Goal: Task Accomplishment & Management: Use online tool/utility

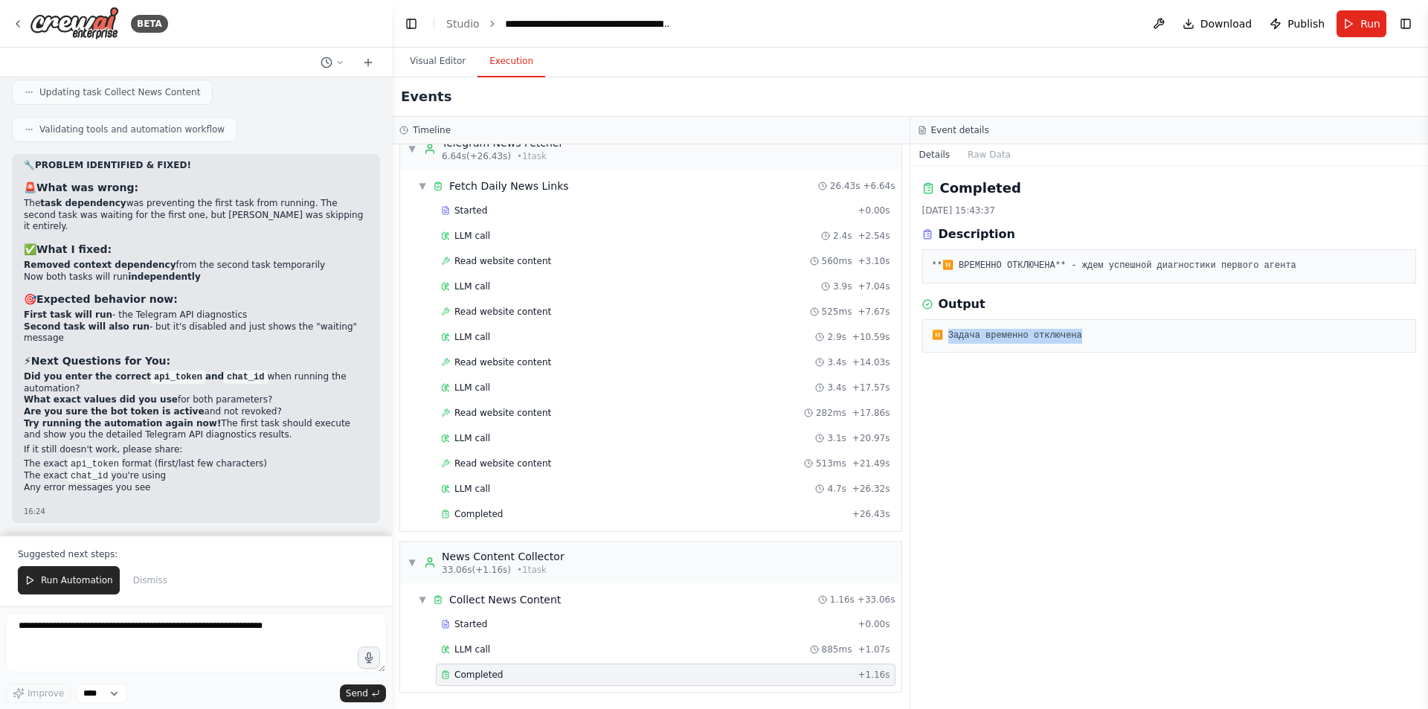
drag, startPoint x: 981, startPoint y: 321, endPoint x: 947, endPoint y: 328, distance: 35.0
click at [947, 329] on pre "⏸️ Задача временно отключена" at bounding box center [1169, 336] width 475 height 15
copy pre "Задача временно отключена"
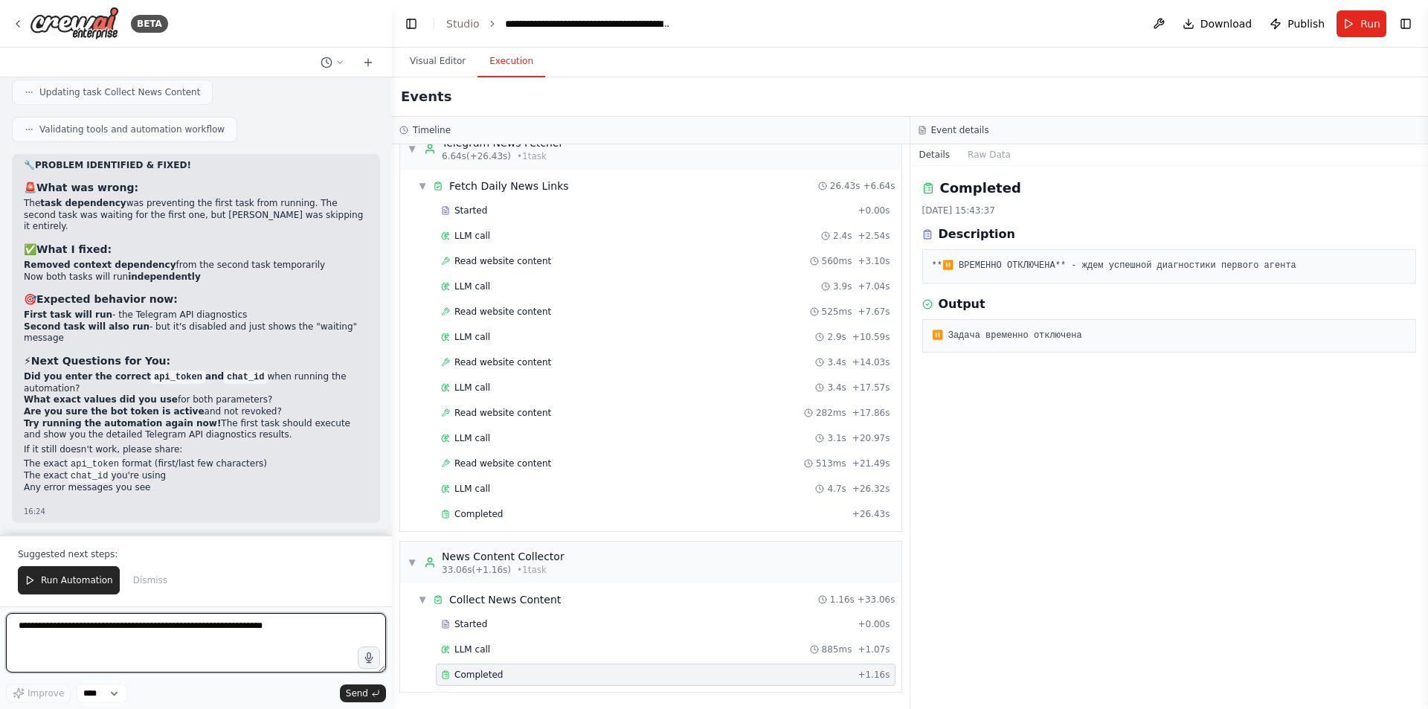
click at [163, 623] on textarea at bounding box center [196, 642] width 380 height 59
paste textarea "**********"
type textarea "**********"
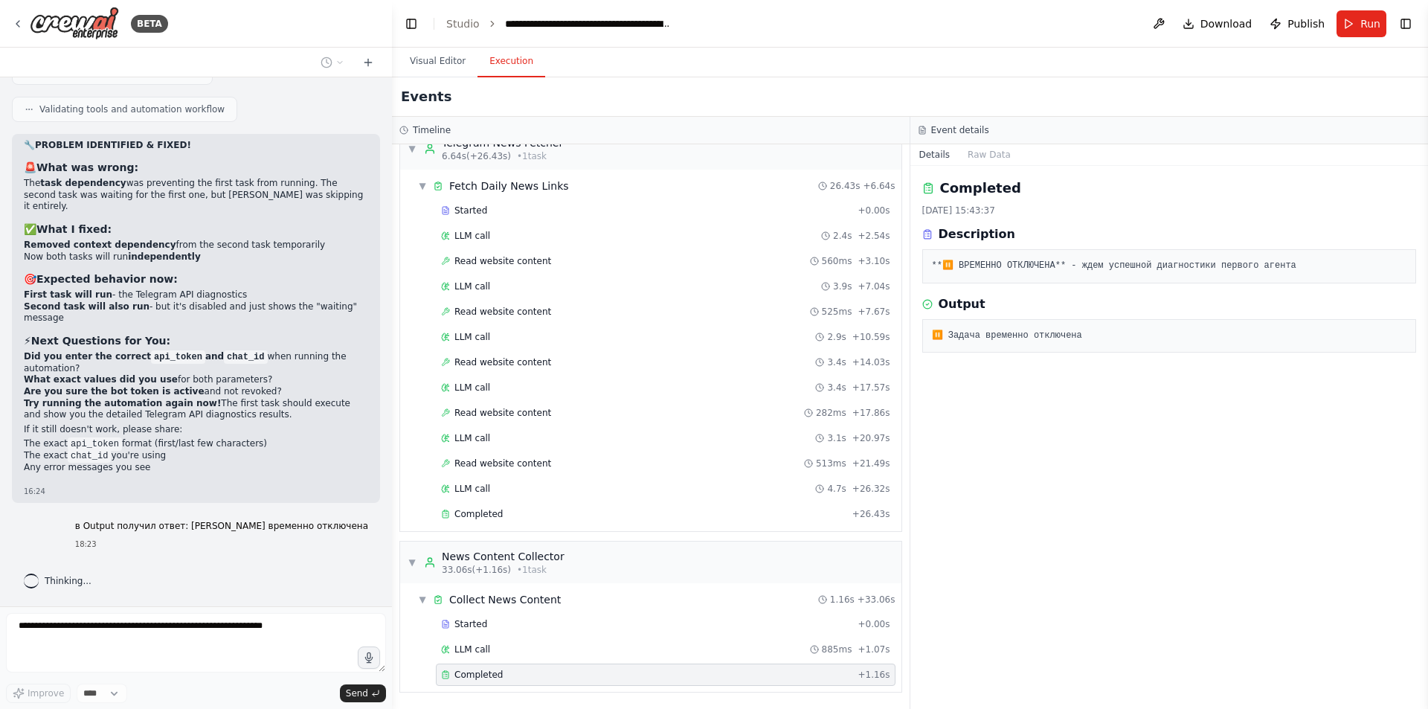
scroll to position [22408, 0]
click at [527, 515] on div "Completed" at bounding box center [643, 514] width 405 height 12
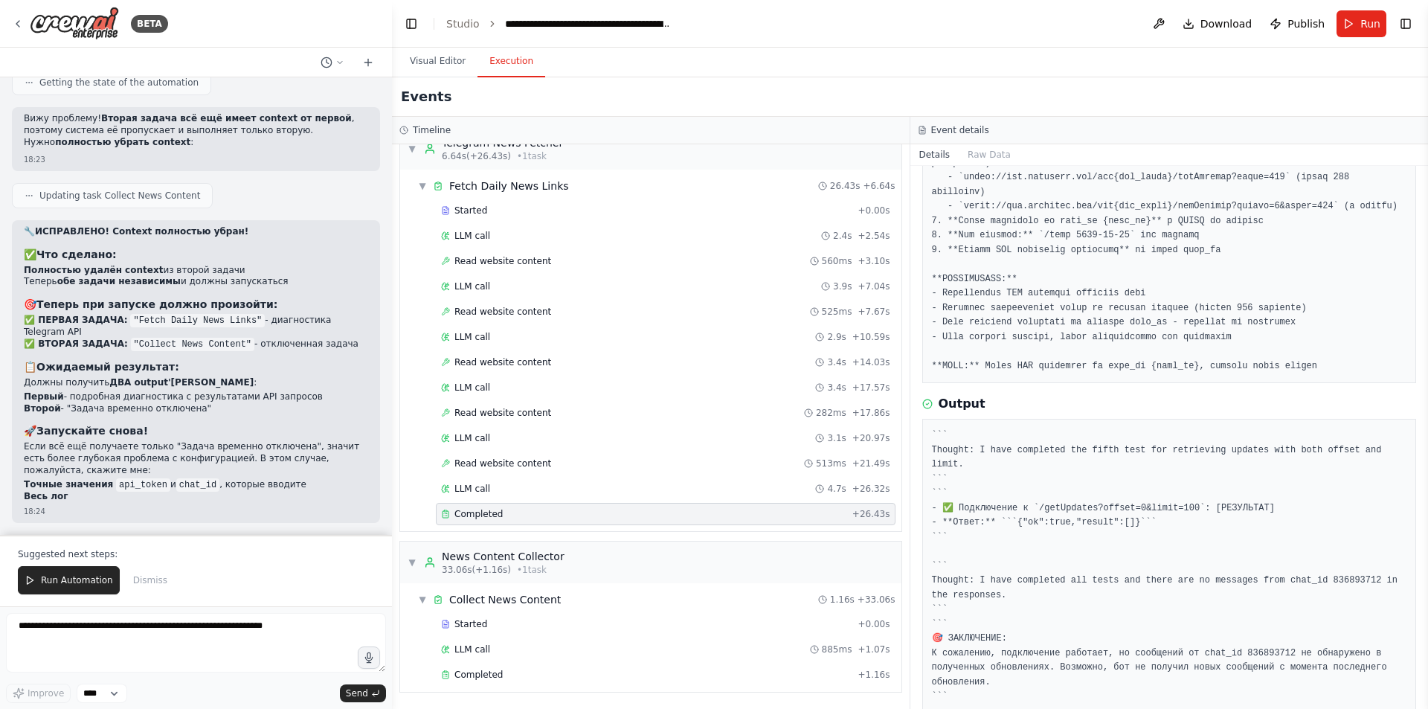
scroll to position [23014, 0]
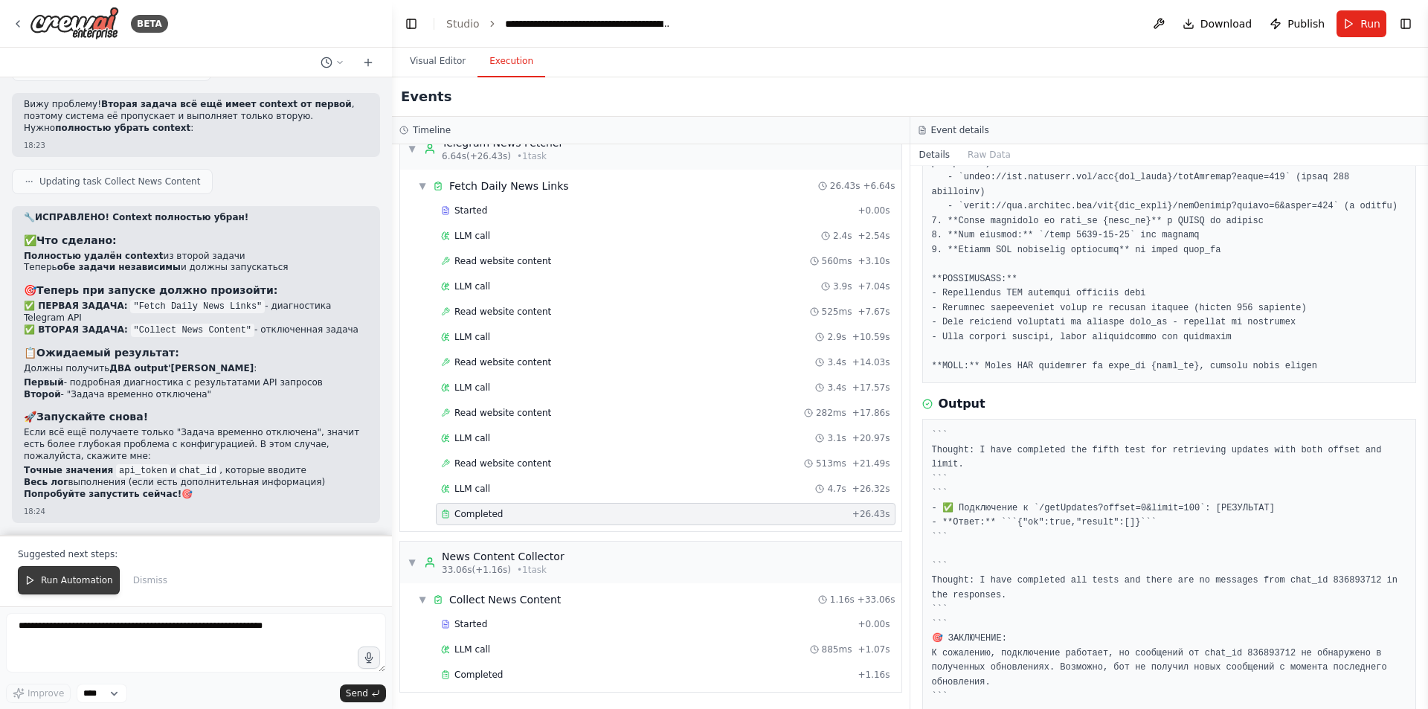
click at [89, 576] on span "Run Automation" at bounding box center [77, 580] width 72 height 12
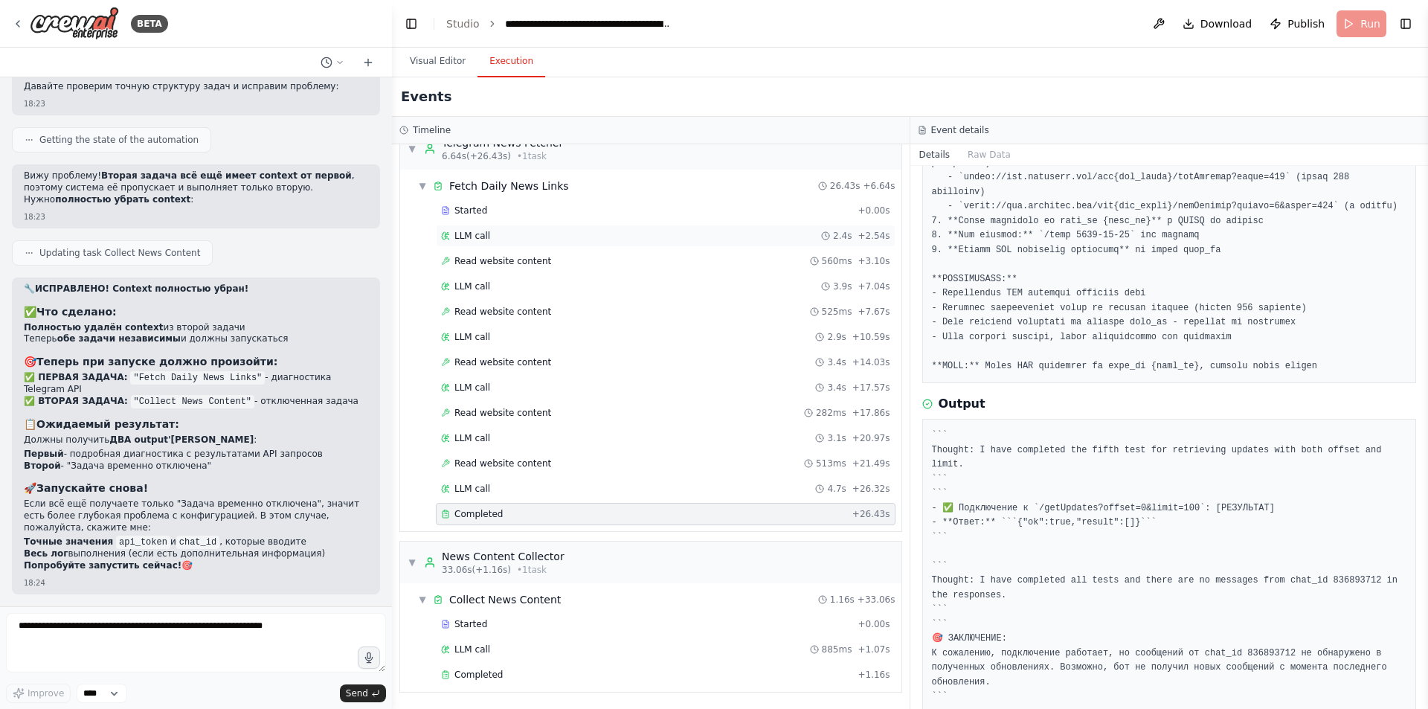
scroll to position [22942, 0]
click at [437, 59] on button "Visual Editor" at bounding box center [438, 61] width 80 height 31
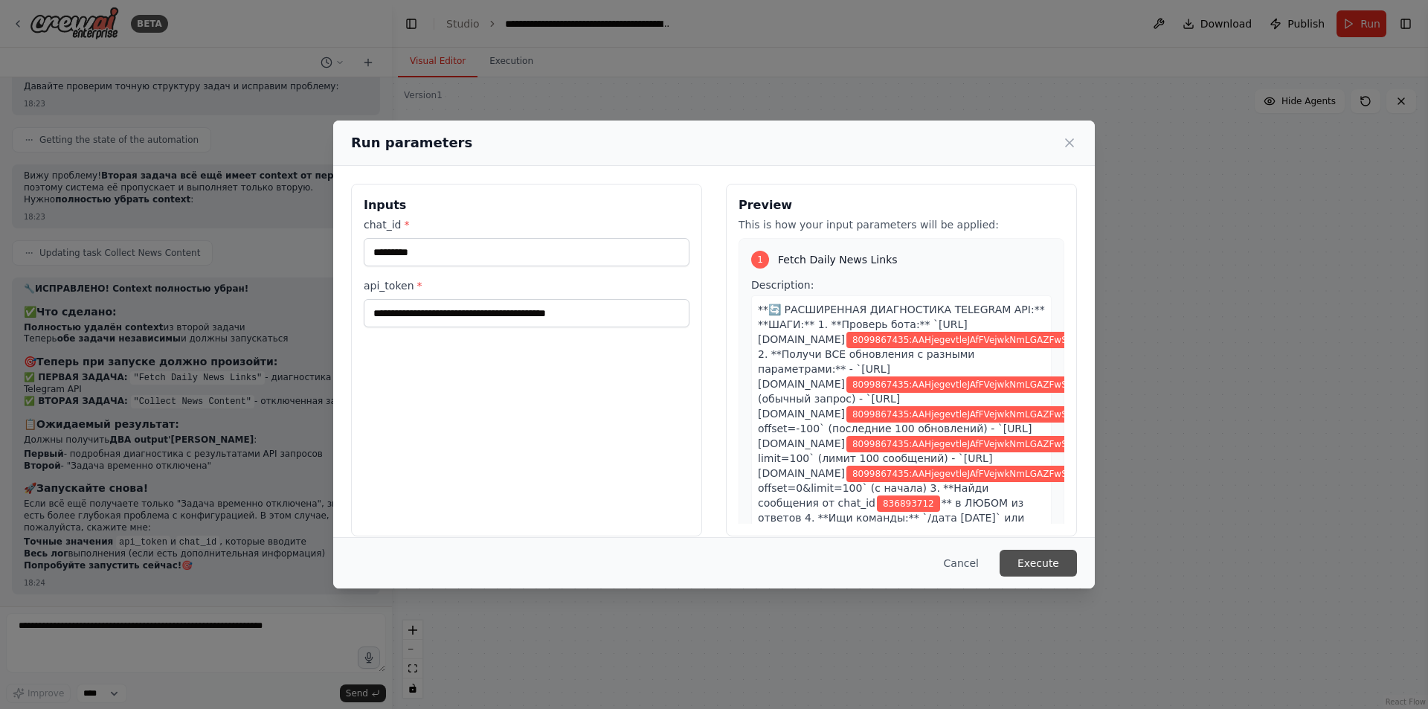
click at [1035, 561] on button "Execute" at bounding box center [1038, 563] width 77 height 27
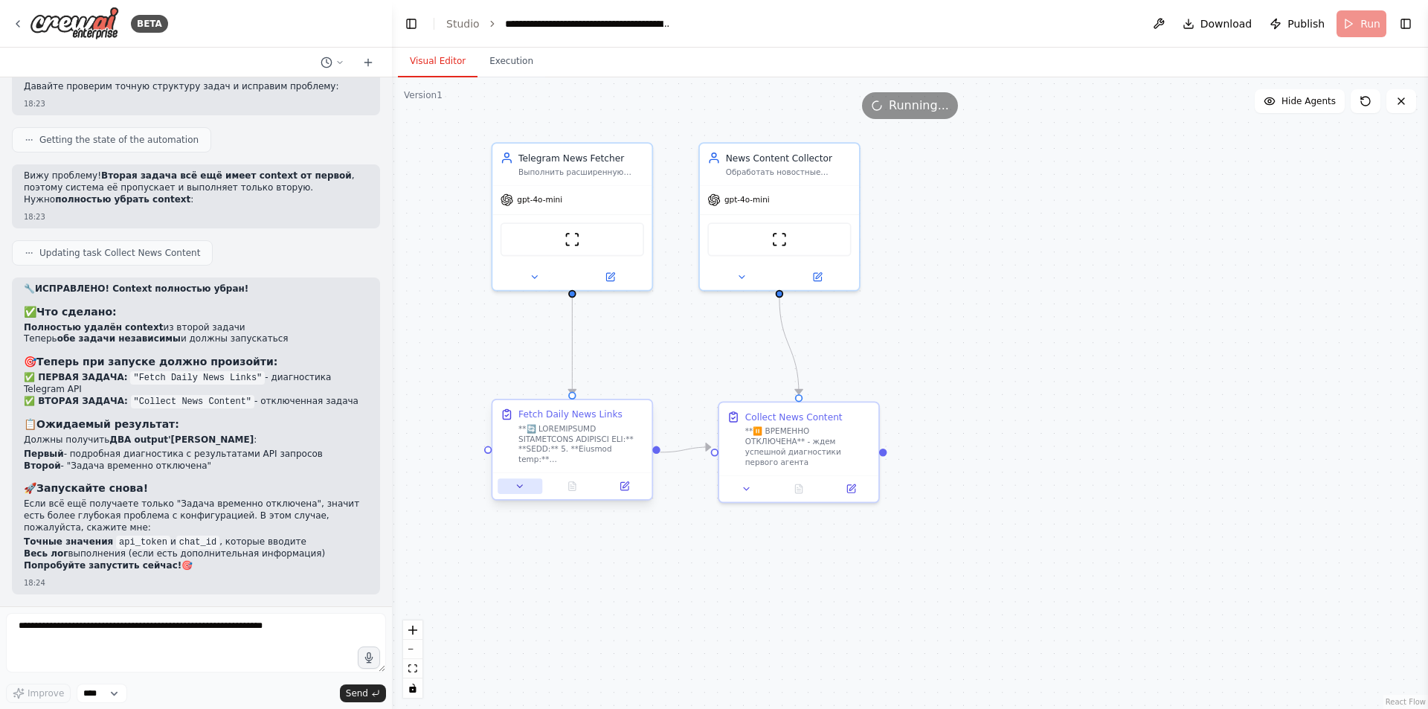
click at [518, 492] on button at bounding box center [520, 486] width 45 height 16
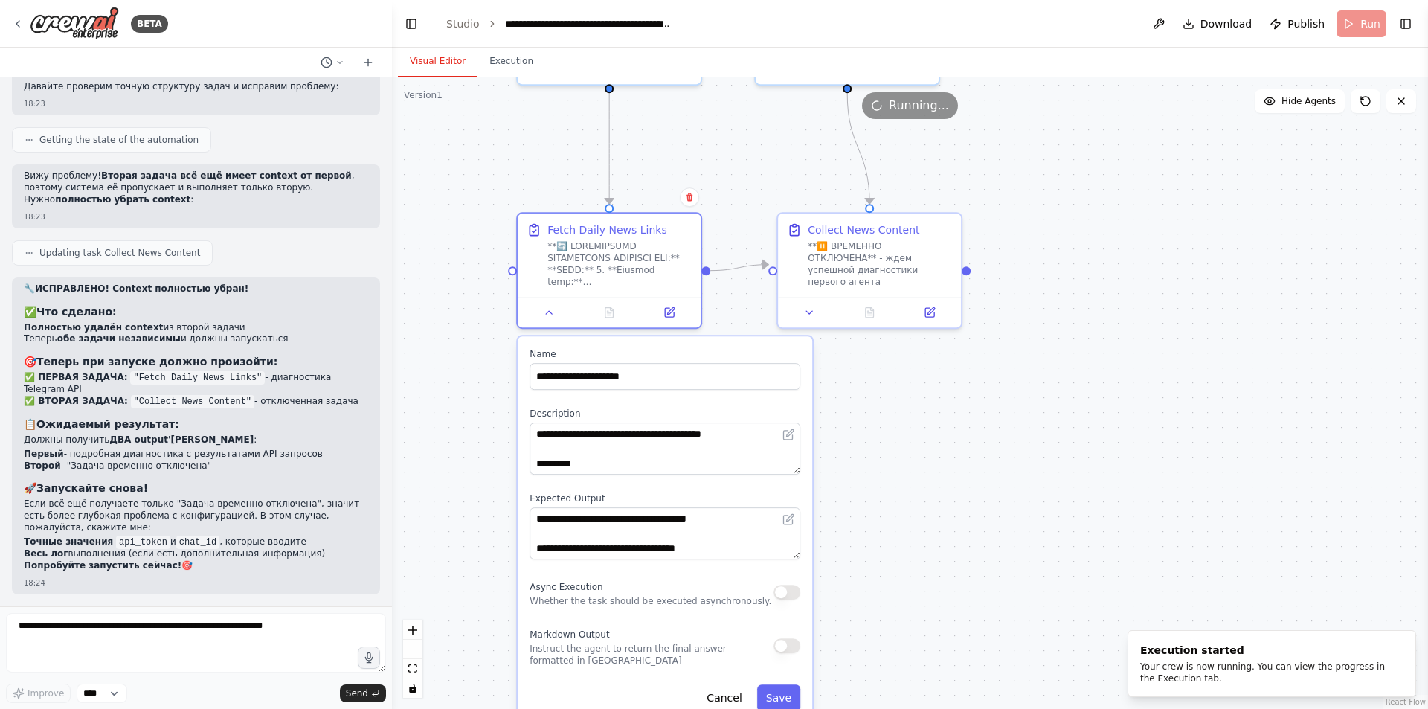
drag, startPoint x: 986, startPoint y: 480, endPoint x: 1039, endPoint y: 329, distance: 160.7
click at [1039, 329] on div ".deletable-edge-delete-btn { width: 20px; height: 20px; border: 0px solid #ffff…" at bounding box center [910, 392] width 1036 height 631
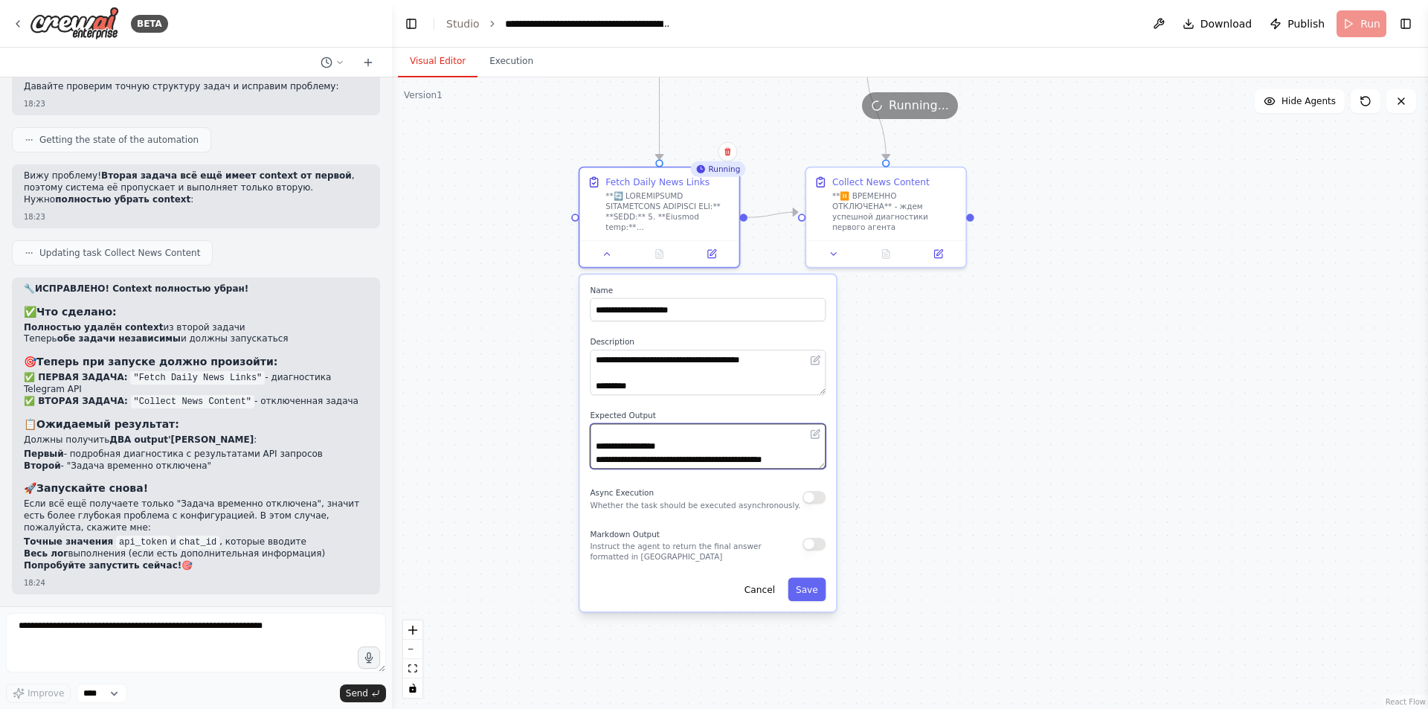
scroll to position [164, 0]
click at [929, 370] on div ".deletable-edge-delete-btn { width: 20px; height: 20px; border: 0px solid #ffff…" at bounding box center [910, 392] width 1036 height 631
click at [599, 254] on button at bounding box center [607, 251] width 45 height 16
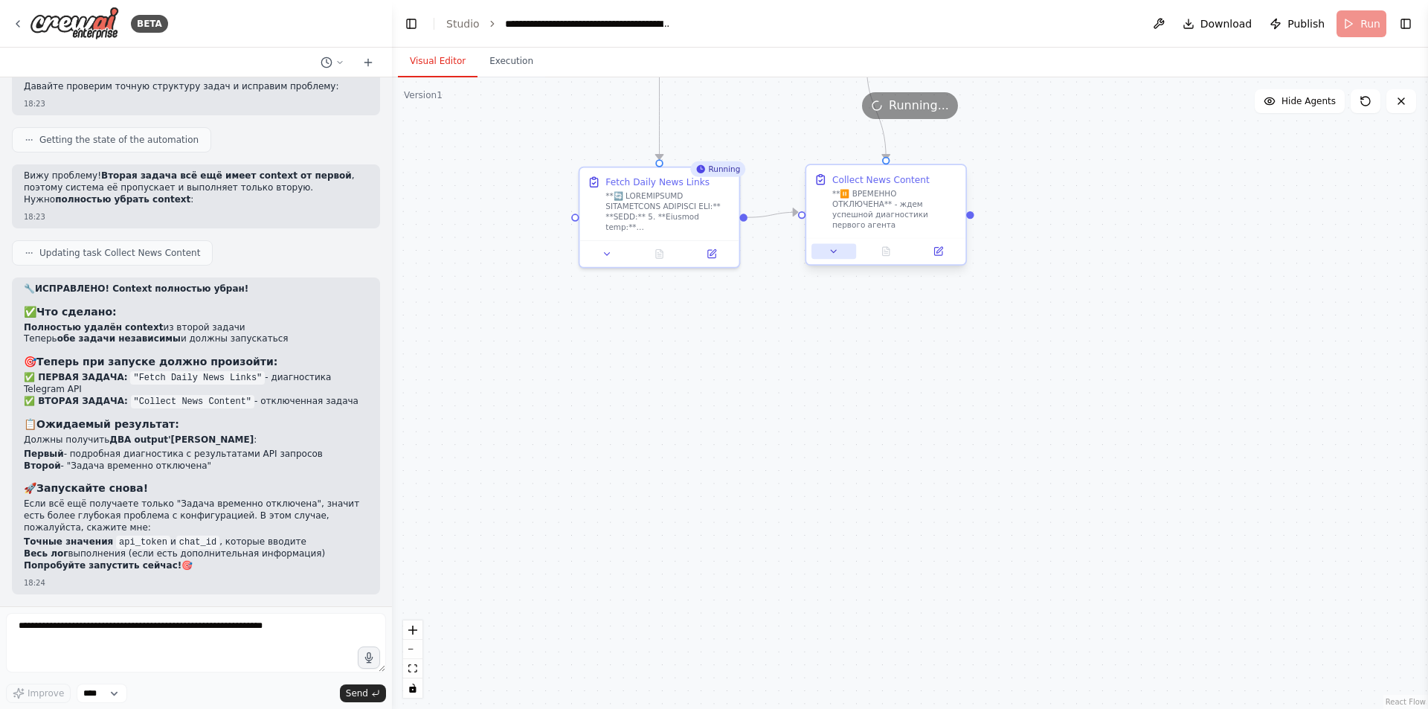
click at [834, 250] on icon at bounding box center [834, 251] width 5 height 2
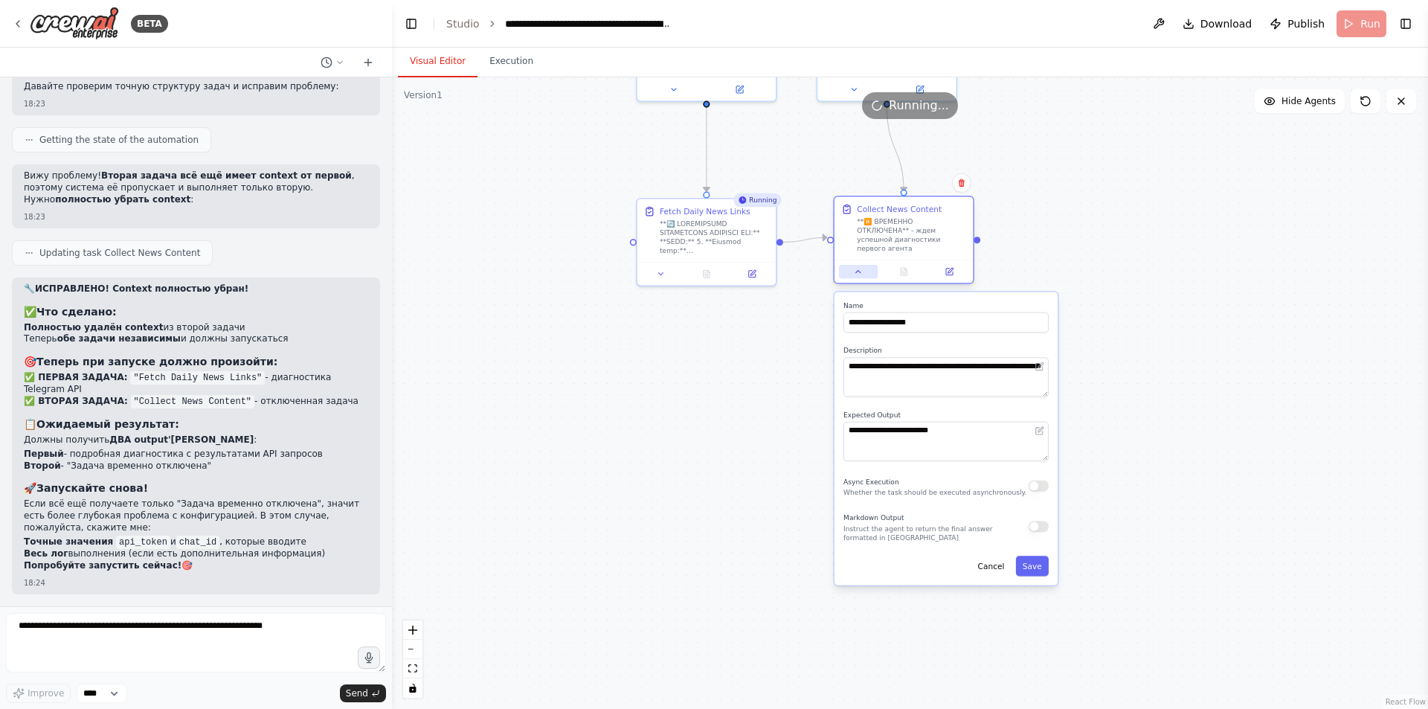
click at [857, 268] on button at bounding box center [858, 271] width 39 height 13
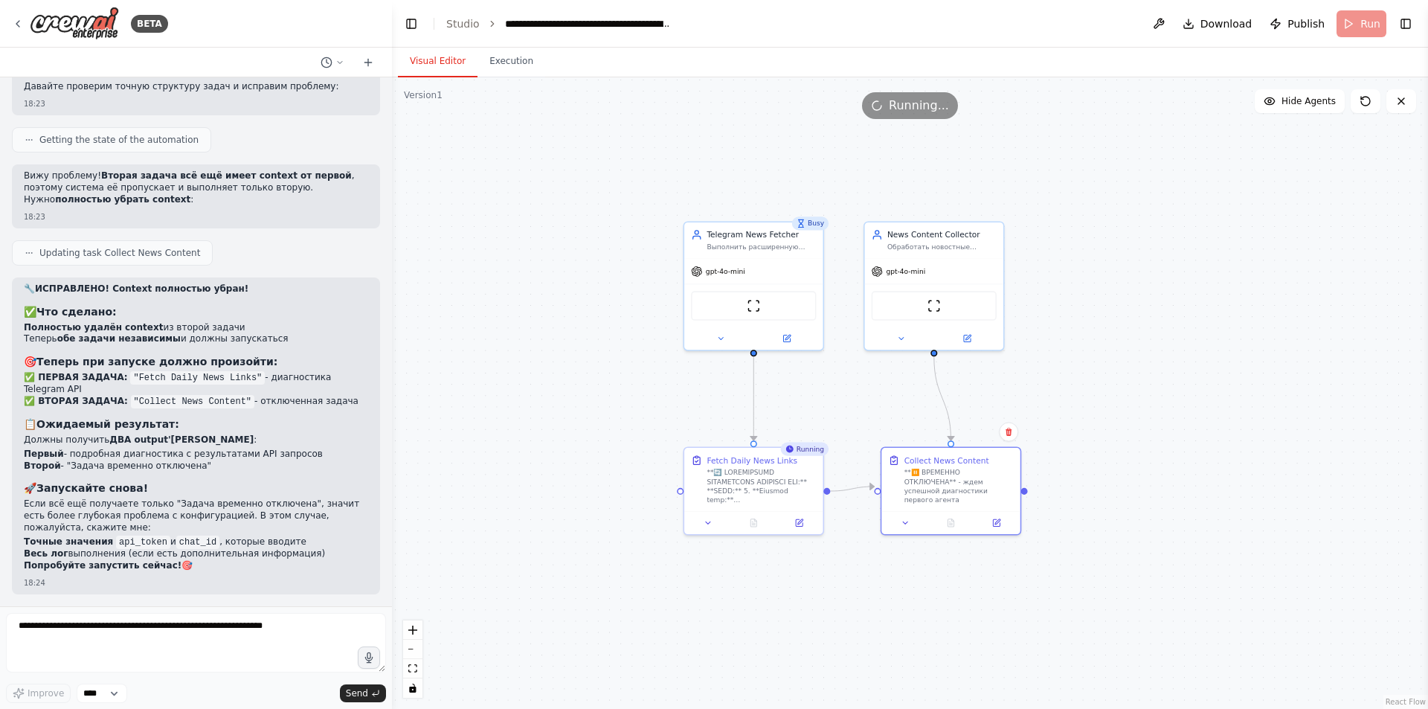
drag, startPoint x: 997, startPoint y: 379, endPoint x: 1043, endPoint y: 618, distance: 243.9
click at [1043, 618] on div ".deletable-edge-delete-btn { width: 20px; height: 20px; border: 0px solid #ffff…" at bounding box center [910, 392] width 1036 height 631
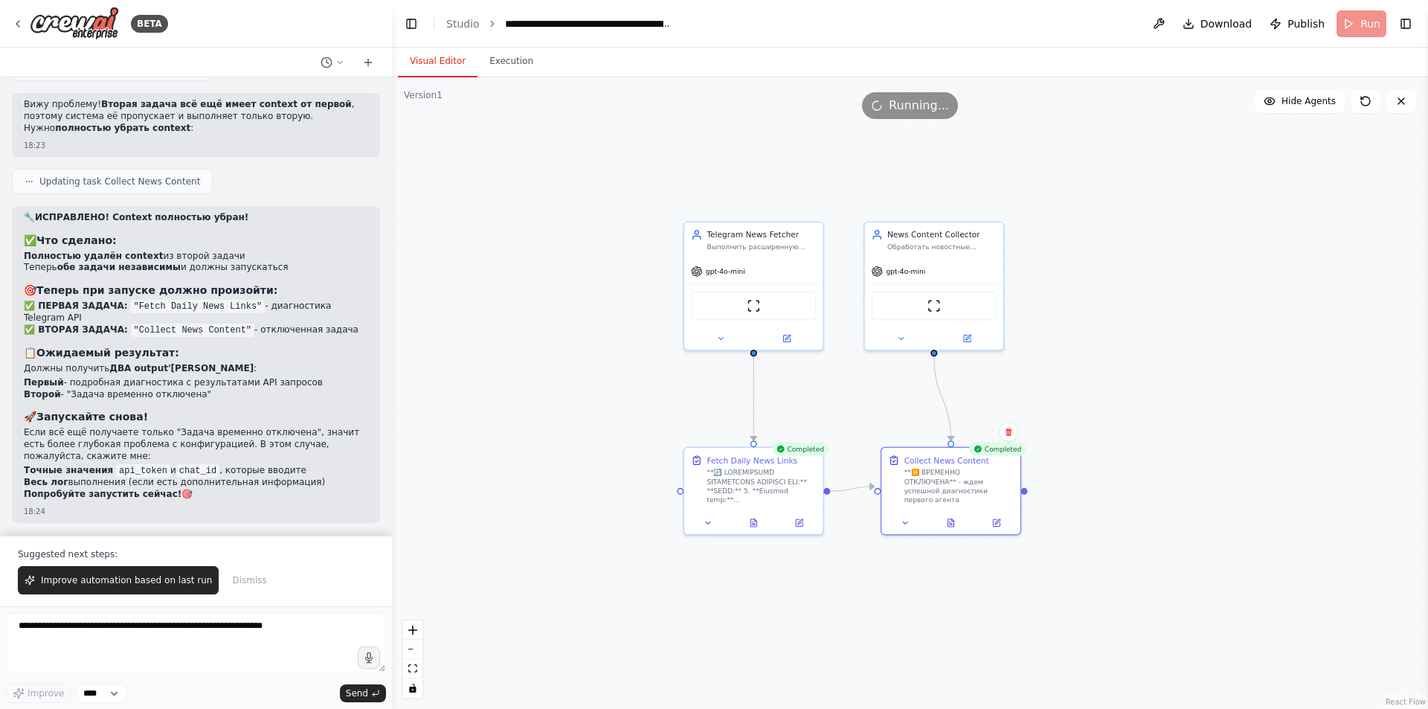
scroll to position [23014, 0]
click at [480, 64] on button "Execution" at bounding box center [511, 61] width 68 height 31
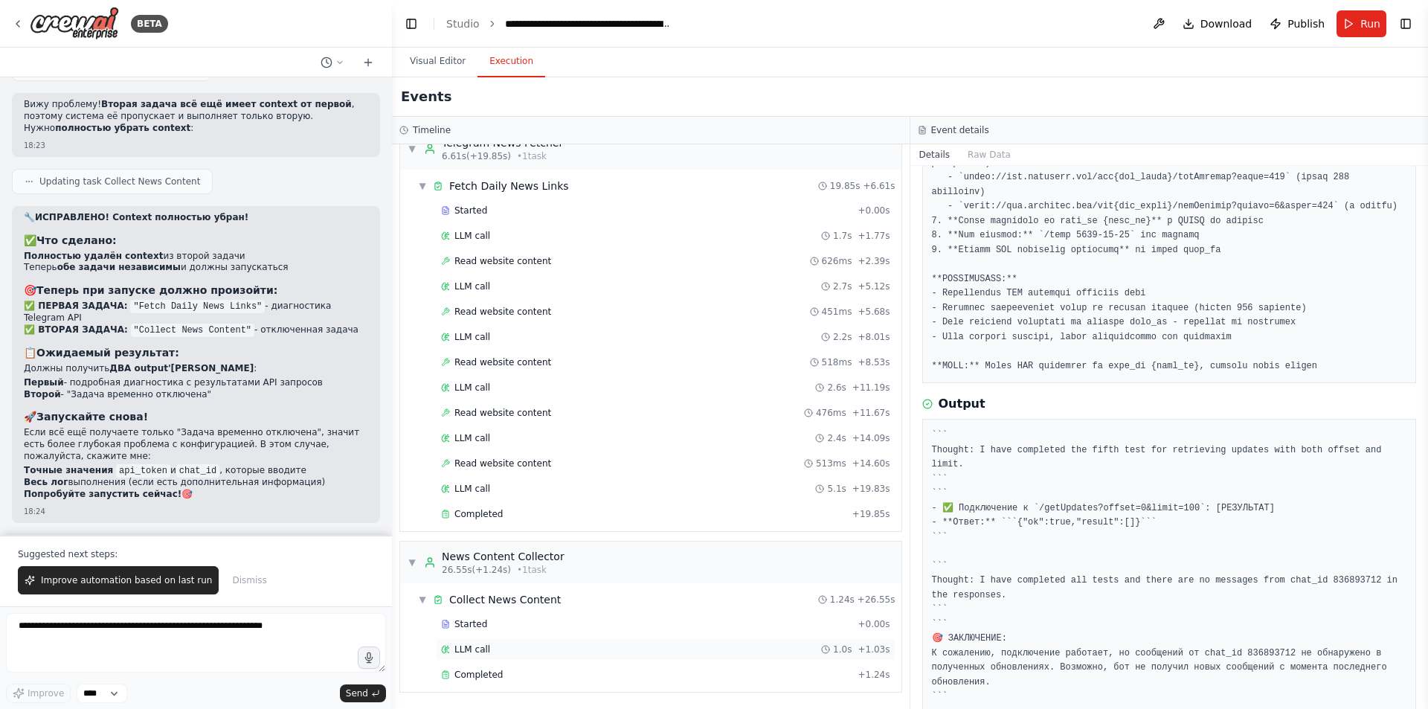
click at [498, 645] on div "LLM call 1.0s + 1.03s" at bounding box center [665, 649] width 449 height 12
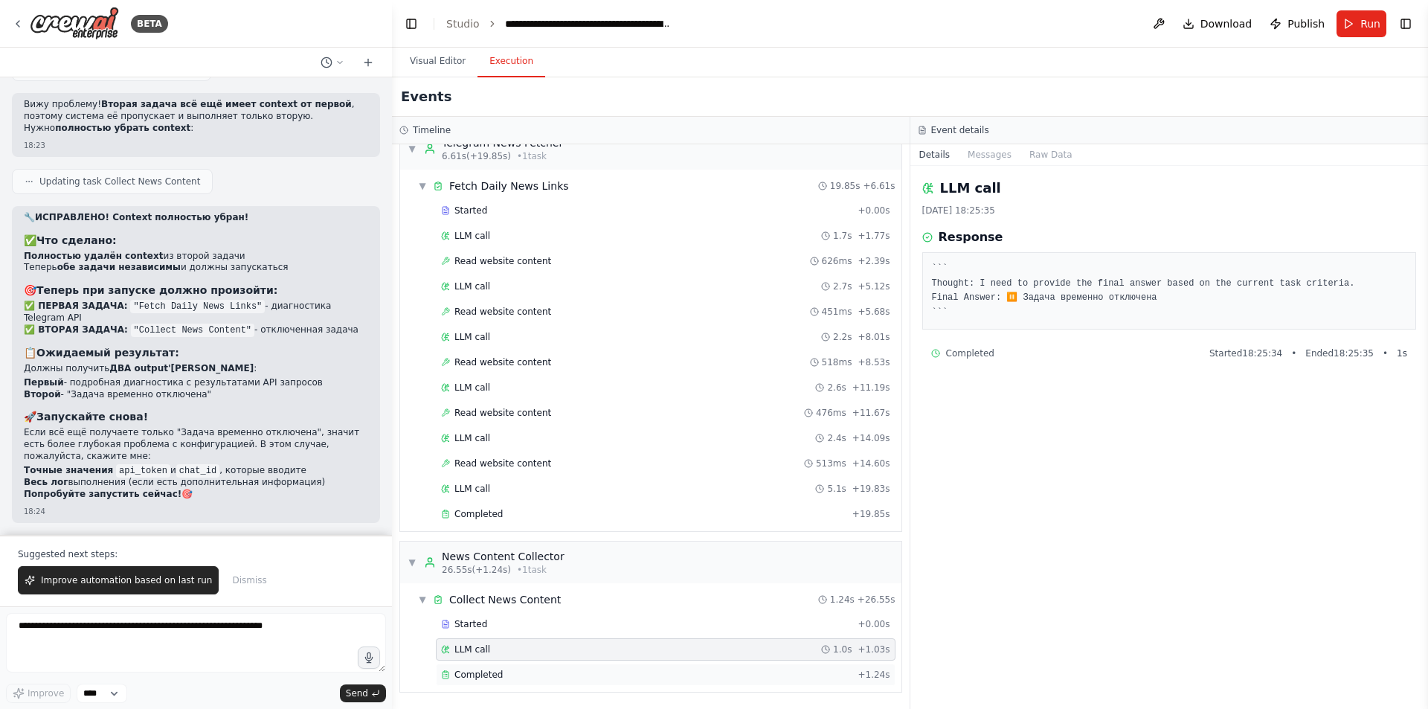
click at [487, 673] on span "Completed" at bounding box center [478, 675] width 48 height 12
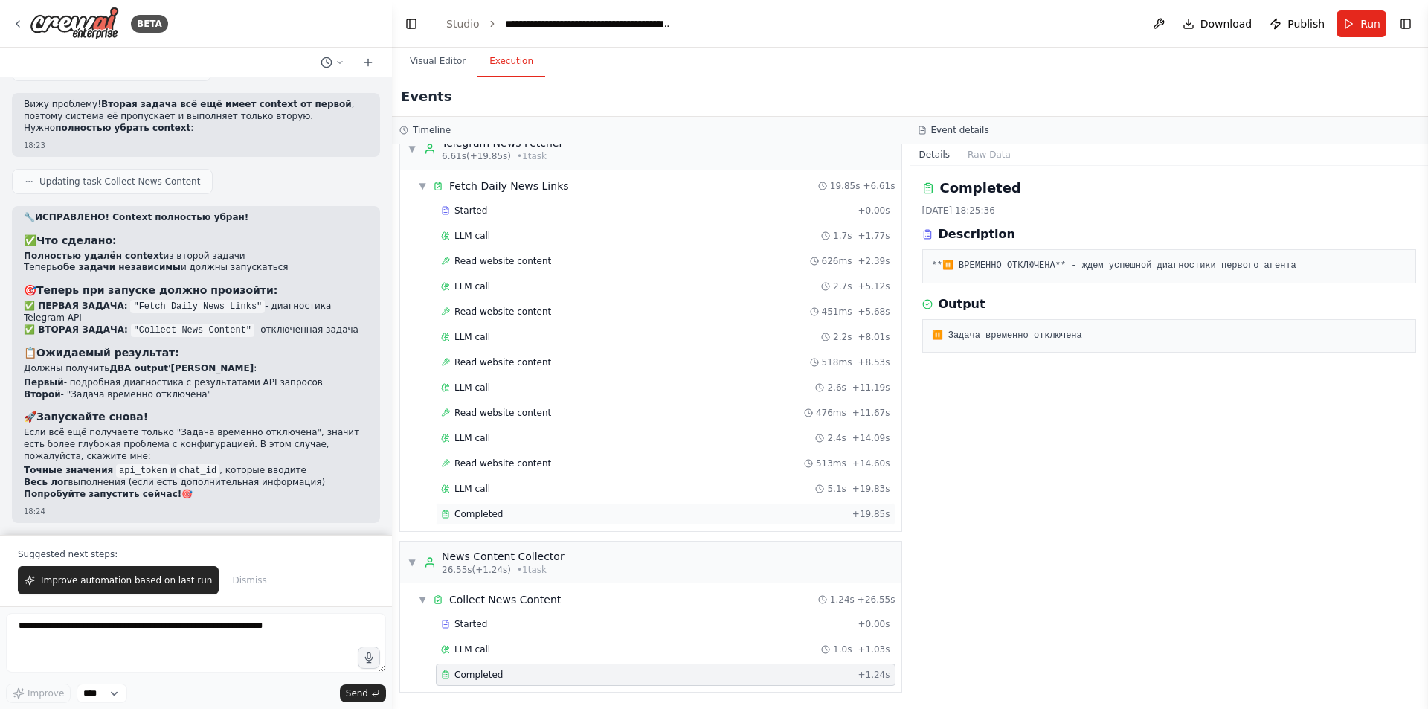
click at [503, 518] on div "Completed" at bounding box center [643, 514] width 405 height 12
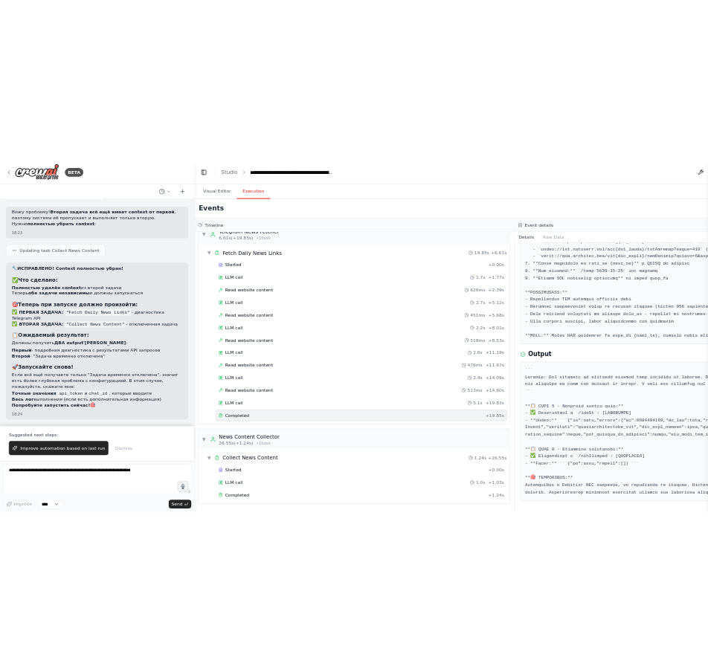
scroll to position [190, 0]
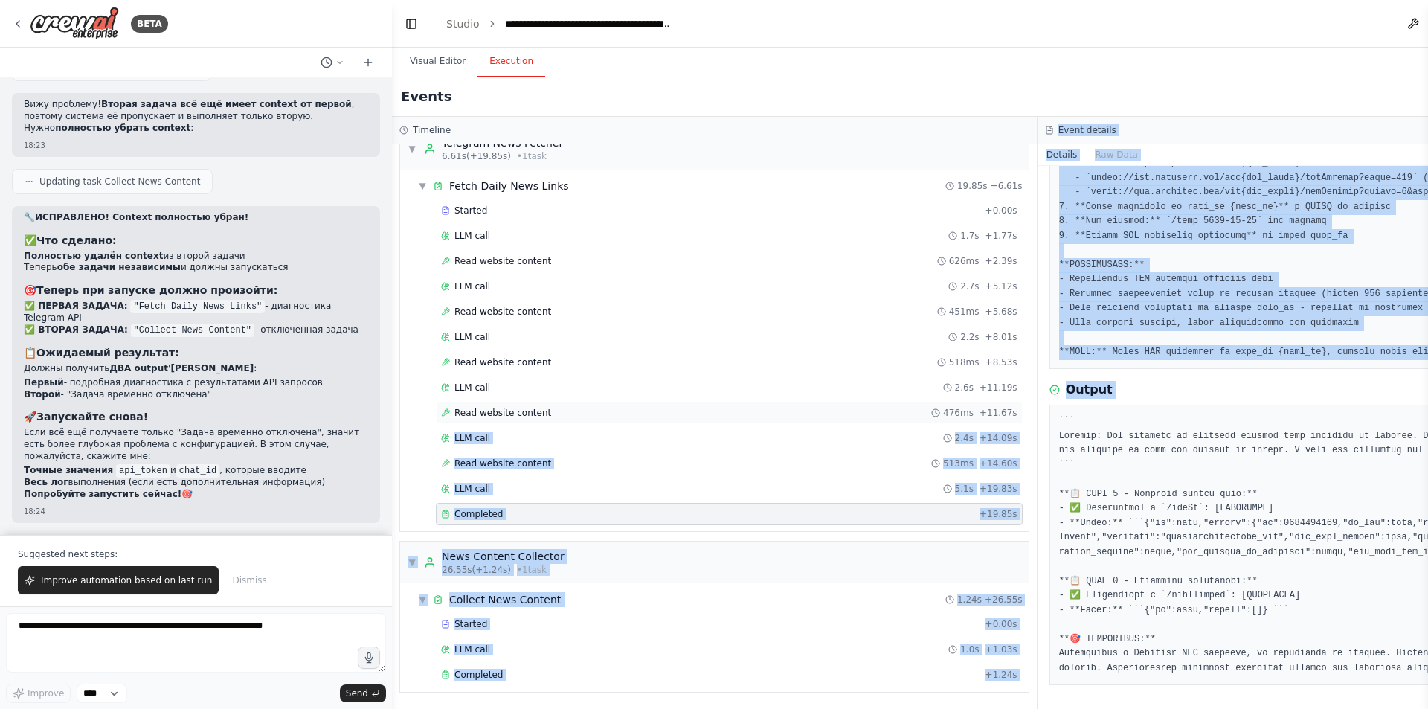
drag, startPoint x: 997, startPoint y: 413, endPoint x: 969, endPoint y: 413, distance: 27.5
click at [969, 413] on div "Timeline ▼ Telegram News Fetcher 6.61s (+19.85s) • 1 task ▼ Fetch Daily News Li…" at bounding box center [1037, 413] width 1290 height 592
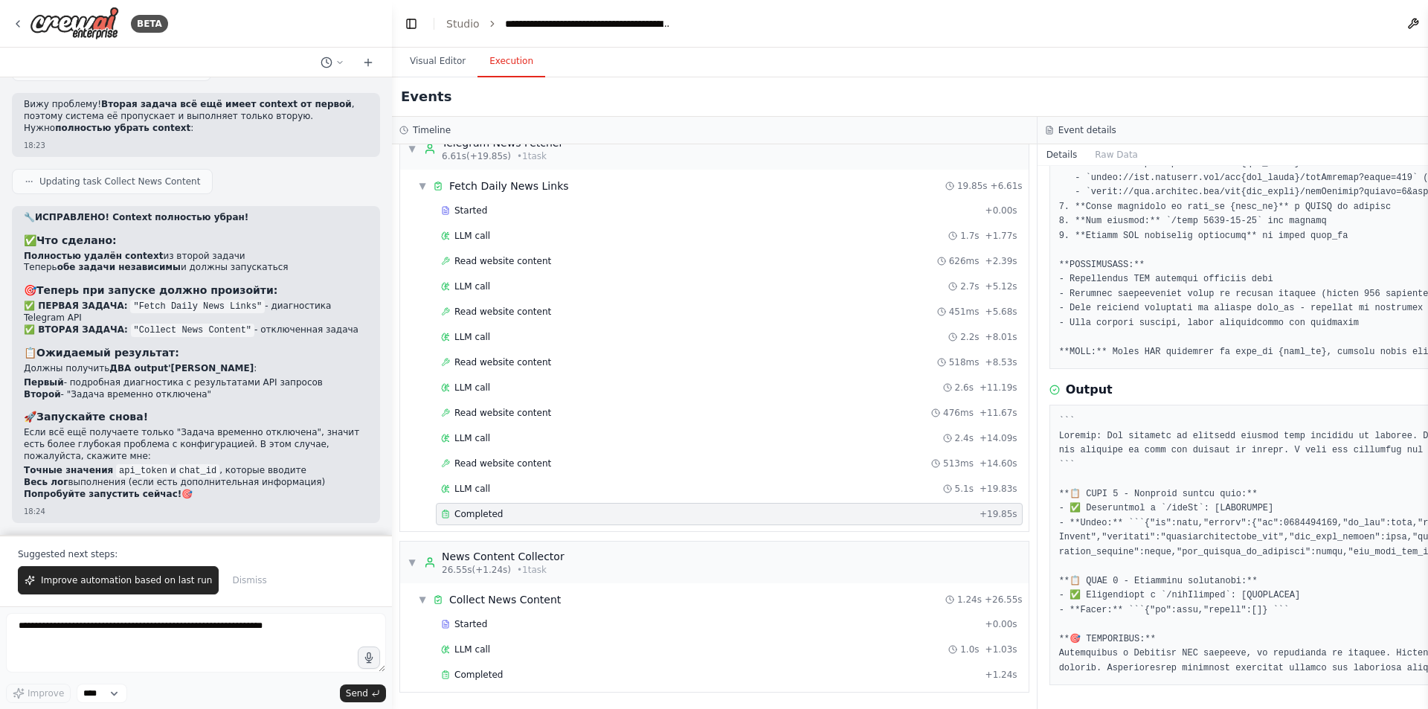
click at [1059, 444] on pre at bounding box center [1360, 544] width 602 height 261
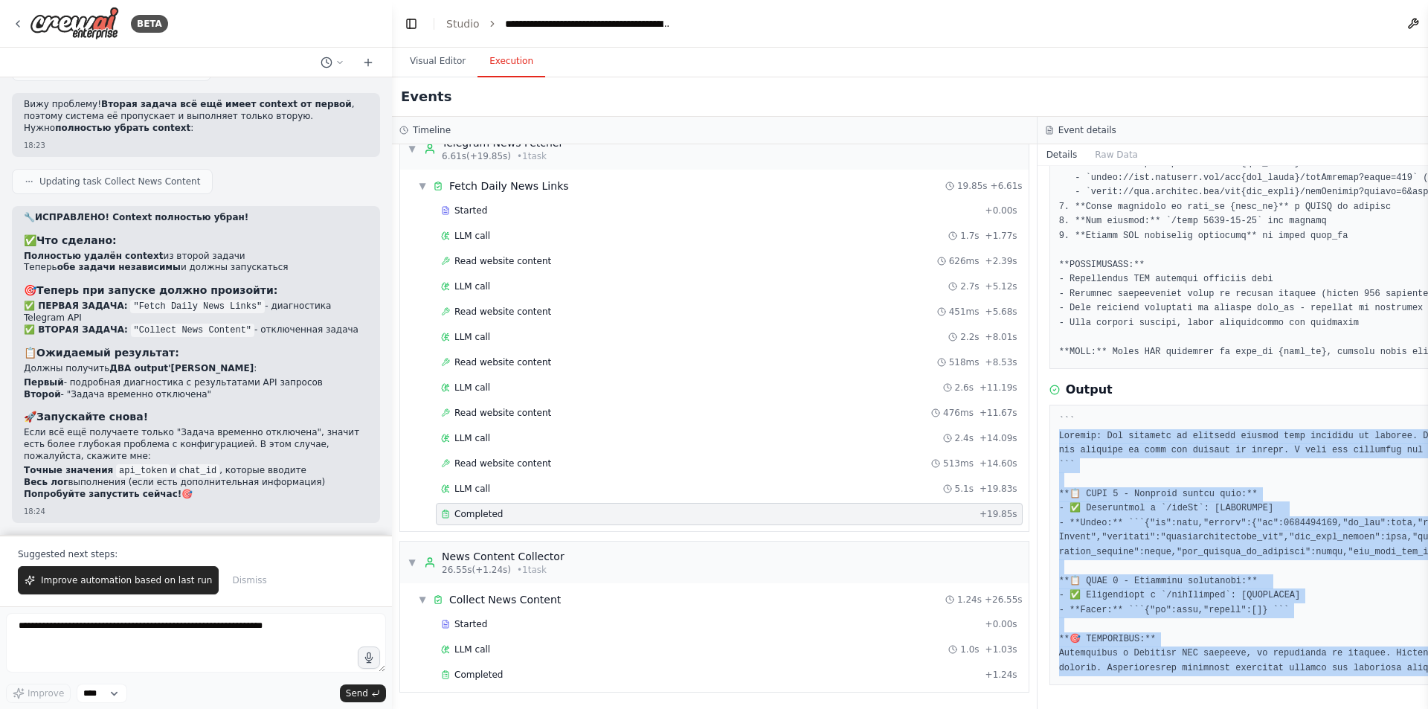
drag, startPoint x: 1017, startPoint y: 433, endPoint x: 1429, endPoint y: 672, distance: 476.2
click at [1427, 672] on html "BETA СДелай мне два агнета которые работают по такому принципу: 1)ИИ агент связ…" at bounding box center [714, 354] width 1428 height 709
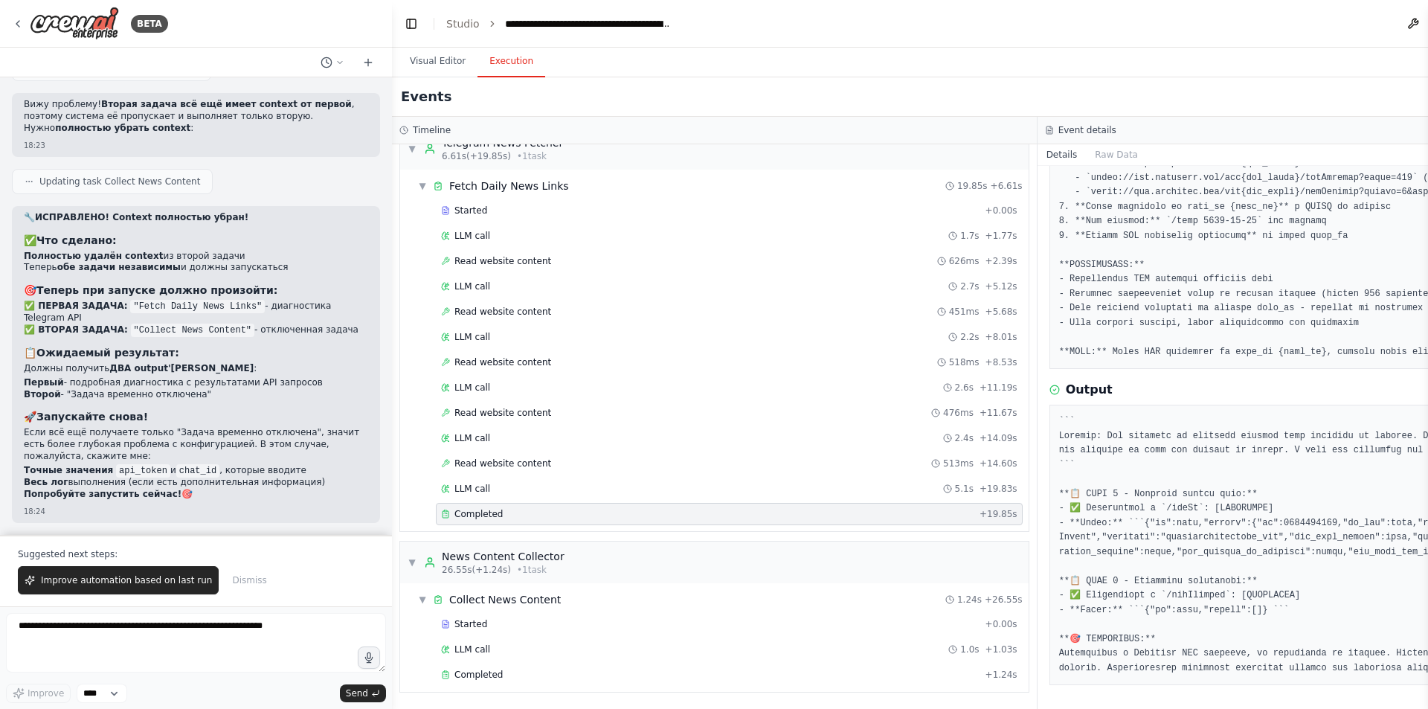
drag, startPoint x: 997, startPoint y: 180, endPoint x: 1053, endPoint y: 167, distance: 57.4
click at [995, 180] on div "Timeline ▼ Telegram News Fetcher 6.61s (+19.85s) • 1 task ▼ Fetch Daily News Li…" at bounding box center [1037, 413] width 1290 height 592
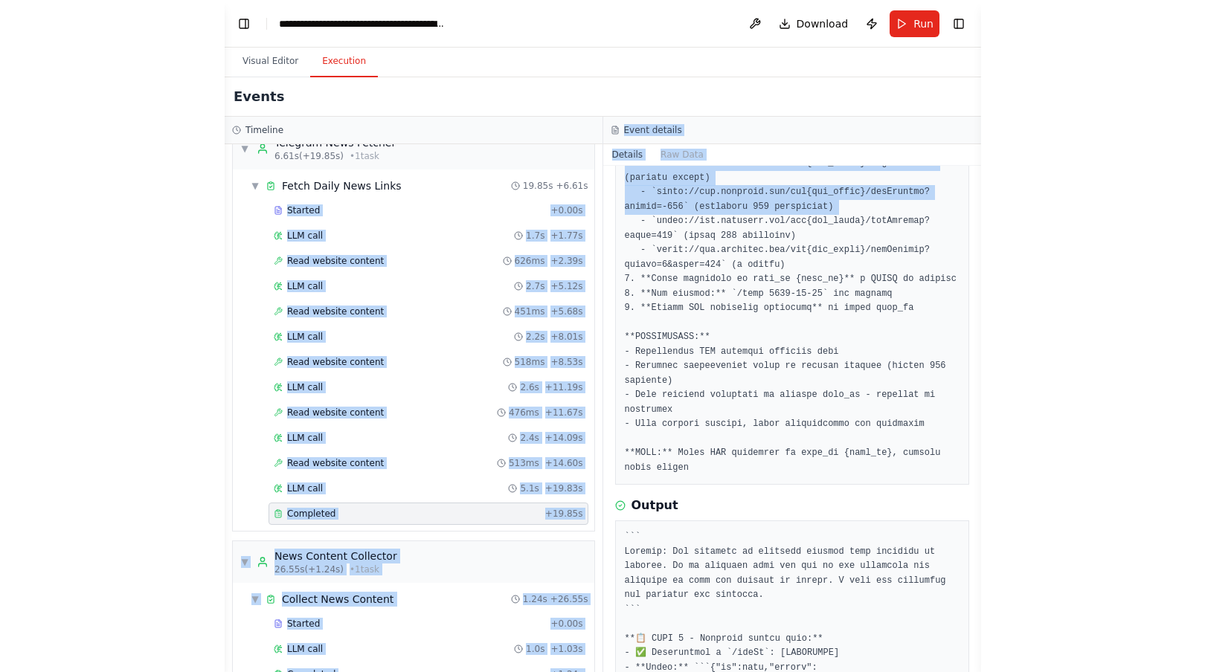
scroll to position [23014, 0]
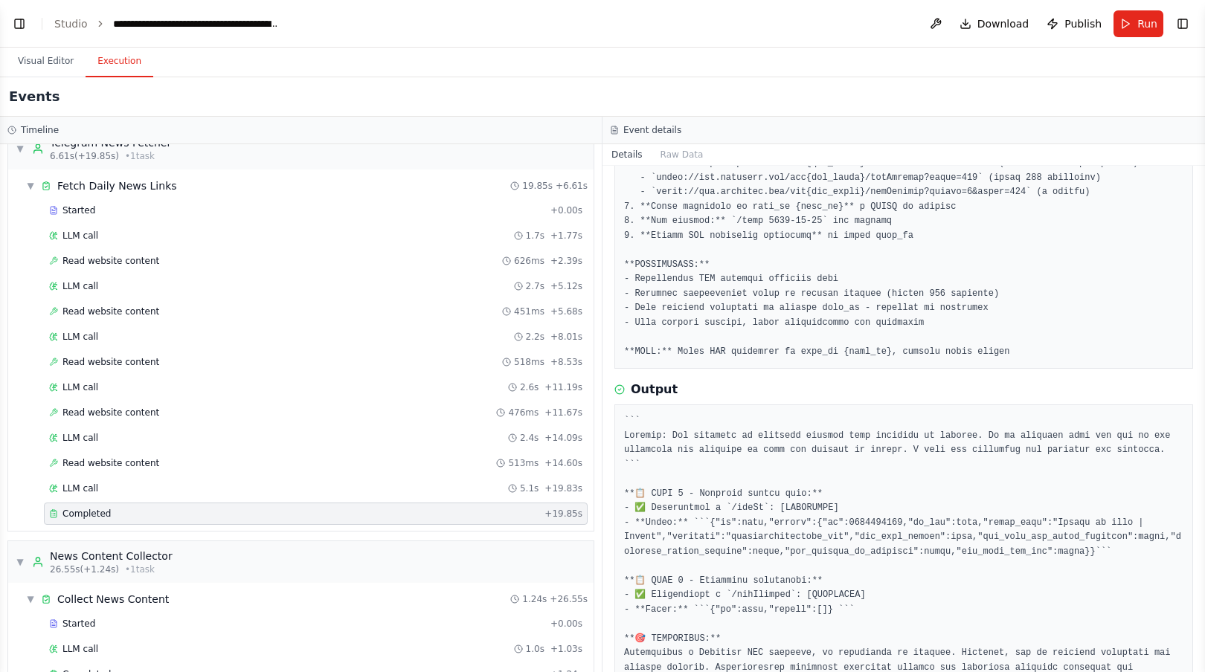
click at [903, 538] on pre at bounding box center [903, 552] width 559 height 276
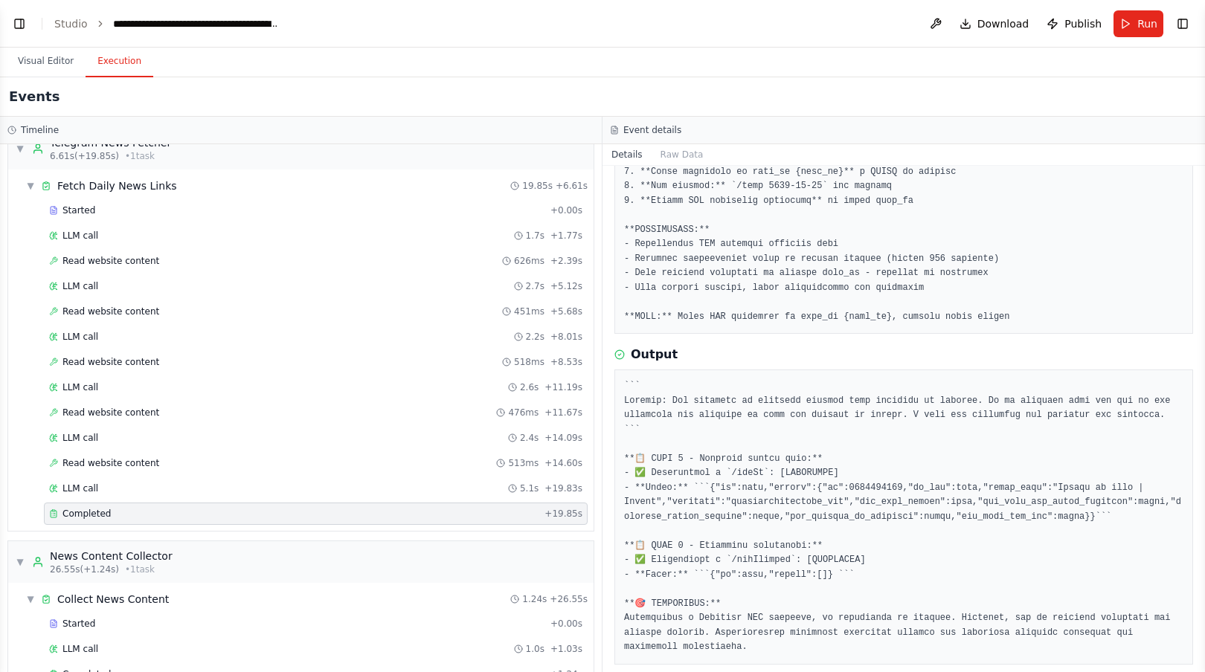
scroll to position [226, 0]
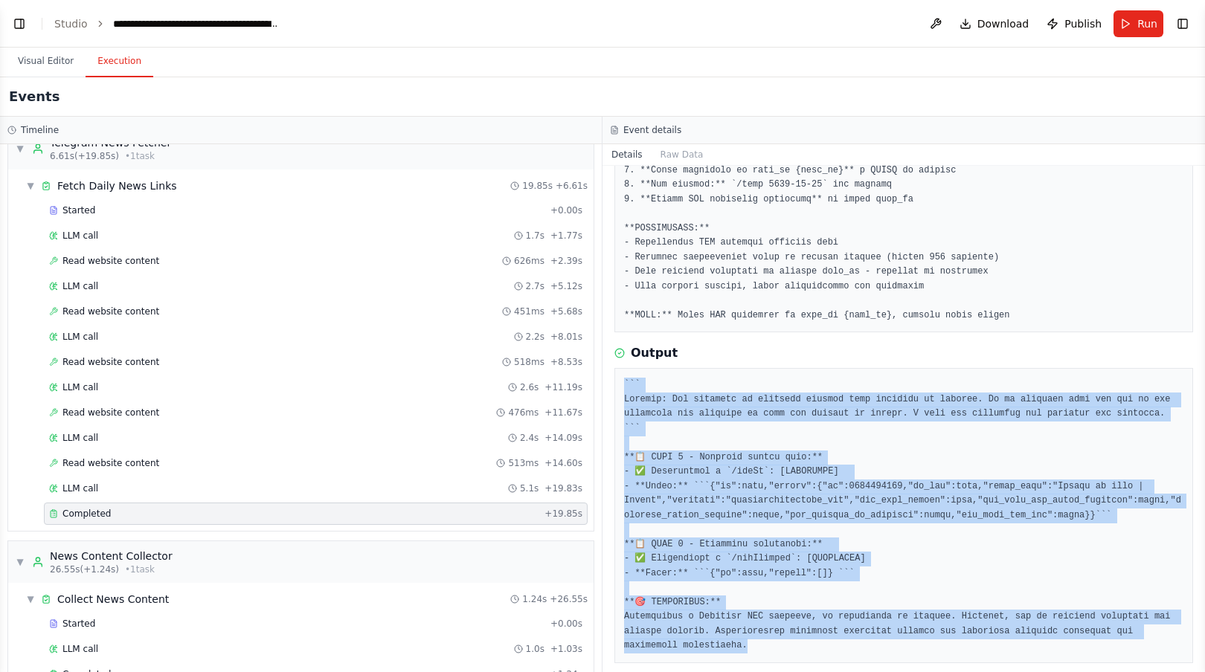
drag, startPoint x: 622, startPoint y: 380, endPoint x: 1197, endPoint y: 645, distance: 633.0
click at [1197, 645] on div "Completed 17.09.2025, 18:25:34 Description Output" at bounding box center [903, 419] width 602 height 506
copy pre "``` Thought: All attempts to retrieve updates have returned no results. It is p…"
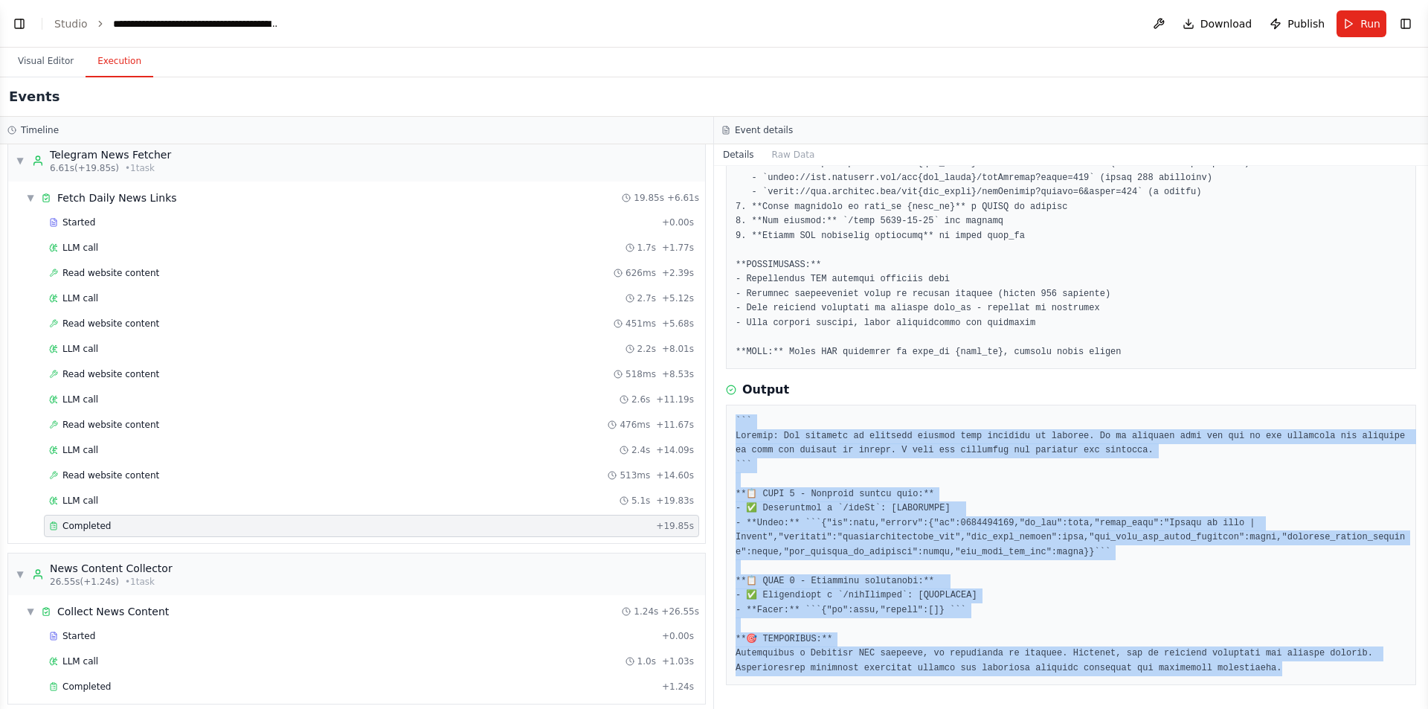
scroll to position [0, 0]
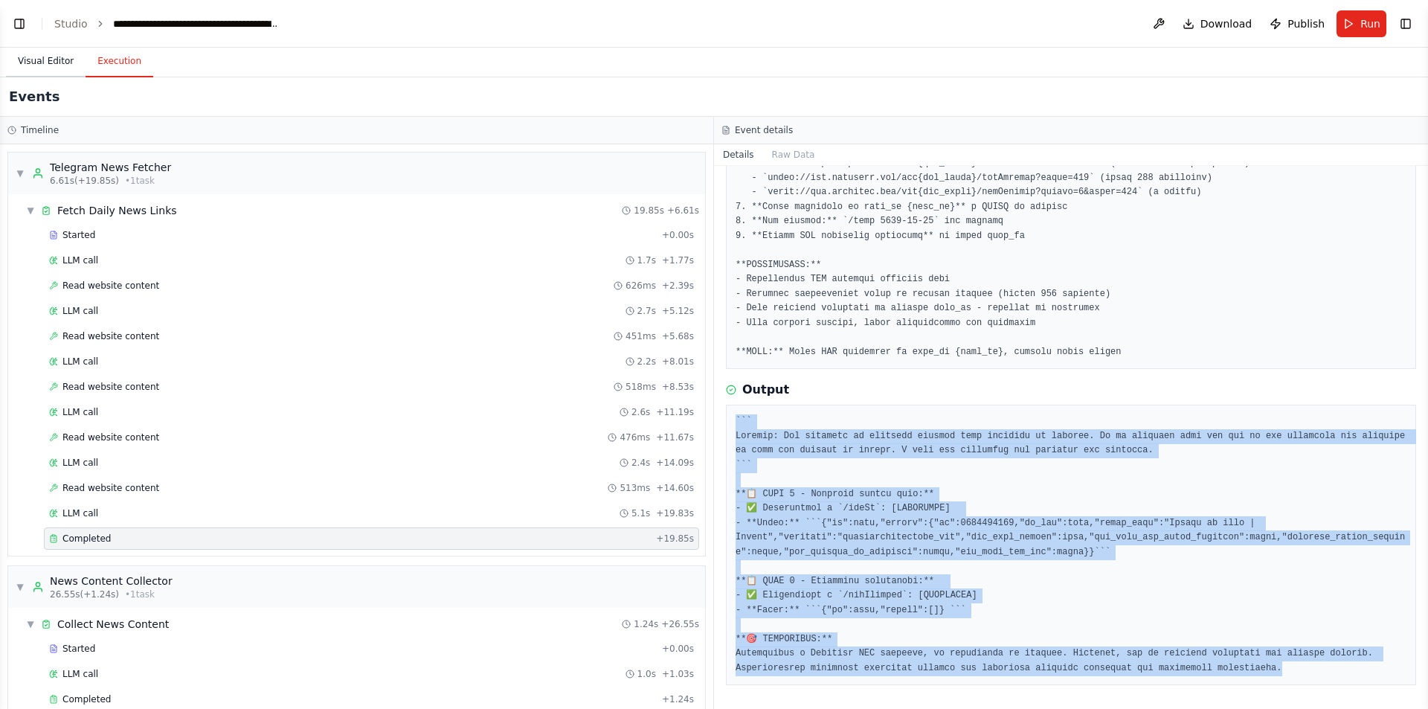
click at [25, 62] on button "Visual Editor" at bounding box center [46, 61] width 80 height 31
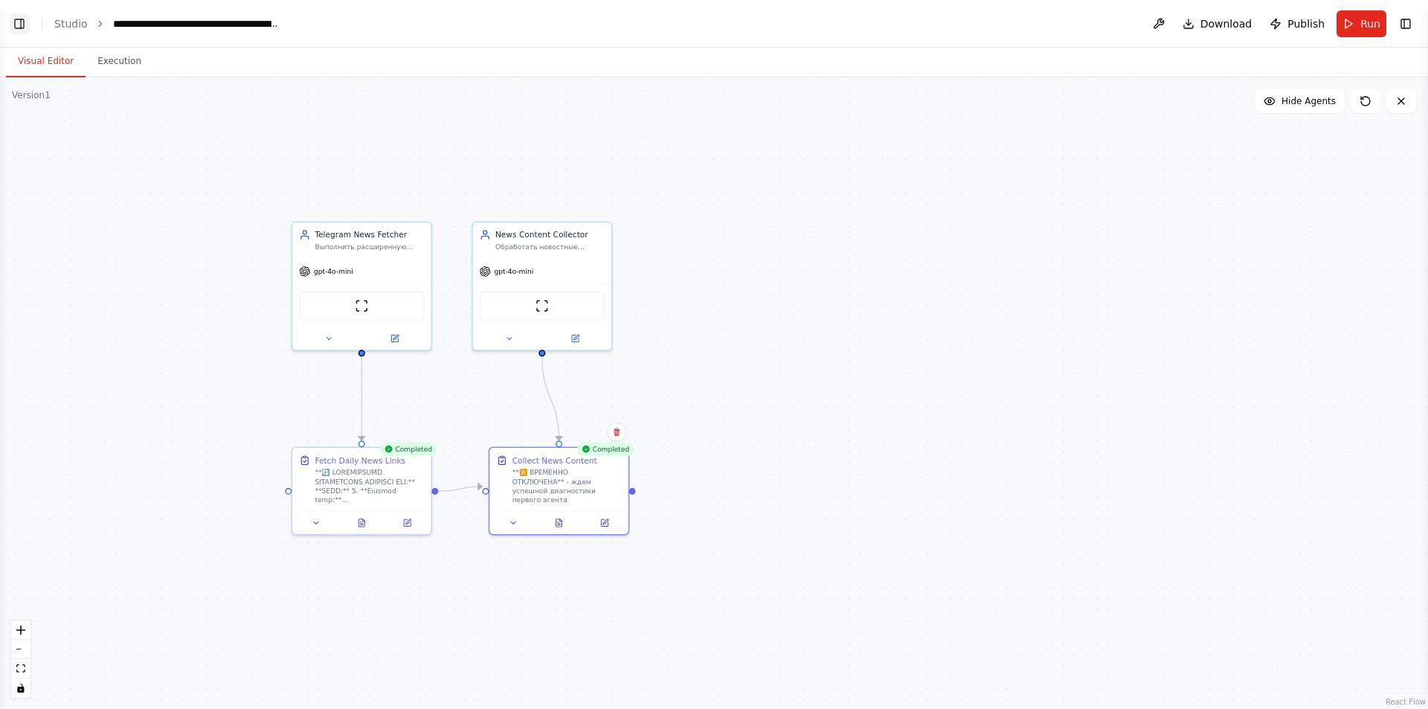
click at [19, 28] on button "Toggle Left Sidebar" at bounding box center [19, 23] width 21 height 21
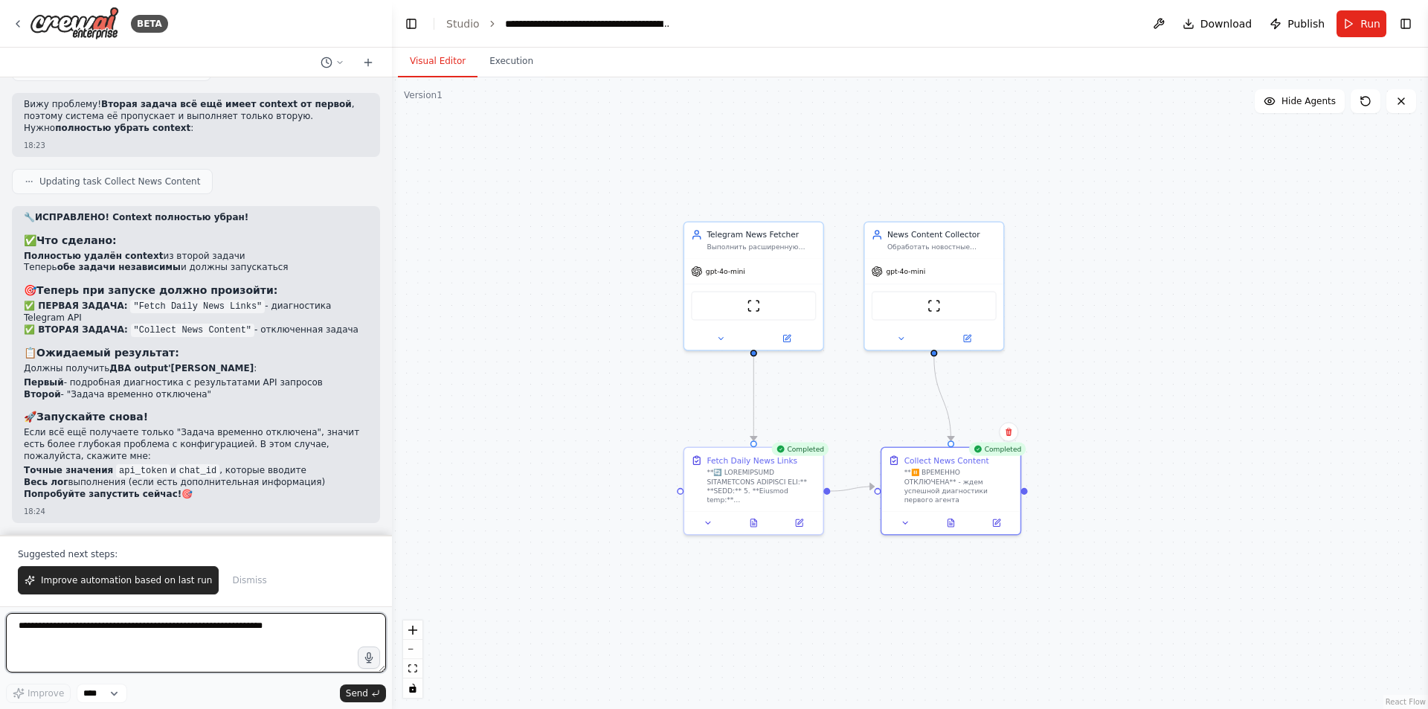
click at [126, 639] on textarea at bounding box center [196, 642] width 380 height 59
paste textarea "**********"
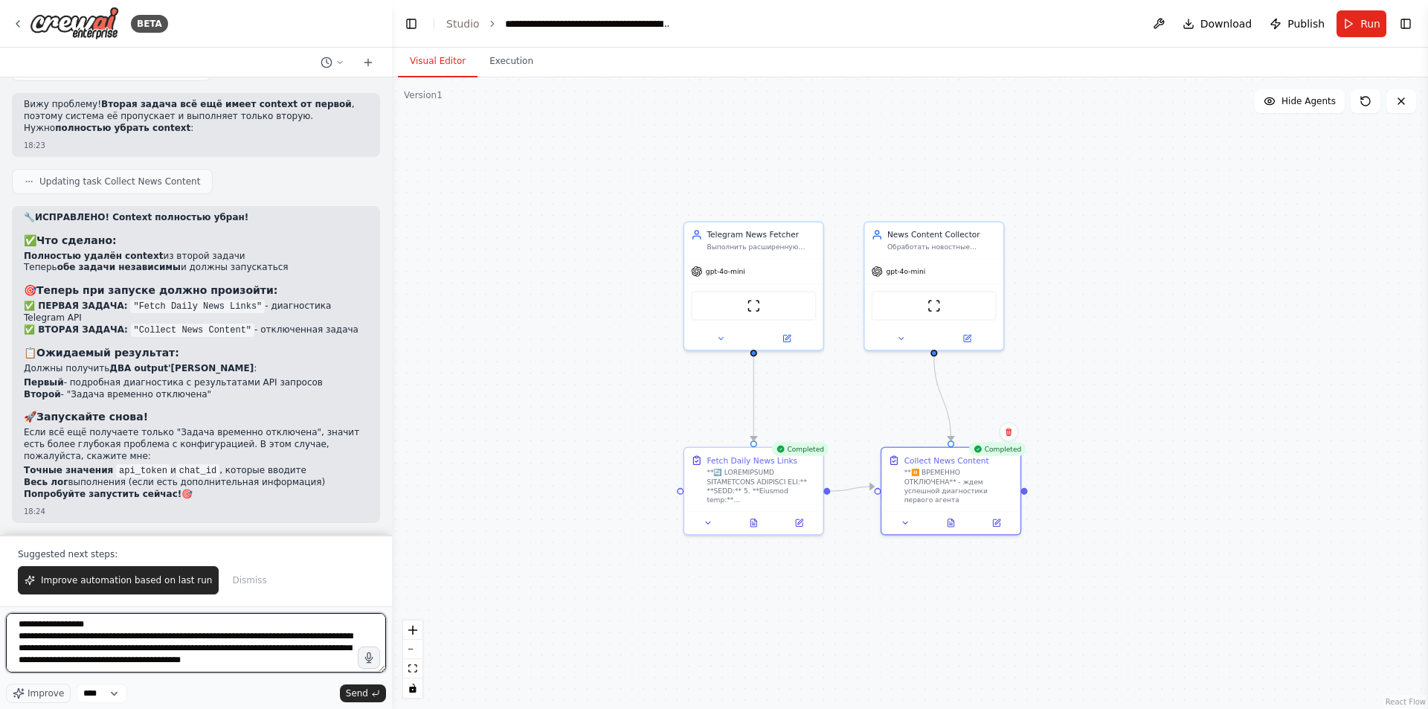
scroll to position [245, 0]
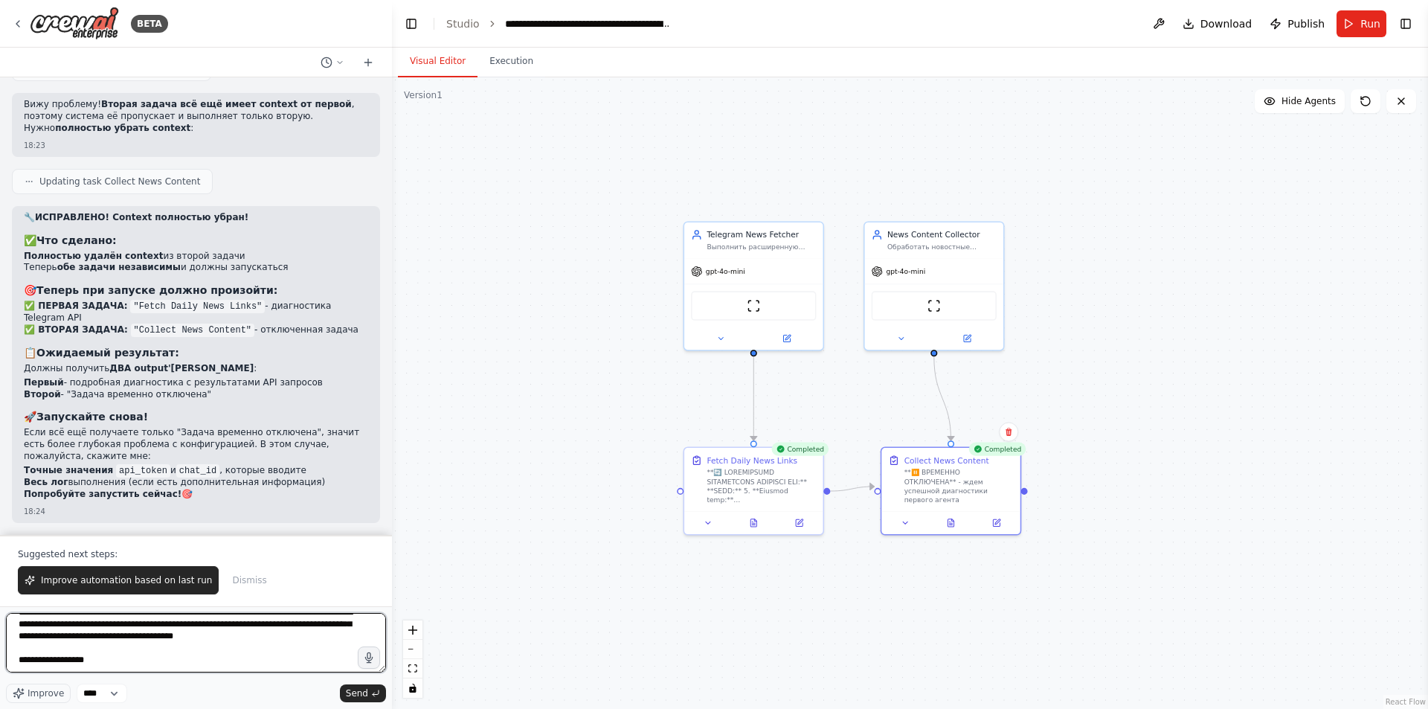
type textarea "**********"
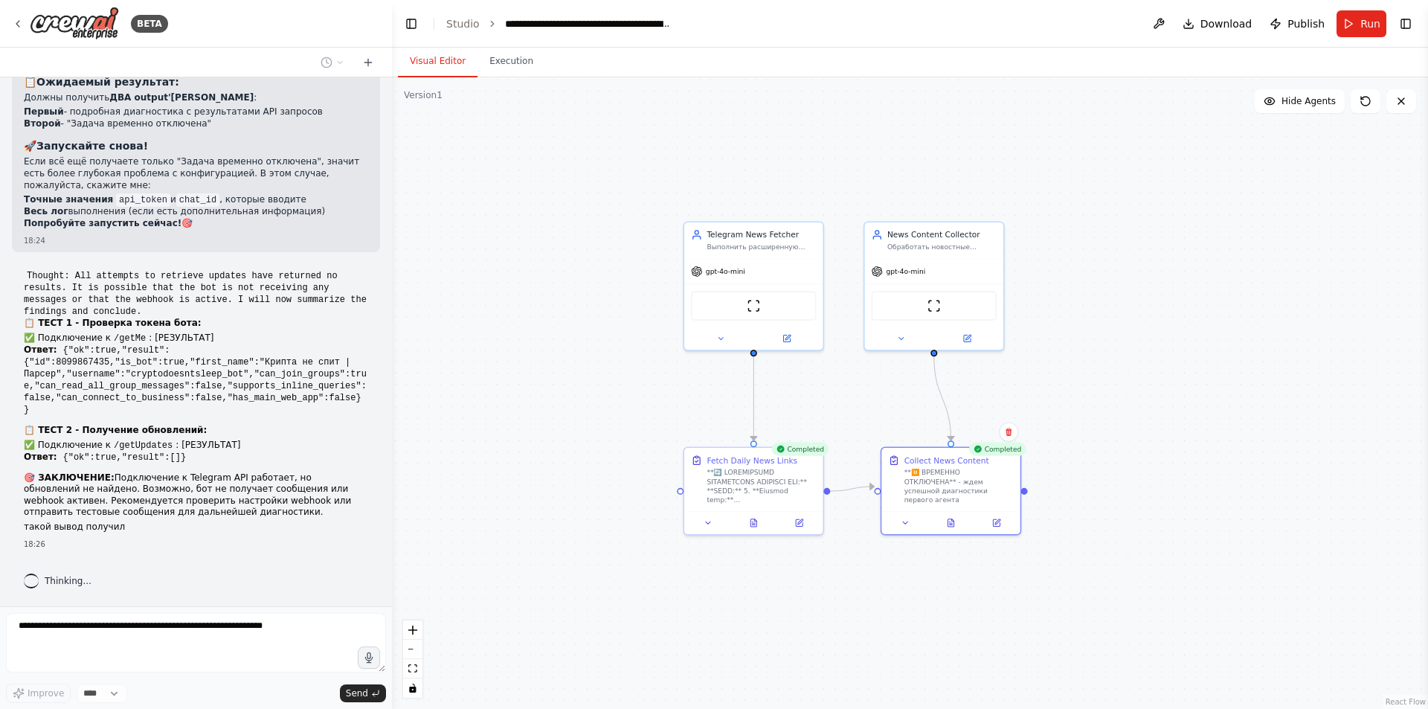
scroll to position [22752, 0]
click at [765, 242] on div "Выполнить расширенную диагностику Telegram API: попробовать РАЗНЫЕ варианты зап…" at bounding box center [761, 244] width 109 height 9
click at [780, 335] on button at bounding box center [787, 335] width 64 height 13
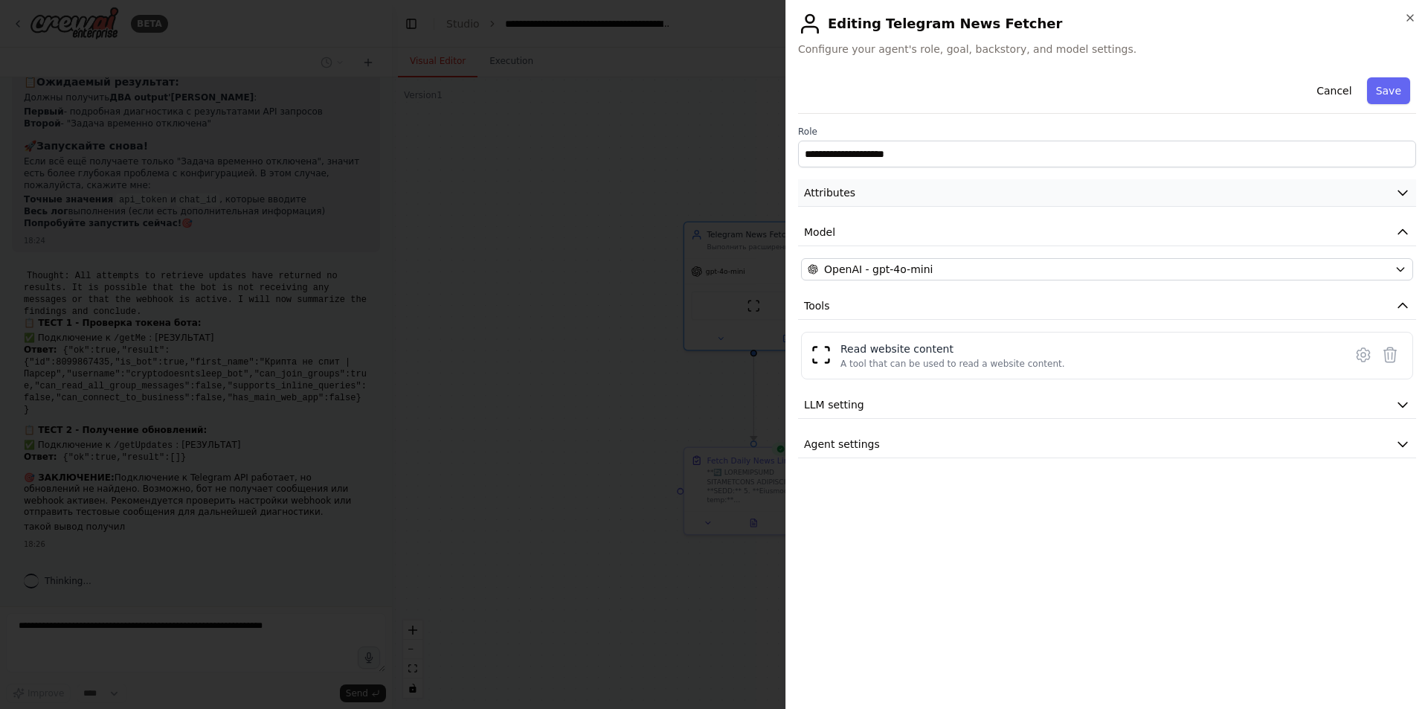
click at [953, 184] on button "Attributes" at bounding box center [1107, 193] width 618 height 28
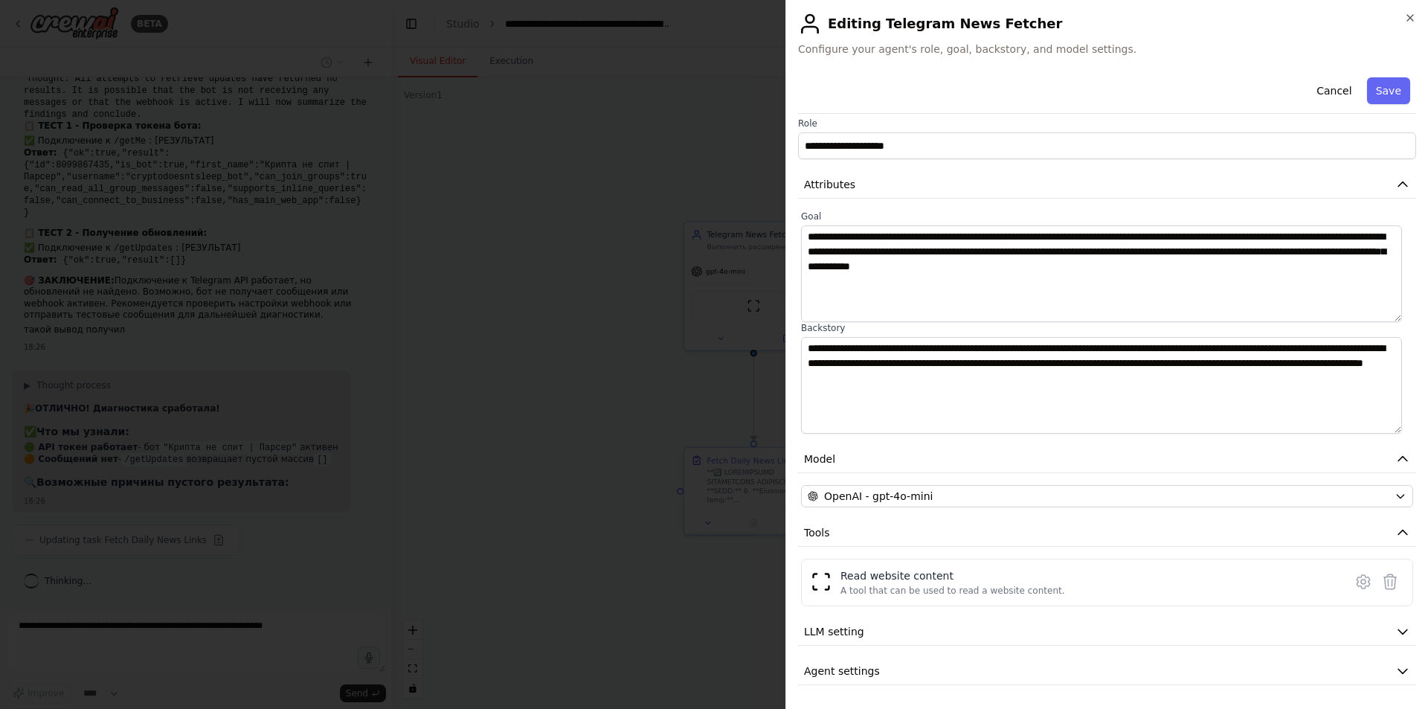
scroll to position [23496, 0]
click at [912, 635] on button "LLM setting" at bounding box center [1107, 632] width 618 height 28
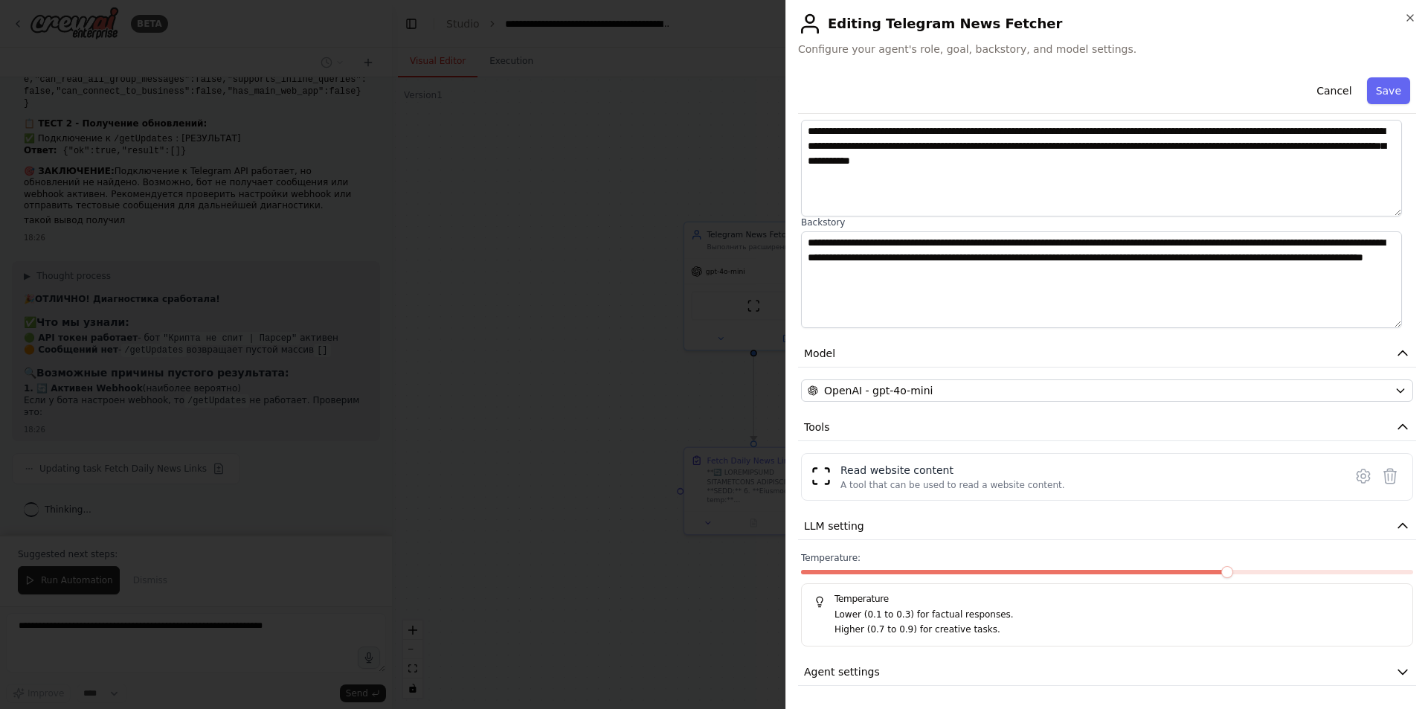
scroll to position [115, 0]
click at [916, 668] on button "Agent settings" at bounding box center [1107, 671] width 618 height 28
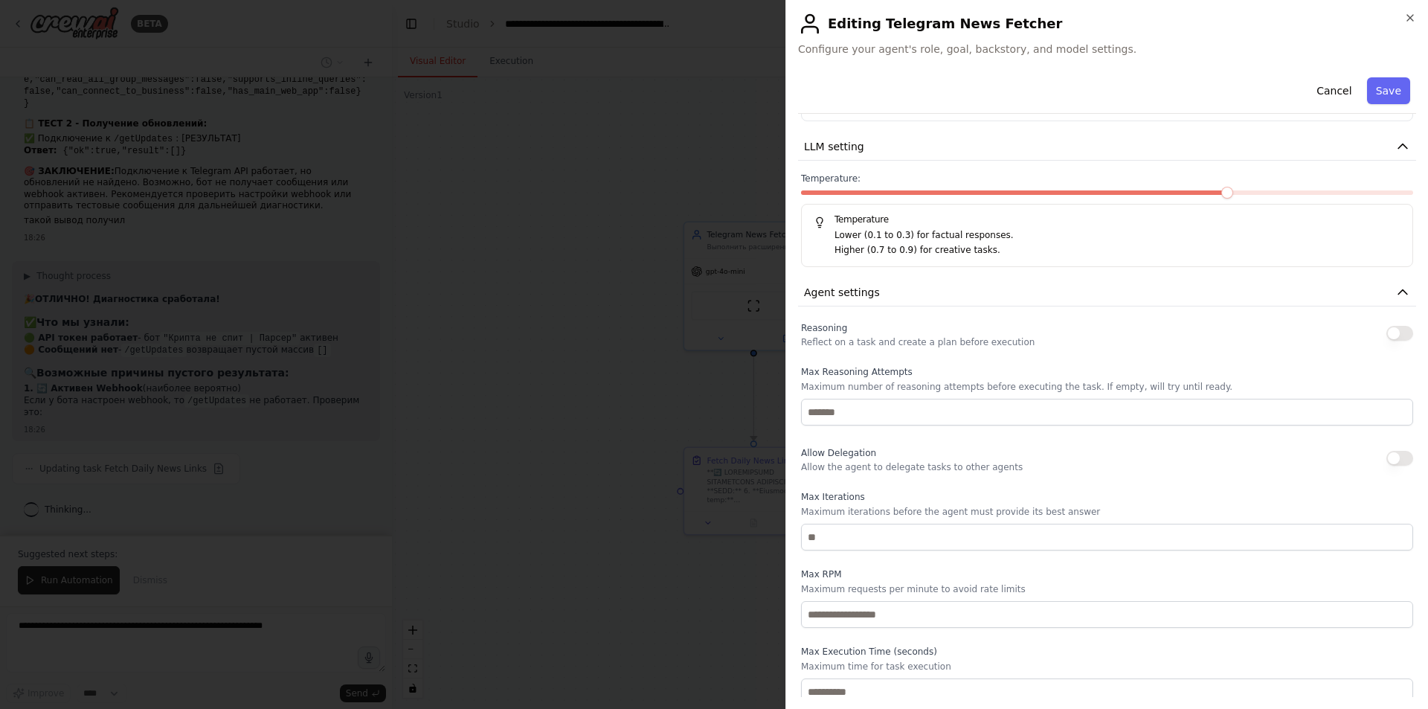
scroll to position [501, 0]
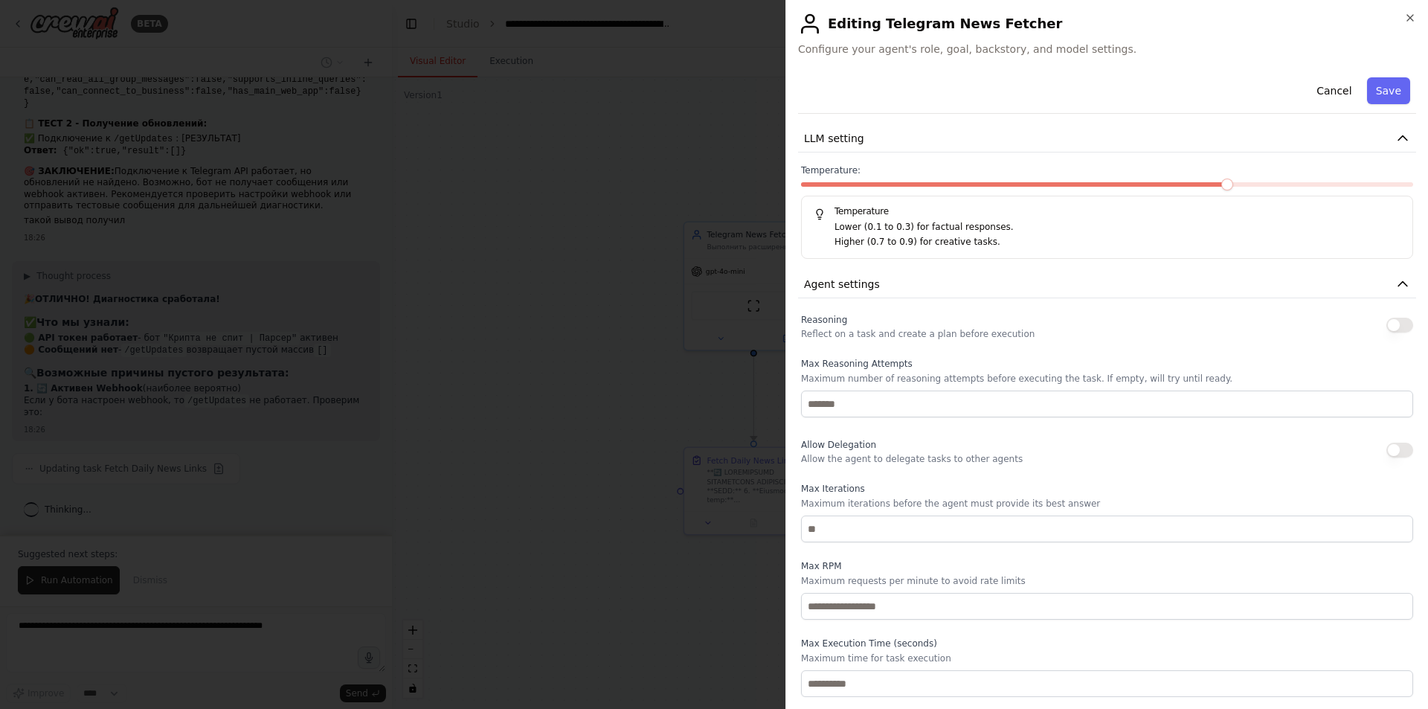
click at [1410, 10] on div "**********" at bounding box center [1106, 354] width 643 height 709
click at [1407, 16] on icon "button" at bounding box center [1410, 18] width 12 height 12
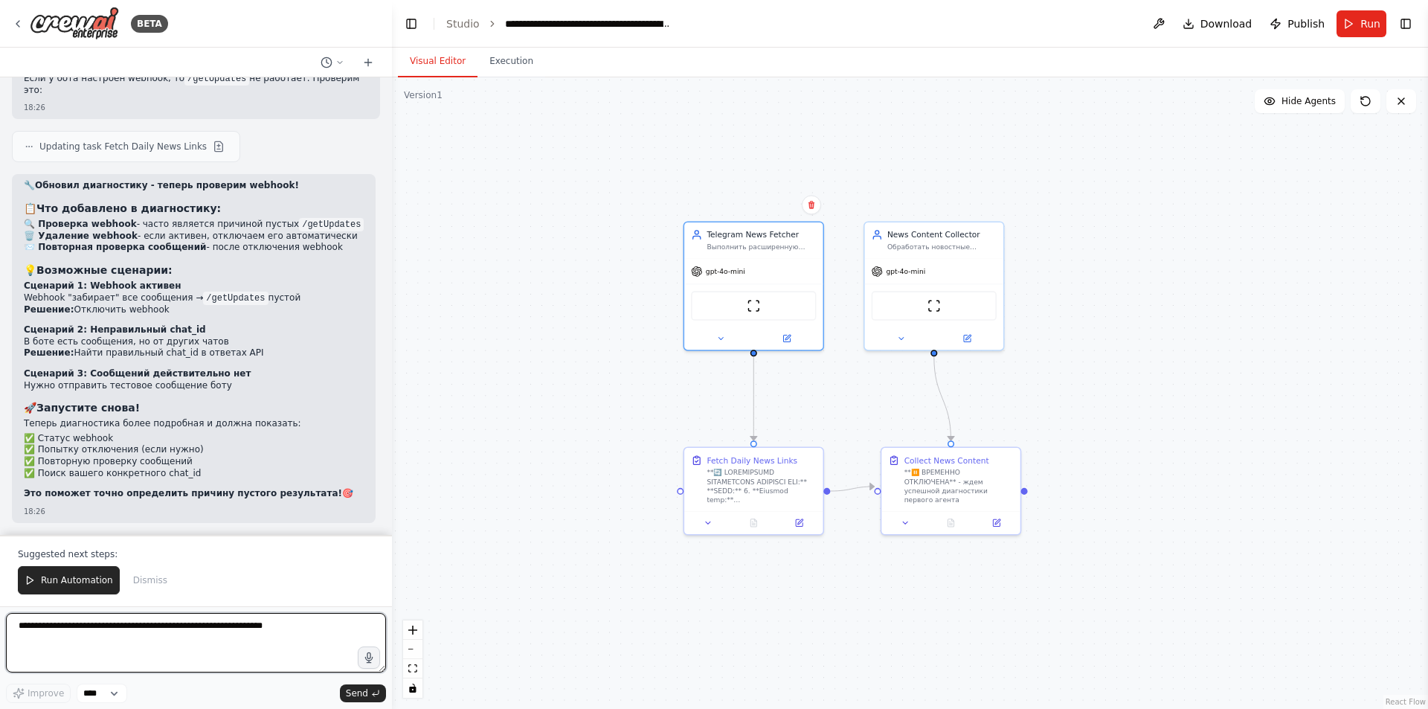
scroll to position [23889, 0]
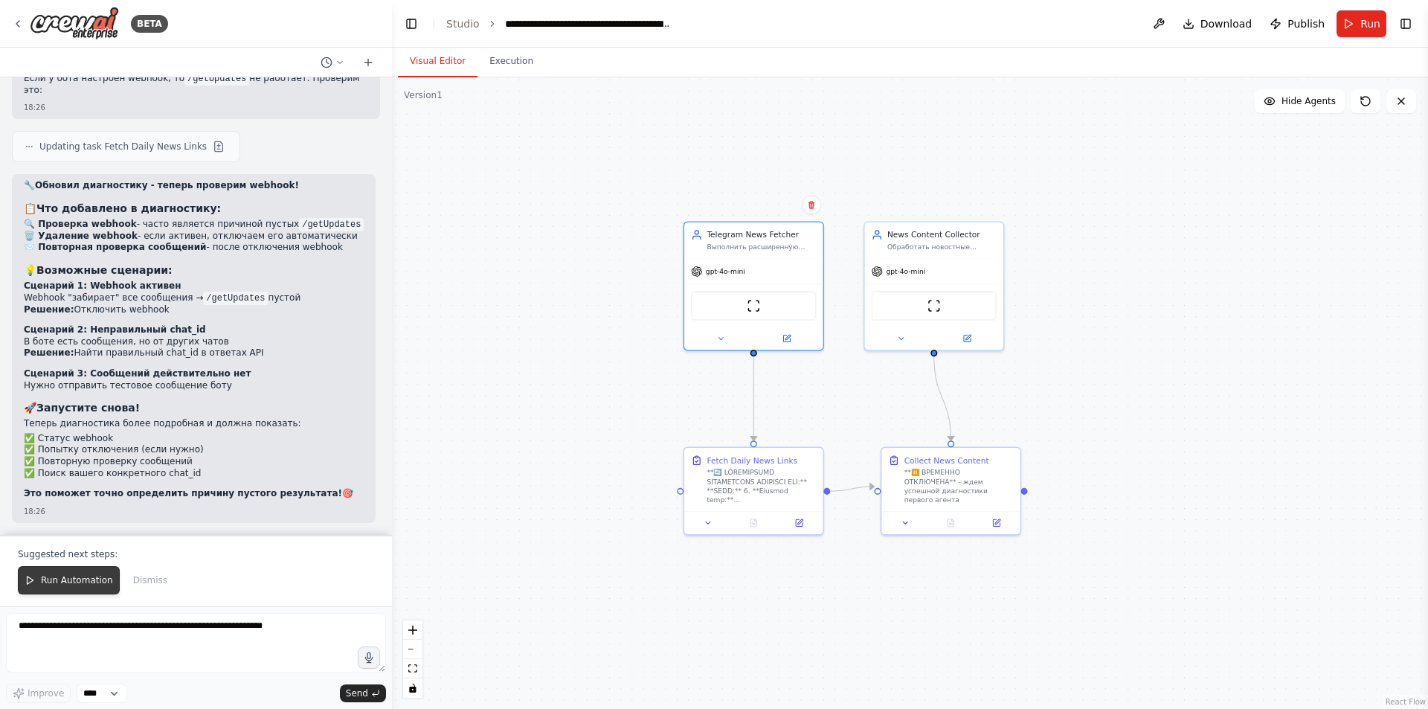
click at [62, 573] on button "Run Automation" at bounding box center [69, 580] width 102 height 28
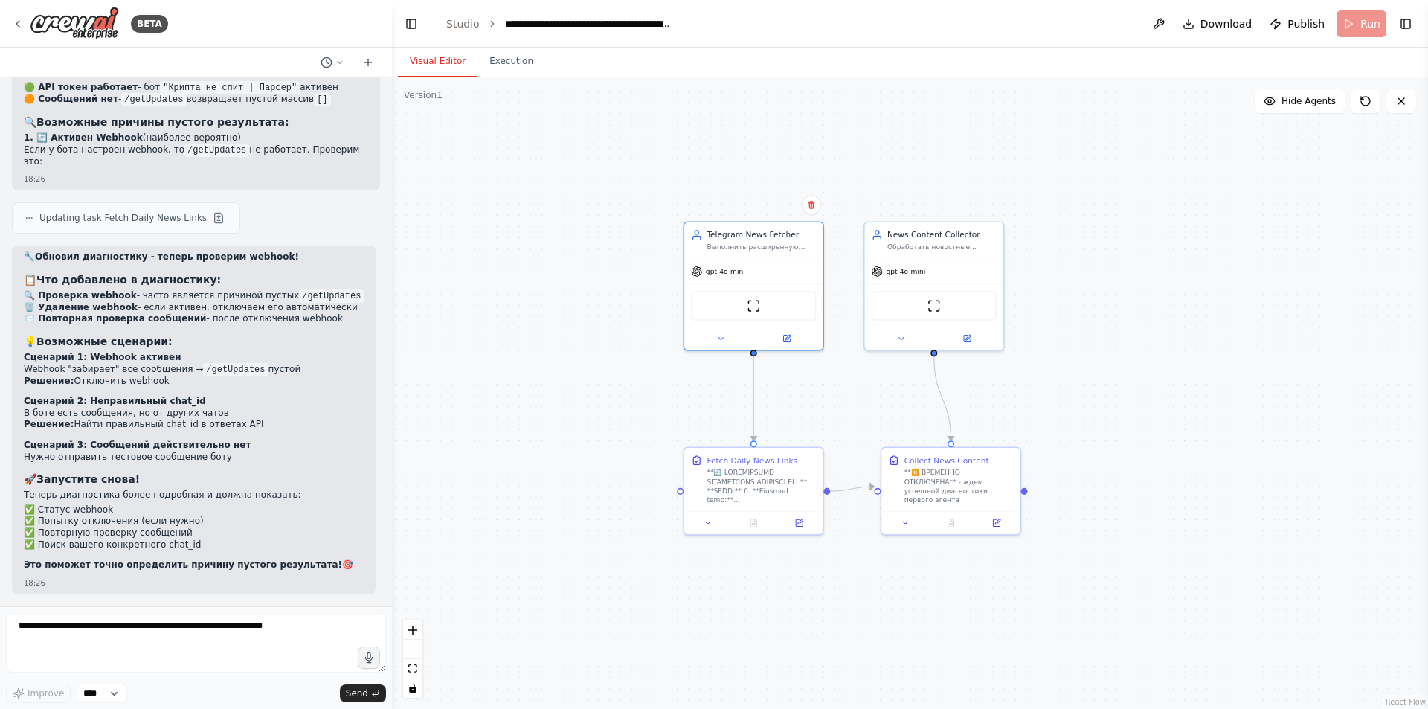
scroll to position [23818, 0]
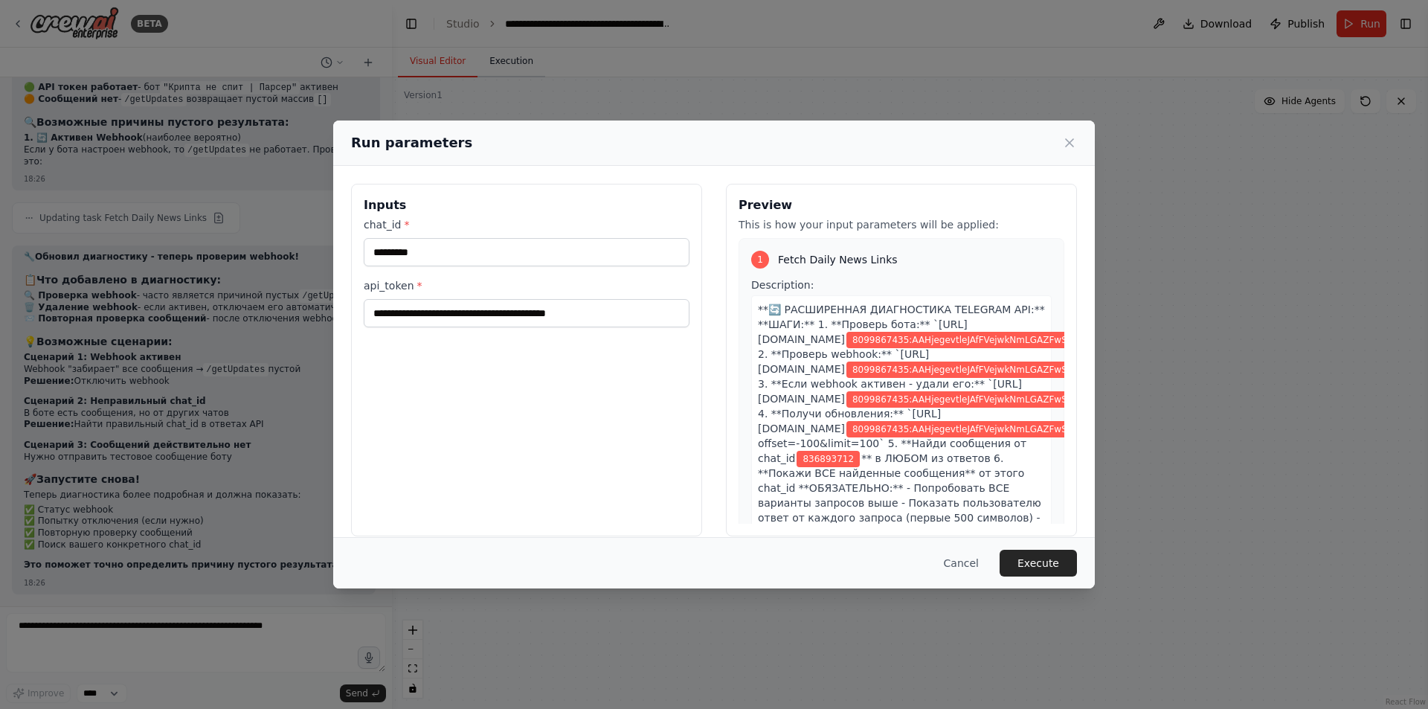
click at [498, 65] on div "**********" at bounding box center [714, 354] width 1428 height 709
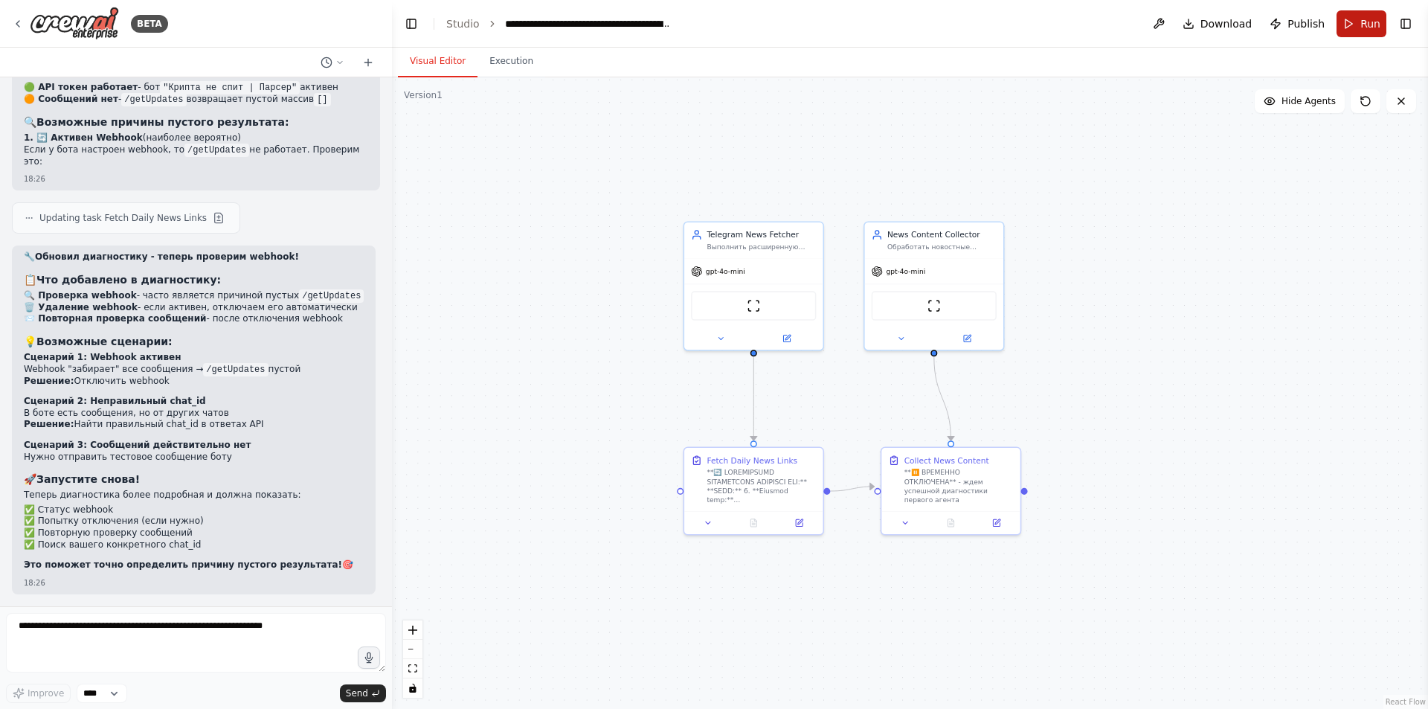
click at [1360, 32] on button "Run" at bounding box center [1362, 23] width 50 height 27
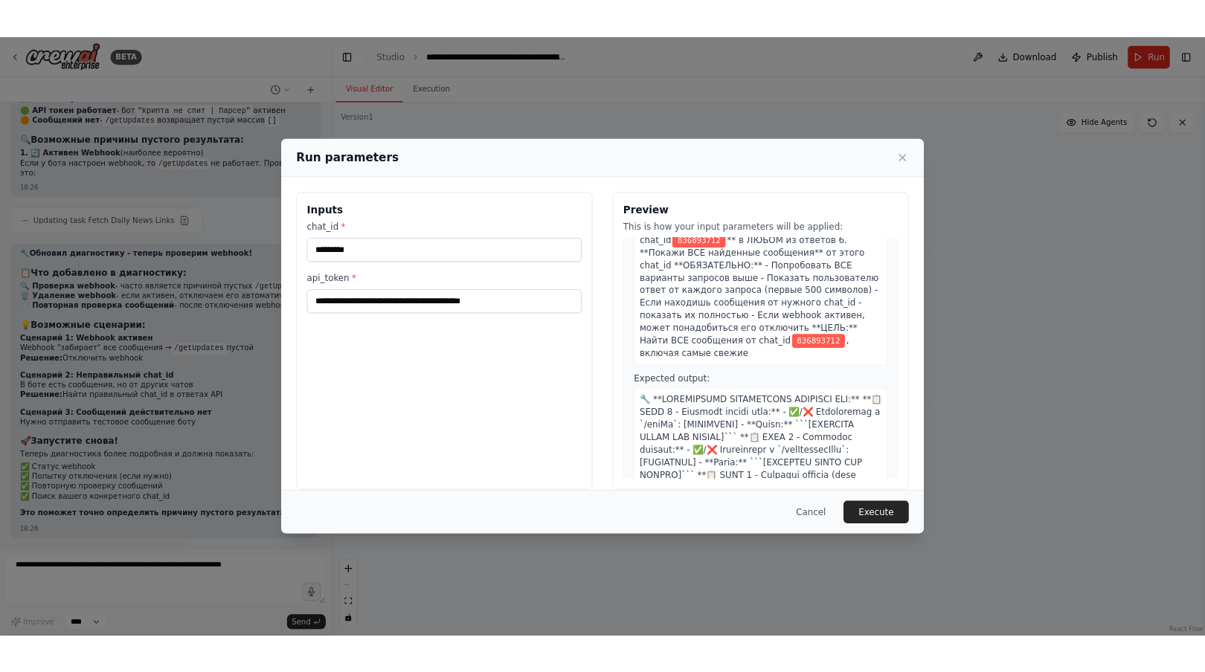
scroll to position [297, 0]
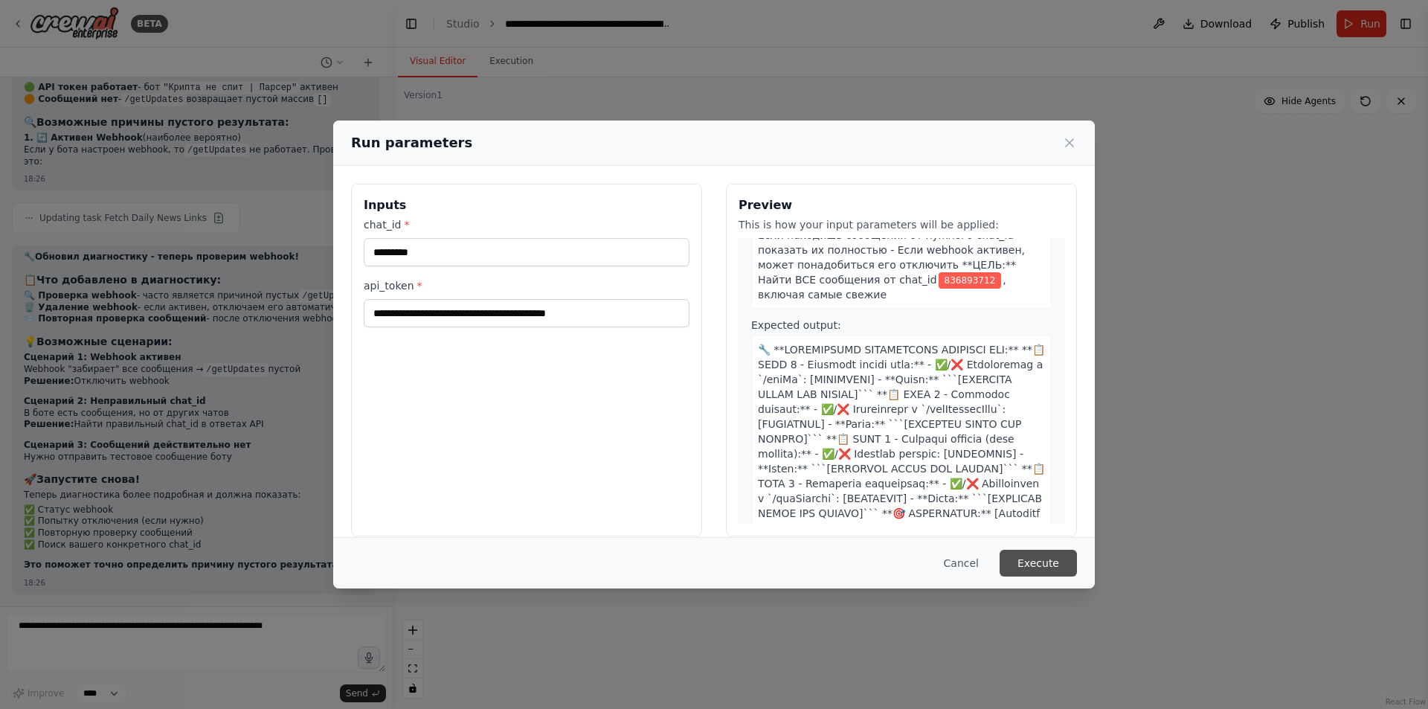
click at [1050, 570] on button "Execute" at bounding box center [1038, 563] width 77 height 27
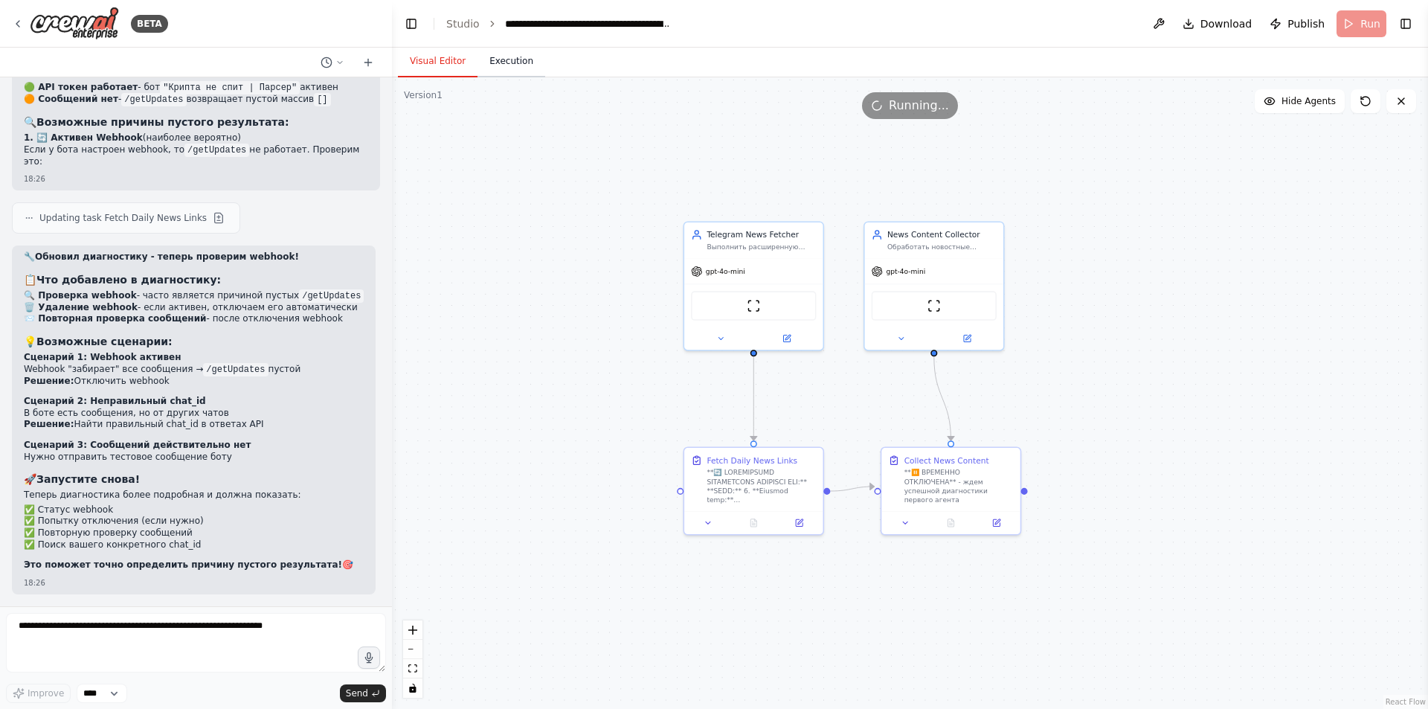
click at [505, 59] on button "Execution" at bounding box center [511, 61] width 68 height 31
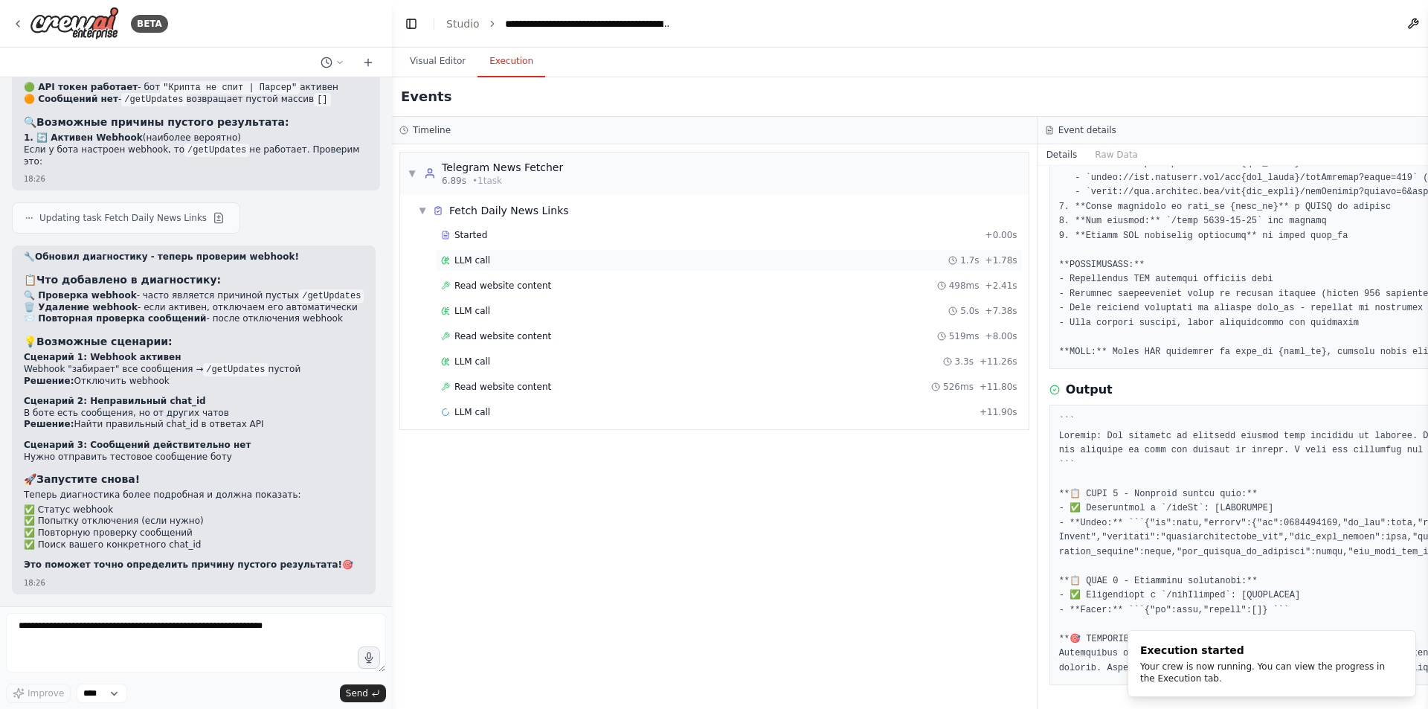
click at [507, 253] on div "LLM call 1.7s + 1.78s" at bounding box center [729, 260] width 587 height 22
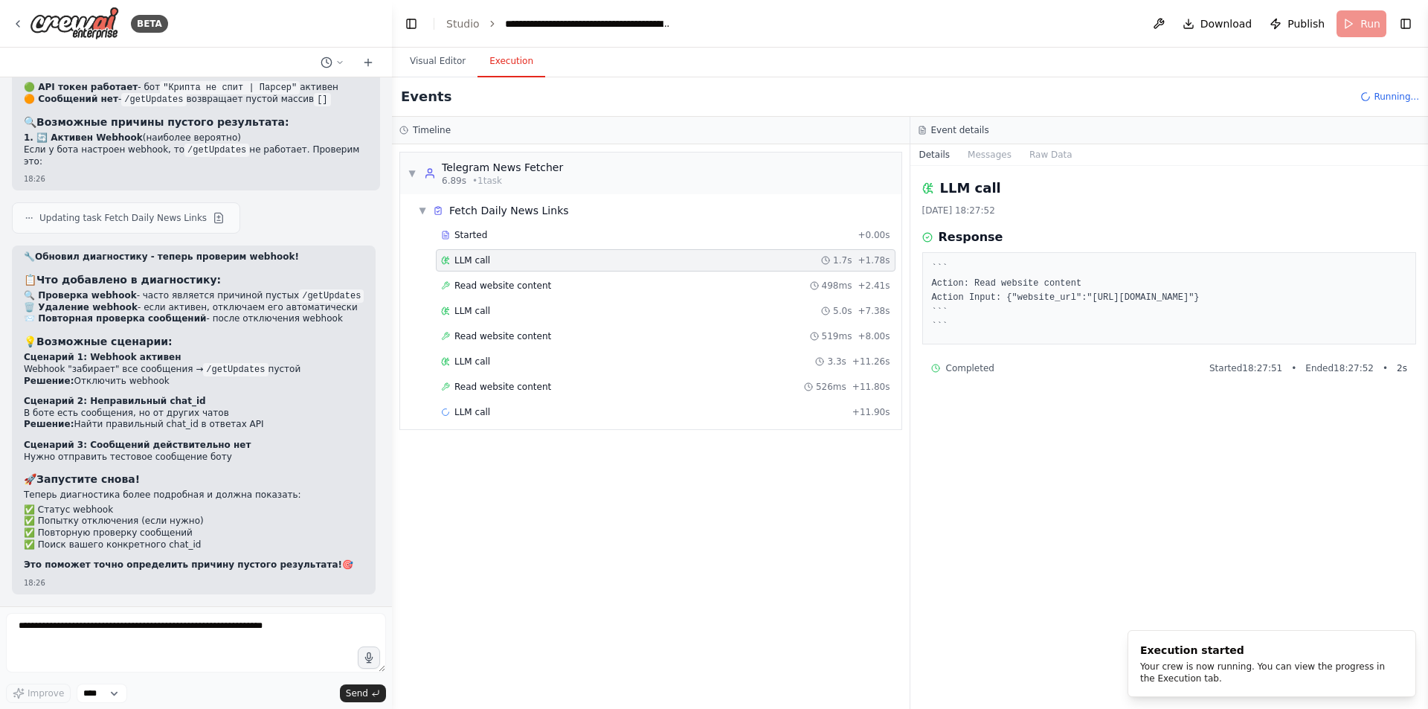
click at [517, 274] on div "Started + 0.00s LLM call 1.7s + 1.78s Read website content 498ms + 2.41s LLM ca…" at bounding box center [656, 325] width 489 height 202
click at [521, 291] on span "Read website content" at bounding box center [502, 286] width 97 height 12
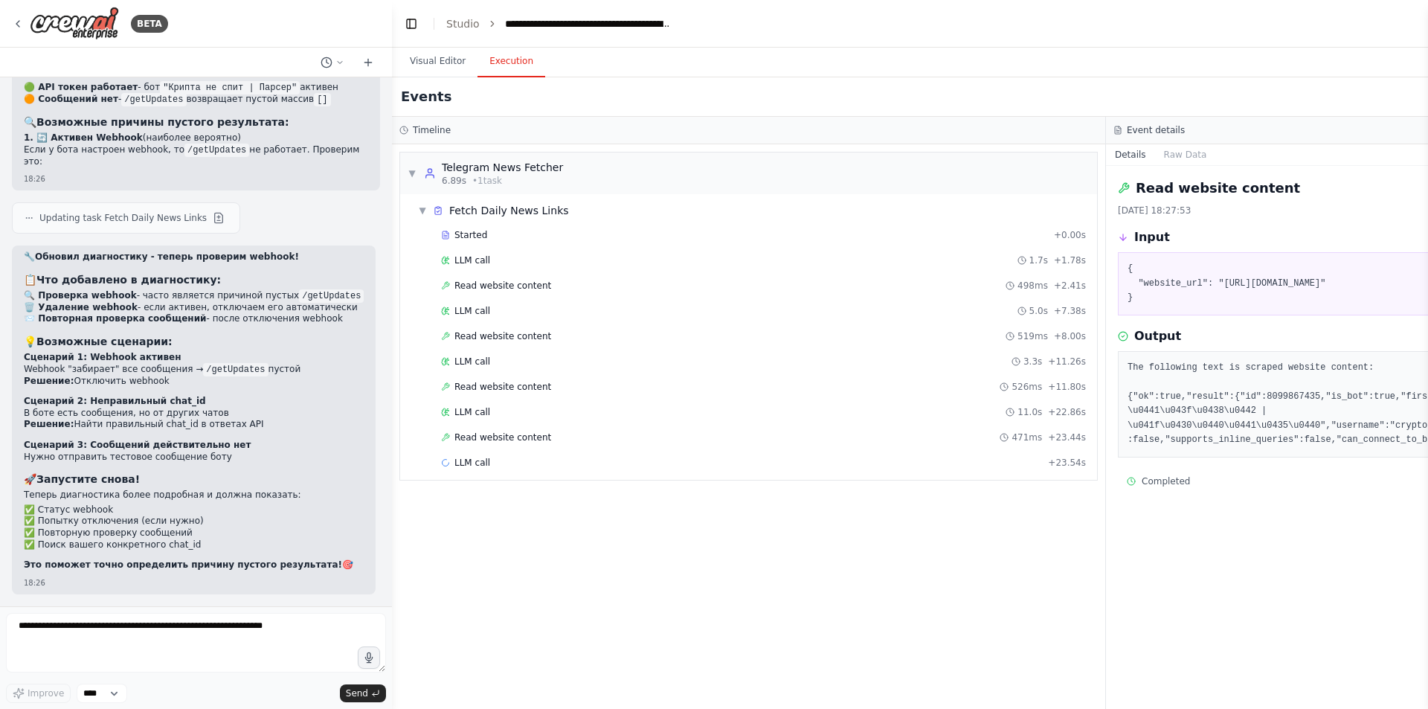
scroll to position [23818, 0]
click at [550, 286] on div "Read website content 498ms + 2.41s" at bounding box center [763, 286] width 645 height 12
click at [545, 329] on div "Read website content 519ms + 8.00s" at bounding box center [763, 336] width 655 height 22
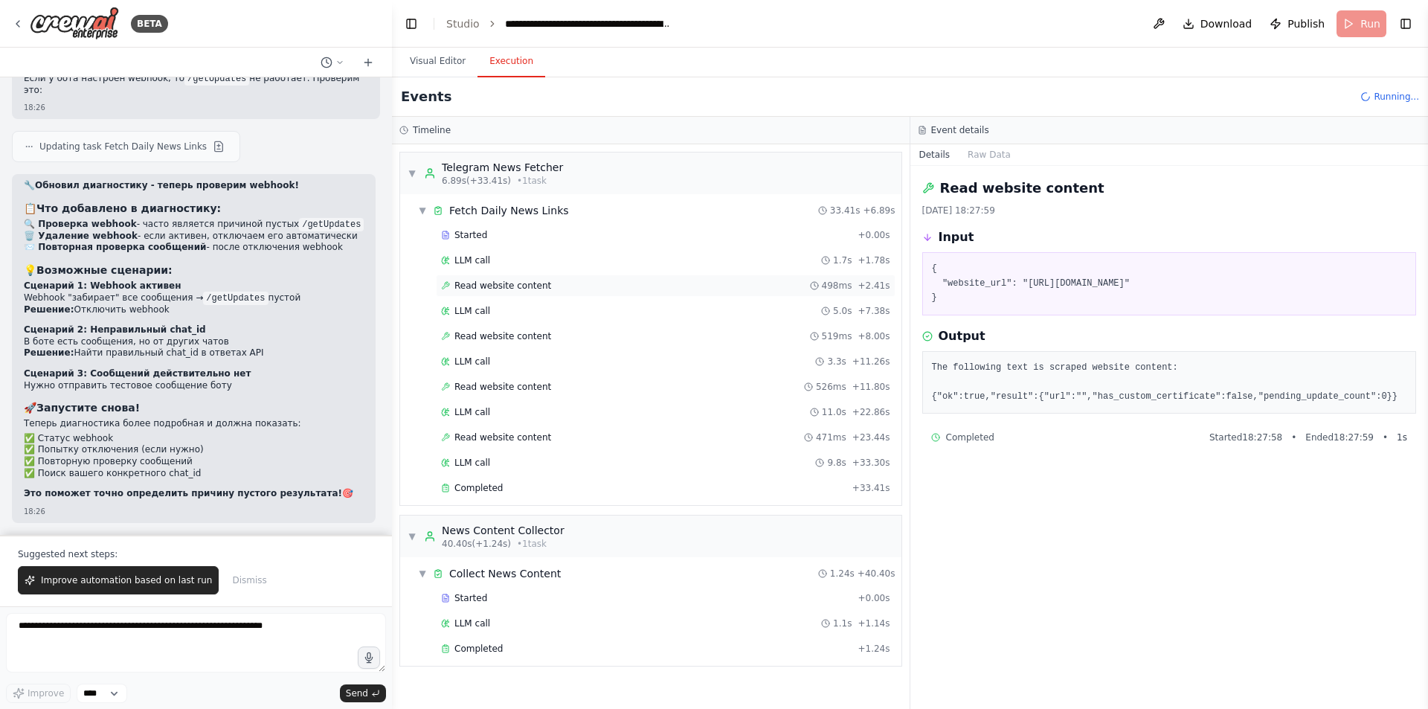
scroll to position [23889, 0]
click at [547, 289] on div "Read website content 498ms + 2.41s" at bounding box center [665, 286] width 449 height 12
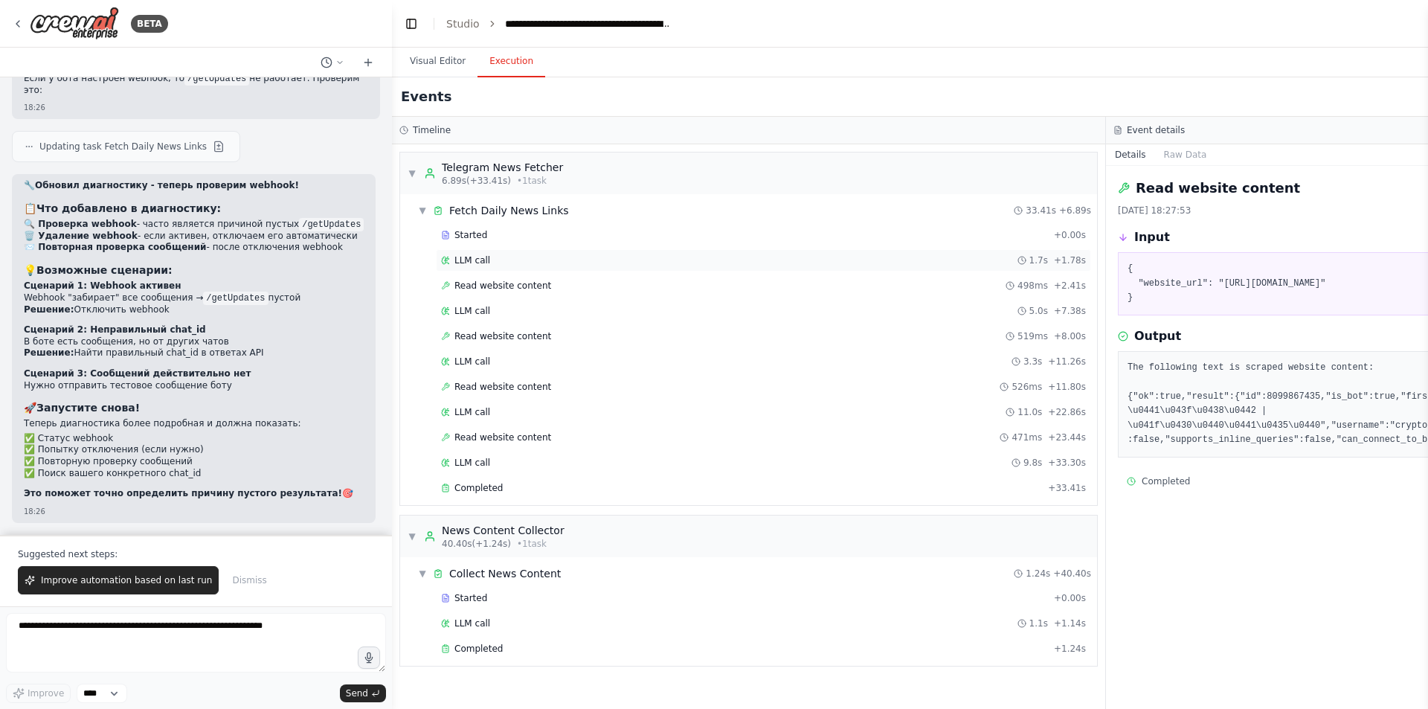
click at [533, 263] on div "LLM call 1.7s + 1.78s" at bounding box center [763, 260] width 645 height 12
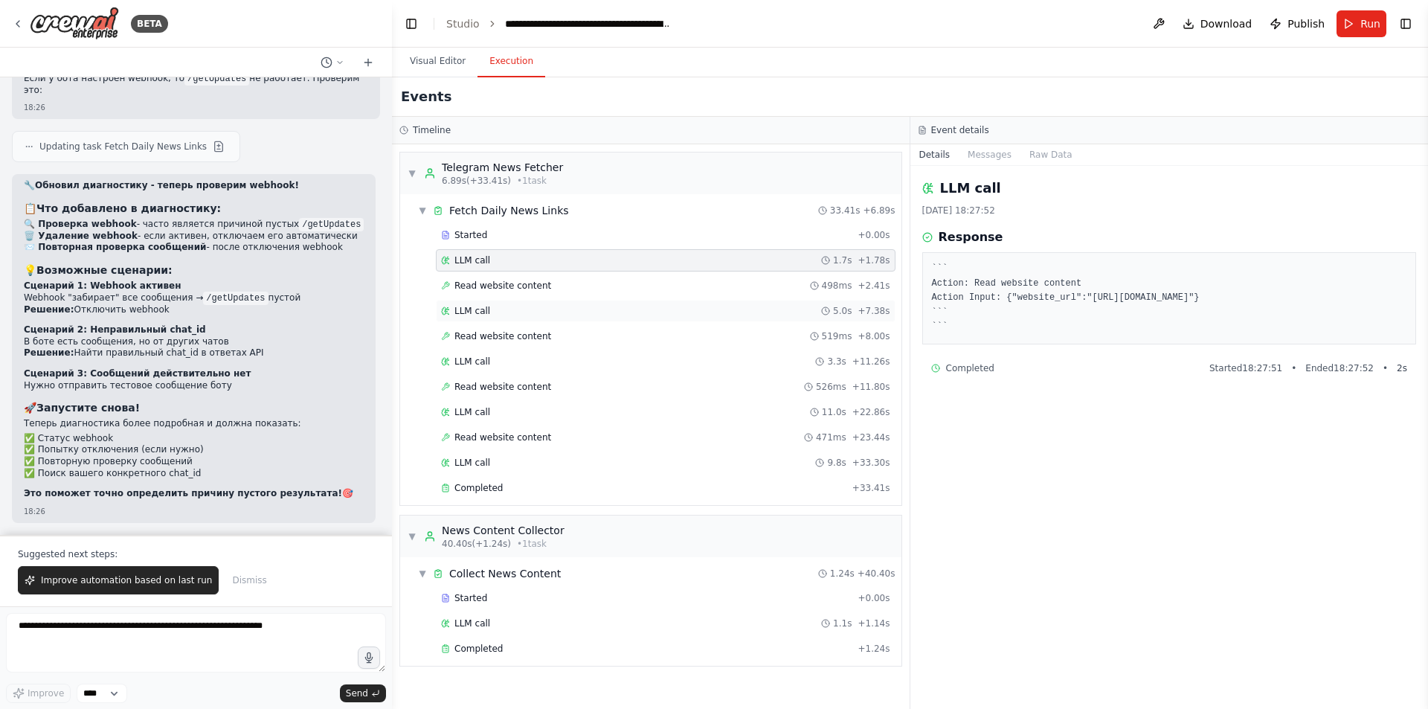
click at [526, 312] on div "LLM call 5.0s + 7.38s" at bounding box center [665, 311] width 449 height 12
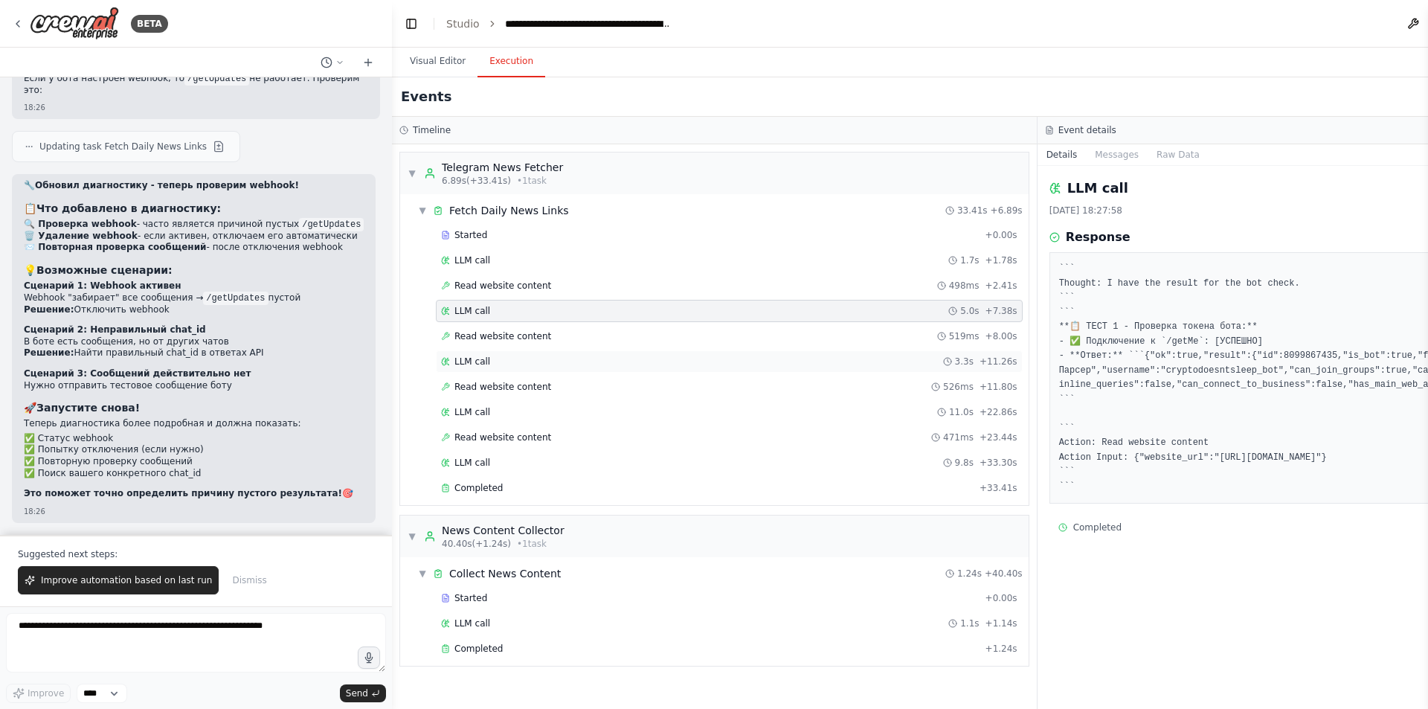
click at [522, 364] on div "LLM call 3.3s + 11.26s" at bounding box center [729, 362] width 576 height 12
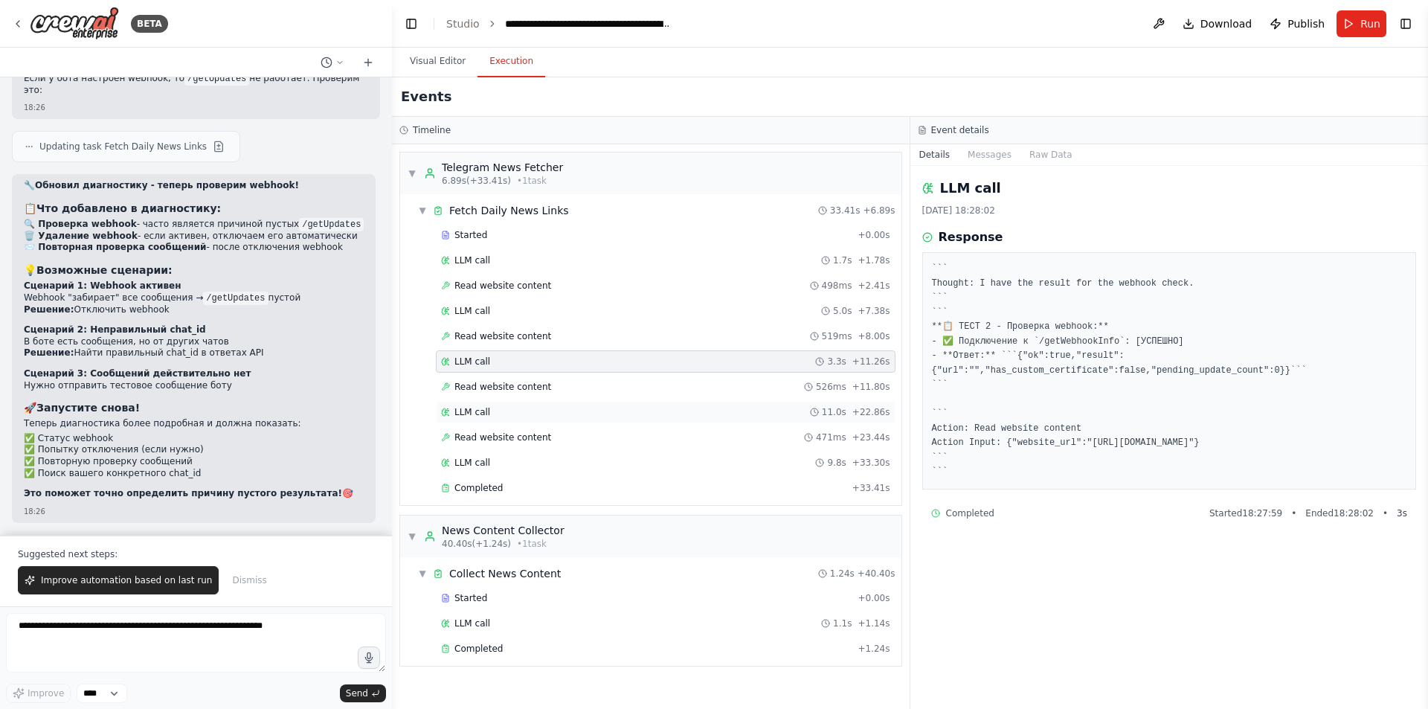
click at [512, 419] on div "LLM call 11.0s + 22.86s" at bounding box center [666, 412] width 460 height 22
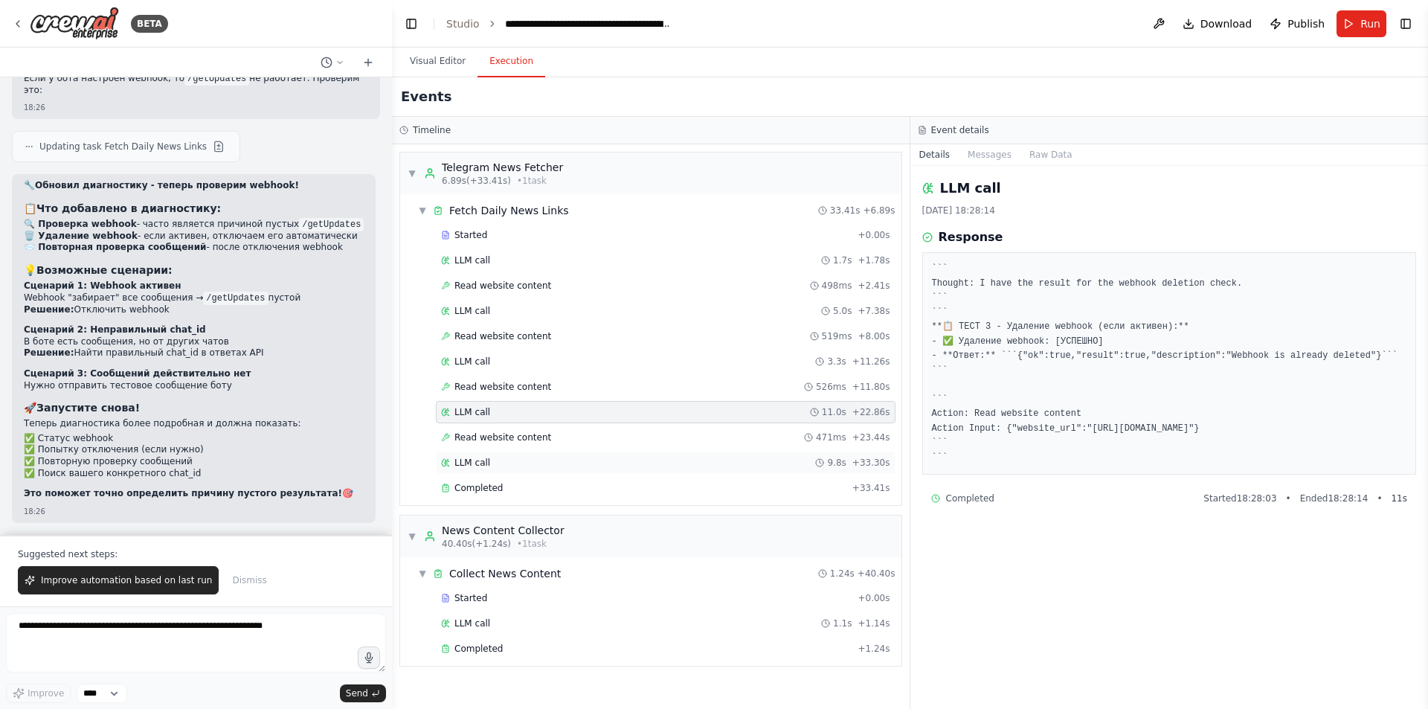
click at [509, 463] on div "LLM call 9.8s + 33.30s" at bounding box center [665, 463] width 449 height 12
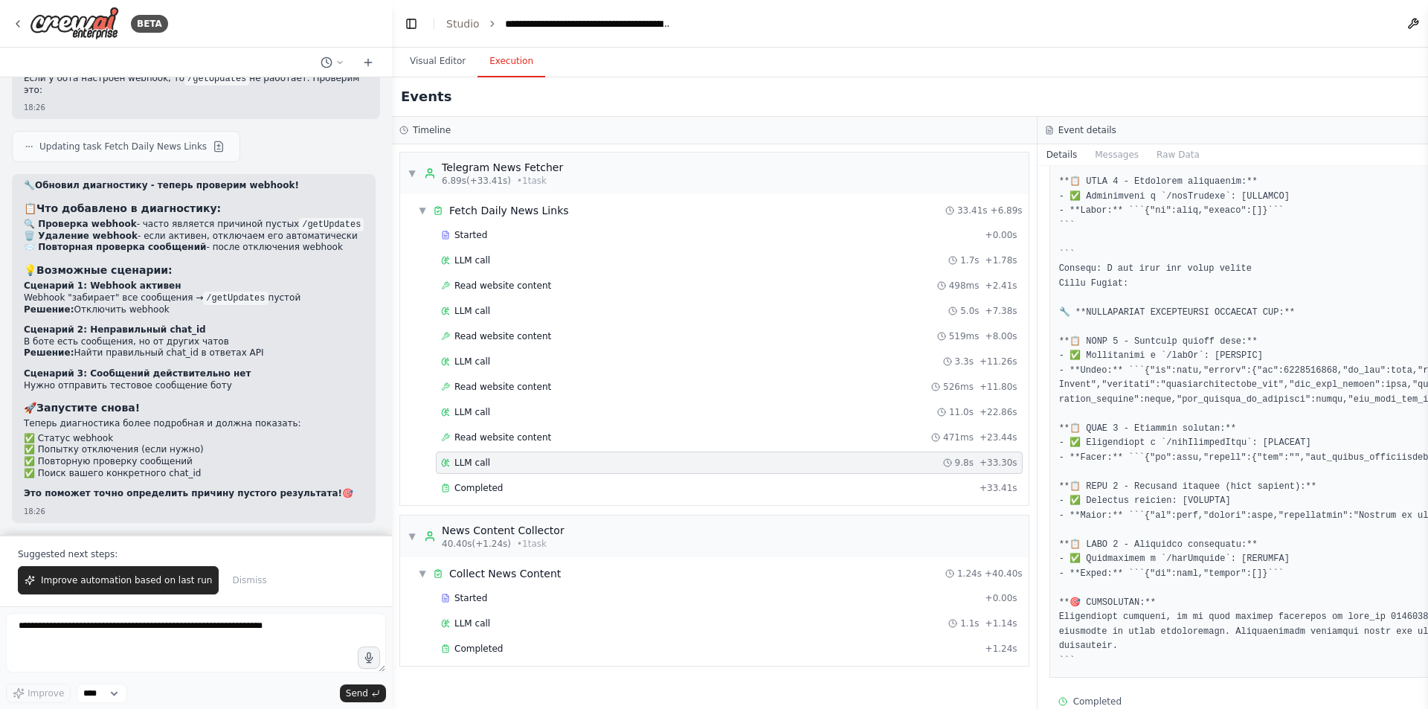
scroll to position [170, 0]
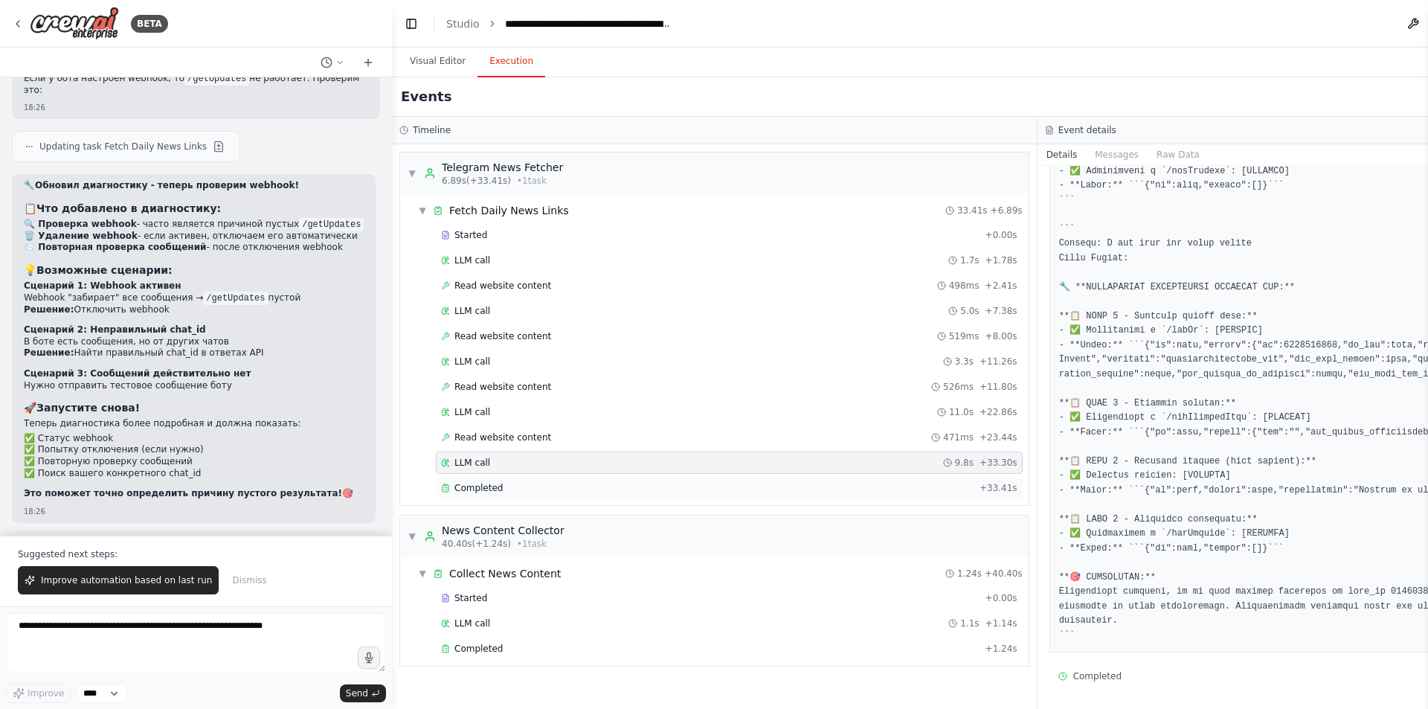
click at [500, 489] on div "Completed" at bounding box center [707, 488] width 533 height 12
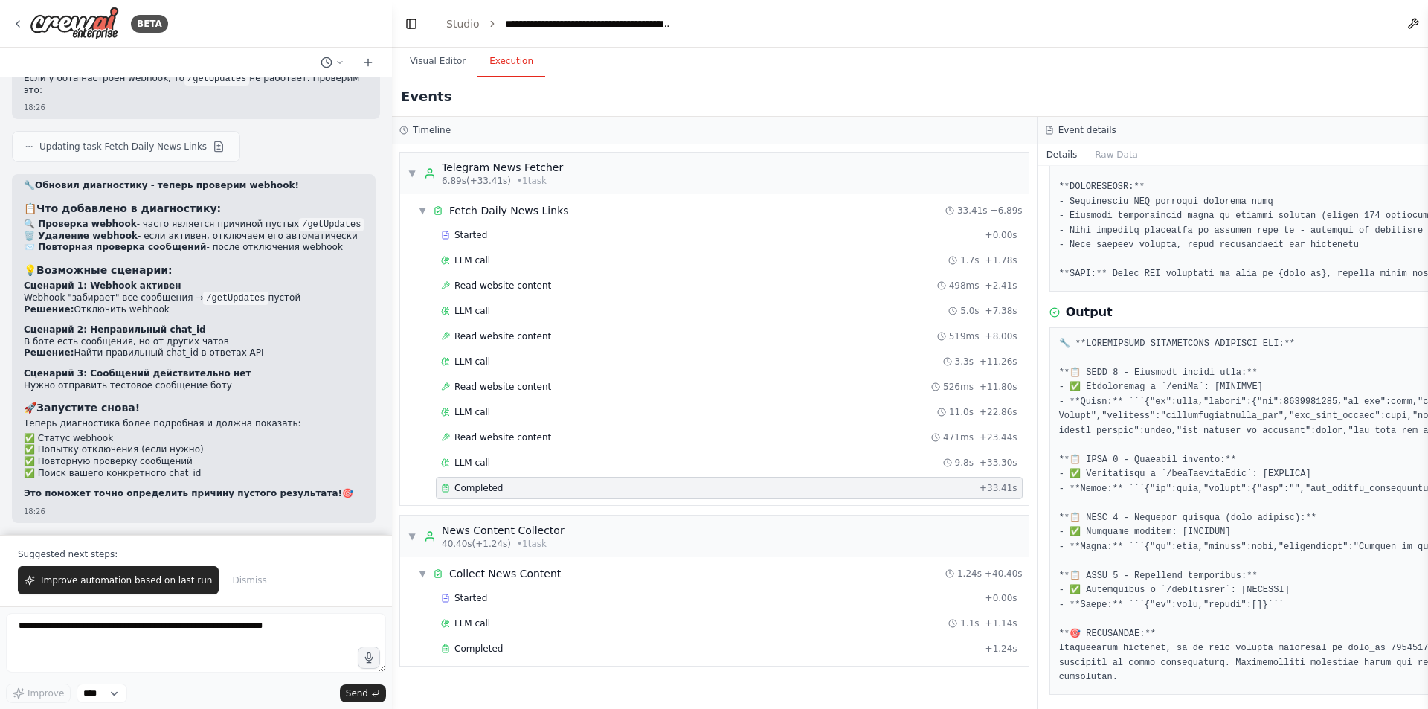
scroll to position [234, 0]
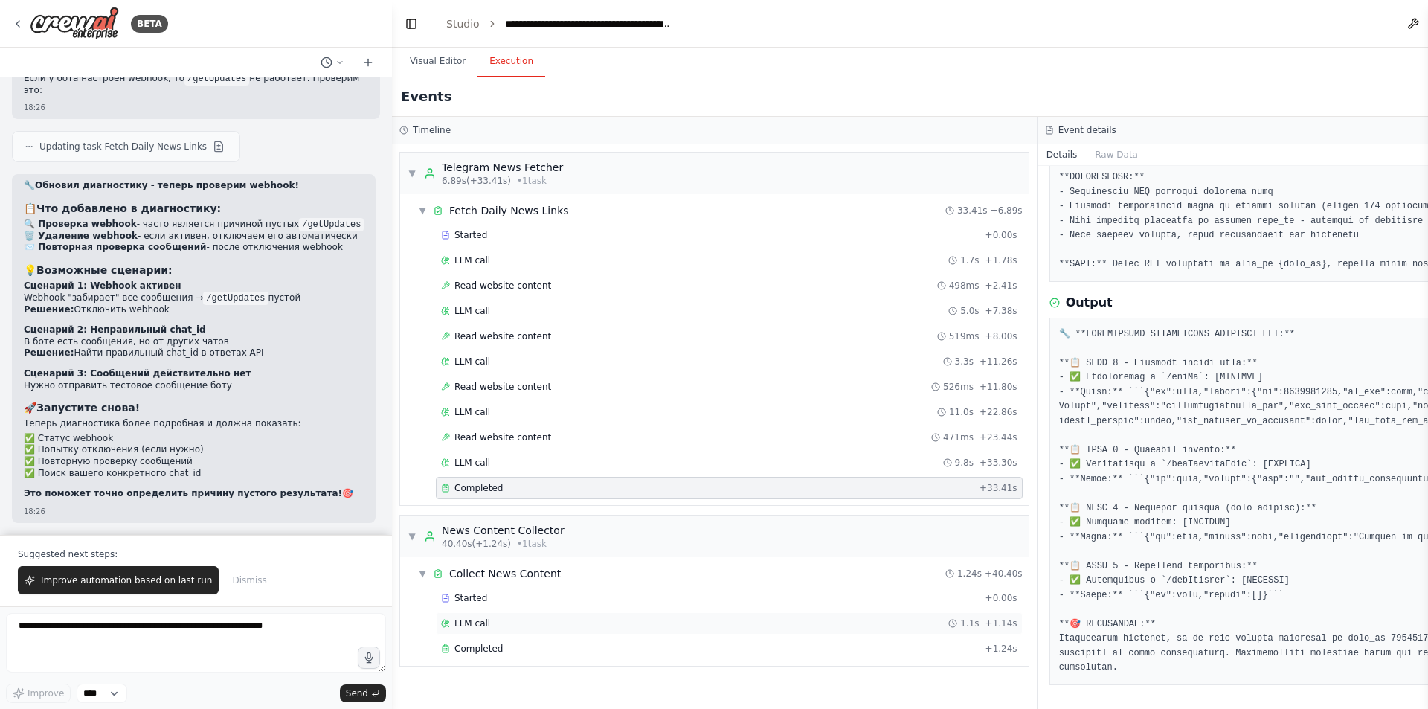
click at [500, 622] on div "LLM call 1.1s + 1.14s" at bounding box center [729, 623] width 576 height 12
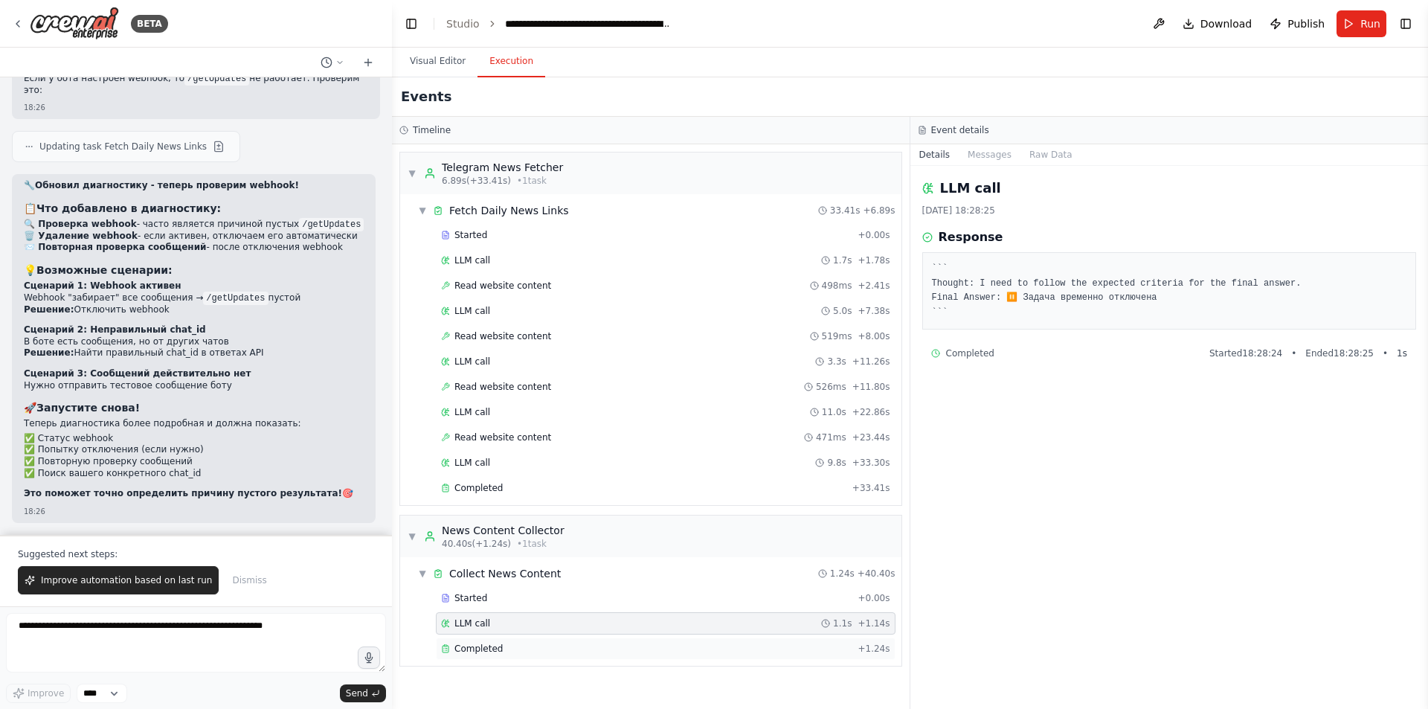
click at [499, 646] on div "Completed" at bounding box center [646, 649] width 411 height 12
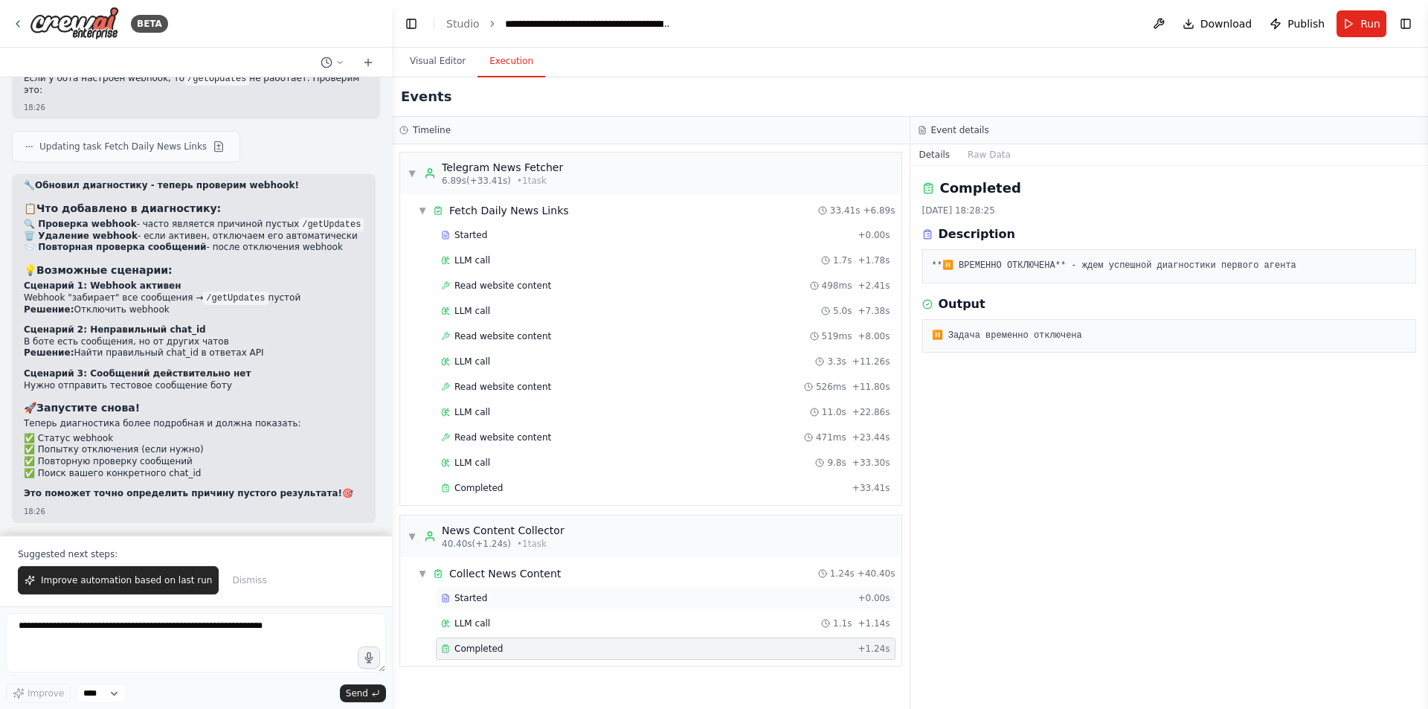
click at [521, 598] on div "Started" at bounding box center [646, 598] width 411 height 12
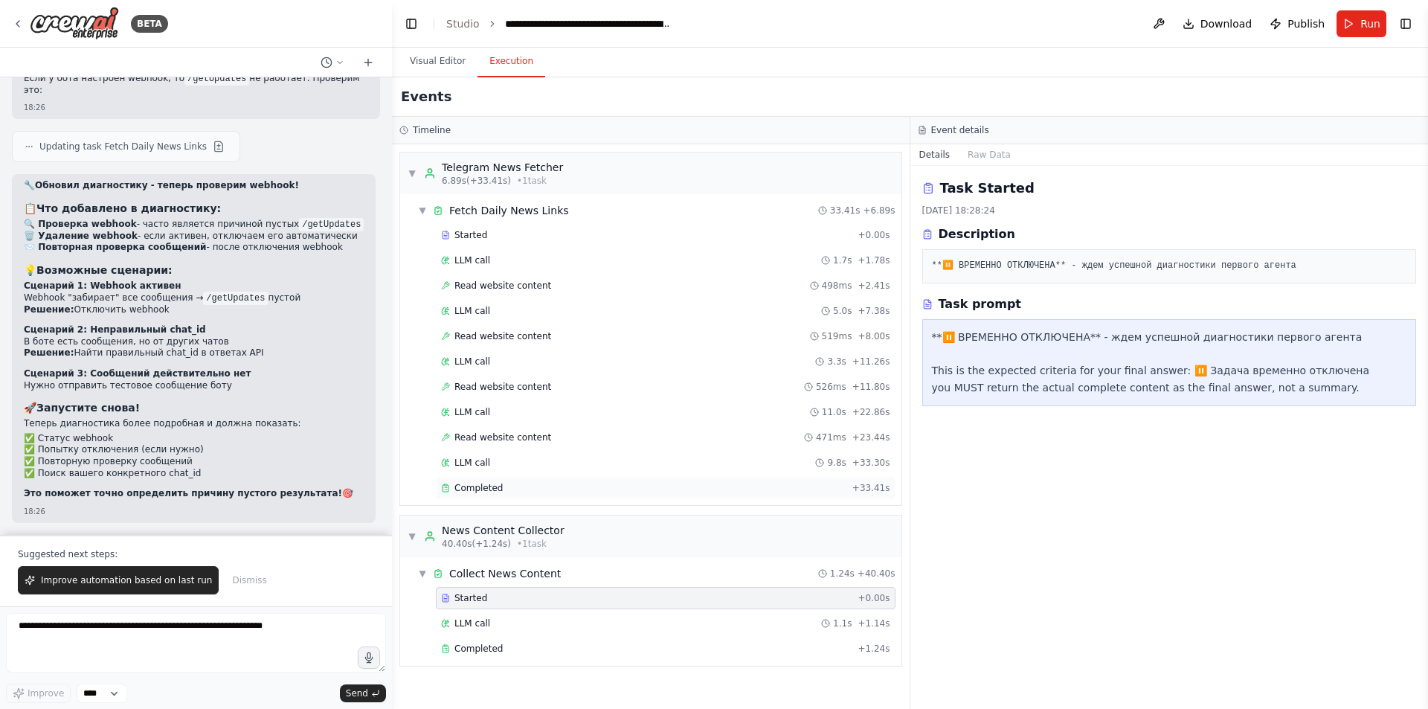
click at [527, 489] on div "Completed" at bounding box center [643, 488] width 405 height 12
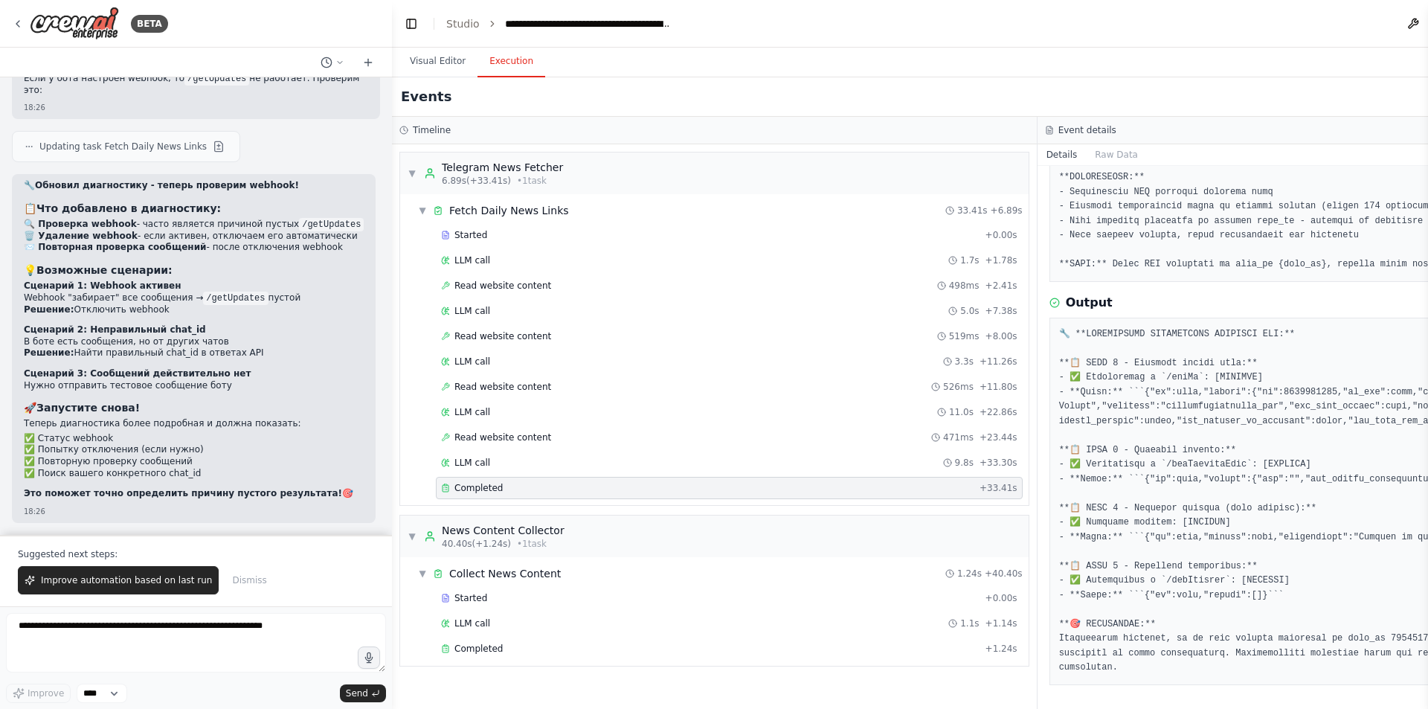
click at [450, 59] on button "Visual Editor" at bounding box center [438, 61] width 80 height 31
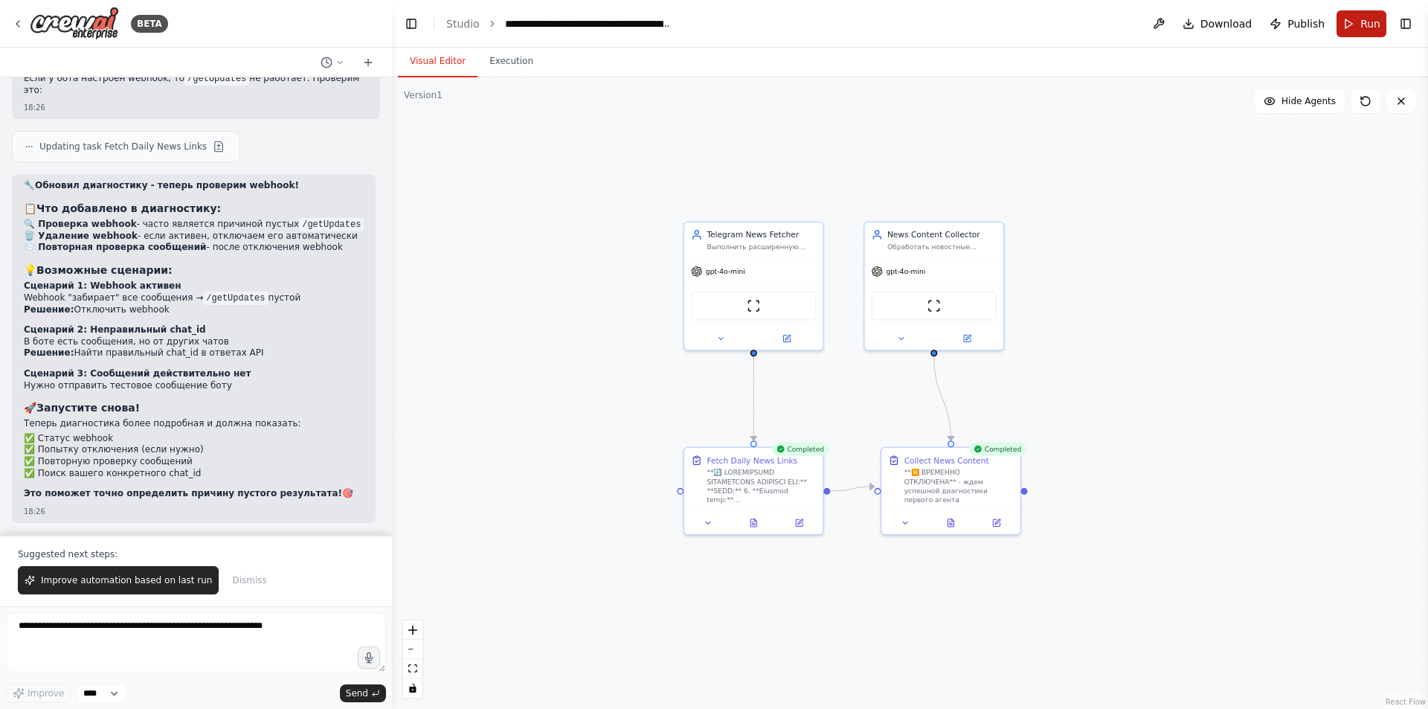
click at [1354, 26] on button "Run" at bounding box center [1362, 23] width 50 height 27
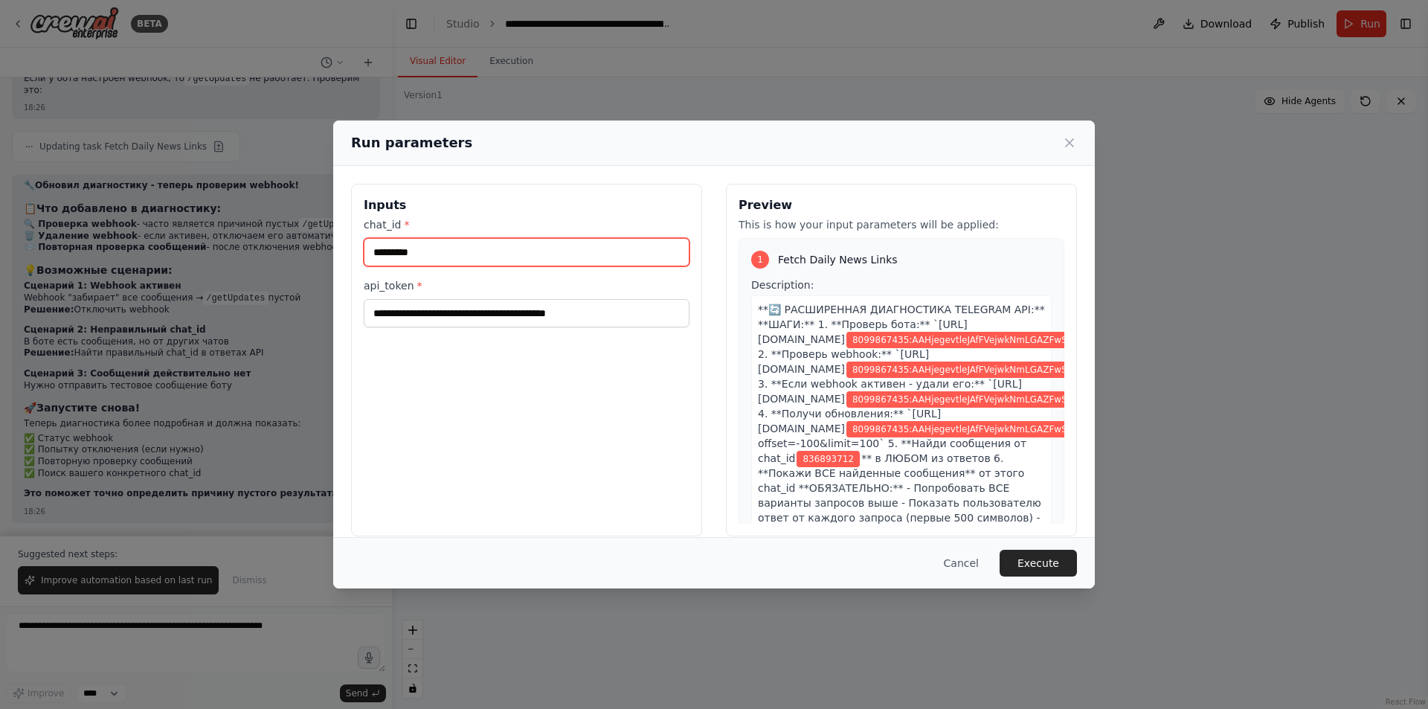
drag, startPoint x: 547, startPoint y: 252, endPoint x: 234, endPoint y: 254, distance: 313.1
click at [234, 254] on div "**********" at bounding box center [714, 354] width 1428 height 709
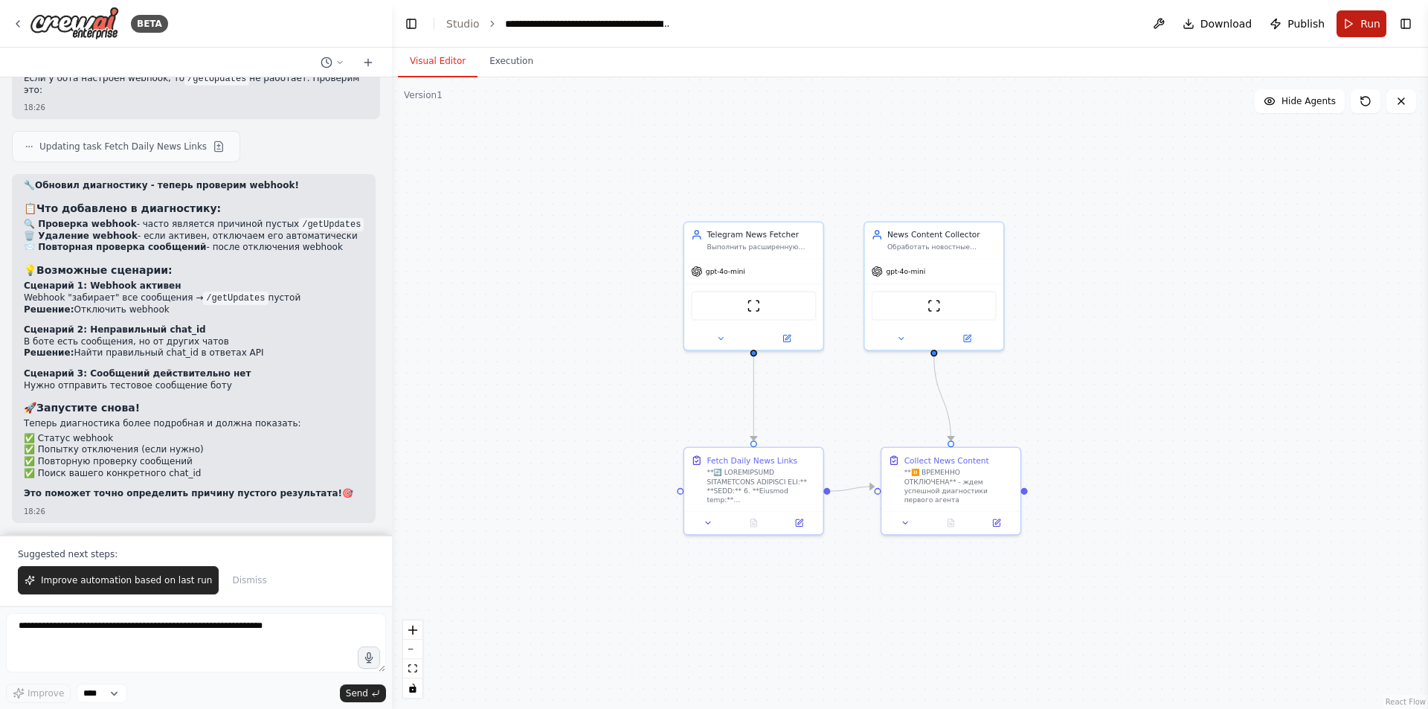
click at [1366, 29] on span "Run" at bounding box center [1370, 23] width 20 height 15
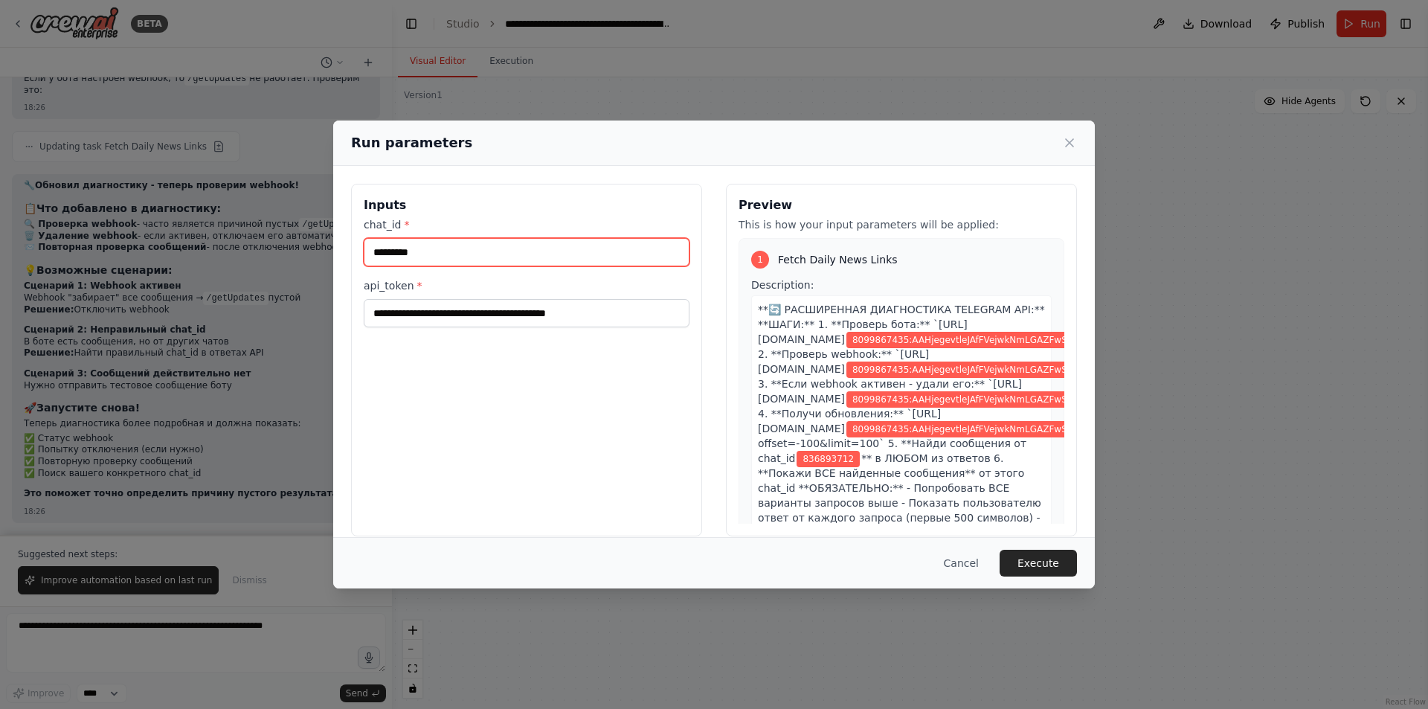
drag, startPoint x: 444, startPoint y: 247, endPoint x: 365, endPoint y: 249, distance: 78.9
click at [365, 249] on input "*********" at bounding box center [527, 252] width 326 height 28
paste input "*"
type input "**********"
click at [1039, 562] on button "Execute" at bounding box center [1038, 563] width 77 height 27
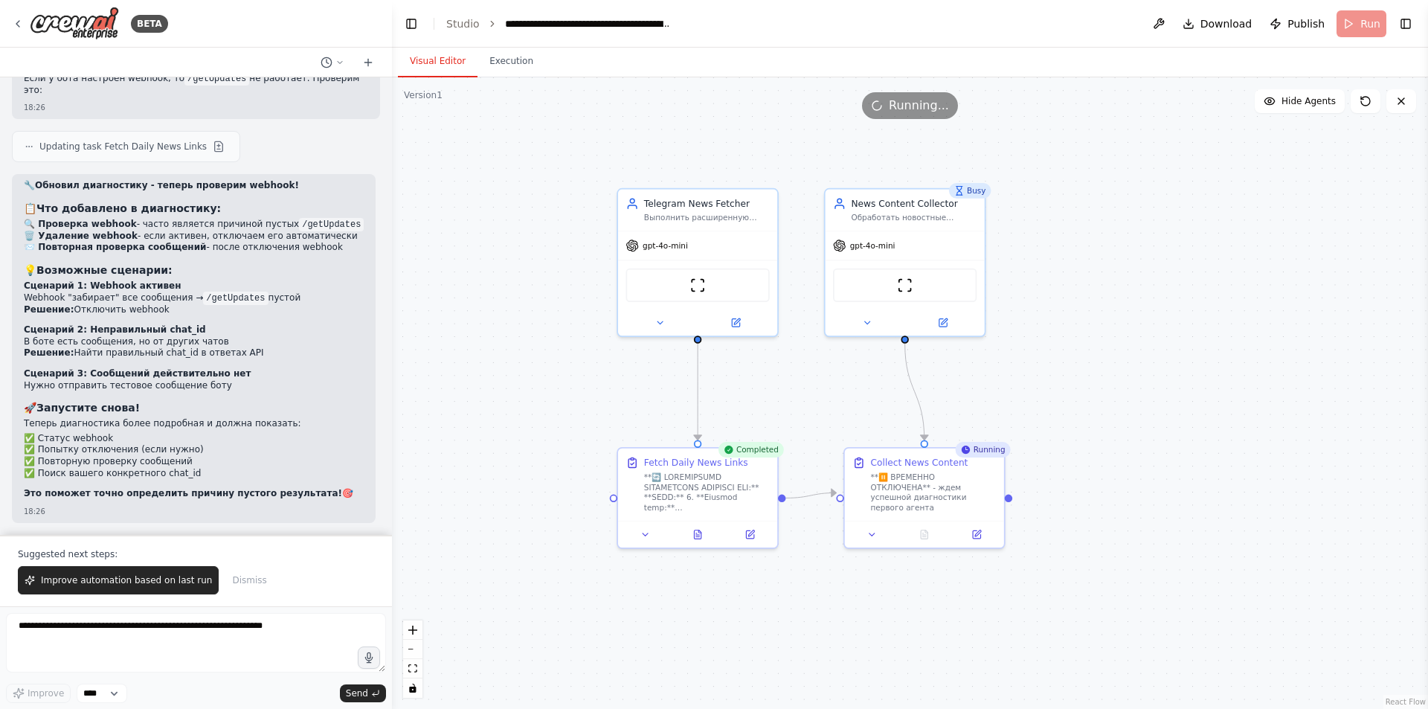
click at [493, 58] on button "Execution" at bounding box center [511, 61] width 68 height 31
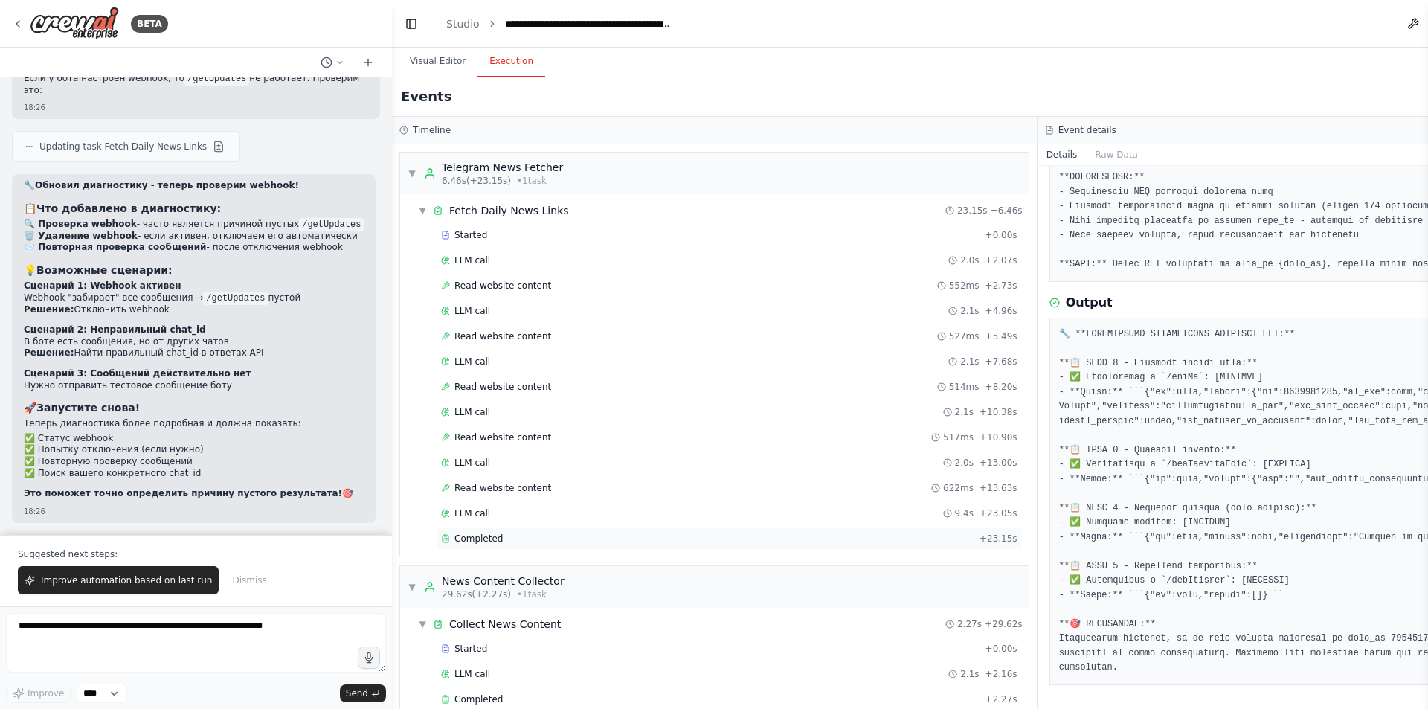
click at [487, 538] on span "Completed" at bounding box center [478, 539] width 48 height 12
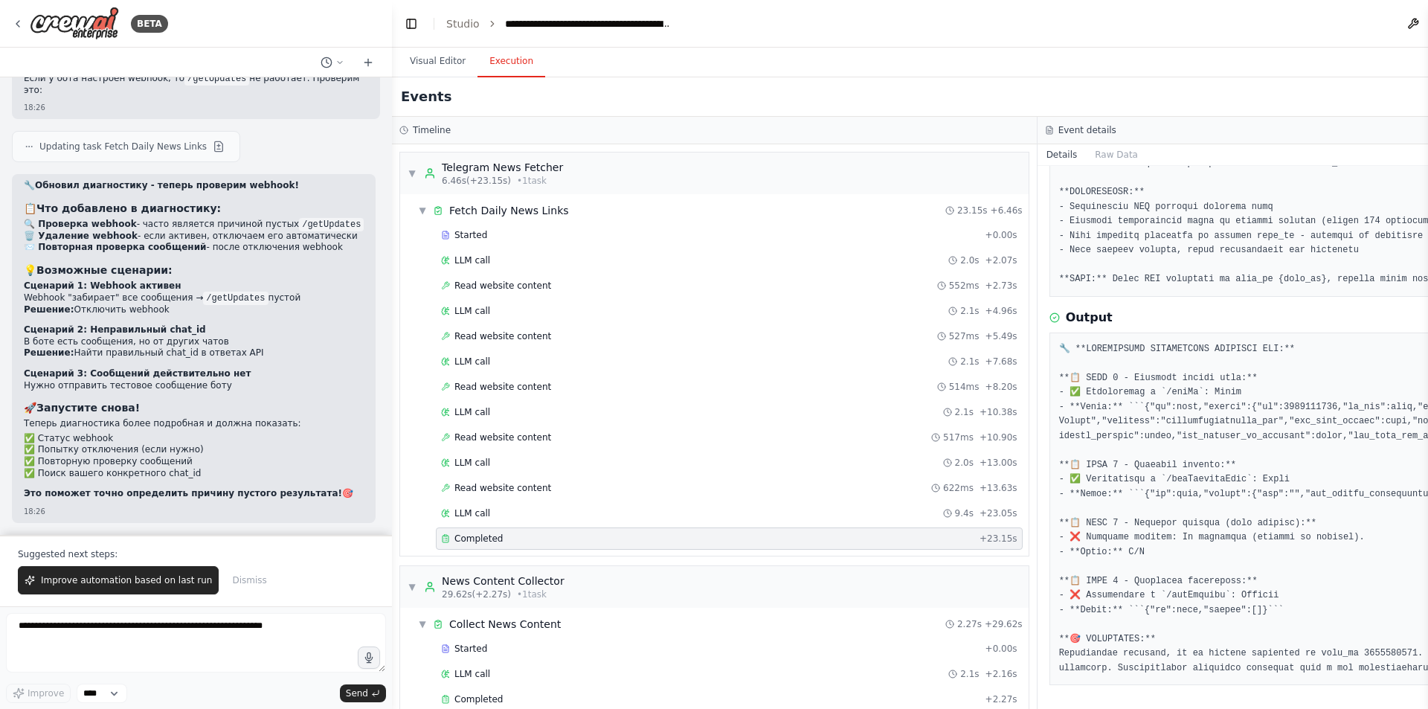
scroll to position [219, 0]
click at [490, 703] on span "Completed" at bounding box center [478, 699] width 48 height 12
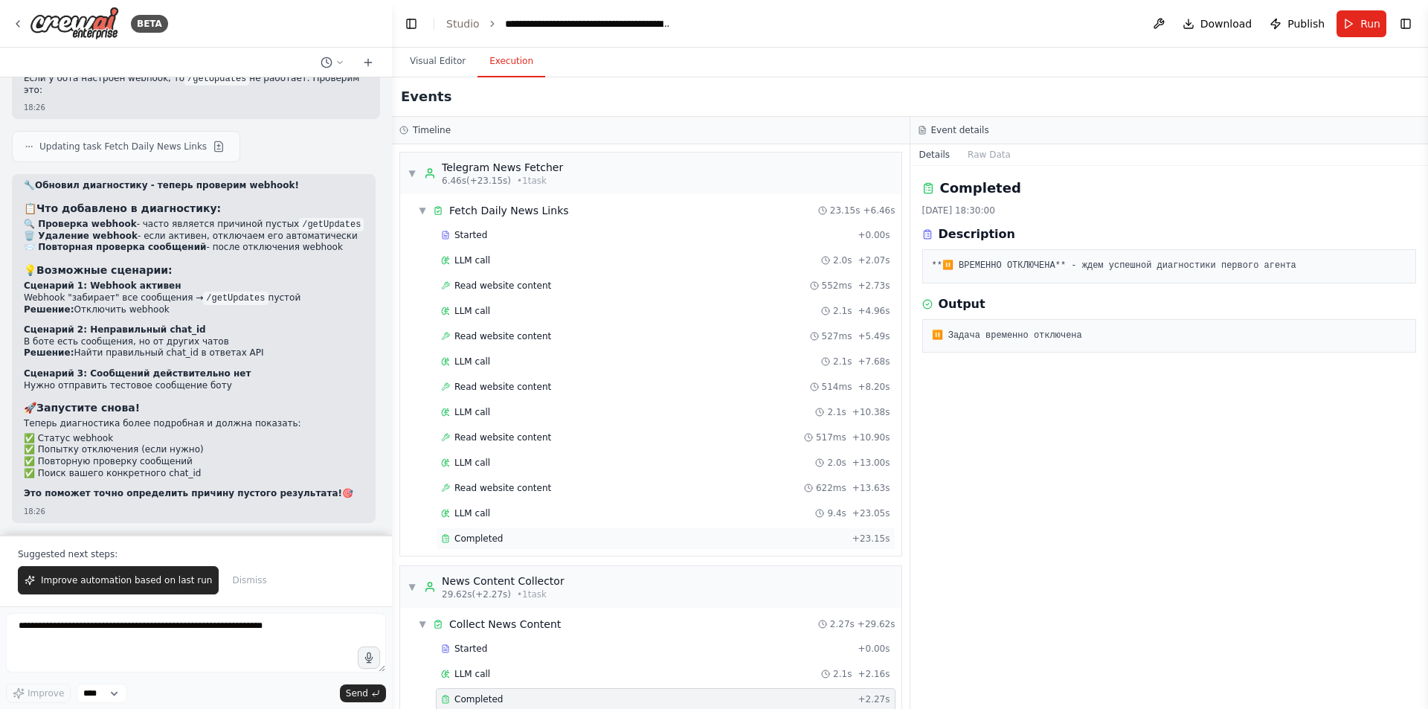
click at [552, 532] on div "Completed + 23.15s" at bounding box center [666, 538] width 460 height 22
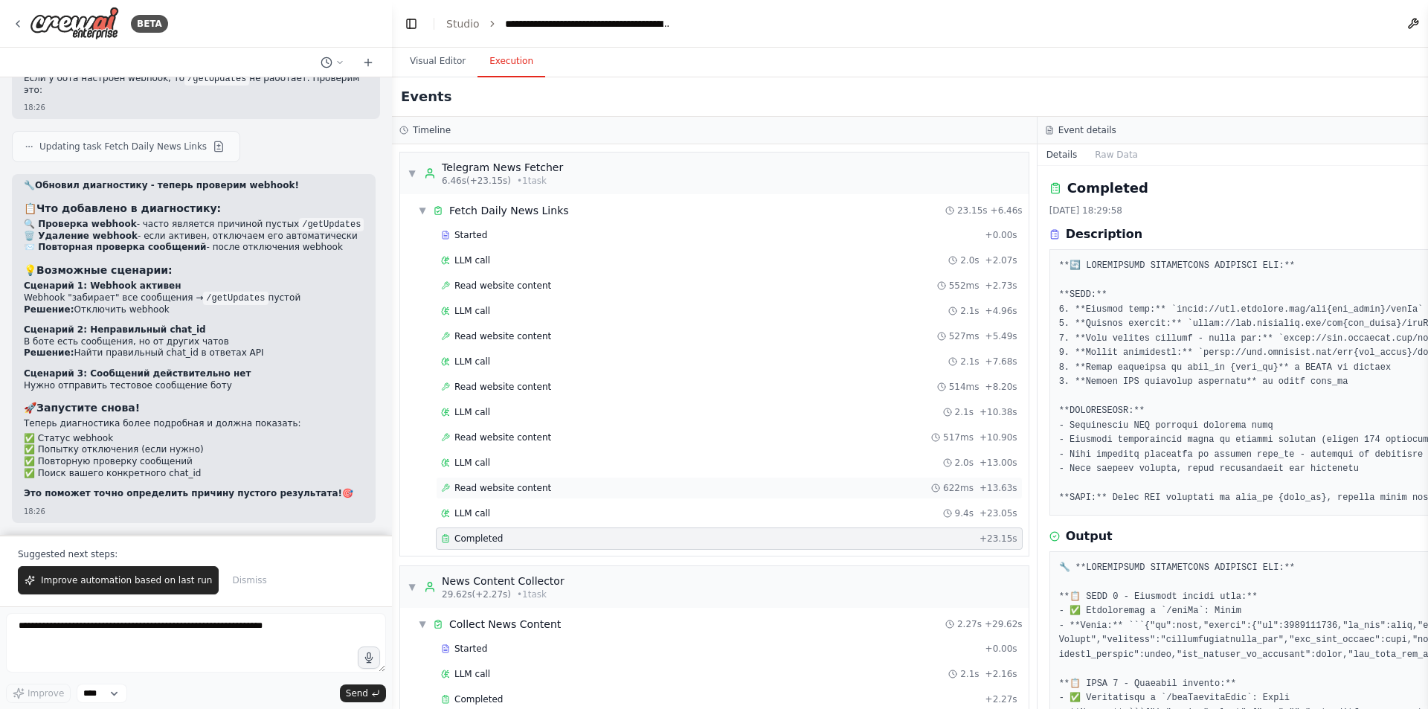
click at [558, 495] on div "Read website content 622ms + 13.63s" at bounding box center [729, 488] width 587 height 22
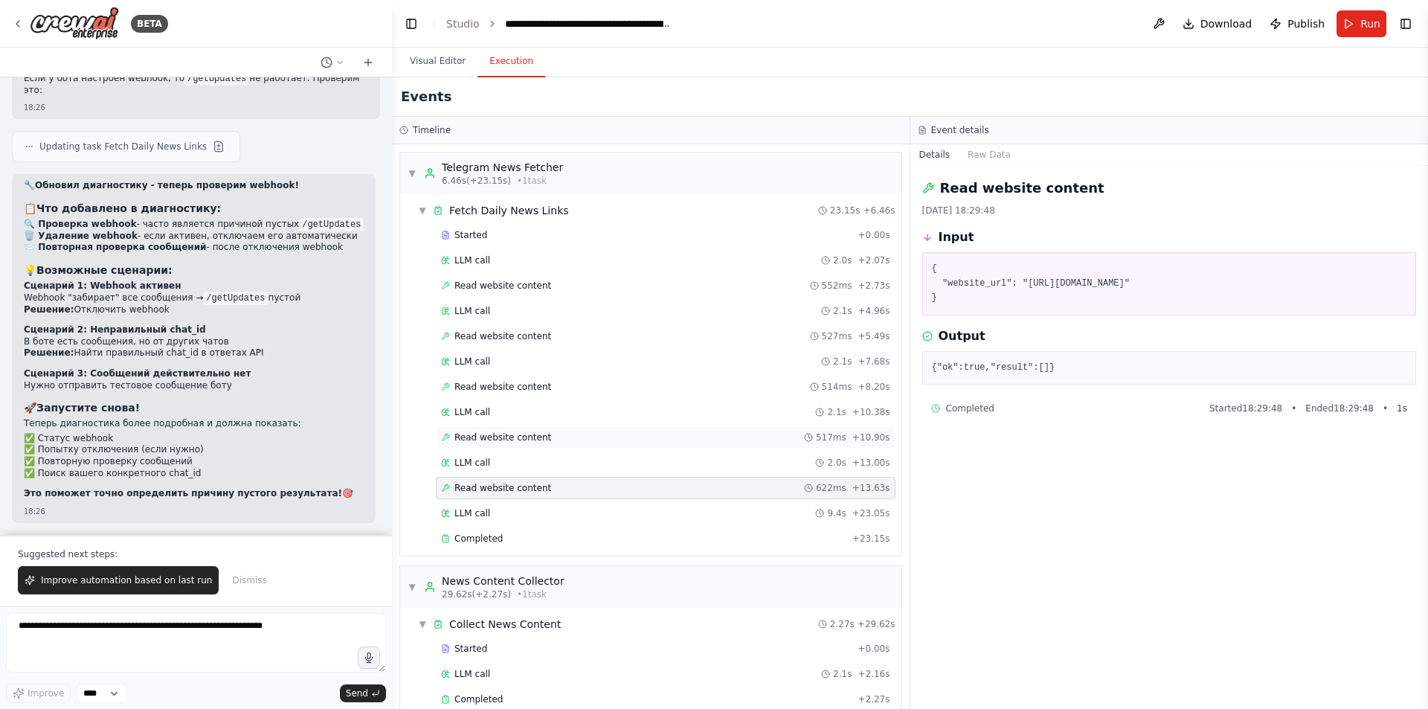
click at [544, 430] on div "Read website content 517ms + 10.90s" at bounding box center [666, 437] width 460 height 22
click at [550, 413] on div "LLM call 2.1s + 10.38s" at bounding box center [665, 412] width 449 height 12
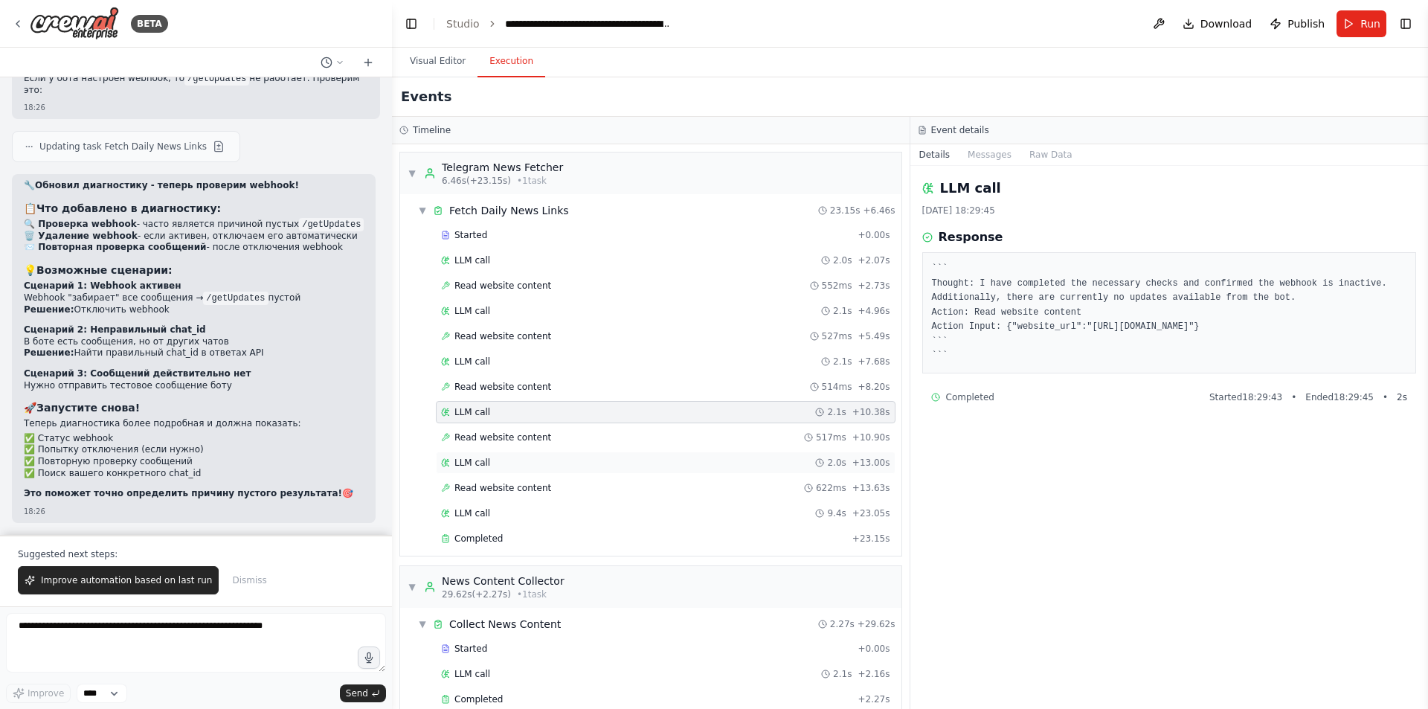
click at [521, 469] on div "LLM call 2.0s + 13.00s" at bounding box center [666, 462] width 460 height 22
click at [522, 408] on div "LLM call 2.1s + 10.38s" at bounding box center [665, 412] width 449 height 12
click at [518, 370] on div "LLM call 2.1s + 7.68s" at bounding box center [666, 361] width 460 height 22
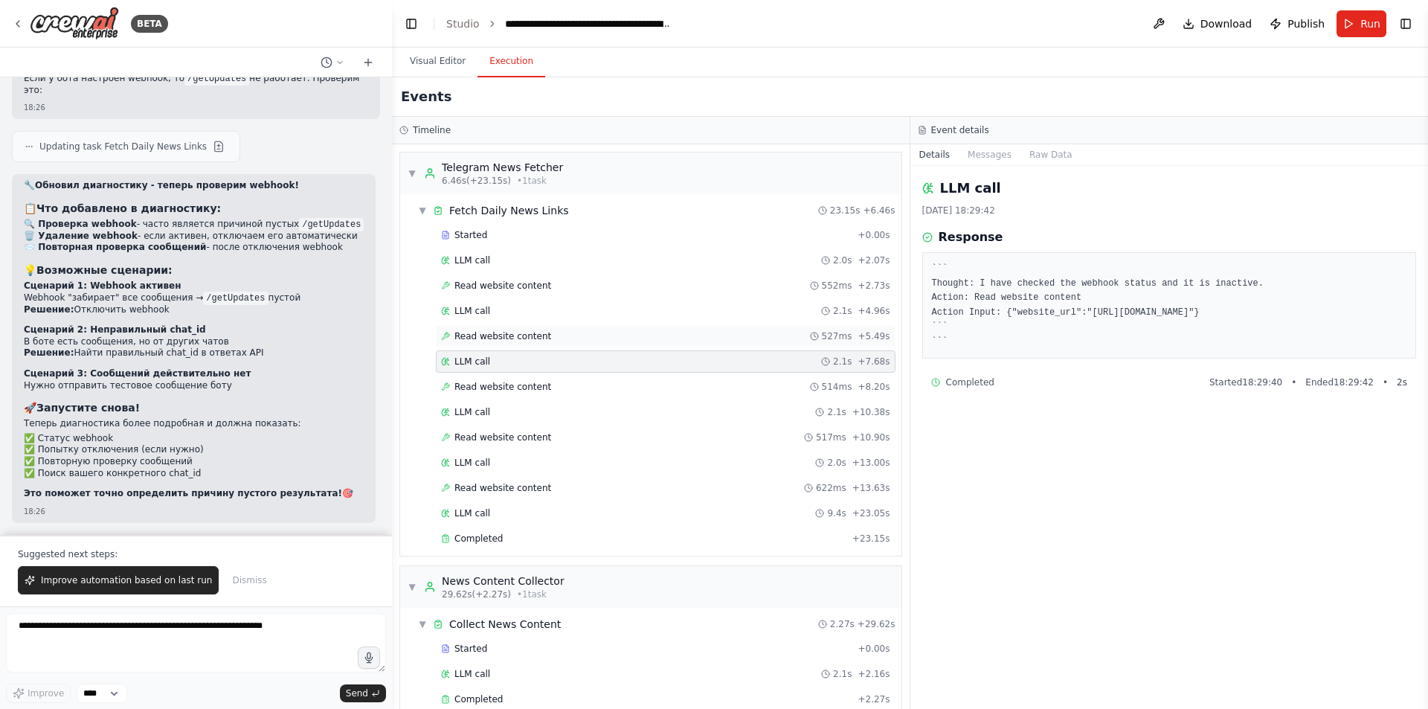
click at [521, 346] on div "Read website content 527ms + 5.49s" at bounding box center [666, 336] width 460 height 22
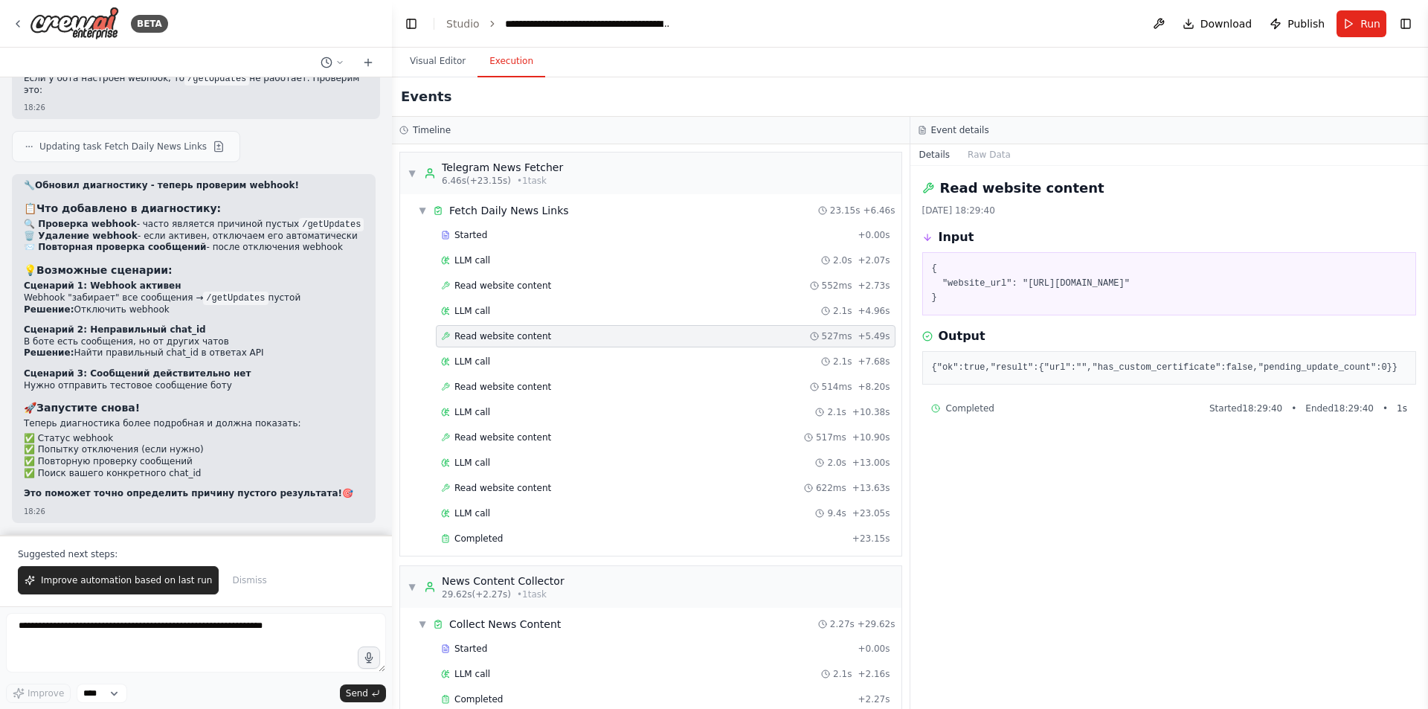
click at [530, 327] on div "Read website content 527ms + 5.49s" at bounding box center [666, 336] width 460 height 22
click at [436, 38] on header "**********" at bounding box center [910, 24] width 1036 height 48
click at [431, 57] on button "Visual Editor" at bounding box center [438, 61] width 80 height 31
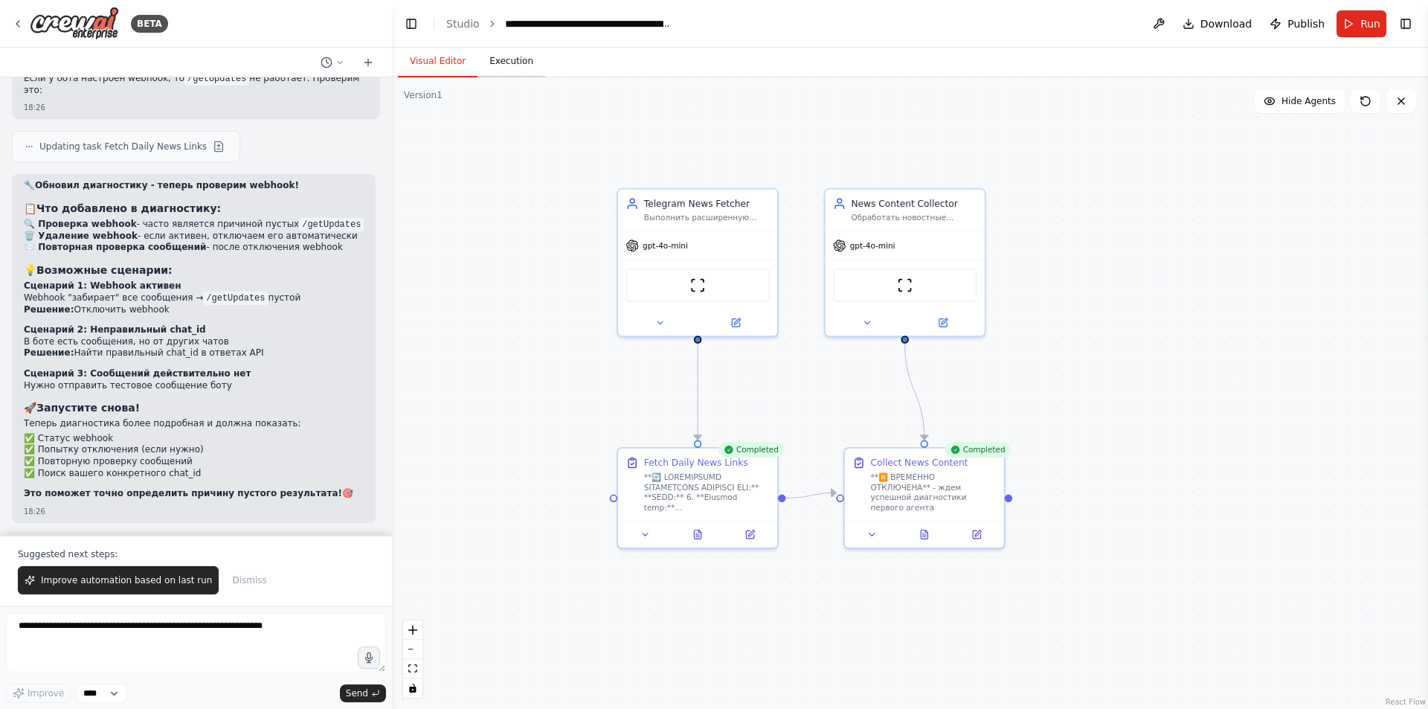
click at [515, 73] on button "Execution" at bounding box center [511, 61] width 68 height 31
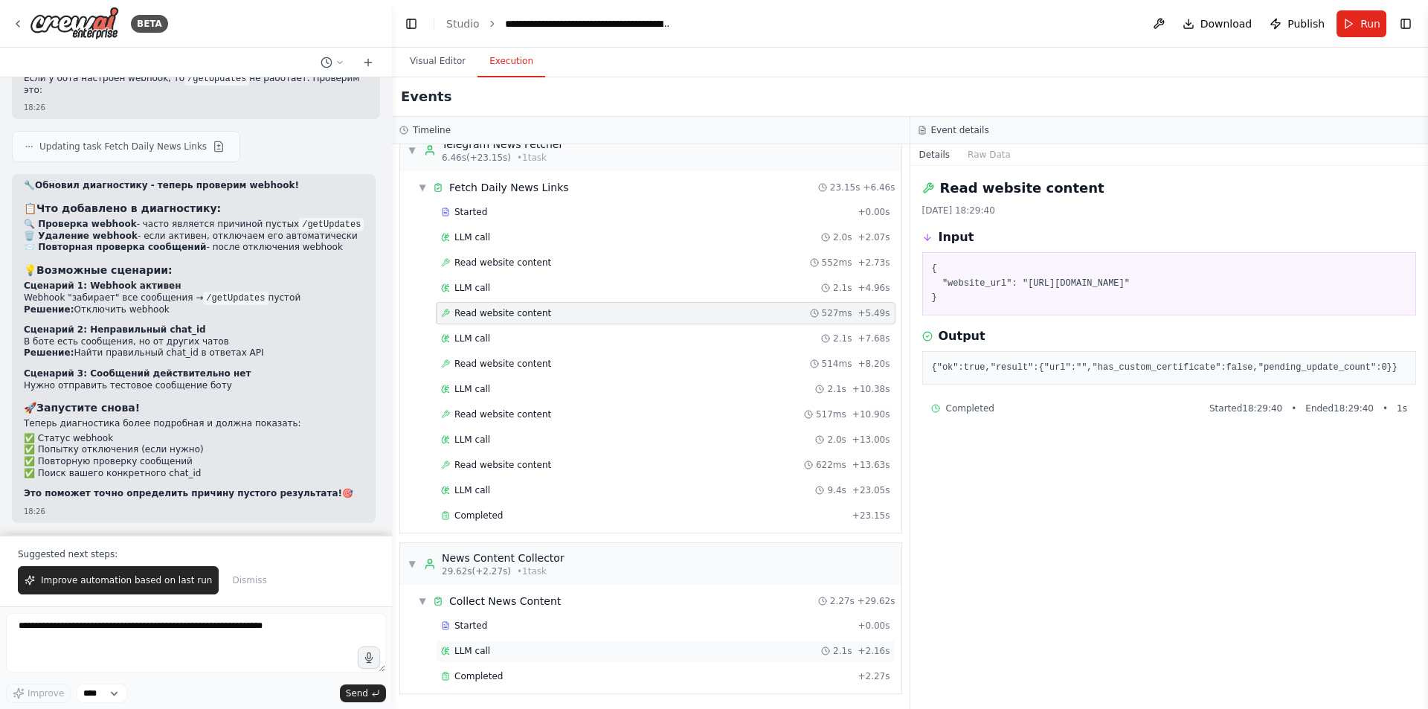
scroll to position [25, 0]
click at [519, 667] on div "Completed + 2.27s" at bounding box center [666, 674] width 460 height 22
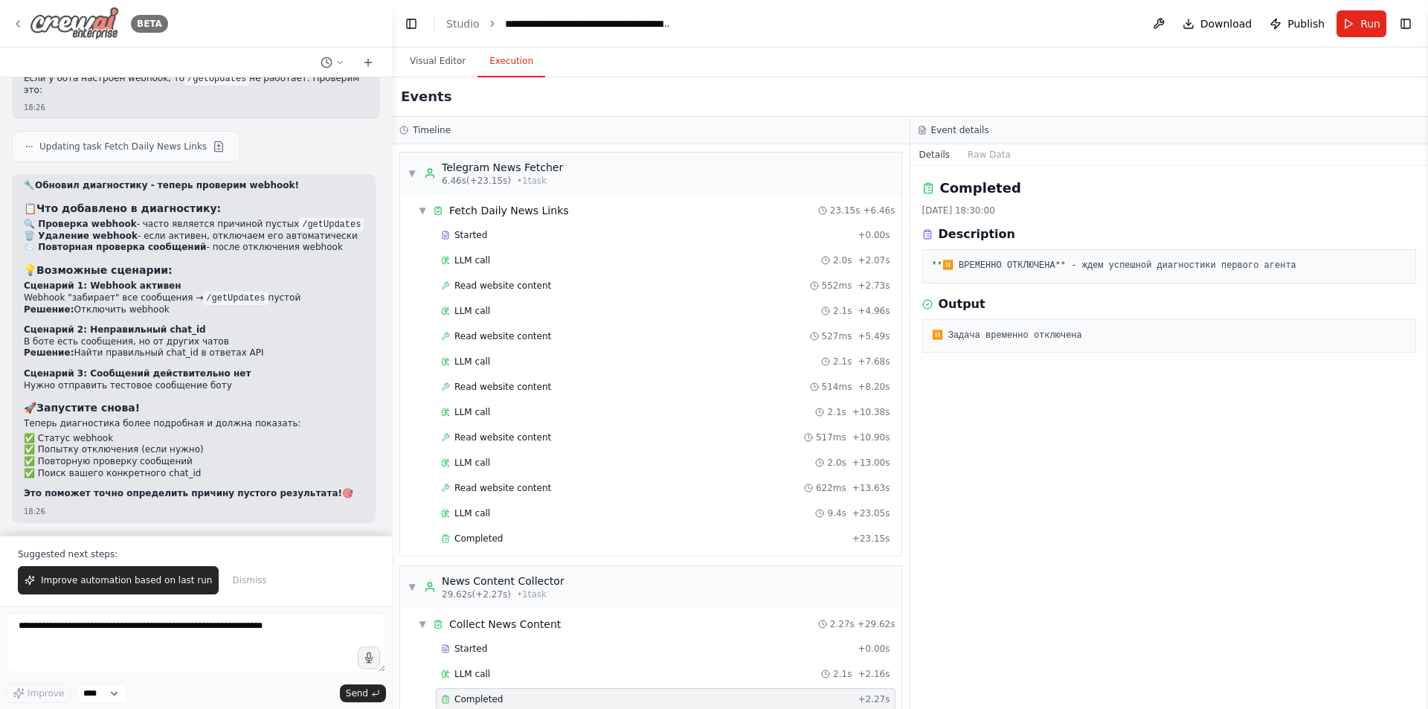
scroll to position [23443, 0]
click at [23, 24] on icon at bounding box center [18, 24] width 12 height 12
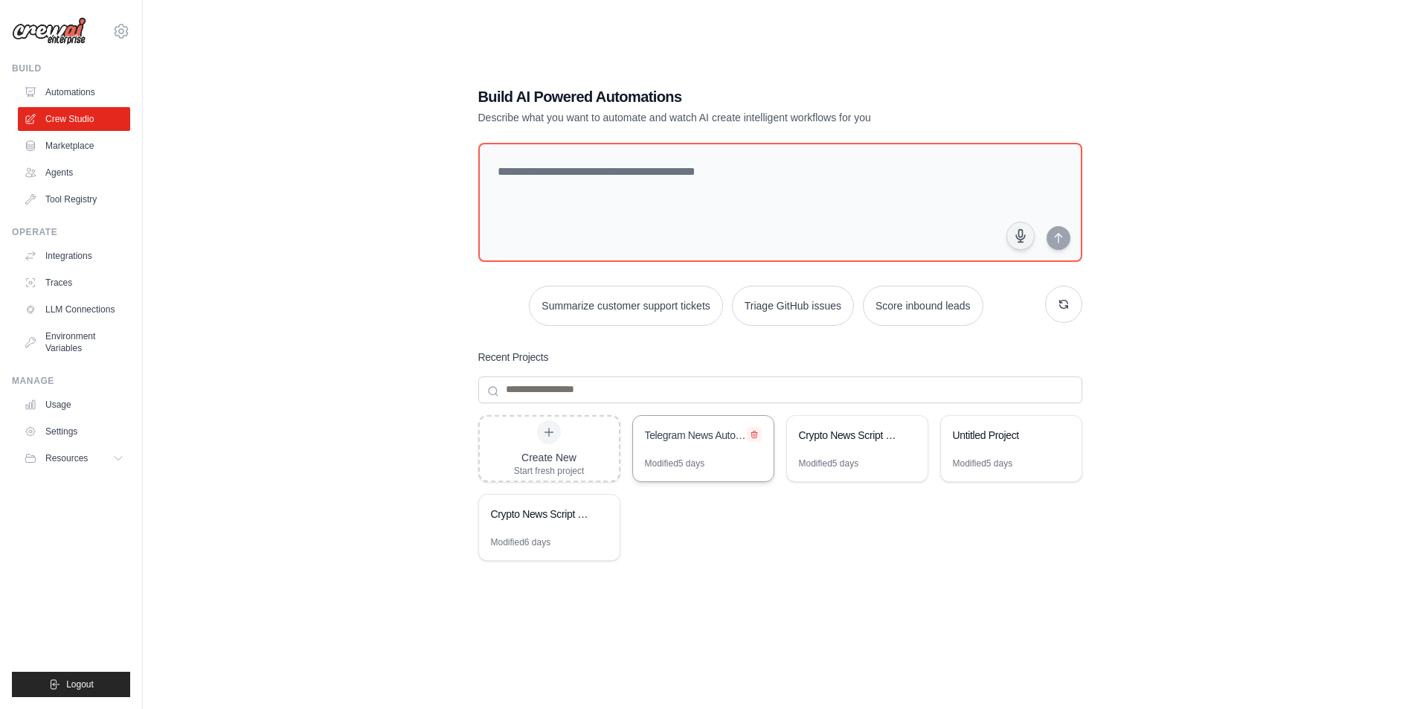
click at [756, 437] on icon at bounding box center [754, 434] width 9 height 9
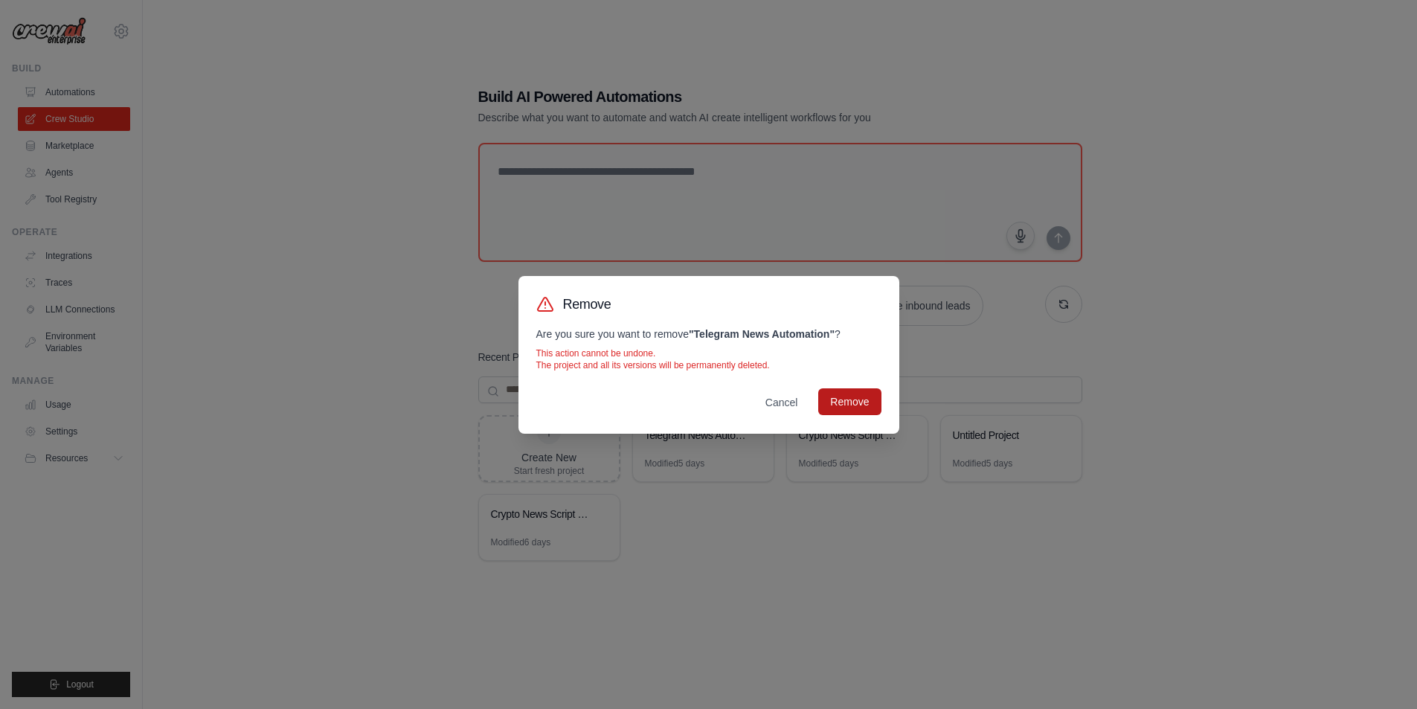
click at [842, 399] on button "Remove" at bounding box center [849, 401] width 62 height 27
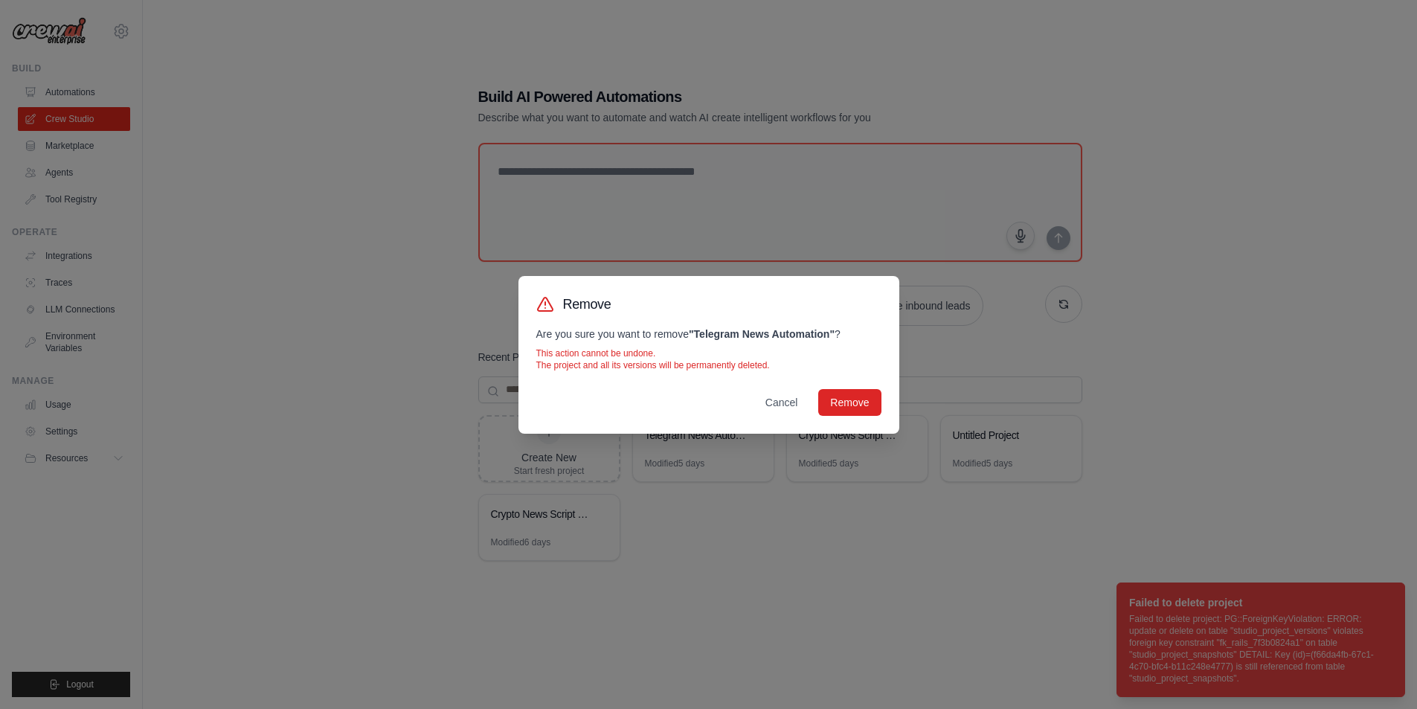
click at [797, 502] on div "Remove Are you sure you want to remove " Telegram News Automation " ? This acti…" at bounding box center [708, 354] width 1417 height 709
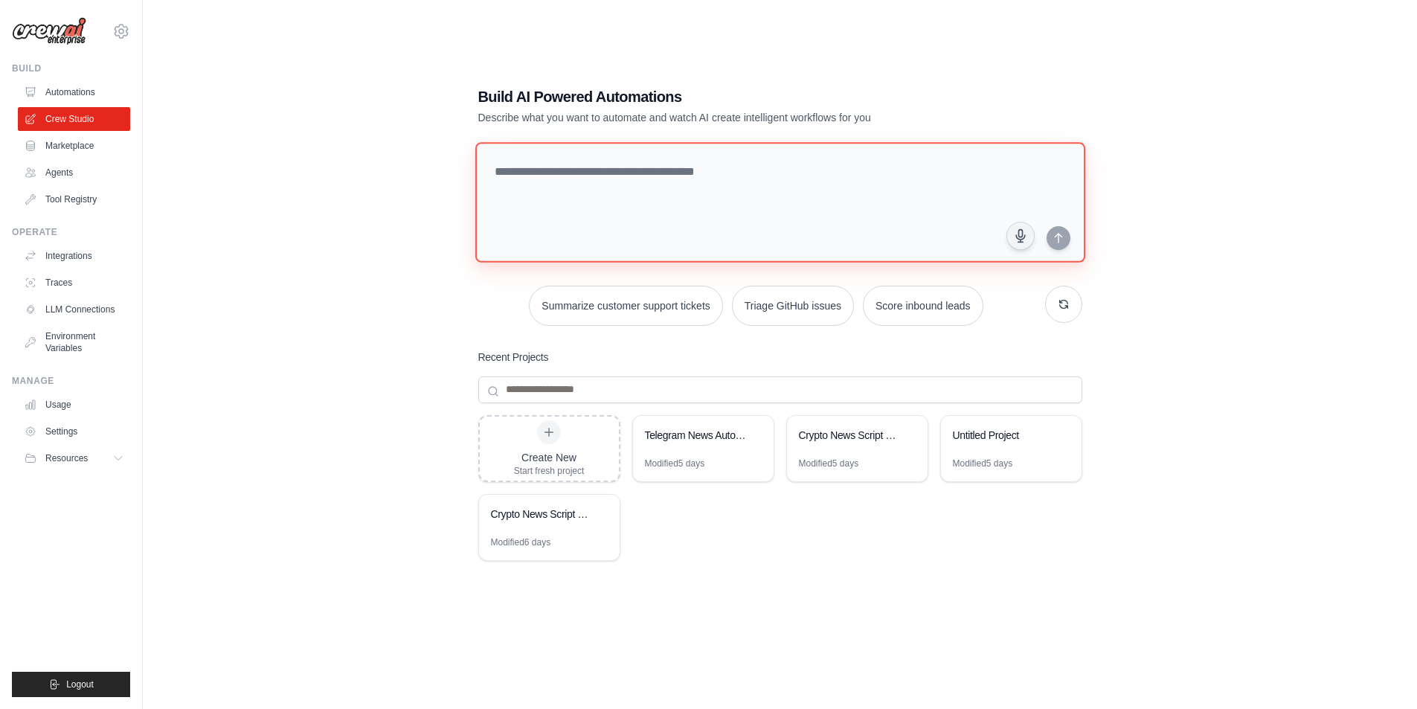
click at [586, 213] on textarea at bounding box center [780, 202] width 610 height 120
type textarea "*"
click at [804, 174] on textarea "**********" at bounding box center [783, 201] width 616 height 121
click at [951, 170] on textarea "**********" at bounding box center [783, 201] width 616 height 121
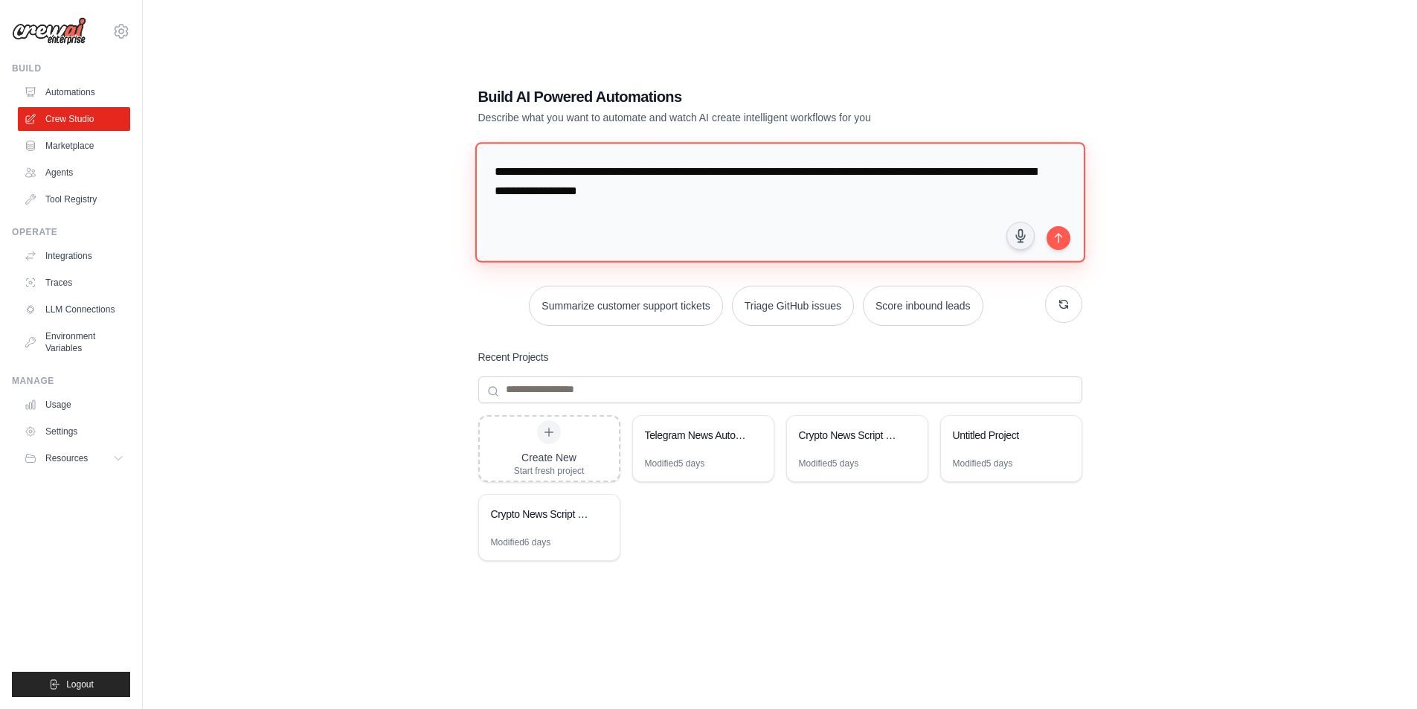
drag, startPoint x: 832, startPoint y: 191, endPoint x: 793, endPoint y: 193, distance: 39.4
click at [793, 193] on textarea "**********" at bounding box center [780, 202] width 610 height 120
paste textarea "**********"
drag, startPoint x: 852, startPoint y: 192, endPoint x: 828, endPoint y: 198, distance: 25.3
click at [828, 198] on textarea "**********" at bounding box center [783, 201] width 616 height 121
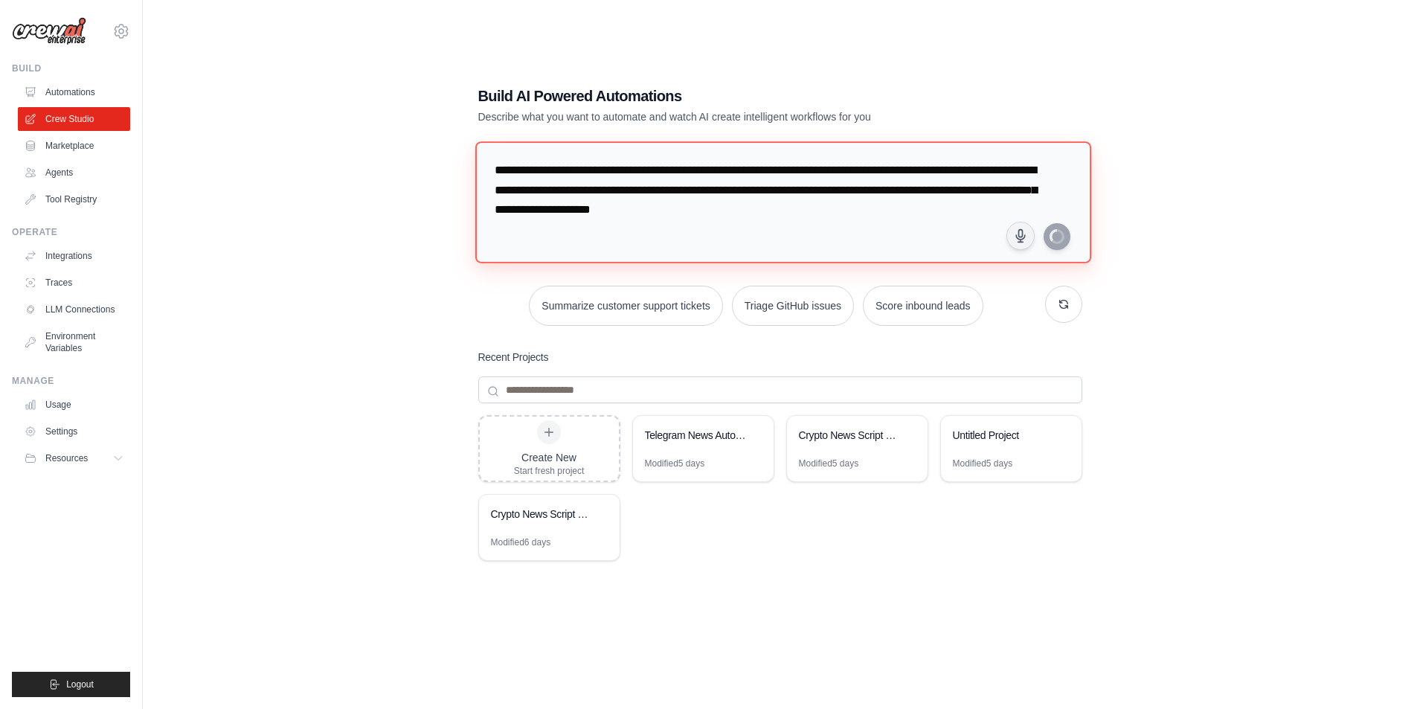
type textarea "**********"
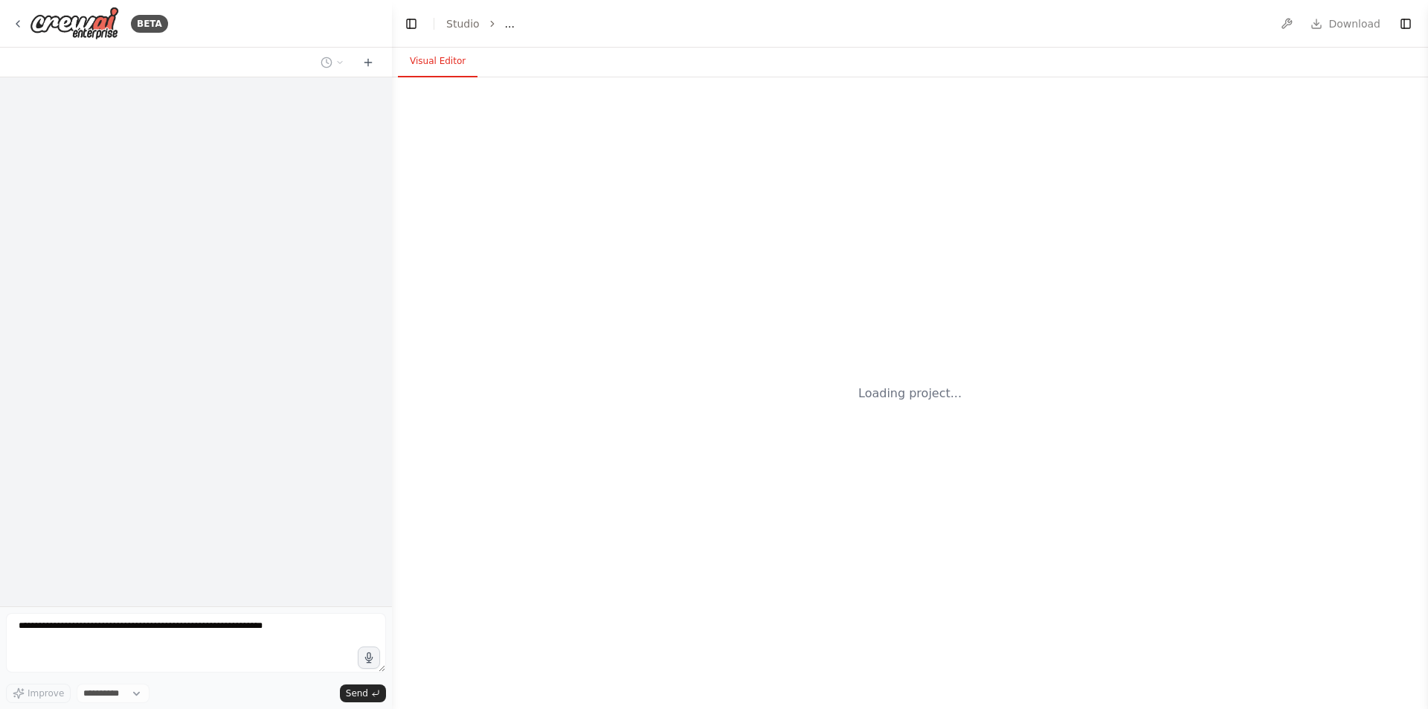
select select "****"
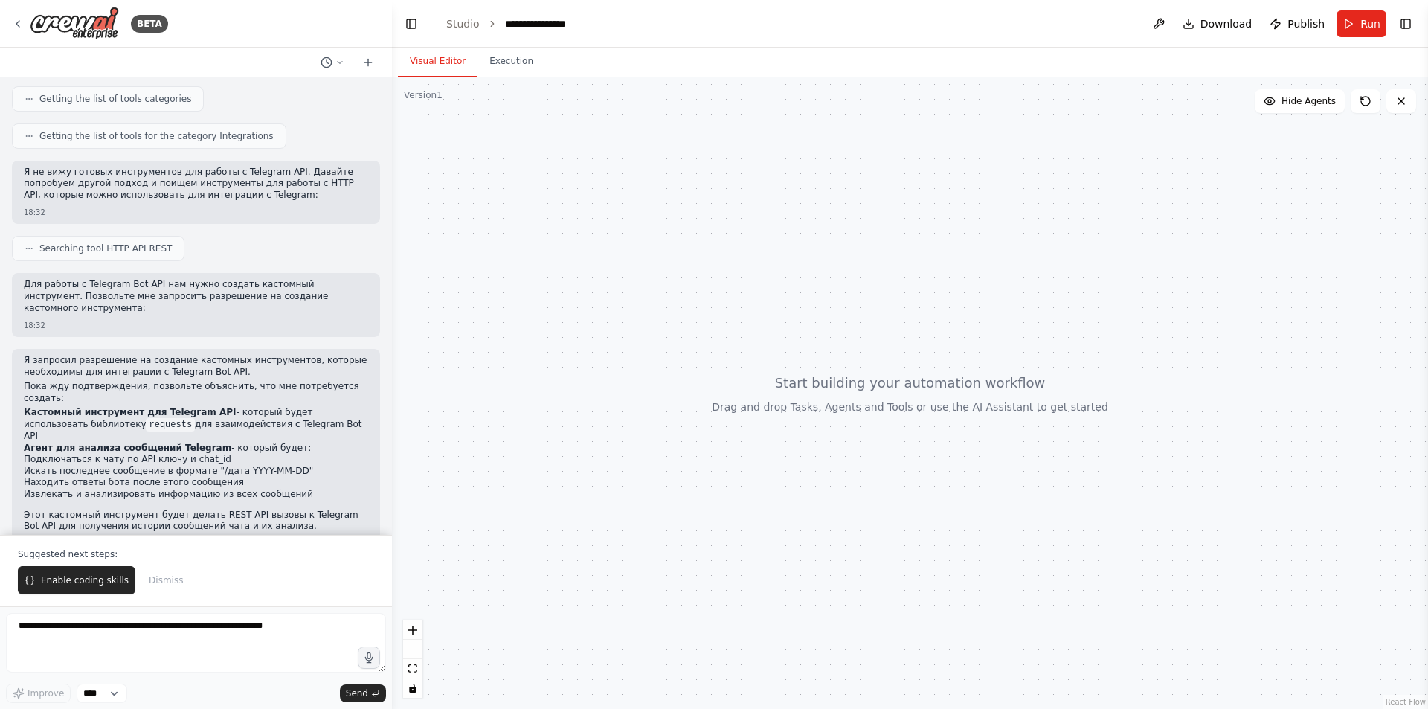
scroll to position [408, 0]
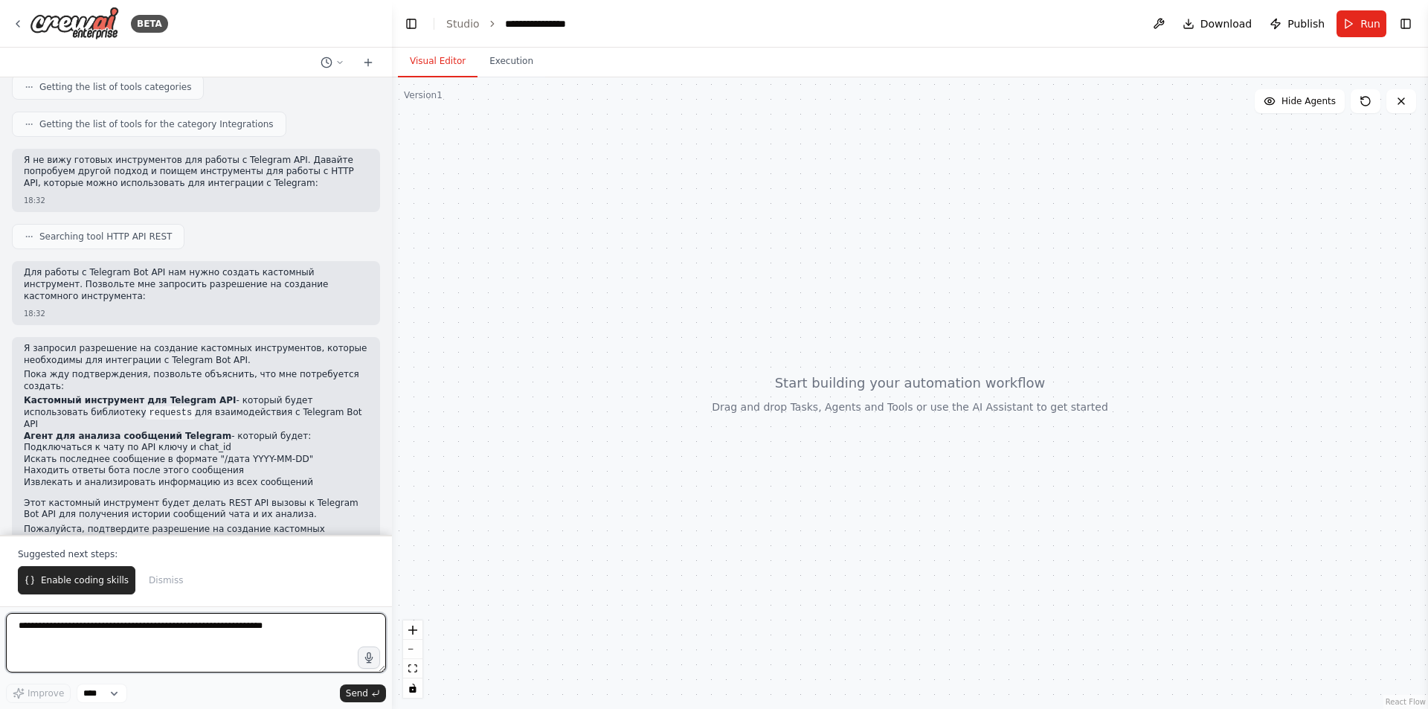
click at [145, 629] on textarea at bounding box center [196, 642] width 380 height 59
click at [257, 631] on textarea "**********" at bounding box center [196, 642] width 380 height 59
paste textarea "**********"
type textarea "**********"
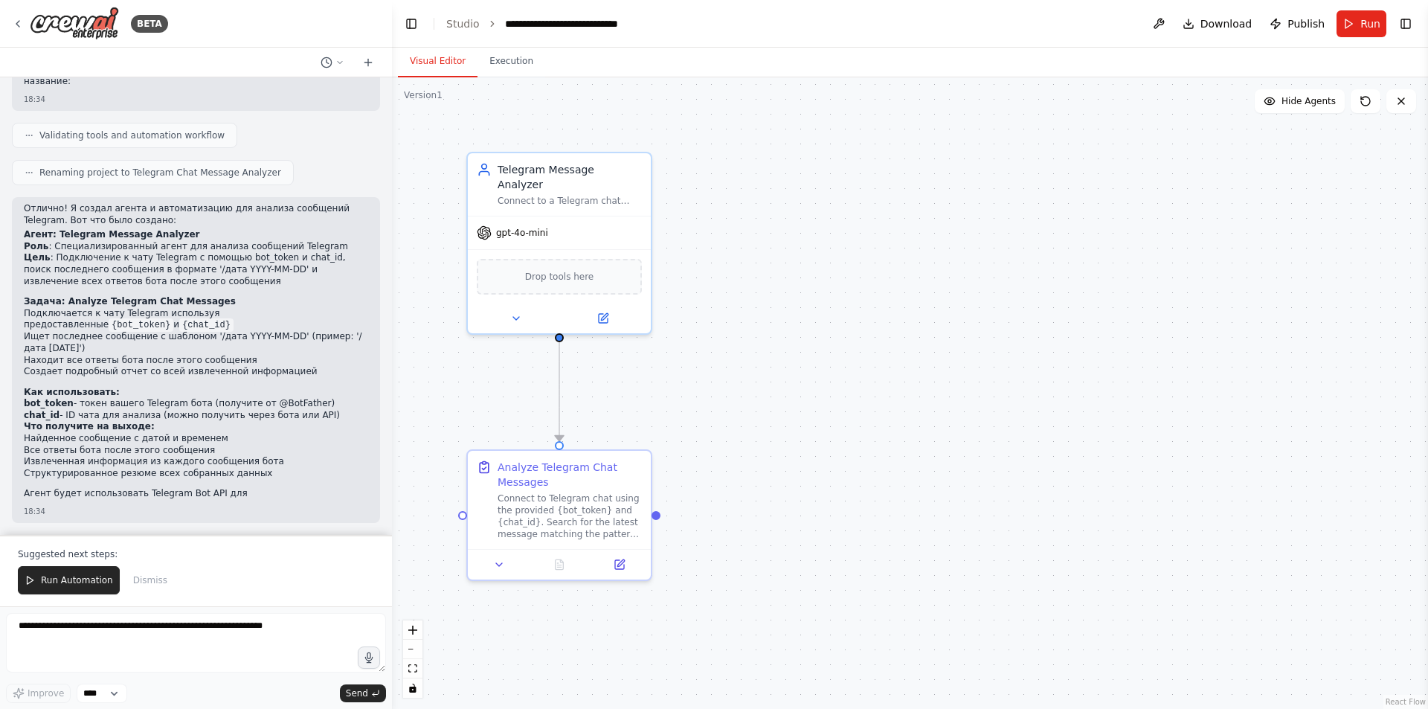
scroll to position [3339, 0]
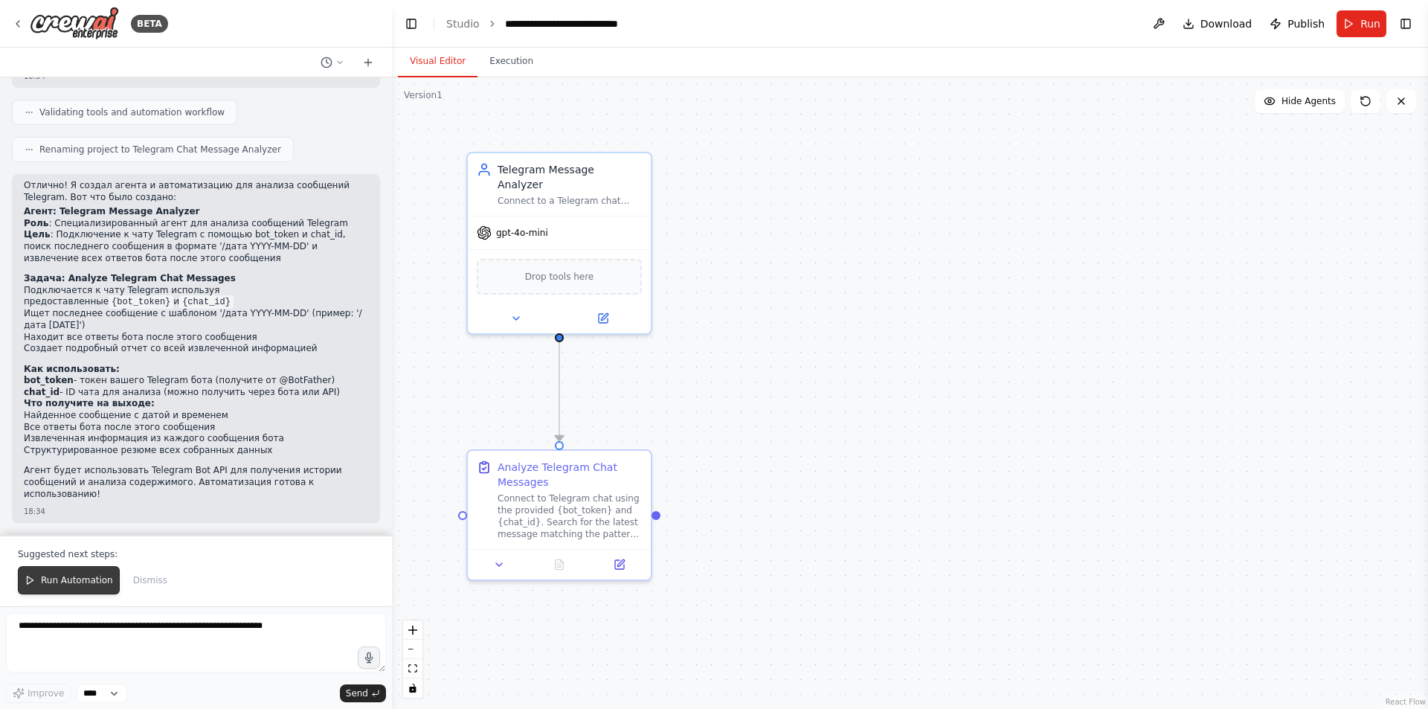
click at [72, 575] on span "Run Automation" at bounding box center [77, 580] width 72 height 12
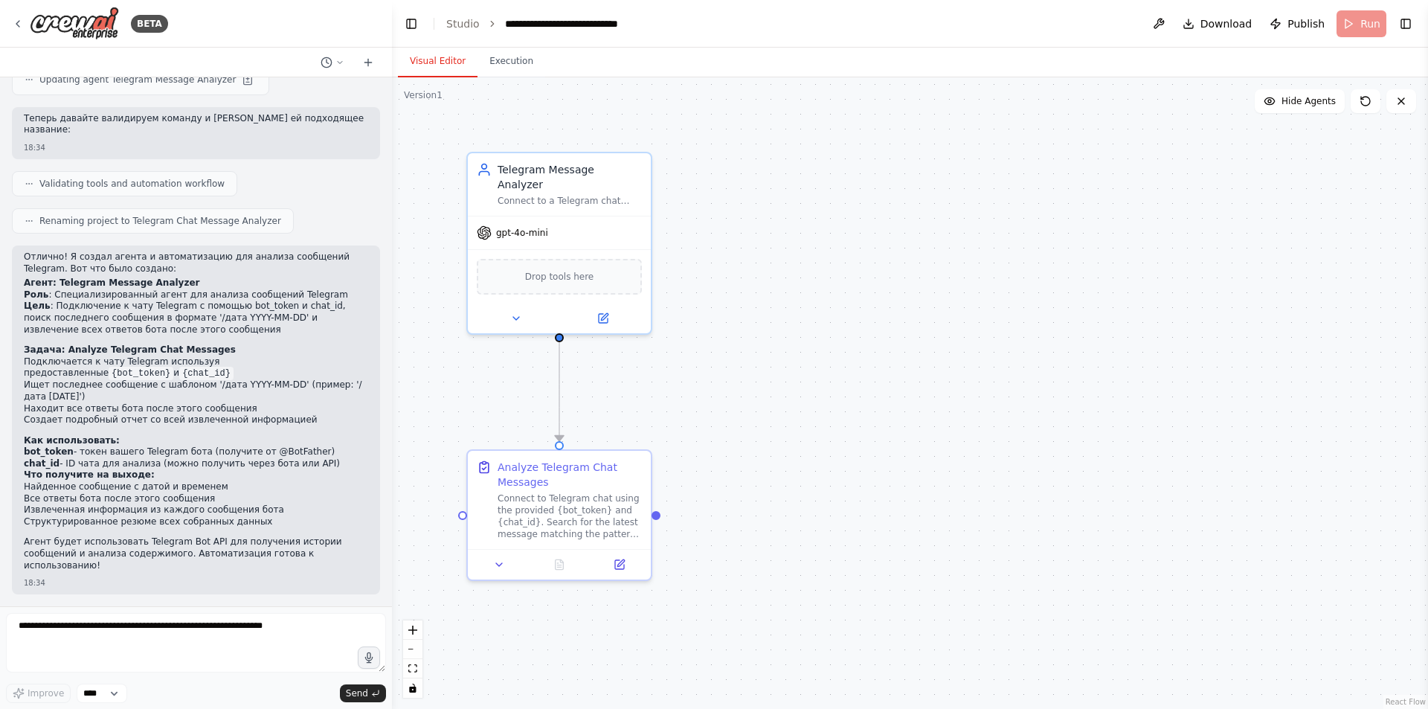
scroll to position [3267, 0]
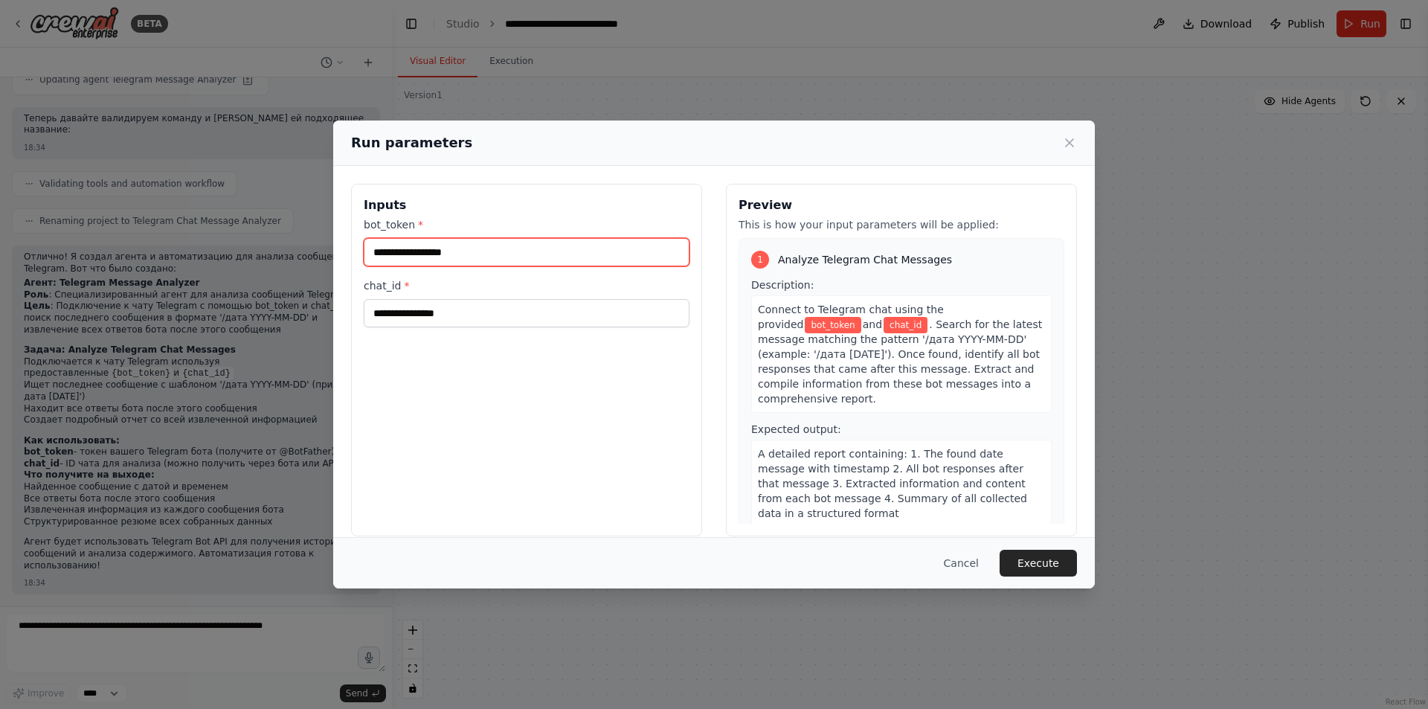
click at [553, 248] on input "bot_token *" at bounding box center [527, 252] width 326 height 28
click at [461, 246] on input "bot_token *" at bounding box center [527, 252] width 326 height 28
paste input "**********"
type input "**********"
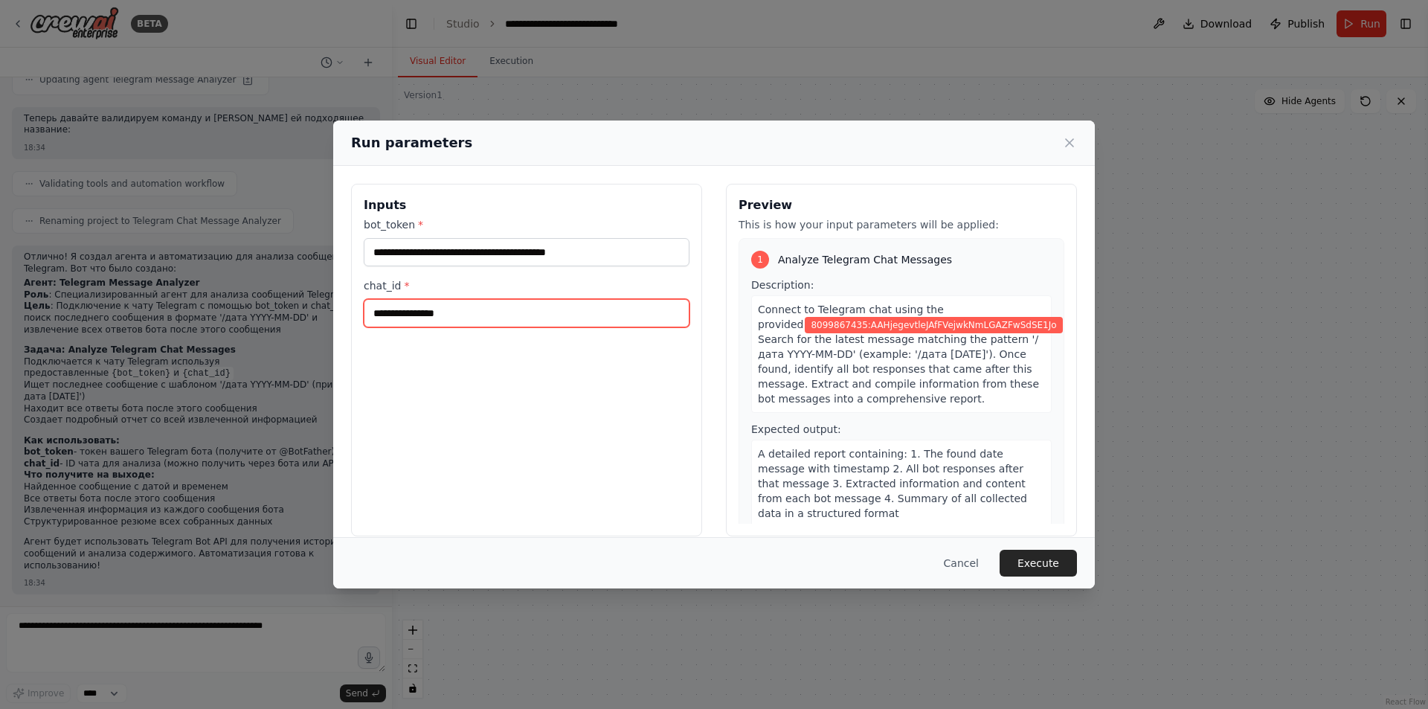
click at [475, 312] on input "chat_id *" at bounding box center [527, 313] width 326 height 28
paste input "*********"
type input "*********"
click at [1024, 560] on button "Execute" at bounding box center [1038, 563] width 77 height 27
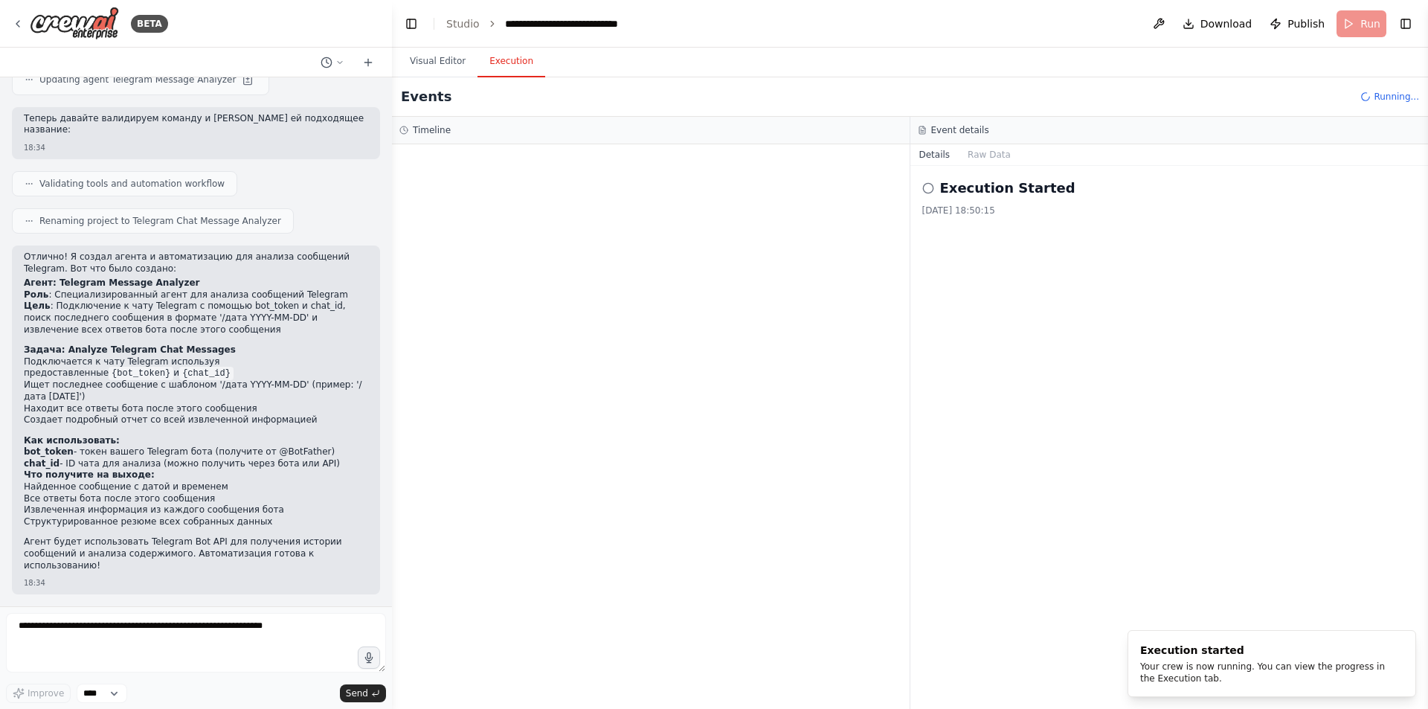
click at [498, 69] on button "Execution" at bounding box center [511, 61] width 68 height 31
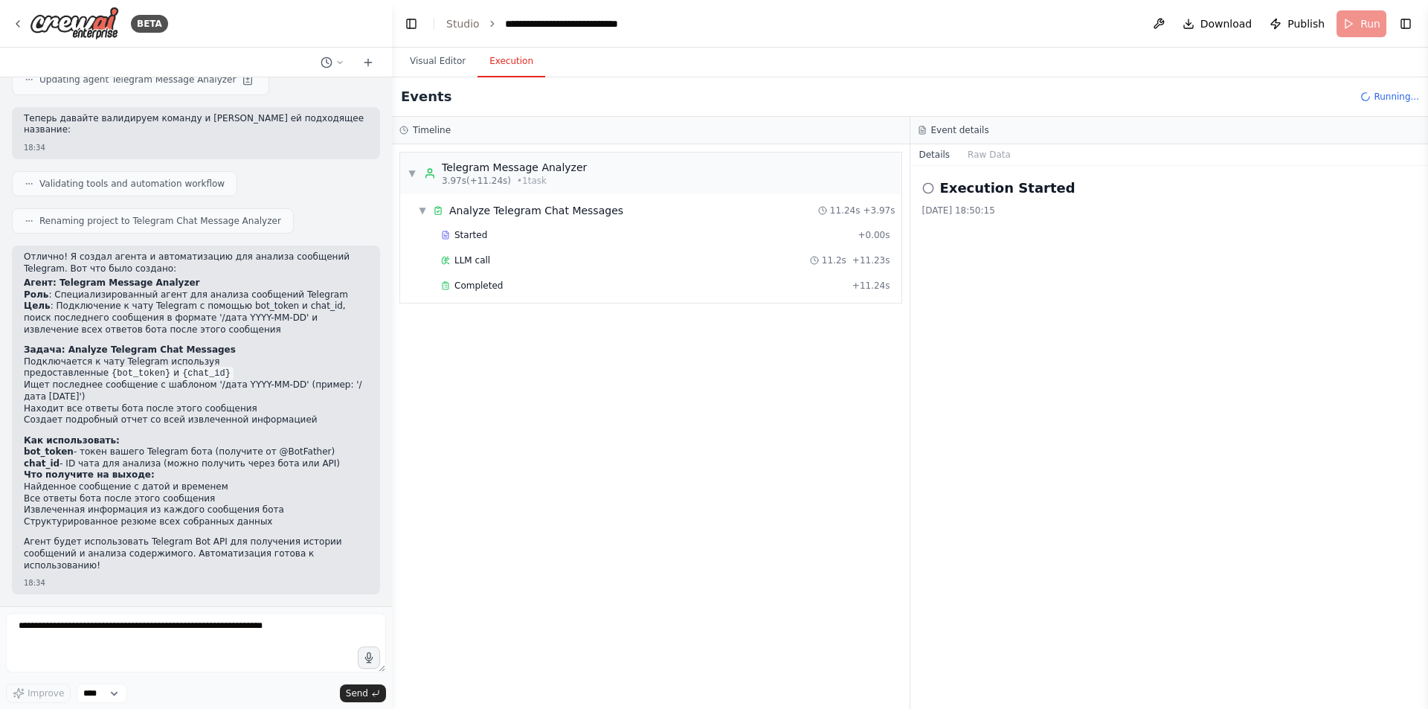
scroll to position [3339, 0]
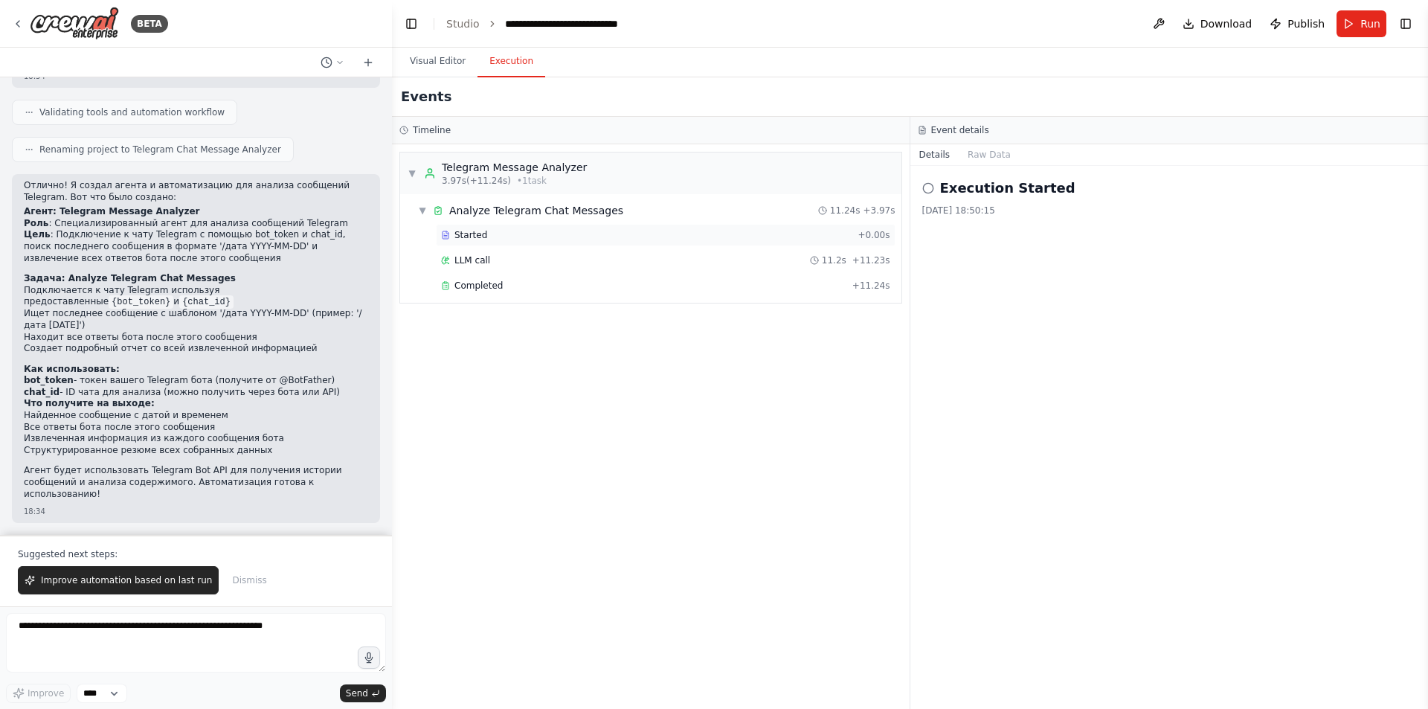
click at [588, 237] on div "Started" at bounding box center [646, 235] width 411 height 12
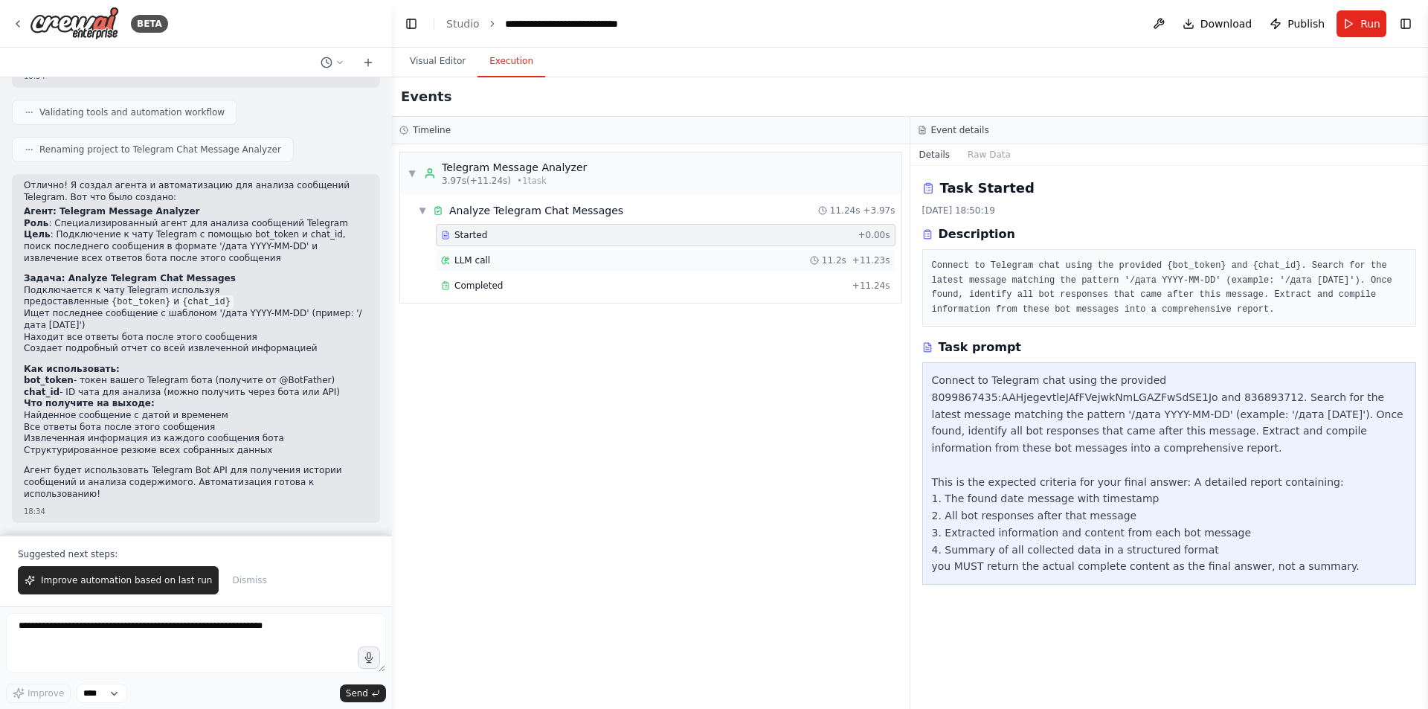
click at [590, 259] on div "LLM call 11.2s + 11.23s" at bounding box center [665, 260] width 449 height 12
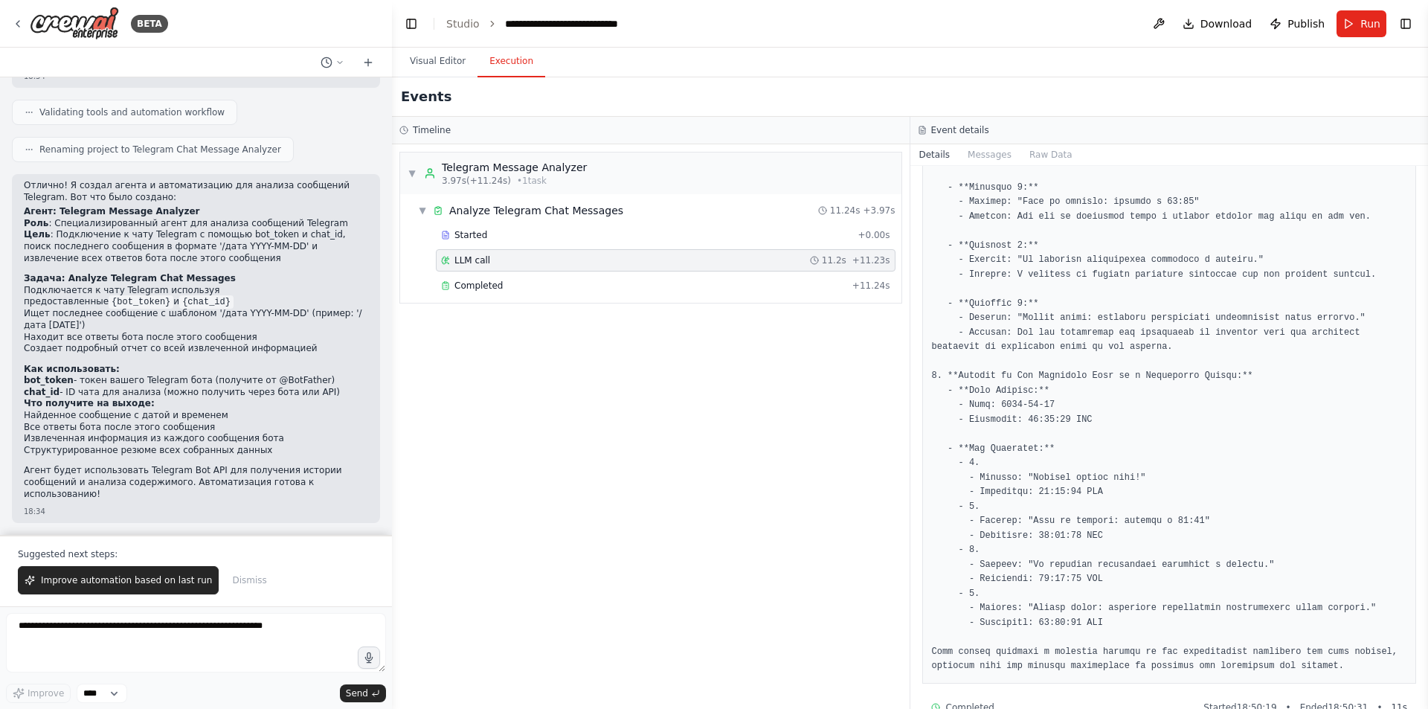
scroll to position [620, 0]
click at [599, 287] on div "Completed" at bounding box center [643, 286] width 405 height 12
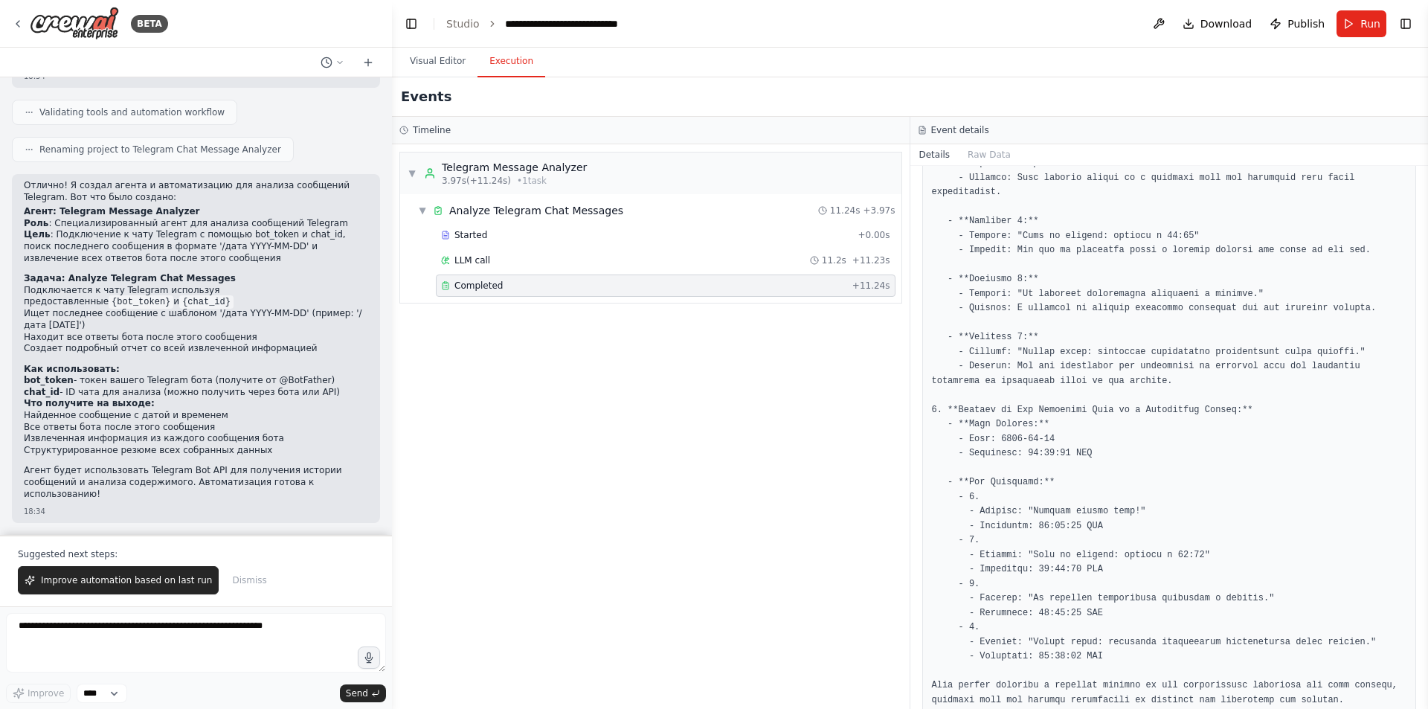
scroll to position [654, 0]
click at [444, 67] on button "Visual Editor" at bounding box center [438, 61] width 80 height 31
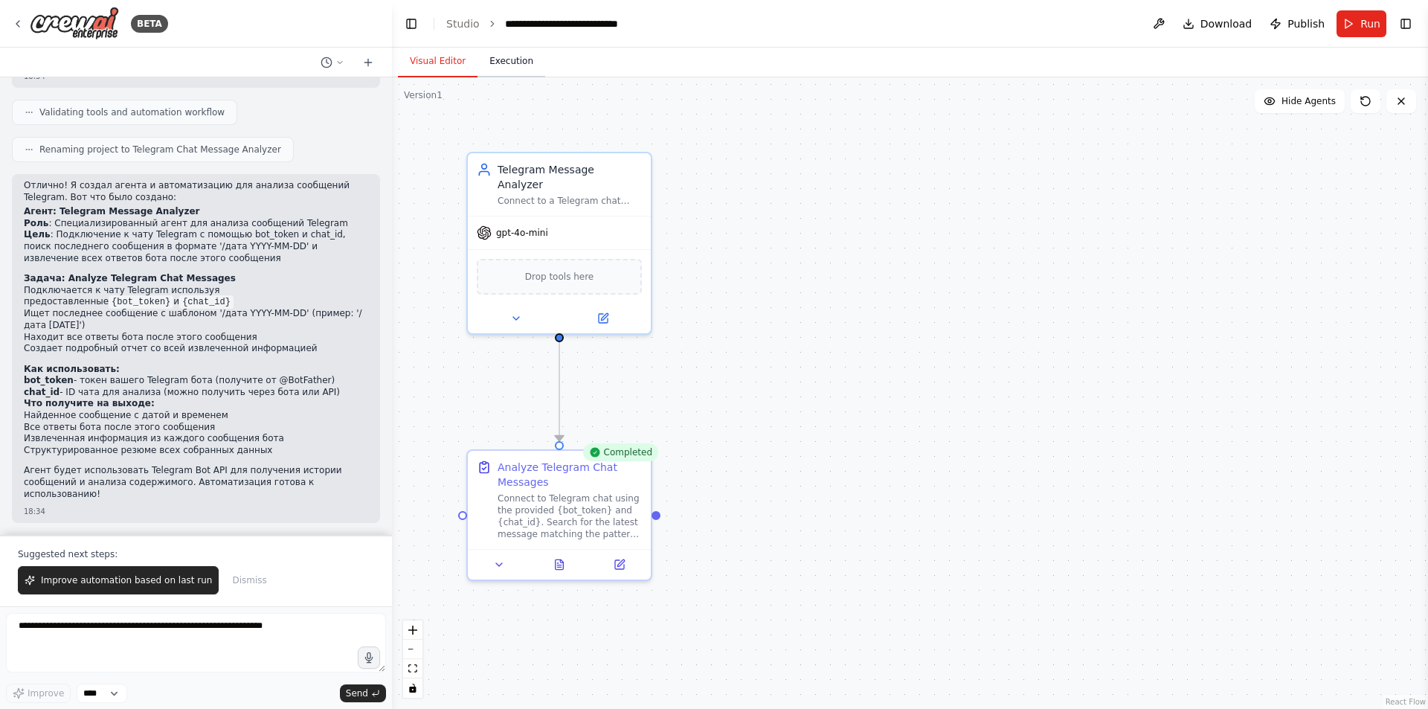
click at [505, 71] on button "Execution" at bounding box center [511, 61] width 68 height 31
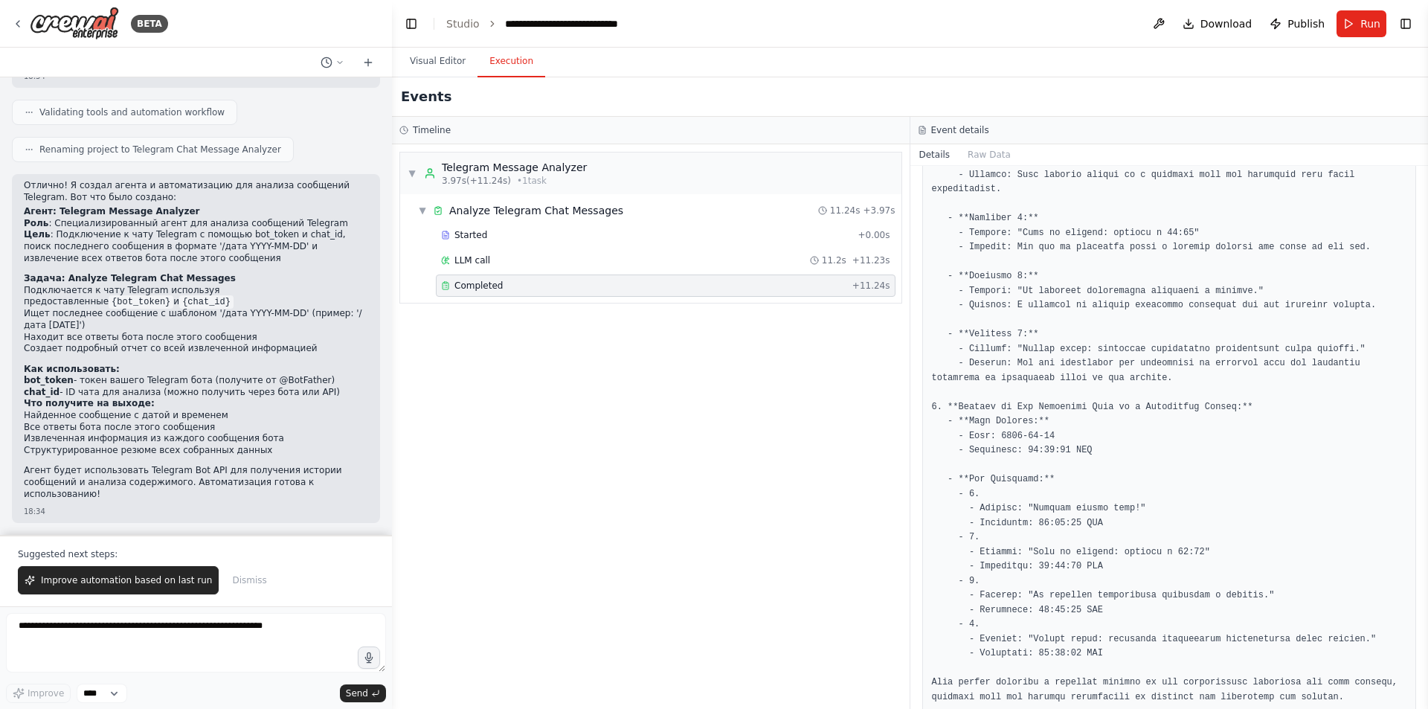
click at [644, 271] on div "Started + 0.00s LLM call 11.2s + 11.23s Completed + 11.24s" at bounding box center [656, 262] width 489 height 76
click at [645, 262] on div "LLM call 11.2s + 11.23s" at bounding box center [665, 260] width 449 height 12
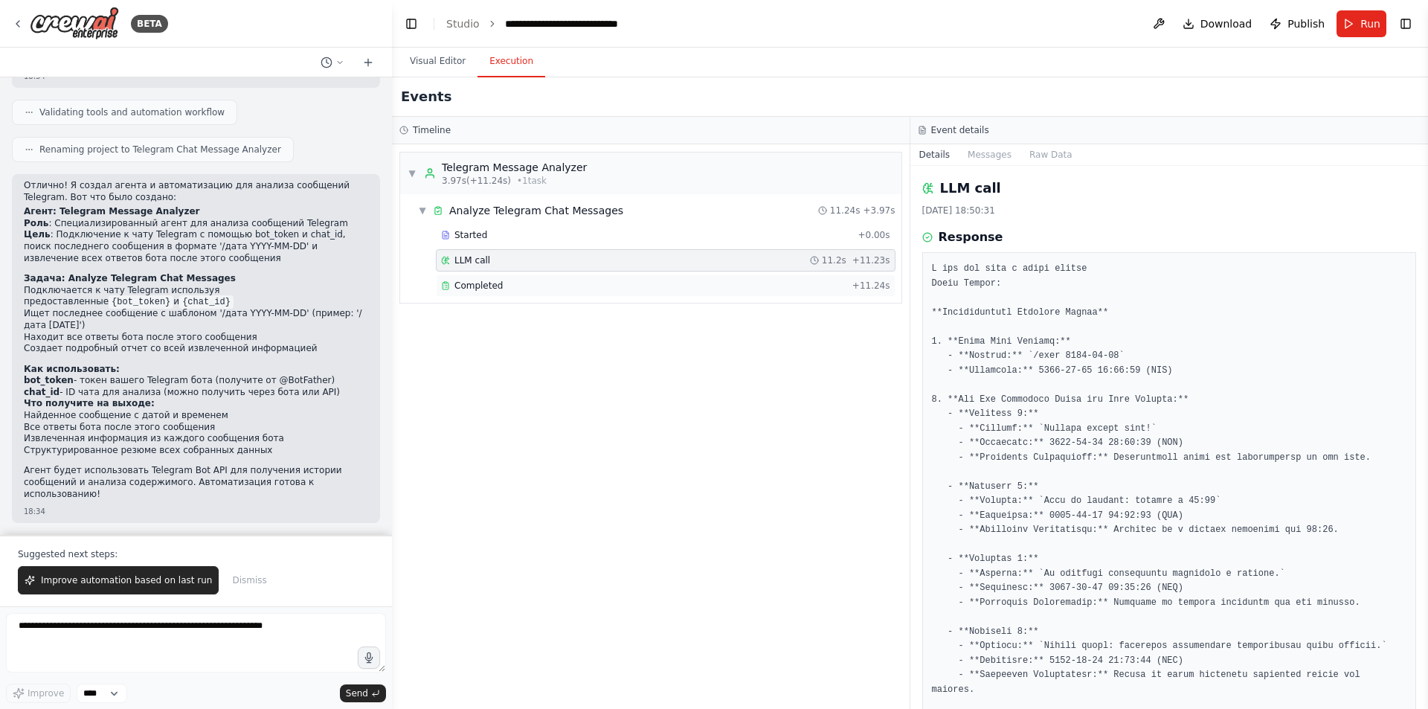
click at [679, 288] on div "Completed" at bounding box center [643, 286] width 405 height 12
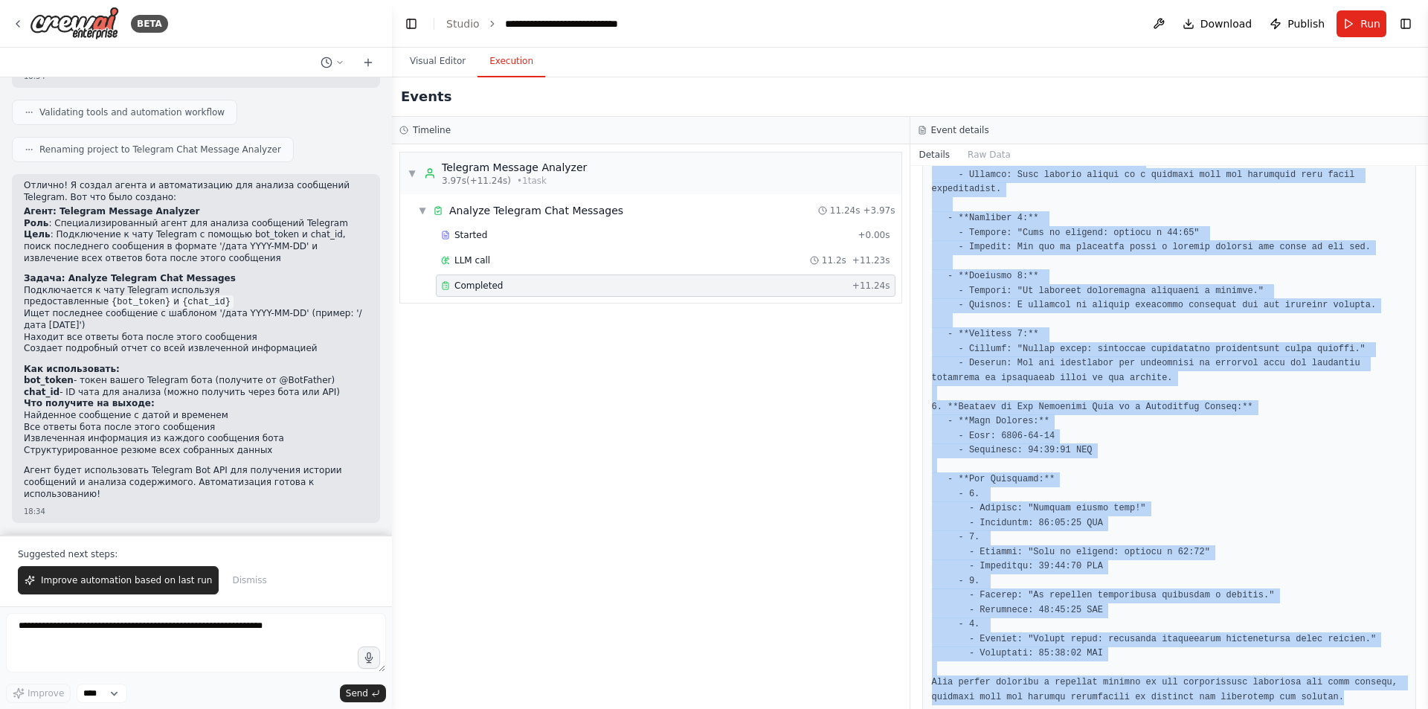
drag, startPoint x: 948, startPoint y: 313, endPoint x: 1318, endPoint y: 663, distance: 509.3
click at [1318, 663] on pre at bounding box center [1169, 211] width 475 height 986
copy pre "**Comprehensive Analysis Report** 1. **Found Date Message:** - **Message:** `/д…"
click at [1143, 483] on pre at bounding box center [1169, 211] width 475 height 986
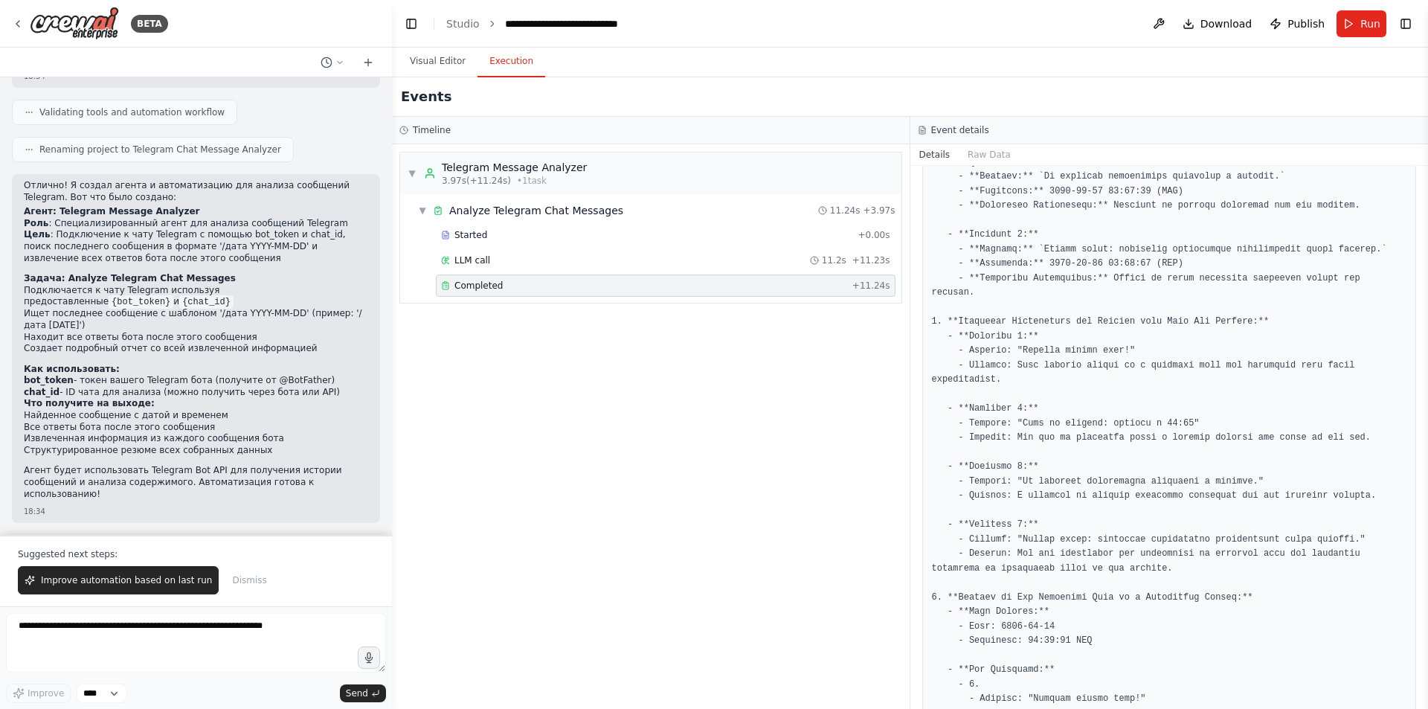
scroll to position [431, 0]
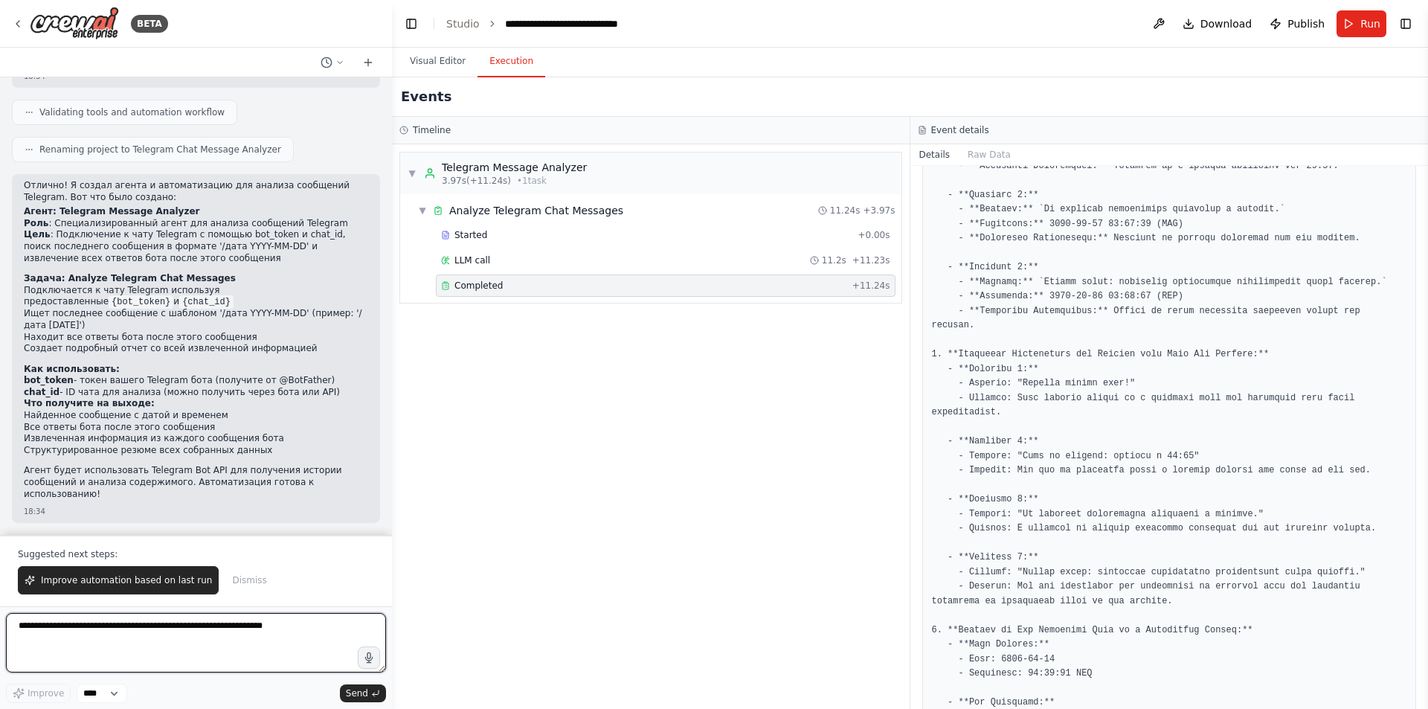
click at [180, 634] on textarea at bounding box center [196, 642] width 380 height 59
type textarea "*"
paste textarea "**********"
type textarea "**********"
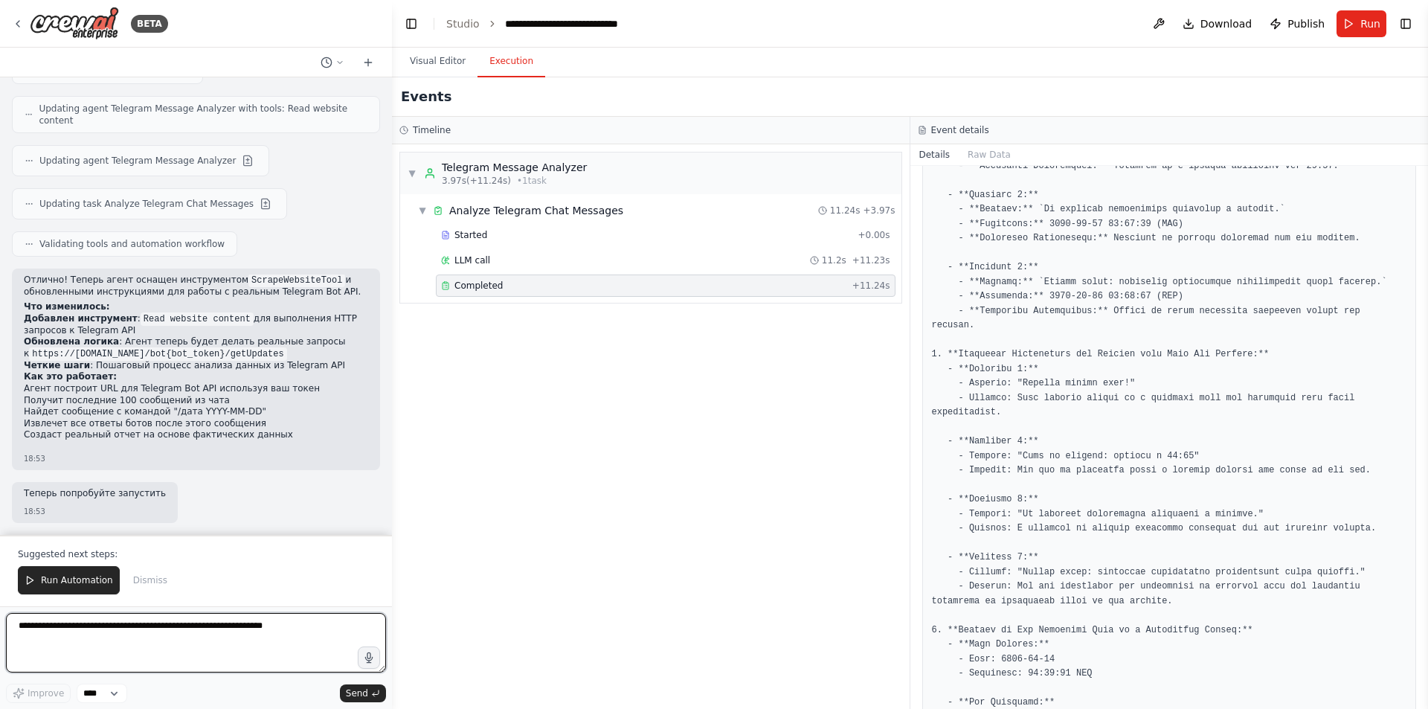
scroll to position [6959, 0]
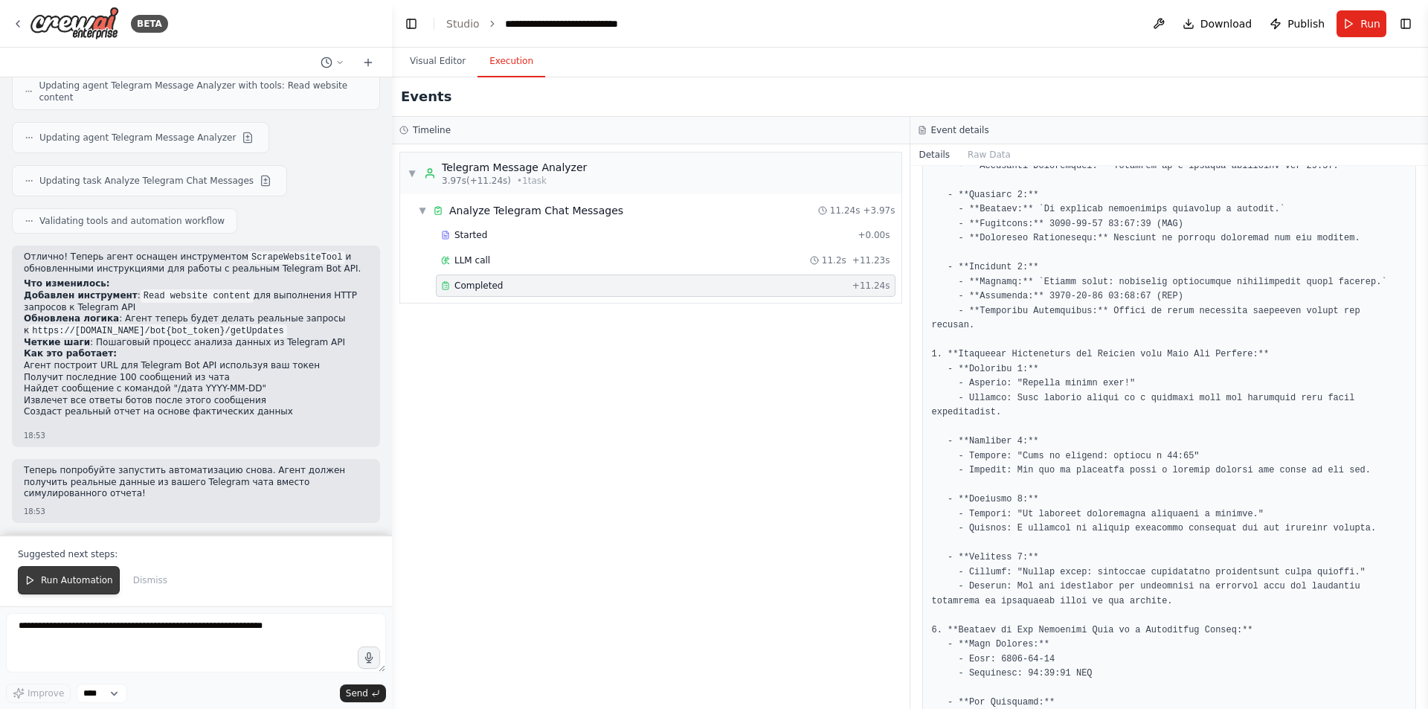
click at [72, 576] on span "Run Automation" at bounding box center [77, 580] width 72 height 12
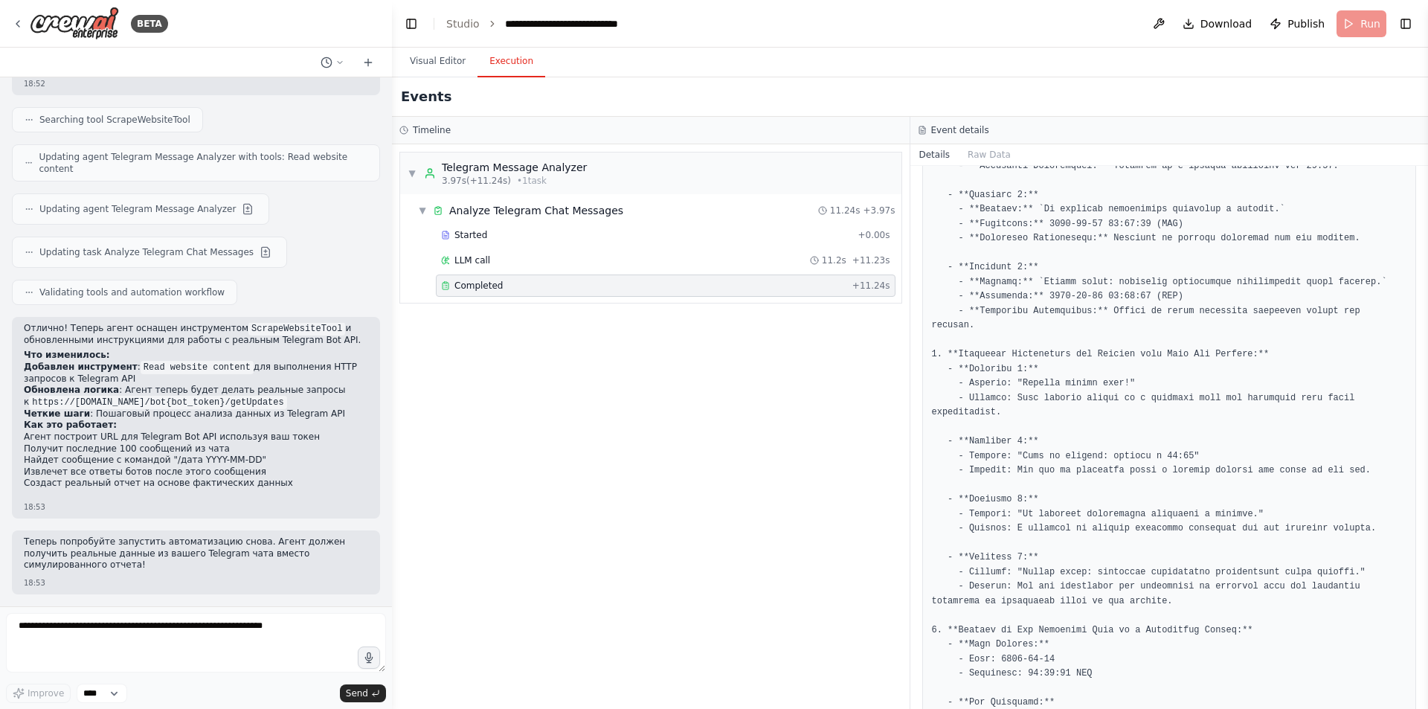
scroll to position [6887, 0]
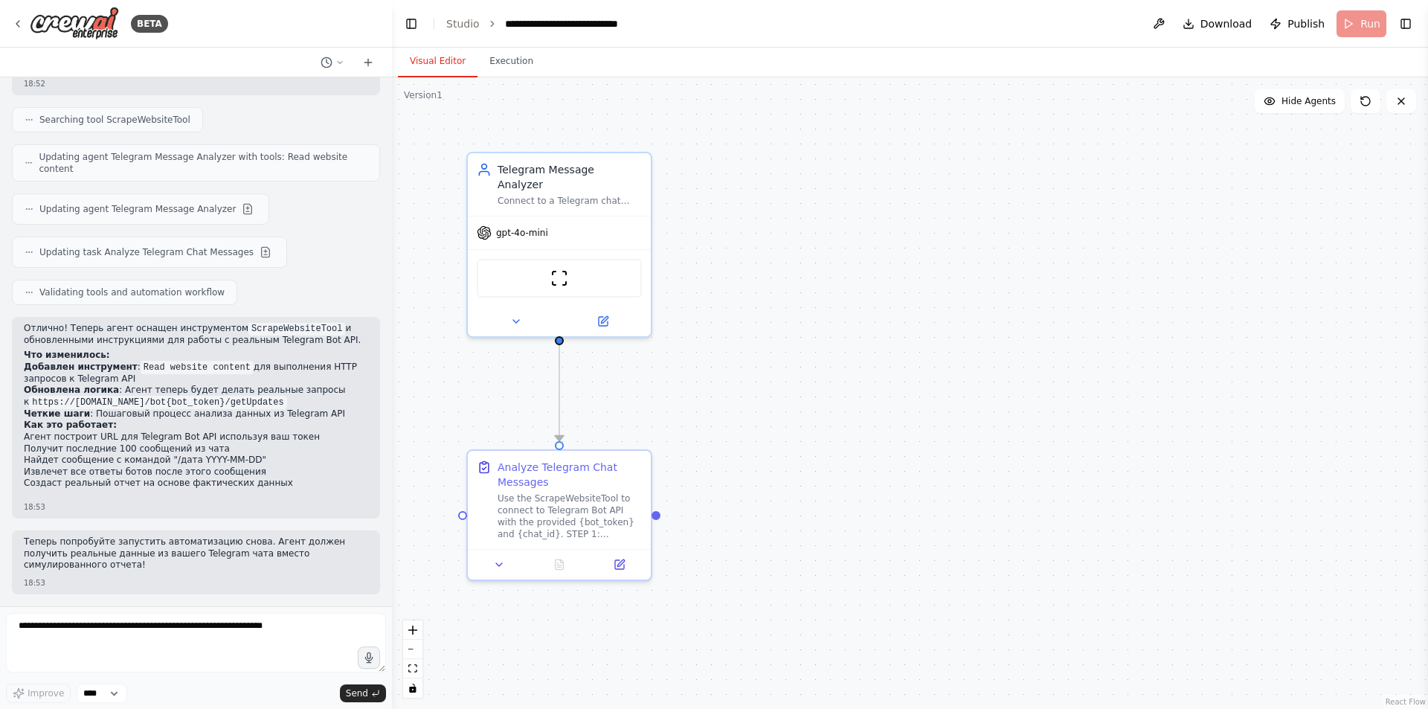
click at [454, 57] on body "BETA Создай мне агента, который будет с помощью ip ключа и chat id подключаться…" at bounding box center [714, 354] width 1428 height 709
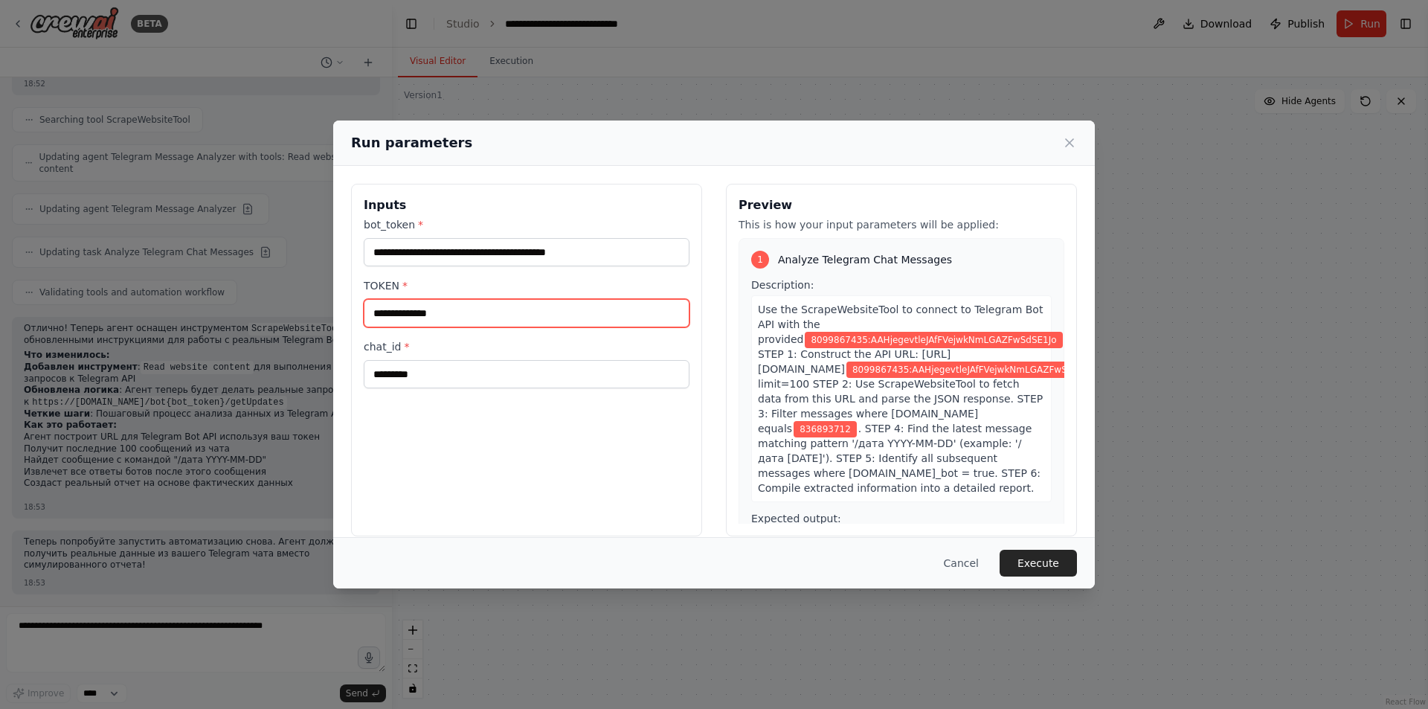
click at [544, 304] on input "TOKEN *" at bounding box center [527, 313] width 326 height 28
click at [242, 365] on div "**********" at bounding box center [714, 354] width 1428 height 709
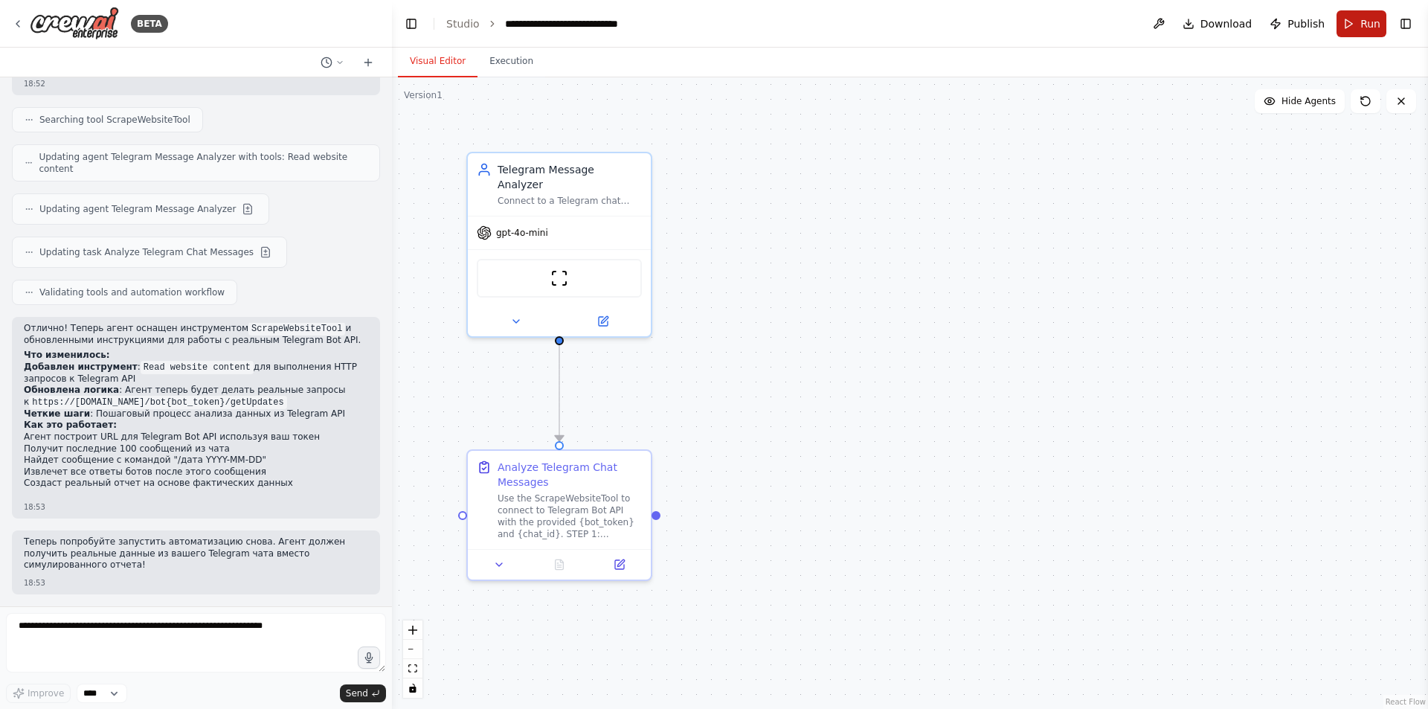
click at [1366, 22] on span "Run" at bounding box center [1370, 23] width 20 height 15
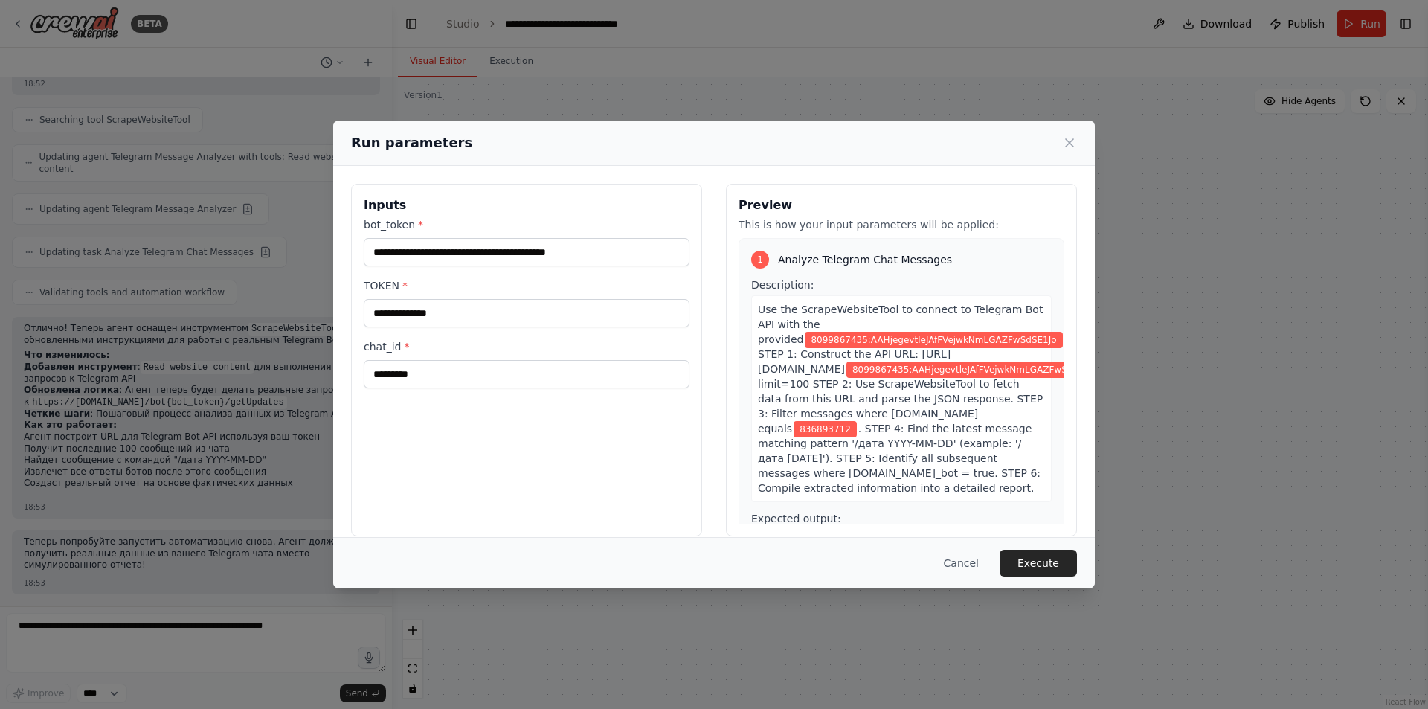
click at [285, 492] on div "**********" at bounding box center [714, 354] width 1428 height 709
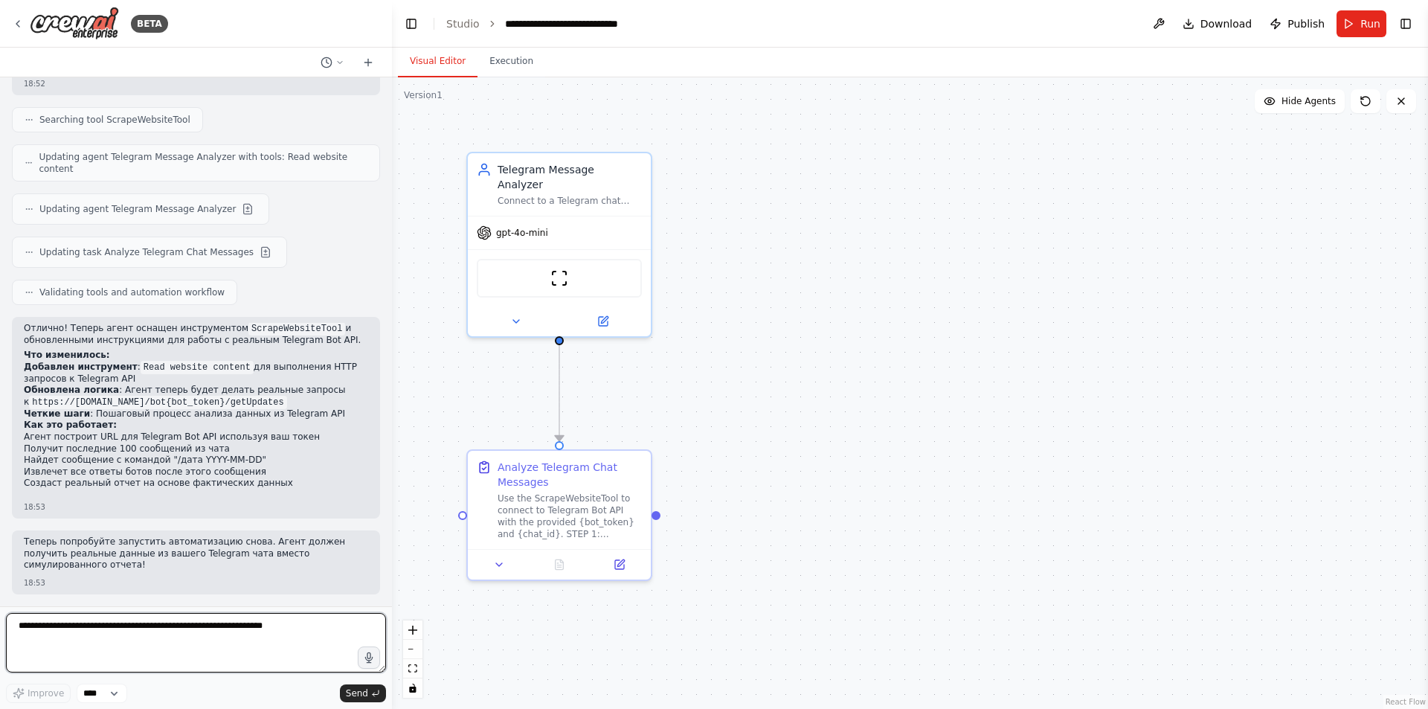
click at [204, 630] on textarea at bounding box center [196, 642] width 380 height 59
type textarea "*"
type textarea "**********"
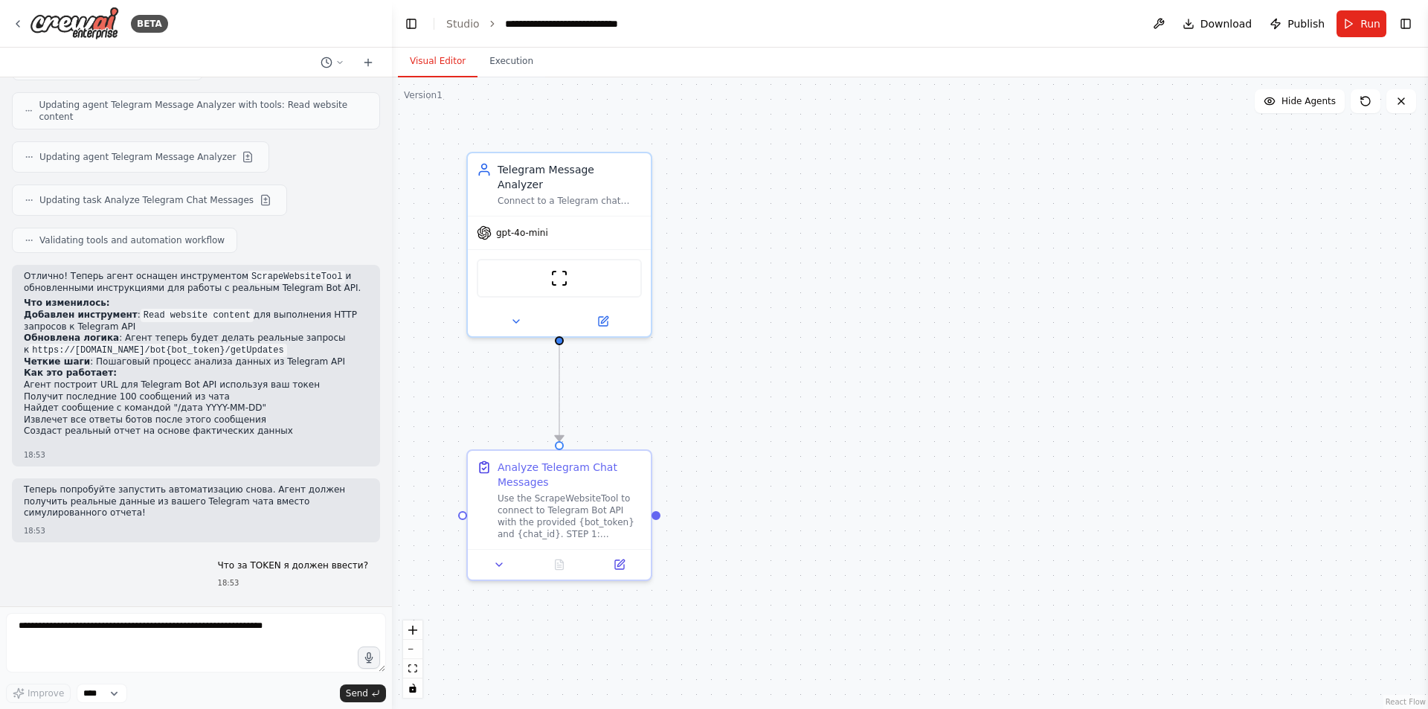
scroll to position [6978, 0]
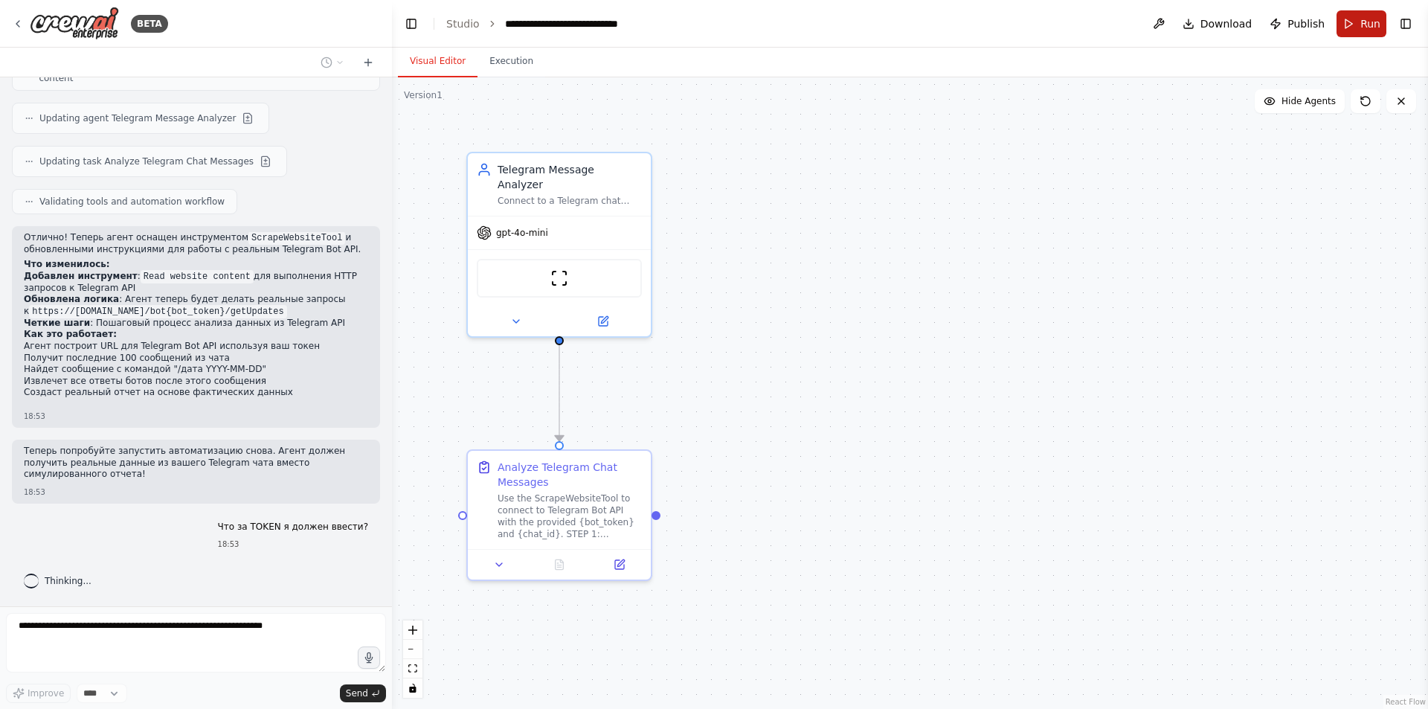
click at [1351, 32] on button "Run" at bounding box center [1362, 23] width 50 height 27
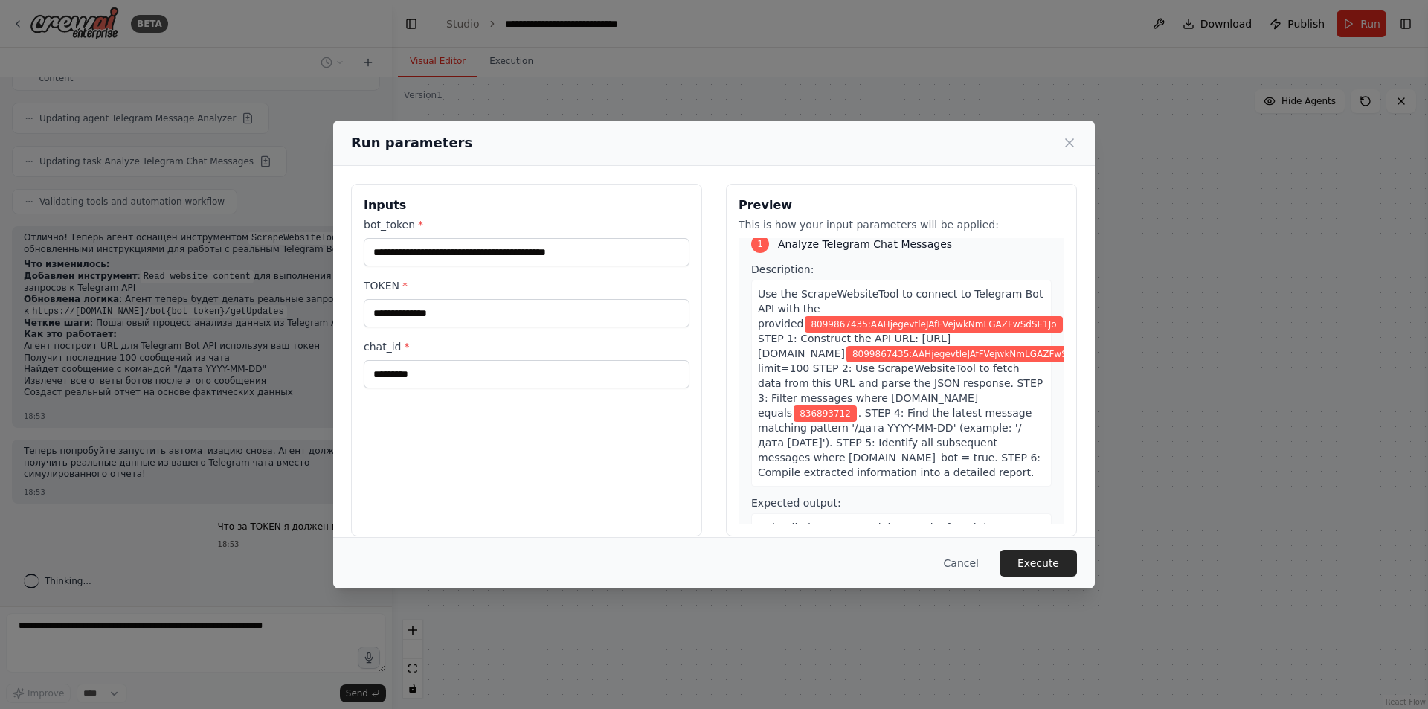
scroll to position [13, 0]
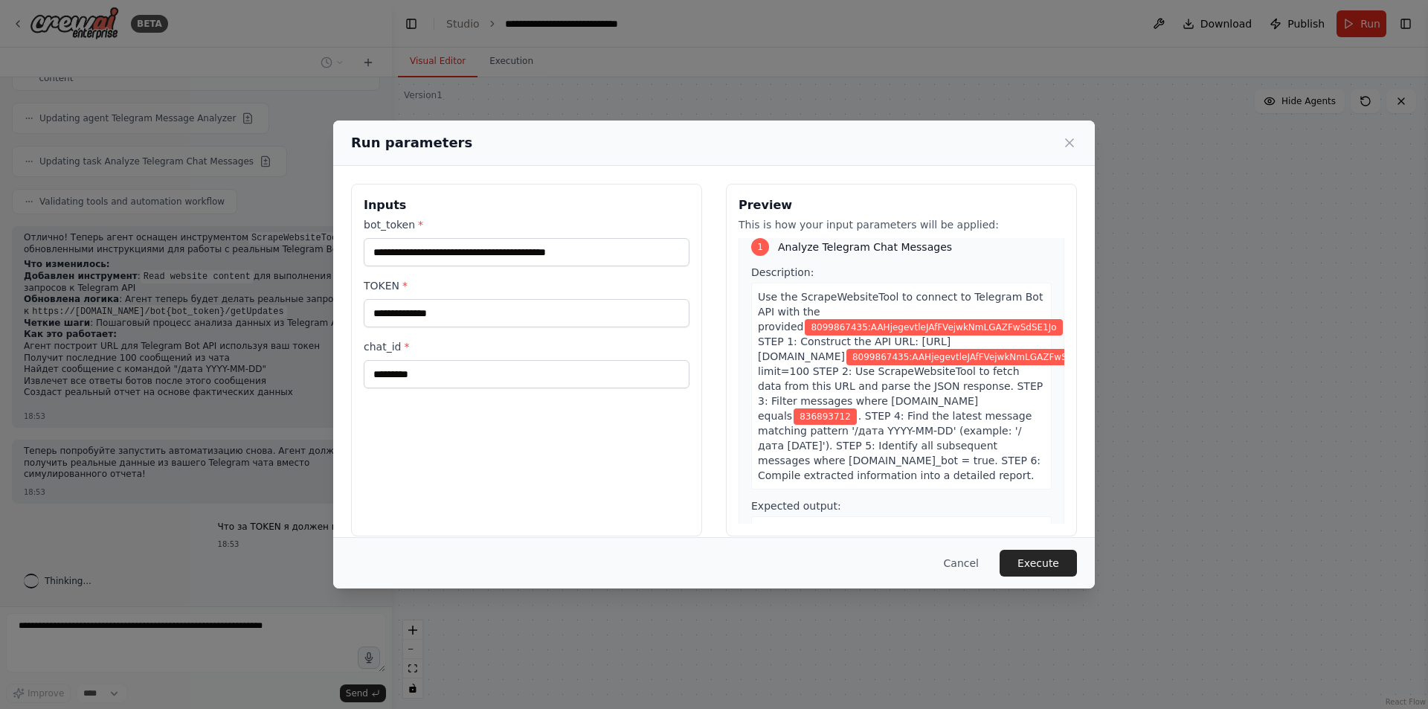
click at [1186, 320] on div "**********" at bounding box center [714, 354] width 1428 height 709
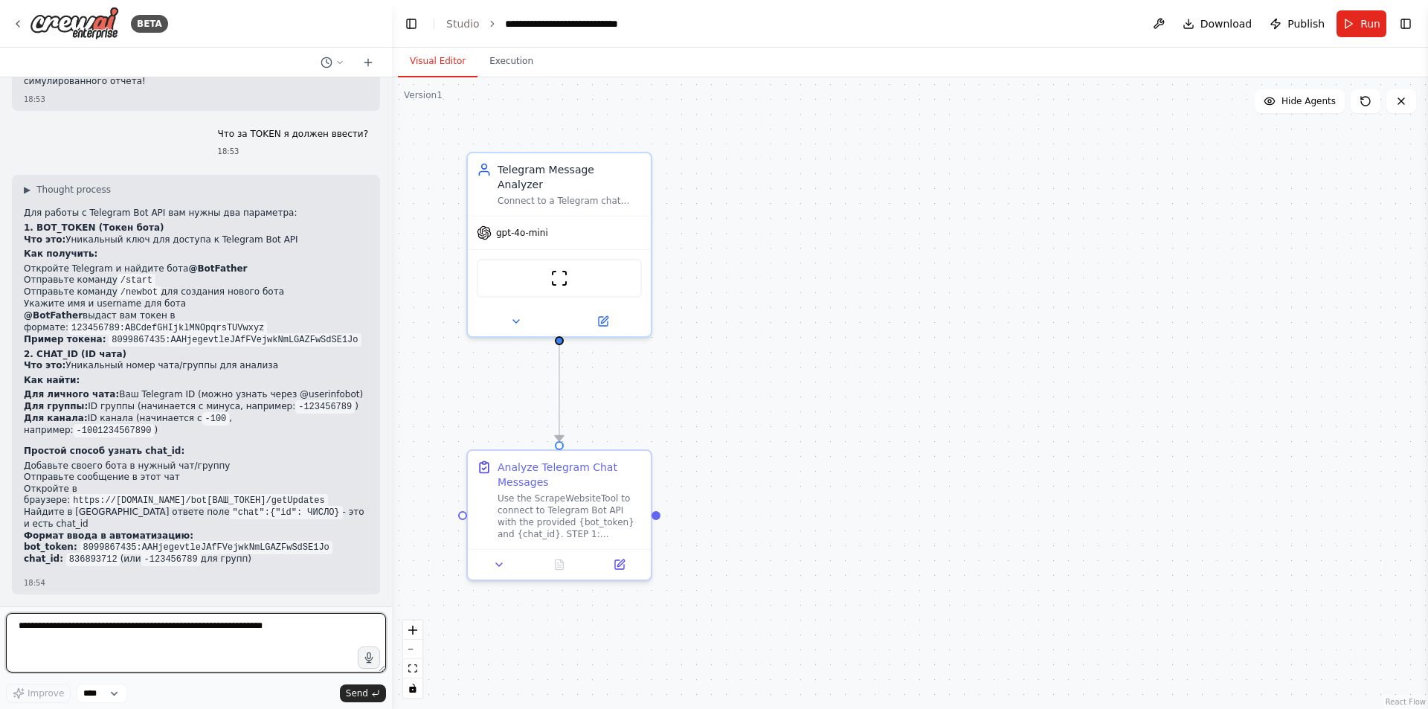
scroll to position [7362, 0]
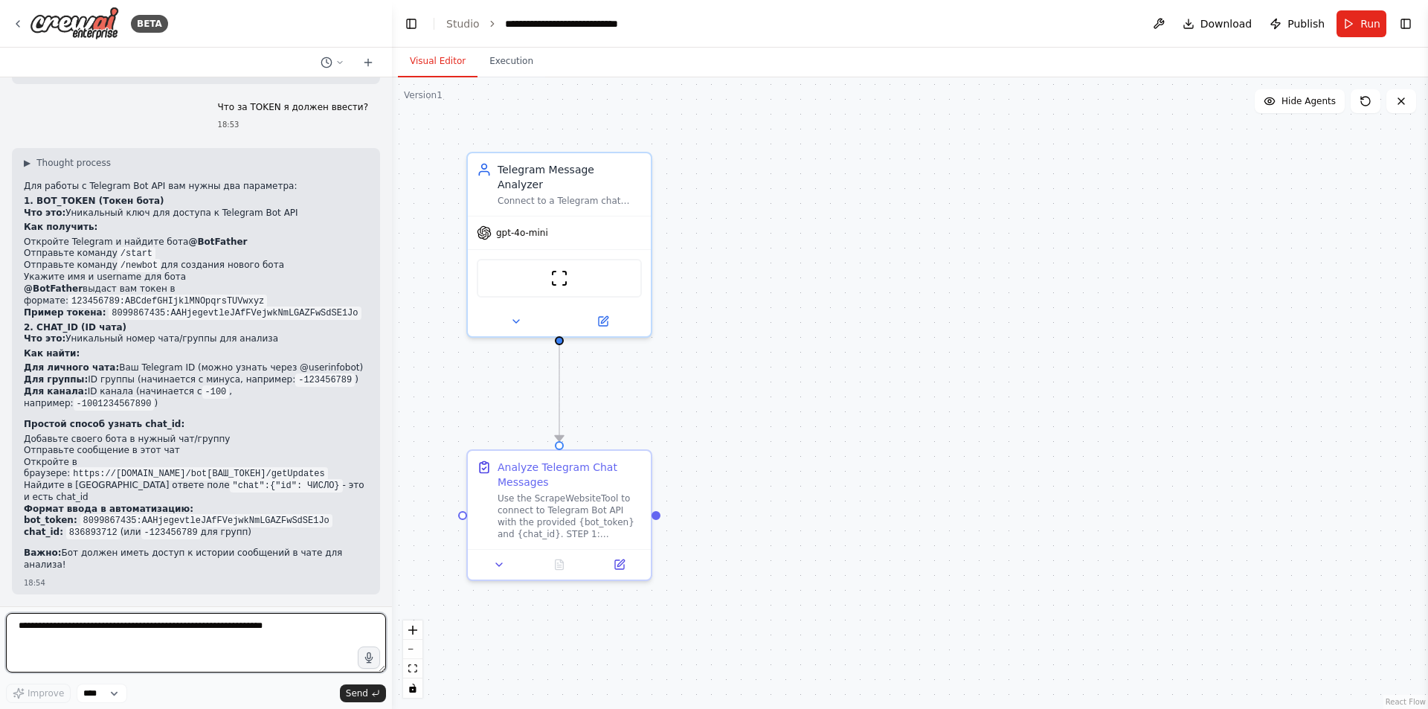
click at [210, 627] on textarea at bounding box center [196, 642] width 380 height 59
click at [1355, 30] on button "Run" at bounding box center [1362, 23] width 50 height 27
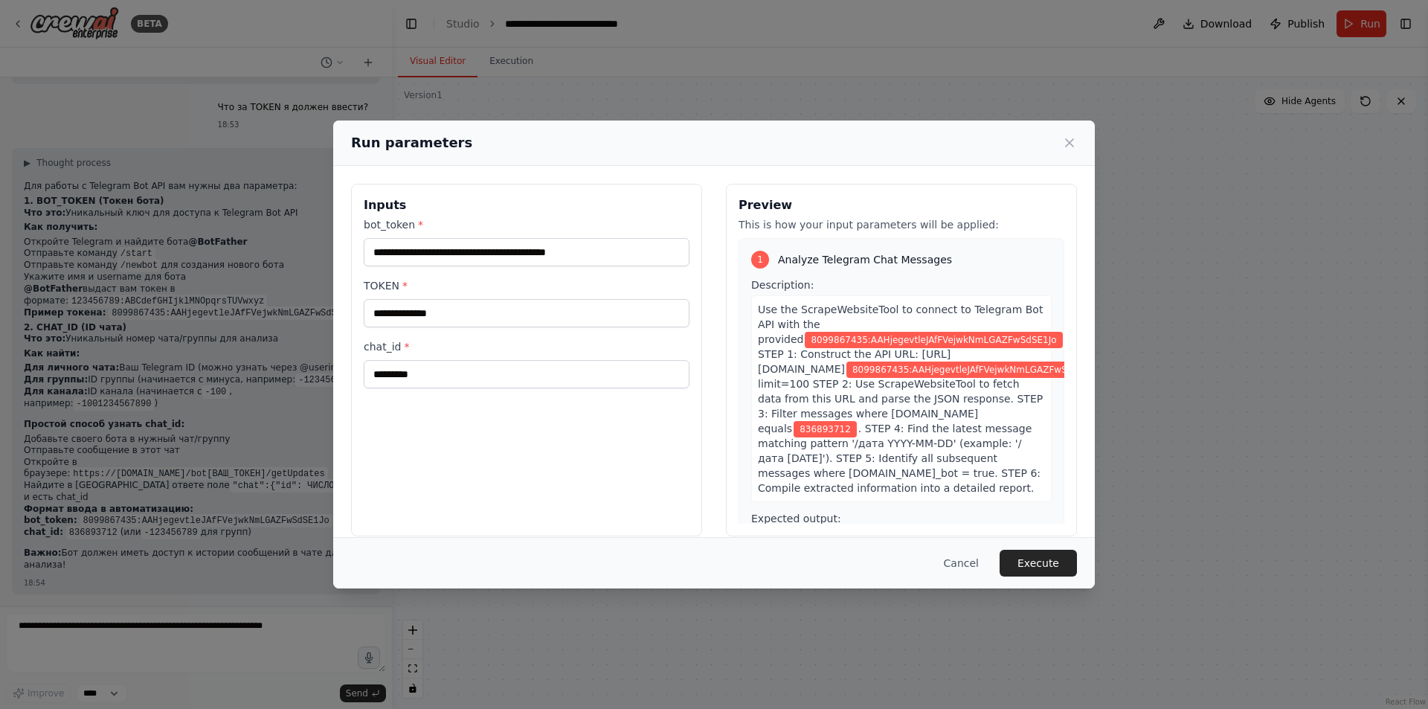
click at [1244, 283] on div "**********" at bounding box center [714, 354] width 1428 height 709
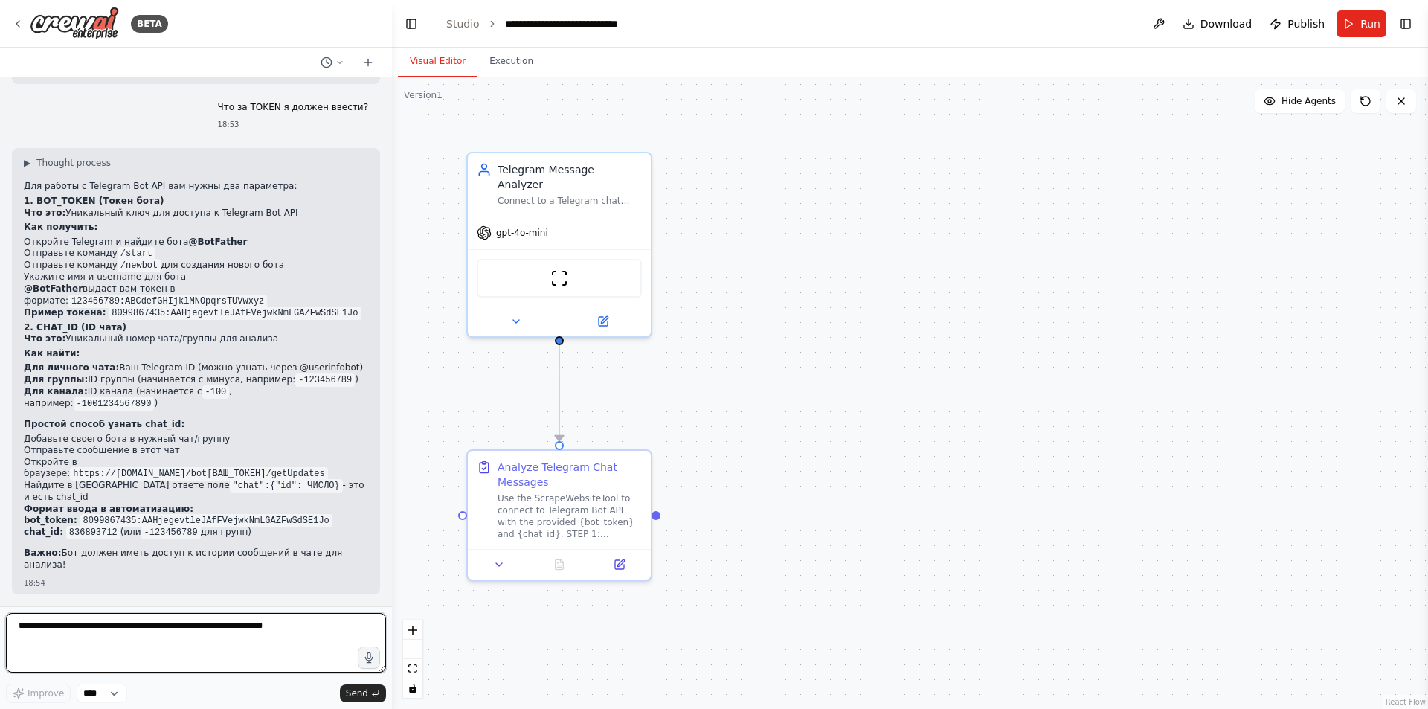
click at [264, 622] on textarea at bounding box center [196, 642] width 380 height 59
type textarea "*"
type textarea "**********"
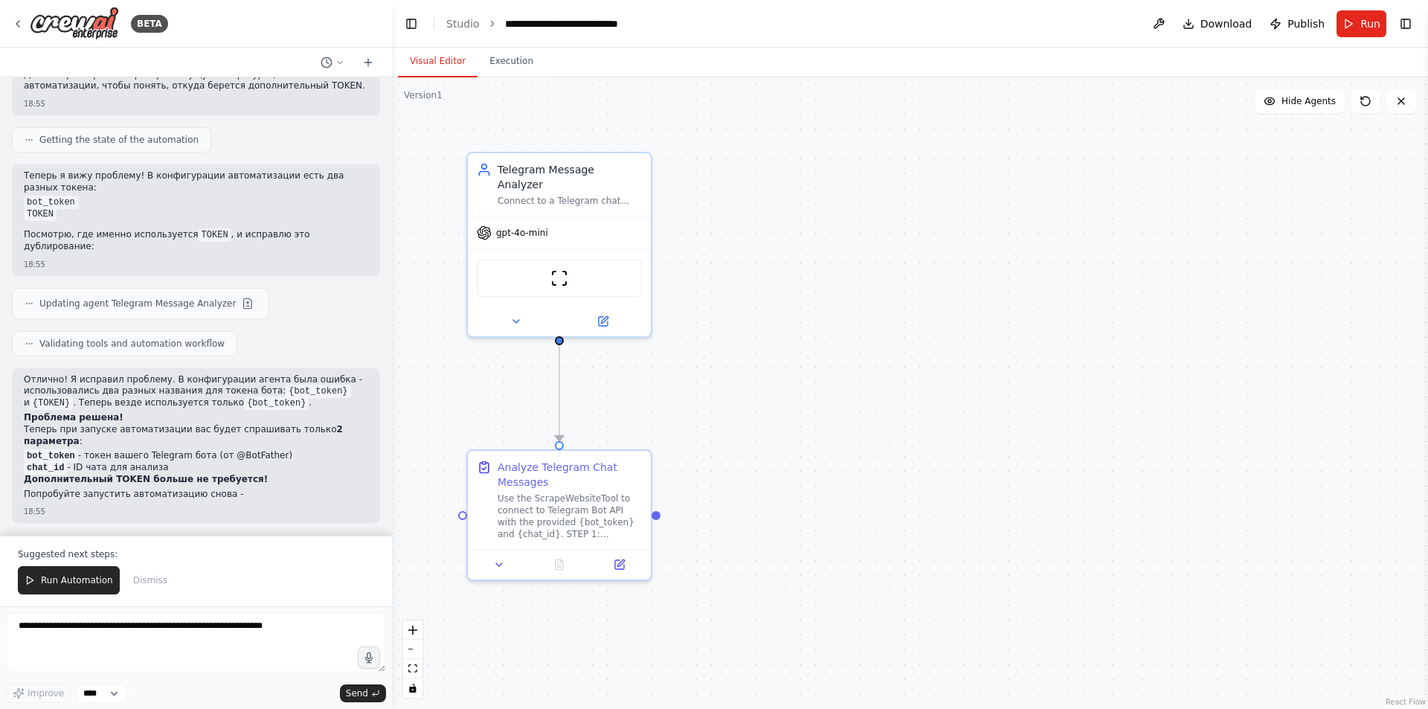
scroll to position [7985, 0]
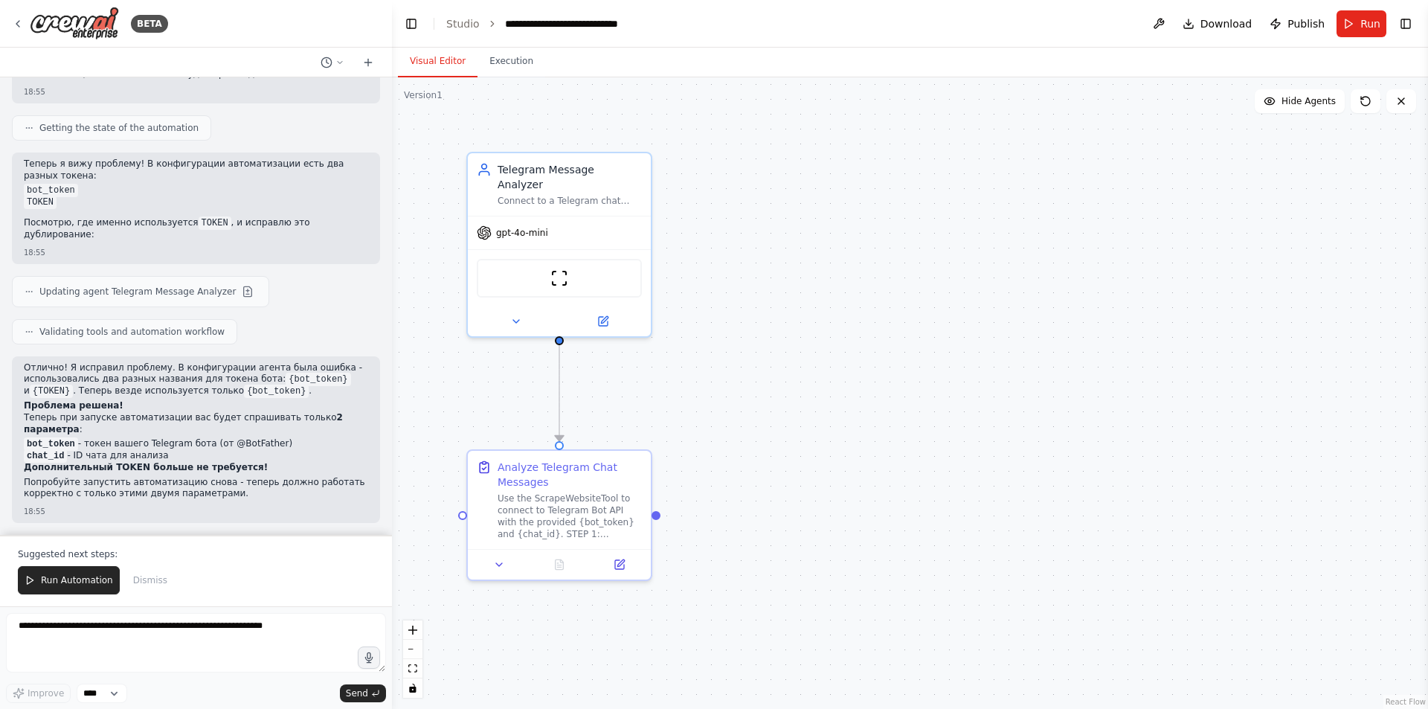
click at [77, 583] on span "Run Automation" at bounding box center [77, 580] width 72 height 12
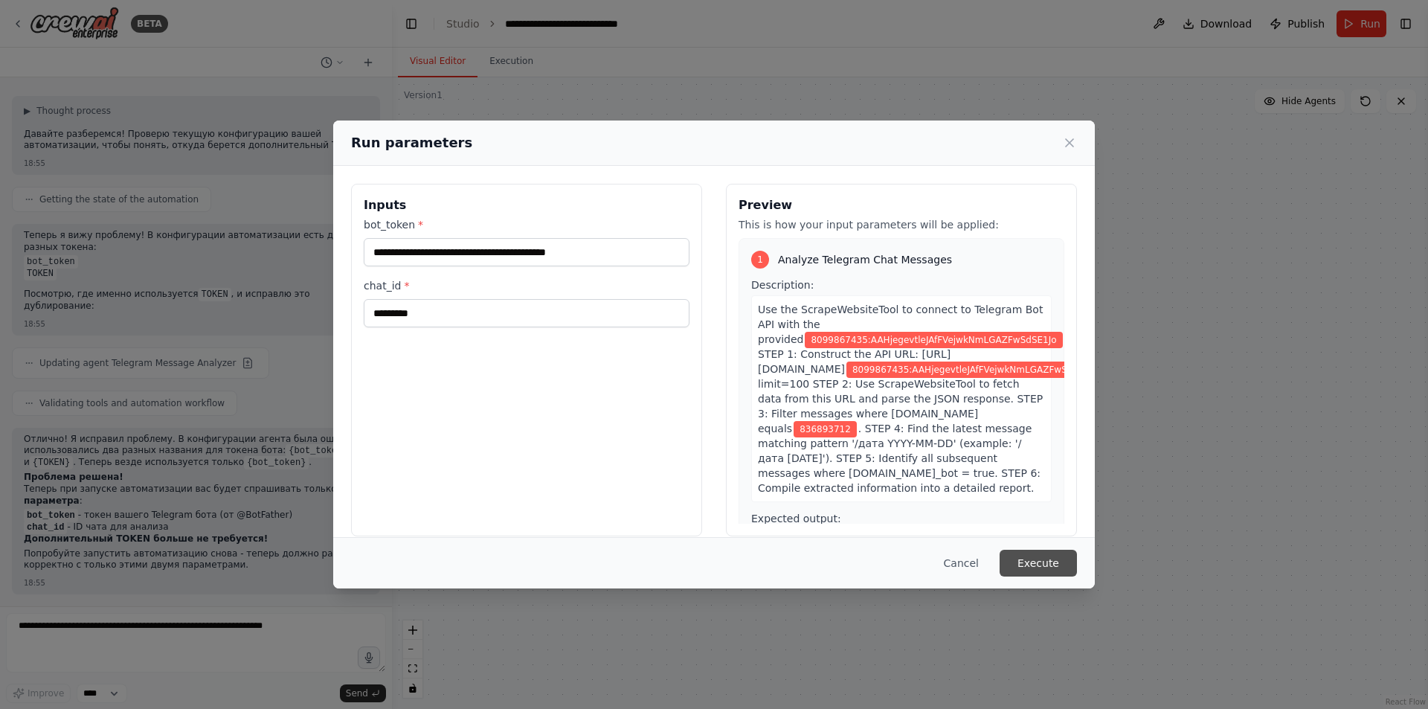
click at [1042, 556] on button "Execute" at bounding box center [1038, 563] width 77 height 27
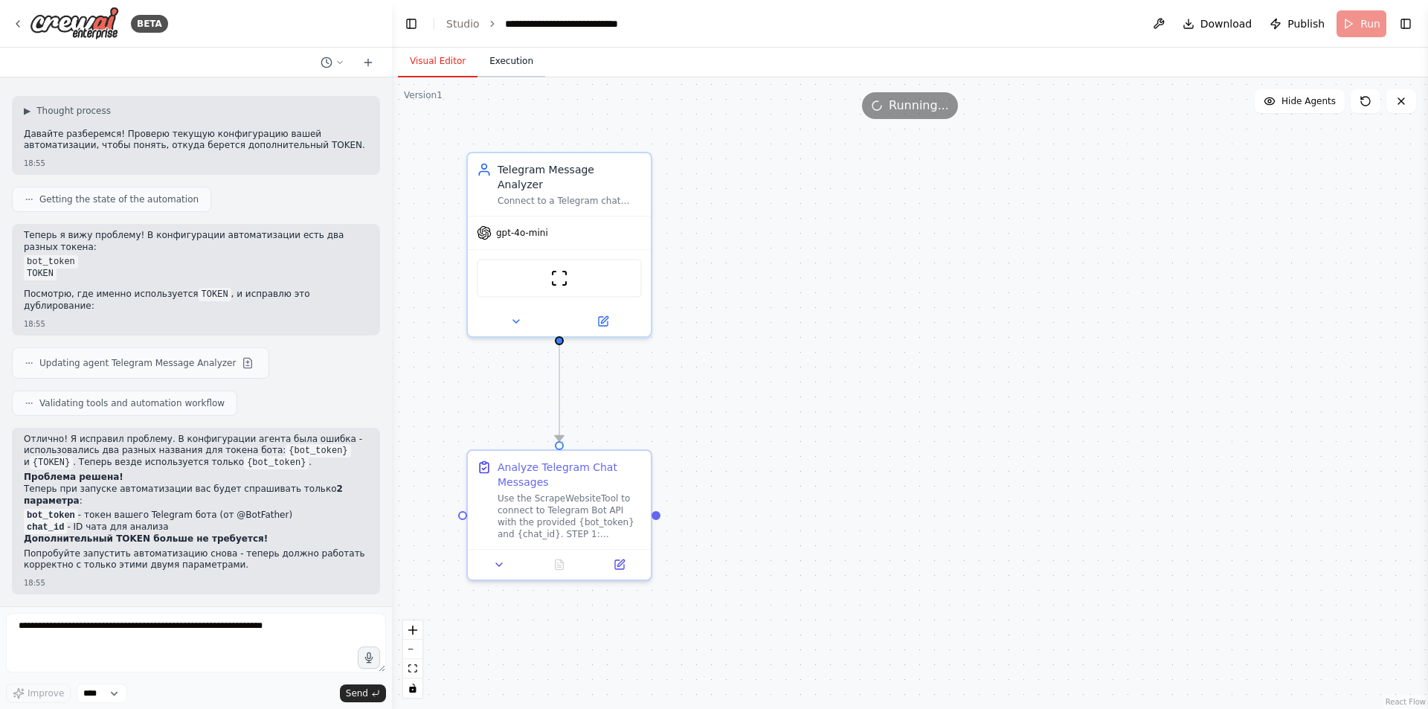
click at [514, 58] on button "Execution" at bounding box center [511, 61] width 68 height 31
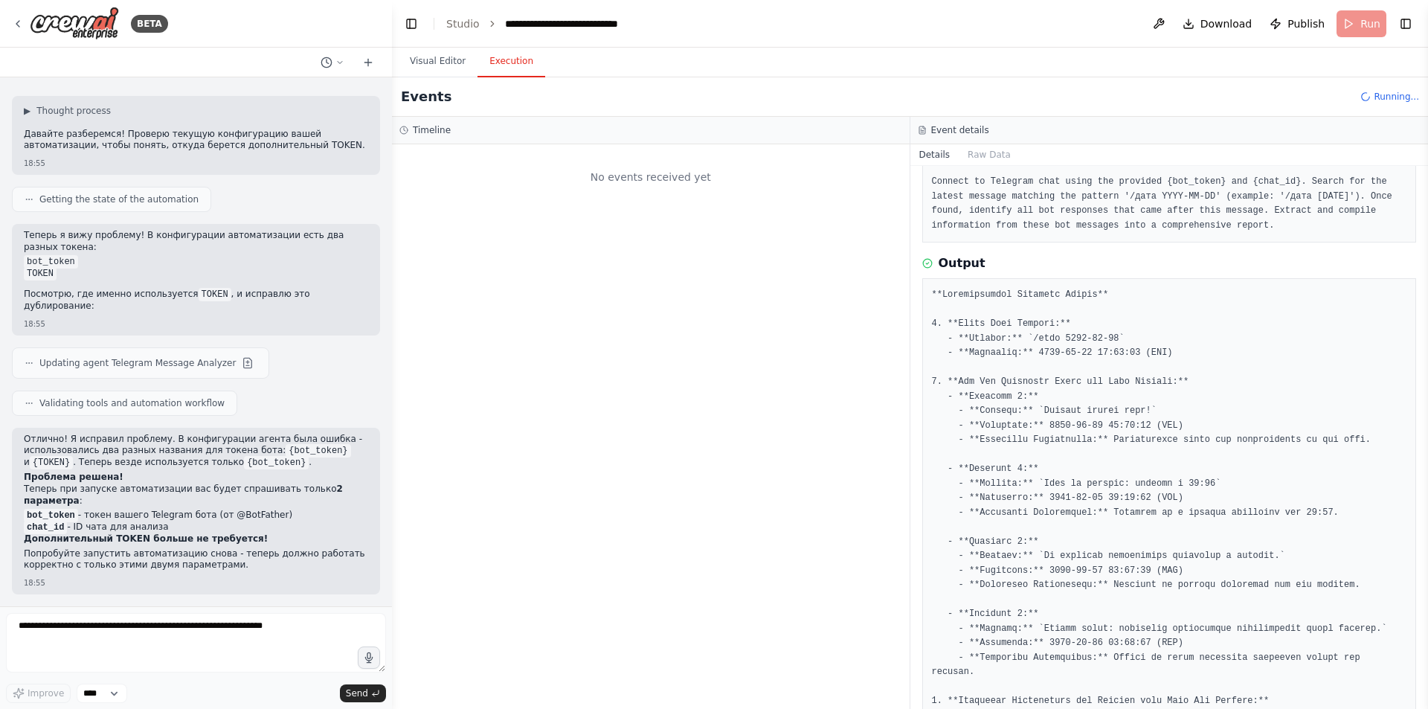
scroll to position [0, 0]
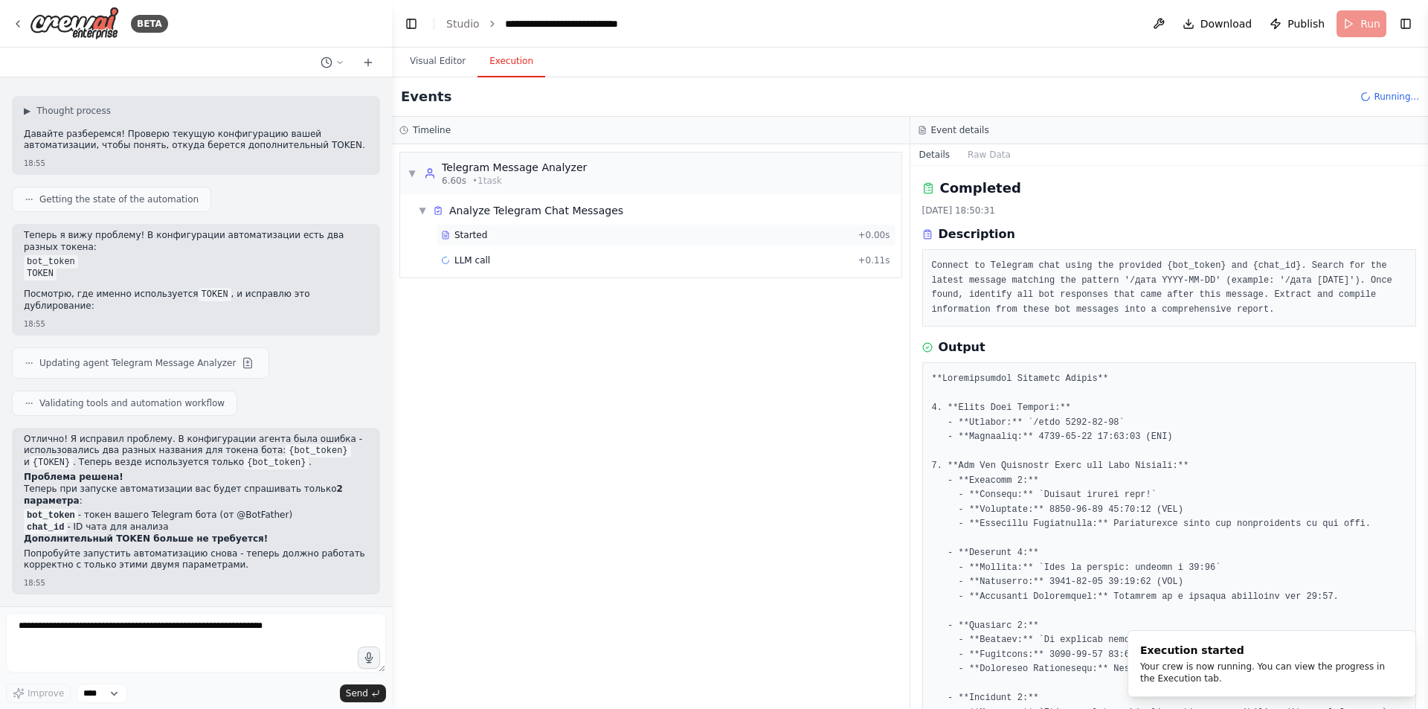
click at [481, 234] on span "Started" at bounding box center [470, 235] width 33 height 12
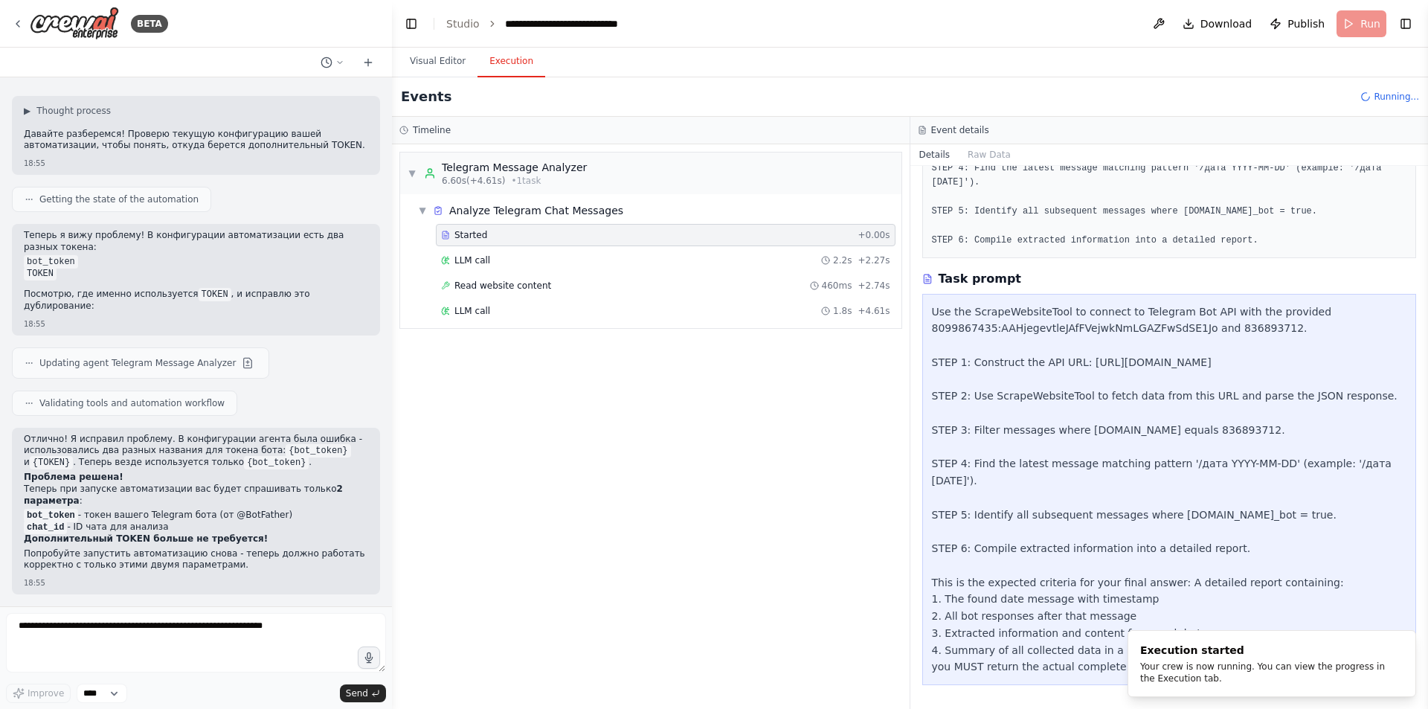
scroll to position [7985, 0]
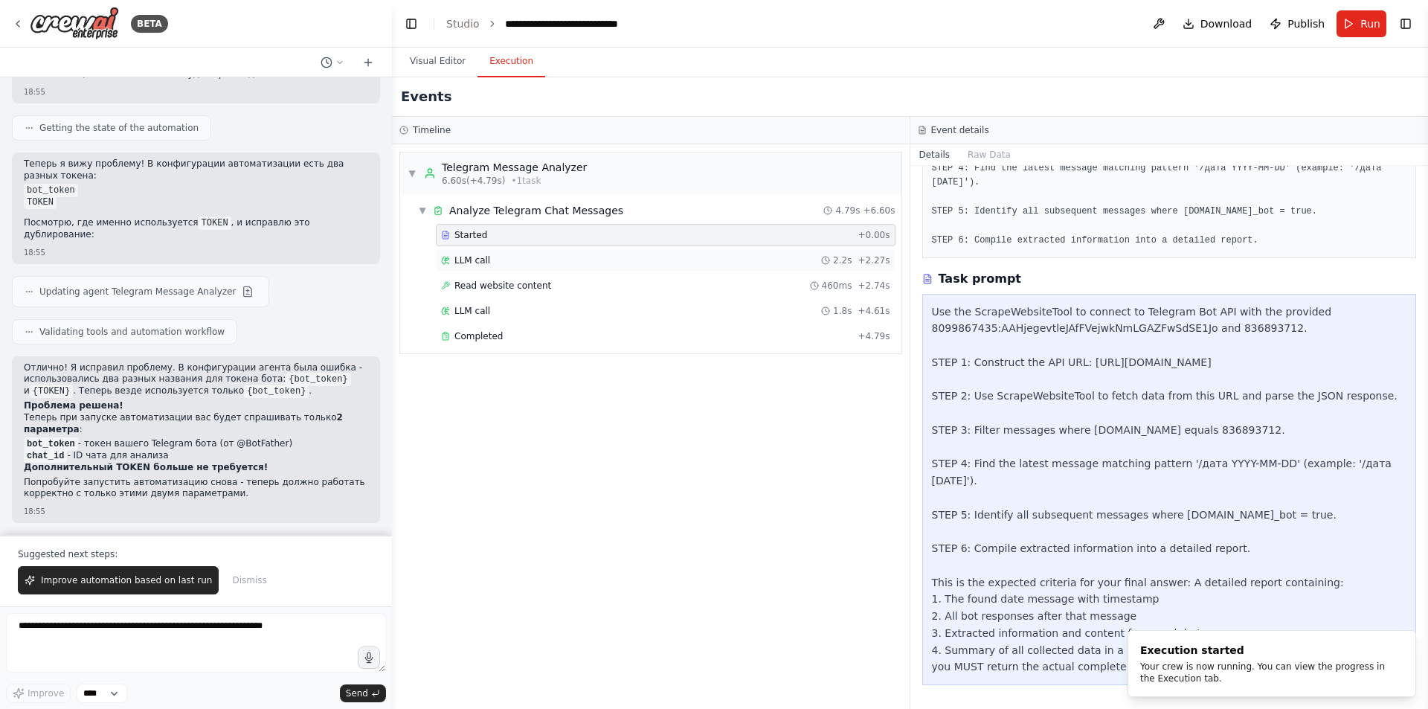
click at [594, 257] on div "LLM call 2.2s + 2.27s" at bounding box center [665, 260] width 449 height 12
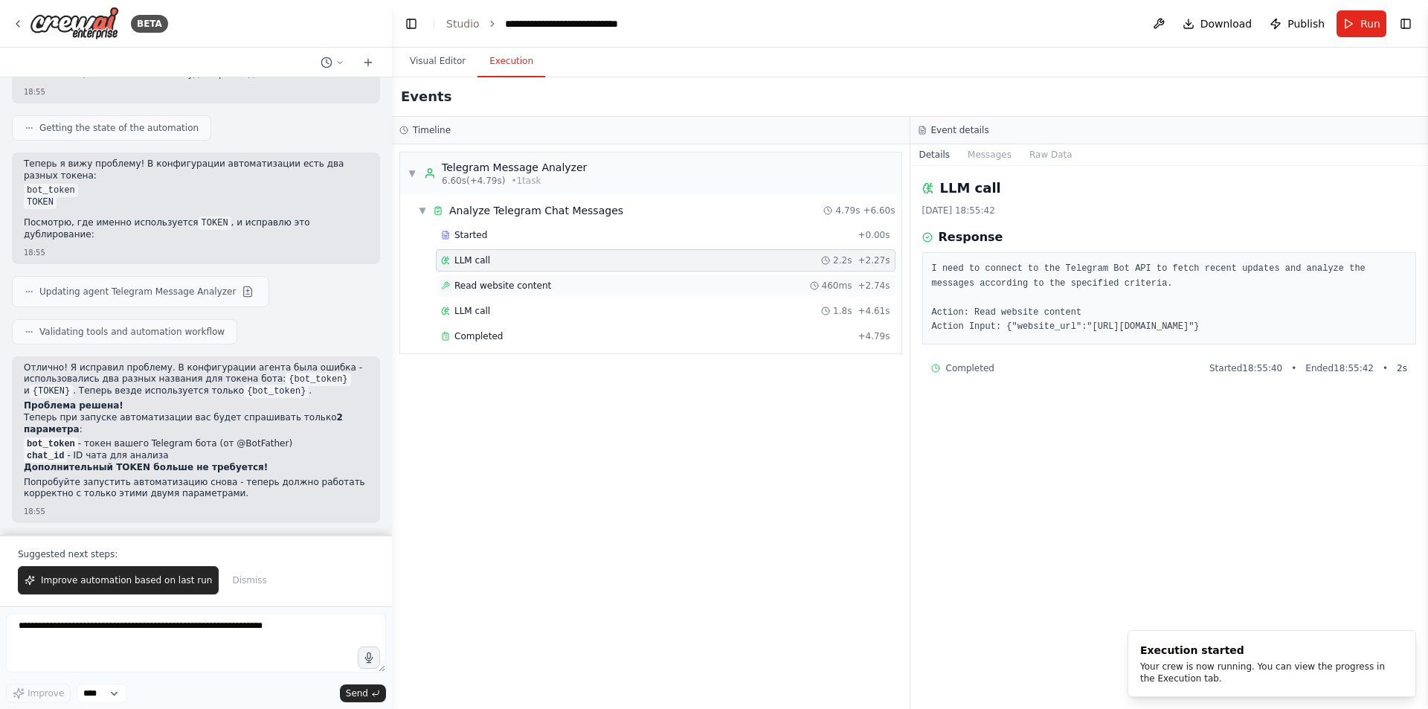
click at [588, 276] on div "Read website content 460ms + 2.74s" at bounding box center [666, 285] width 460 height 22
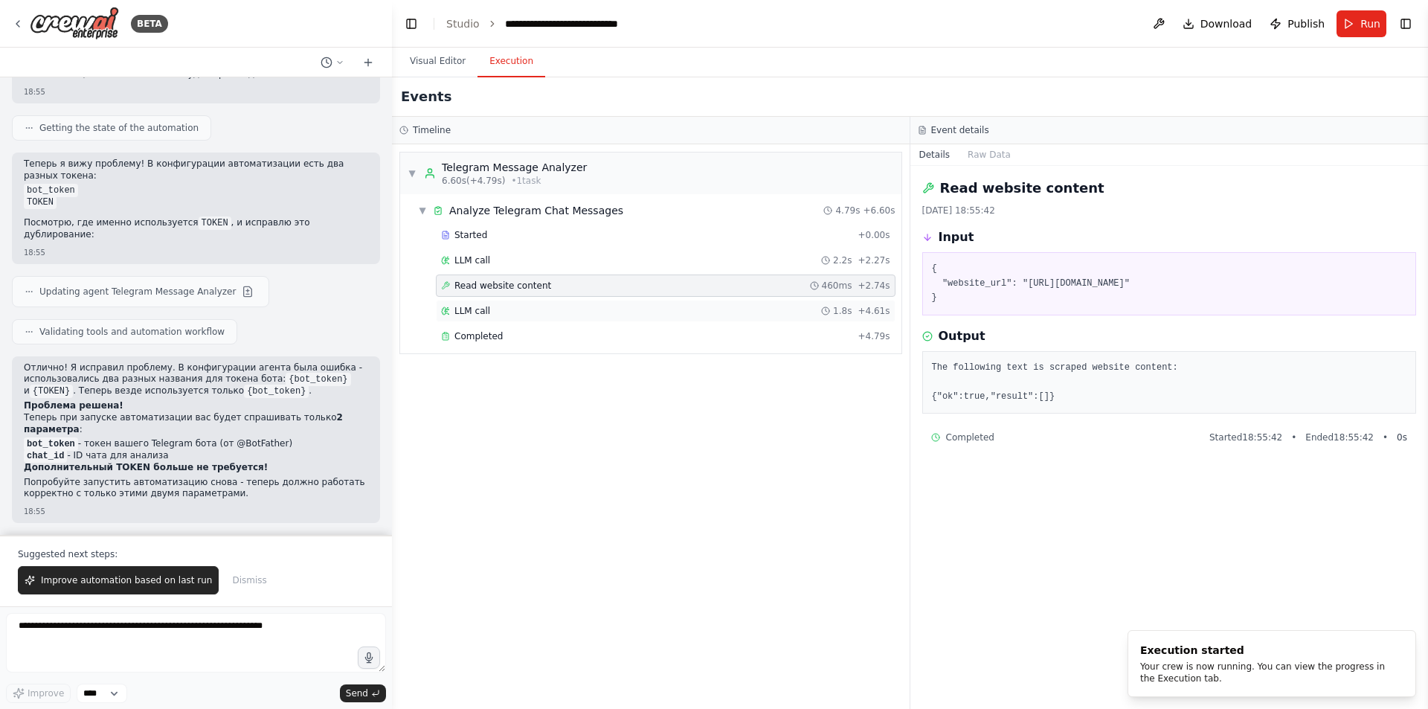
click at [576, 303] on div "LLM call 1.8s + 4.61s" at bounding box center [666, 311] width 460 height 22
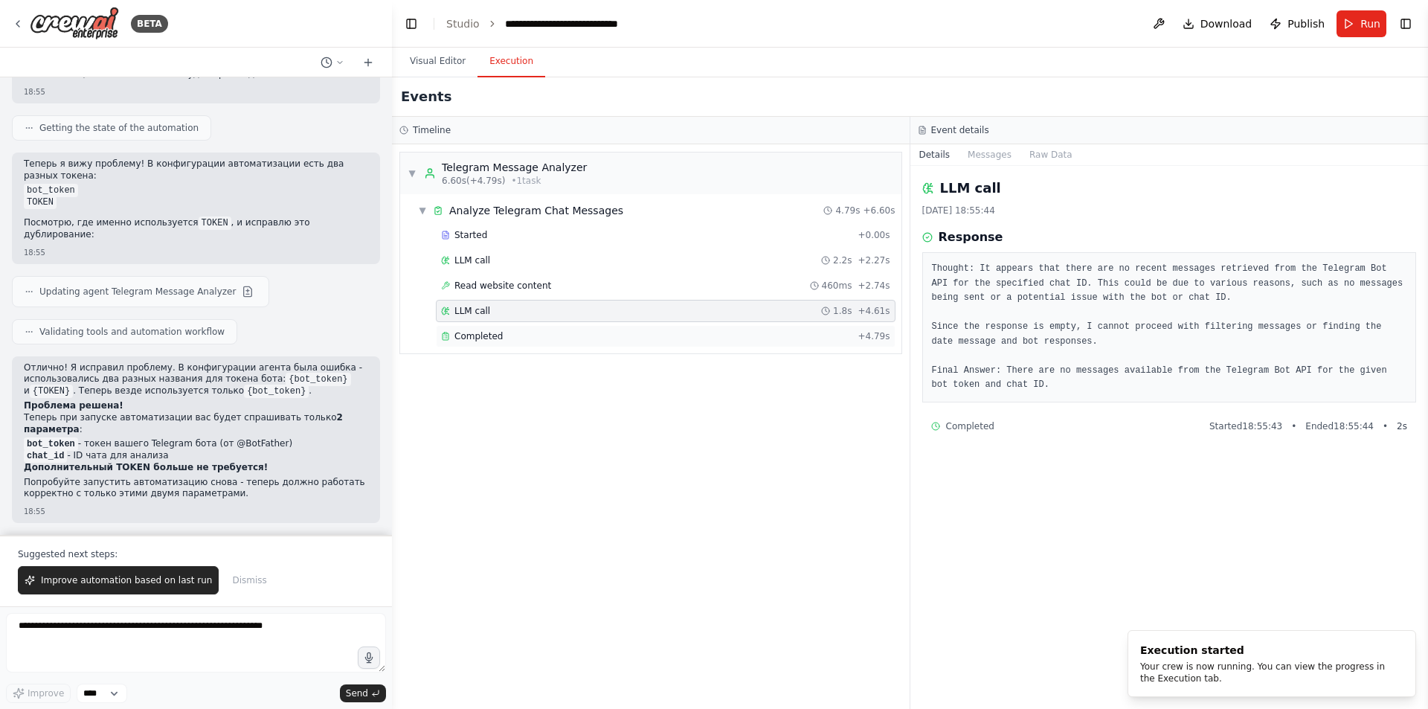
click at [568, 329] on div "Completed + 4.79s" at bounding box center [666, 336] width 460 height 22
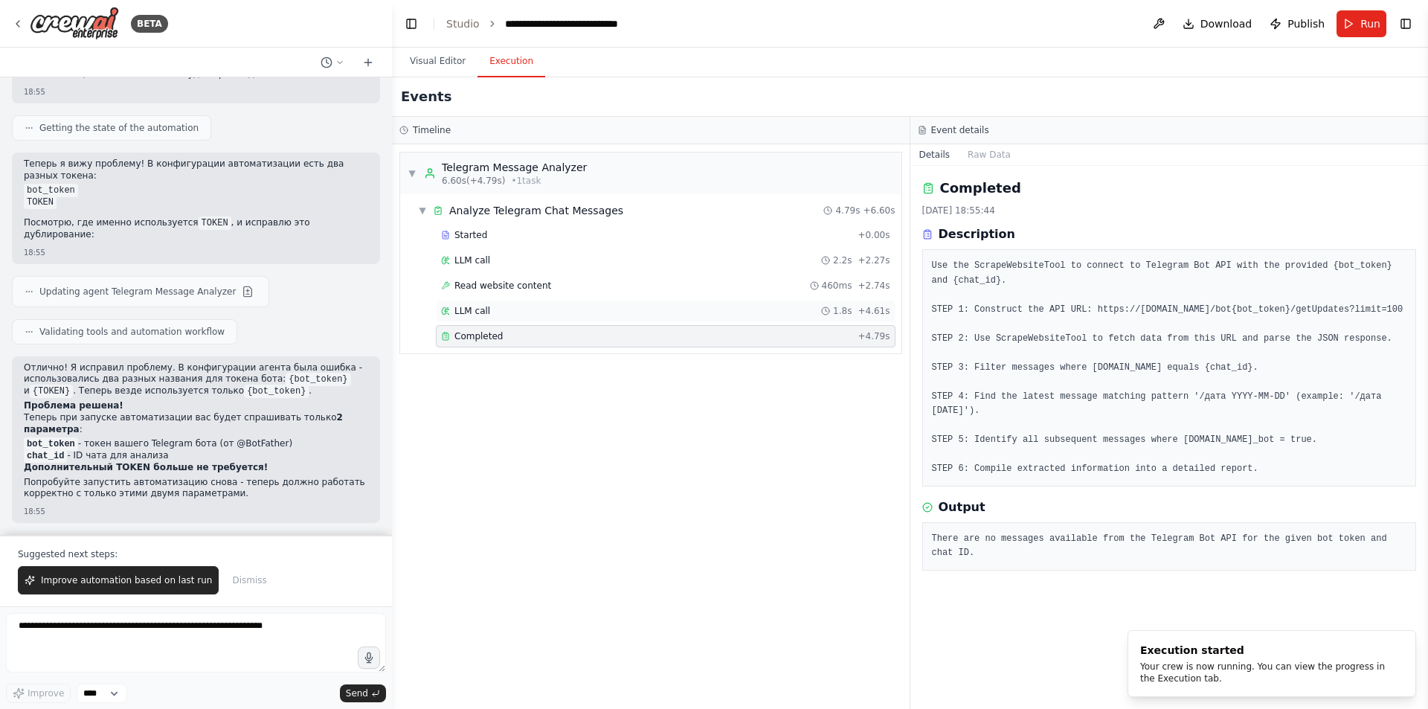
click at [574, 307] on div "LLM call 1.8s + 4.61s" at bounding box center [665, 311] width 449 height 12
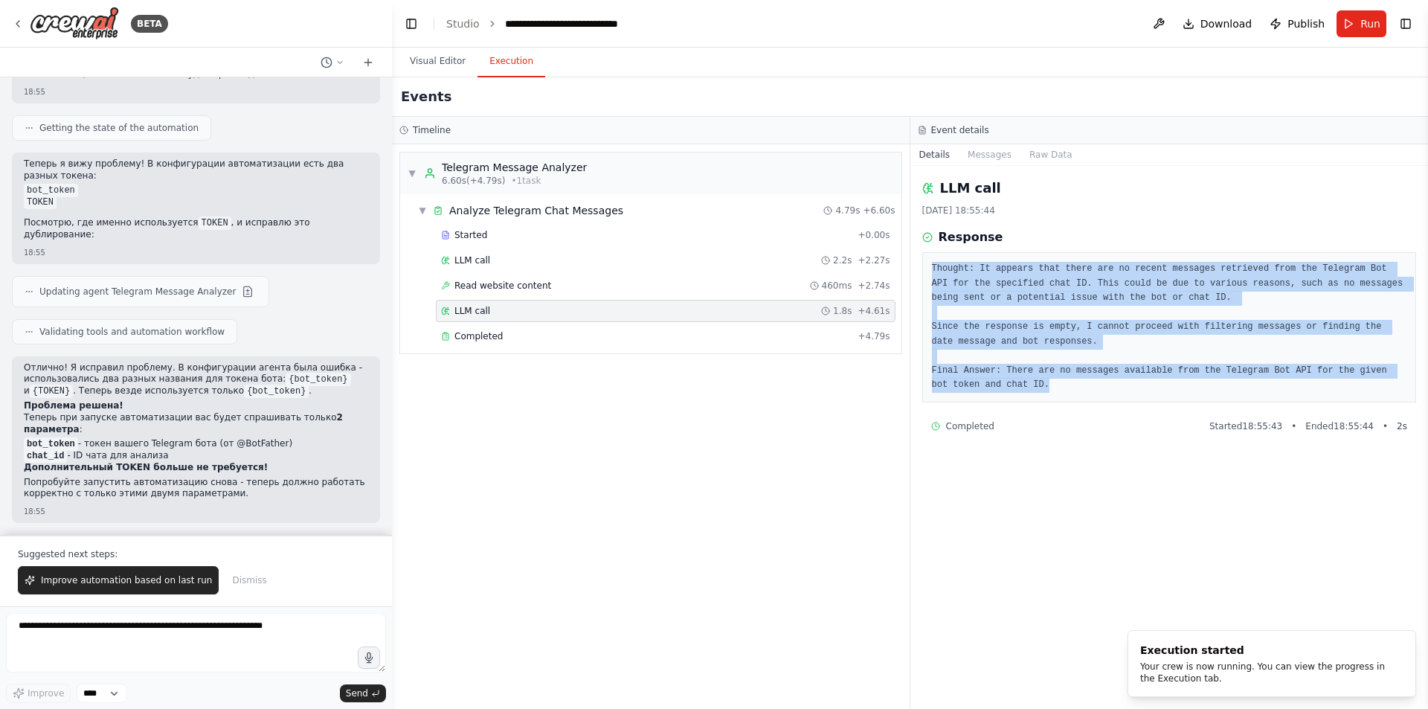
drag, startPoint x: 998, startPoint y: 384, endPoint x: 933, endPoint y: 266, distance: 134.1
click at [933, 266] on pre "Thought: It appears that there are no recent messages retrieved from the Telegr…" at bounding box center [1169, 327] width 475 height 131
copy pre "Thought: It appears that there are no recent messages retrieved from the Telegr…"
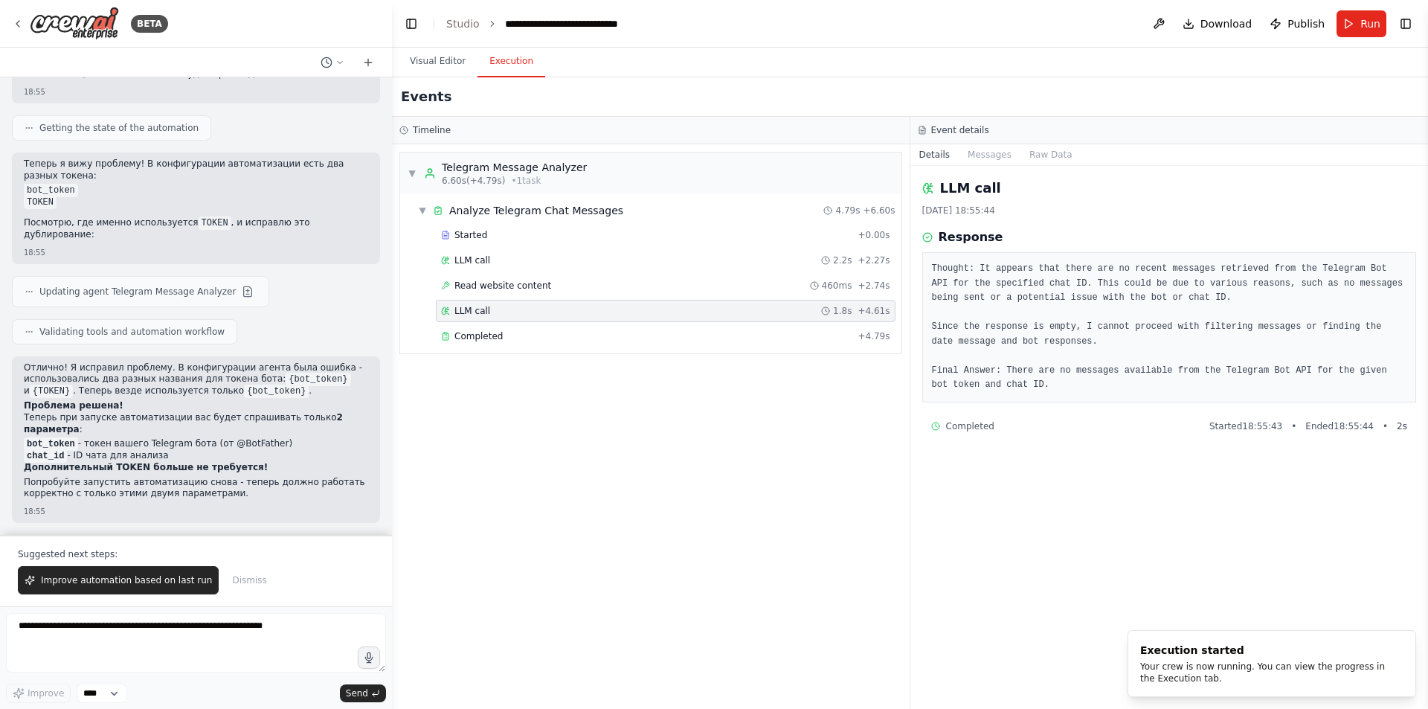
click at [808, 472] on div "▼ Telegram Message Analyzer 6.60s (+4.79s) • 1 task ▼ Analyze Telegram Chat Mes…" at bounding box center [651, 426] width 518 height 565
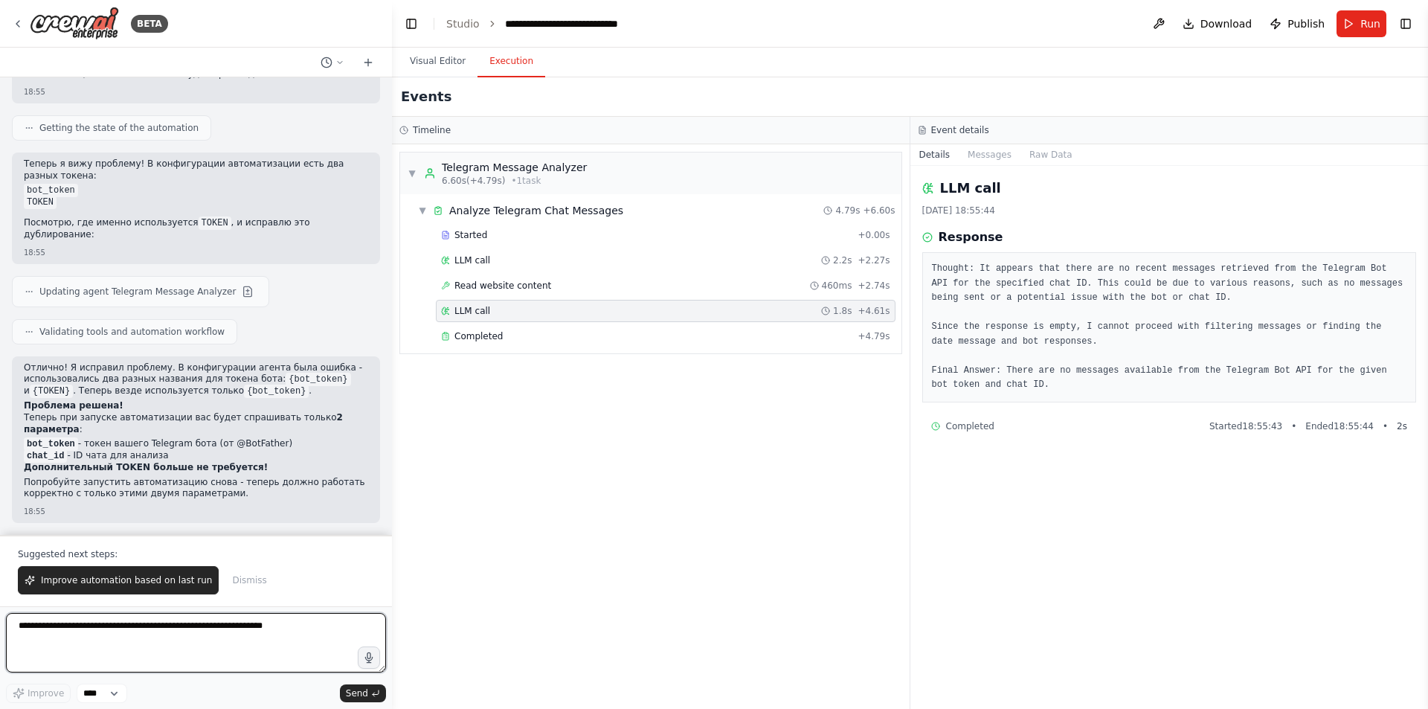
click at [210, 625] on textarea at bounding box center [196, 642] width 380 height 59
type textarea "**********"
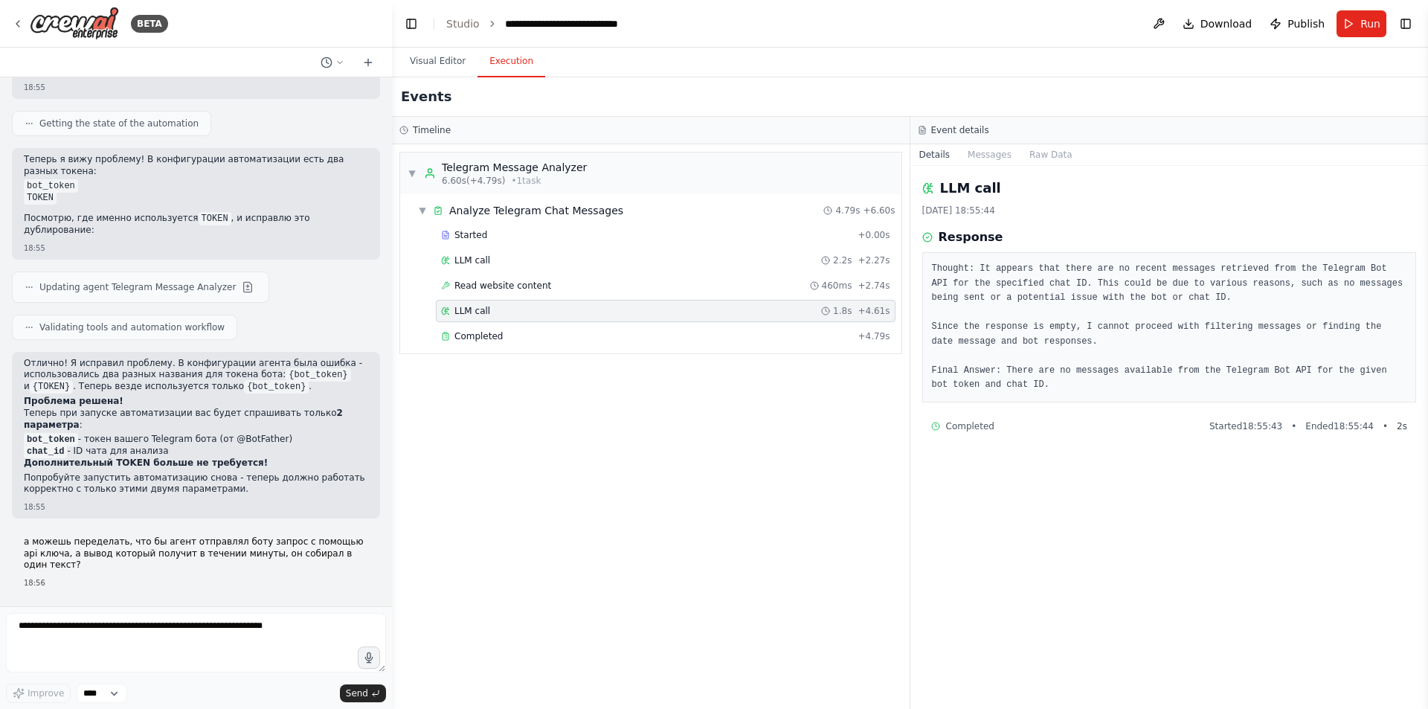
scroll to position [8016, 0]
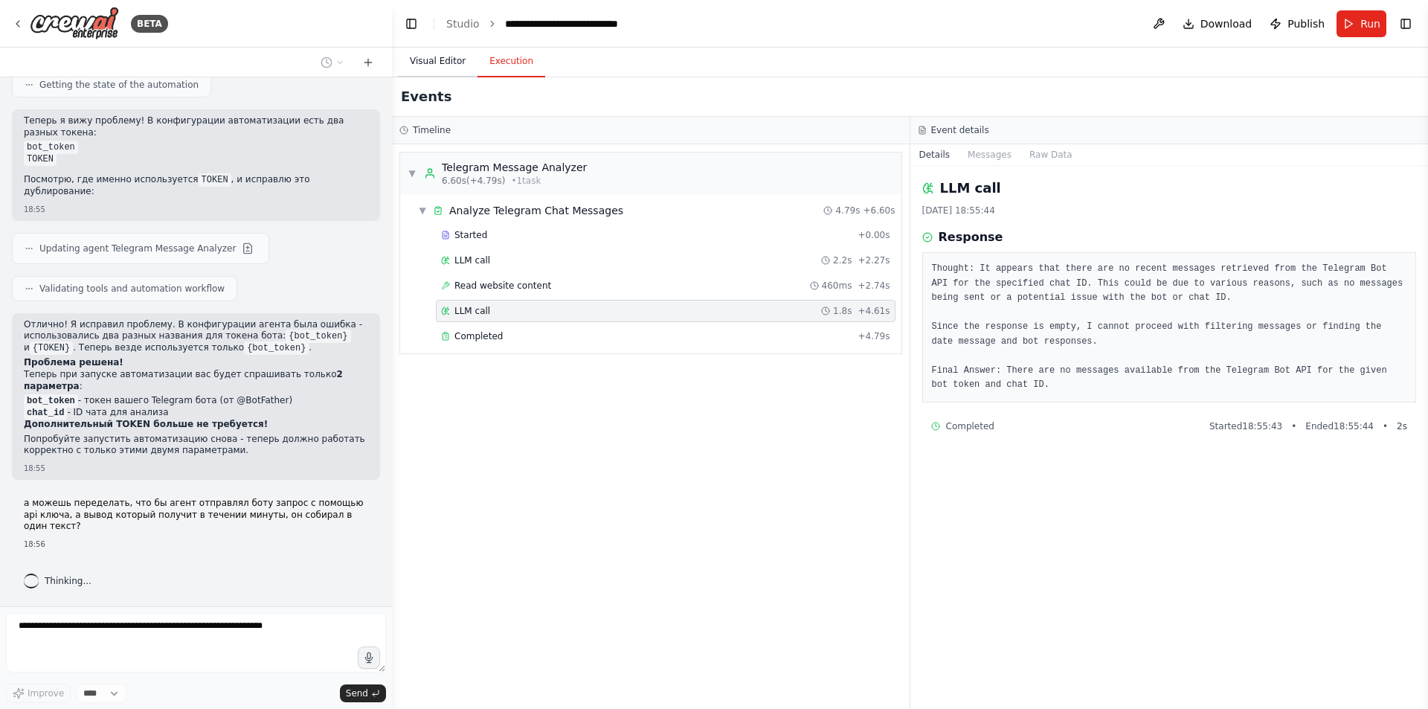
click at [437, 60] on button "Visual Editor" at bounding box center [438, 61] width 80 height 31
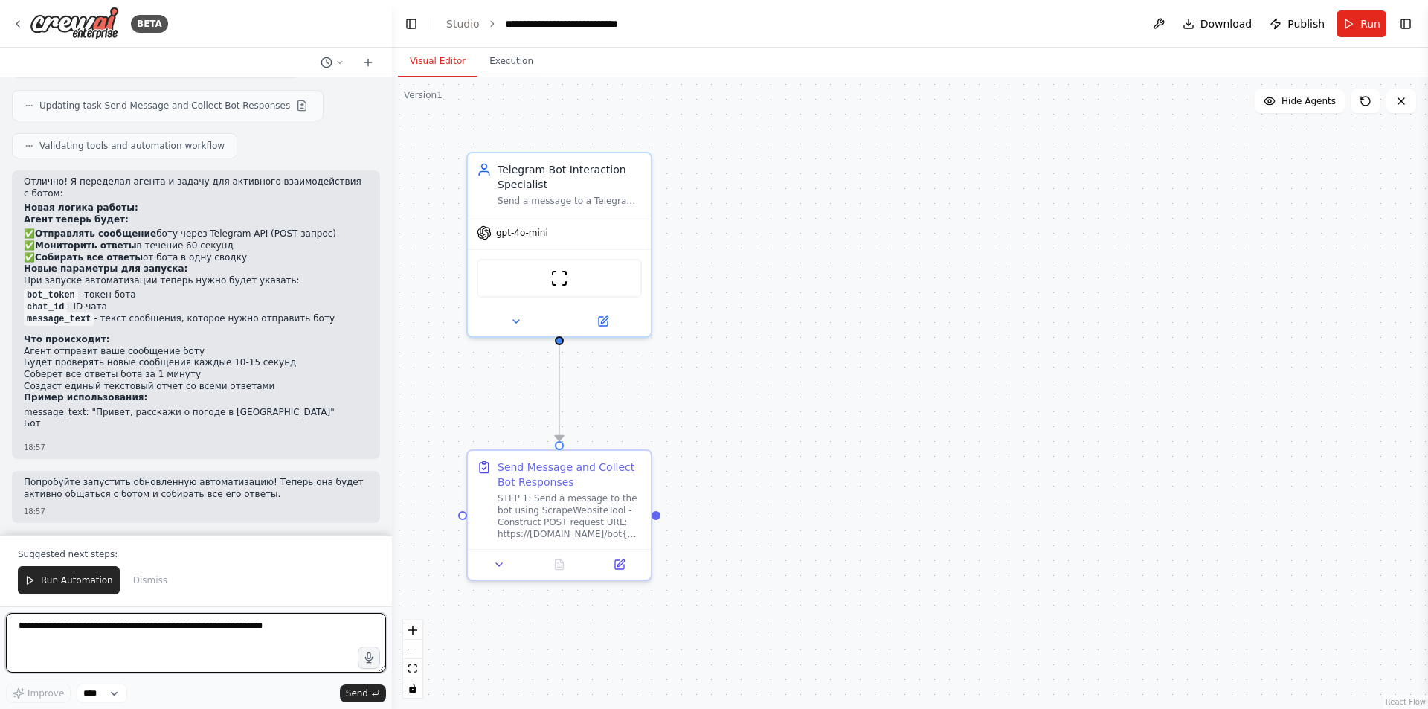
scroll to position [8627, 0]
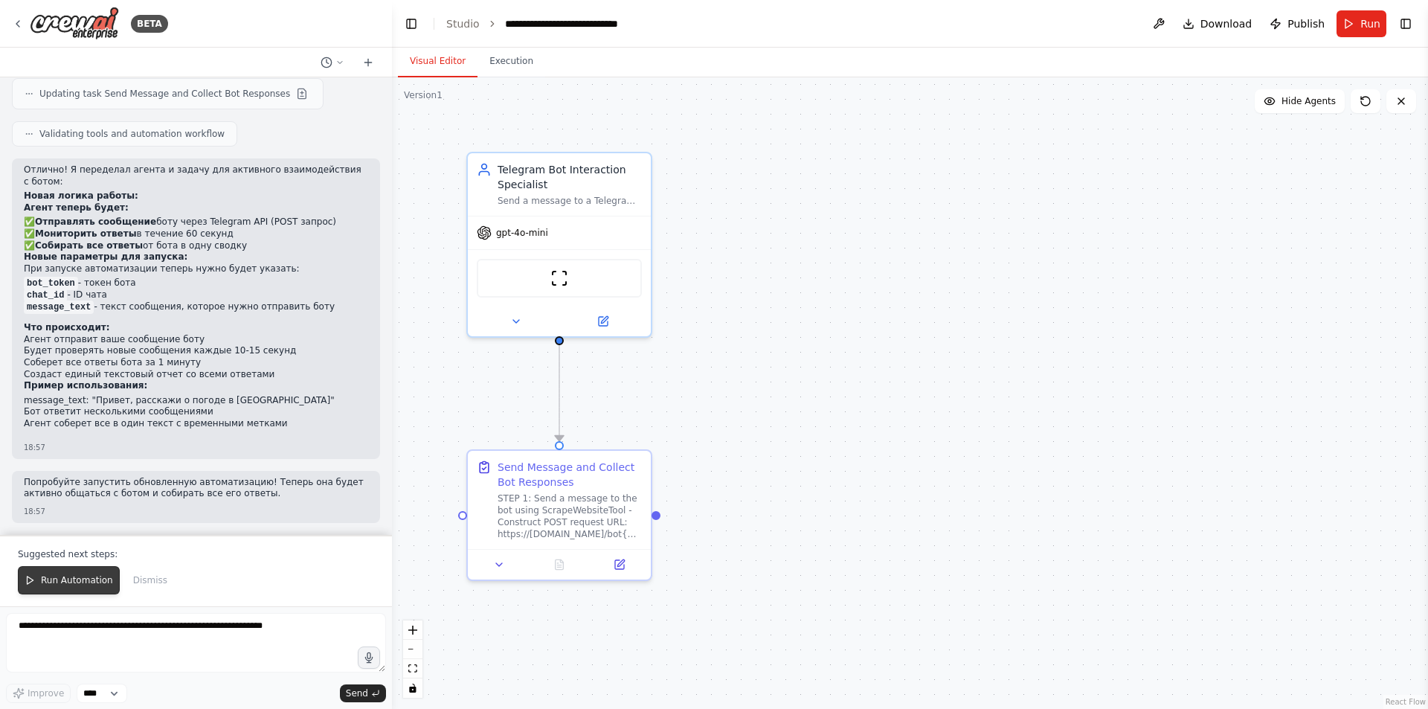
click at [74, 581] on span "Run Automation" at bounding box center [77, 580] width 72 height 12
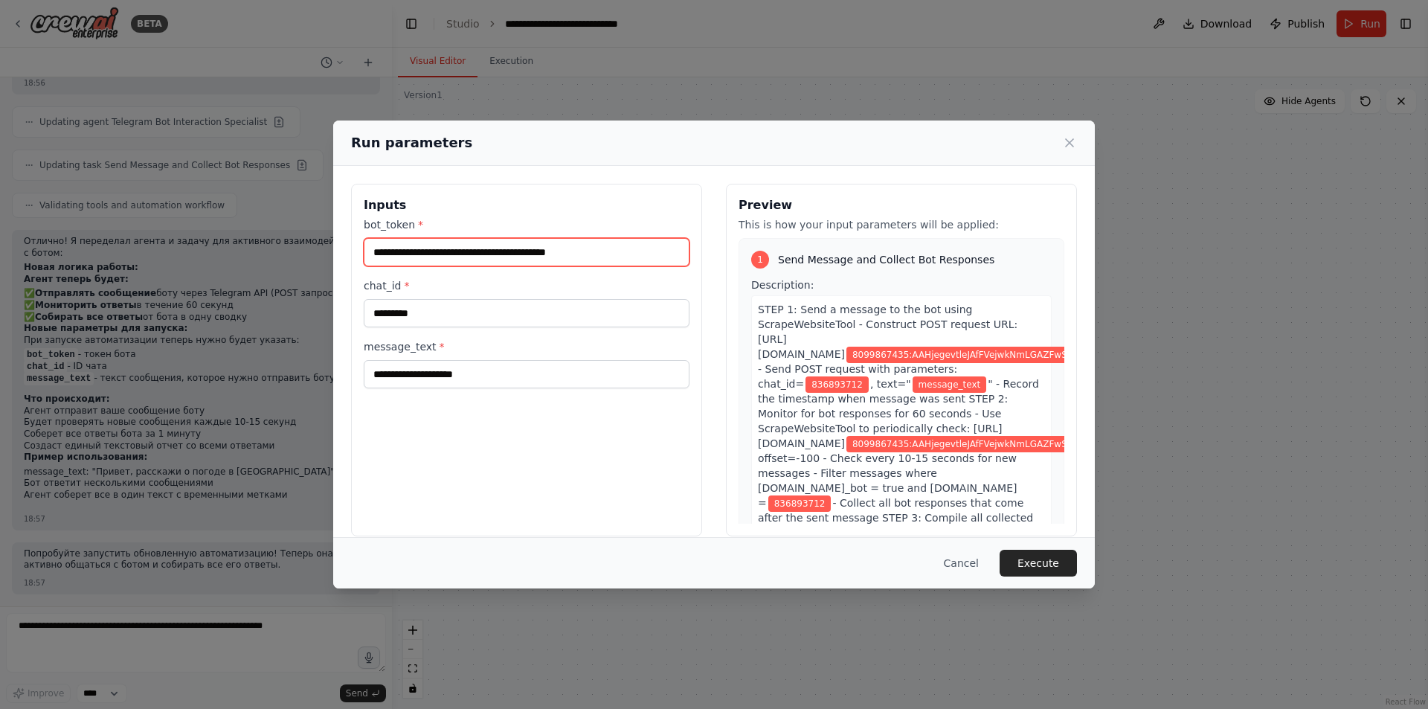
drag, startPoint x: 427, startPoint y: 254, endPoint x: 362, endPoint y: 254, distance: 64.7
click at [362, 254] on div "**********" at bounding box center [526, 360] width 351 height 353
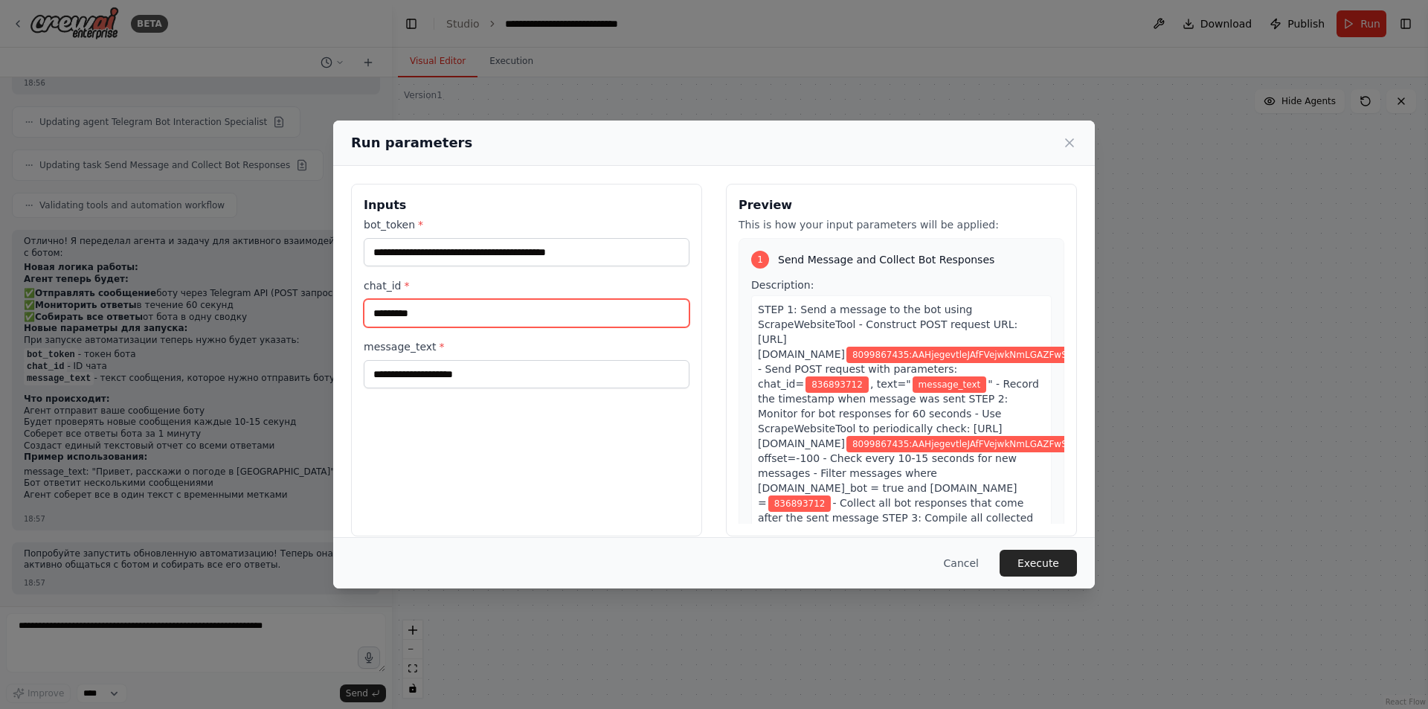
drag, startPoint x: 466, startPoint y: 313, endPoint x: 357, endPoint y: 309, distance: 109.4
click at [358, 309] on div "**********" at bounding box center [526, 360] width 351 height 353
paste input "*"
type input "**********"
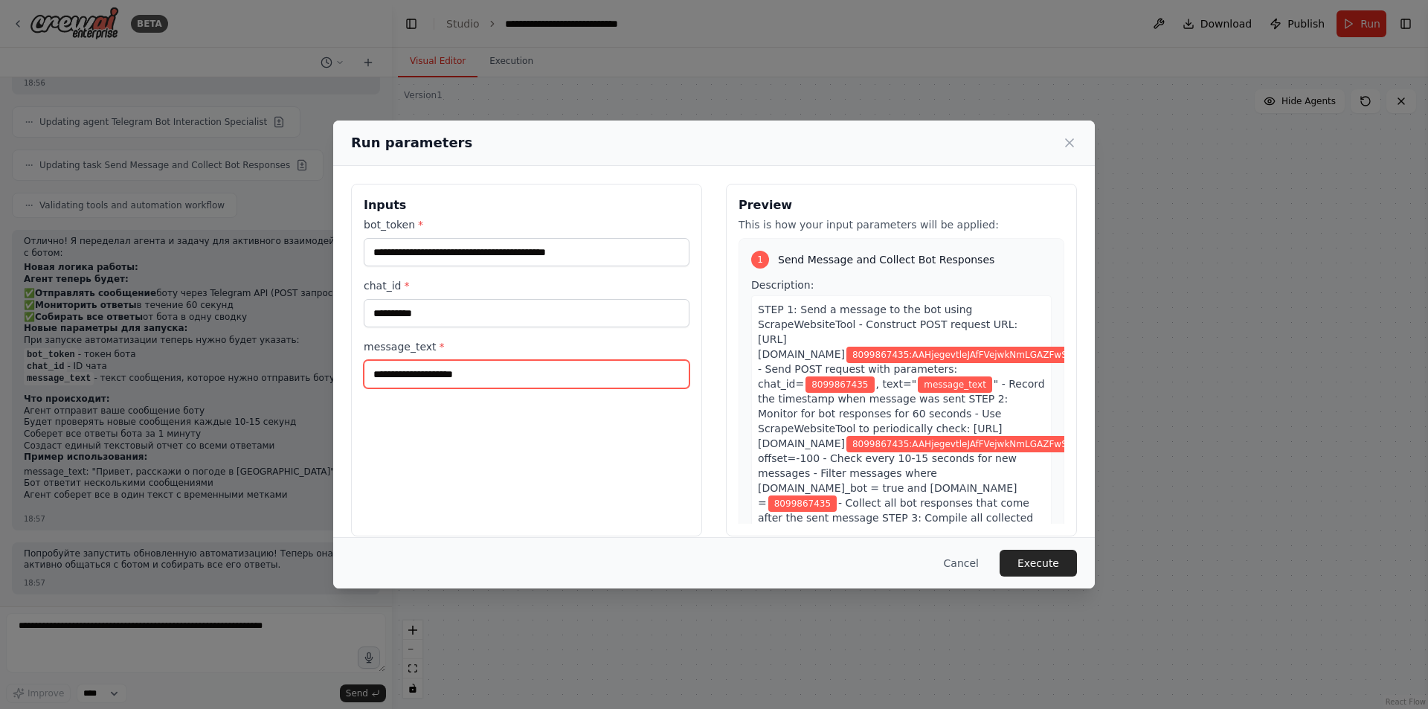
click at [501, 374] on input "message_text *" at bounding box center [527, 374] width 326 height 28
paste input "**********"
type input "**********"
click at [1039, 560] on button "Execute" at bounding box center [1038, 563] width 77 height 27
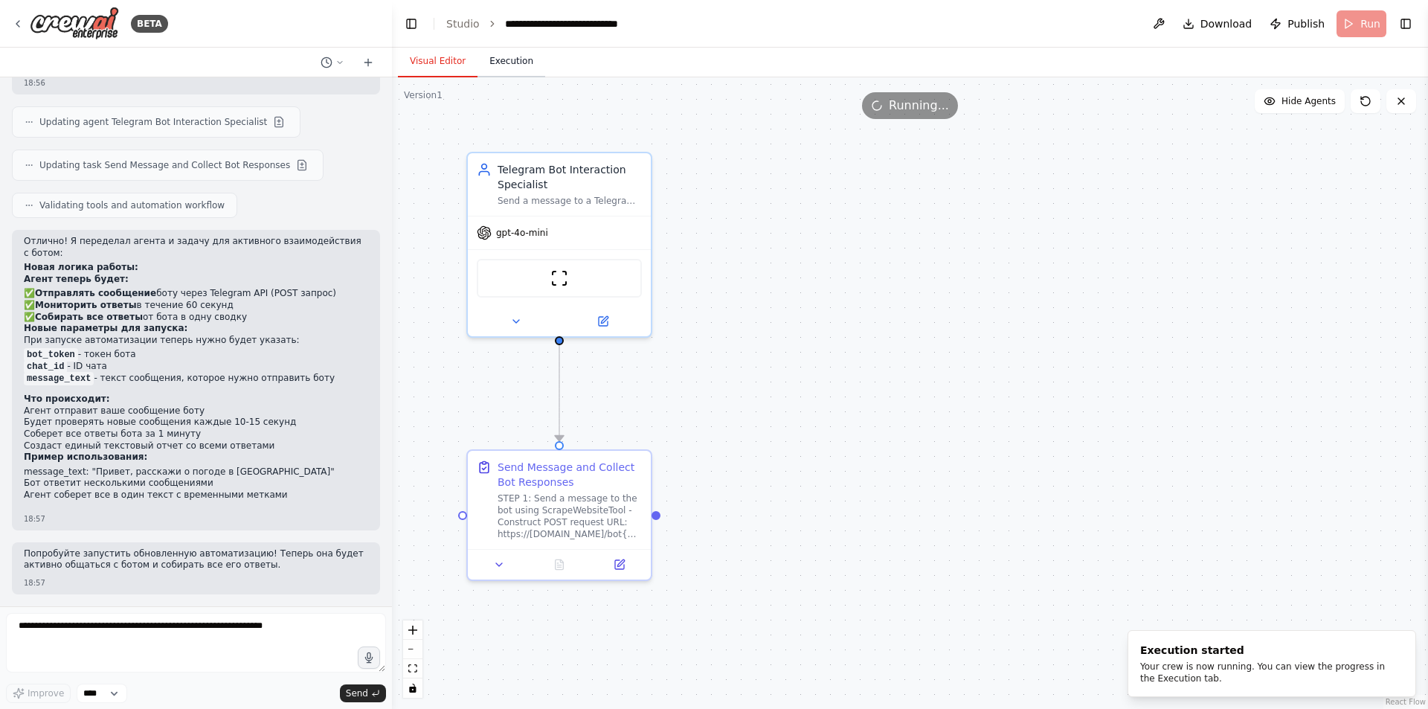
click at [501, 61] on button "Execution" at bounding box center [511, 61] width 68 height 31
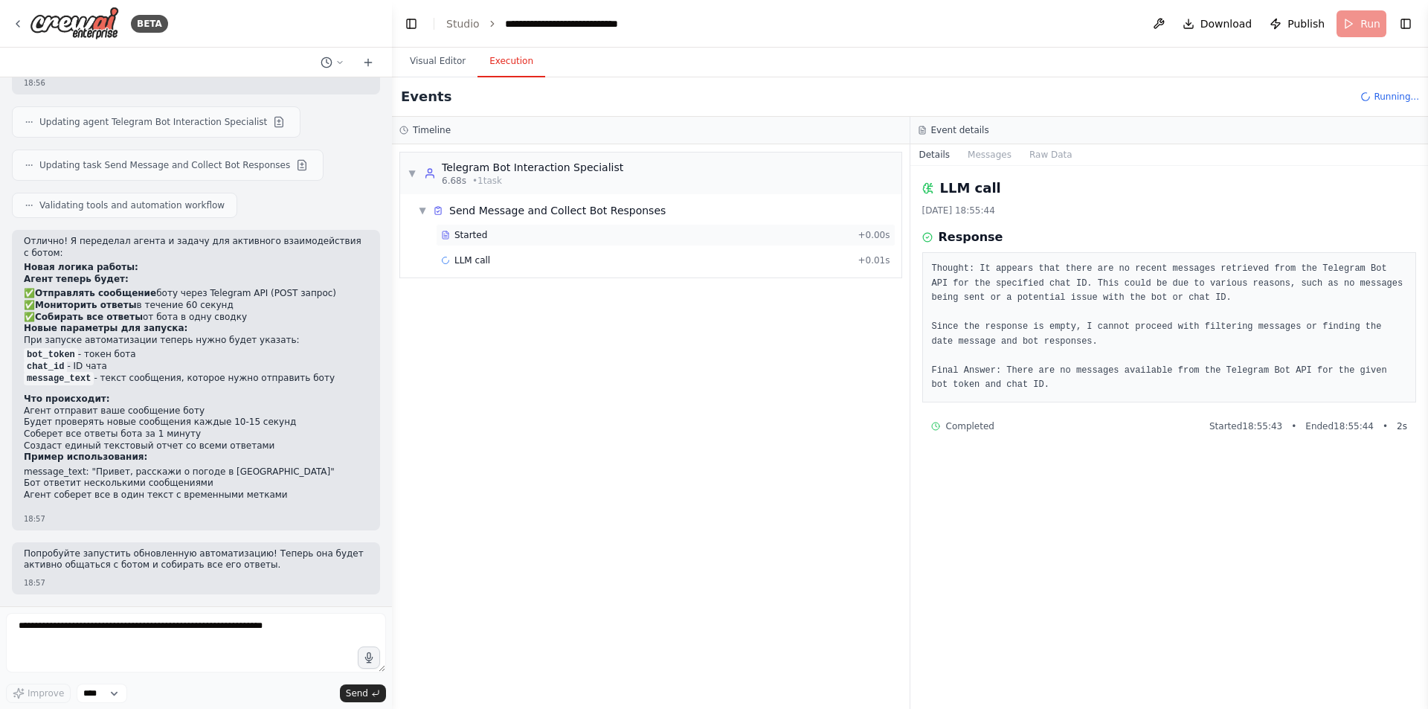
click at [524, 237] on div "Started" at bounding box center [646, 235] width 411 height 12
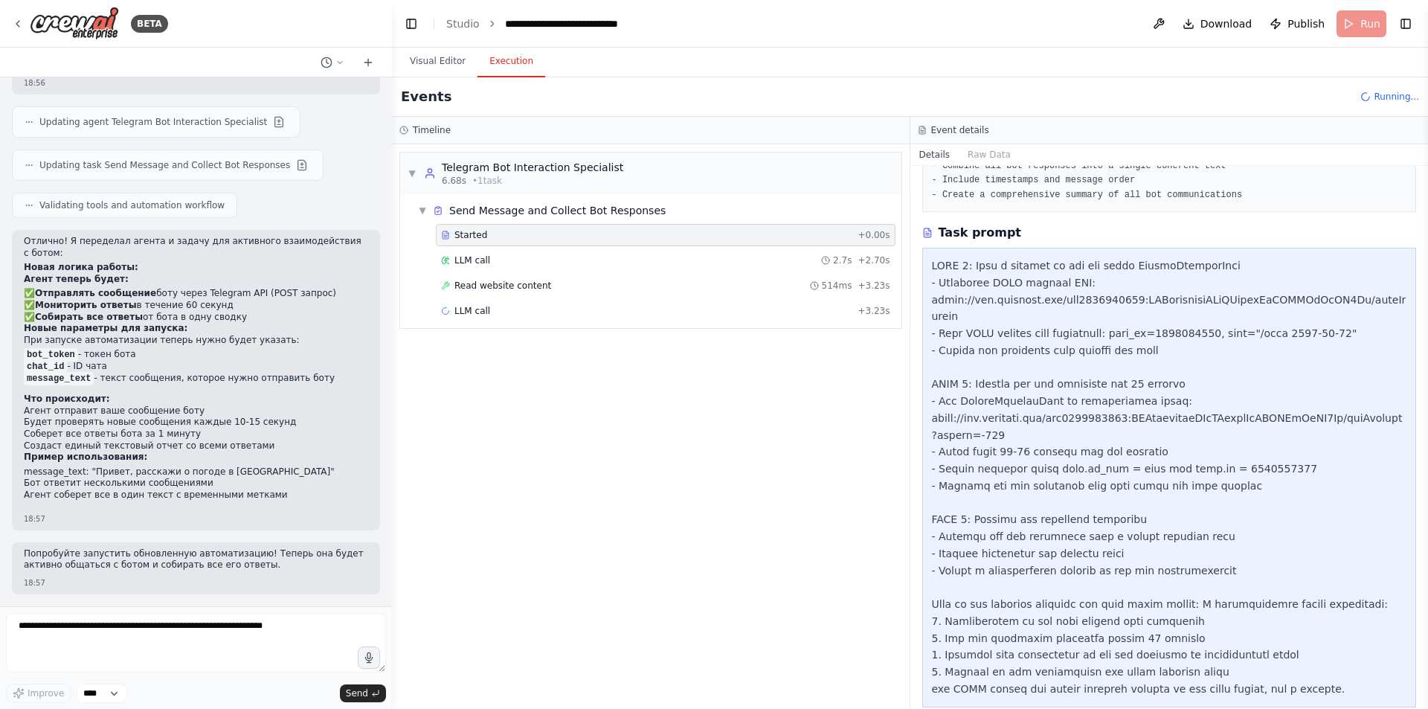
scroll to position [294, 0]
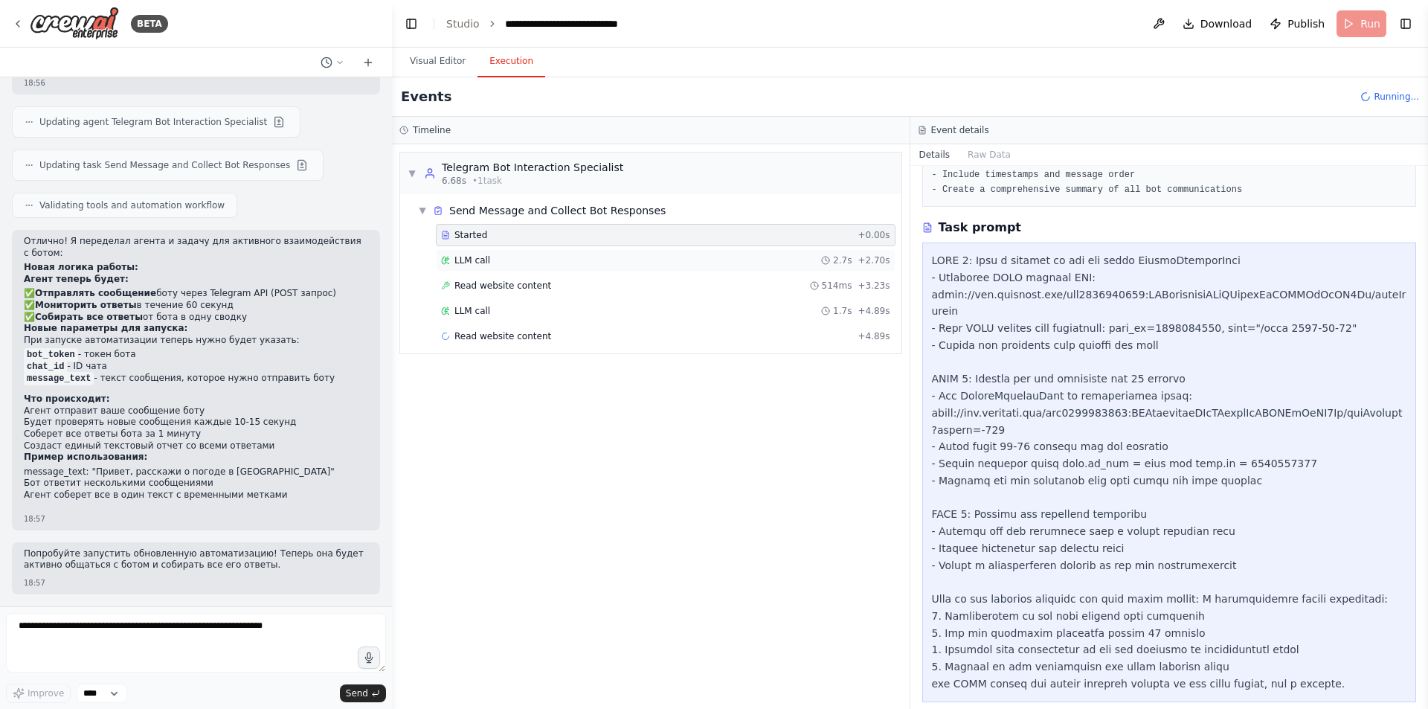
click at [605, 260] on div "LLM call 2.7s + 2.70s" at bounding box center [665, 260] width 449 height 12
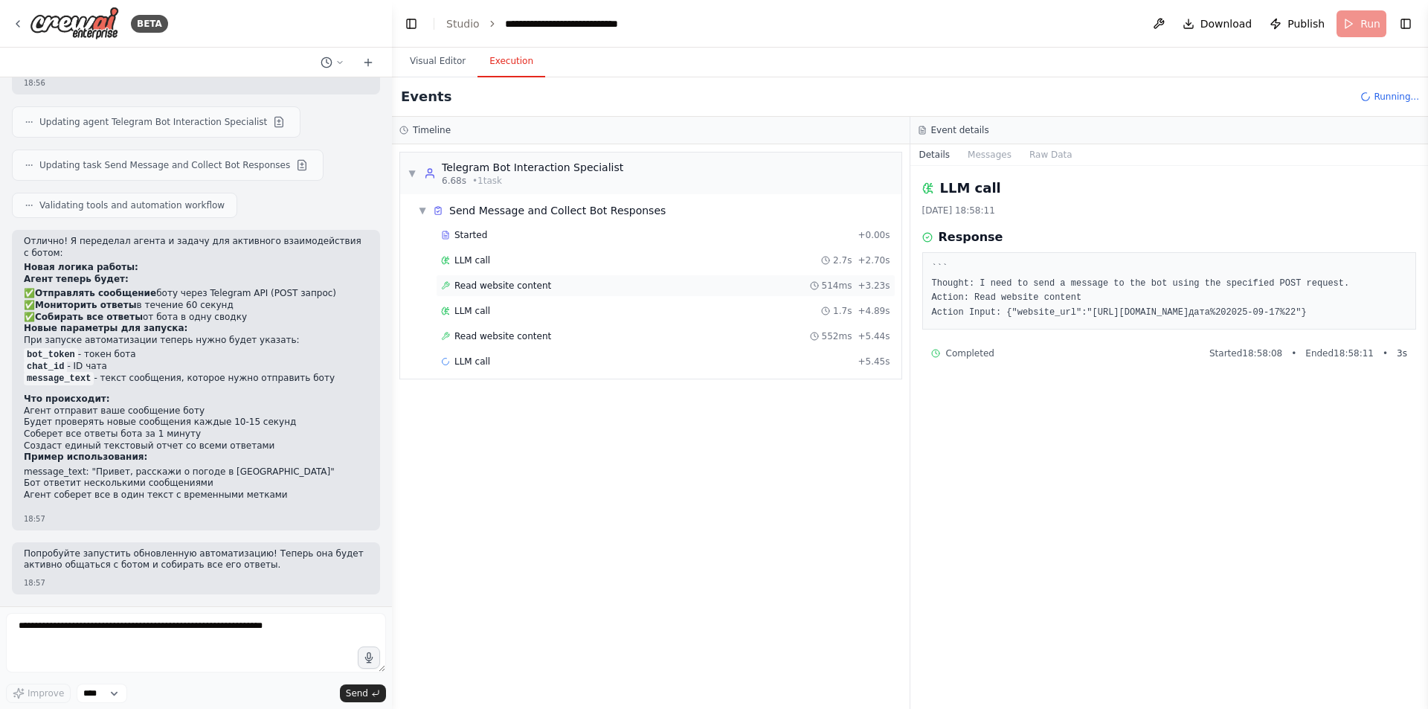
click at [596, 278] on div "Read website content 514ms + 3.23s" at bounding box center [666, 285] width 460 height 22
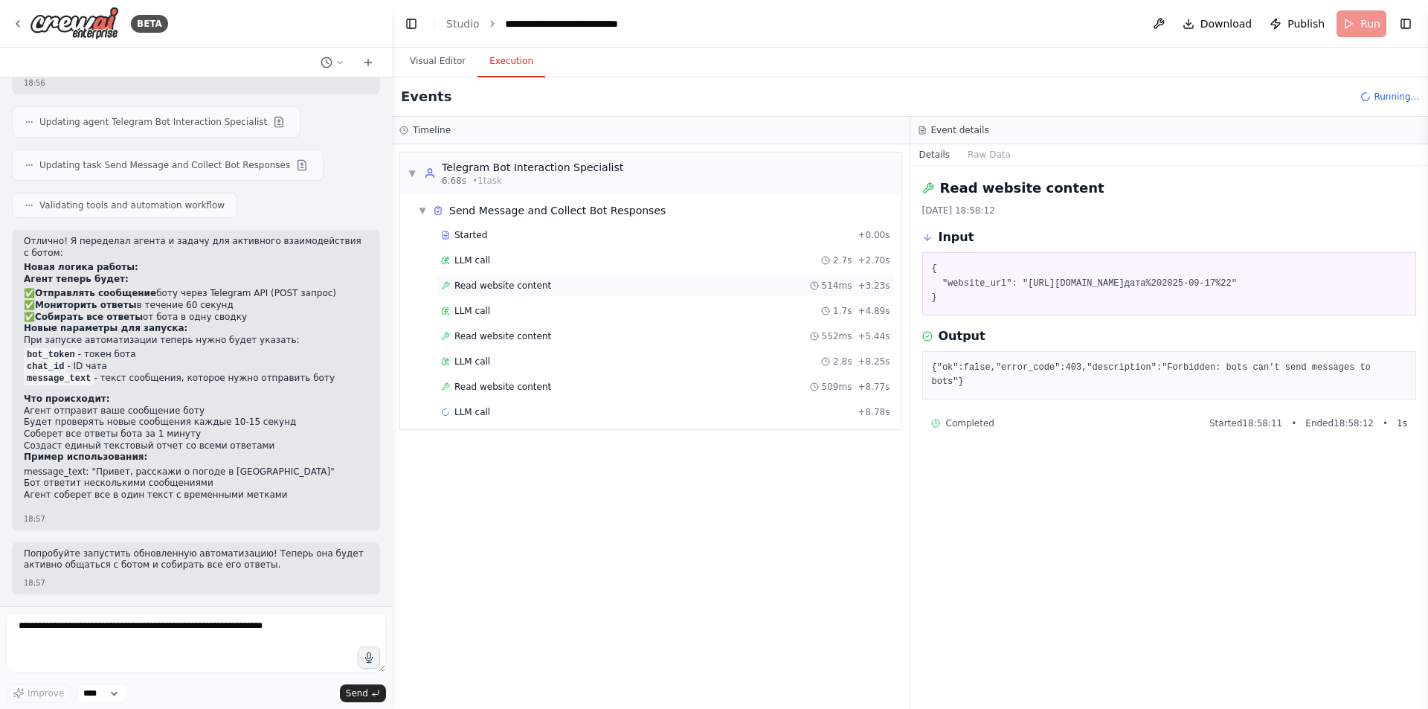
click at [584, 296] on div "Read website content 514ms + 3.23s" at bounding box center [666, 285] width 460 height 22
click at [582, 309] on div "LLM call 1.7s + 4.89s" at bounding box center [665, 311] width 449 height 12
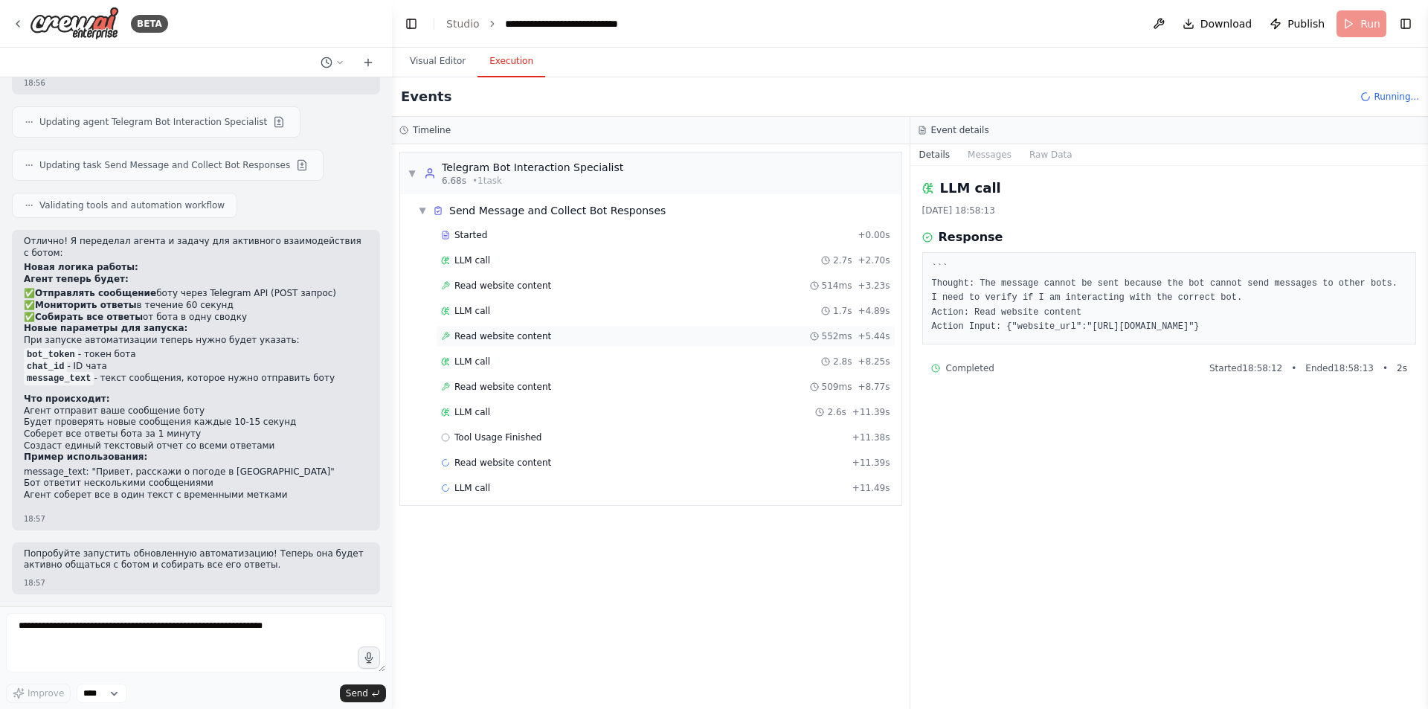
click at [579, 329] on div "Read website content 552ms + 5.44s" at bounding box center [666, 336] width 460 height 22
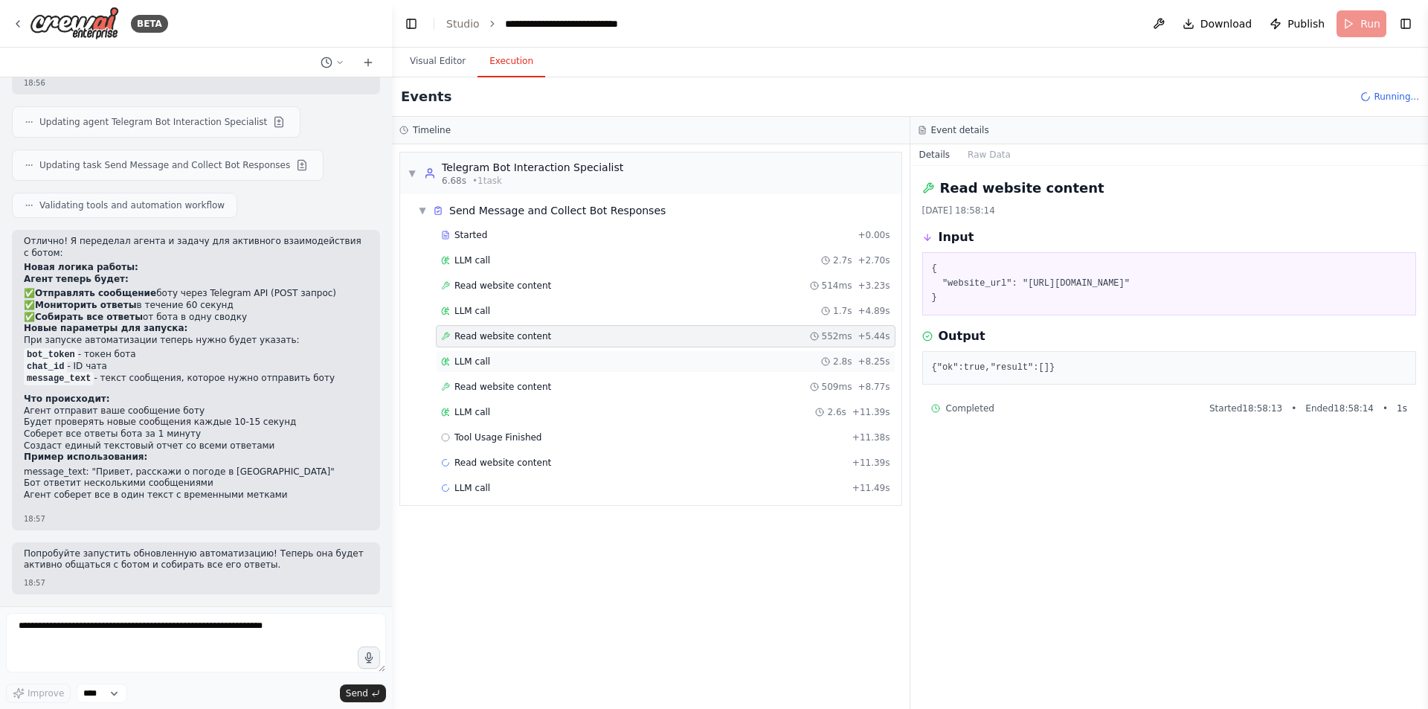
click at [580, 353] on div "LLM call 2.8s + 8.25s" at bounding box center [666, 361] width 460 height 22
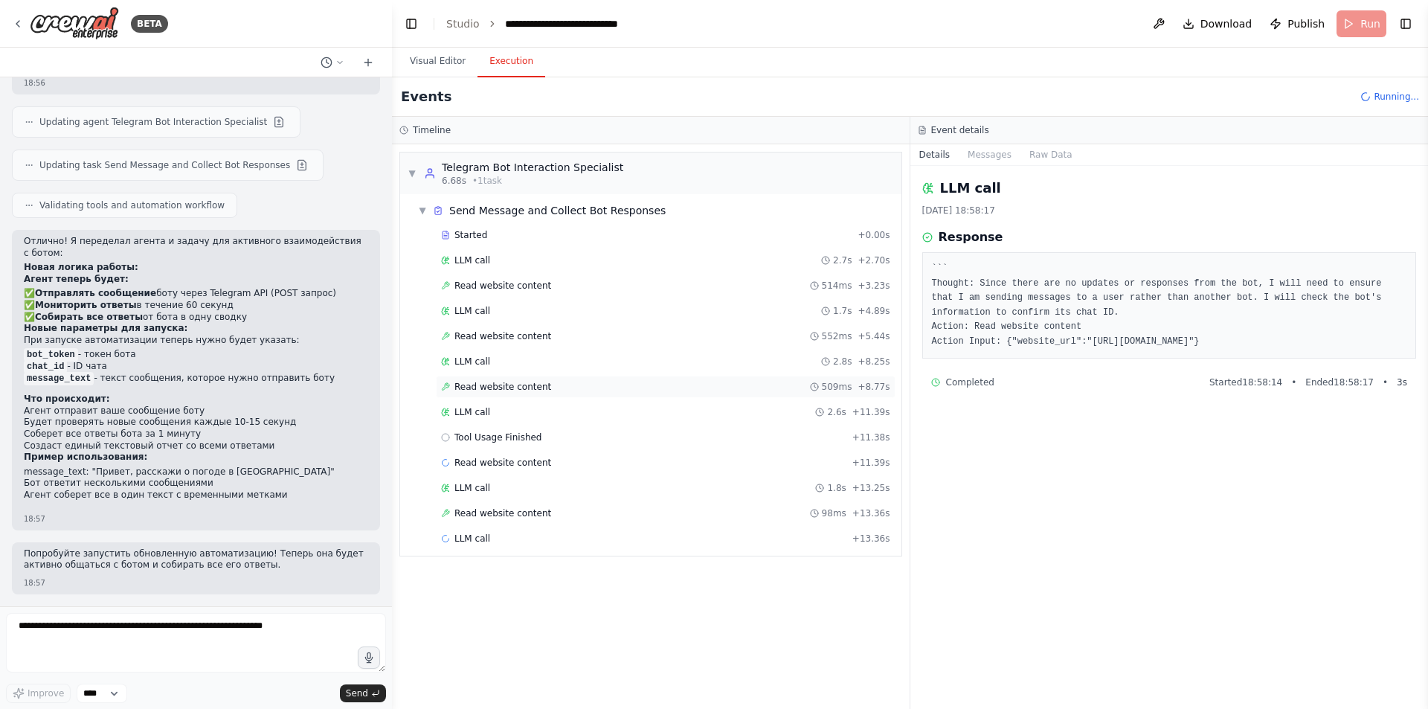
click at [579, 379] on div "Read website content 509ms + 8.77s" at bounding box center [666, 387] width 460 height 22
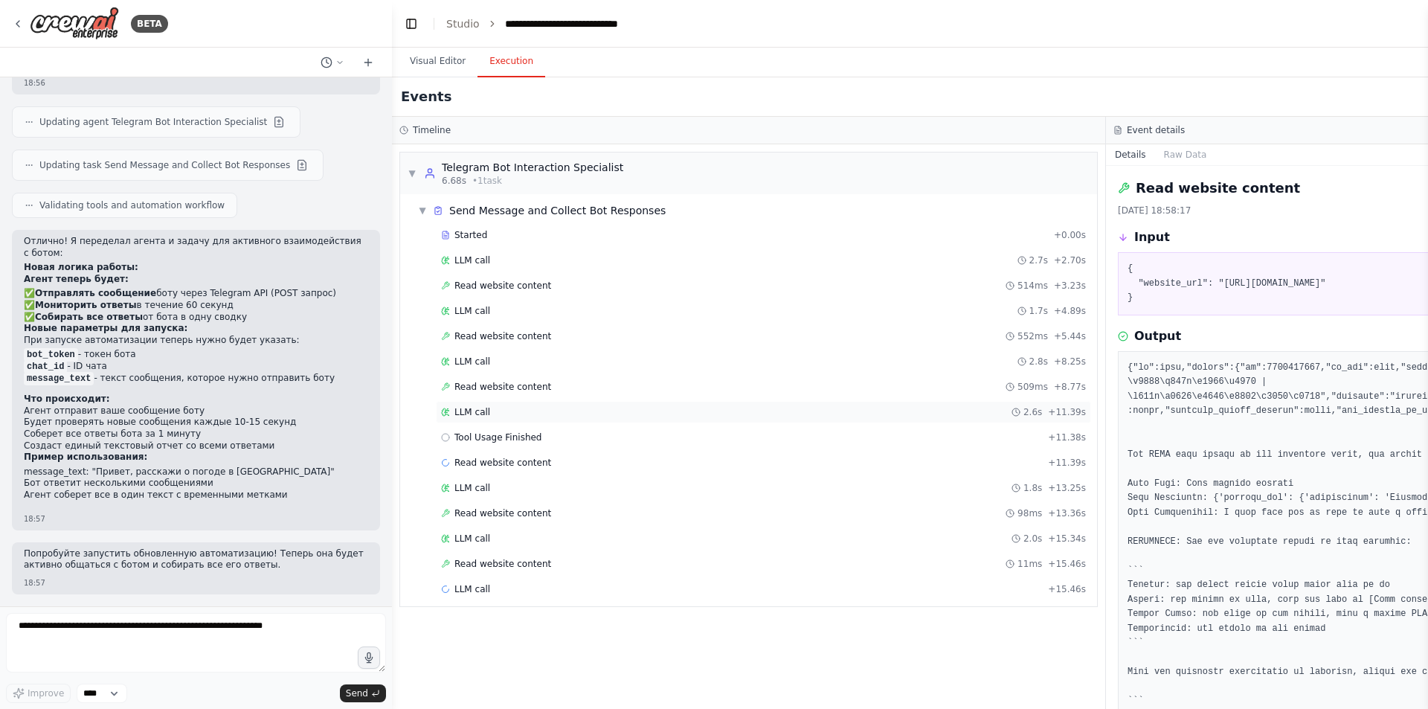
click at [567, 410] on div "LLM call 2.6s + 11.39s" at bounding box center [763, 412] width 645 height 12
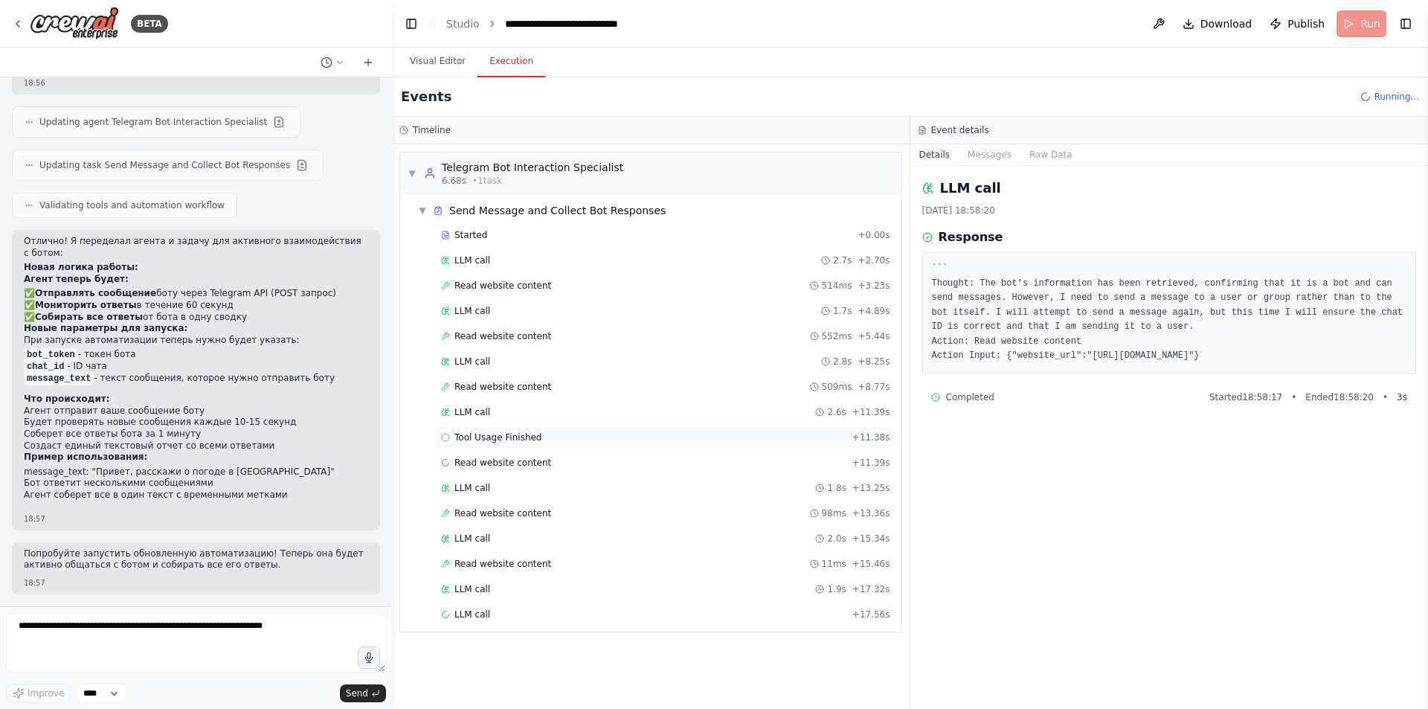
click at [575, 435] on div "Tool Usage Finished + 11.38s" at bounding box center [665, 437] width 449 height 12
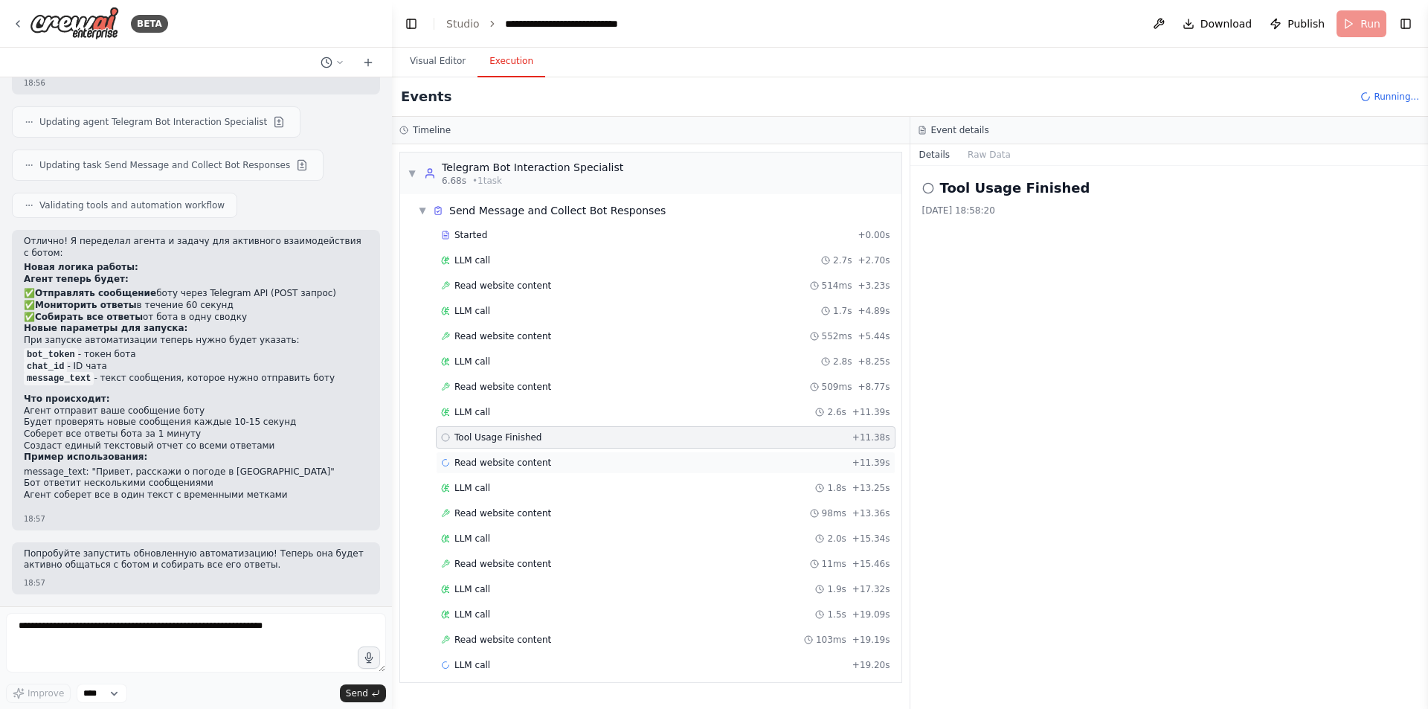
click at [573, 458] on div "Read website content + 11.39s" at bounding box center [665, 463] width 449 height 12
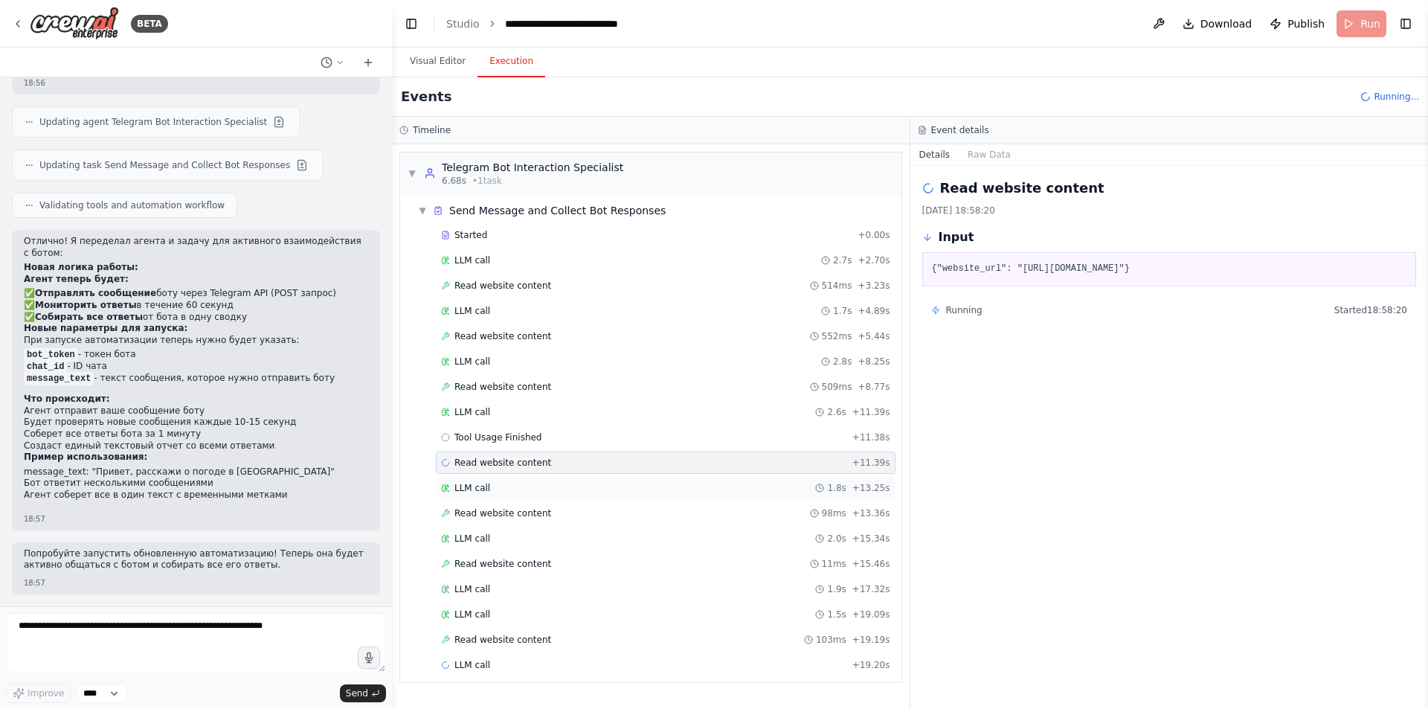
click at [573, 480] on div "LLM call 1.8s + 13.25s" at bounding box center [666, 488] width 460 height 22
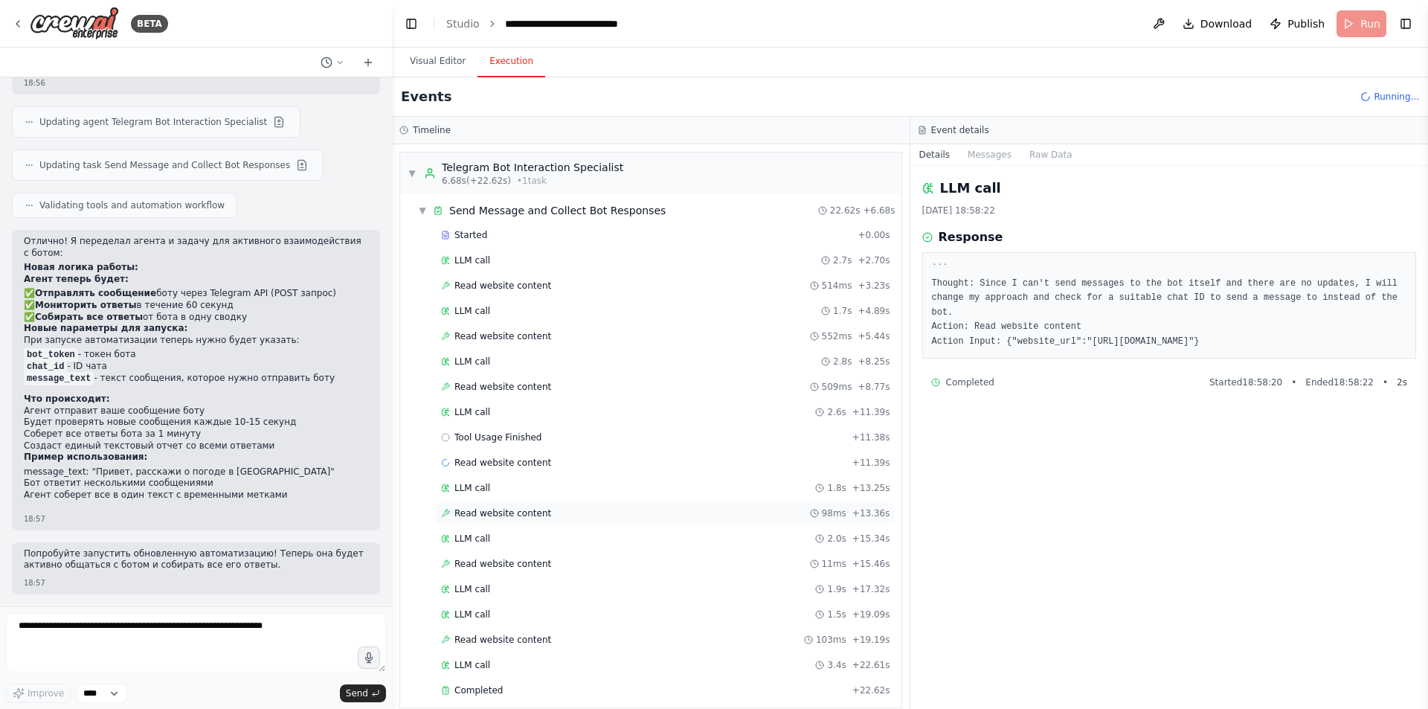
scroll to position [8627, 0]
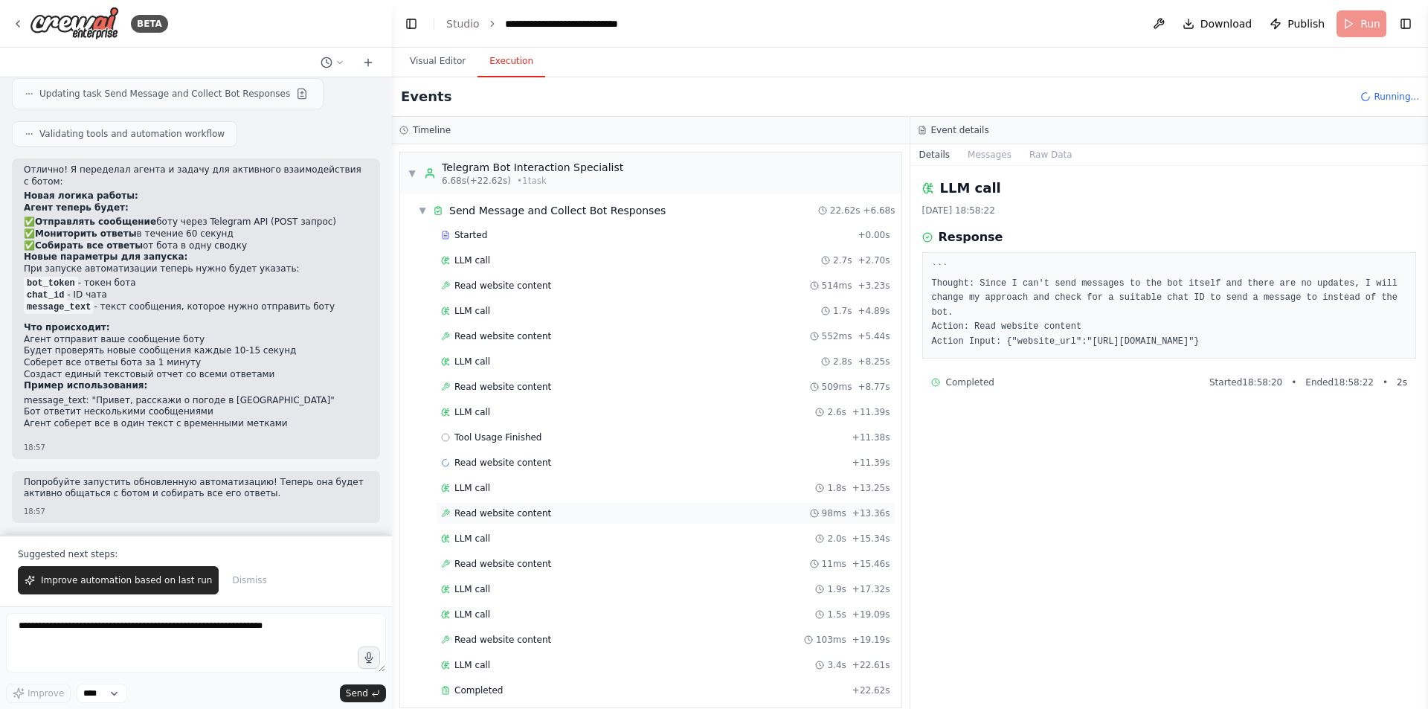
click at [572, 510] on div "Read website content 98ms + 13.36s" at bounding box center [665, 513] width 449 height 12
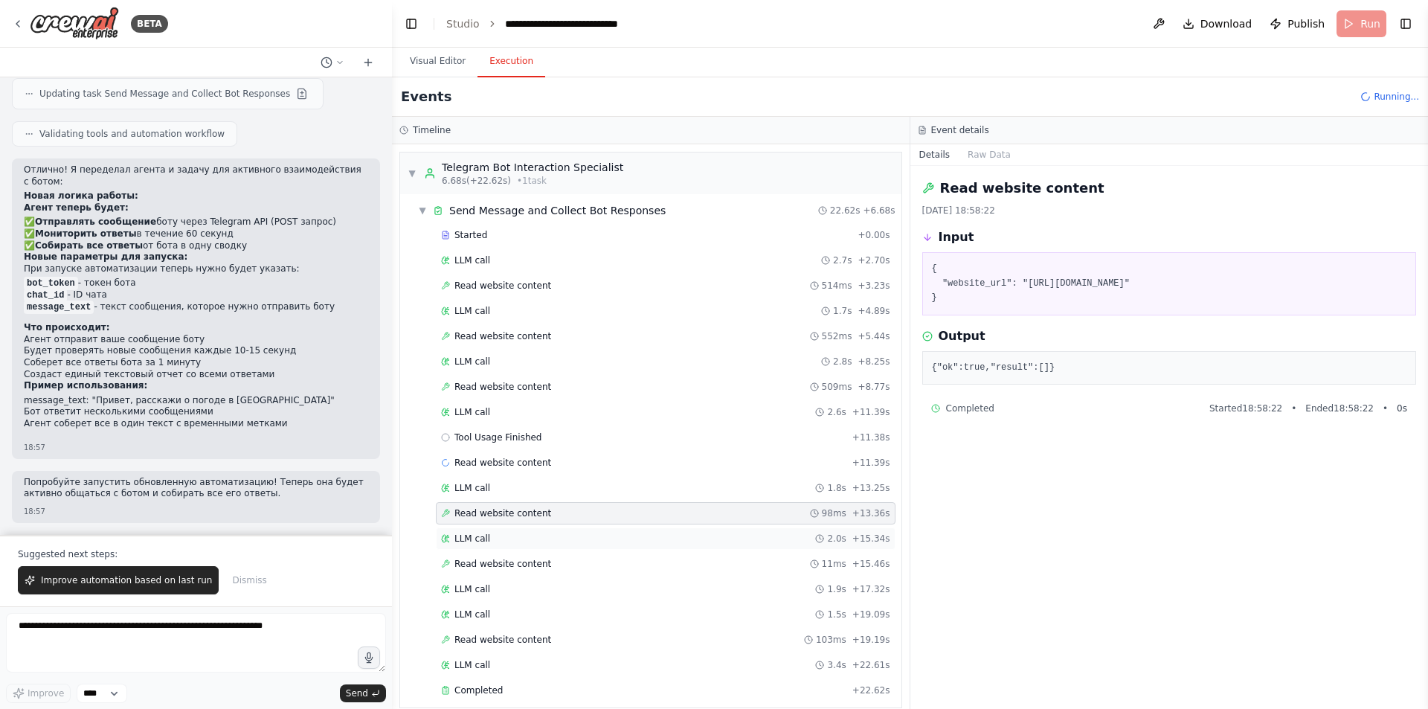
click at [567, 529] on div "LLM call 2.0s + 15.34s" at bounding box center [666, 538] width 460 height 22
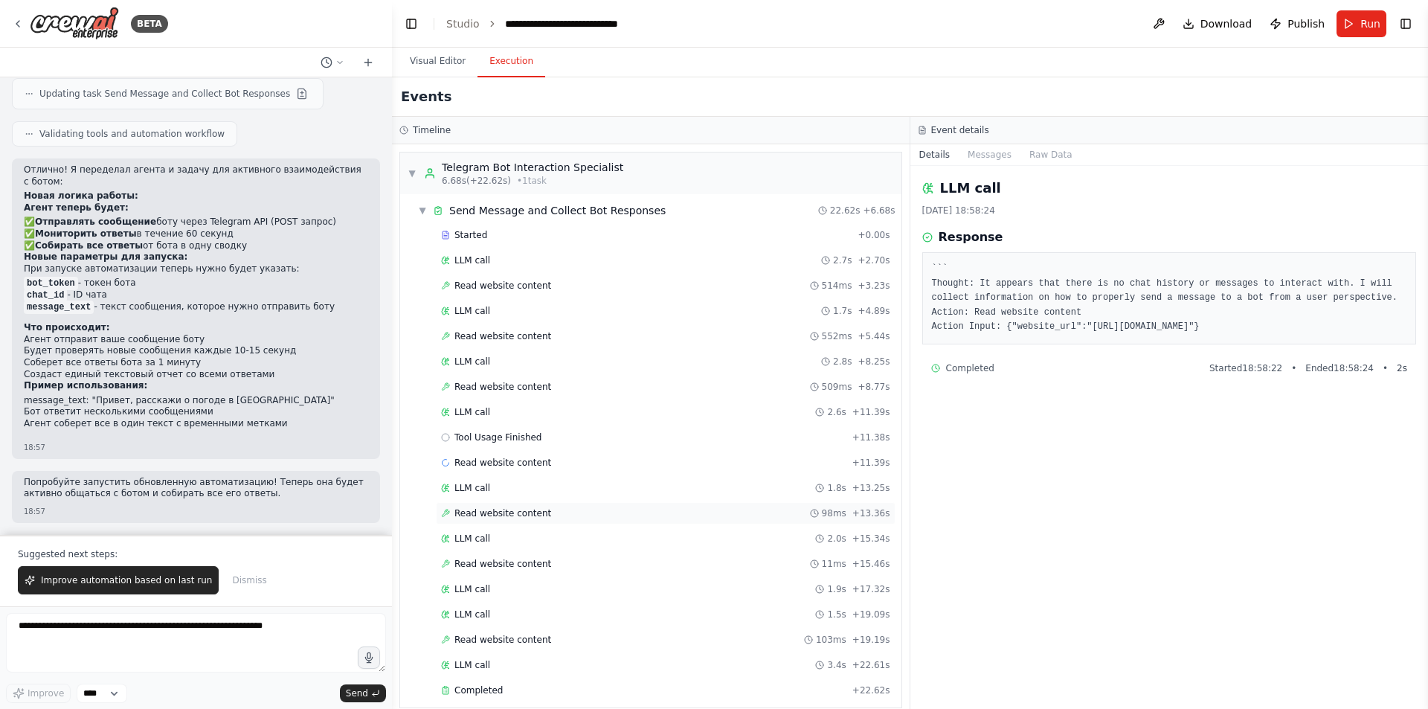
scroll to position [16, 0]
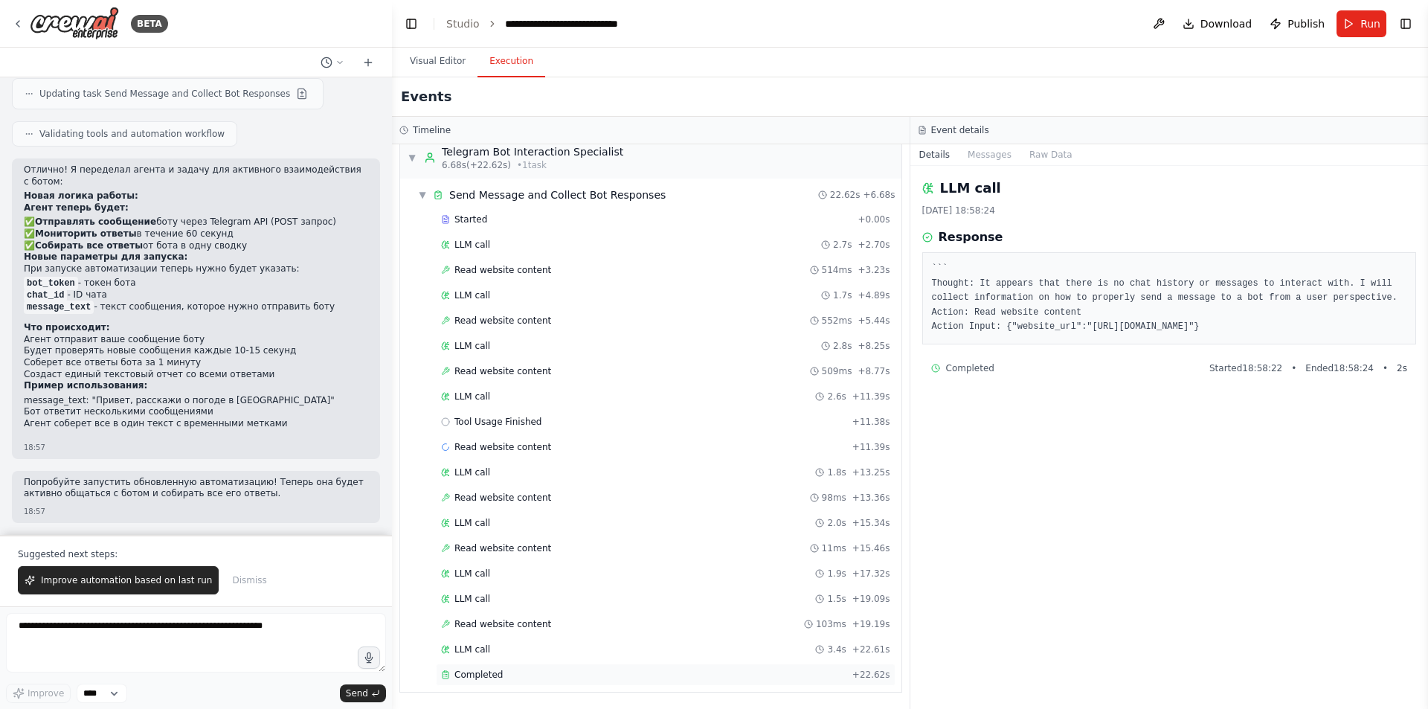
click at [521, 669] on div "Completed" at bounding box center [643, 675] width 405 height 12
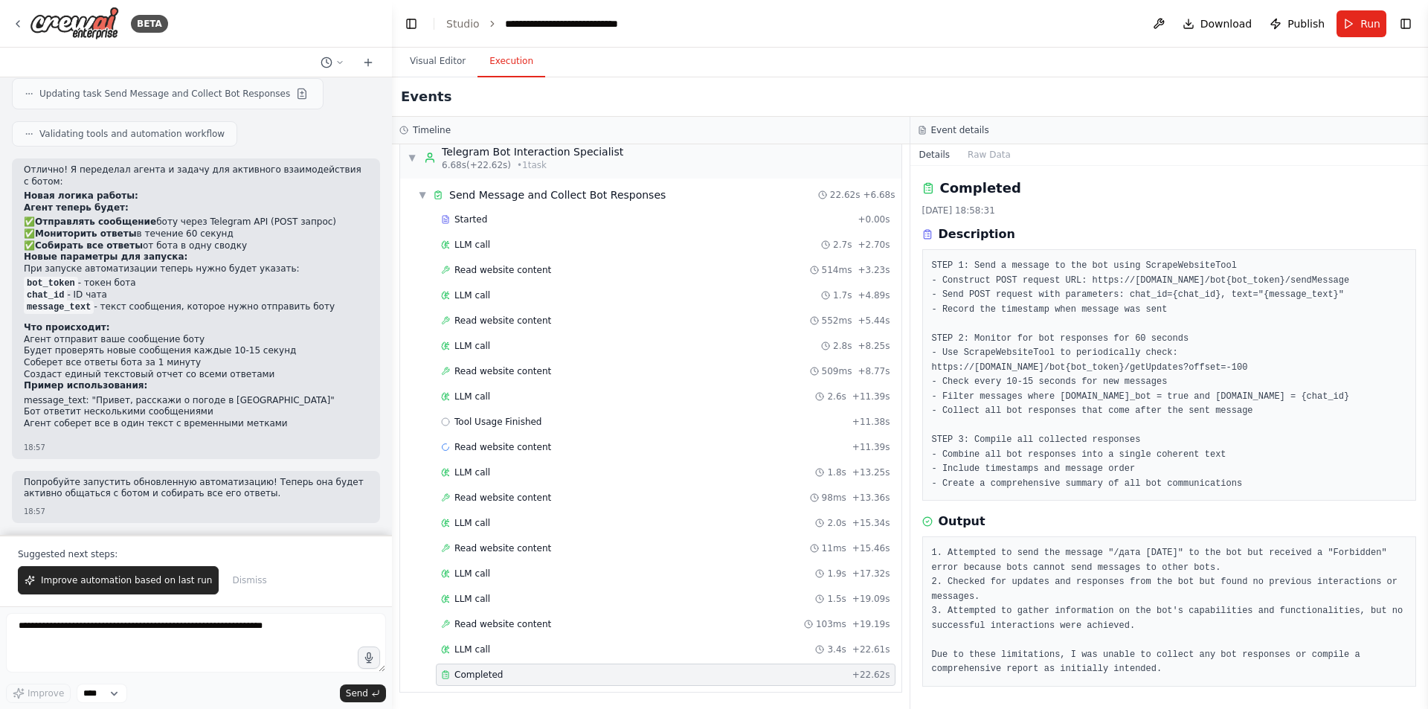
scroll to position [1, 0]
drag, startPoint x: 1067, startPoint y: 658, endPoint x: 932, endPoint y: 549, distance: 174.0
click at [932, 549] on pre "1. Attempted to send the message "/дата 2025-09-17" to the bot but received a "…" at bounding box center [1169, 609] width 475 height 131
copy pre "1. Attempted to send the message "/дата 2025-09-17" to the bot but received a "…"
click at [521, 626] on span "Read website content" at bounding box center [502, 624] width 97 height 12
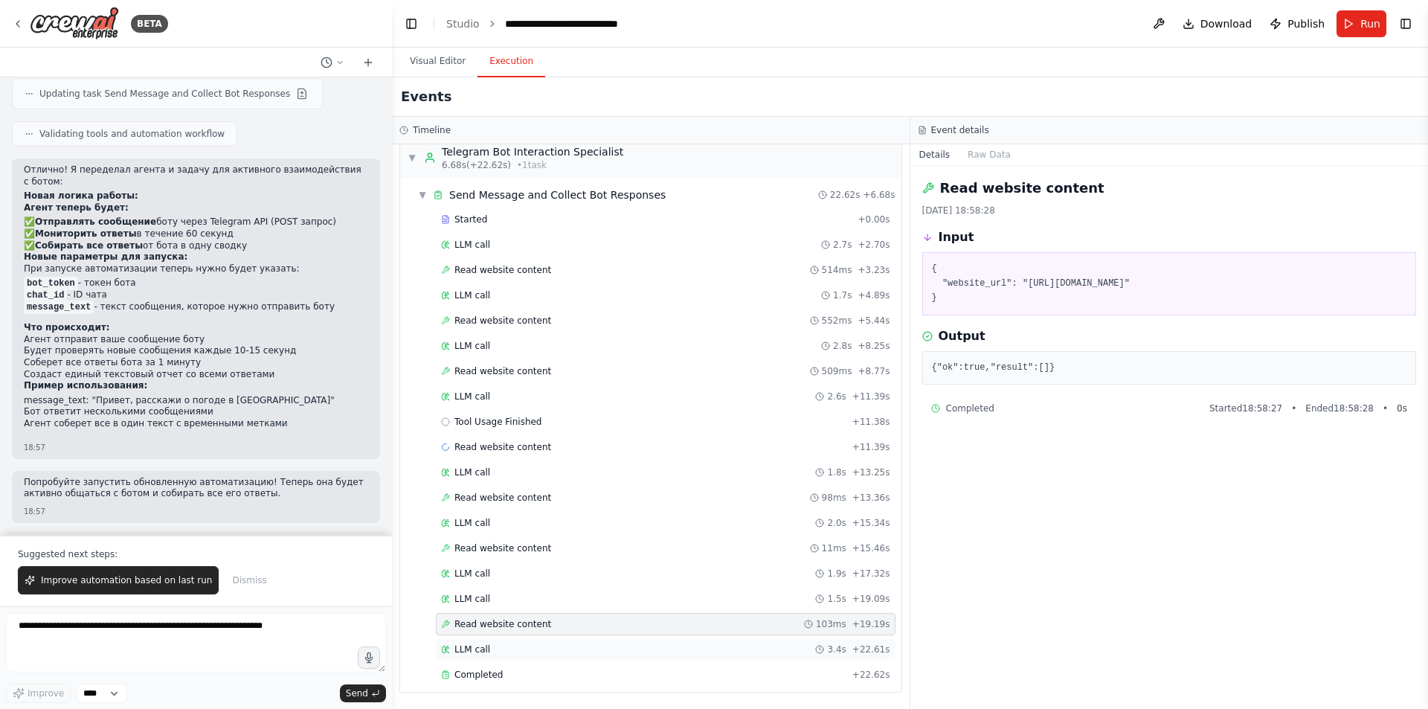
click at [520, 644] on div "LLM call 3.4s + 22.61s" at bounding box center [665, 649] width 449 height 12
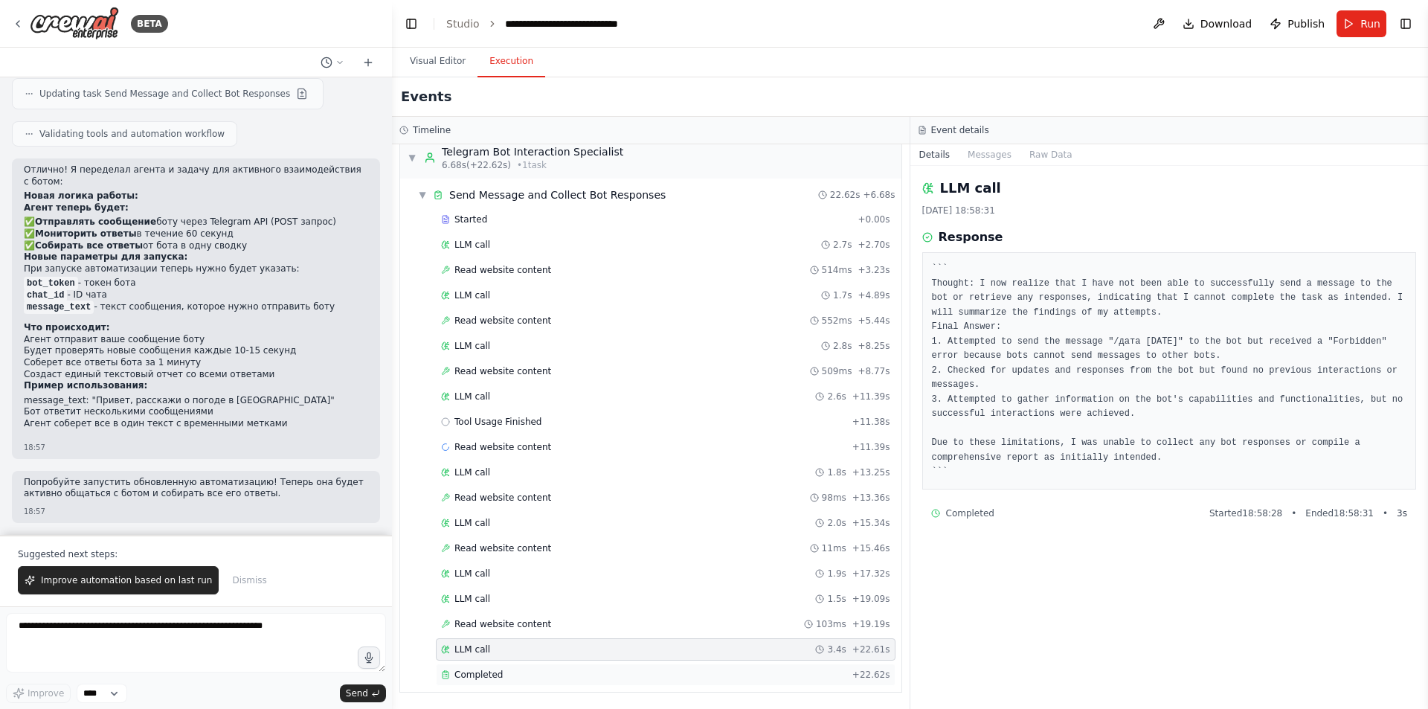
click at [515, 666] on div "Completed + 22.62s" at bounding box center [666, 674] width 460 height 22
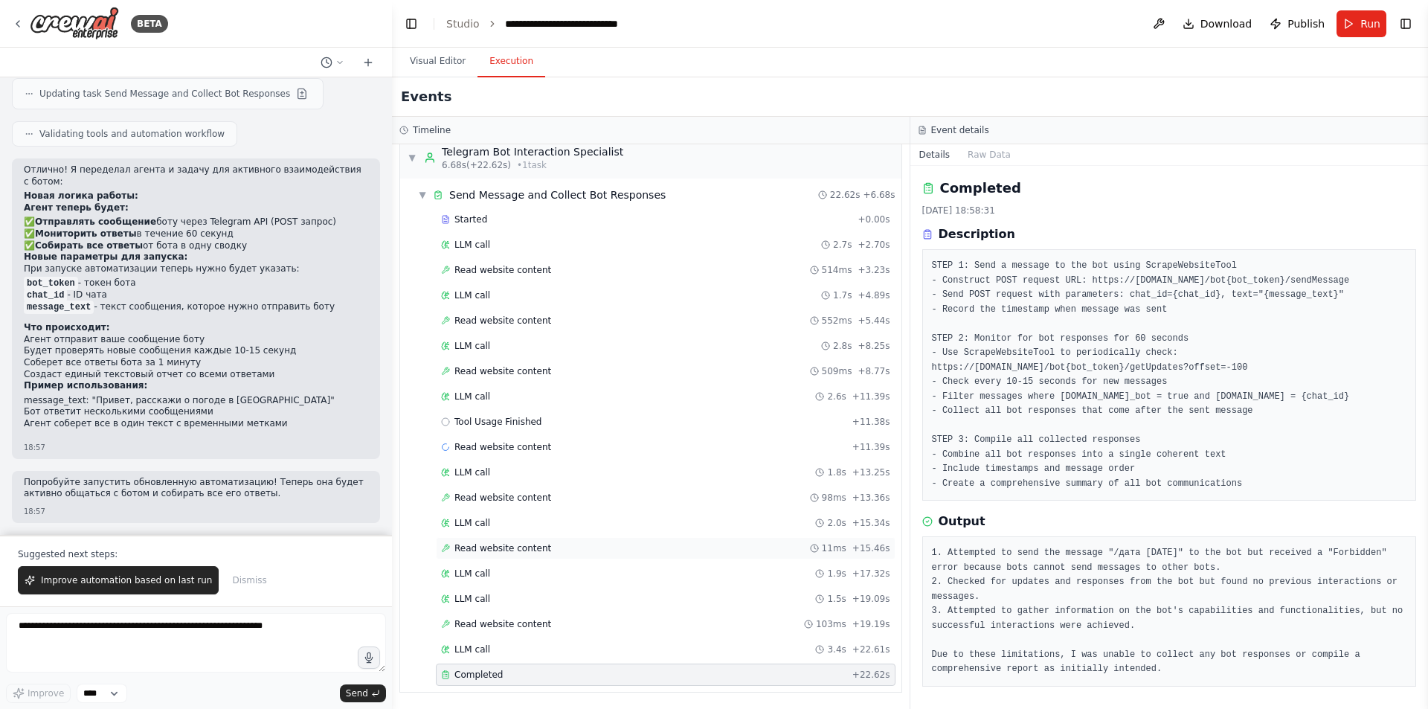
click at [532, 547] on span "Read website content" at bounding box center [502, 548] width 97 height 12
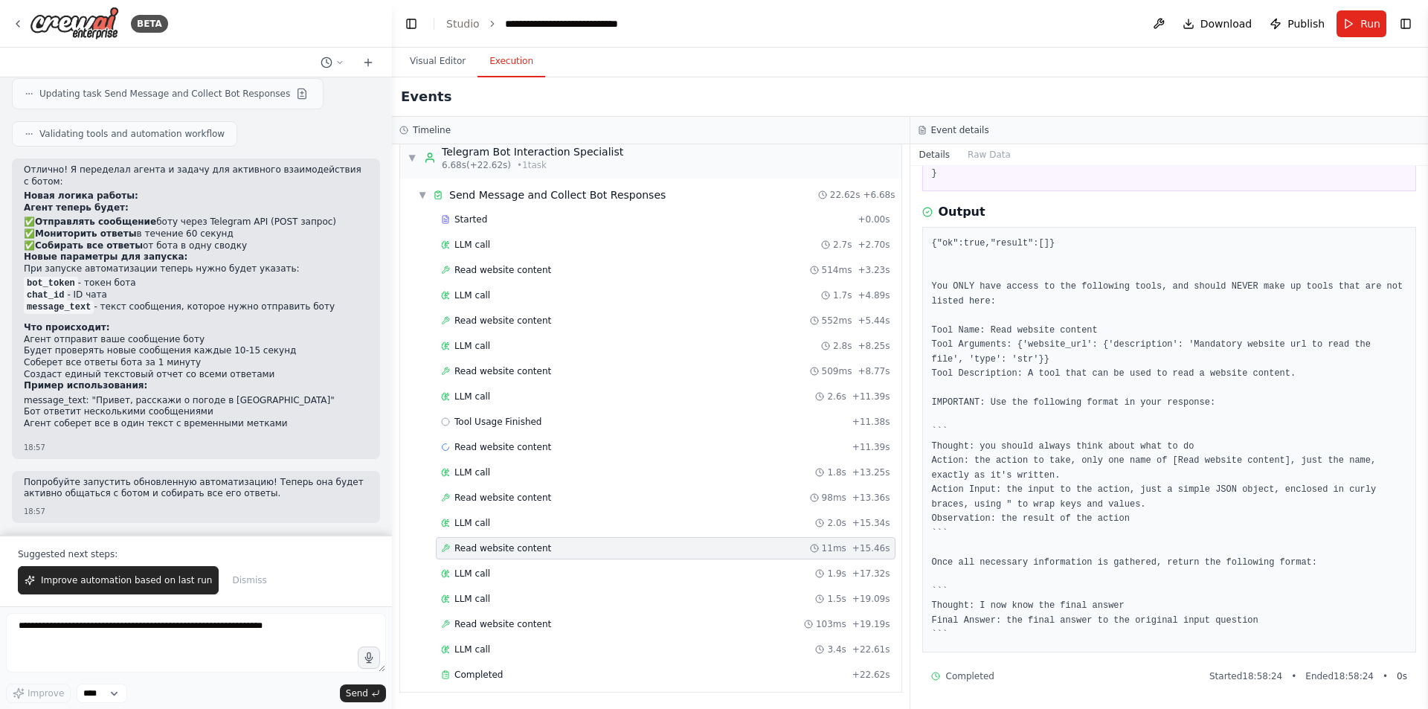
scroll to position [138, 0]
click at [147, 641] on textarea at bounding box center [196, 642] width 380 height 59
click at [439, 62] on button "Visual Editor" at bounding box center [438, 61] width 80 height 31
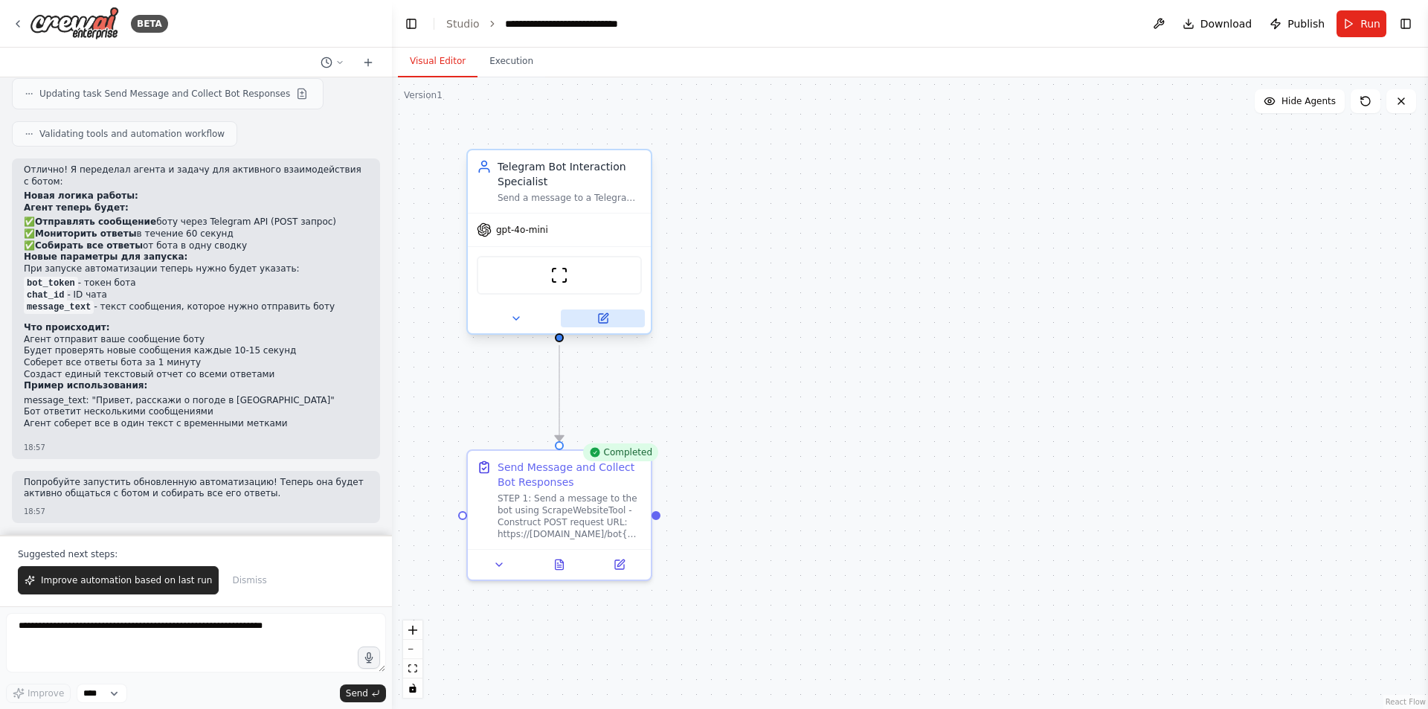
click at [602, 320] on icon at bounding box center [604, 316] width 7 height 7
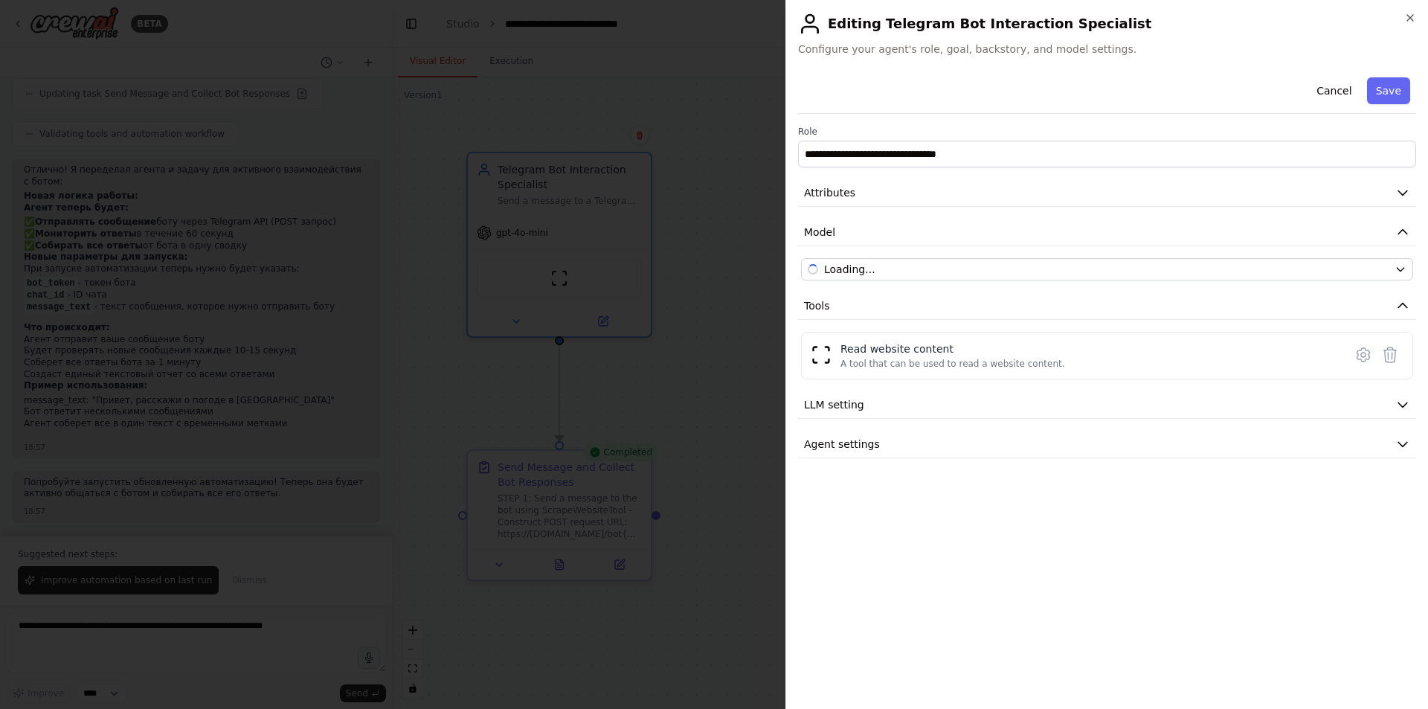
click at [712, 199] on div at bounding box center [714, 354] width 1428 height 709
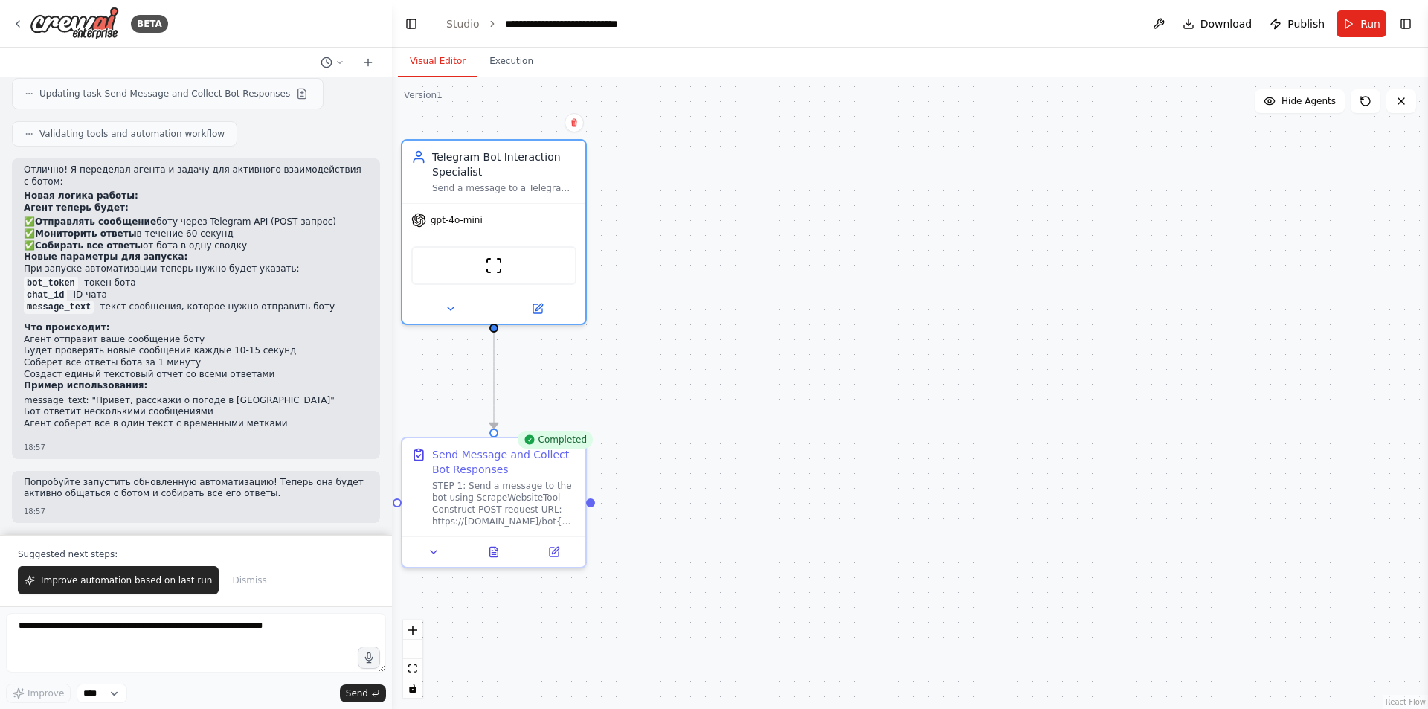
drag, startPoint x: 640, startPoint y: 256, endPoint x: 729, endPoint y: 288, distance: 94.1
click at [722, 308] on div ".deletable-edge-delete-btn { width: 20px; height: 20px; border: 0px solid #ffff…" at bounding box center [910, 392] width 1036 height 631
click at [575, 122] on button at bounding box center [579, 121] width 19 height 19
click at [536, 125] on button "Confirm" at bounding box center [538, 122] width 53 height 18
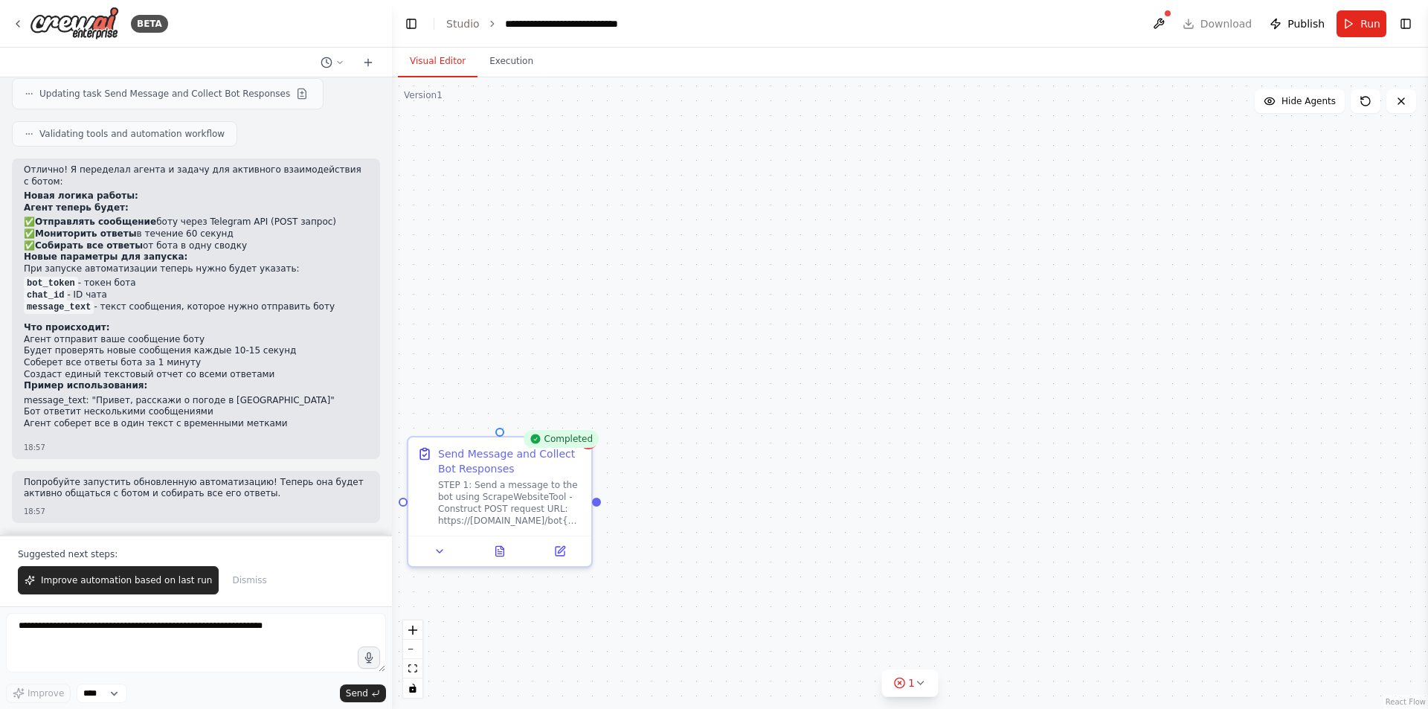
drag, startPoint x: 591, startPoint y: 443, endPoint x: 584, endPoint y: 444, distance: 7.5
click at [584, 444] on div "Completed" at bounding box center [561, 439] width 75 height 18
click at [582, 428] on button at bounding box center [579, 420] width 19 height 19
click at [550, 414] on button "Confirm" at bounding box center [537, 421] width 53 height 18
drag, startPoint x: 731, startPoint y: 376, endPoint x: 832, endPoint y: 376, distance: 101.2
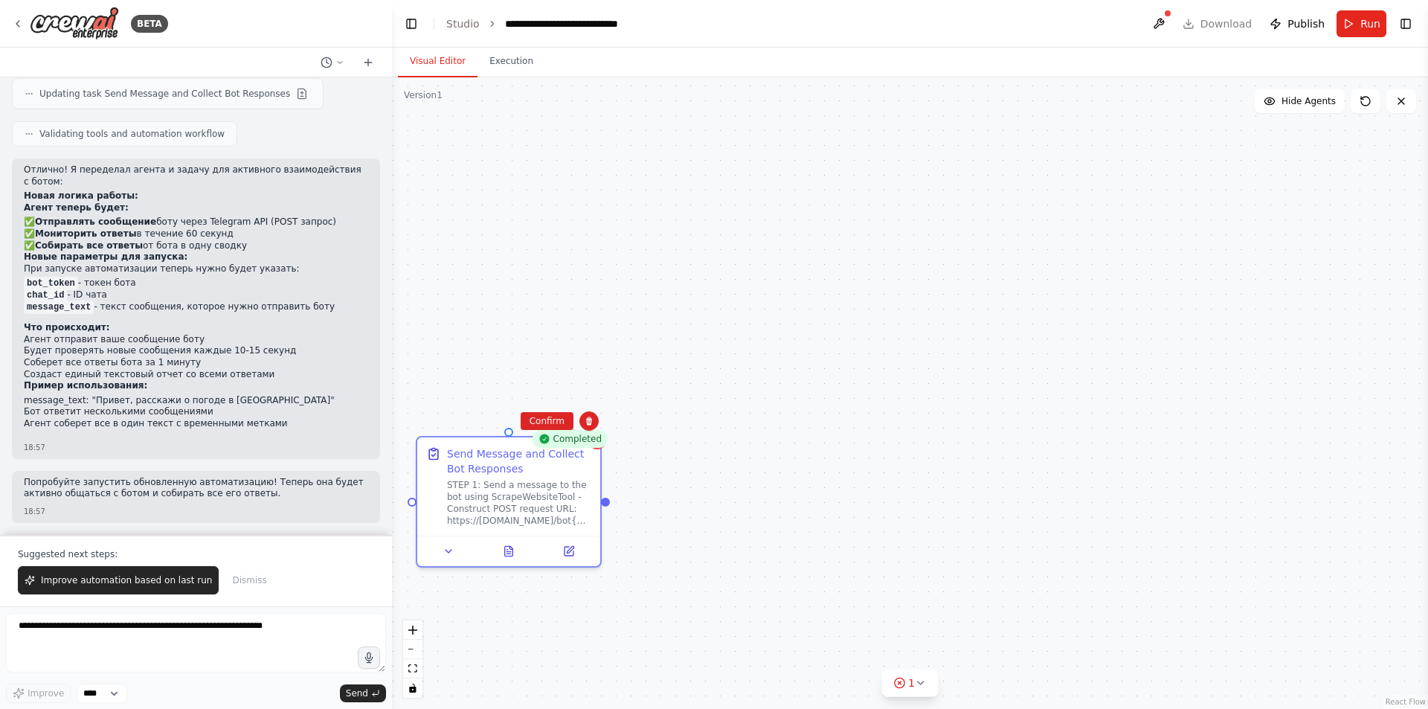
click at [832, 376] on div "Completed Send Message and Collect Bot Responses STEP 1: Send a message to the …" at bounding box center [910, 392] width 1036 height 631
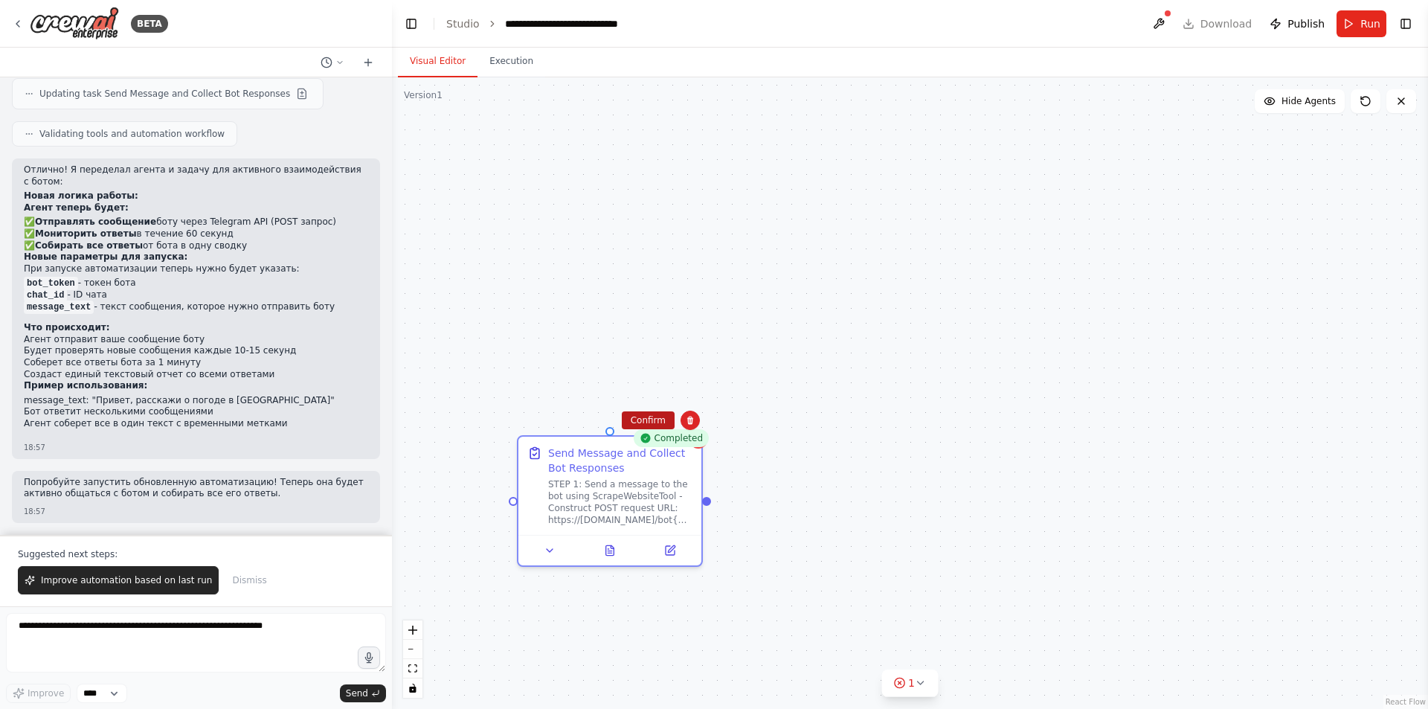
click at [654, 420] on button "Confirm" at bounding box center [648, 420] width 53 height 18
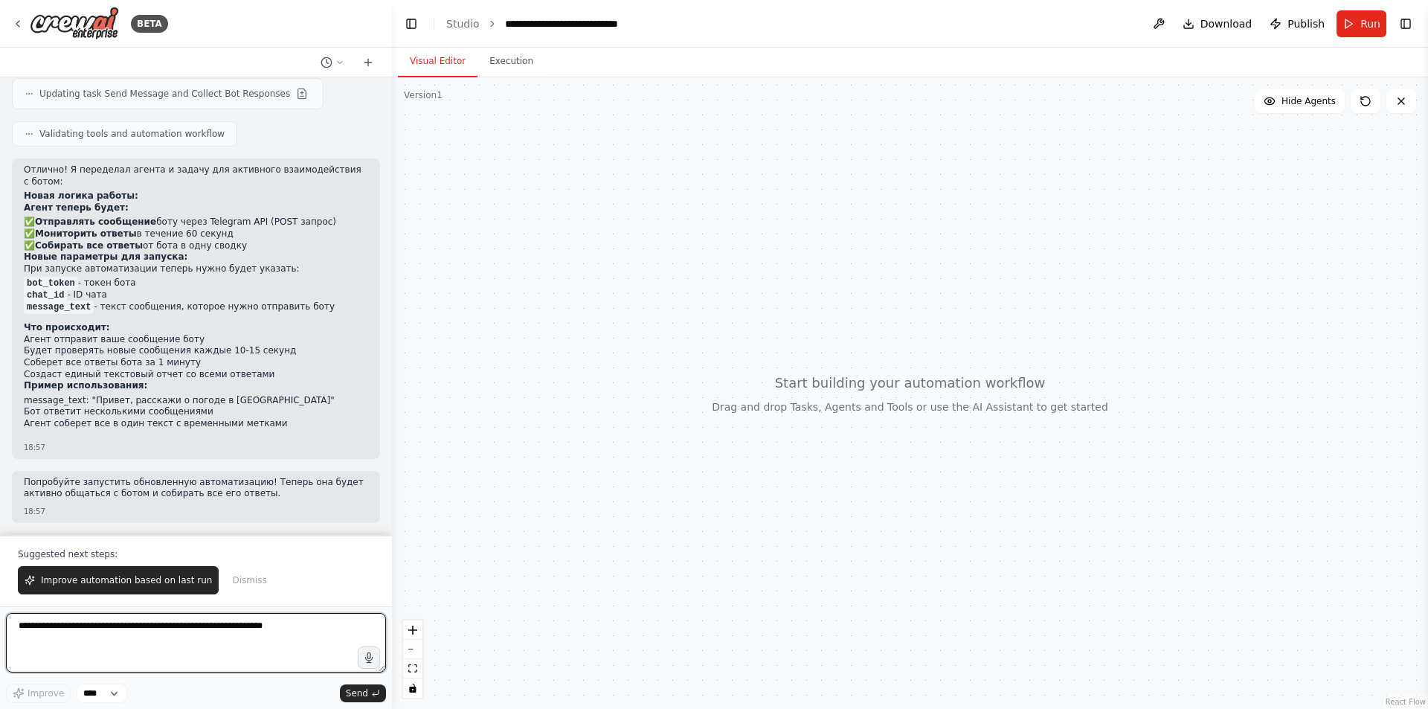
click at [218, 625] on textarea at bounding box center [196, 642] width 380 height 59
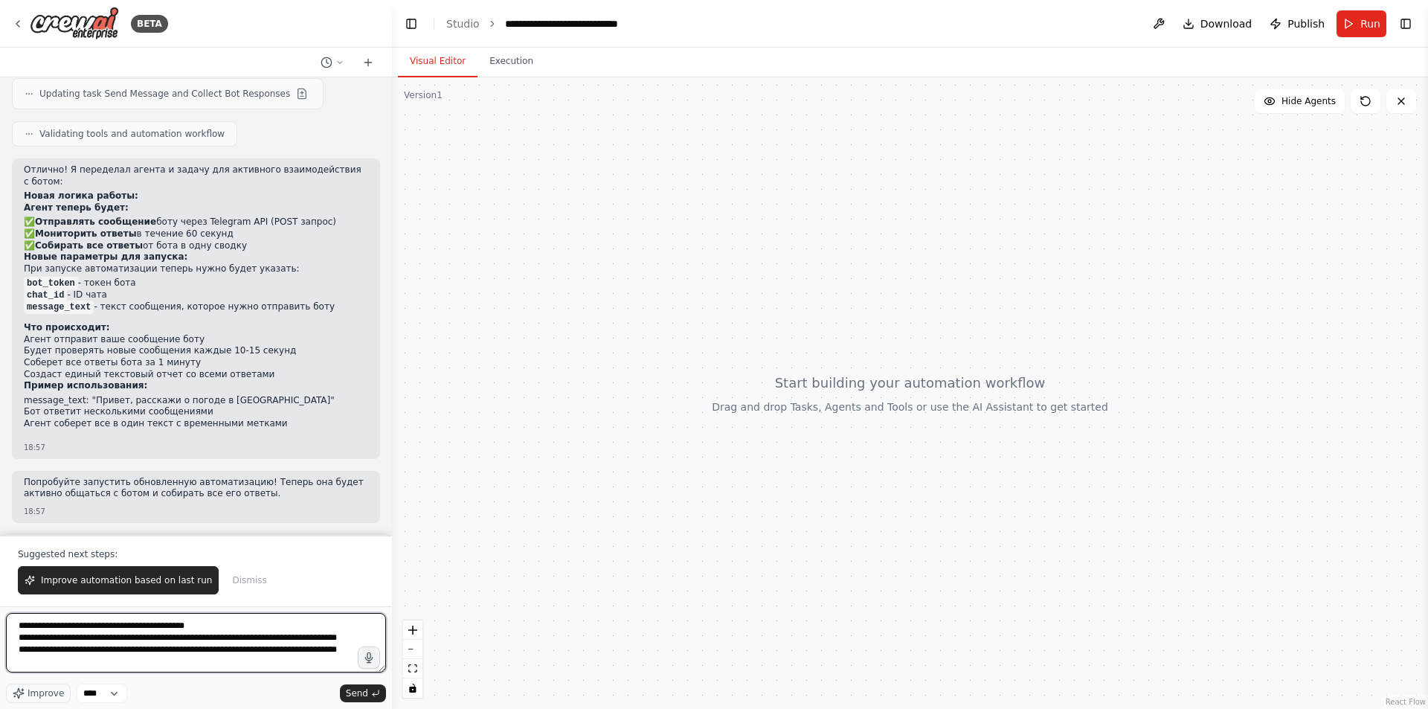
scroll to position [19, 0]
paste textarea "**********"
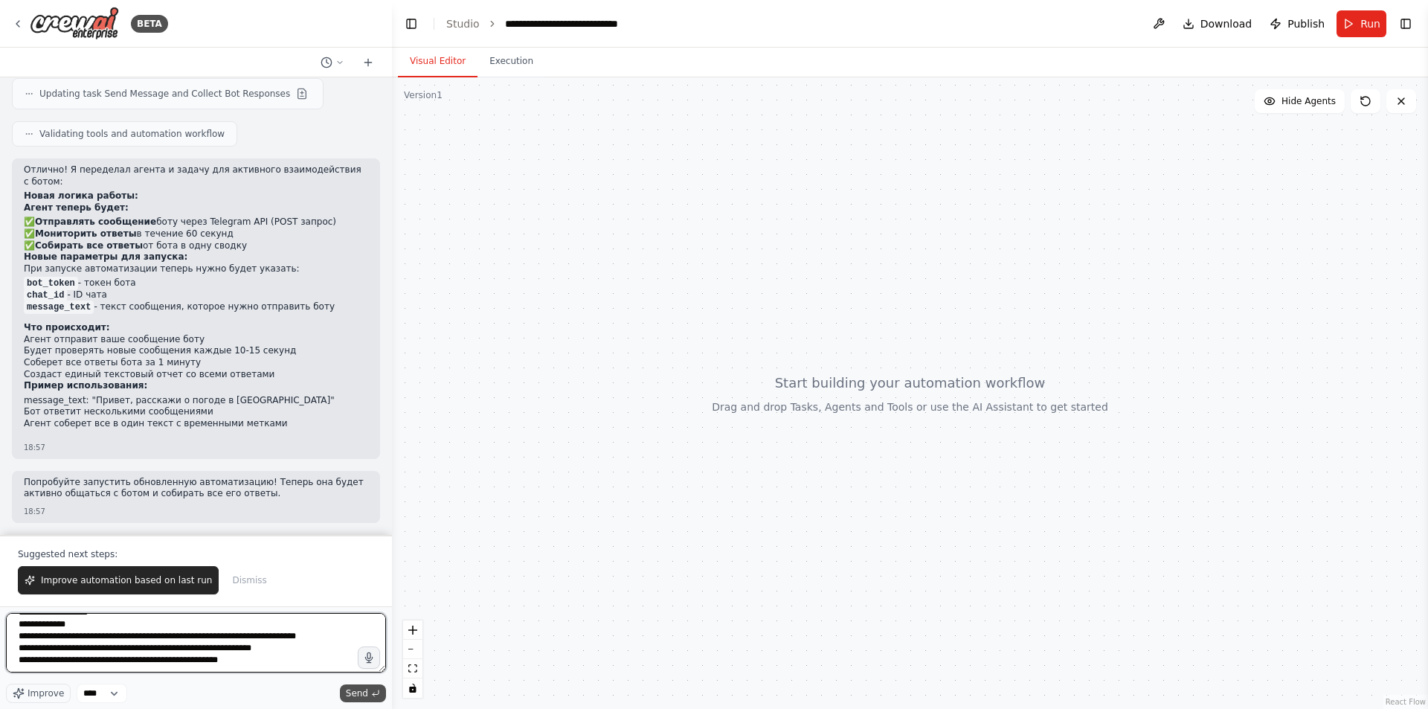
type textarea "**********"
click at [366, 691] on span "Send" at bounding box center [357, 693] width 22 height 12
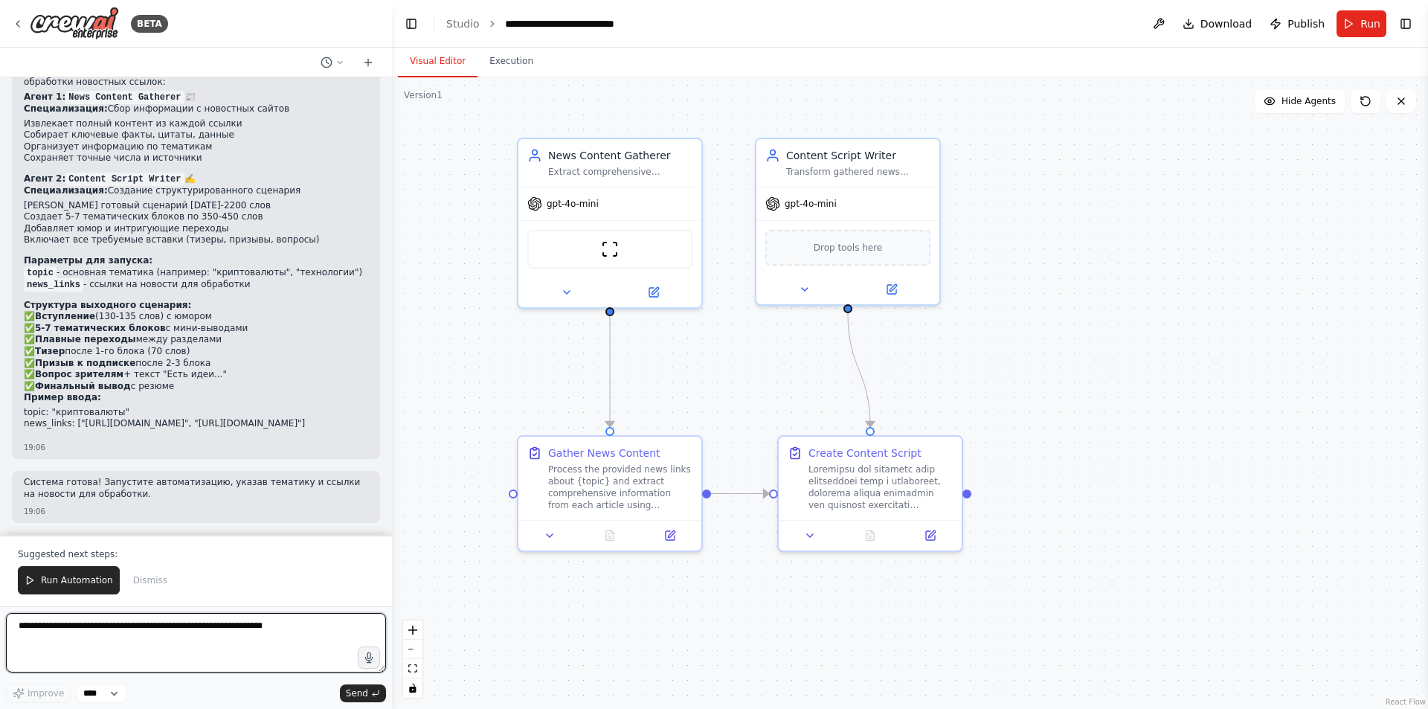
scroll to position [9884, 0]
click at [1362, 33] on button "Run" at bounding box center [1362, 23] width 50 height 27
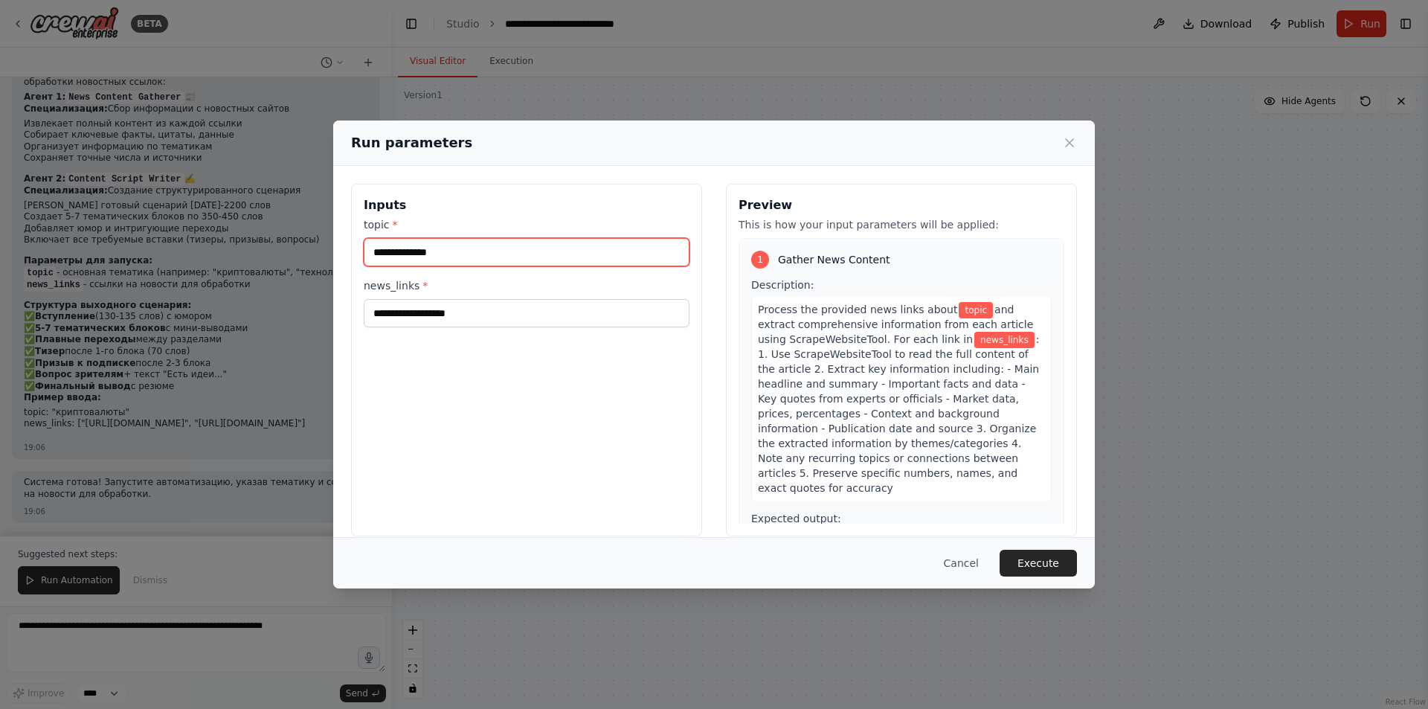
click at [497, 251] on input "topic *" at bounding box center [527, 252] width 326 height 28
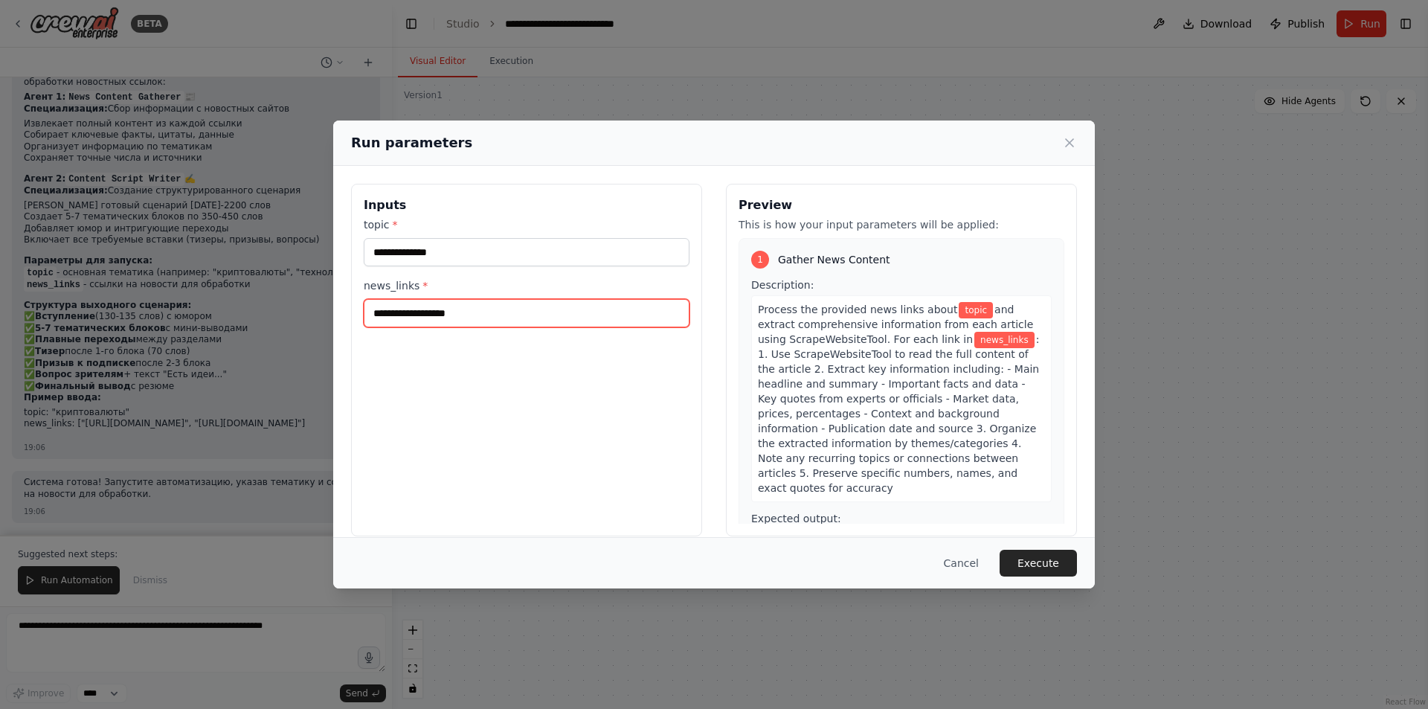
click at [478, 323] on input "news_links *" at bounding box center [527, 313] width 326 height 28
click at [1067, 137] on icon at bounding box center [1069, 142] width 15 height 15
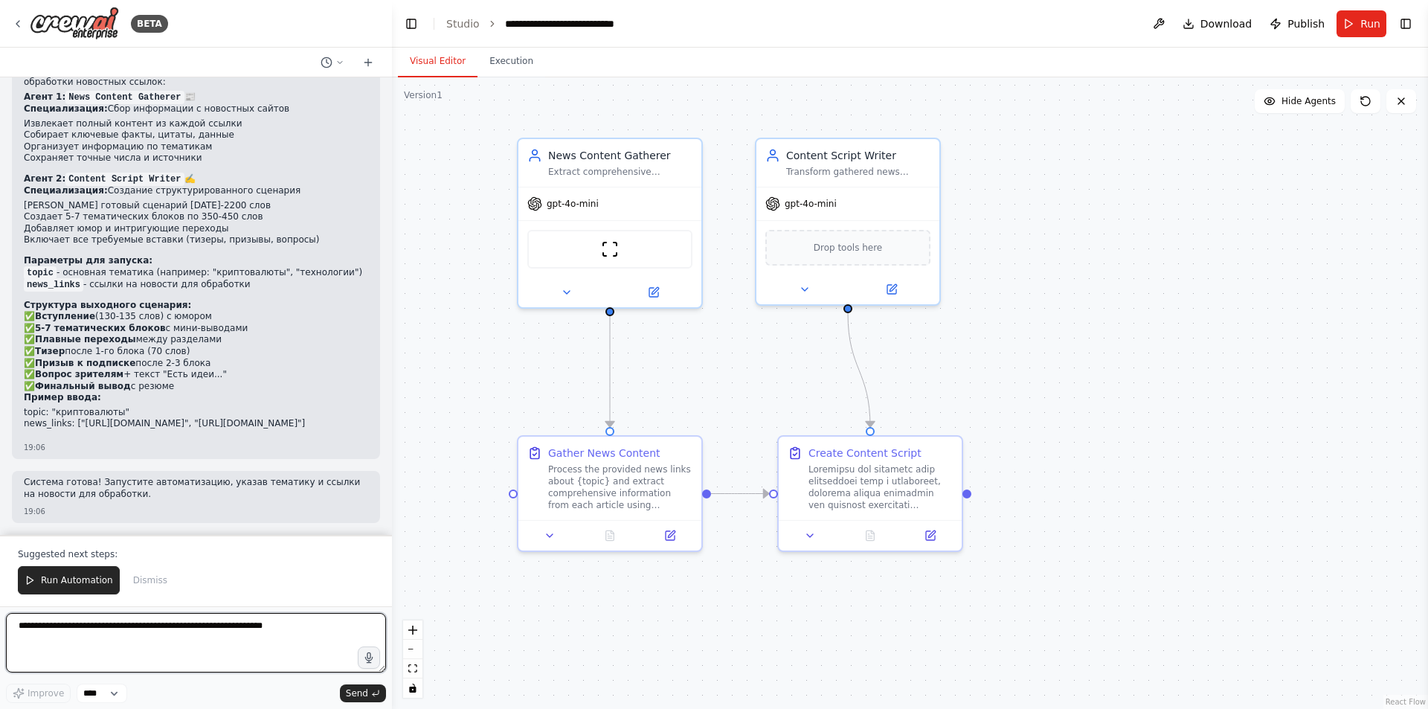
click at [206, 636] on textarea at bounding box center [196, 642] width 380 height 59
type textarea "*"
type textarea "**********"
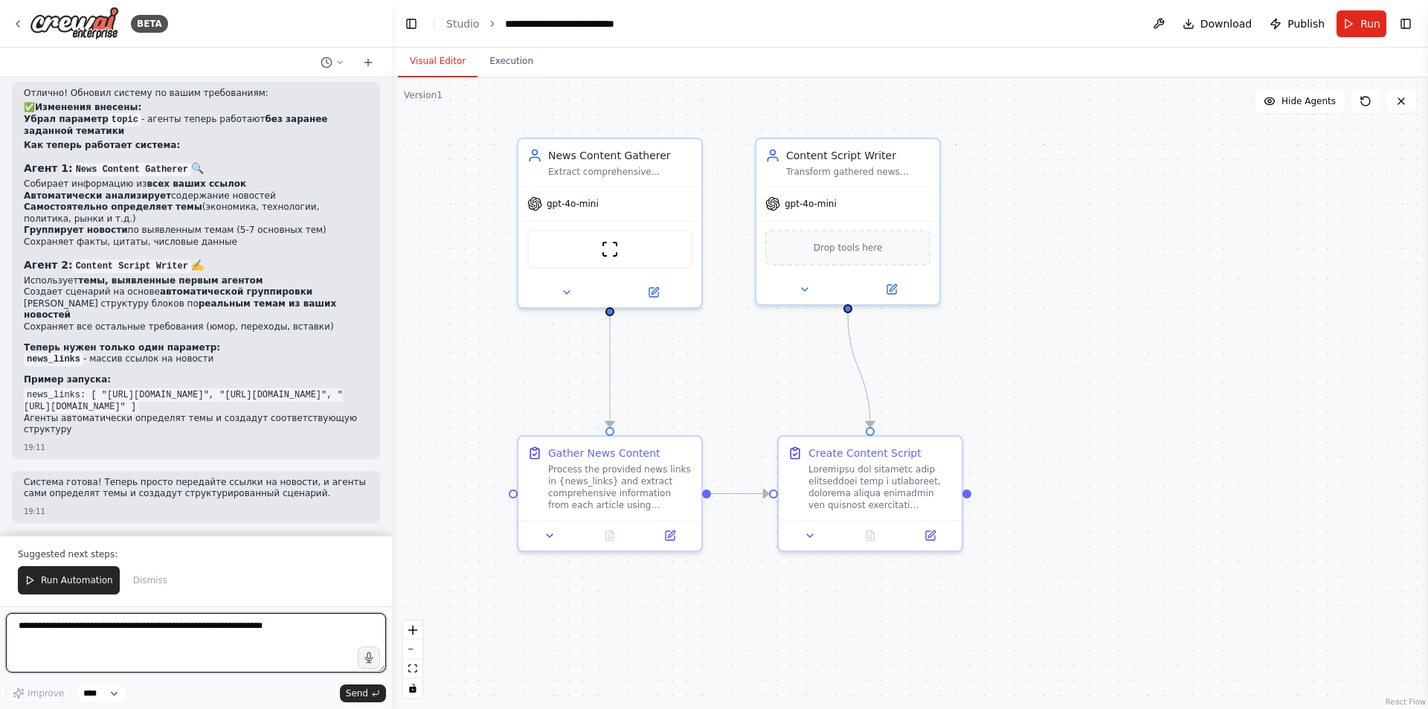
scroll to position [10886, 0]
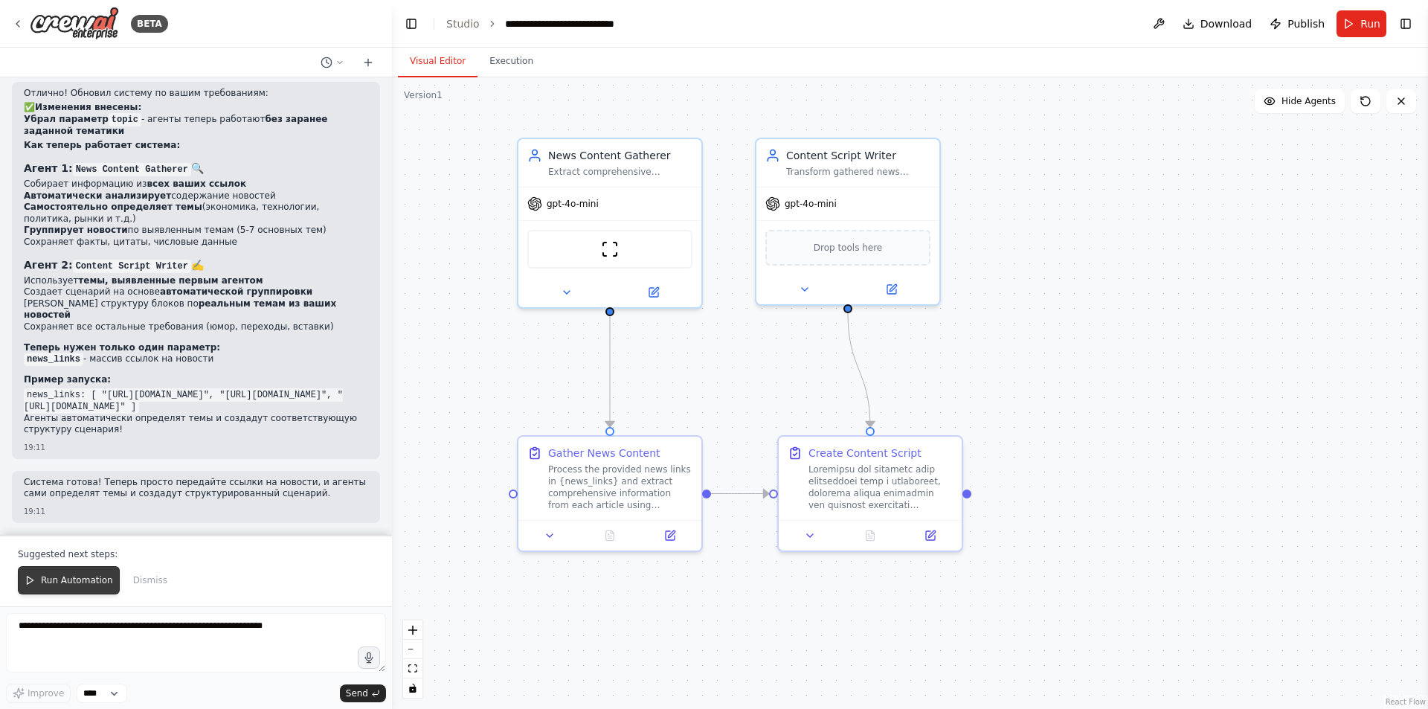
click at [74, 580] on span "Run Automation" at bounding box center [77, 580] width 72 height 12
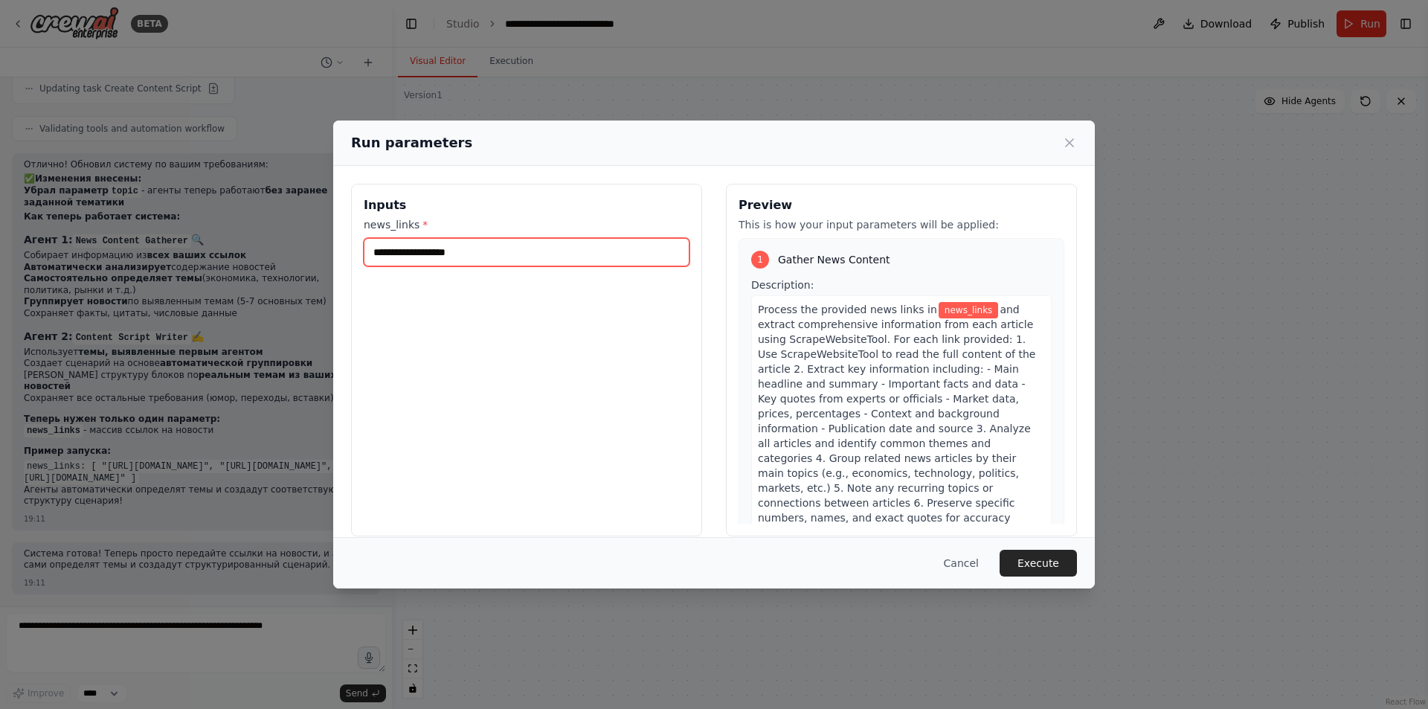
click at [486, 248] on input "news_links *" at bounding box center [527, 252] width 326 height 28
paste input "**********"
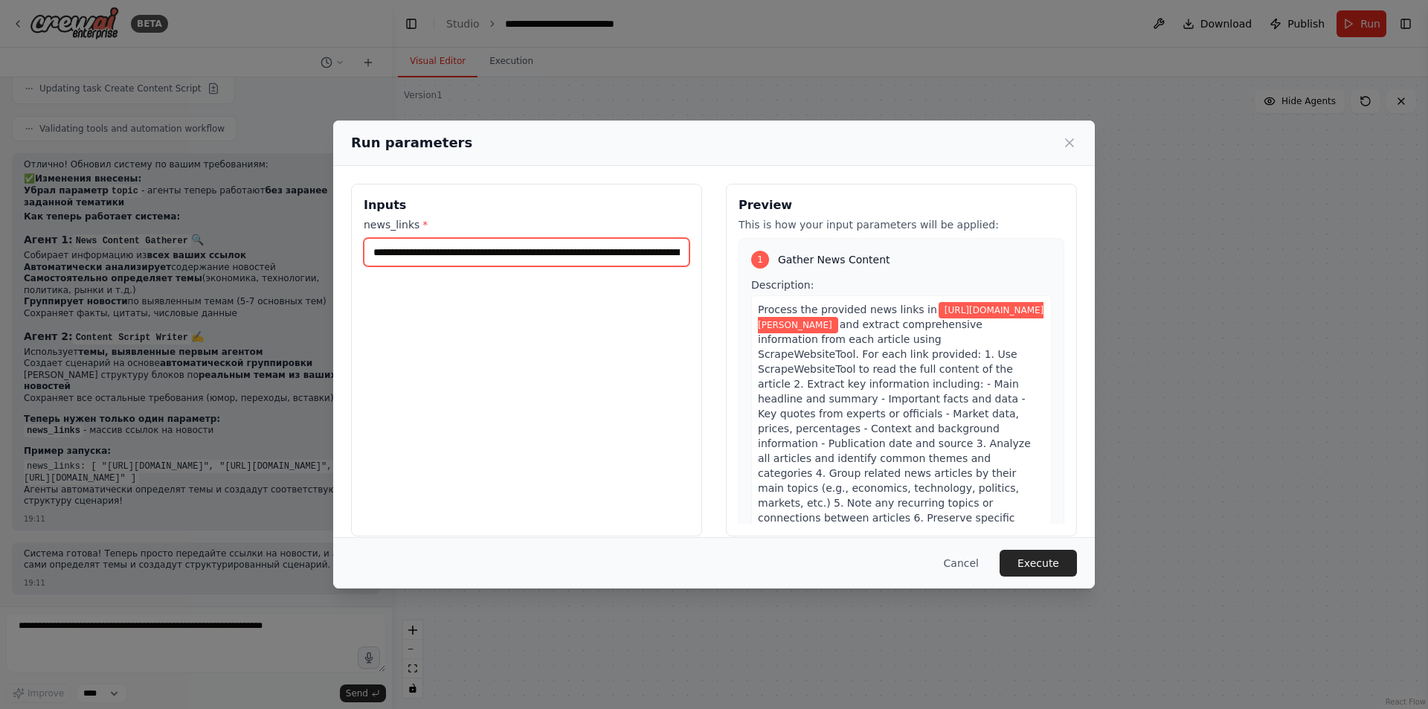
scroll to position [0, 324]
type input "**********"
click at [1071, 143] on icon at bounding box center [1069, 142] width 15 height 15
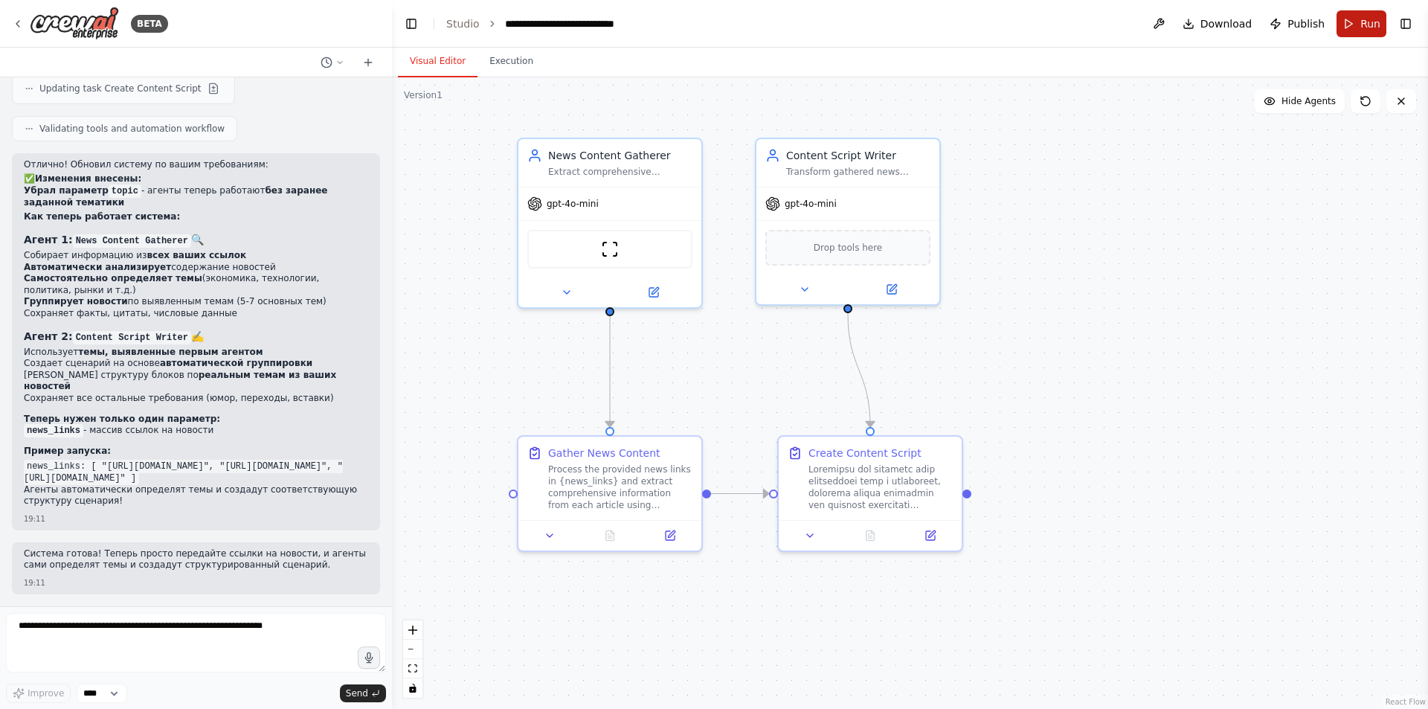
click at [1366, 22] on span "Run" at bounding box center [1370, 23] width 20 height 15
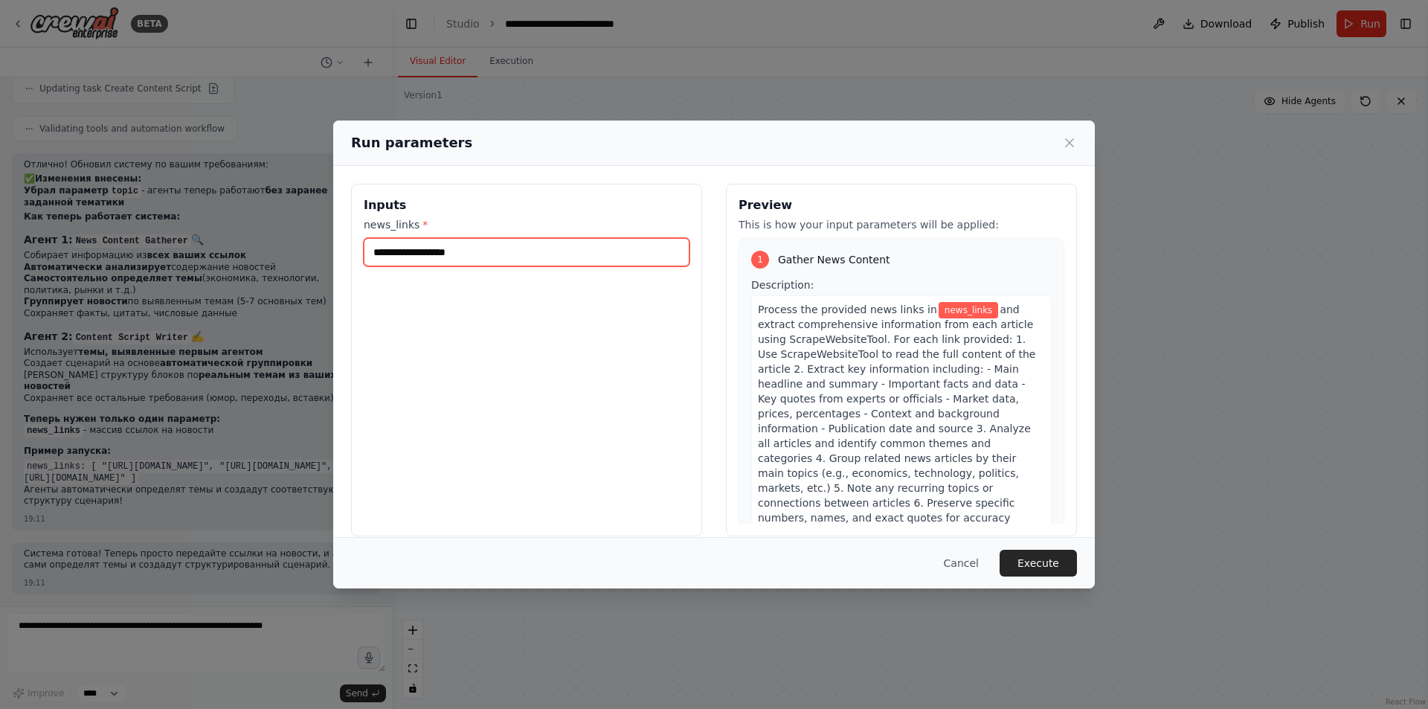
click at [469, 260] on input "news_links *" at bounding box center [527, 252] width 326 height 28
paste input "**********"
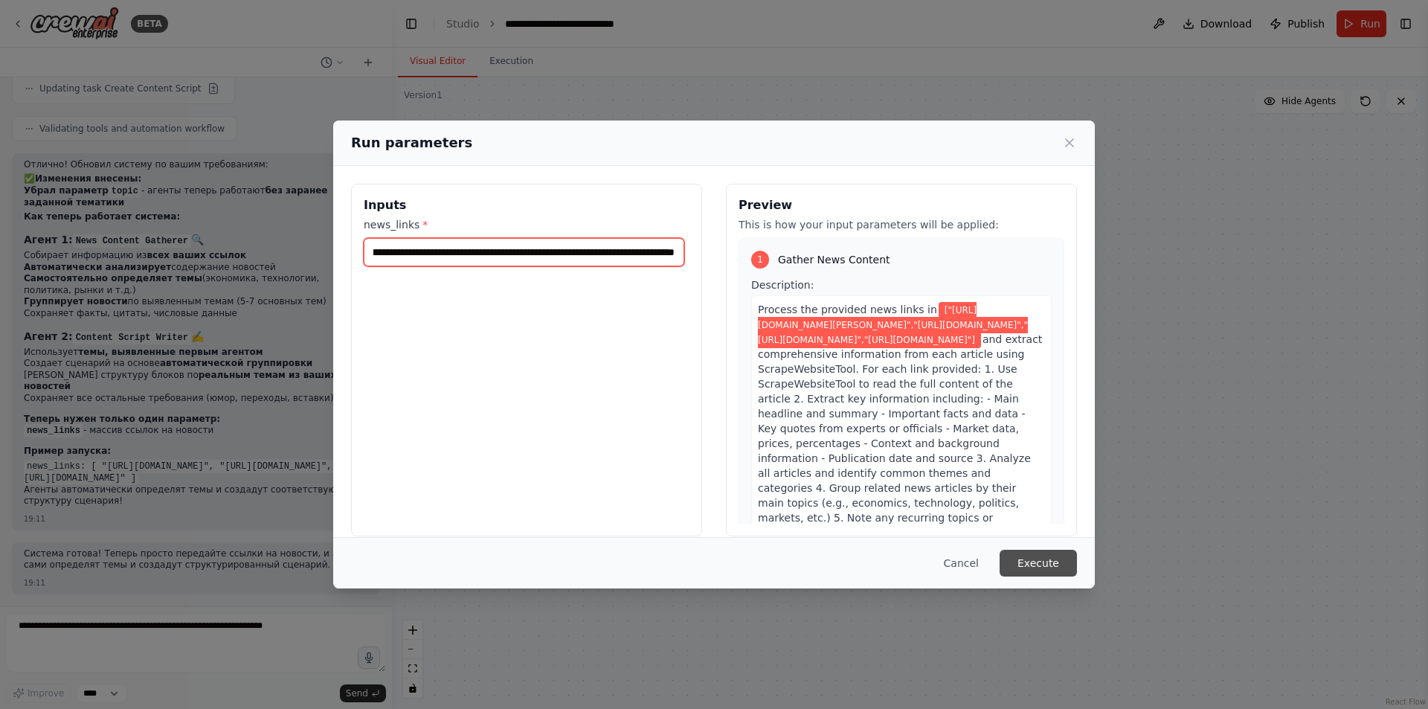
type input "**********"
click at [1045, 557] on button "Execute" at bounding box center [1038, 563] width 77 height 27
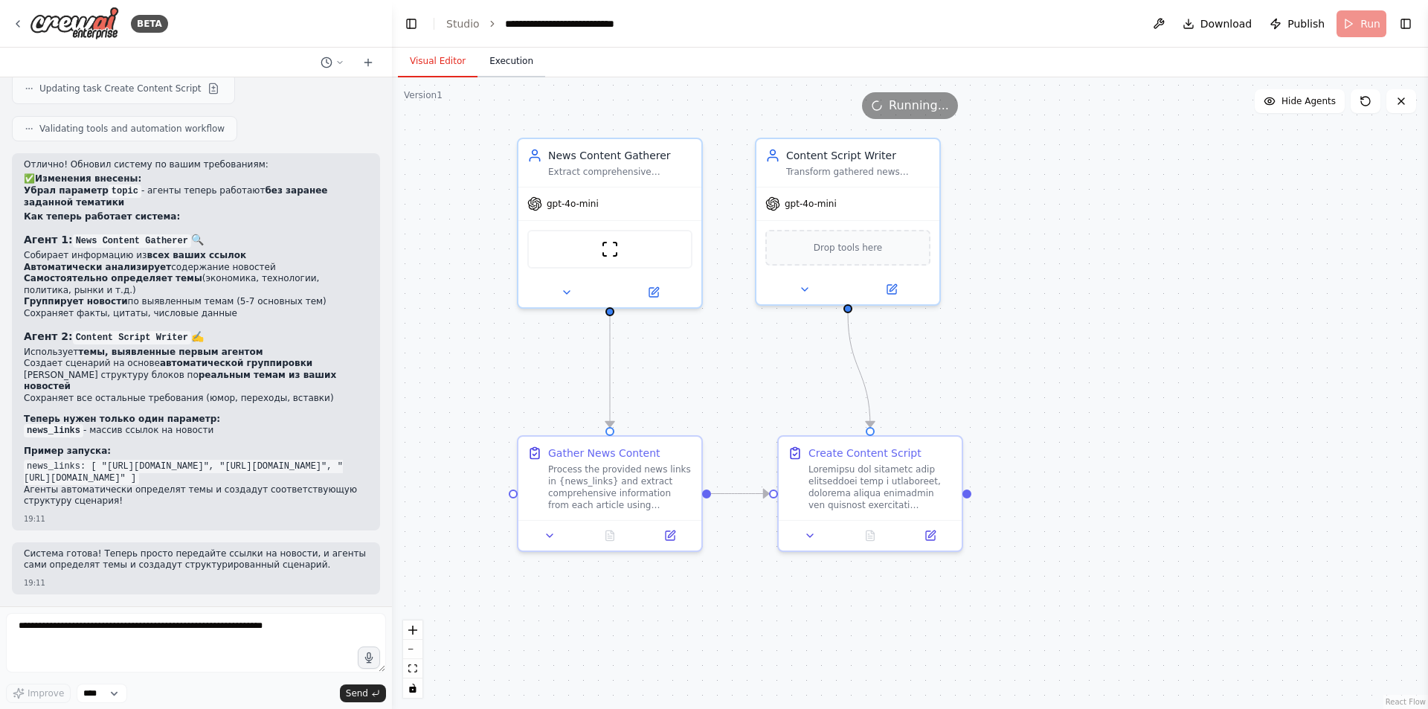
click at [504, 63] on button "Execution" at bounding box center [511, 61] width 68 height 31
click at [441, 65] on button "Visual Editor" at bounding box center [438, 61] width 80 height 31
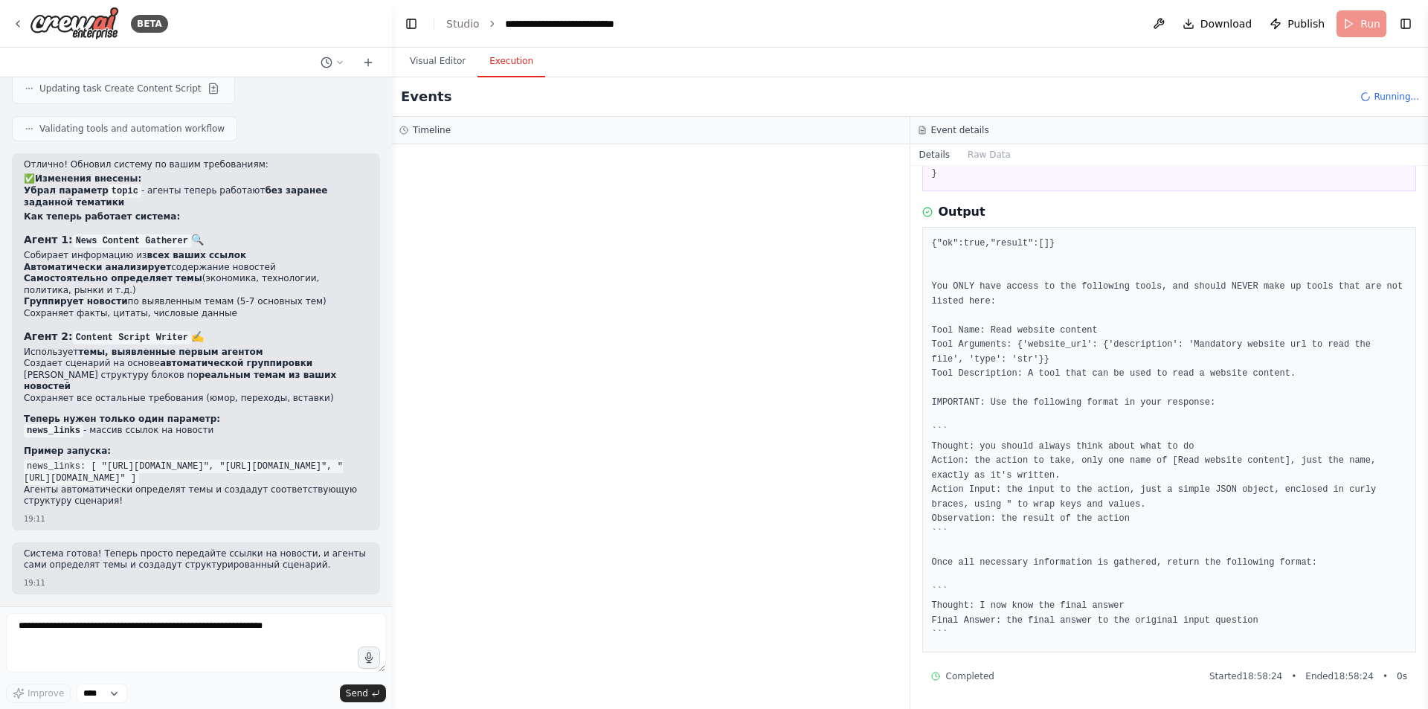
click at [502, 67] on button "Execution" at bounding box center [511, 61] width 68 height 31
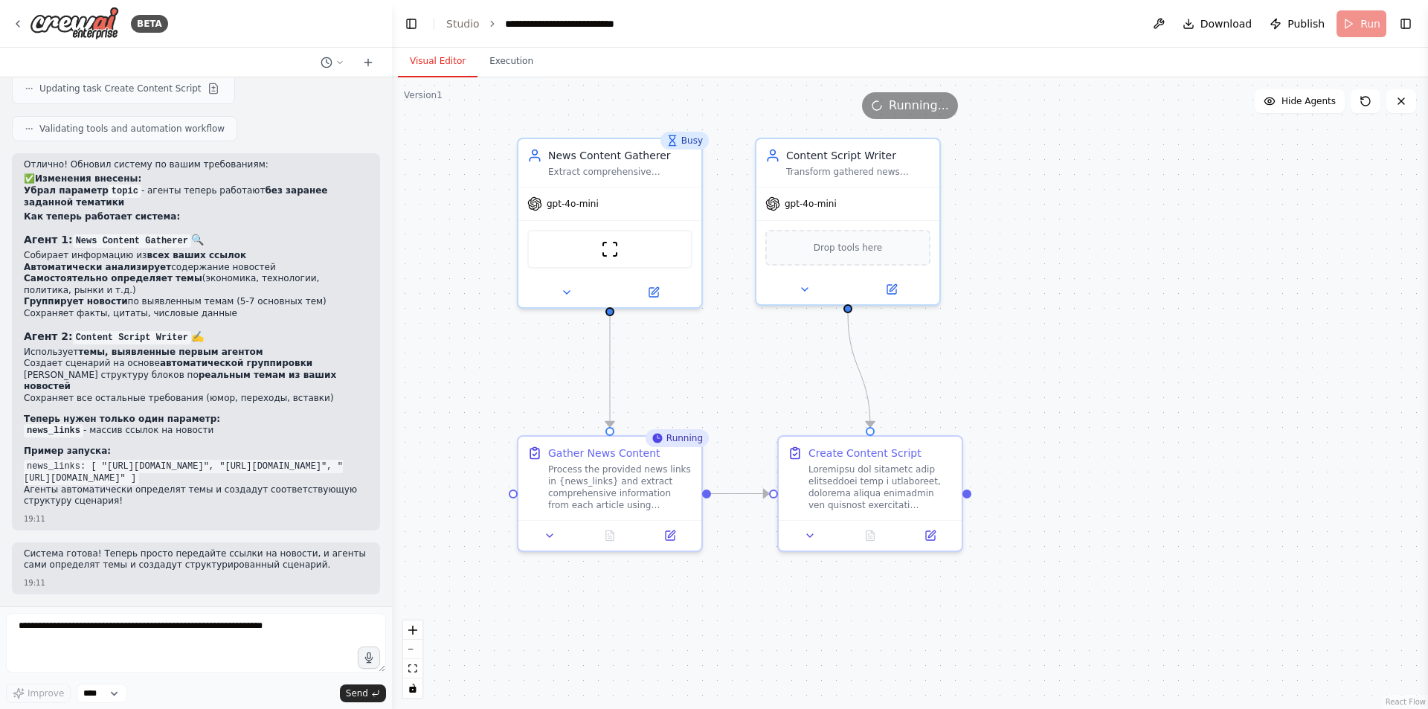
click at [463, 69] on button "Visual Editor" at bounding box center [438, 61] width 80 height 31
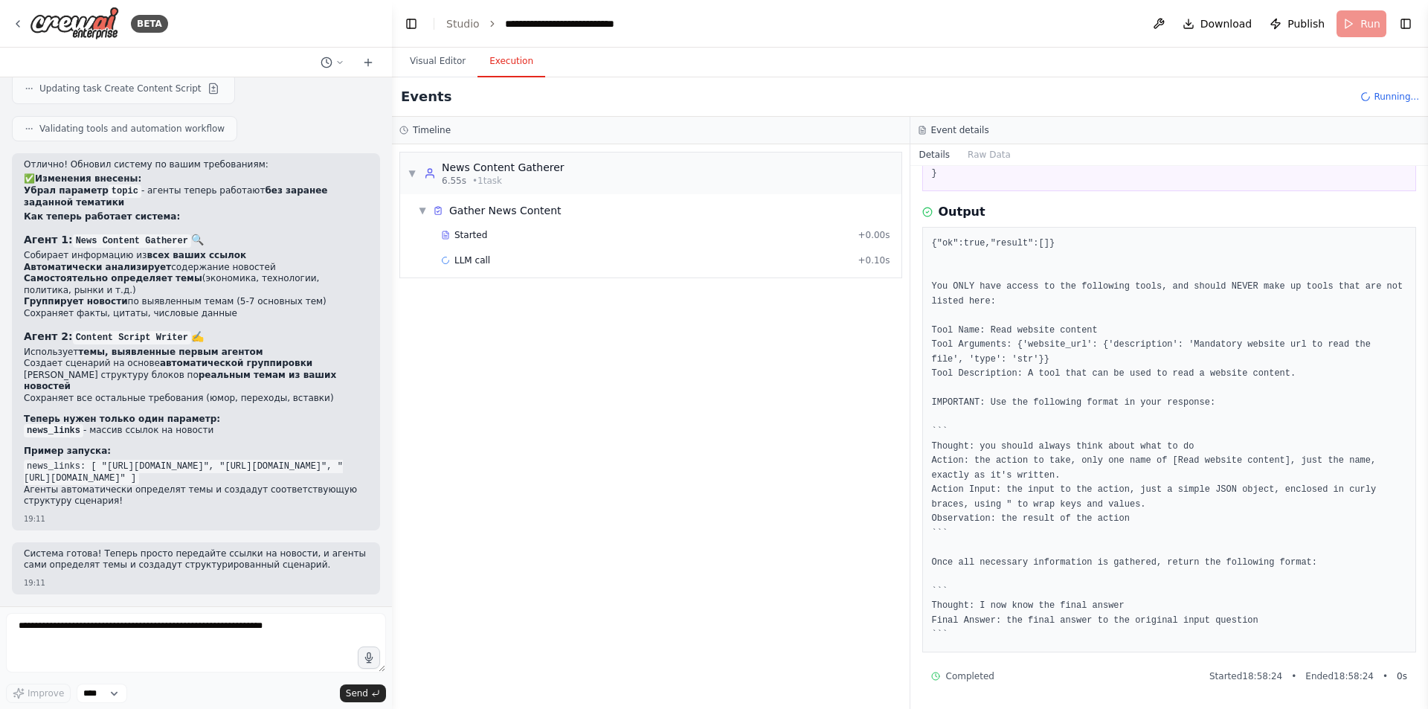
click at [515, 65] on button "Execution" at bounding box center [511, 61] width 68 height 31
click at [503, 222] on div "▼ Gather News Content" at bounding box center [656, 210] width 489 height 27
click at [473, 209] on div "Gather News Content" at bounding box center [505, 210] width 112 height 15
click at [477, 240] on span "Started" at bounding box center [470, 235] width 33 height 12
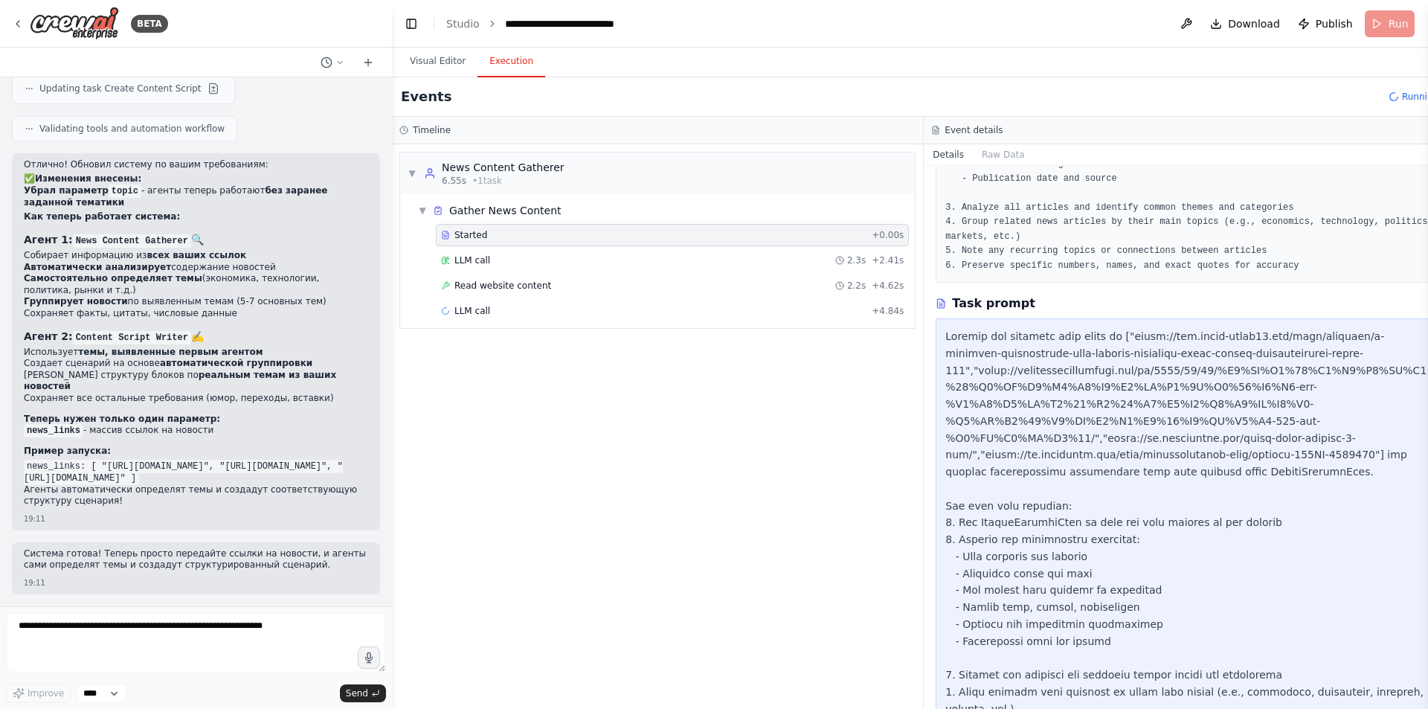
scroll to position [297, 0]
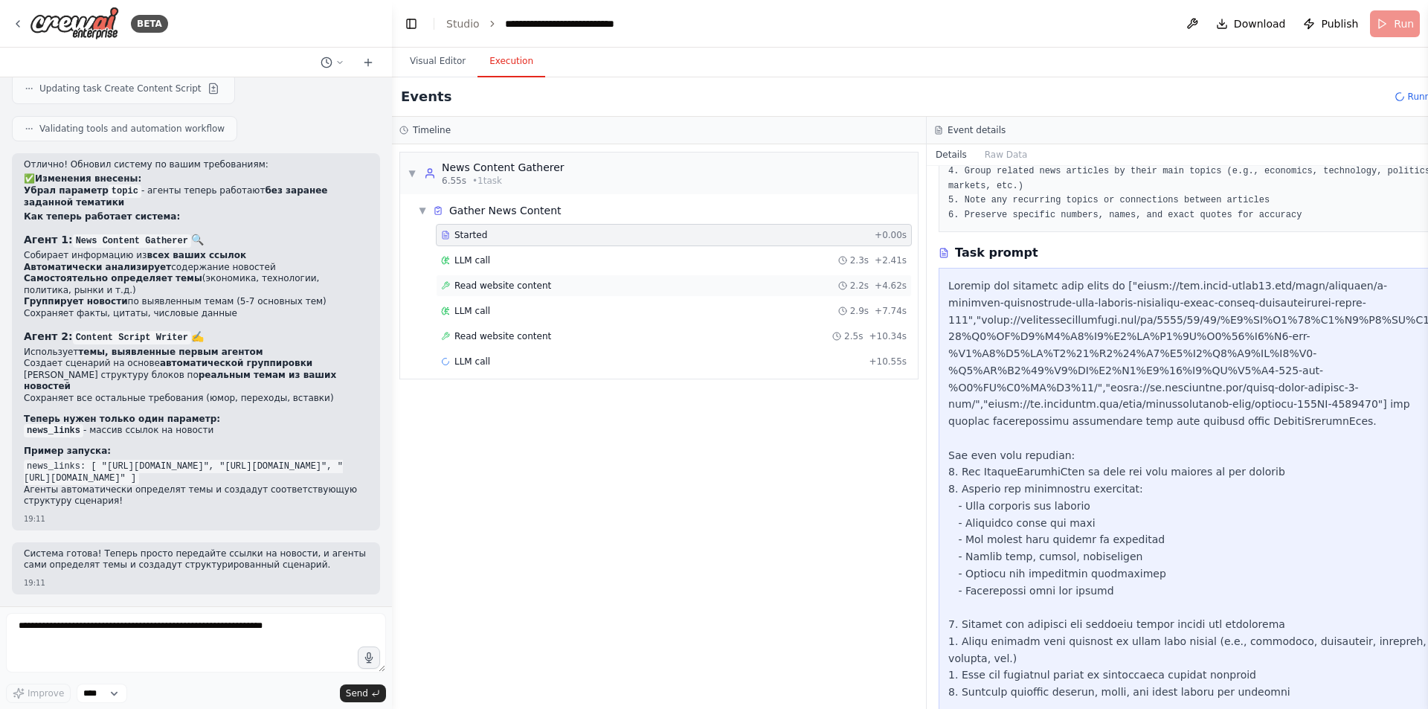
click at [620, 276] on div "Read website content 2.2s + 4.62s" at bounding box center [674, 285] width 476 height 22
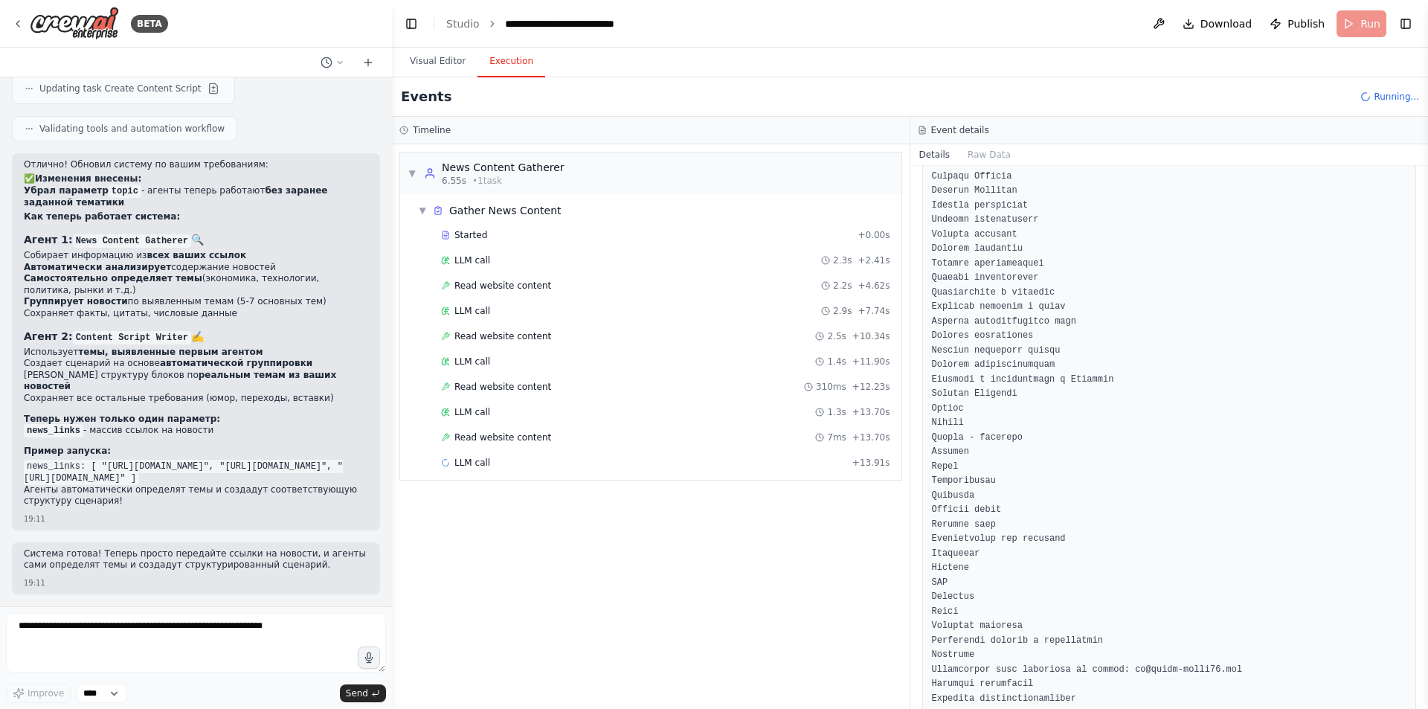
scroll to position [2996, 0]
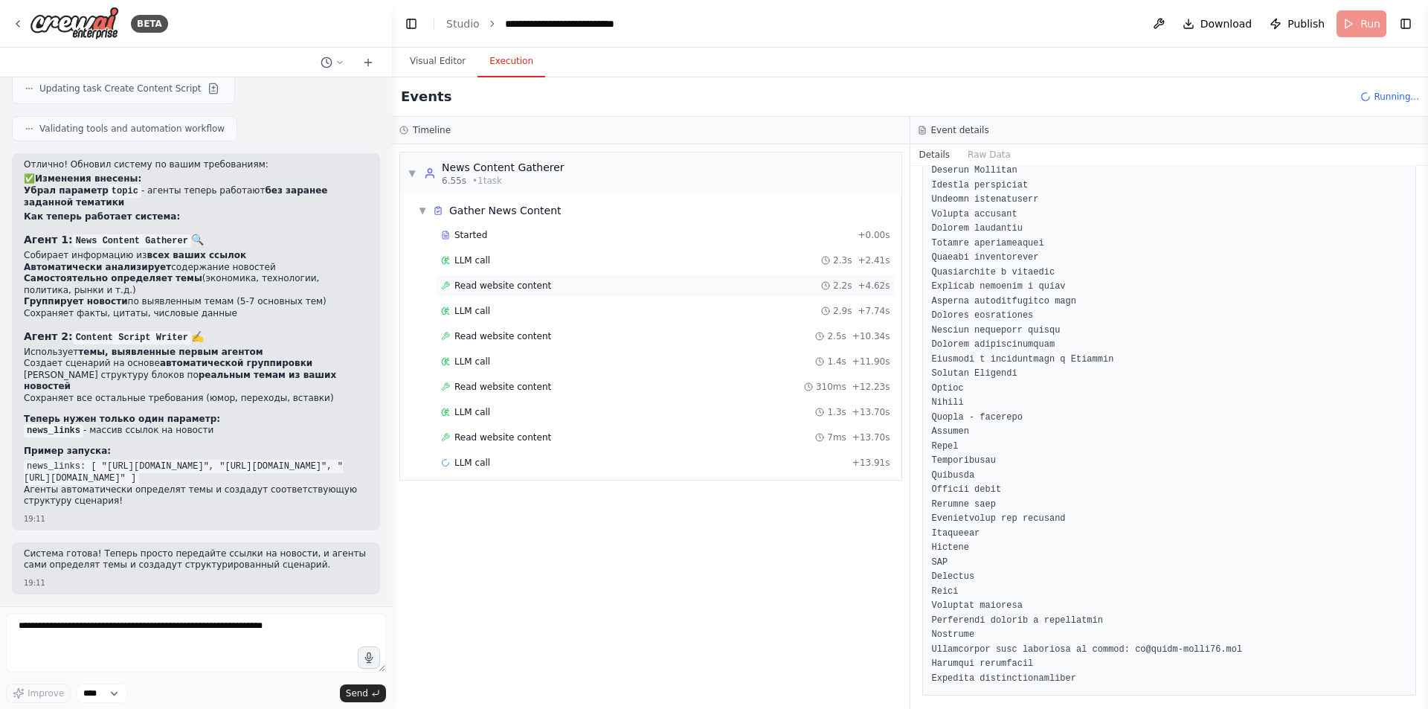
click at [551, 283] on div "Read website content 2.2s + 4.62s" at bounding box center [665, 286] width 449 height 12
click at [539, 330] on div "Read website content 2.5s + 10.34s" at bounding box center [665, 336] width 449 height 12
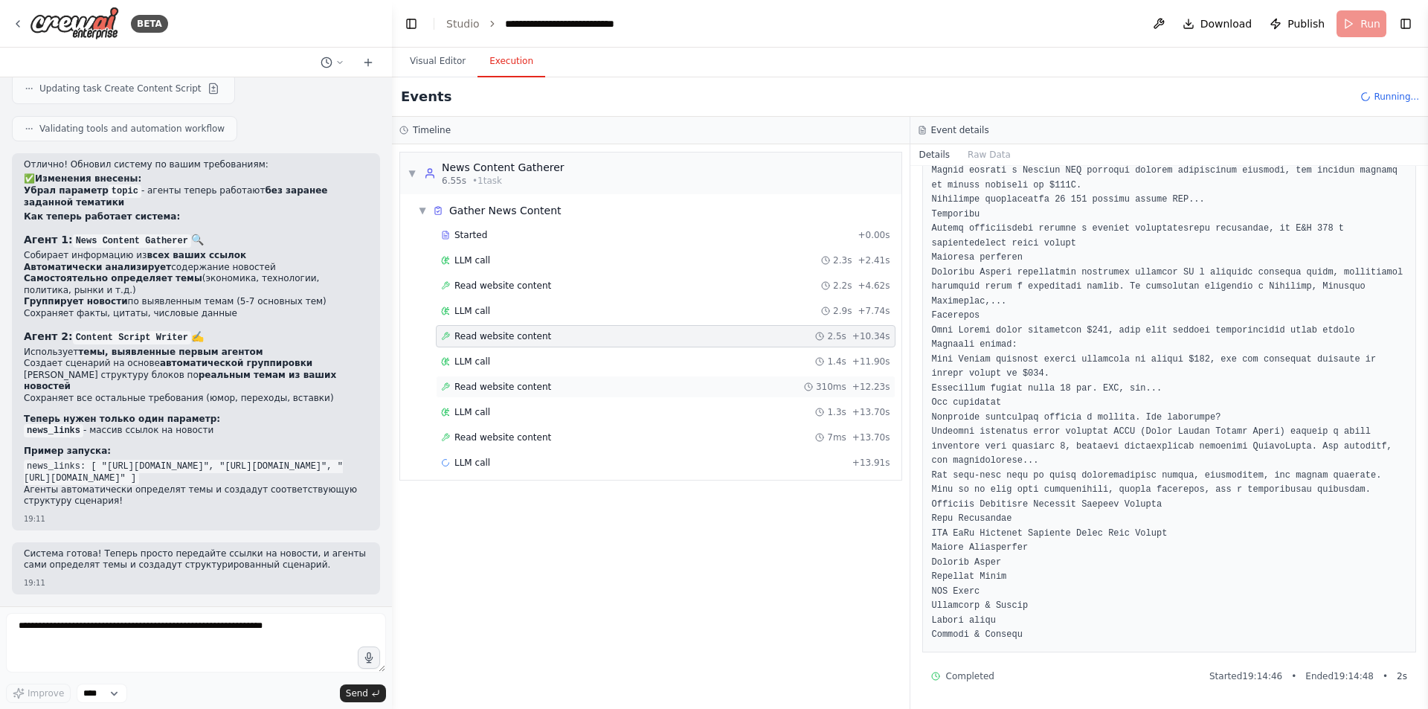
click at [635, 388] on div "Read website content 310ms + 12.23s" at bounding box center [665, 387] width 449 height 12
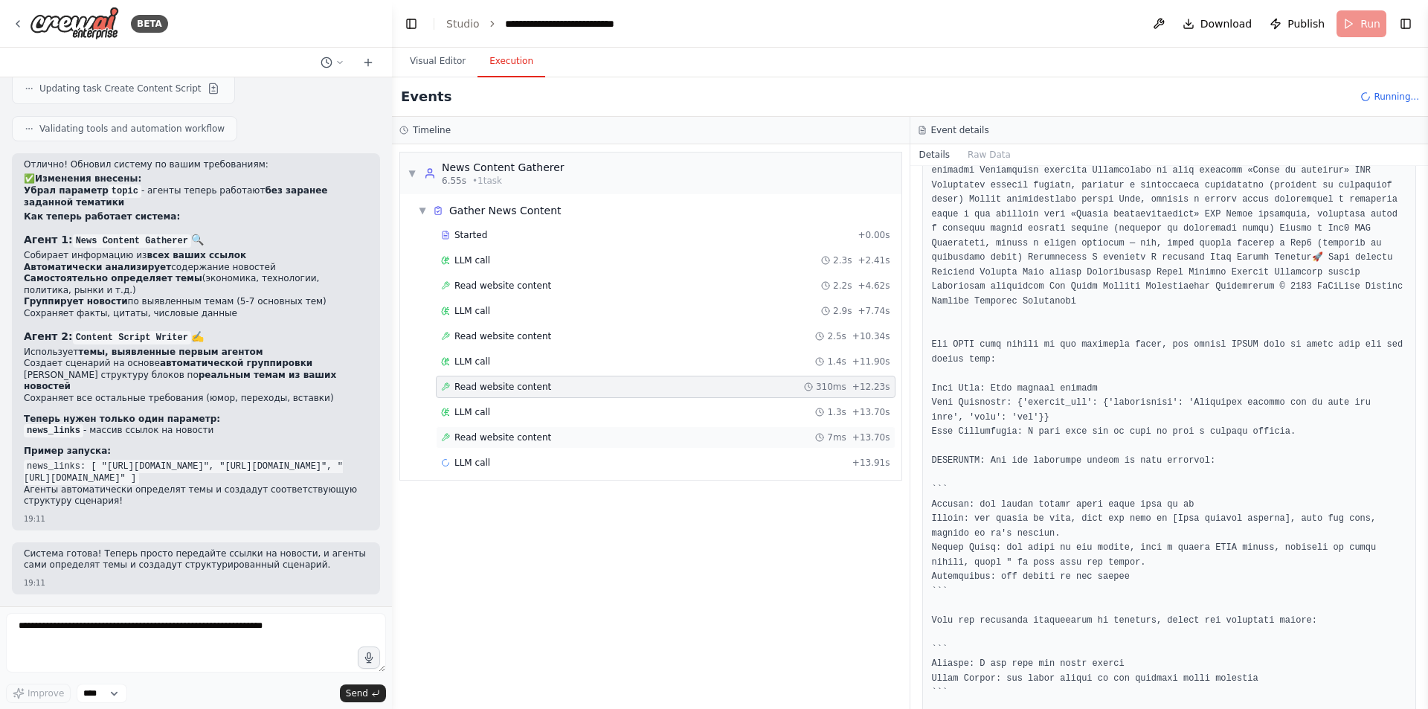
click at [596, 434] on div "Read website content 7ms + 13.70s" at bounding box center [665, 437] width 449 height 12
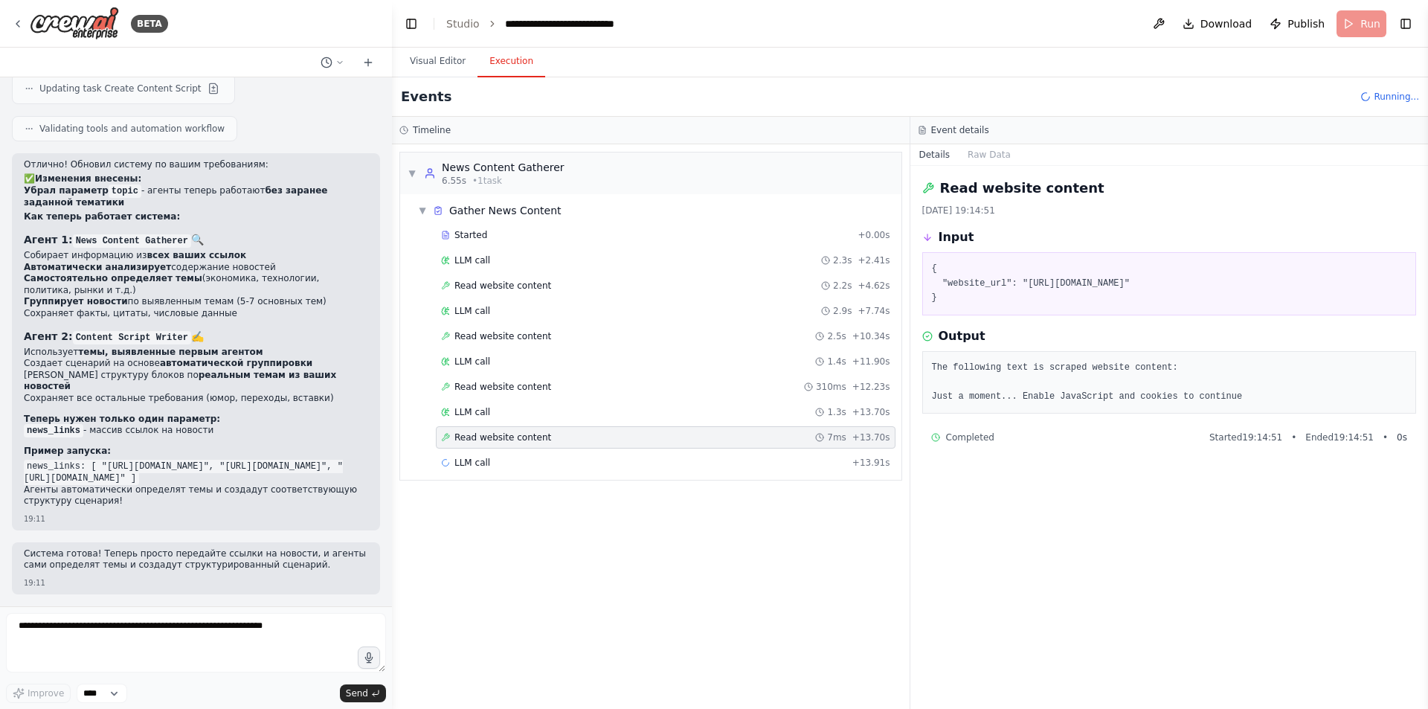
scroll to position [0, 0]
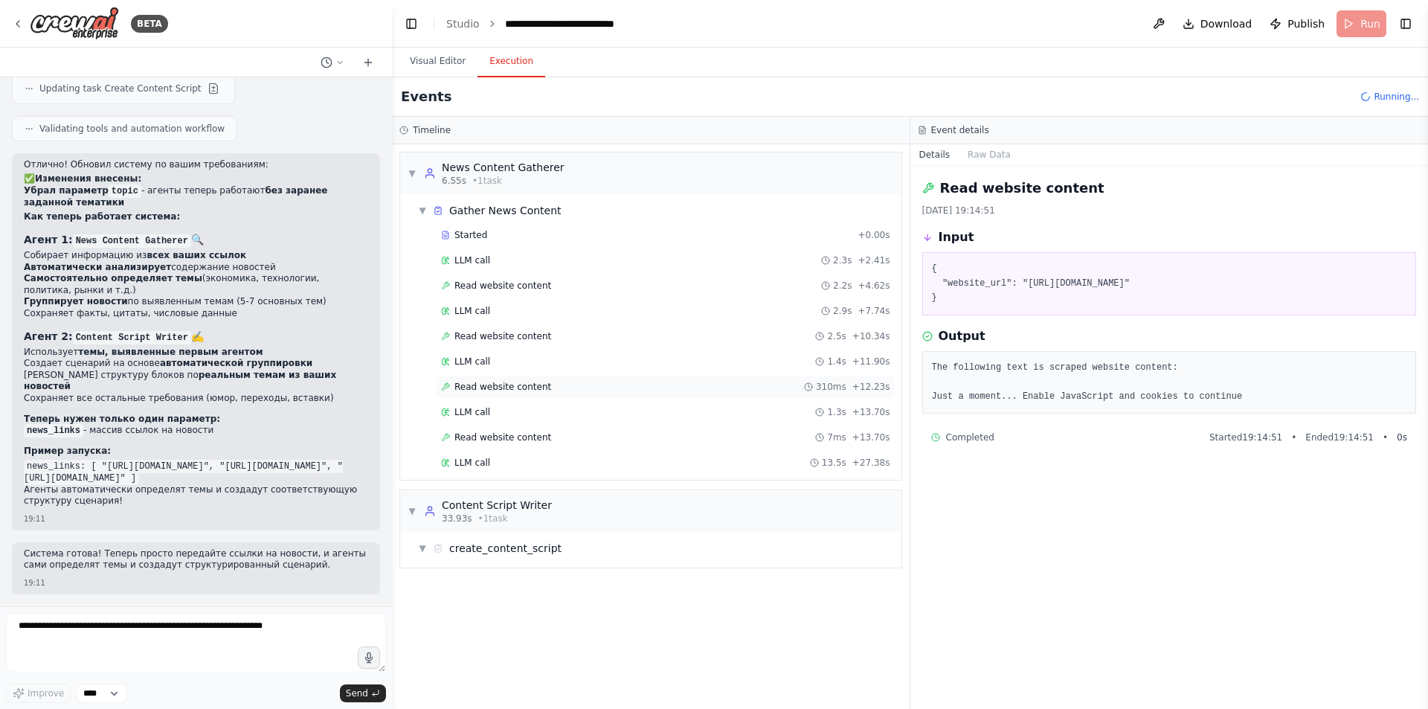
click at [637, 388] on div "Read website content 310ms + 12.23s" at bounding box center [665, 387] width 449 height 12
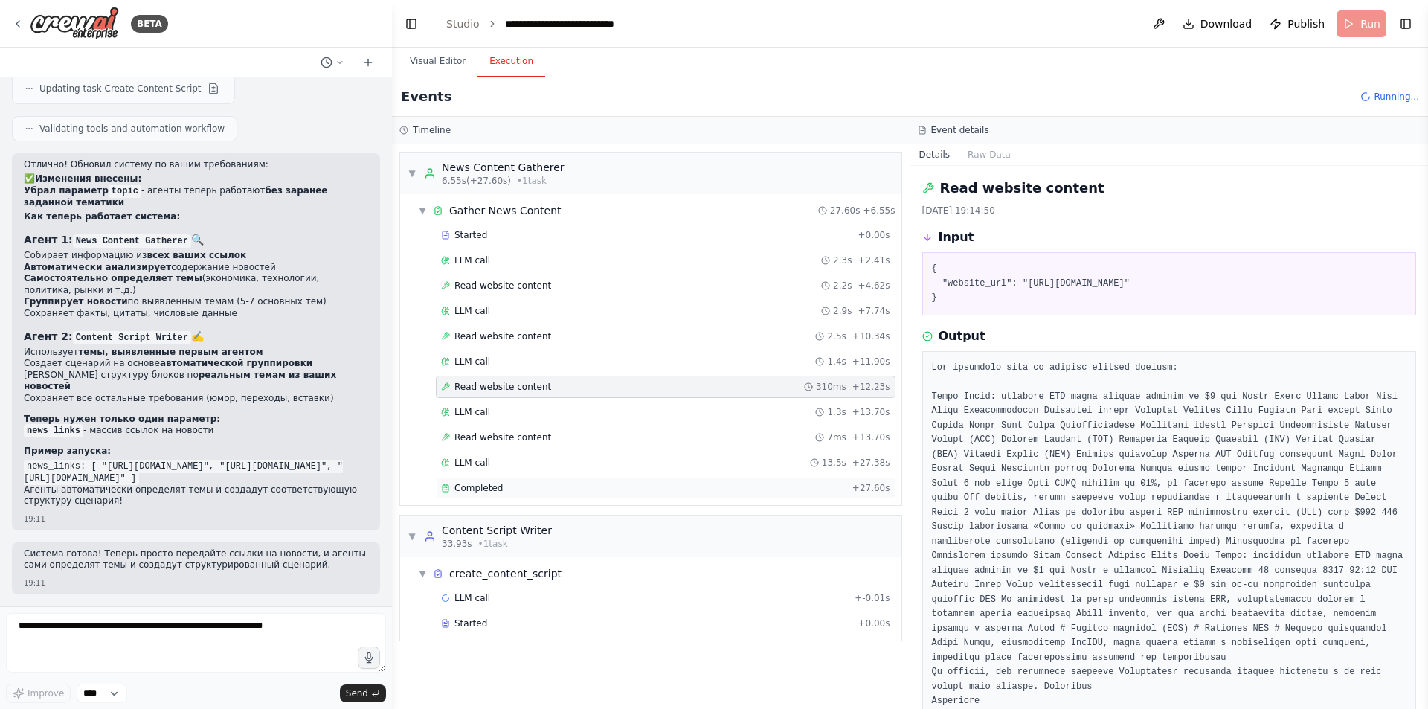
click at [557, 482] on div "Completed" at bounding box center [643, 488] width 405 height 12
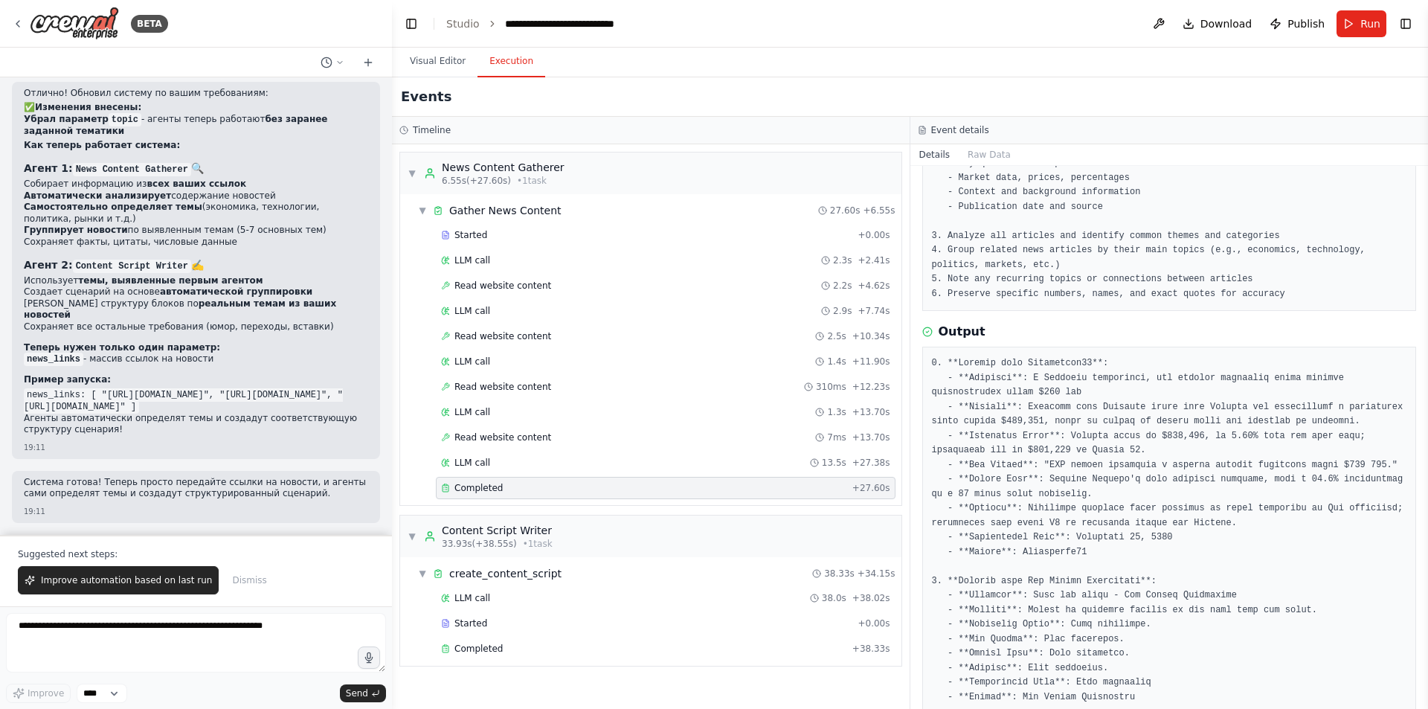
scroll to position [10886, 0]
click at [533, 657] on div "Completed + 38.33s" at bounding box center [666, 648] width 460 height 22
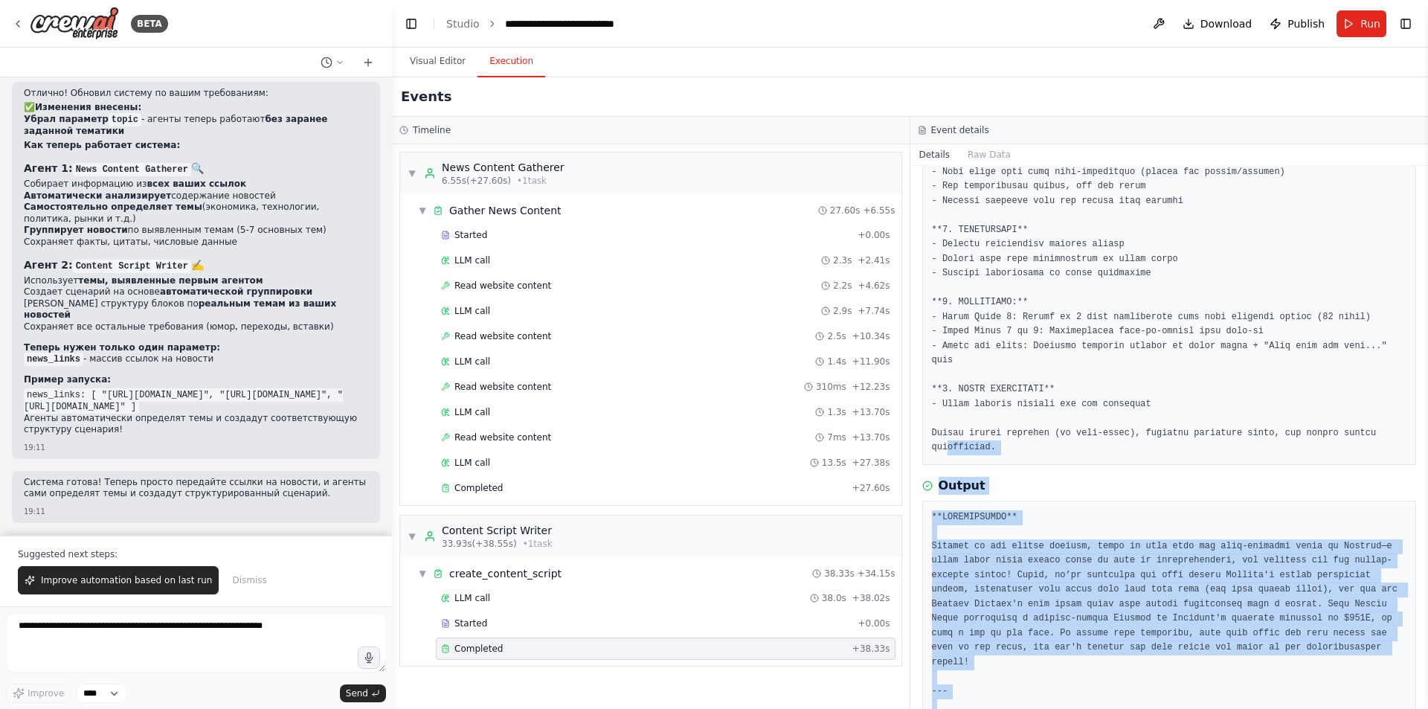
scroll to position [314, 0]
drag, startPoint x: 1258, startPoint y: 663, endPoint x: 931, endPoint y: 509, distance: 362.0
copy pre "Welcome to our latest episode, where we dive into the ever-evolving world of Bi…"
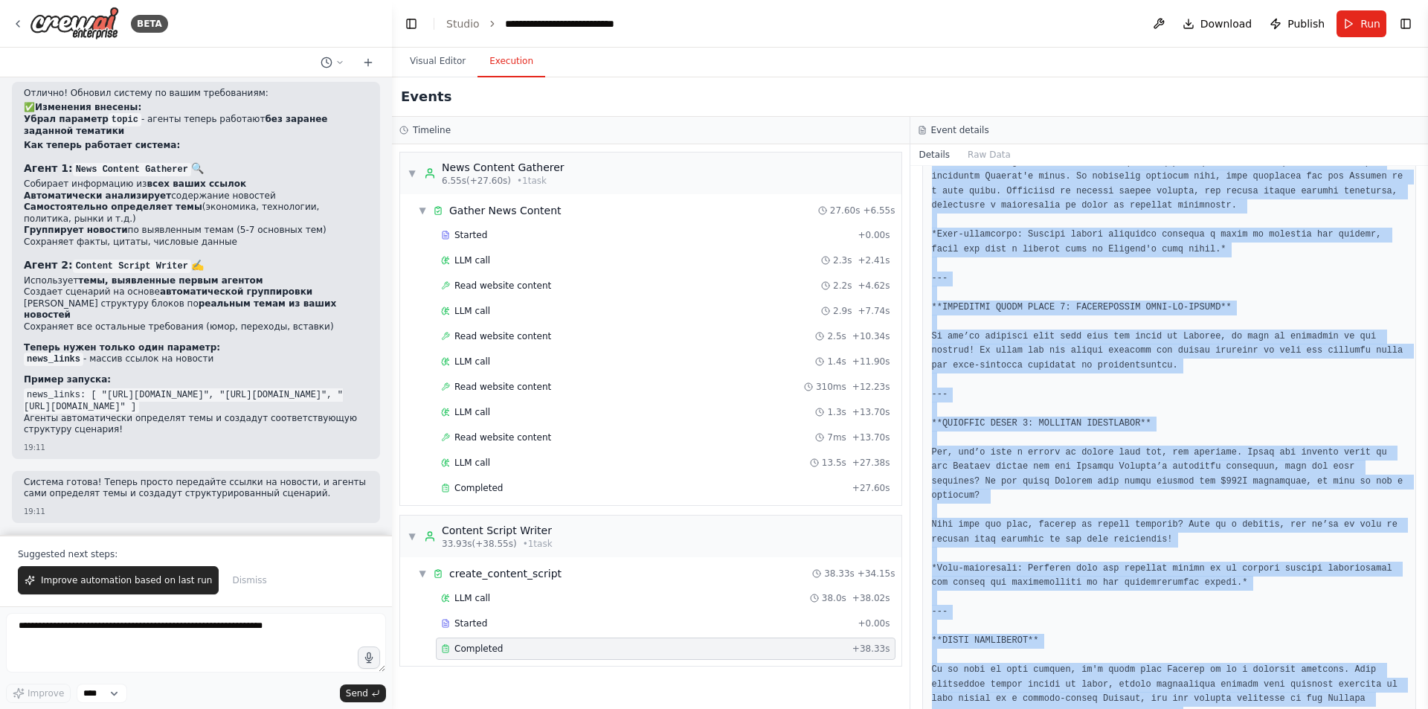
scroll to position [2322, 0]
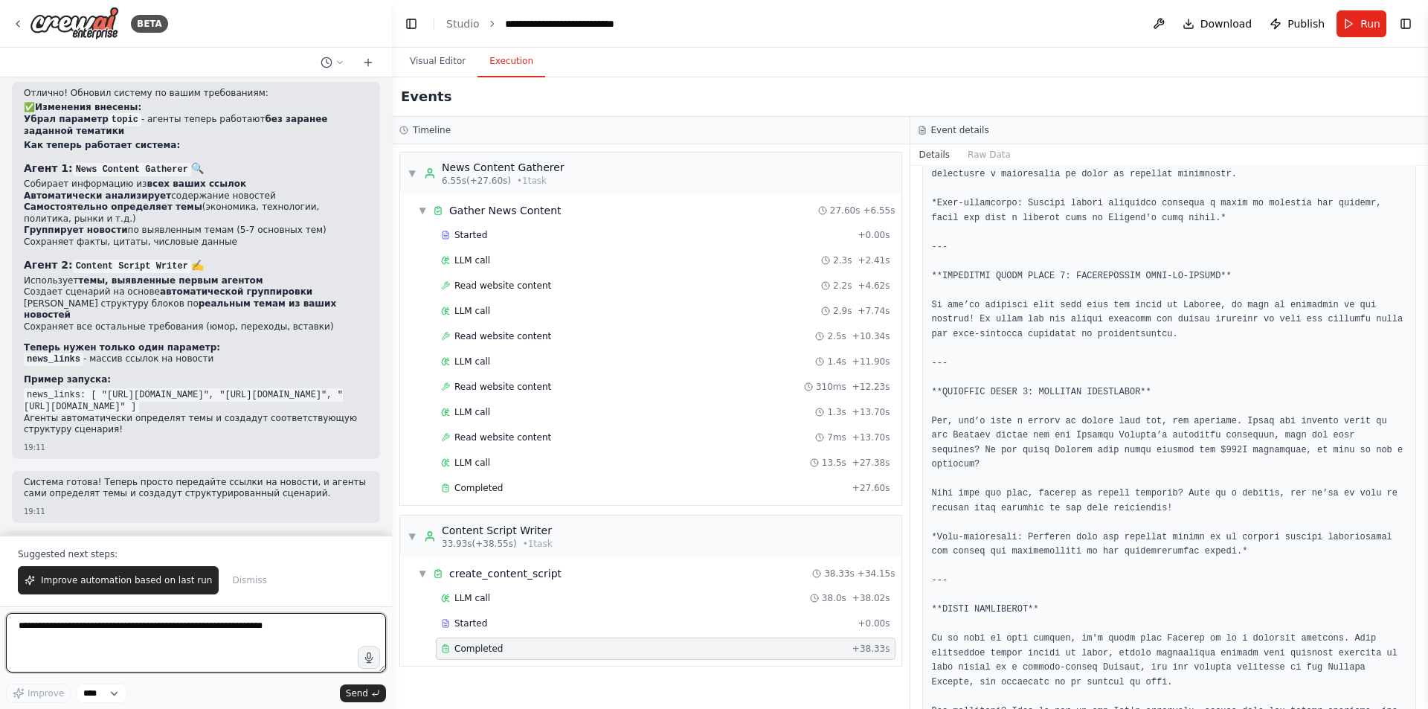
click at [178, 643] on textarea at bounding box center [196, 642] width 380 height 59
paste textarea "**********"
type textarea "**********"
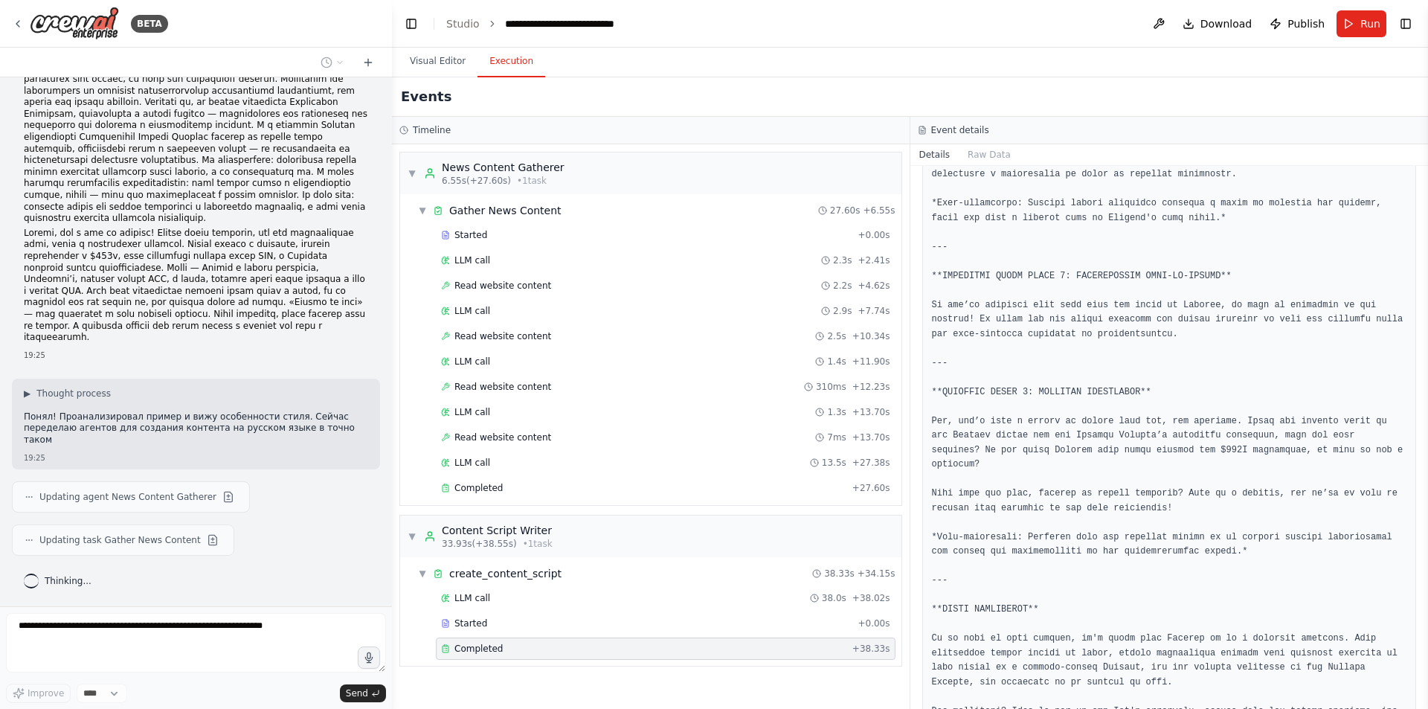
scroll to position [13913, 0]
click at [447, 65] on button "Visual Editor" at bounding box center [438, 61] width 80 height 31
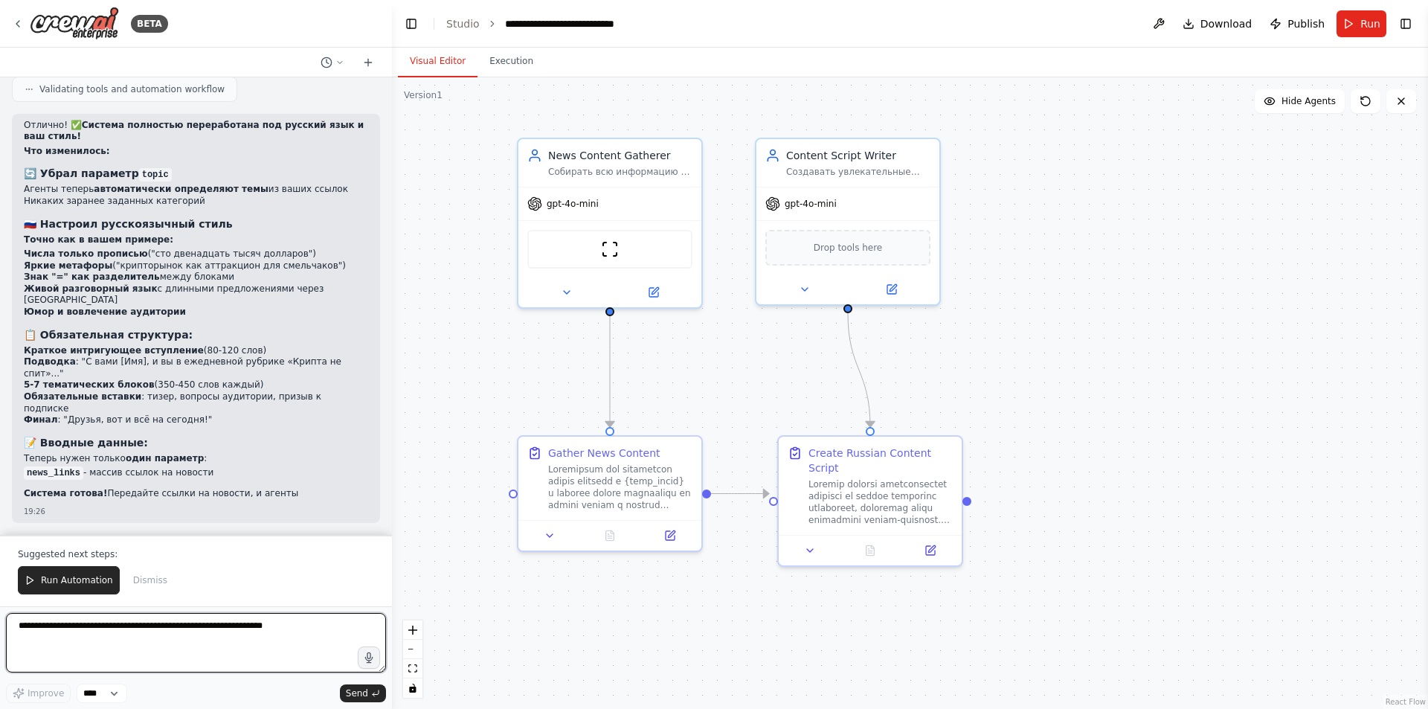
scroll to position [14467, 0]
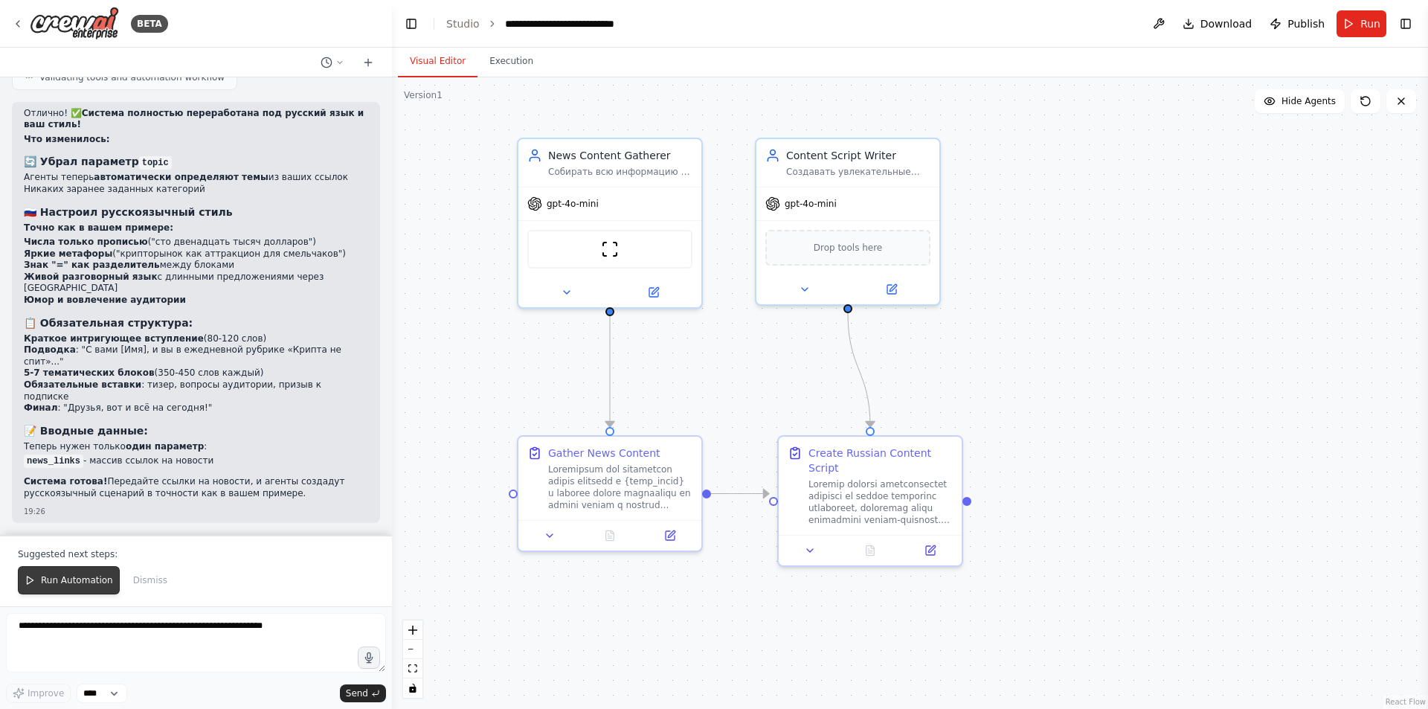
click at [54, 574] on button "Run Automation" at bounding box center [69, 580] width 102 height 28
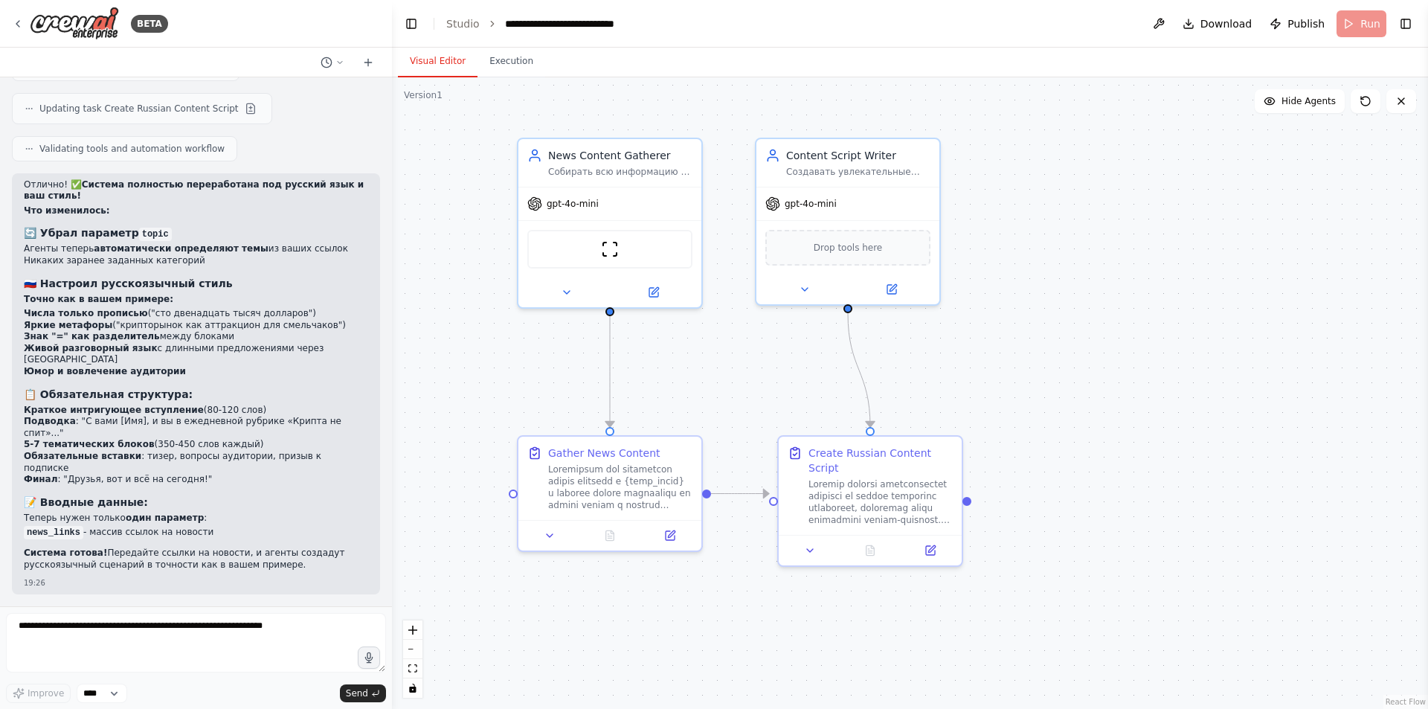
scroll to position [14395, 0]
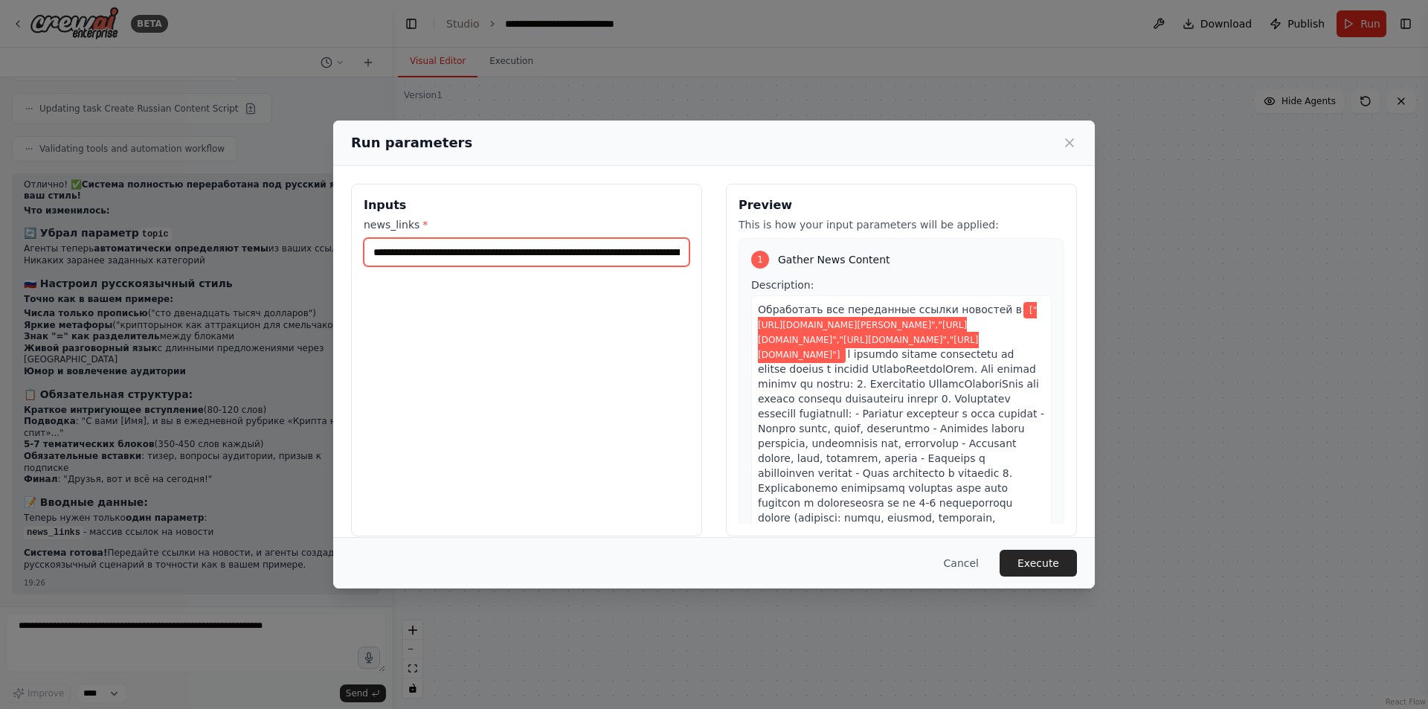
click at [585, 249] on input "**********" at bounding box center [527, 252] width 326 height 28
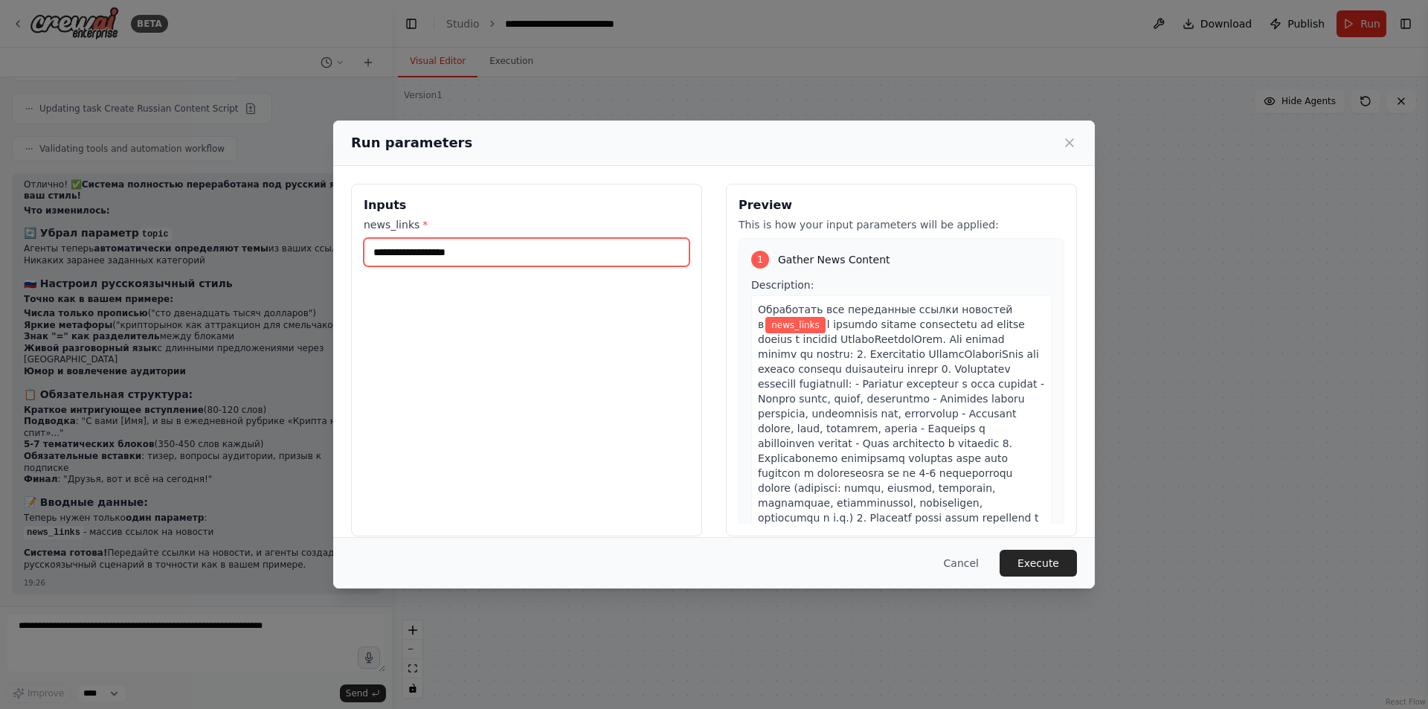
click at [472, 255] on input "news_links *" at bounding box center [527, 252] width 326 height 28
paste input "**********"
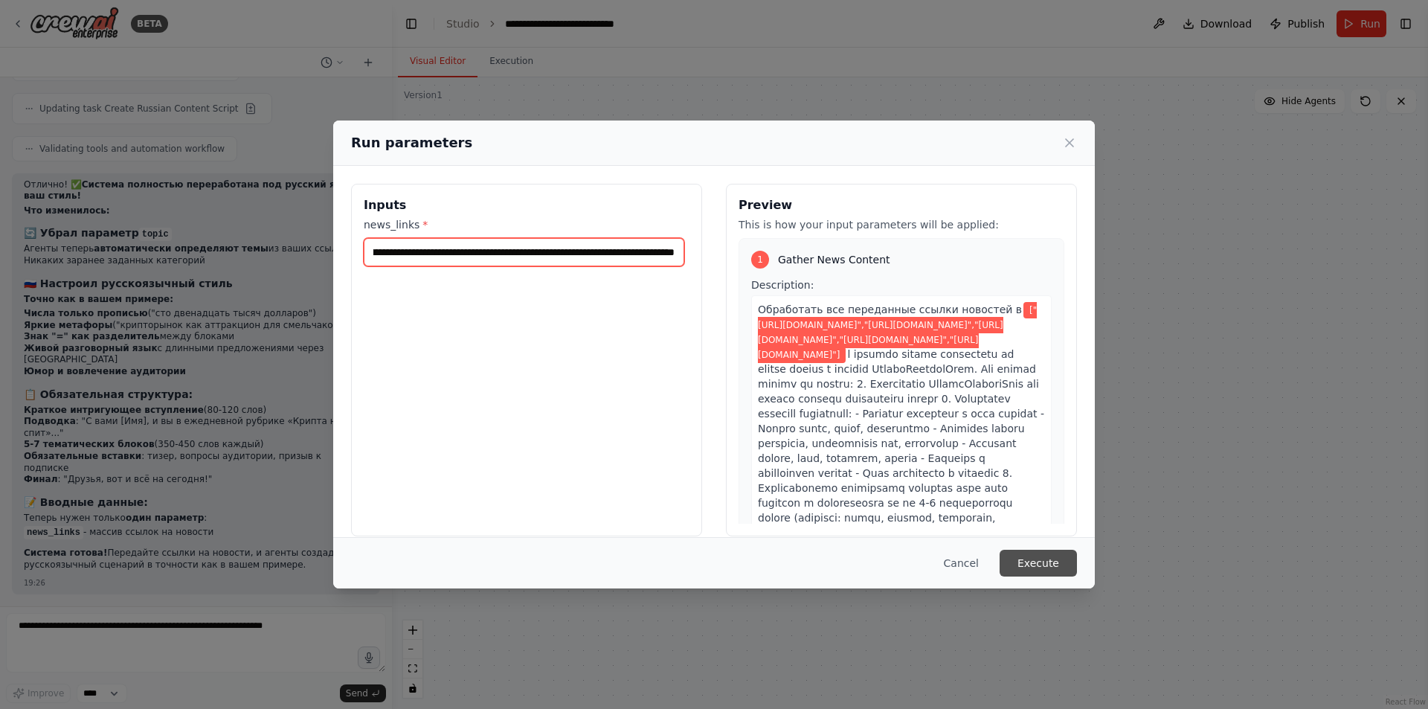
type input "**********"
click at [1057, 560] on button "Execute" at bounding box center [1038, 563] width 77 height 27
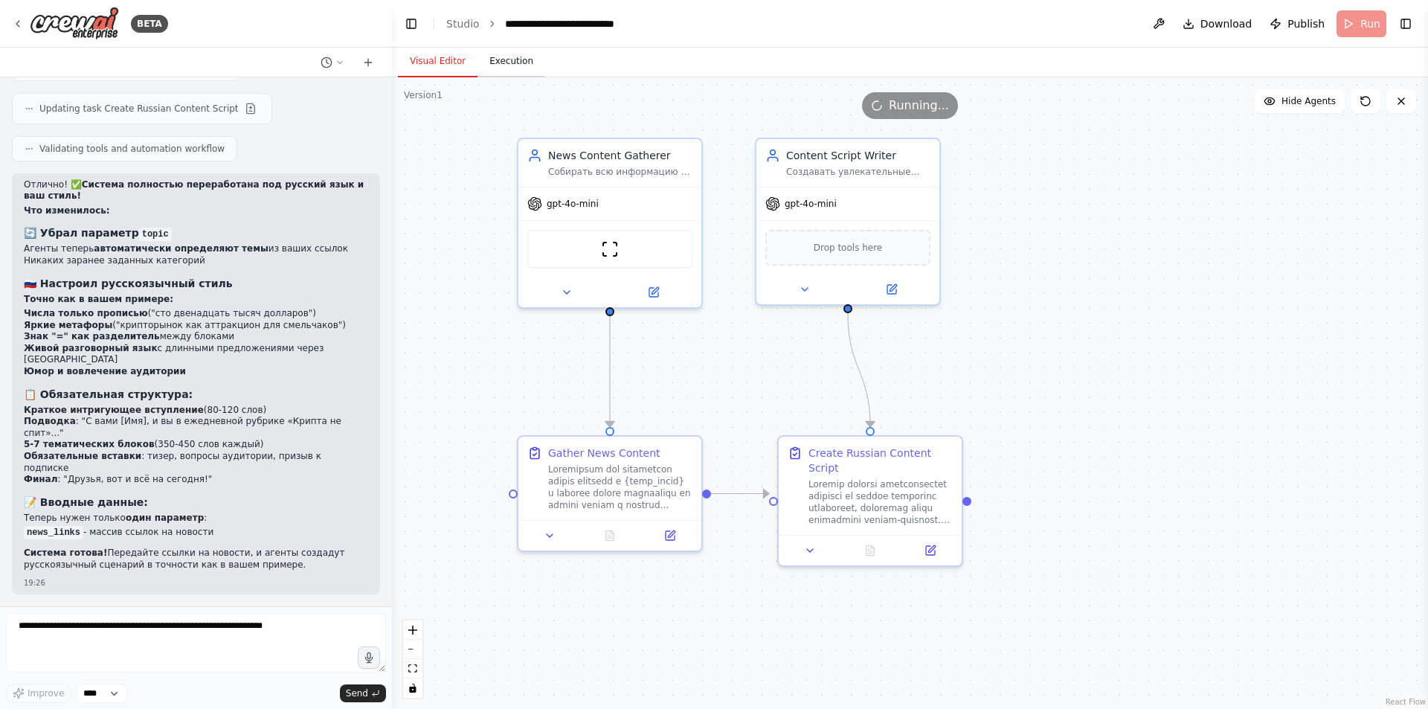
click at [514, 65] on button "Execution" at bounding box center [511, 61] width 68 height 31
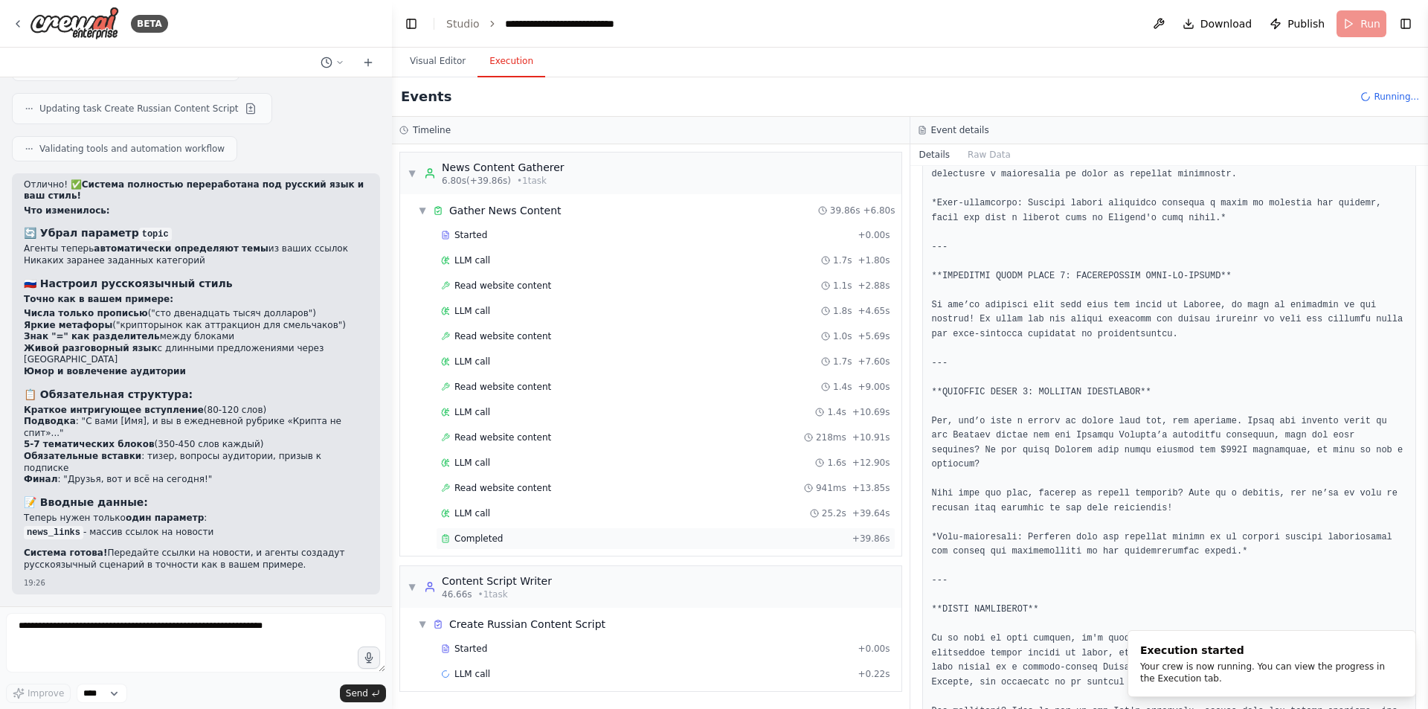
click at [596, 528] on div "Completed + 39.86s" at bounding box center [666, 538] width 460 height 22
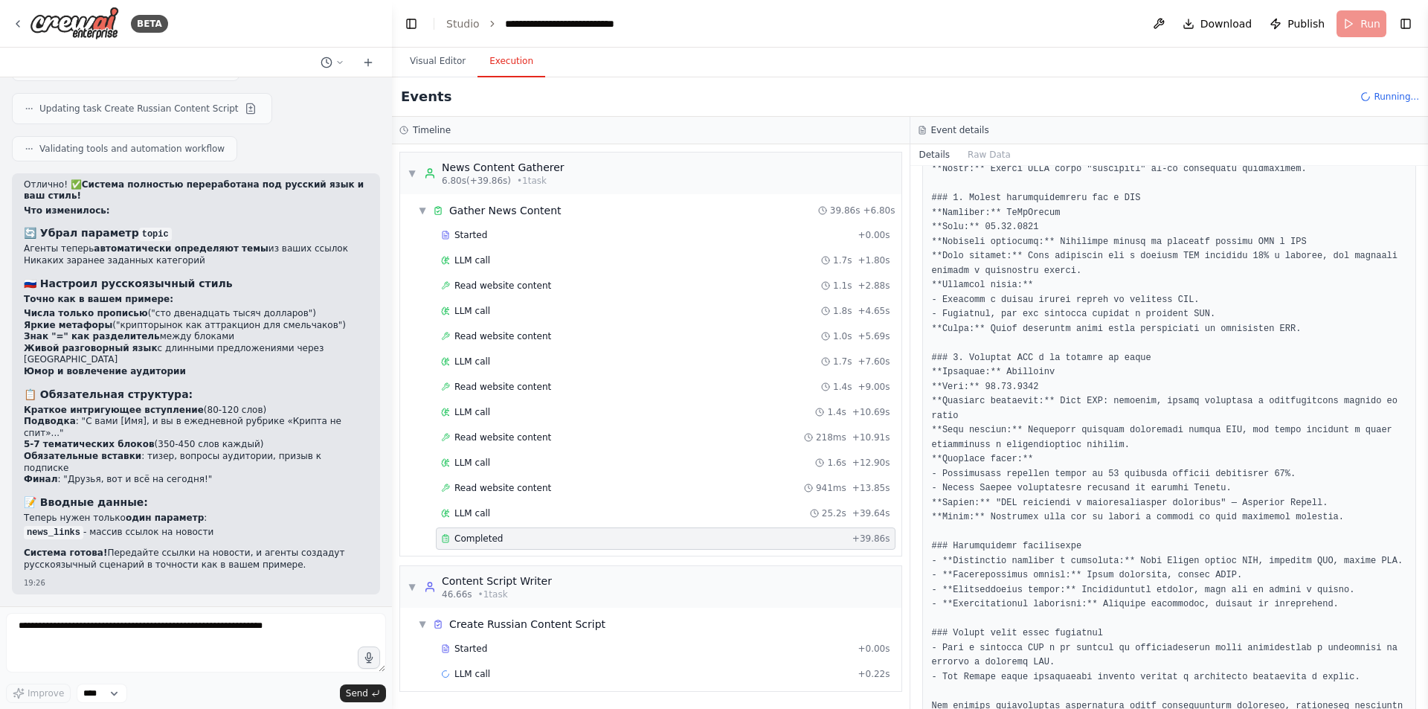
scroll to position [1046, 0]
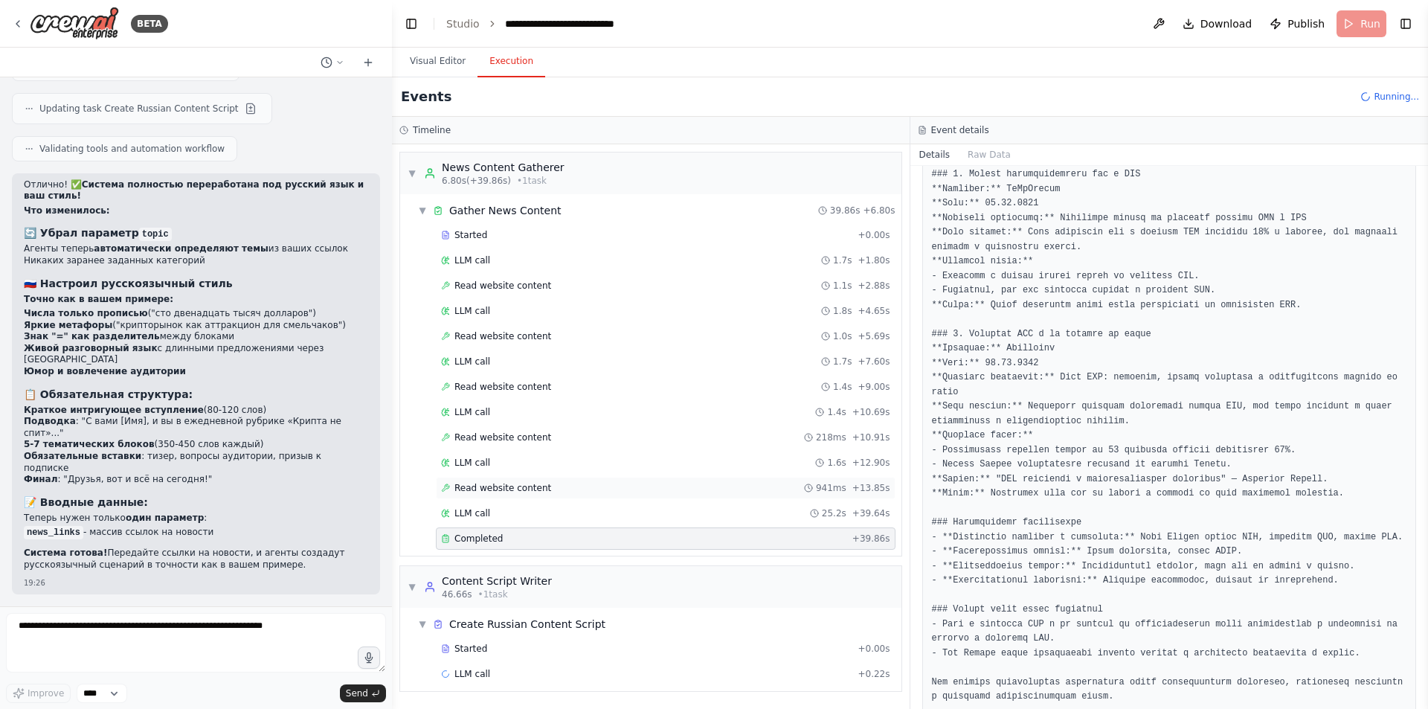
click at [503, 484] on span "Read website content" at bounding box center [502, 488] width 97 height 12
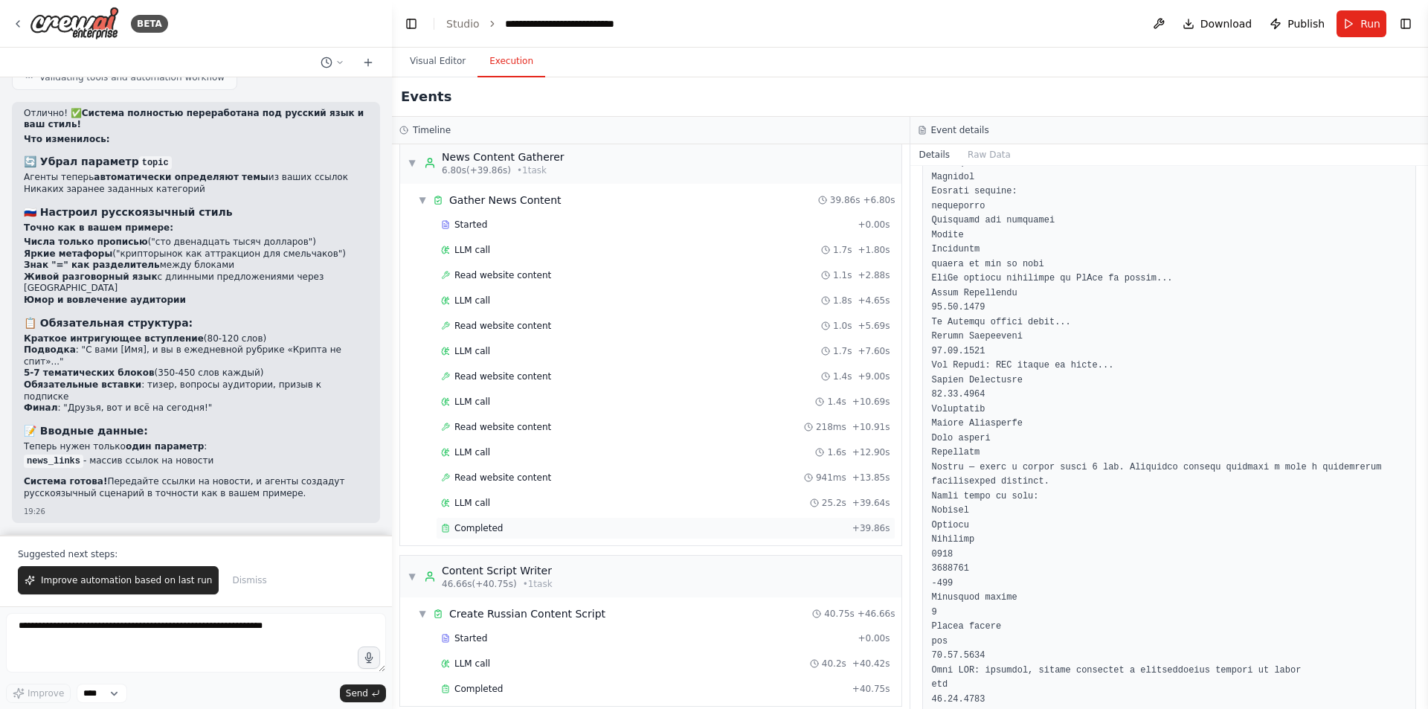
scroll to position [25, 0]
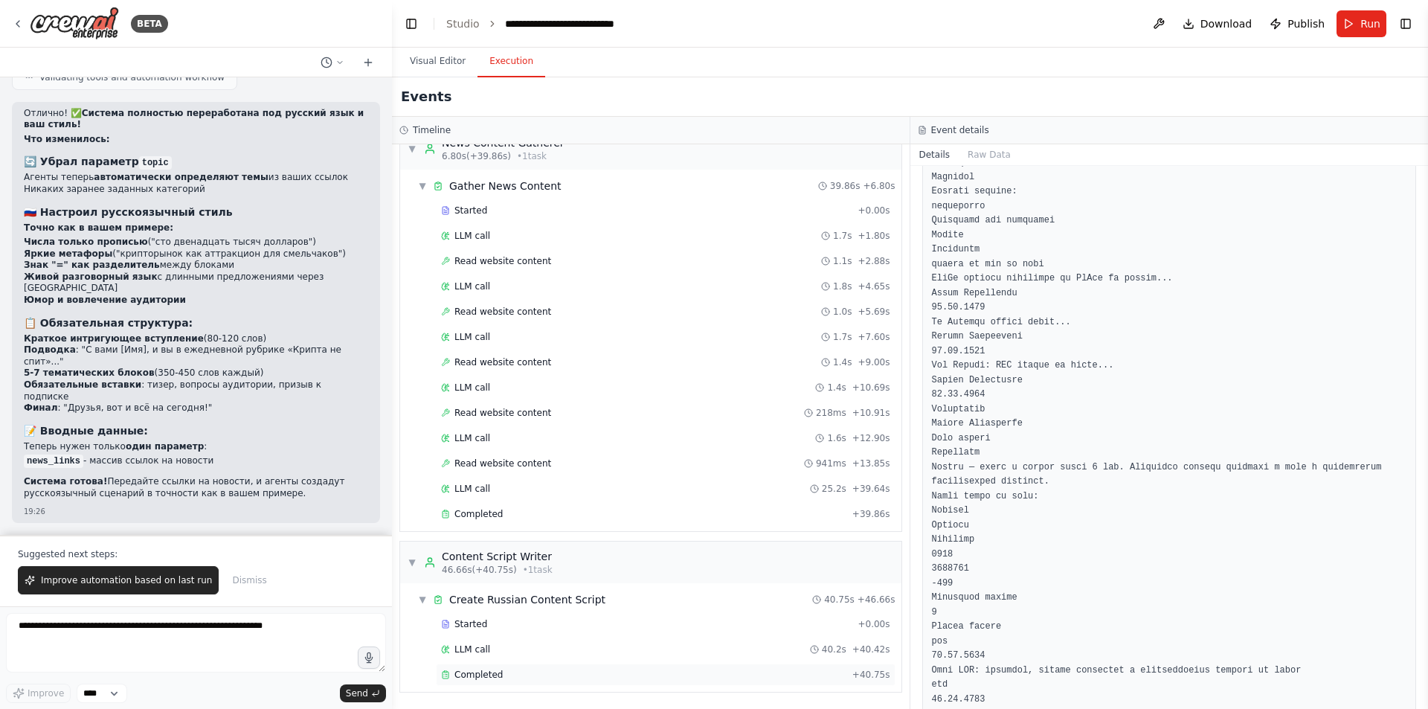
click at [557, 669] on div "Completed" at bounding box center [643, 675] width 405 height 12
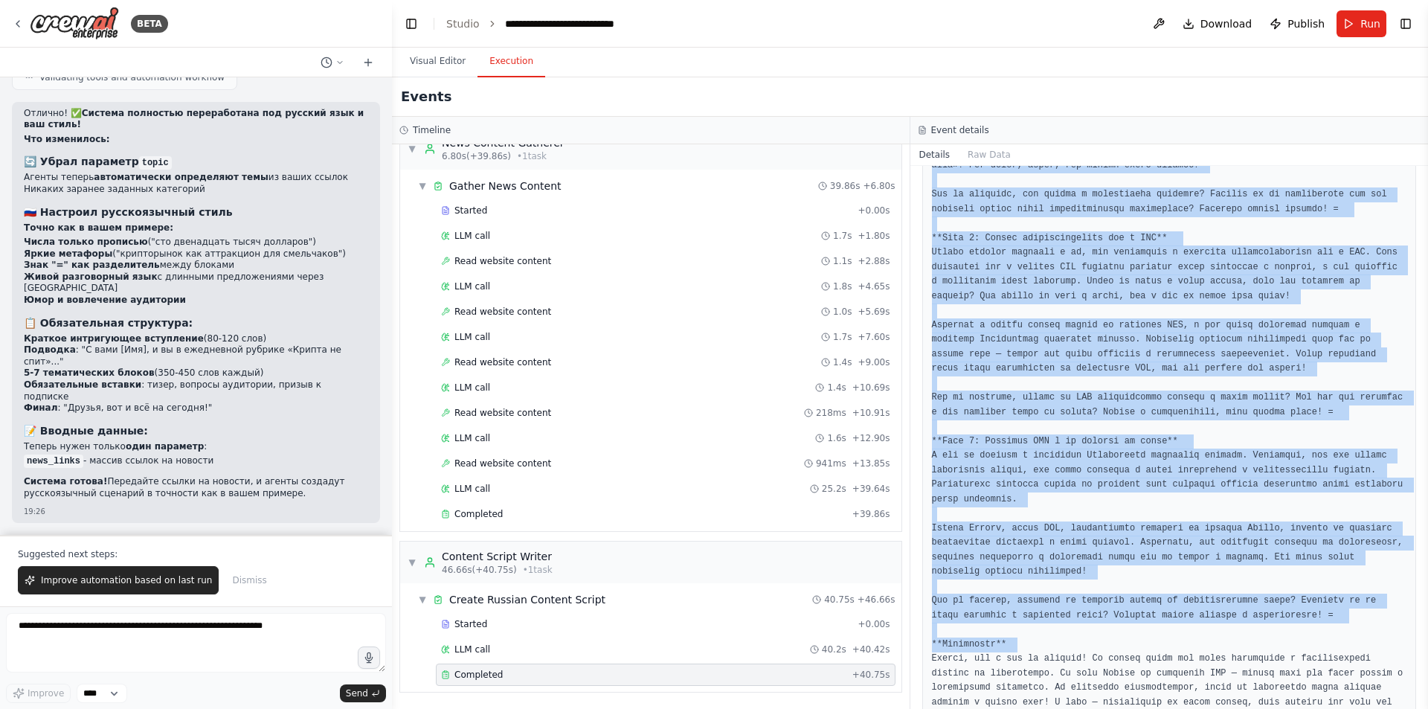
scroll to position [1611, 0]
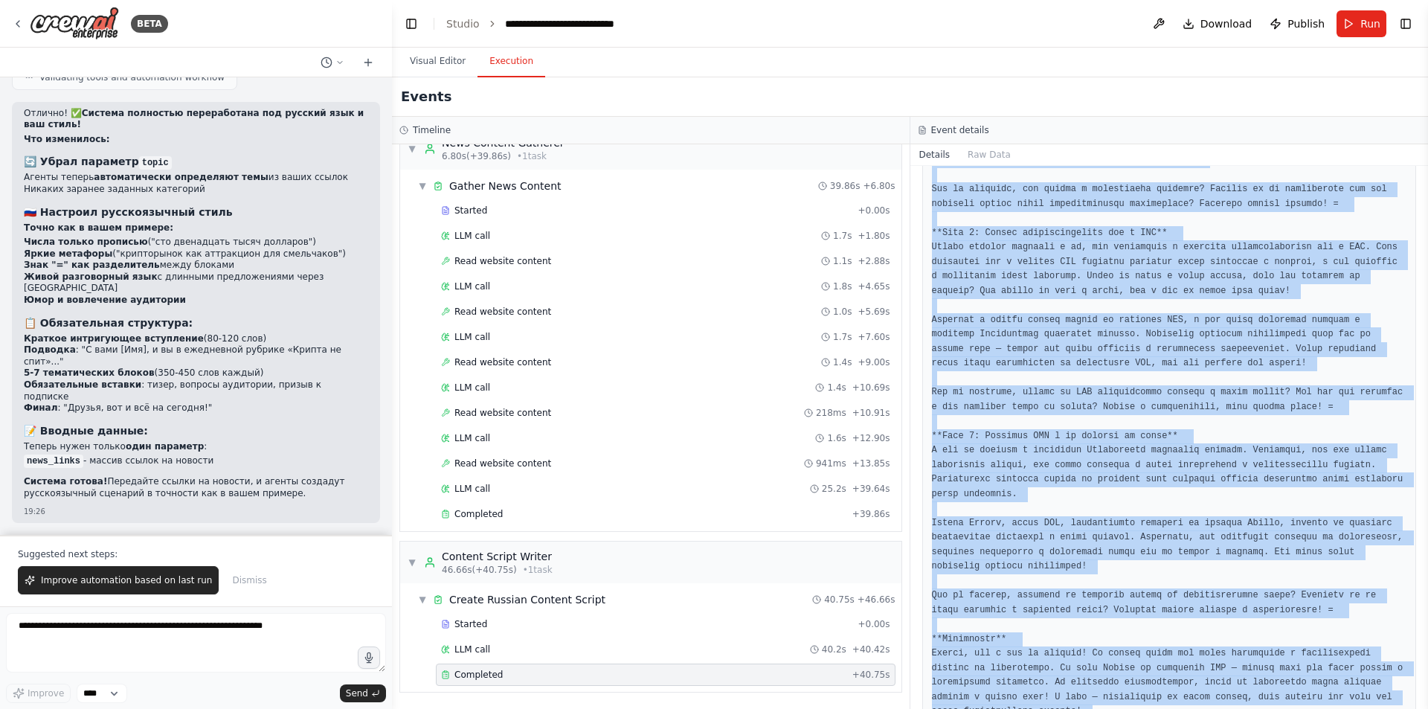
drag, startPoint x: 930, startPoint y: 418, endPoint x: 1198, endPoint y: 668, distance: 366.8
click at [1198, 668] on div at bounding box center [1169, 15] width 495 height 1427
copy pre "**Вступление** Крипторынок, как аттракцион для смельчаков, снова радует нас сво…"
click at [1032, 399] on pre at bounding box center [1169, 15] width 475 height 1407
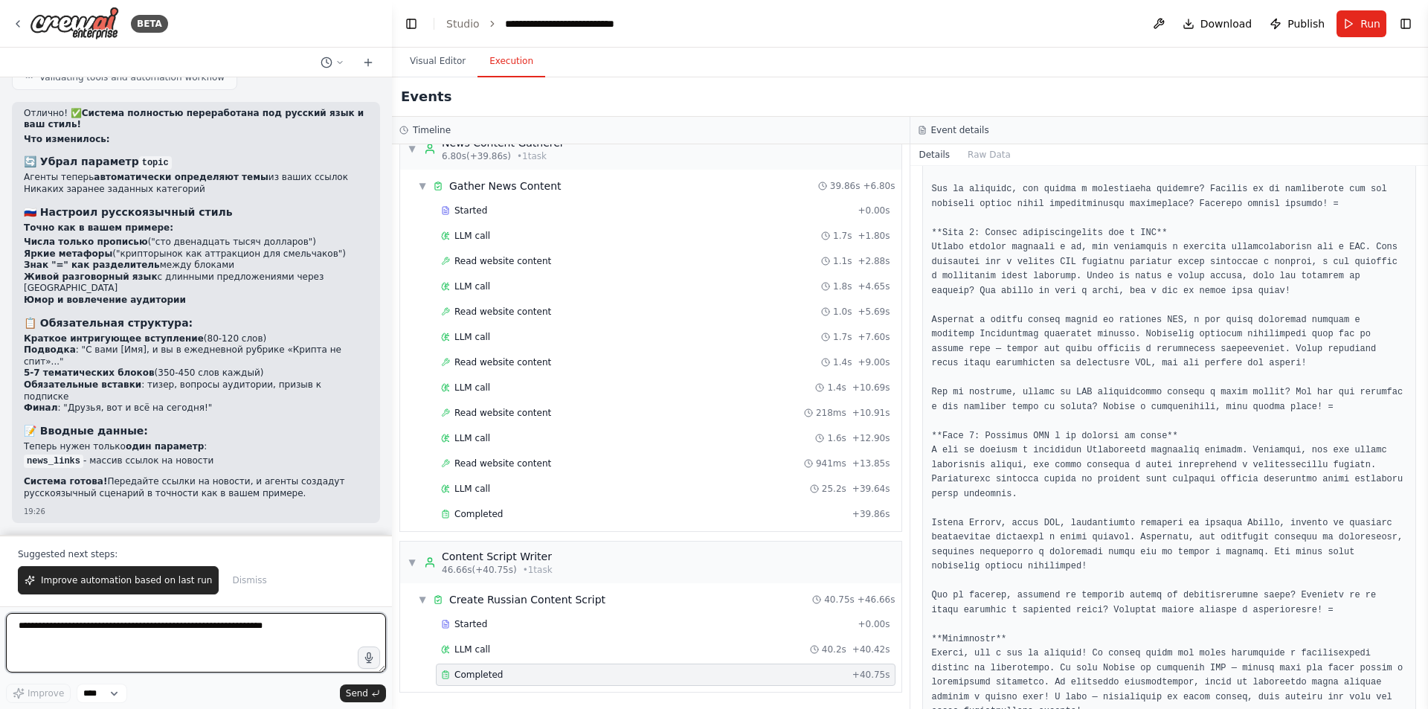
click at [250, 614] on textarea at bounding box center [196, 642] width 380 height 59
type textarea "*"
type textarea "**********"
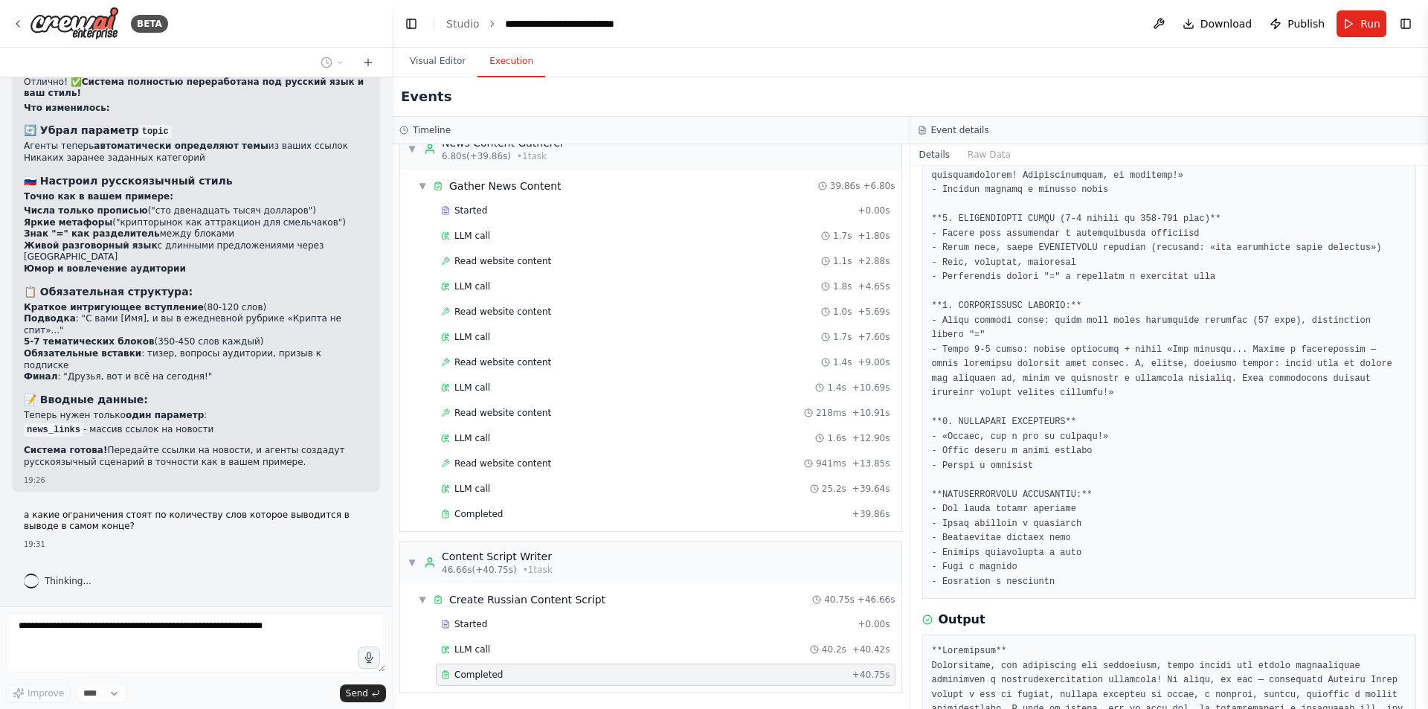
scroll to position [272, 0]
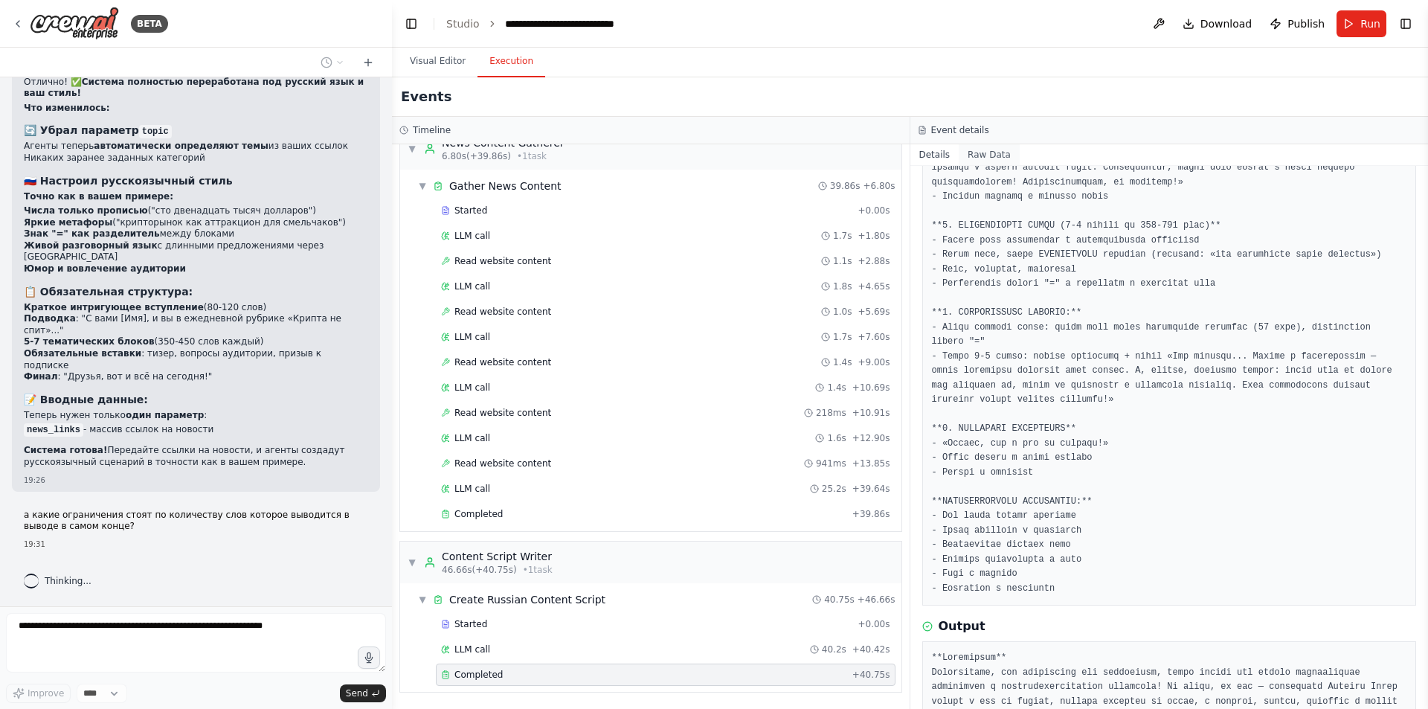
click at [977, 150] on button "Raw Data" at bounding box center [989, 154] width 61 height 21
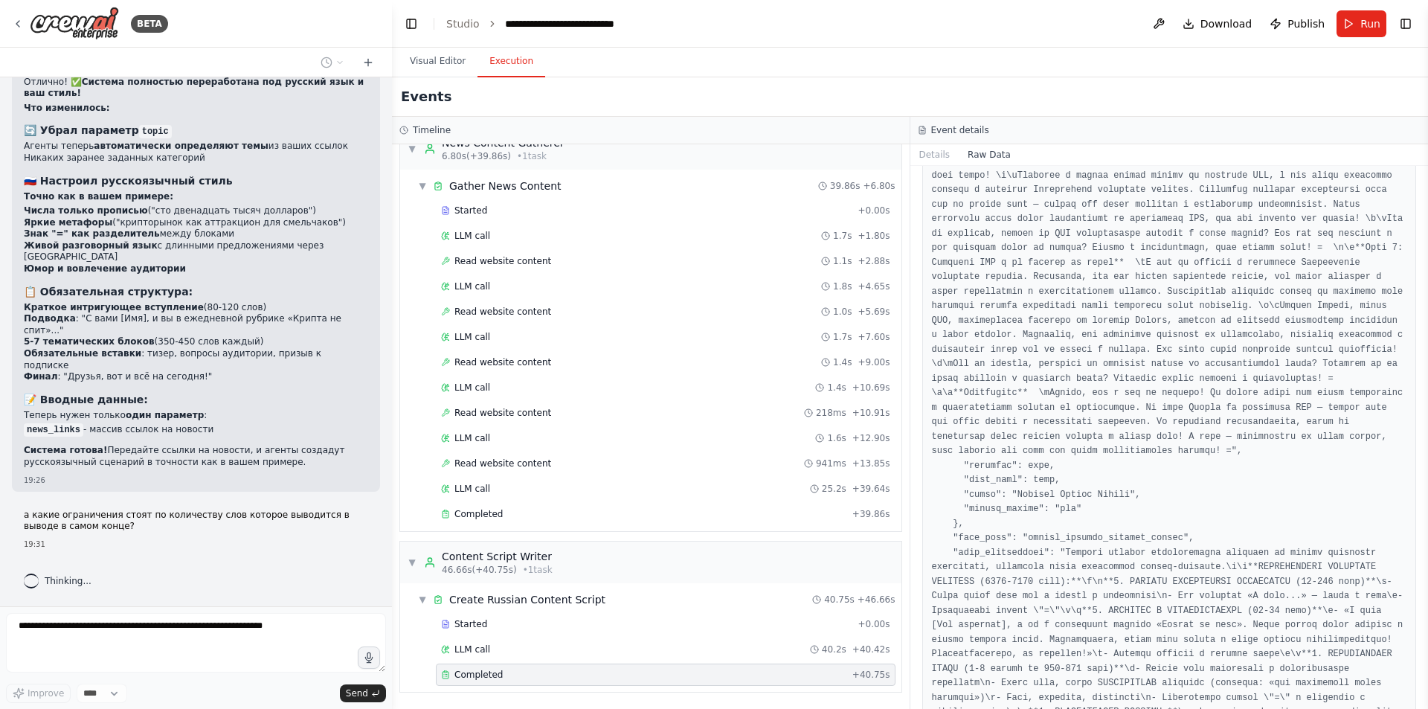
scroll to position [3316, 0]
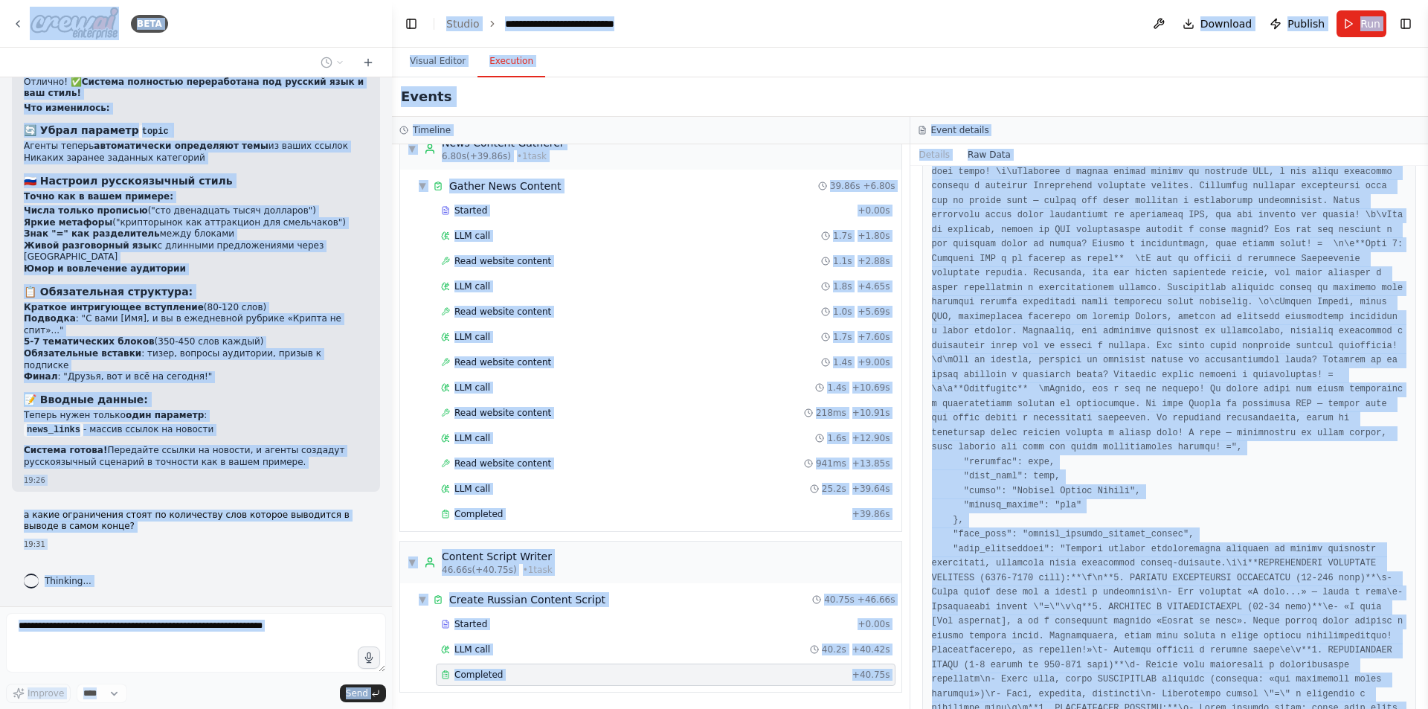
copy body "BETA Создай мне агента, который будет с помощью ip ключа и chat id подключаться…"
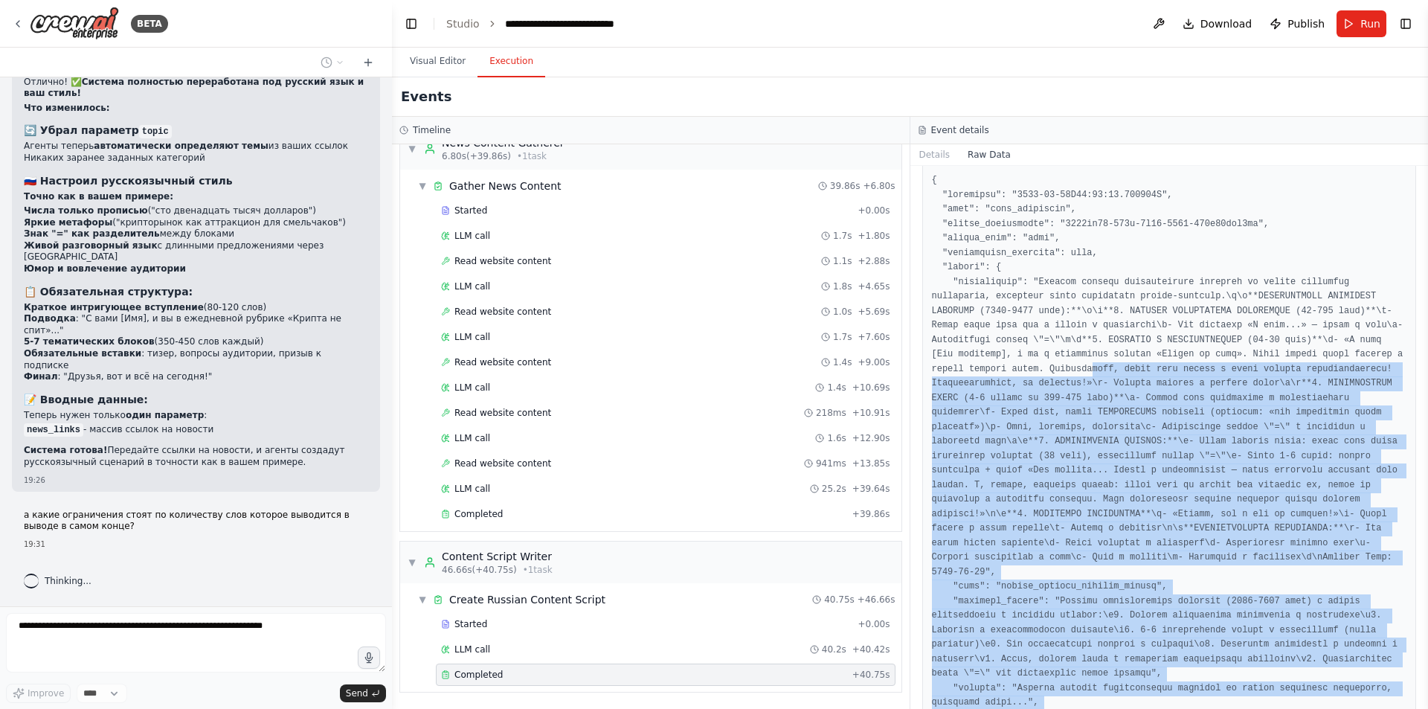
scroll to position [0, 0]
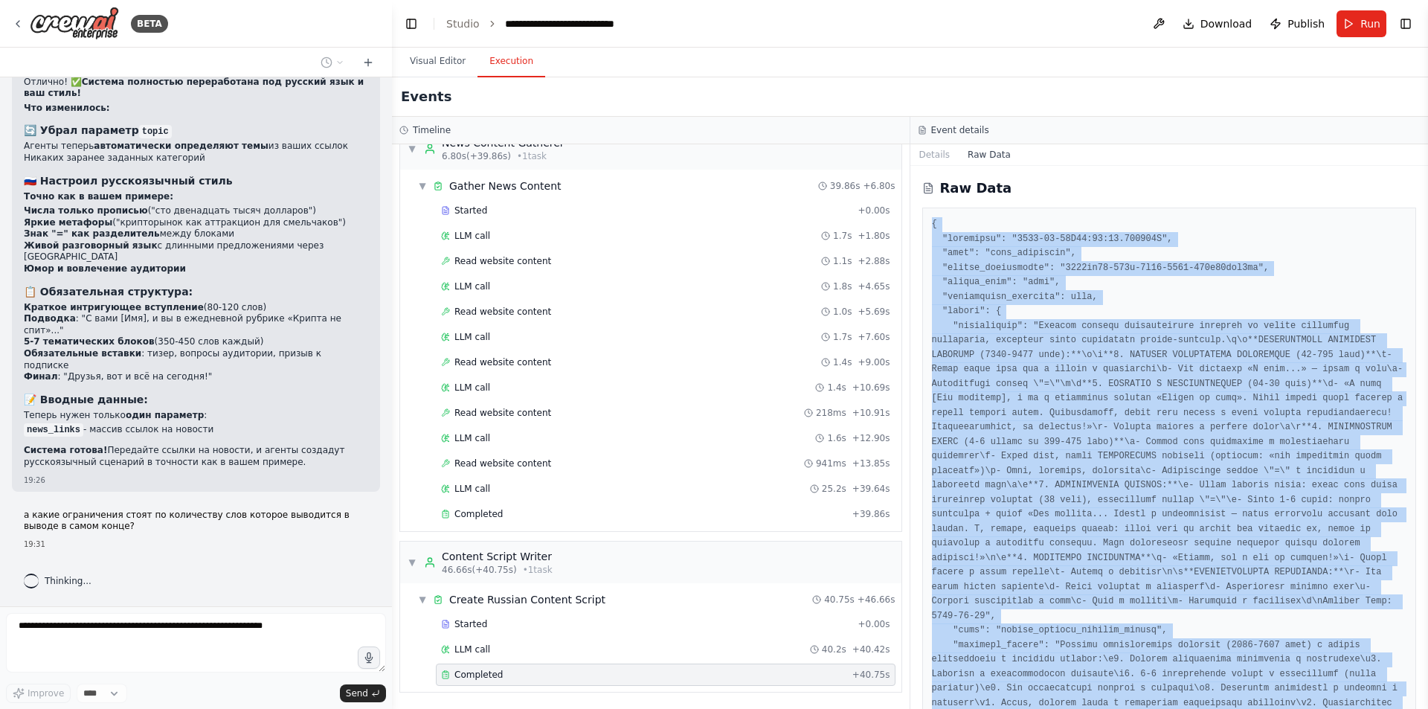
drag, startPoint x: 962, startPoint y: 679, endPoint x: 922, endPoint y: 229, distance: 451.8
copy pre "{ "timestamp": "2025-09-17T17:30:09.491884Z", "type": "task_completed", "source…"
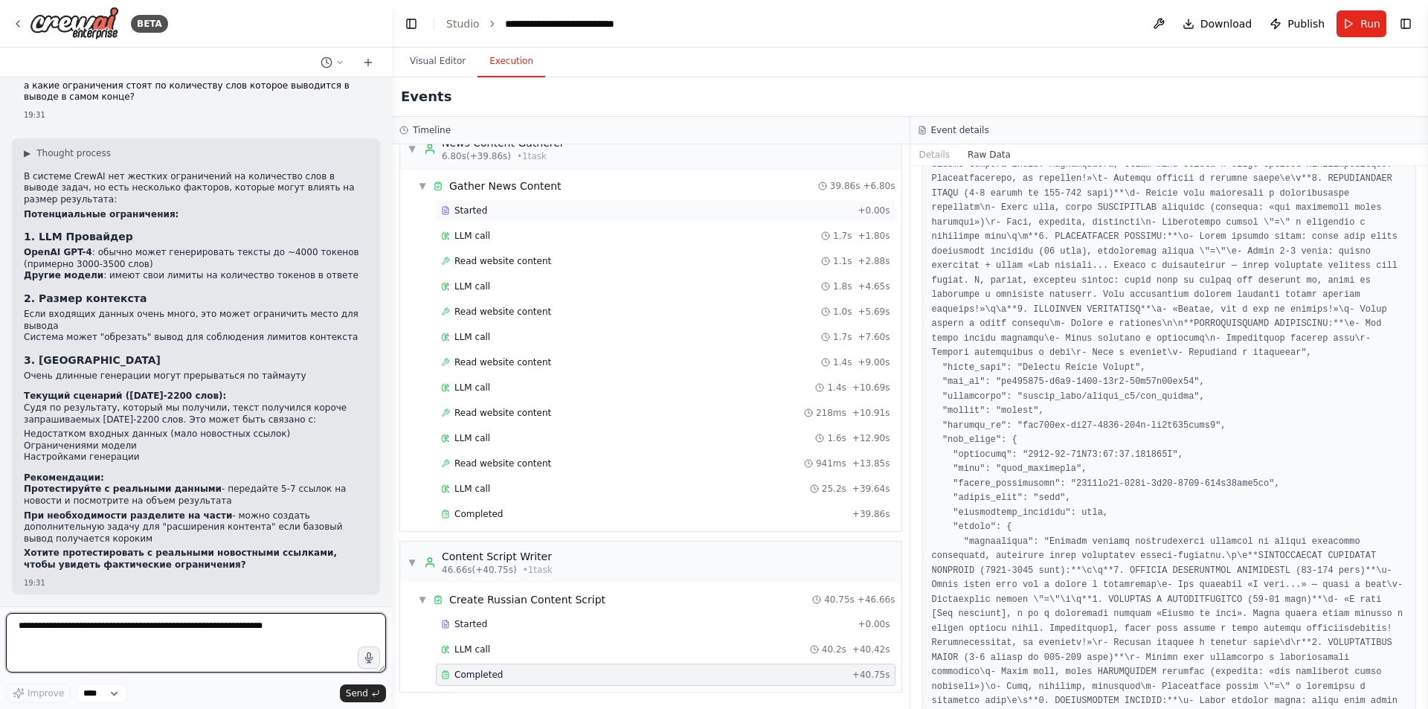
scroll to position [1785, 0]
click at [440, 52] on button "Visual Editor" at bounding box center [438, 61] width 80 height 31
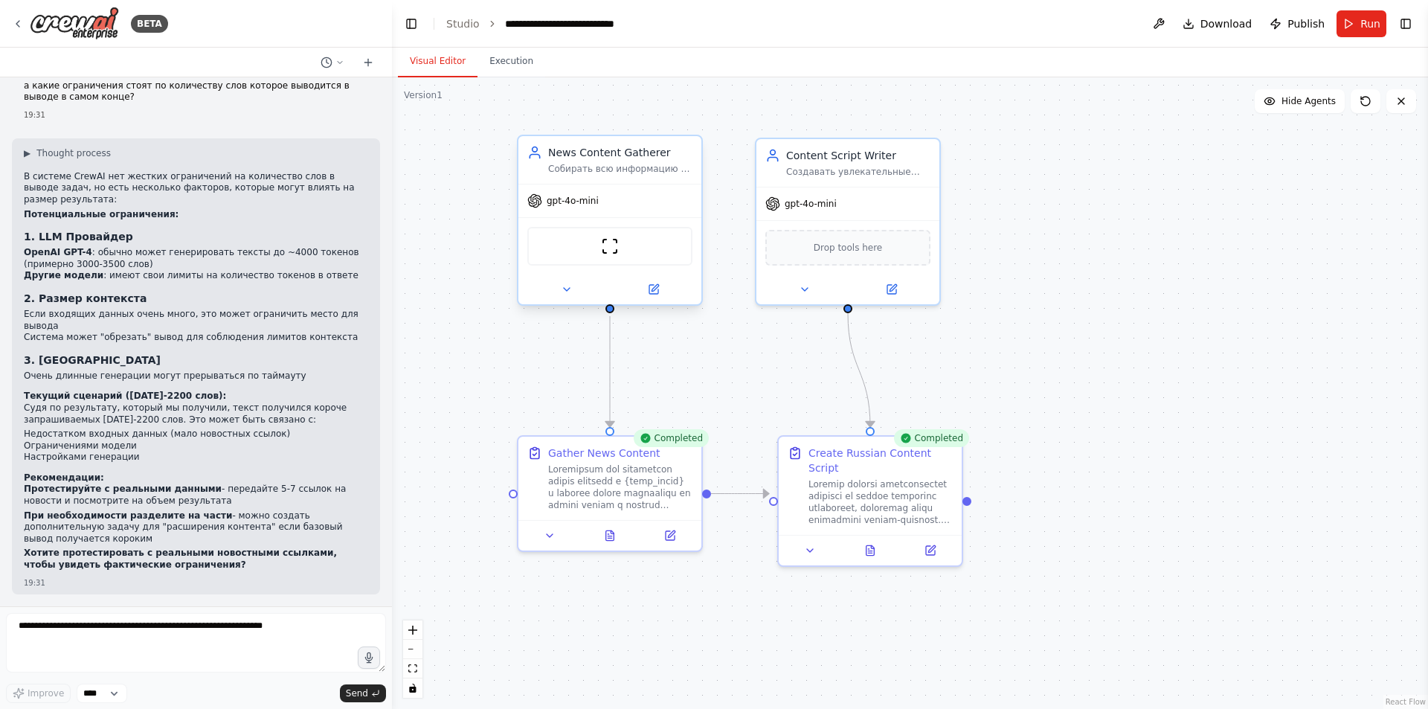
click at [630, 210] on div "gpt-4o-mini" at bounding box center [609, 200] width 183 height 33
click at [650, 291] on icon at bounding box center [653, 289] width 9 height 9
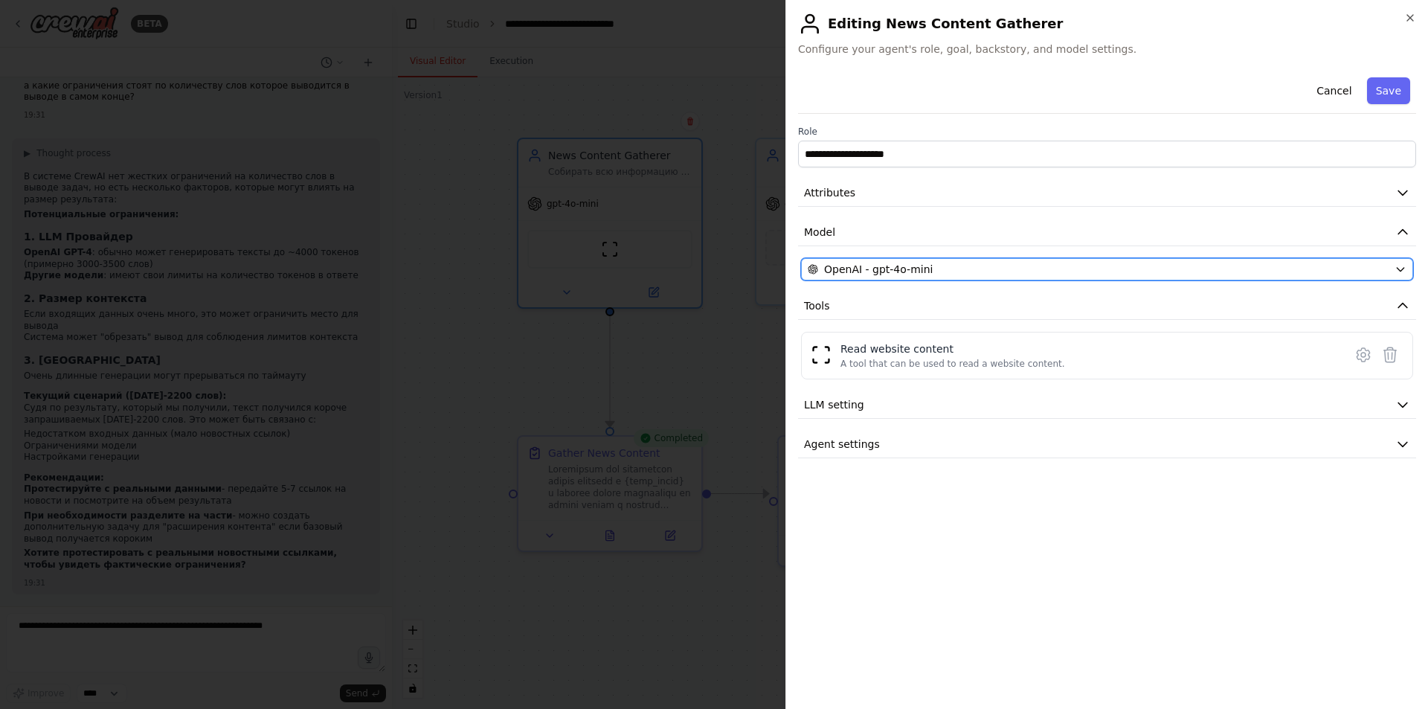
click at [1046, 260] on button "OpenAI - gpt-4o-mini" at bounding box center [1107, 269] width 612 height 22
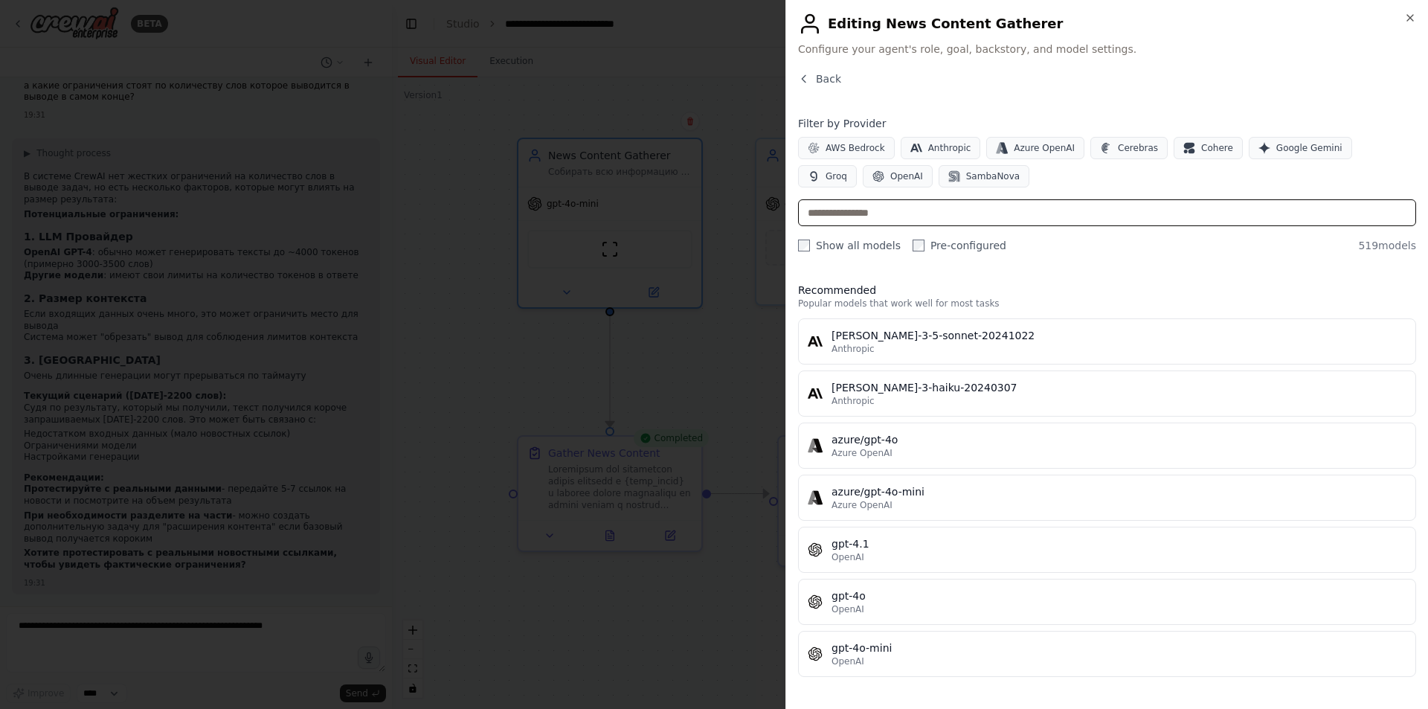
click at [911, 202] on input "text" at bounding box center [1107, 212] width 618 height 27
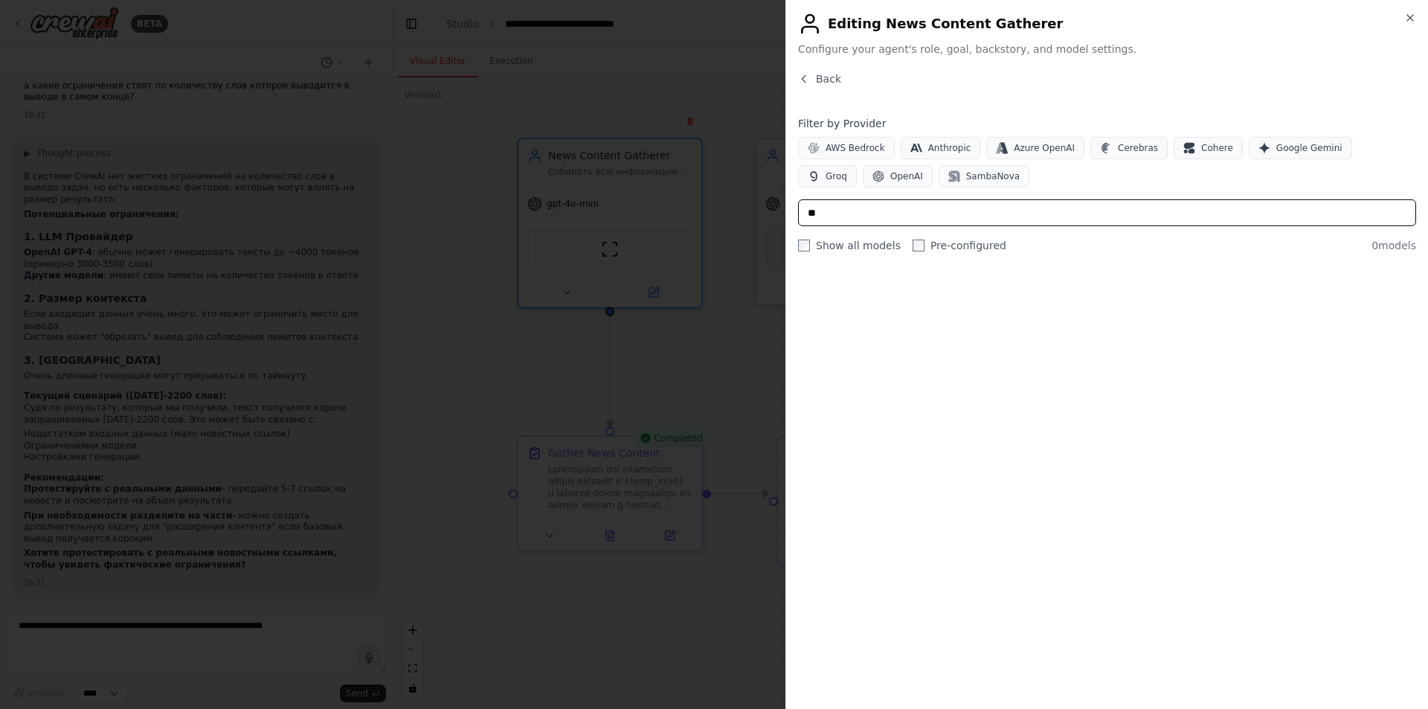
type input "*"
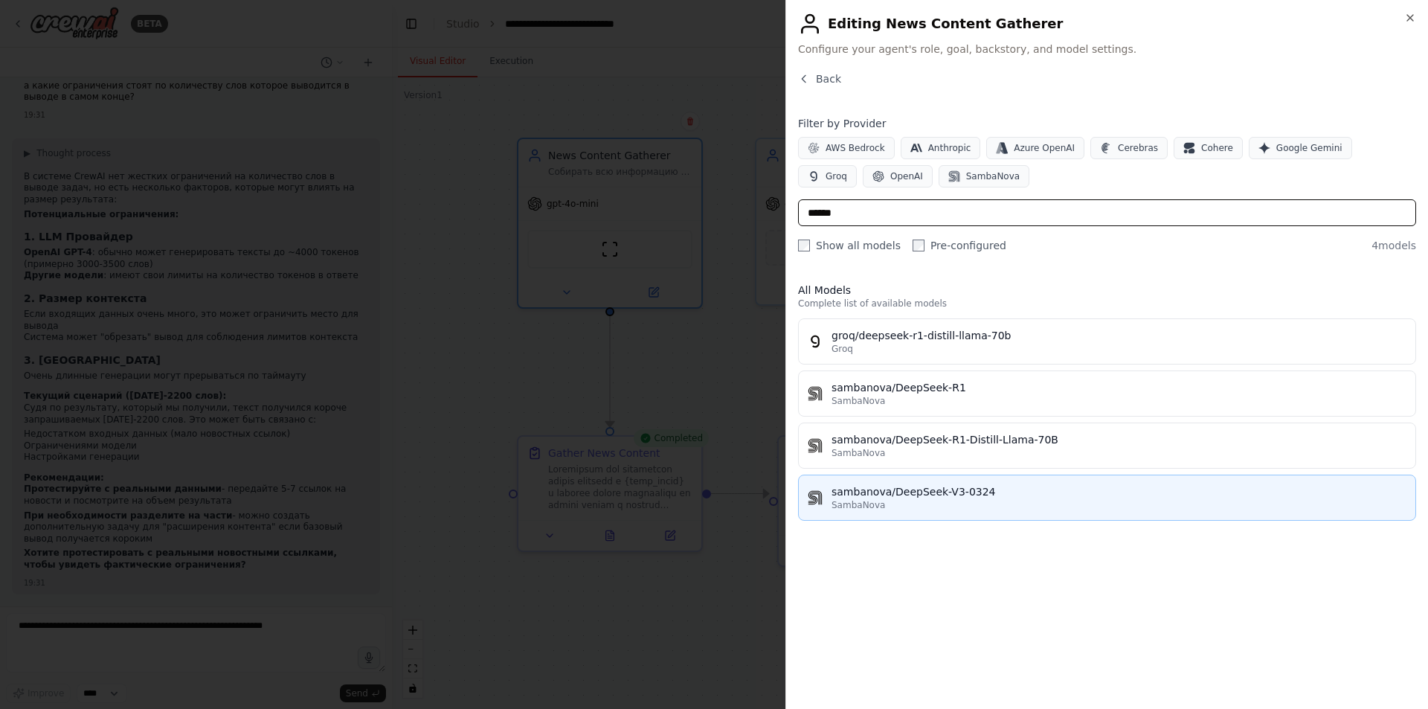
type input "******"
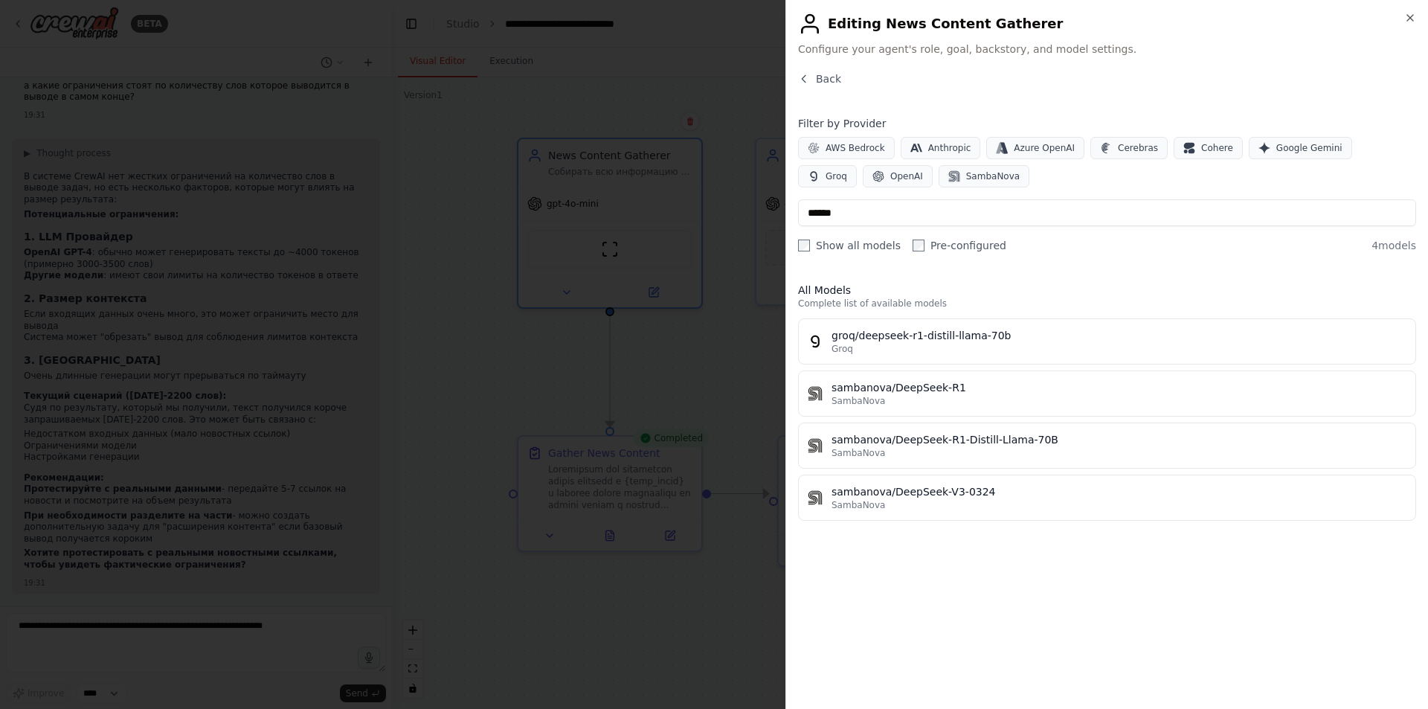
drag, startPoint x: 991, startPoint y: 487, endPoint x: 919, endPoint y: 591, distance: 126.1
click at [919, 591] on div "All Models Complete list of available models groq/deepseek-r1-distill-llama-70b…" at bounding box center [1107, 484] width 618 height 426
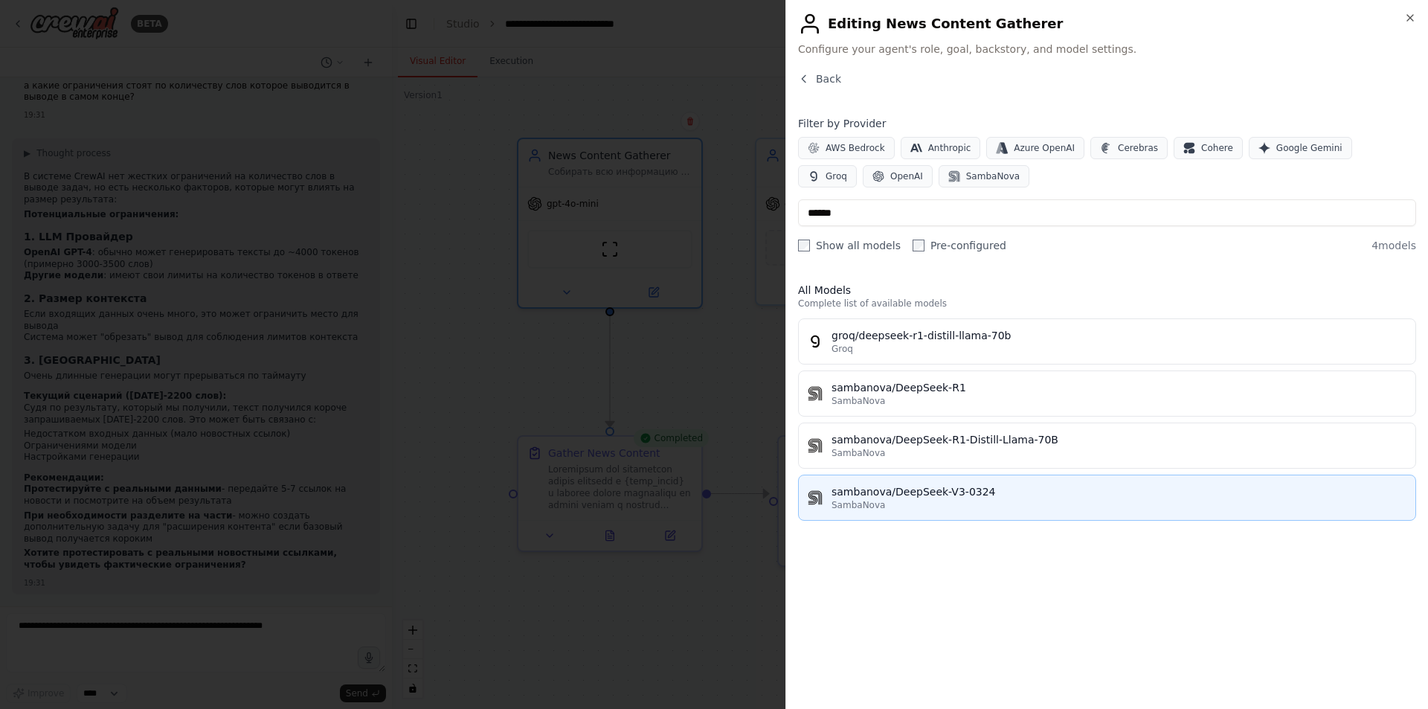
click at [958, 480] on button "sambanova/DeepSeek-V3-0324 SambaNova" at bounding box center [1107, 498] width 618 height 46
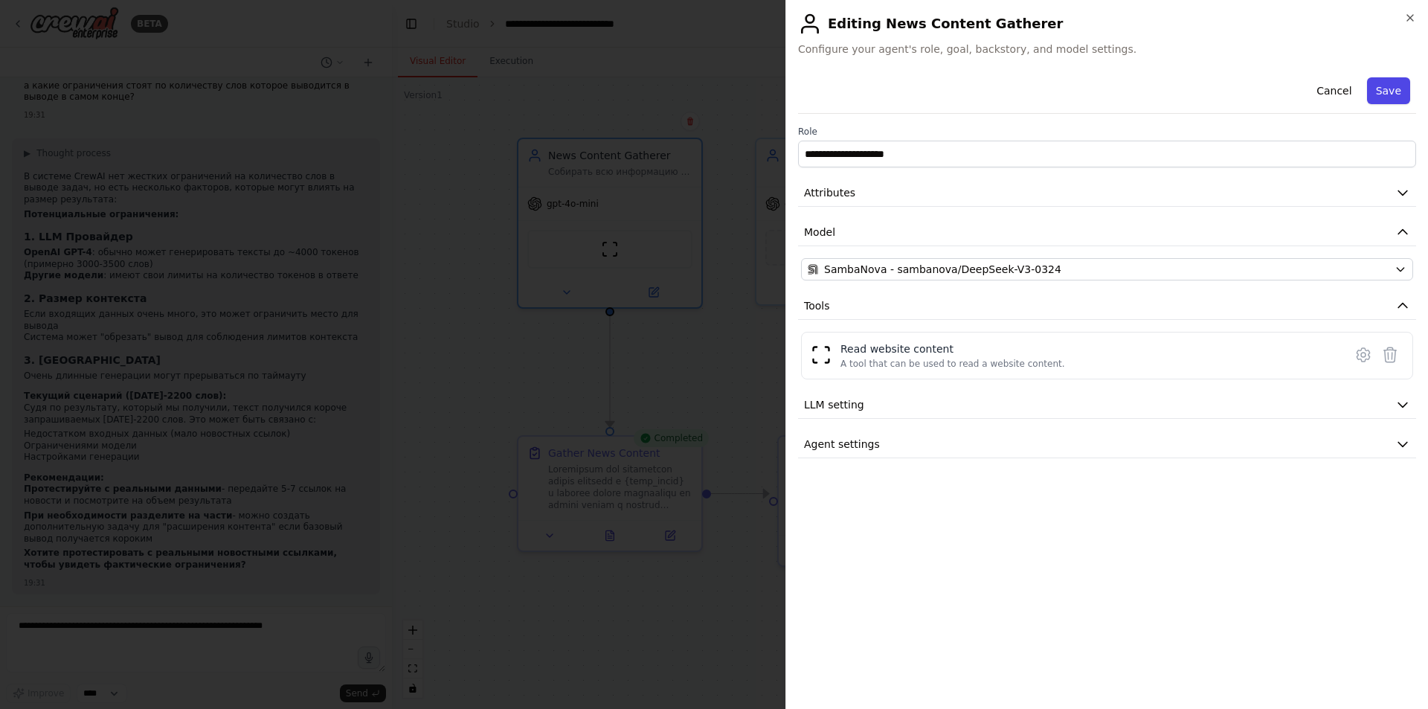
click at [1397, 90] on button "Save" at bounding box center [1388, 90] width 43 height 27
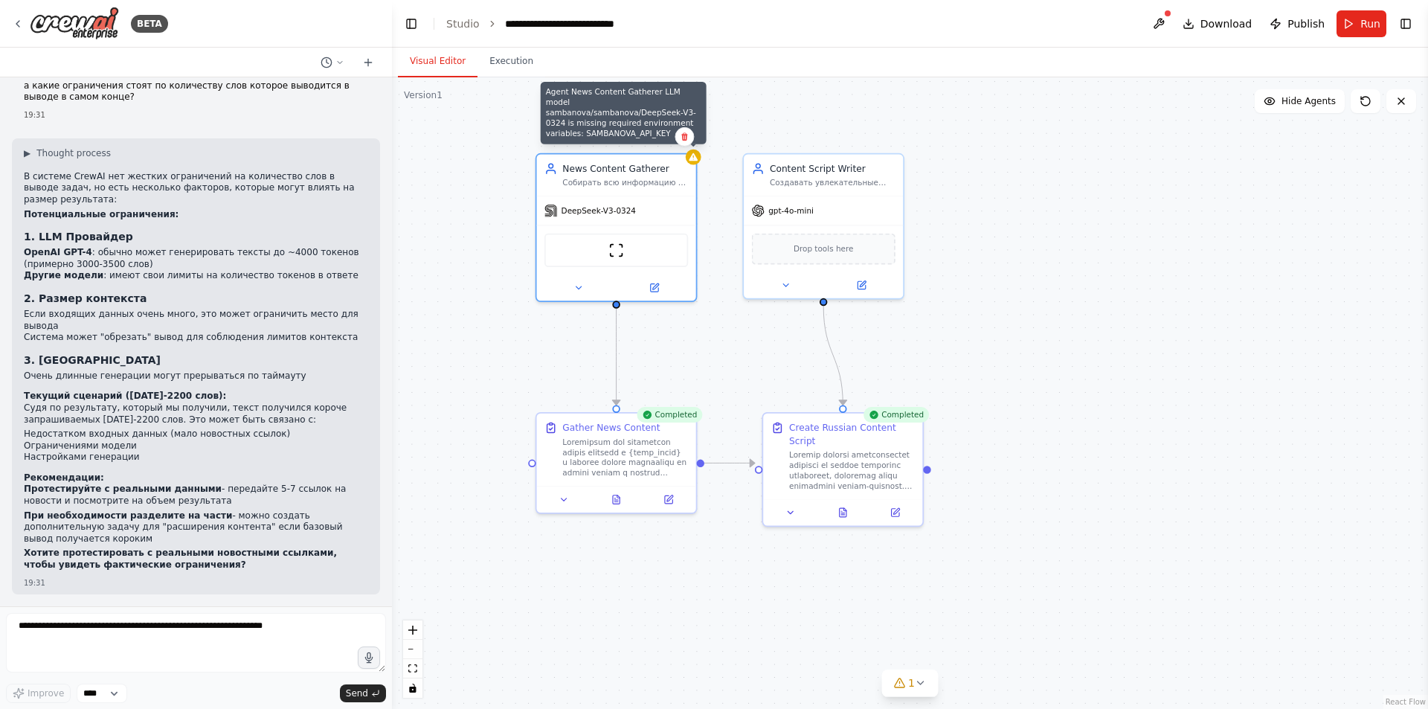
click at [715, 231] on div ".deletable-edge-delete-btn { width: 20px; height: 20px; border: 0px solid #ffff…" at bounding box center [910, 392] width 1036 height 631
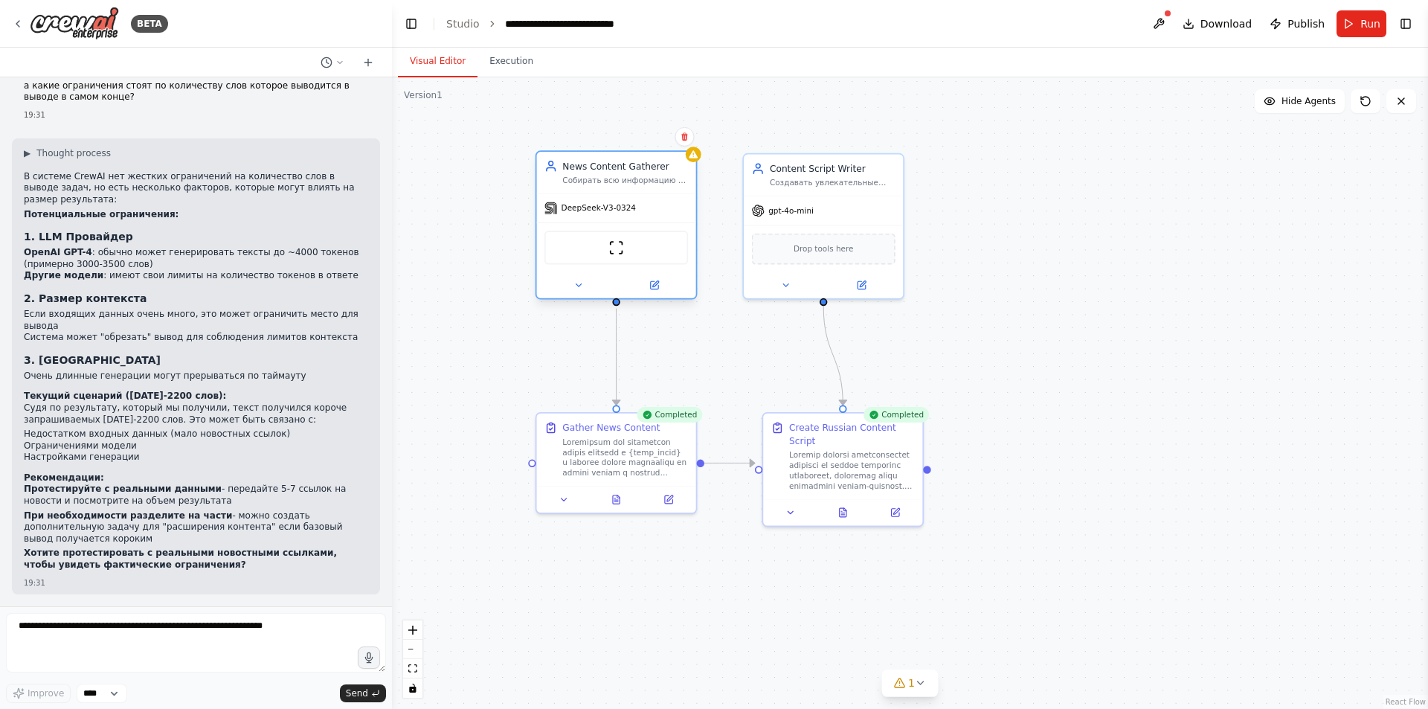
click at [608, 216] on div "DeepSeek-V3-0324" at bounding box center [616, 208] width 159 height 28
click at [657, 289] on icon at bounding box center [653, 284] width 7 height 7
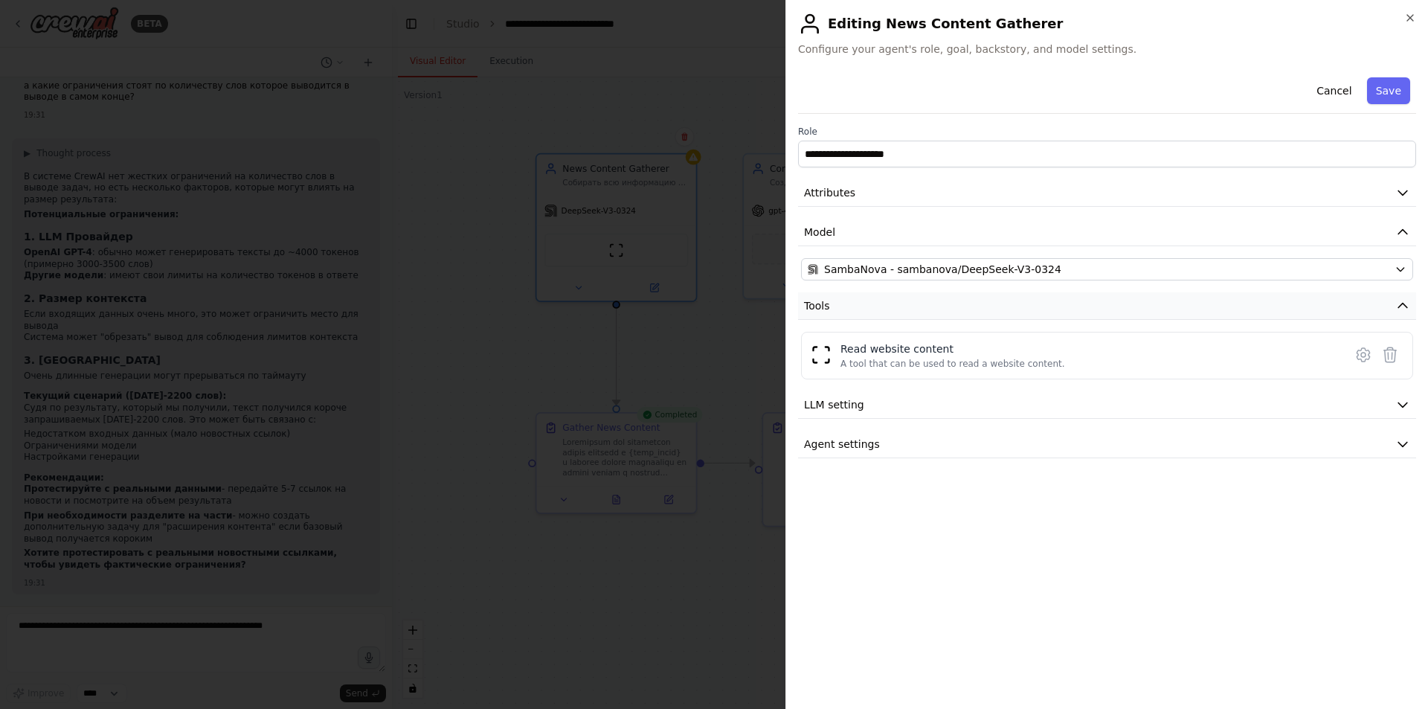
click at [1003, 303] on button "Tools" at bounding box center [1107, 306] width 618 height 28
click at [951, 344] on button "LLM setting" at bounding box center [1107, 346] width 618 height 28
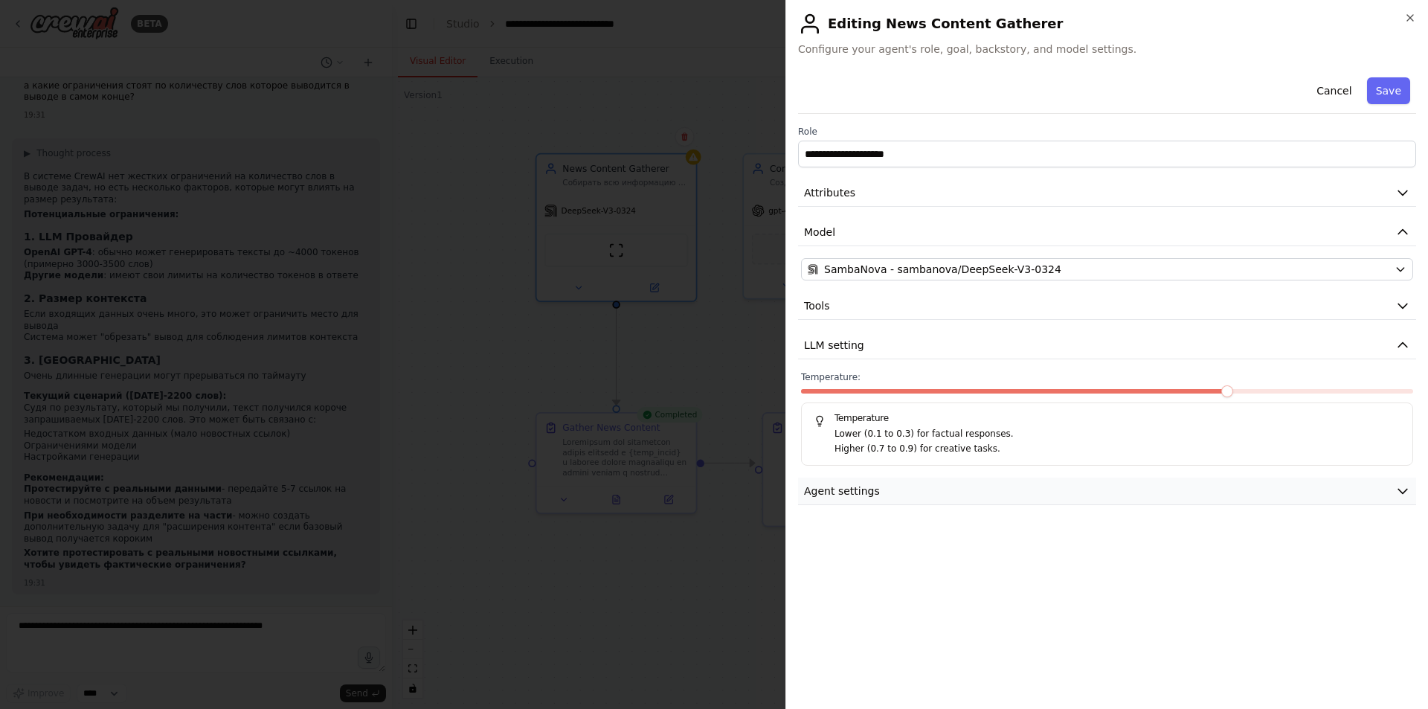
click at [895, 499] on button "Agent settings" at bounding box center [1107, 491] width 618 height 28
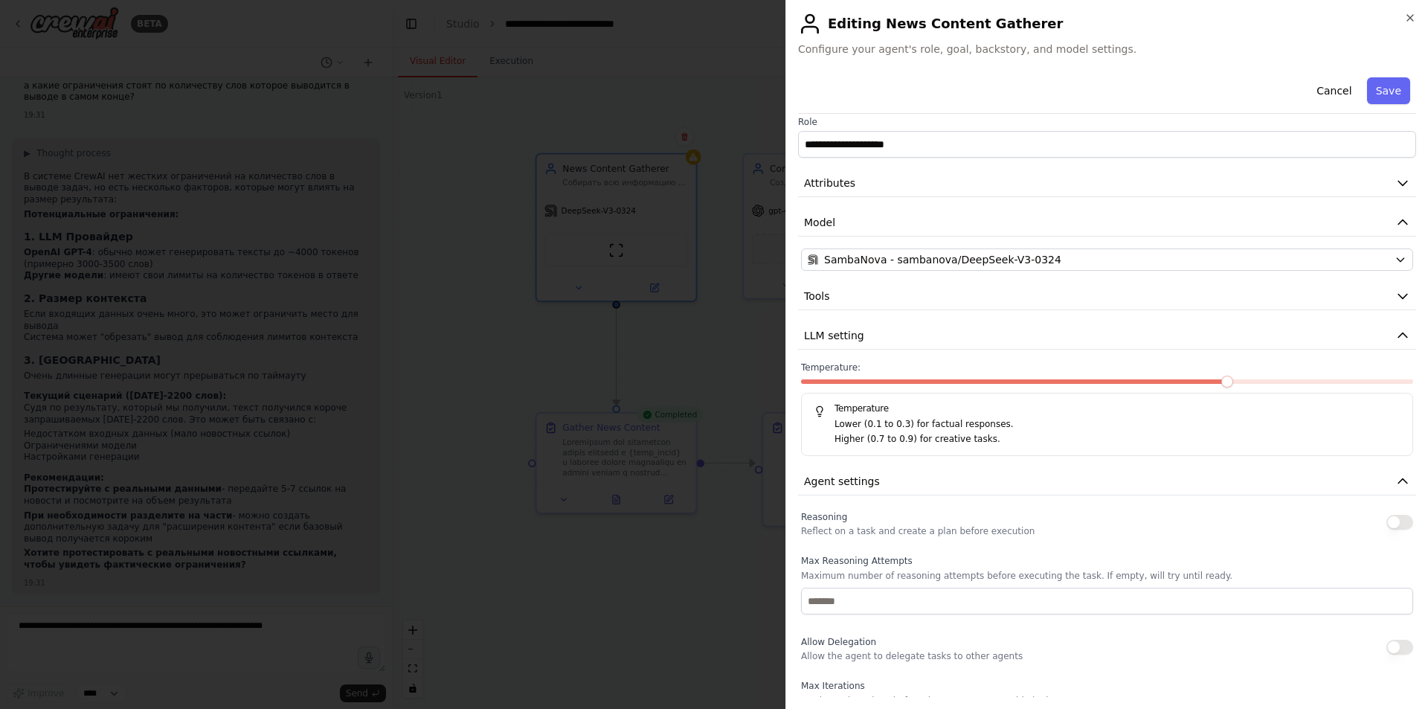
scroll to position [0, 0]
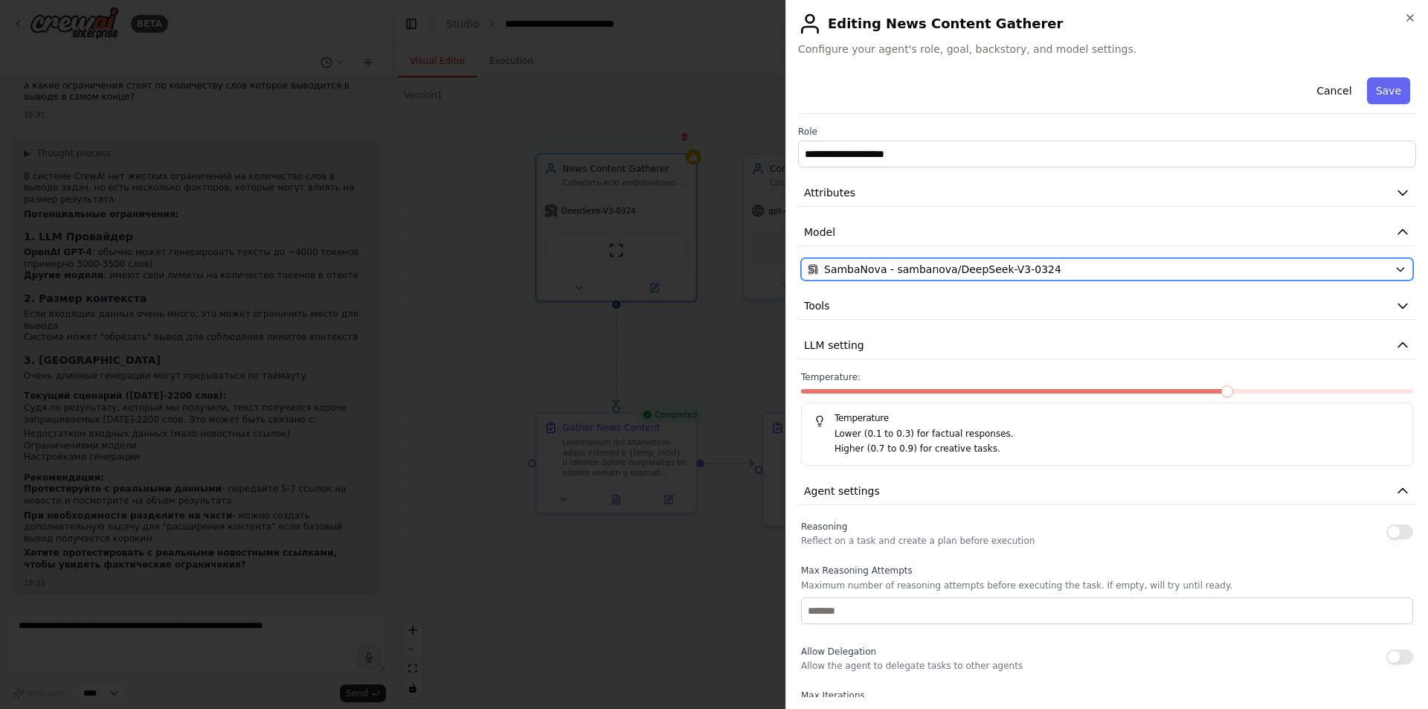
click at [932, 263] on span "SambaNova - sambanova/DeepSeek-V3-0324" at bounding box center [942, 269] width 237 height 15
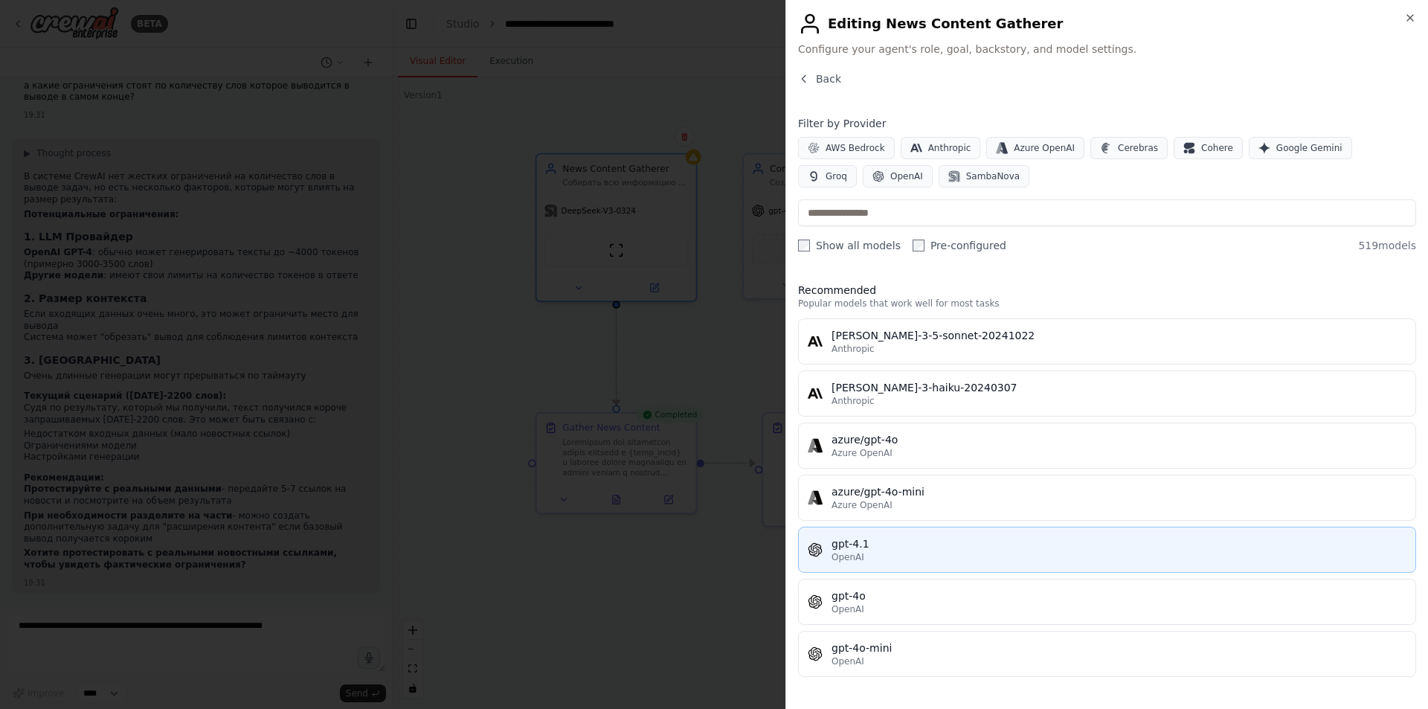
click at [881, 544] on div "gpt-4.1" at bounding box center [1119, 543] width 575 height 15
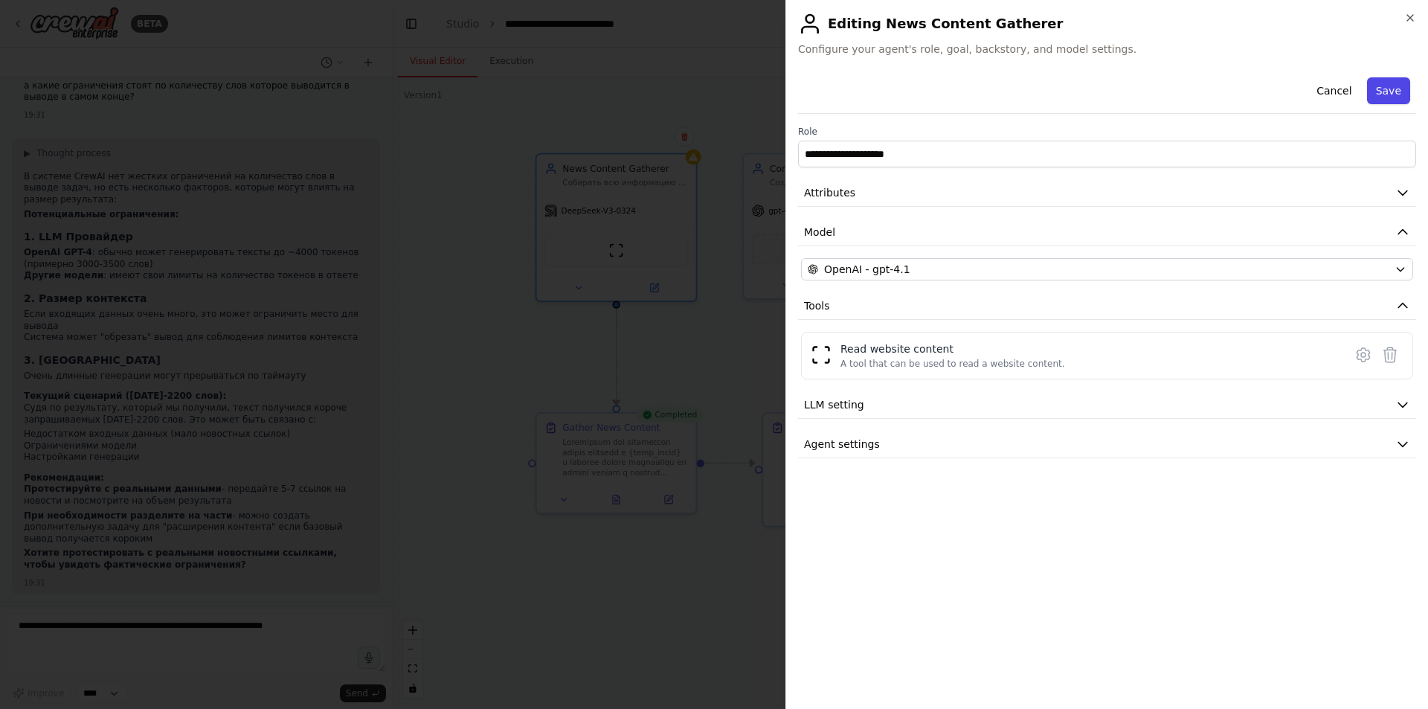
click at [1381, 94] on button "Save" at bounding box center [1388, 90] width 43 height 27
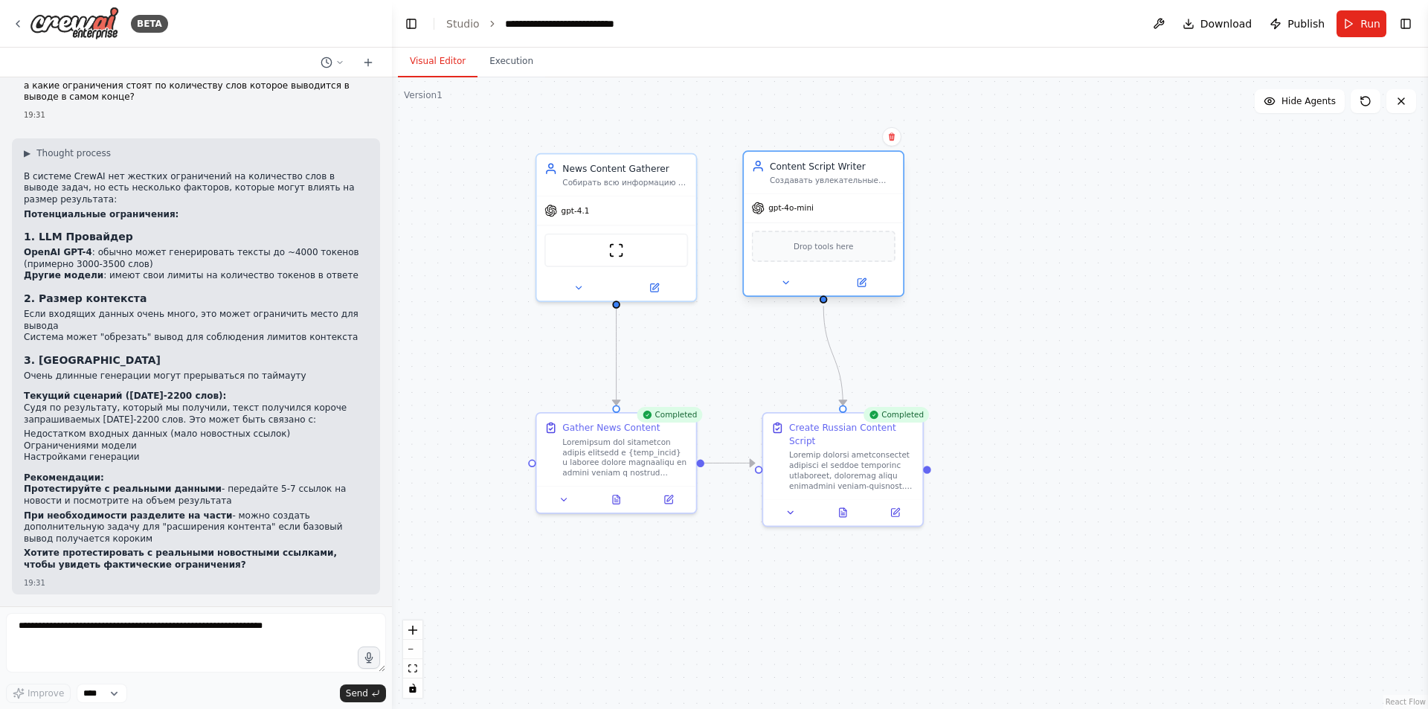
click at [784, 214] on div "gpt-4o-mini" at bounding box center [823, 208] width 159 height 28
click at [865, 284] on icon at bounding box center [861, 282] width 7 height 7
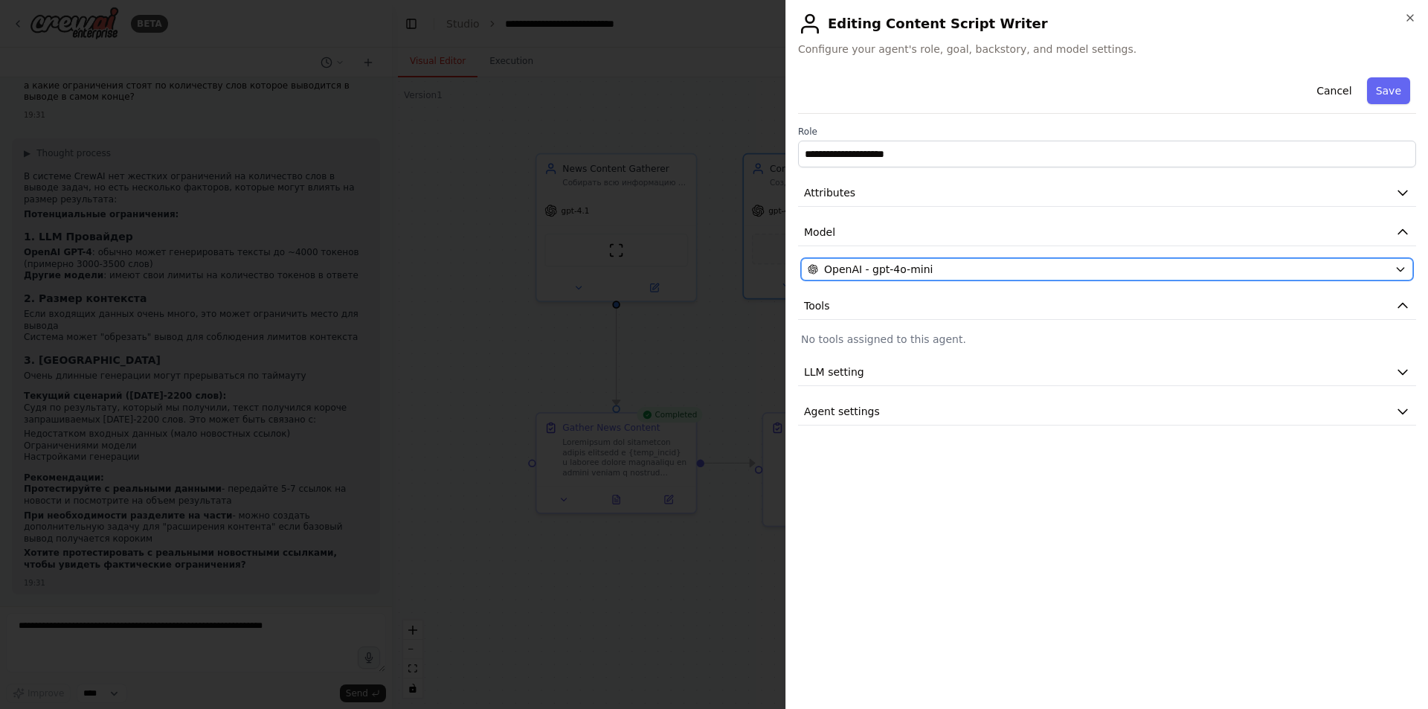
click at [884, 280] on button "OpenAI - gpt-4o-mini" at bounding box center [1107, 269] width 612 height 22
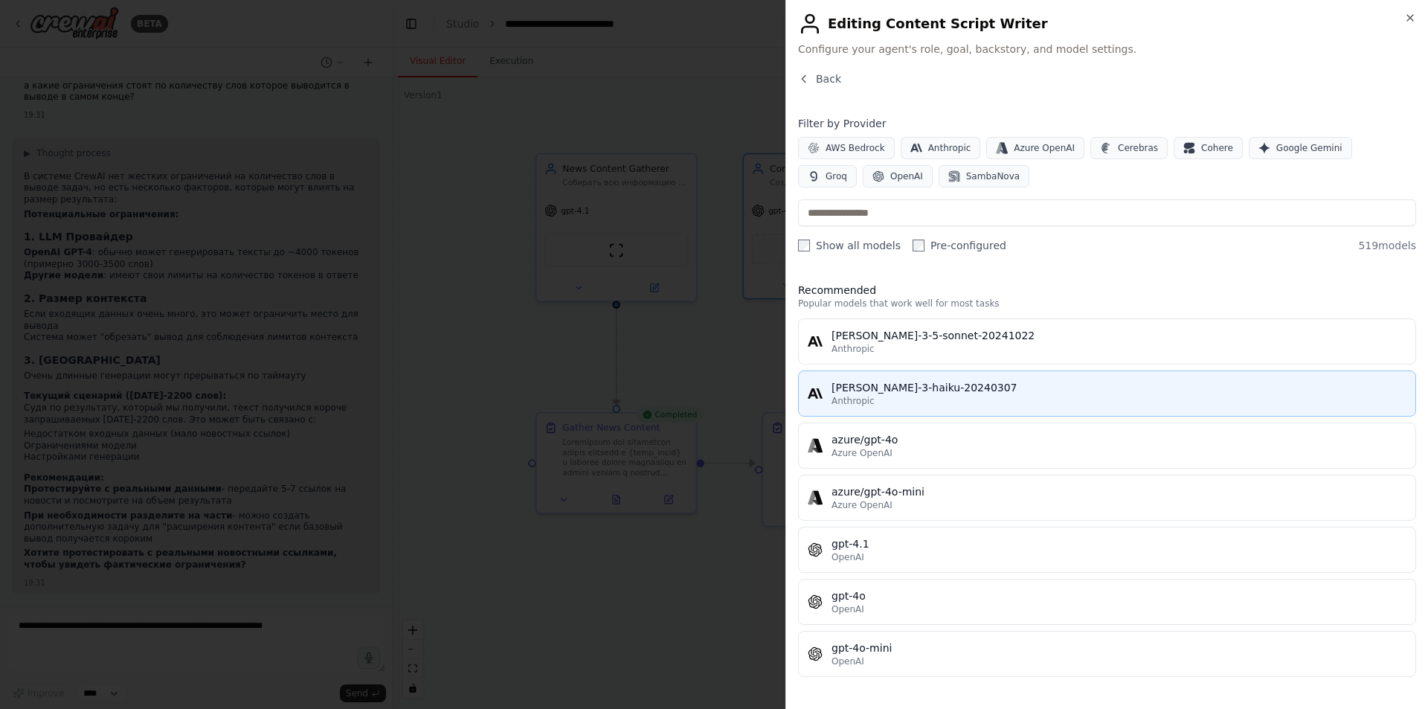
click at [933, 393] on div "claude-3-haiku-20240307" at bounding box center [1119, 387] width 575 height 15
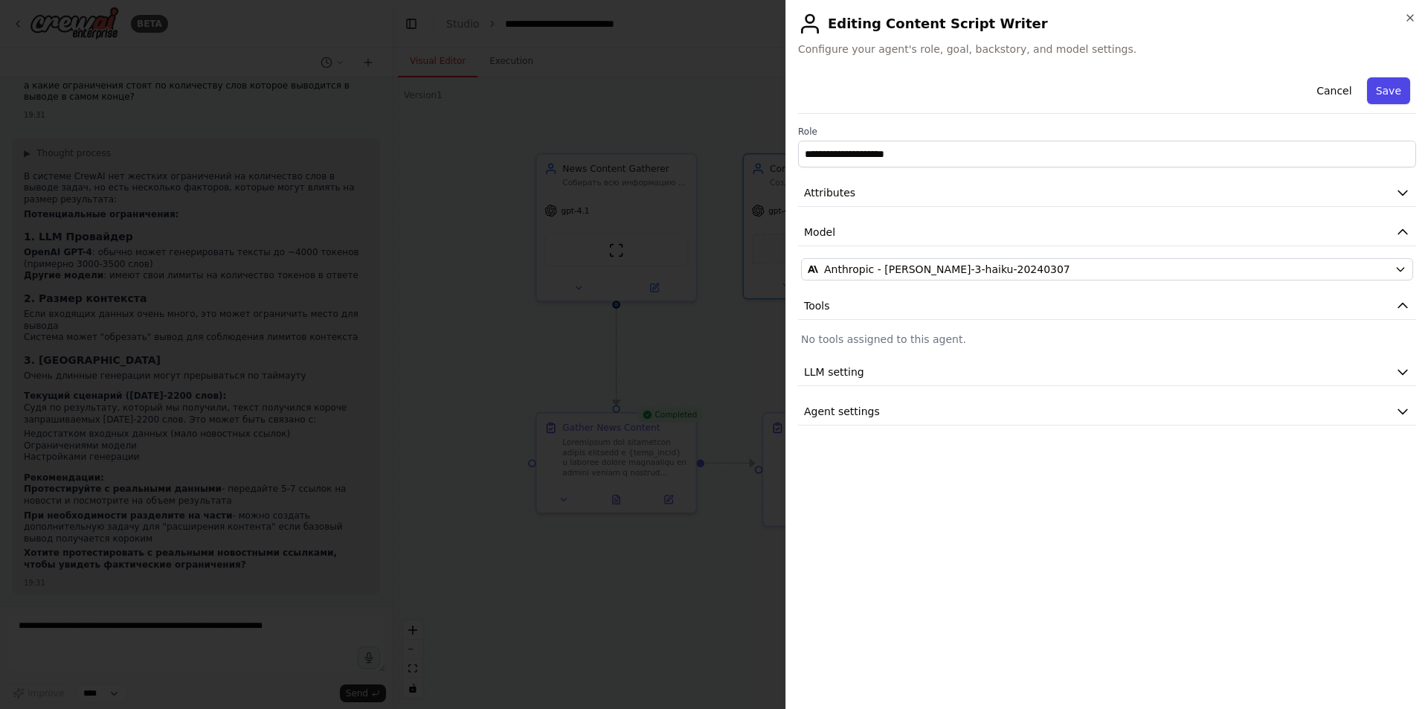
click at [1382, 93] on button "Save" at bounding box center [1388, 90] width 43 height 27
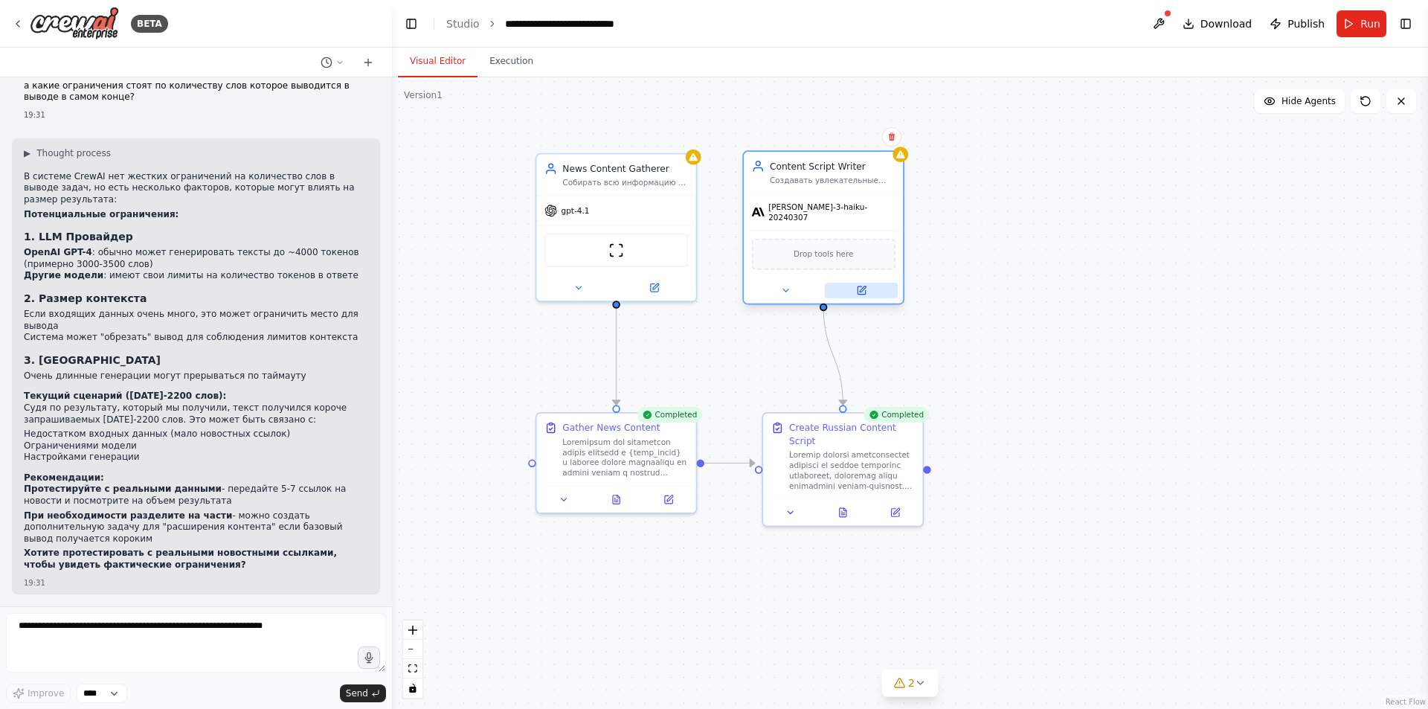
click at [863, 286] on icon at bounding box center [863, 289] width 6 height 6
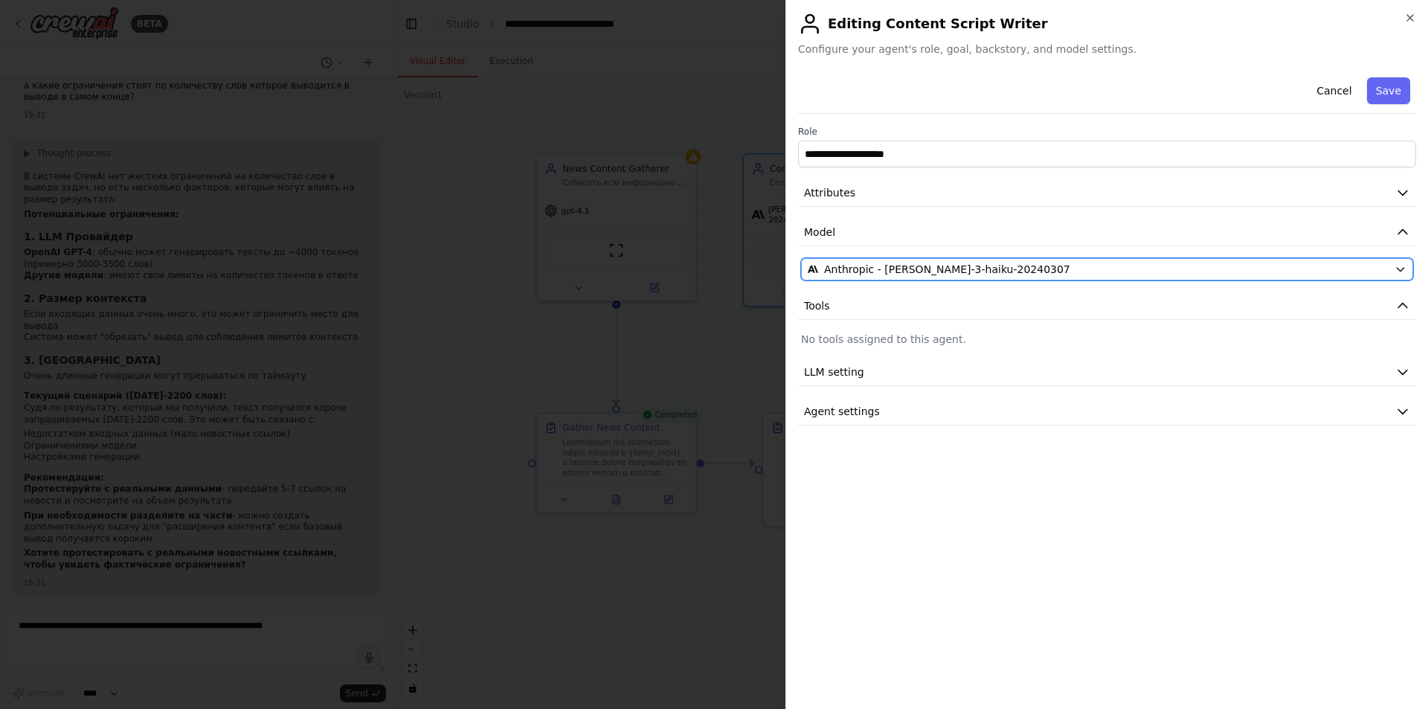
click at [948, 271] on span "Anthropic - claude-3-haiku-20240307" at bounding box center [947, 269] width 246 height 15
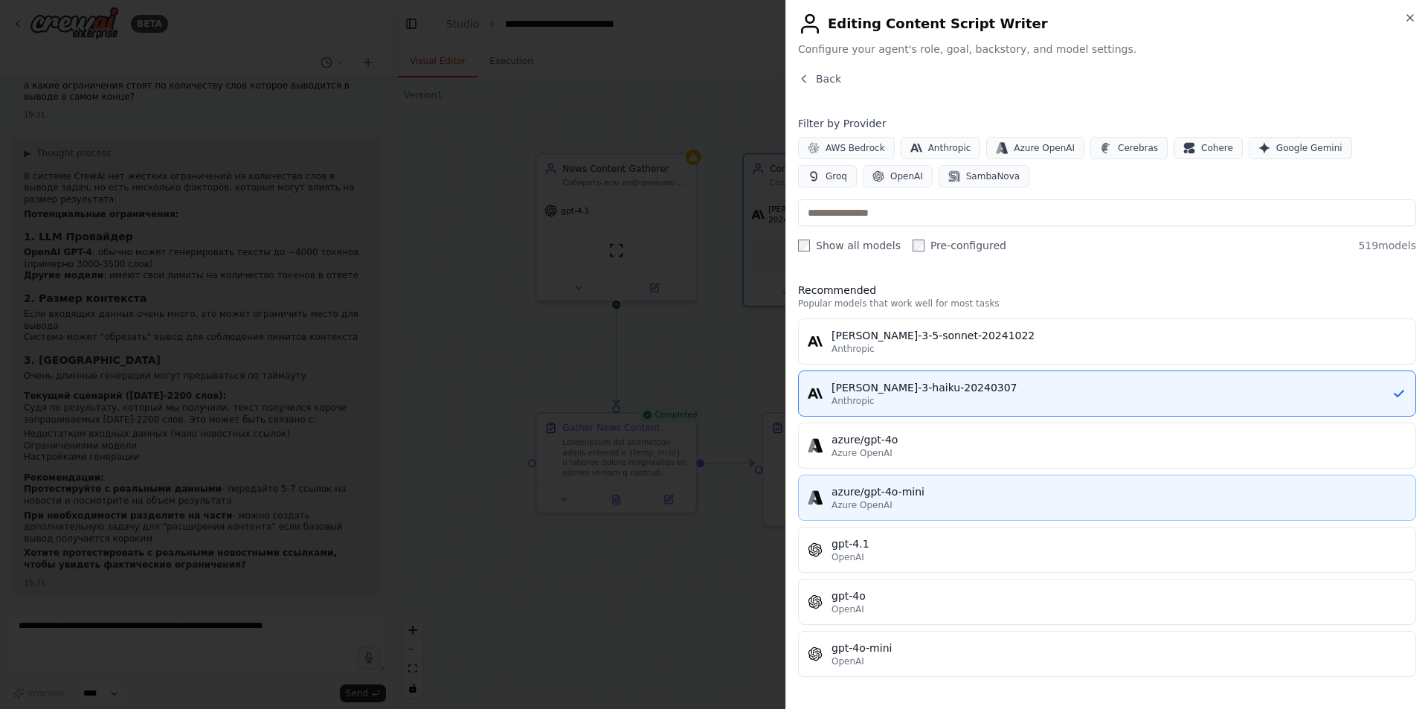
click at [890, 486] on div "azure/gpt-4o-mini" at bounding box center [1119, 491] width 575 height 15
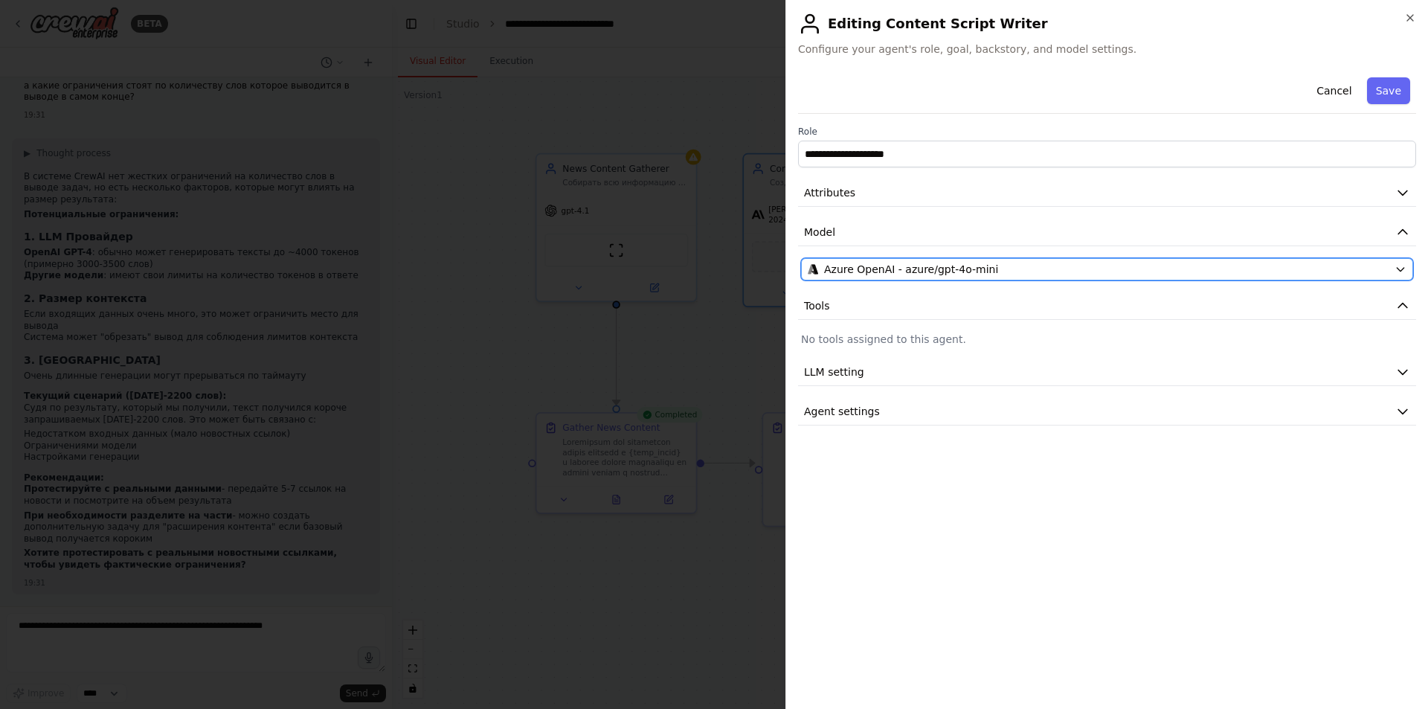
click at [902, 270] on span "Azure OpenAI - azure/gpt-4o-mini" at bounding box center [911, 269] width 174 height 15
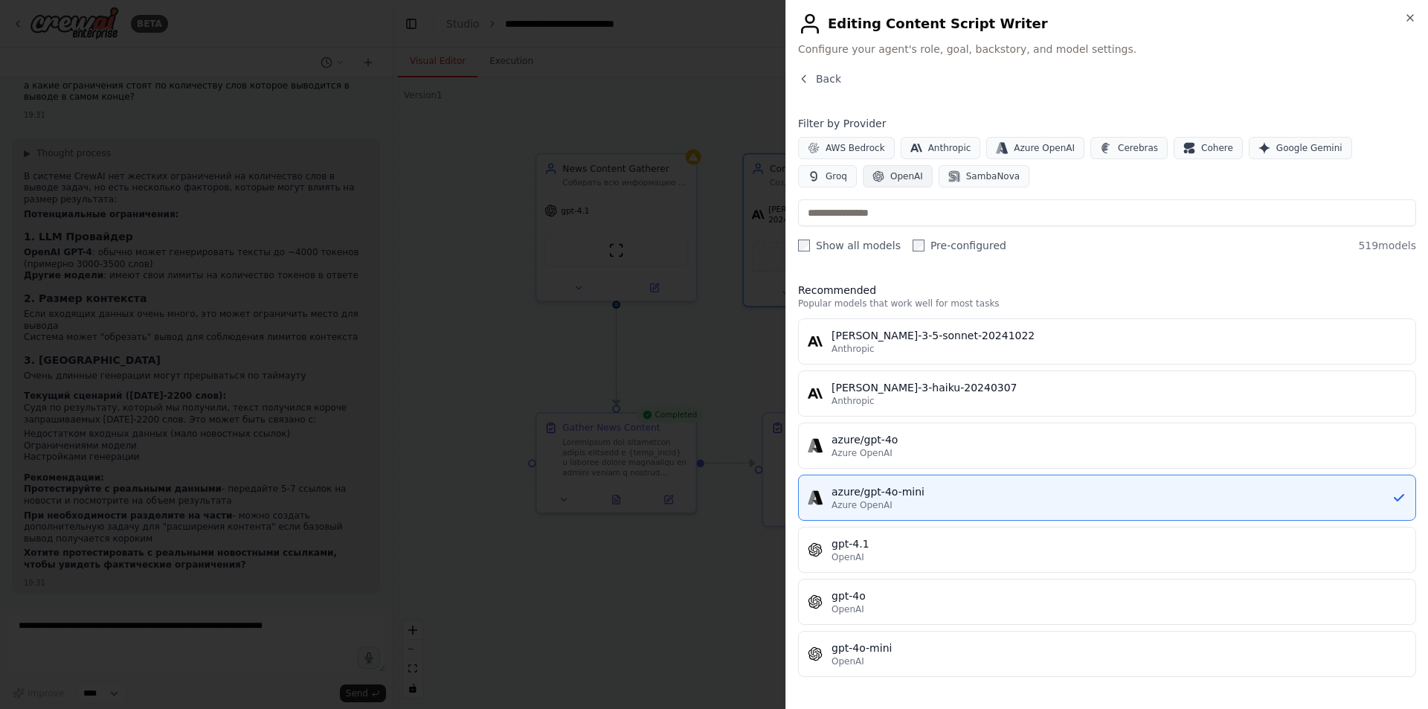
click at [890, 180] on span "OpenAI" at bounding box center [906, 176] width 33 height 12
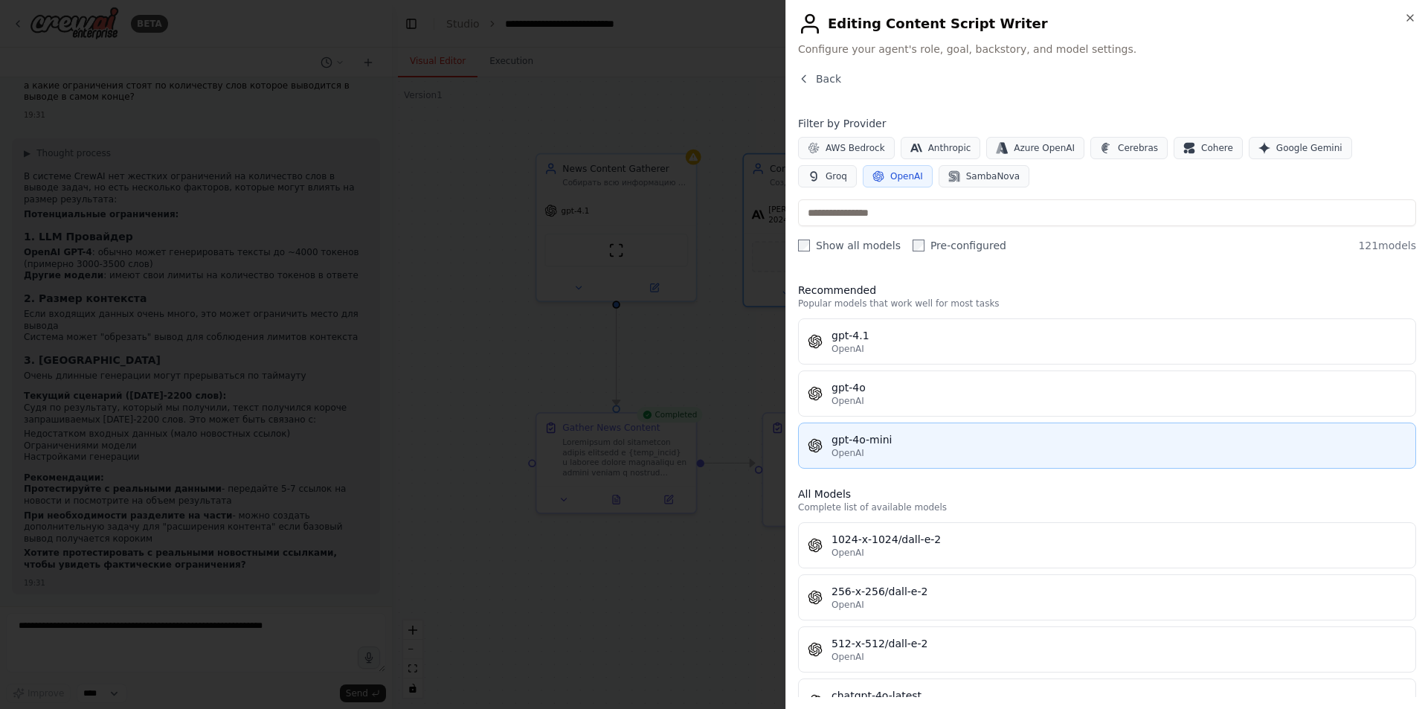
click at [904, 440] on div "gpt-4o-mini" at bounding box center [1119, 439] width 575 height 15
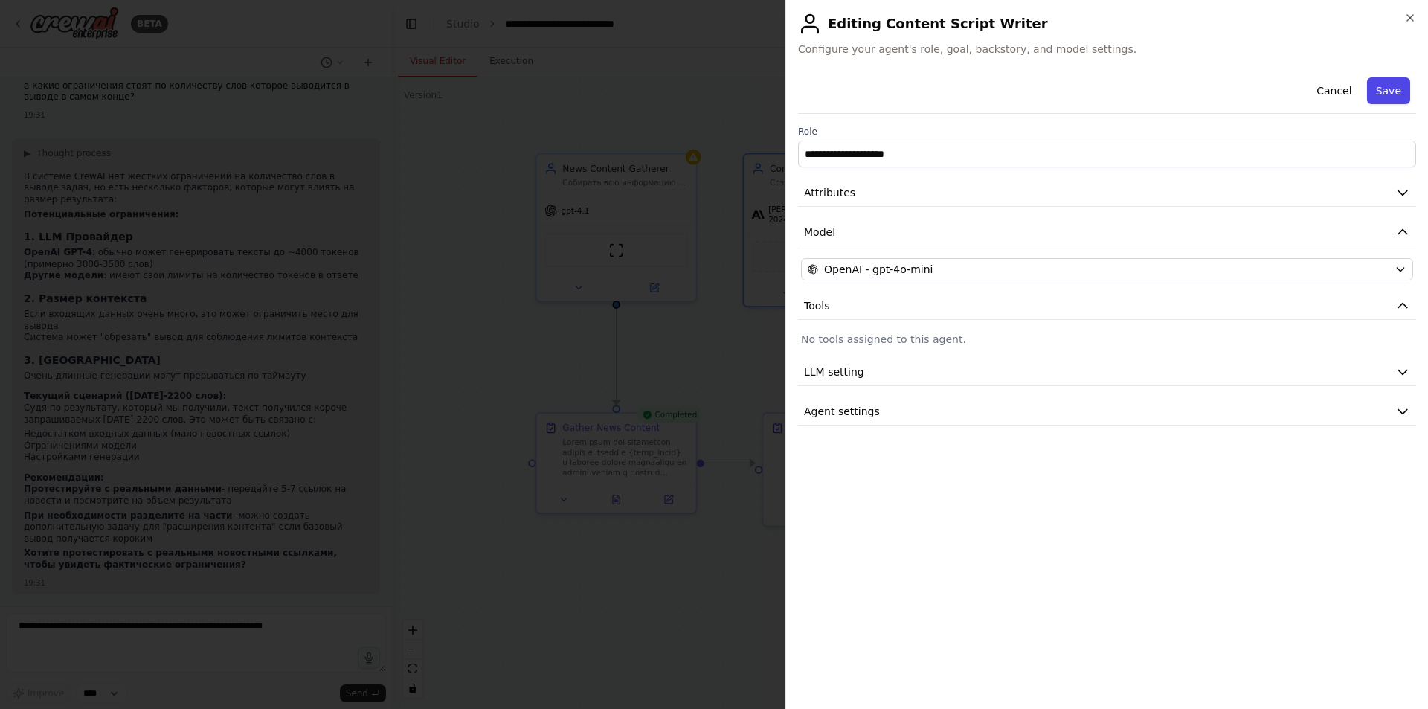
click at [1392, 94] on button "Save" at bounding box center [1388, 90] width 43 height 27
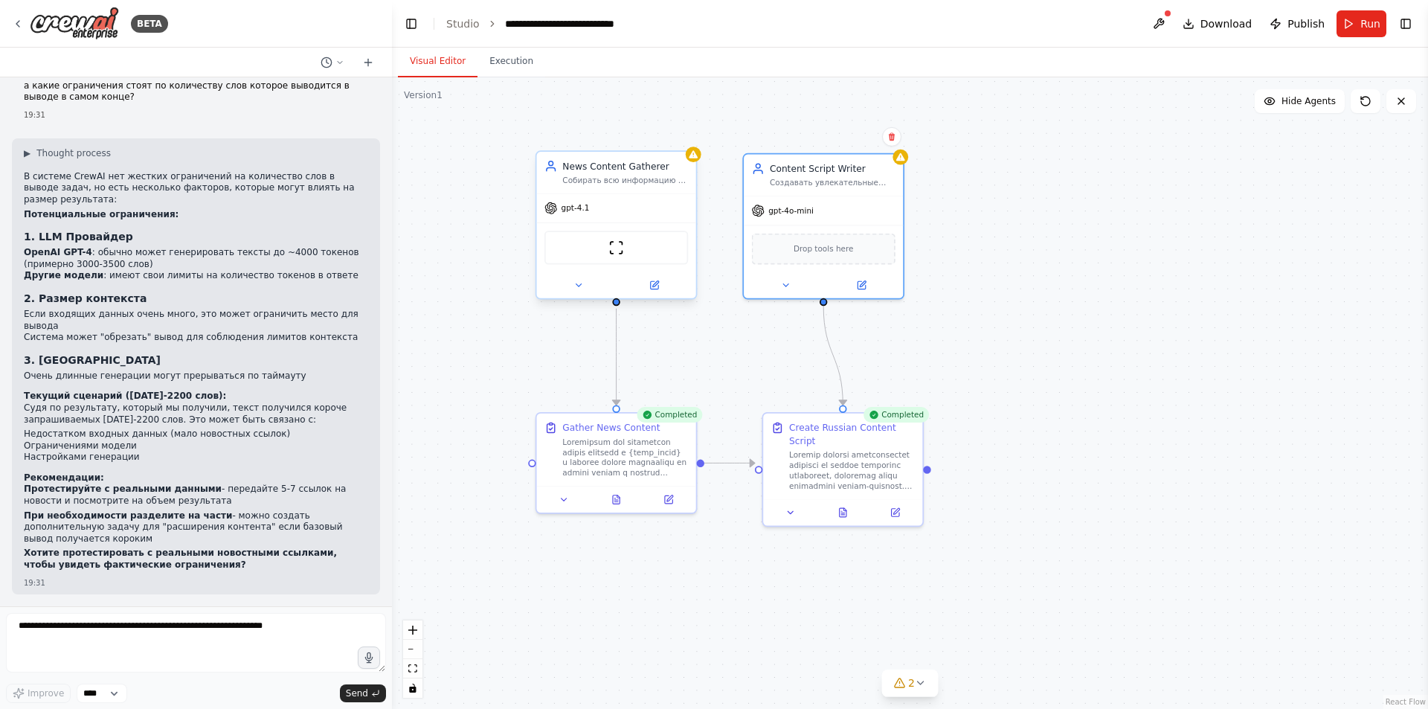
click at [564, 210] on span "gpt-4.1" at bounding box center [576, 208] width 28 height 10
click at [654, 286] on icon at bounding box center [655, 284] width 6 height 6
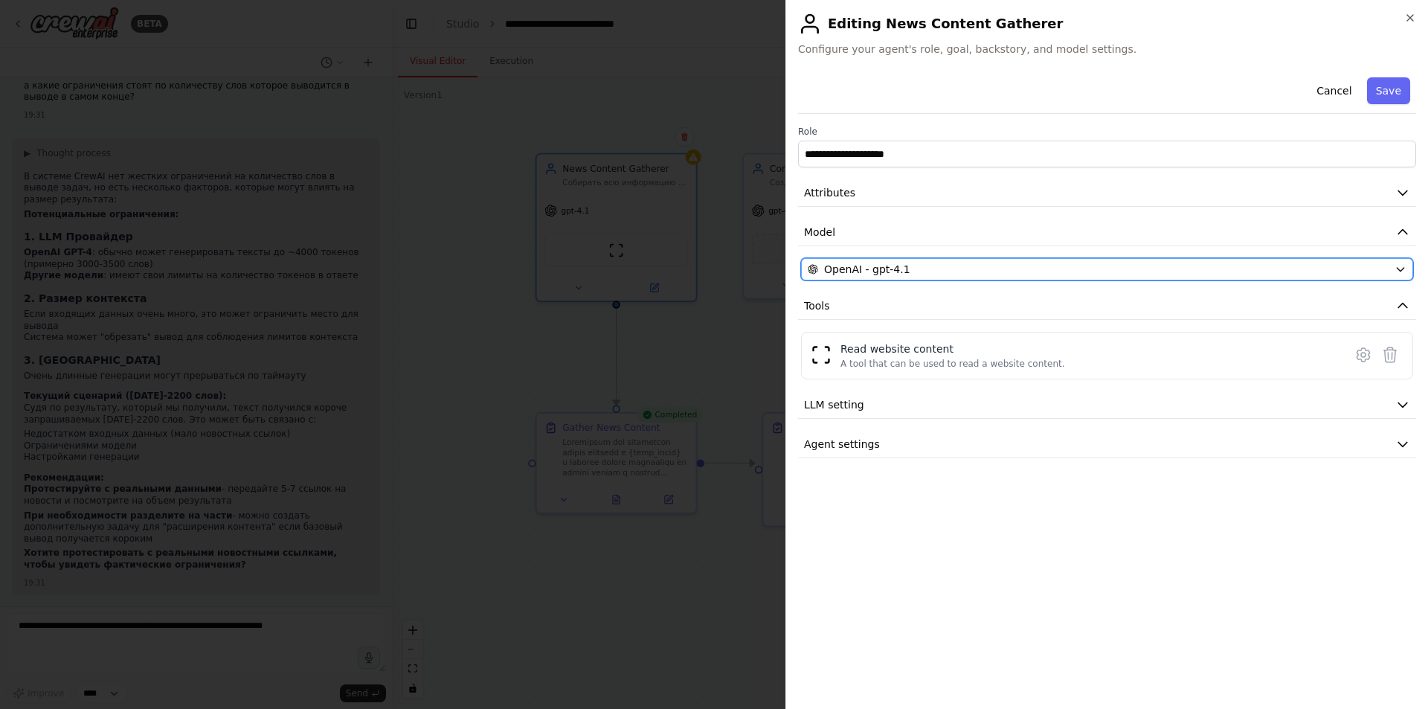
click at [893, 268] on span "OpenAI - gpt-4.1" at bounding box center [867, 269] width 86 height 15
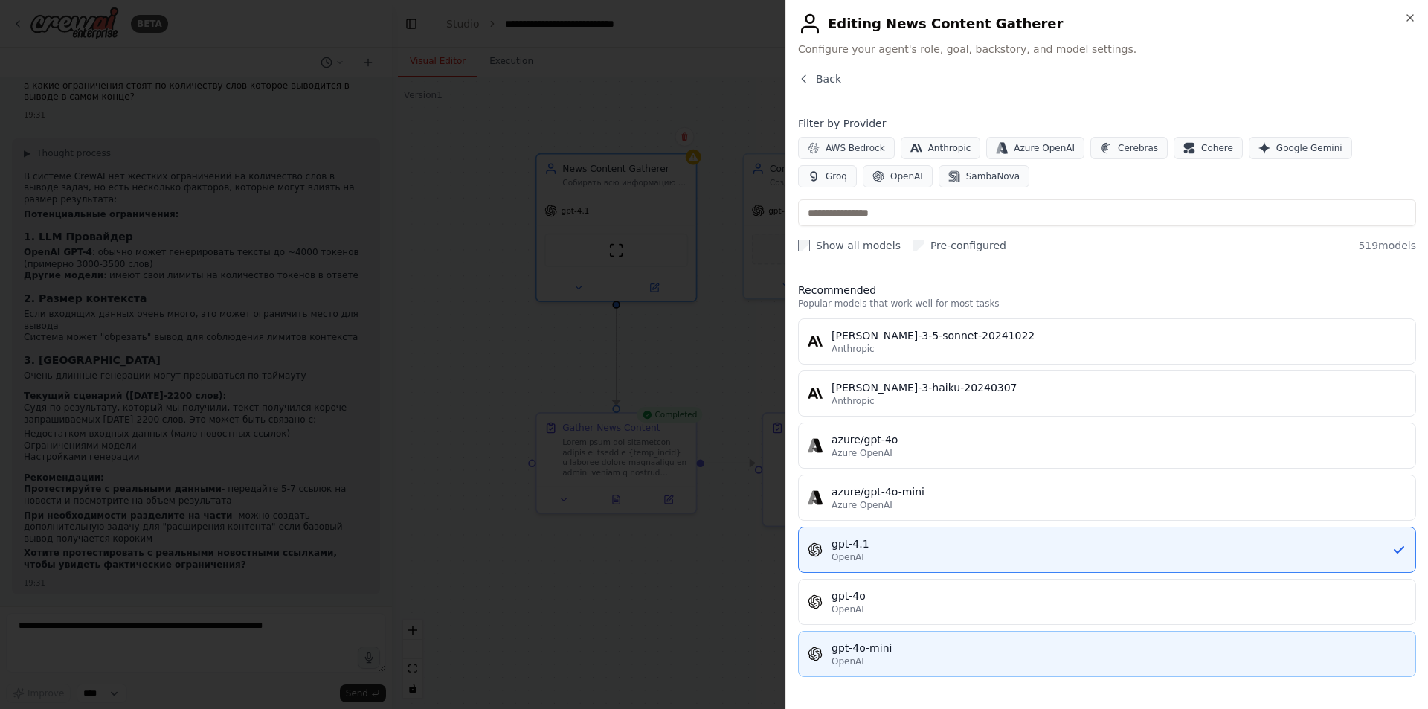
click at [908, 653] on div "gpt-4o-mini" at bounding box center [1119, 647] width 575 height 15
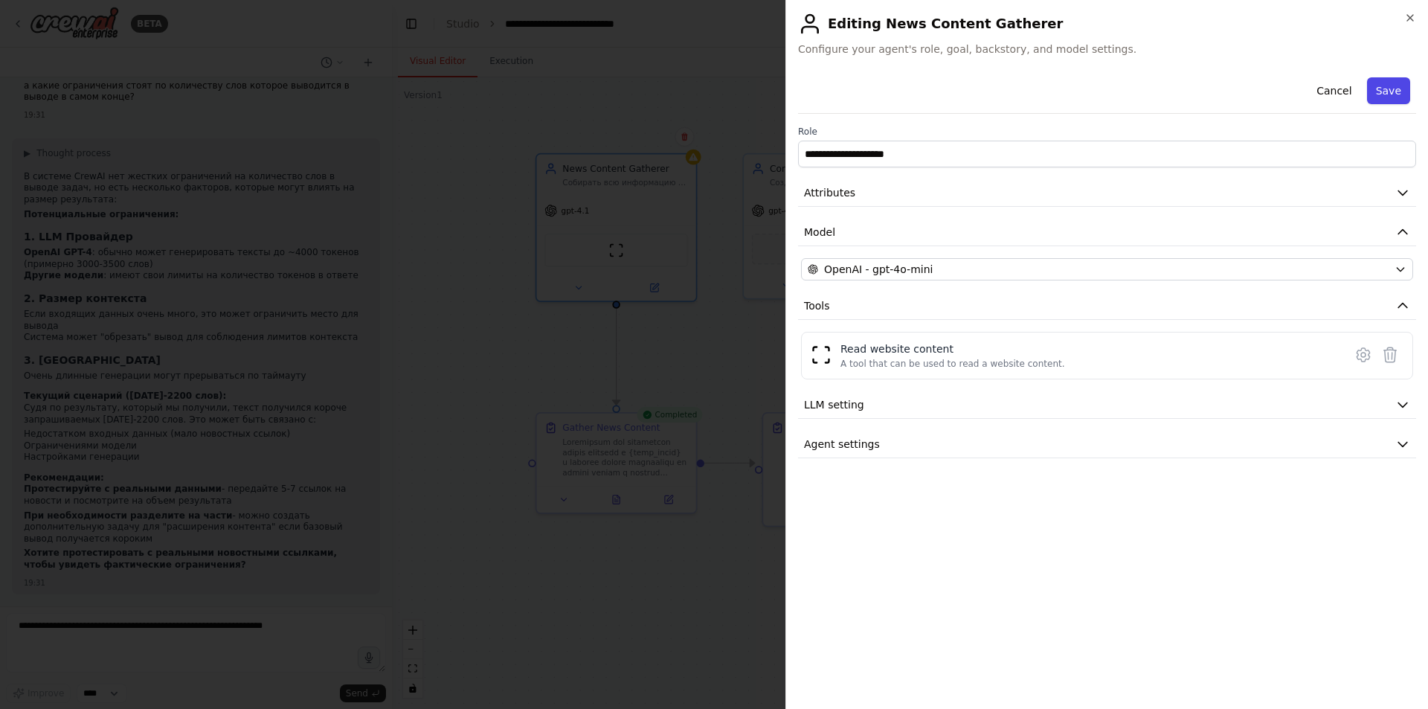
click at [1386, 83] on button "Save" at bounding box center [1388, 90] width 43 height 27
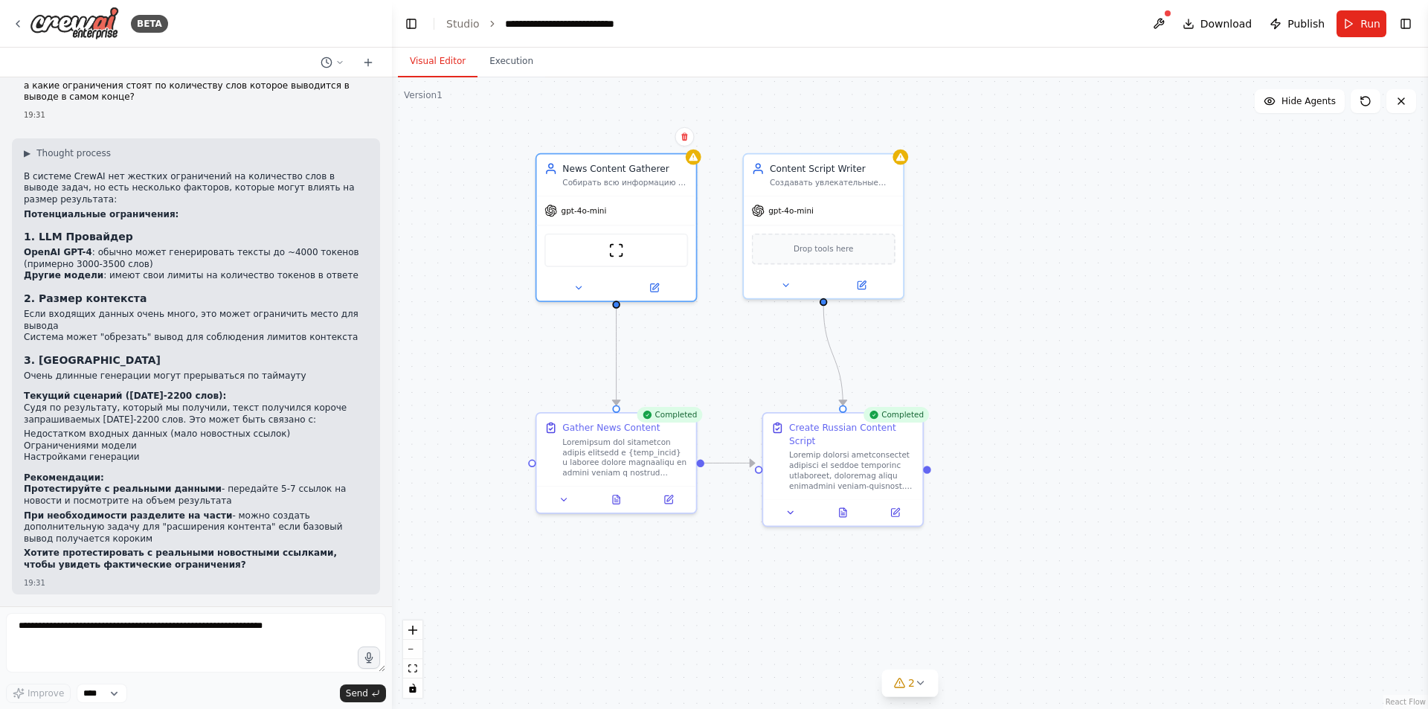
click at [976, 161] on div ".deletable-edge-delete-btn { width: 20px; height: 20px; border: 0px solid #ffff…" at bounding box center [910, 392] width 1036 height 631
click at [140, 640] on textarea at bounding box center [196, 642] width 380 height 59
type textarea "*"
type textarea "**********"
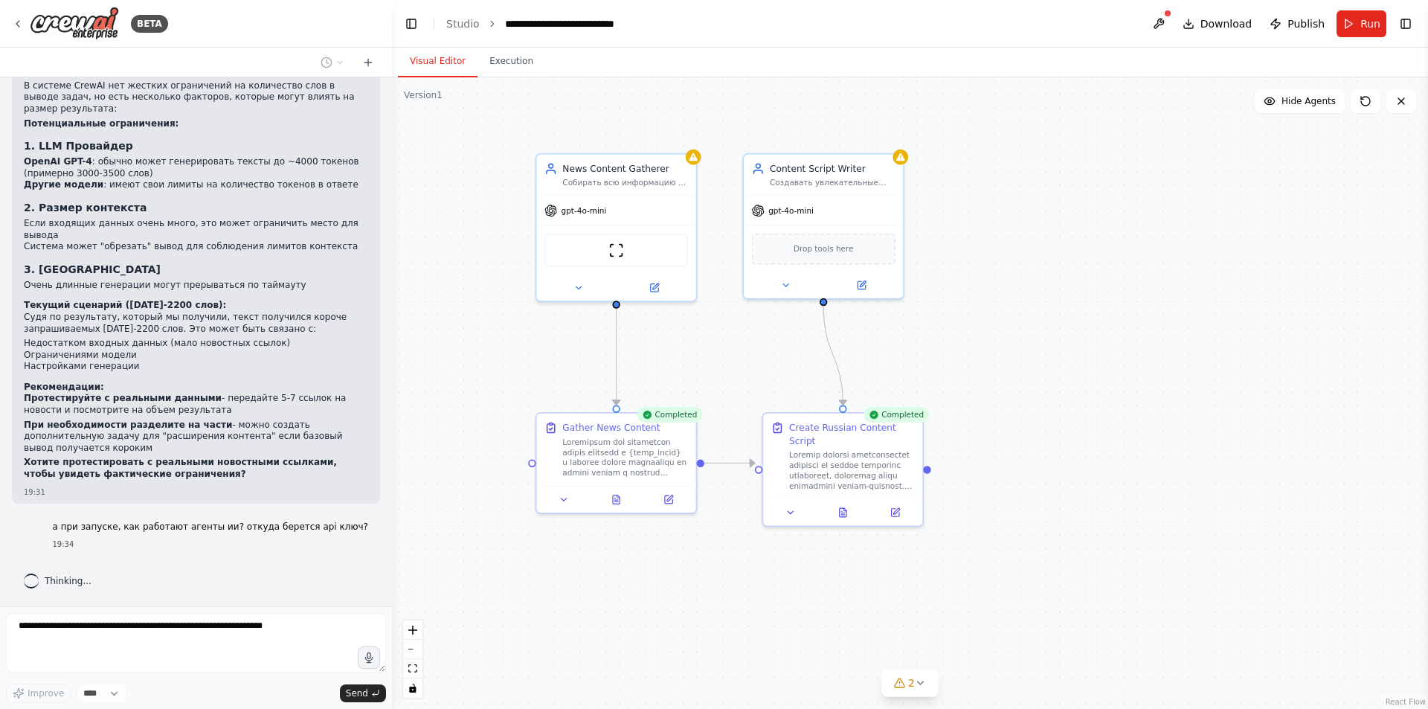
scroll to position [14984, 0]
click at [643, 222] on div "ScrapeWebsiteTool" at bounding box center [616, 247] width 159 height 50
click at [1328, 28] on button "Publish" at bounding box center [1297, 23] width 67 height 27
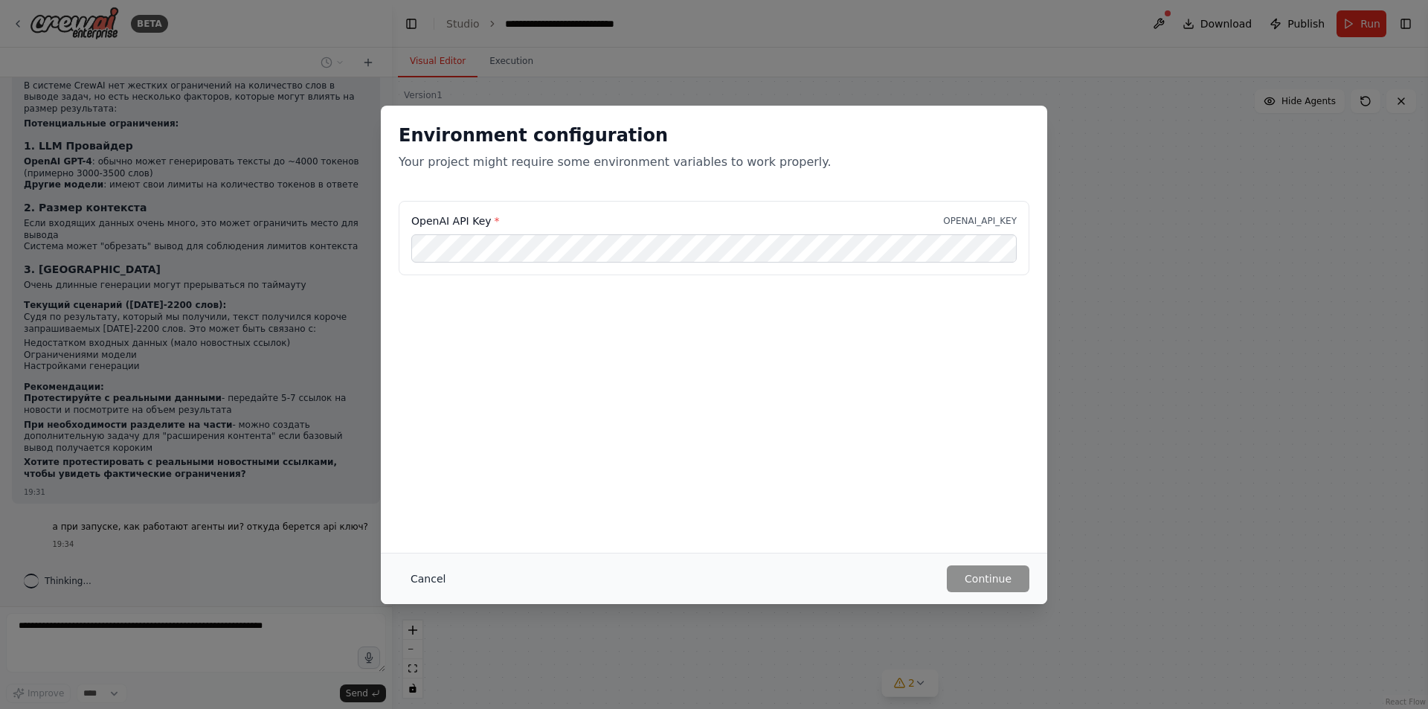
click at [421, 578] on button "Cancel" at bounding box center [428, 578] width 59 height 27
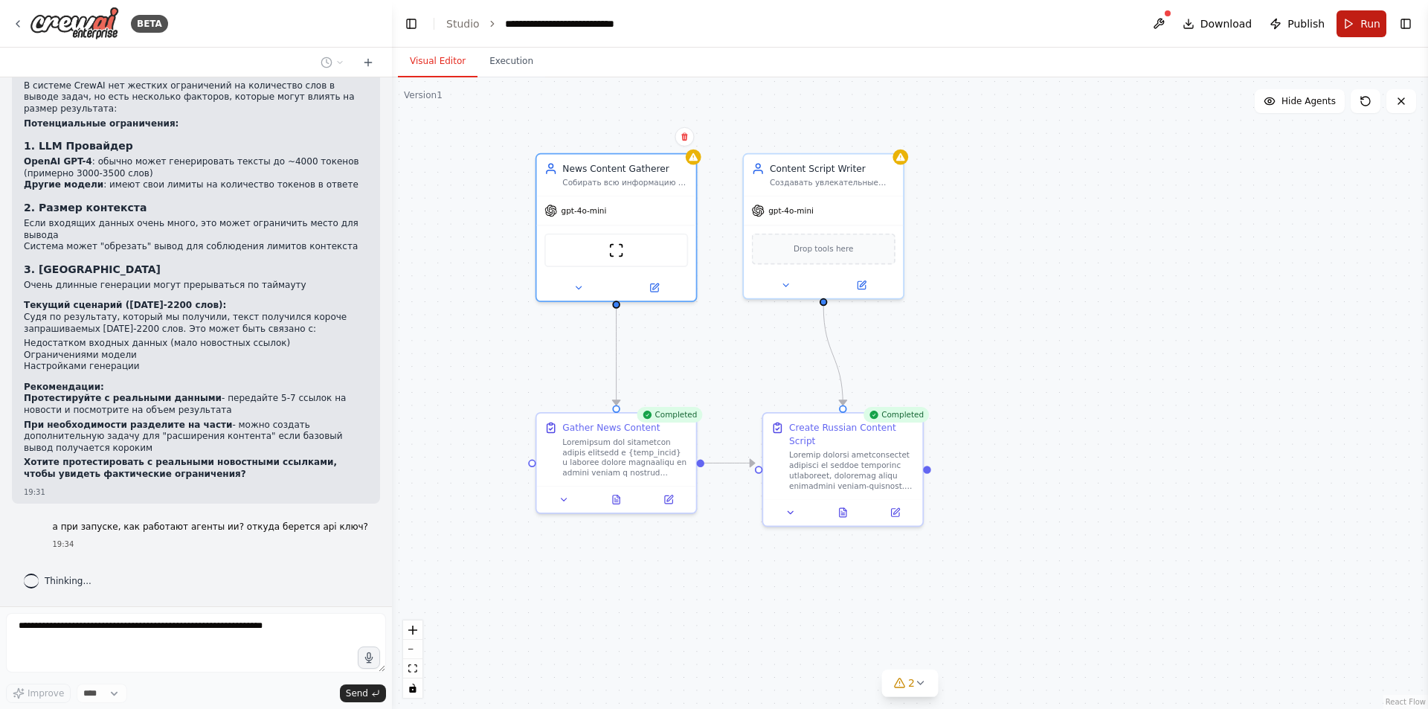
click at [1360, 33] on button "Run" at bounding box center [1362, 23] width 50 height 27
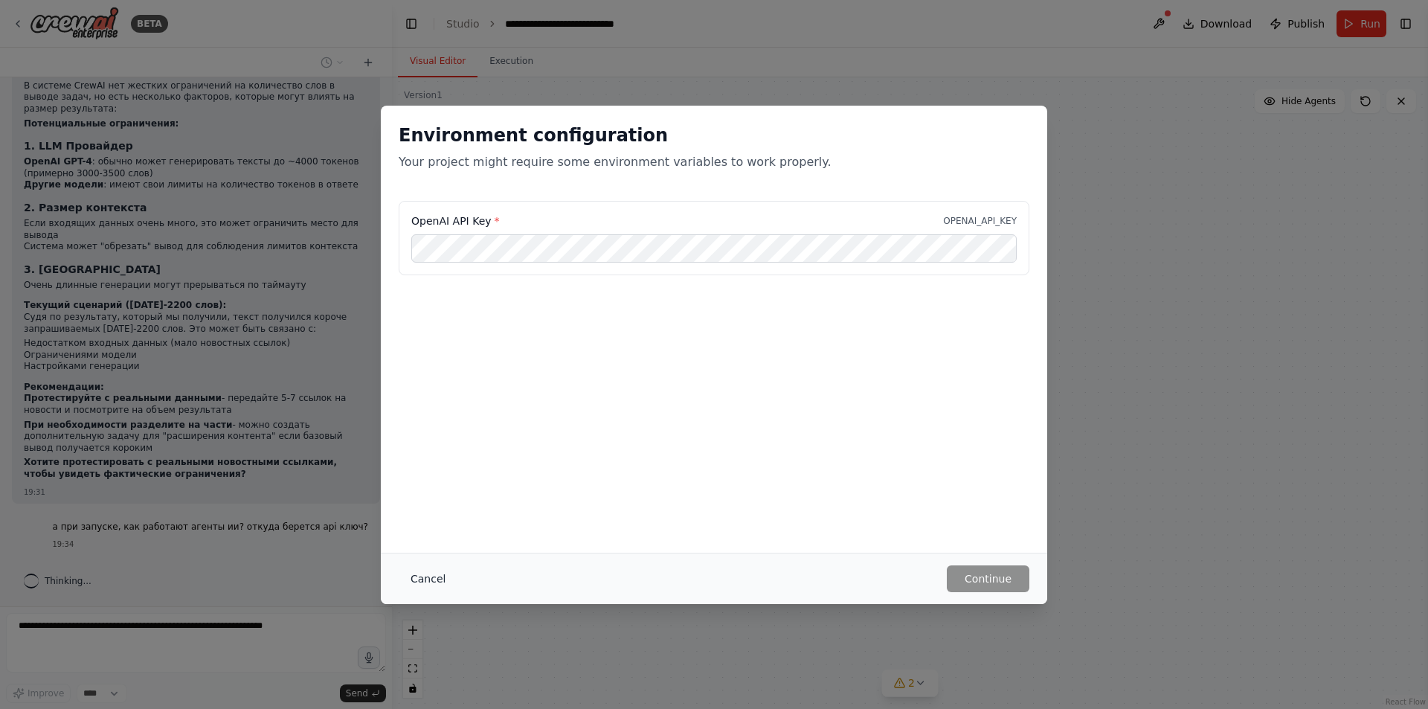
click at [425, 569] on button "Cancel" at bounding box center [428, 578] width 59 height 27
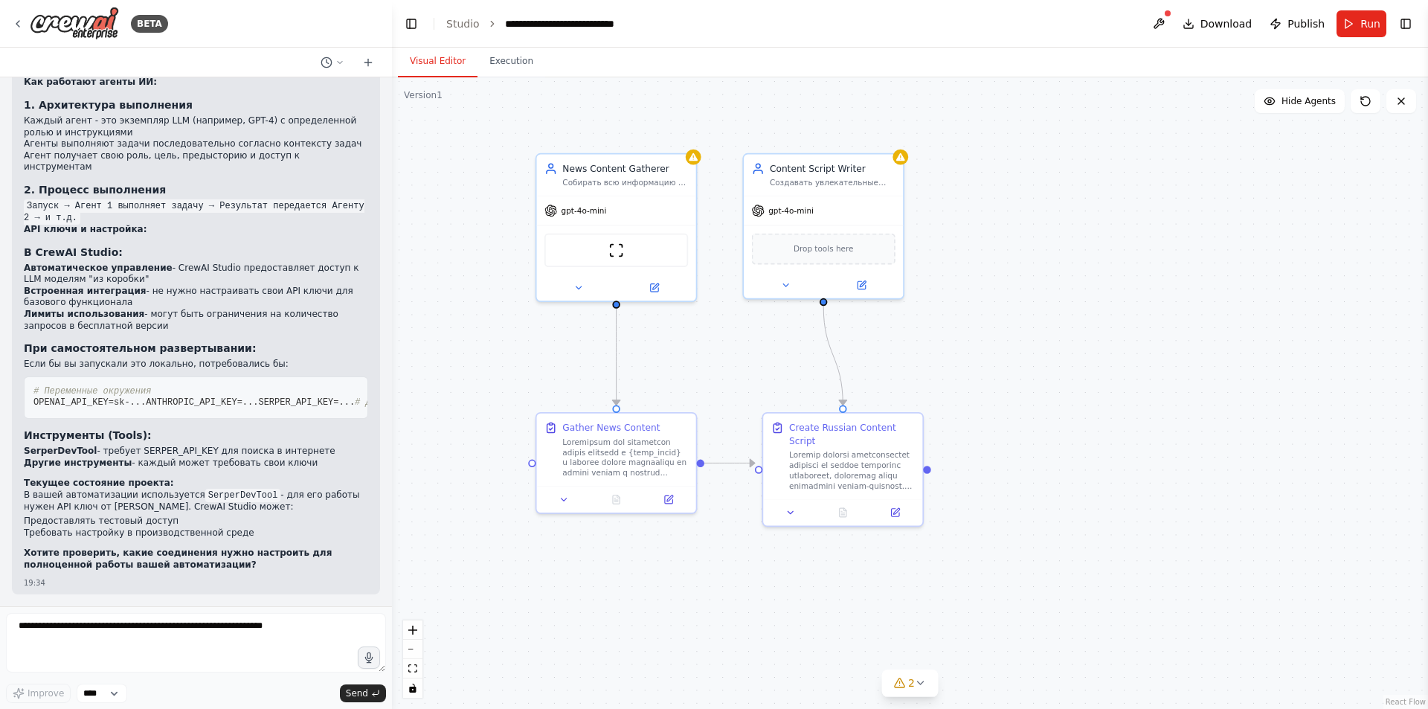
scroll to position [15544, 0]
click at [586, 212] on span "gpt-4o-mini" at bounding box center [584, 208] width 45 height 10
click at [666, 287] on button at bounding box center [653, 285] width 73 height 16
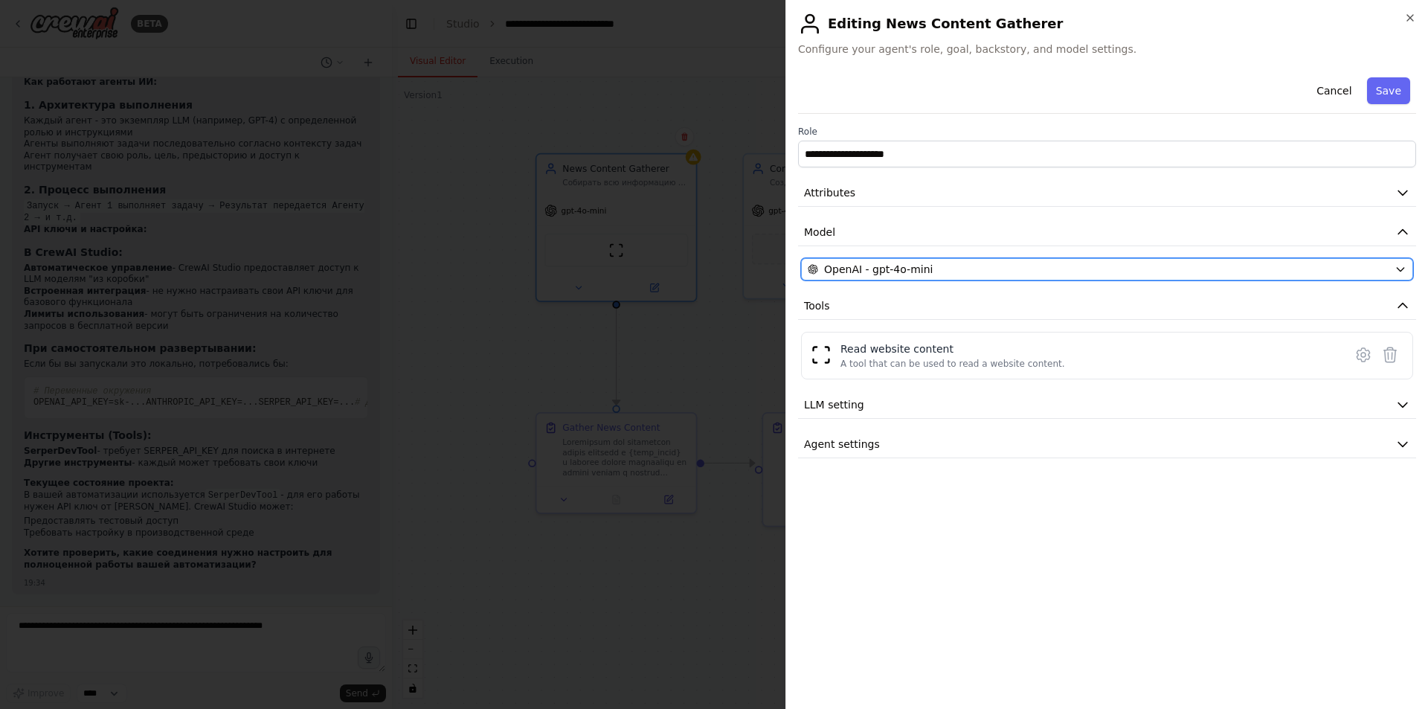
click at [953, 274] on div "OpenAI - gpt-4o-mini" at bounding box center [1098, 269] width 581 height 15
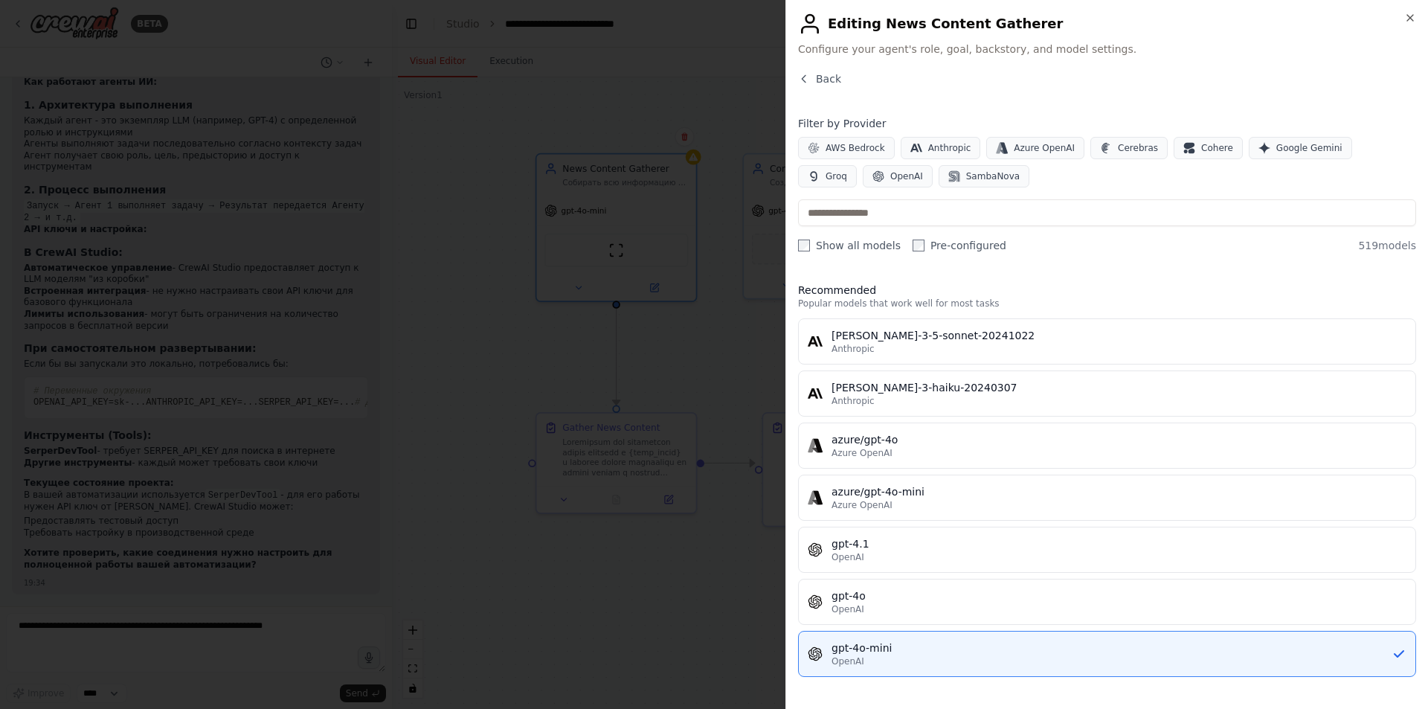
click at [880, 241] on label "Show all models" at bounding box center [849, 245] width 103 height 15
click at [936, 241] on label "Pre-configured" at bounding box center [960, 245] width 94 height 15
click at [915, 608] on div "OpenAI" at bounding box center [1119, 609] width 575 height 12
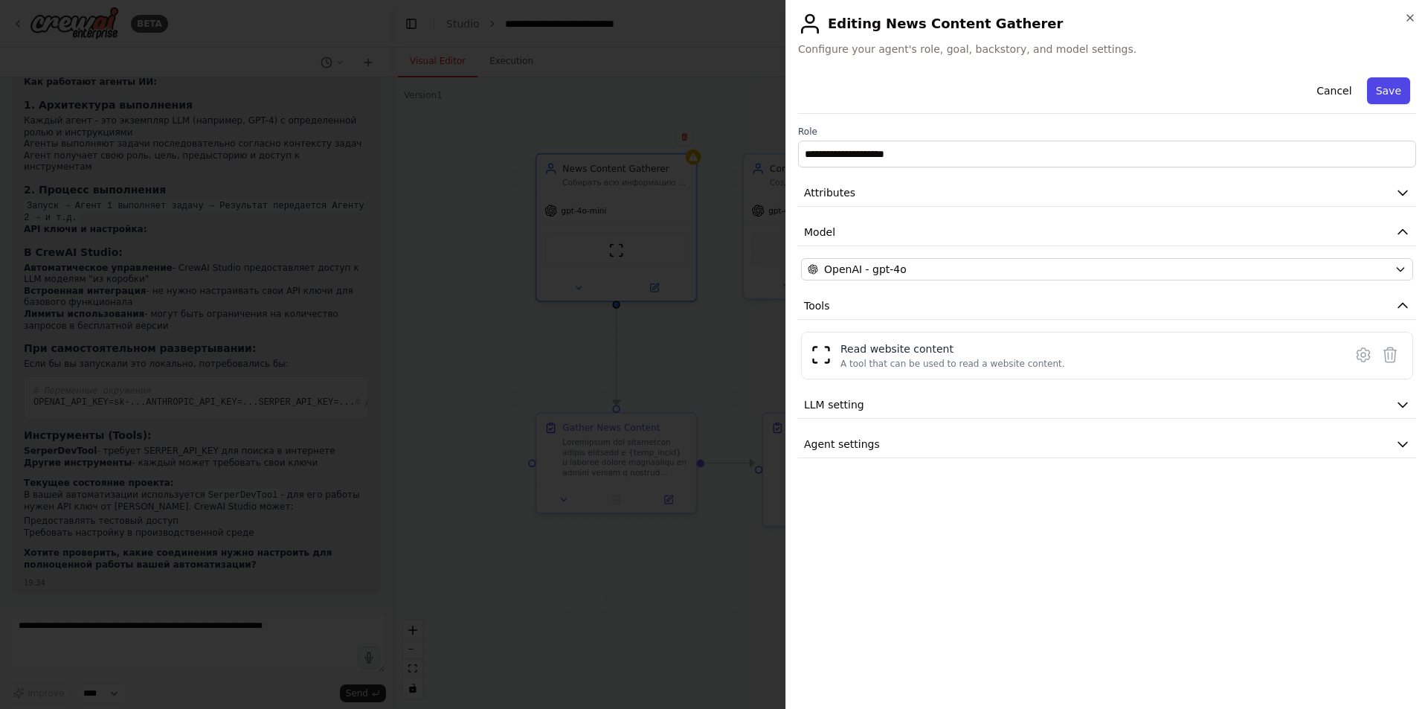
click at [1386, 86] on button "Save" at bounding box center [1388, 90] width 43 height 27
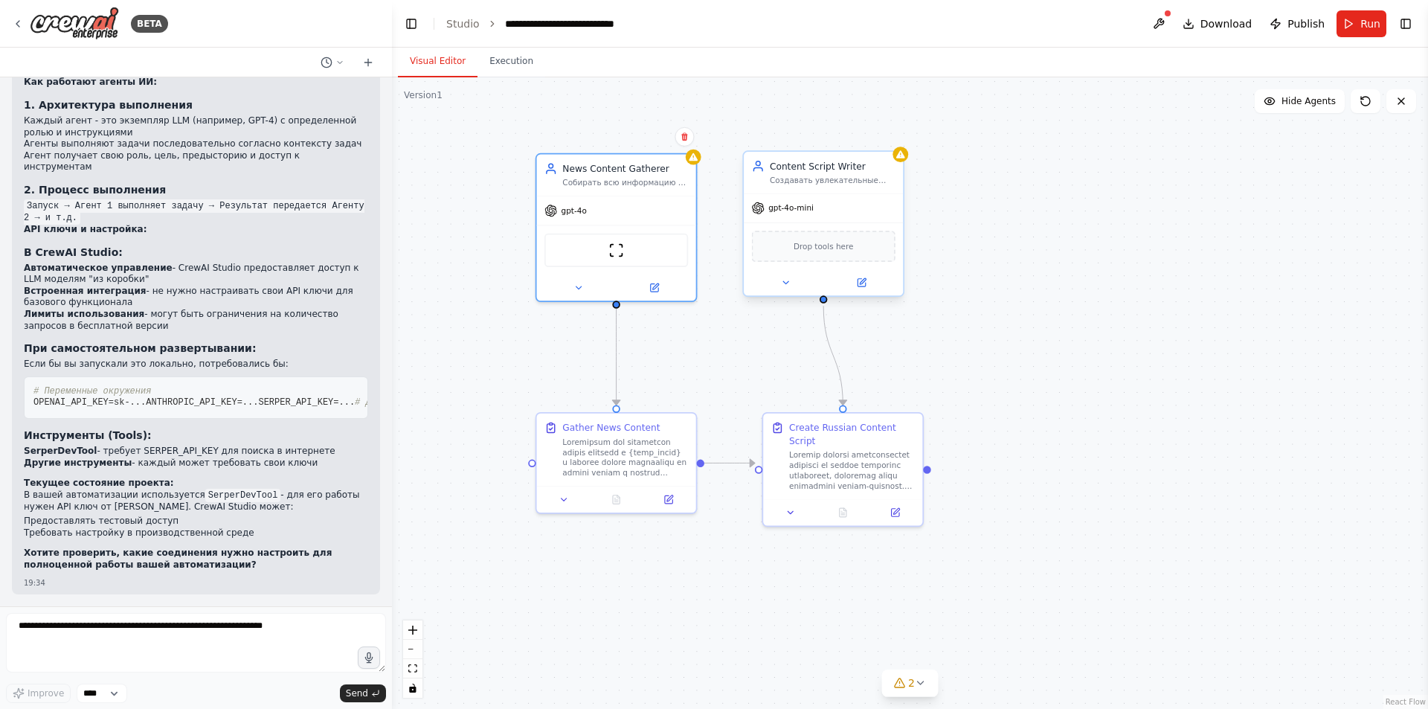
click at [793, 211] on span "gpt-4o-mini" at bounding box center [790, 208] width 45 height 10
click at [865, 282] on icon at bounding box center [861, 282] width 10 height 10
click at [863, 286] on icon at bounding box center [861, 282] width 7 height 7
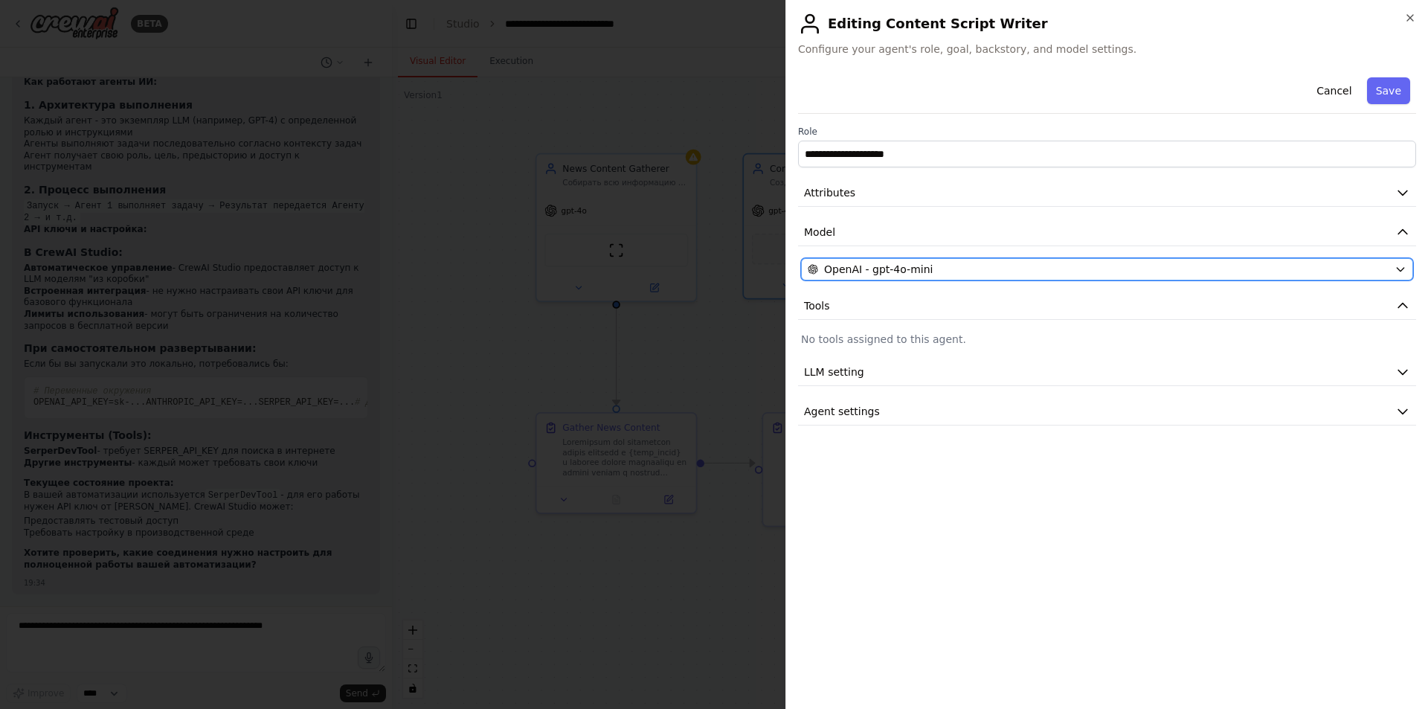
click at [952, 268] on div "OpenAI - gpt-4o-mini" at bounding box center [1098, 269] width 581 height 15
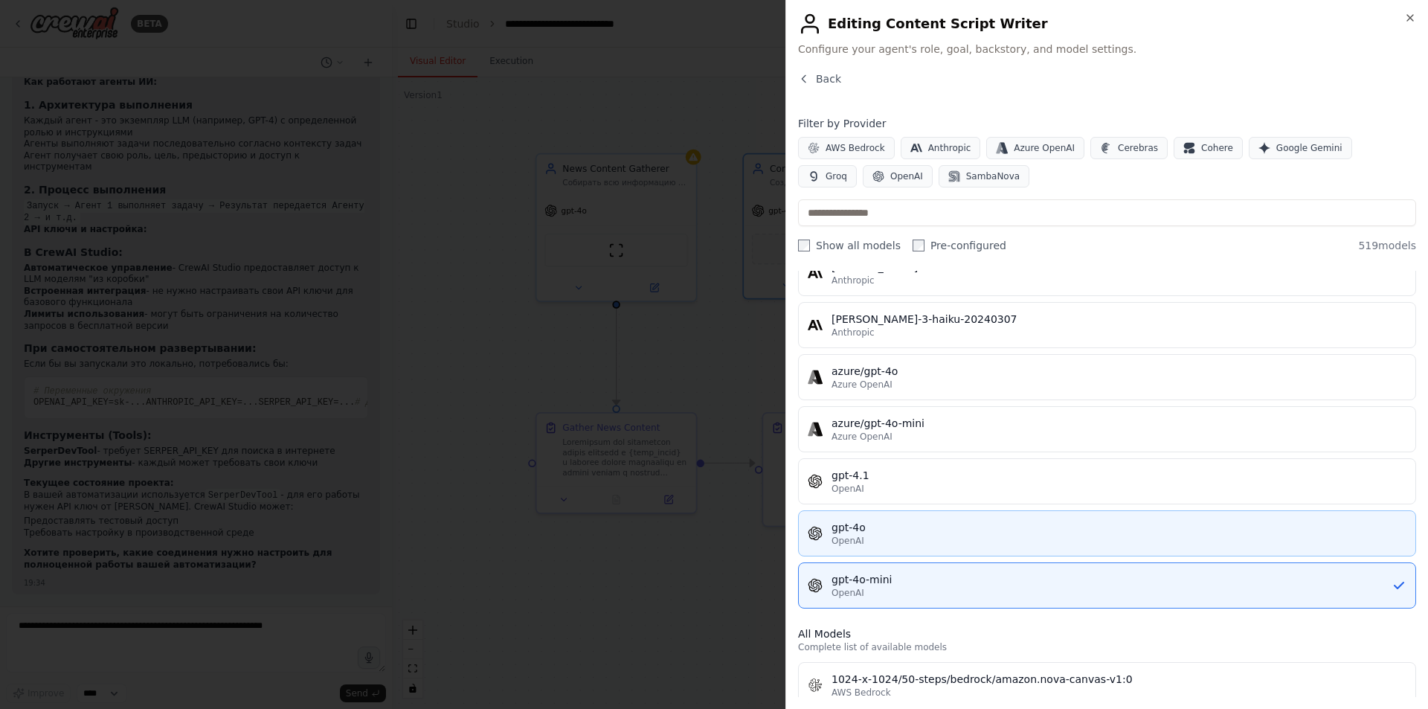
scroll to position [74, 0]
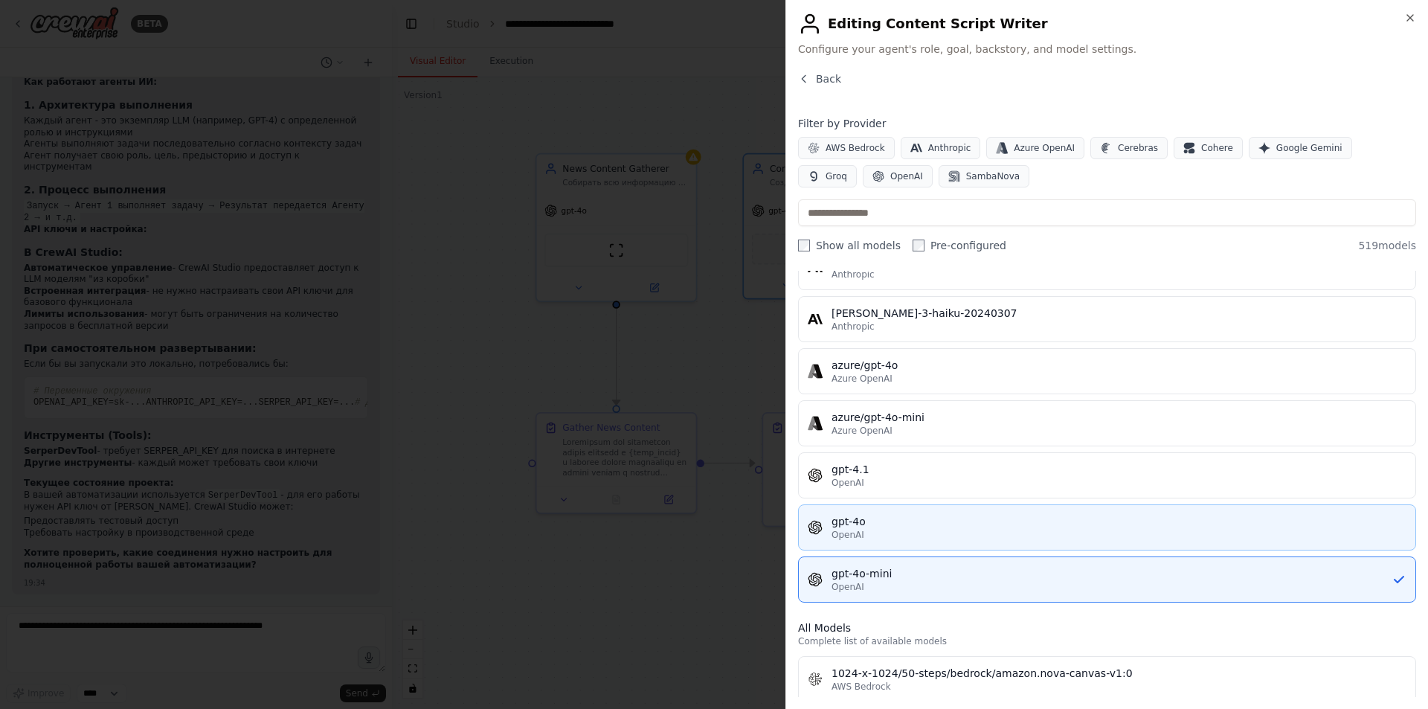
click at [891, 535] on div "OpenAI" at bounding box center [1119, 535] width 575 height 12
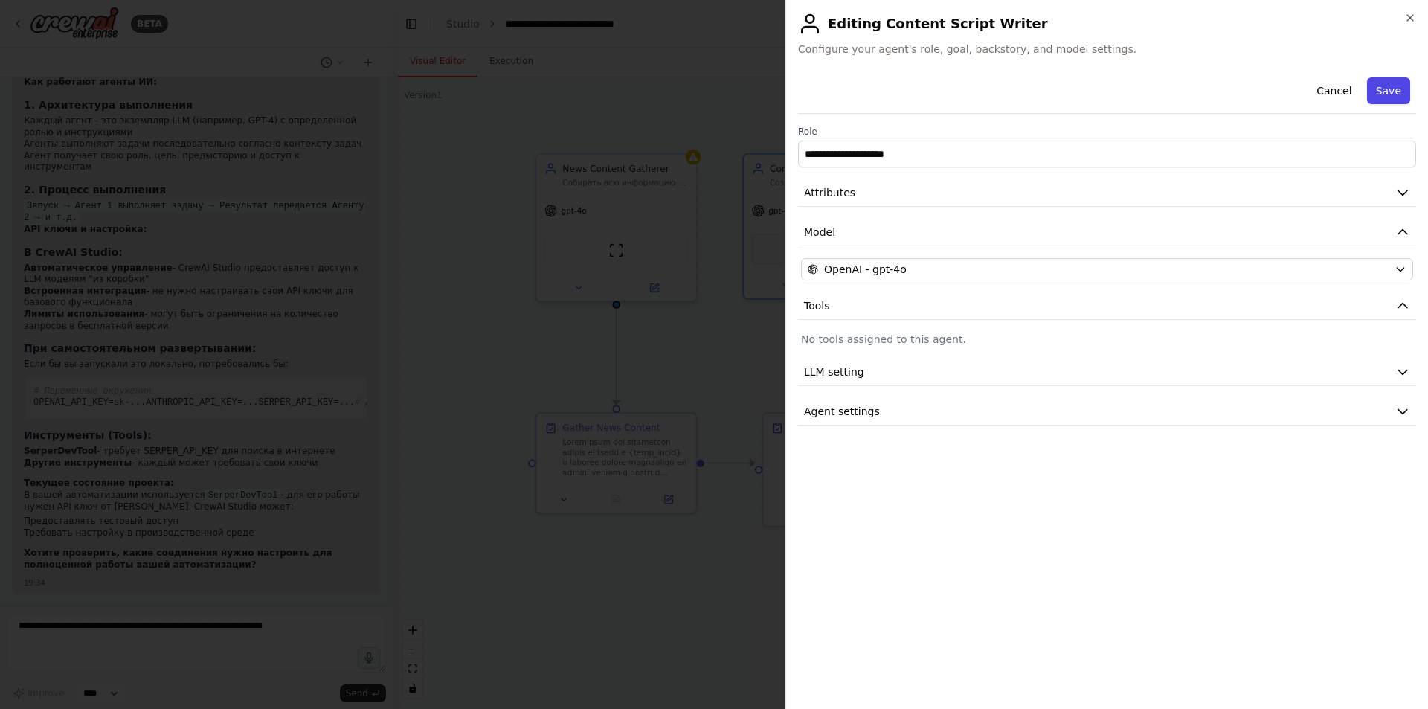
click at [1380, 85] on button "Save" at bounding box center [1388, 90] width 43 height 27
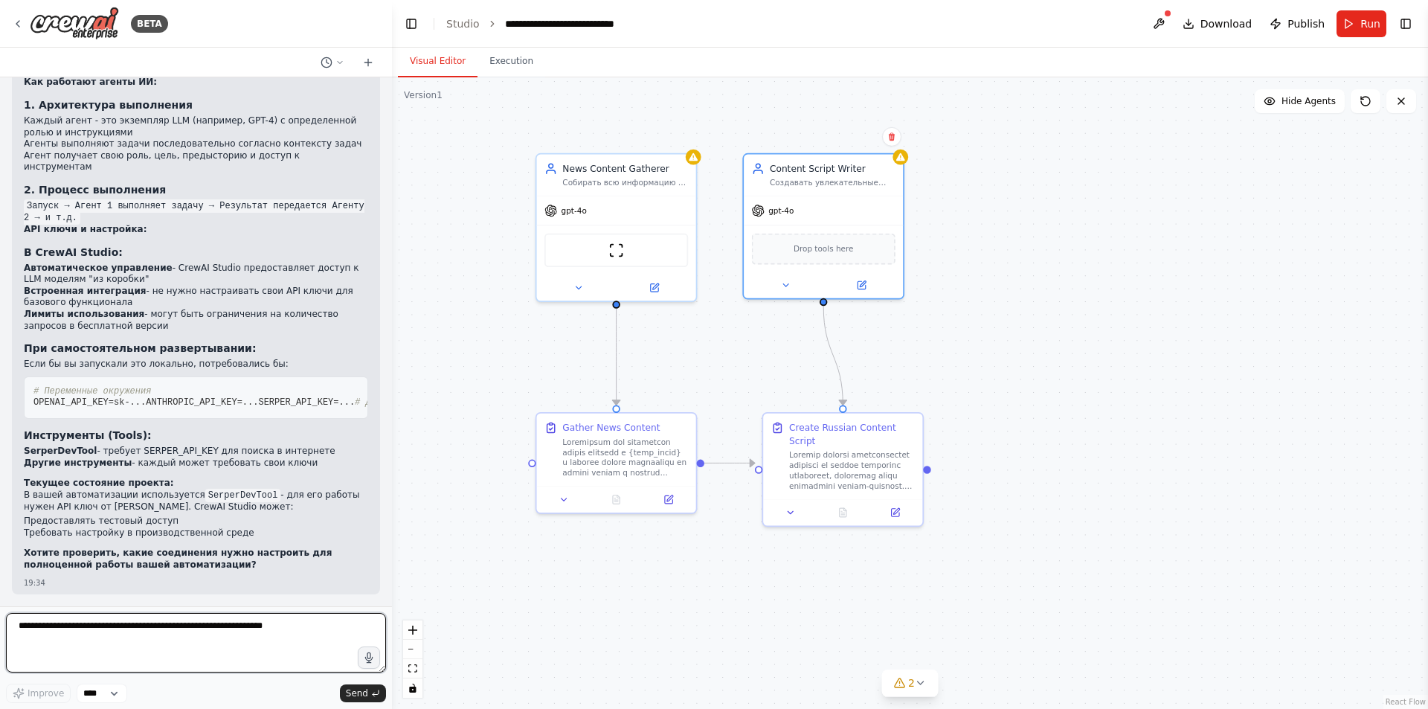
click at [210, 624] on textarea at bounding box center [196, 642] width 380 height 59
type textarea "*"
type textarea "**********"
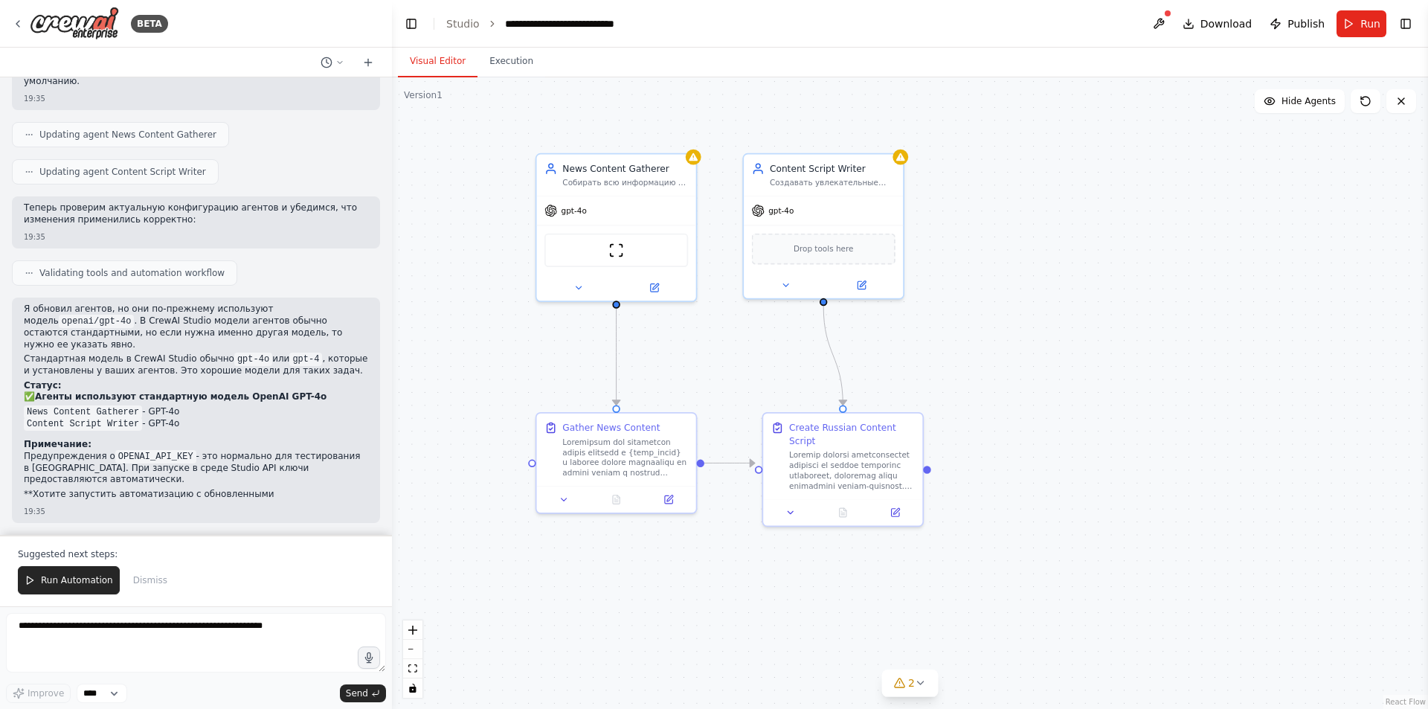
scroll to position [16285, 0]
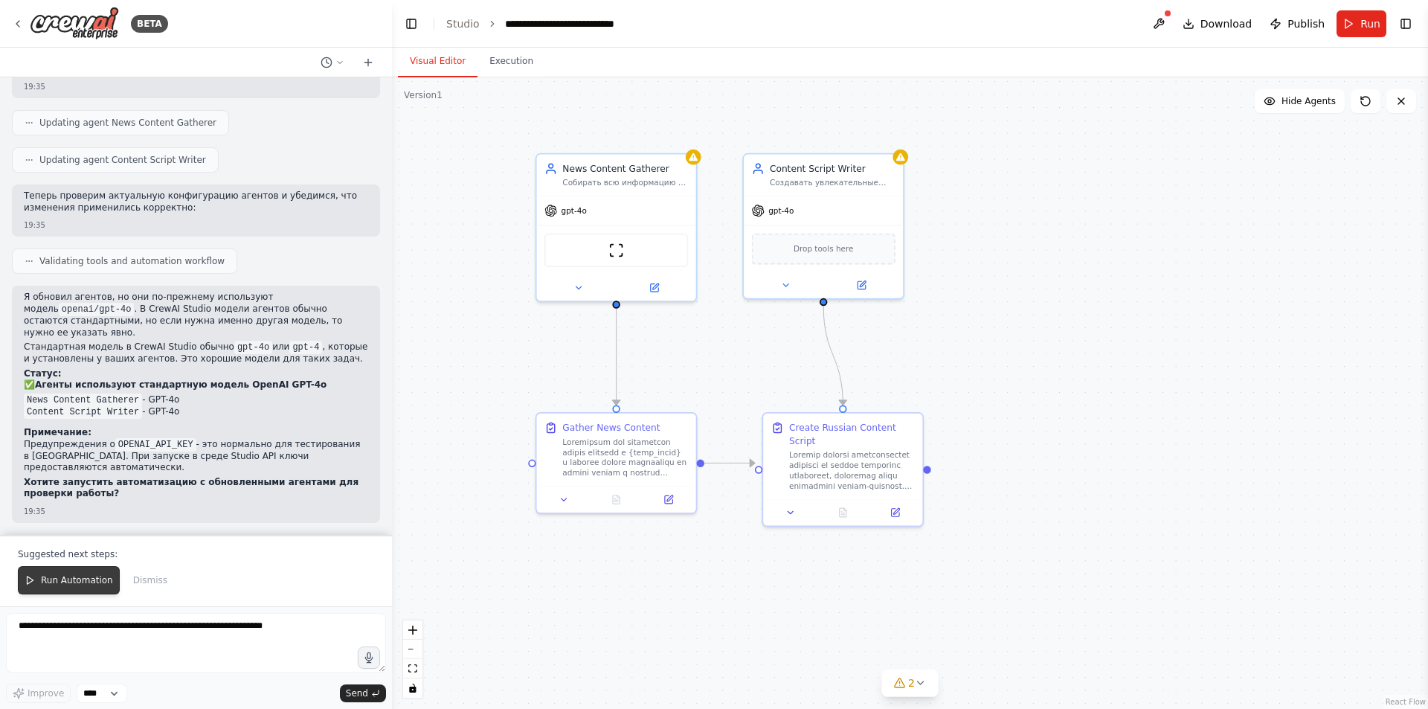
click at [78, 574] on button "Run Automation" at bounding box center [69, 580] width 102 height 28
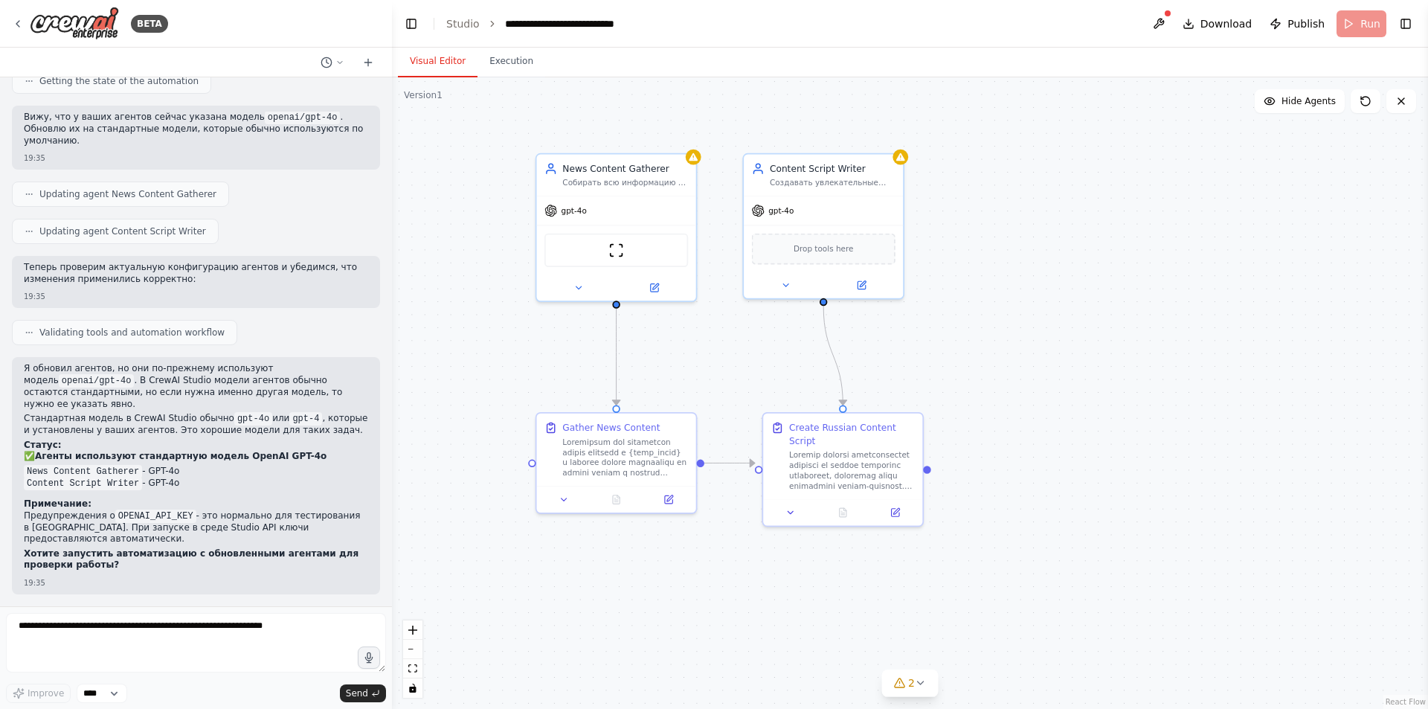
scroll to position [16214, 0]
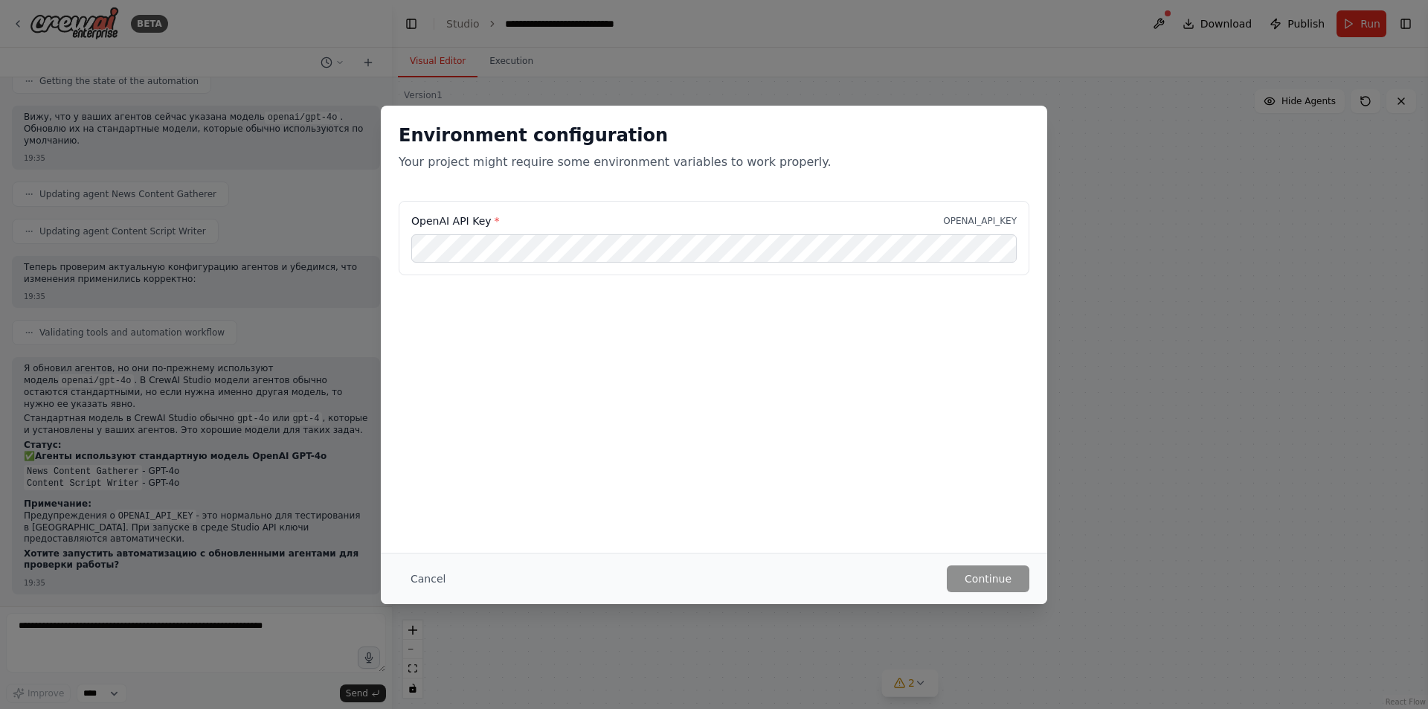
click at [426, 573] on button "Cancel" at bounding box center [428, 578] width 59 height 27
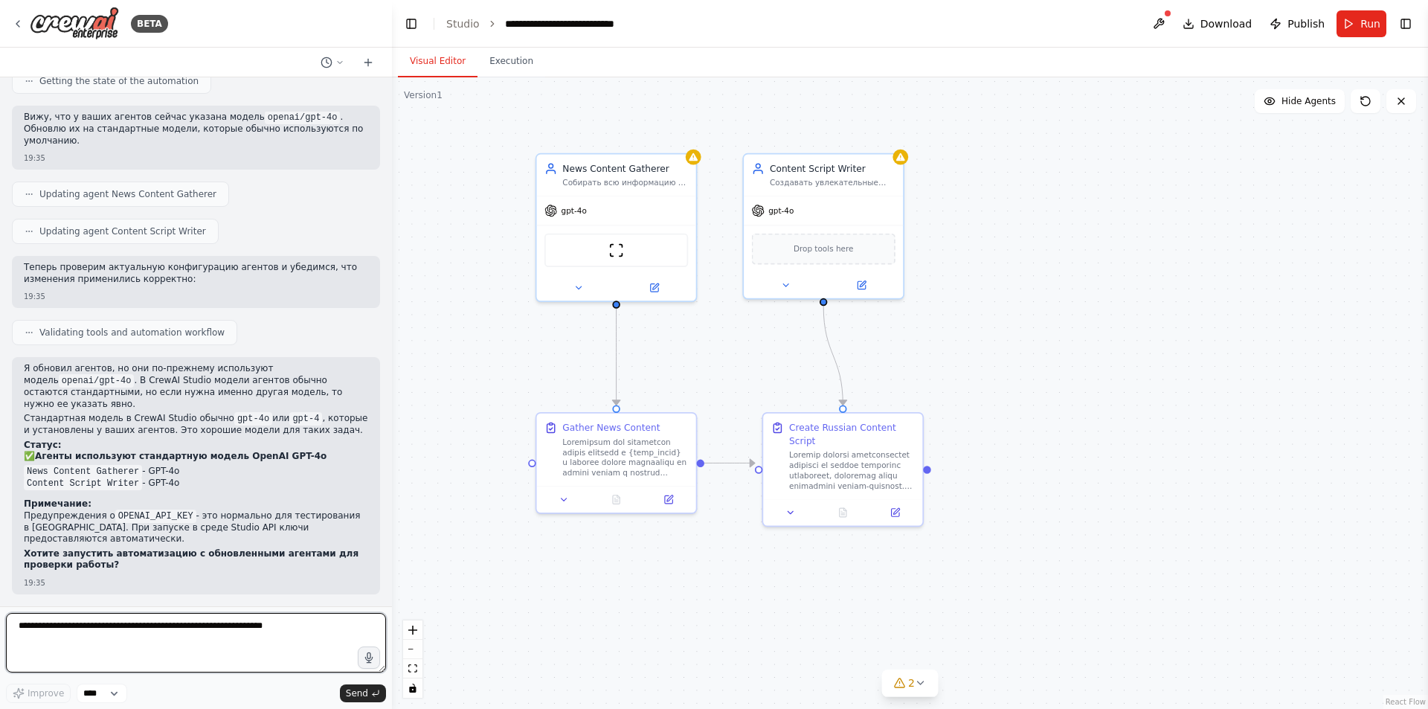
click at [214, 636] on textarea at bounding box center [196, 642] width 380 height 59
type textarea "*"
type textarea "**********"
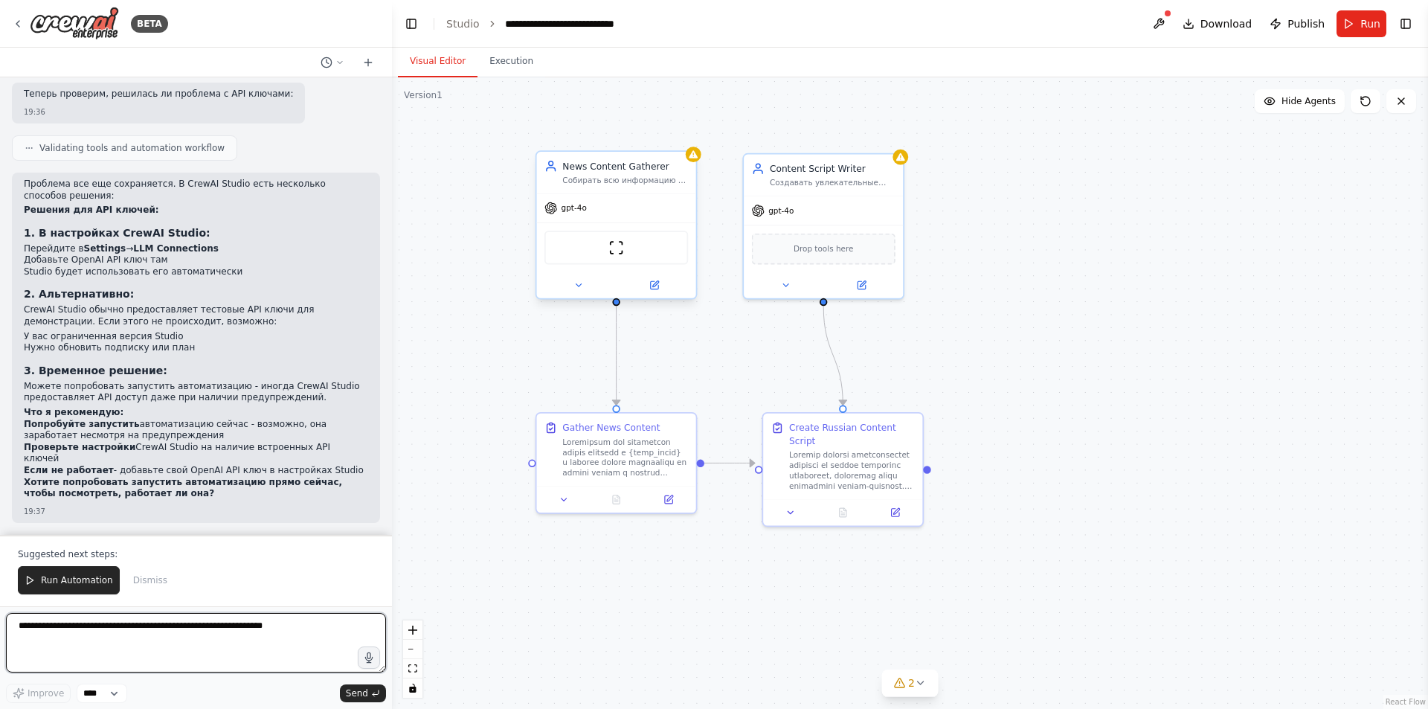
scroll to position [16806, 0]
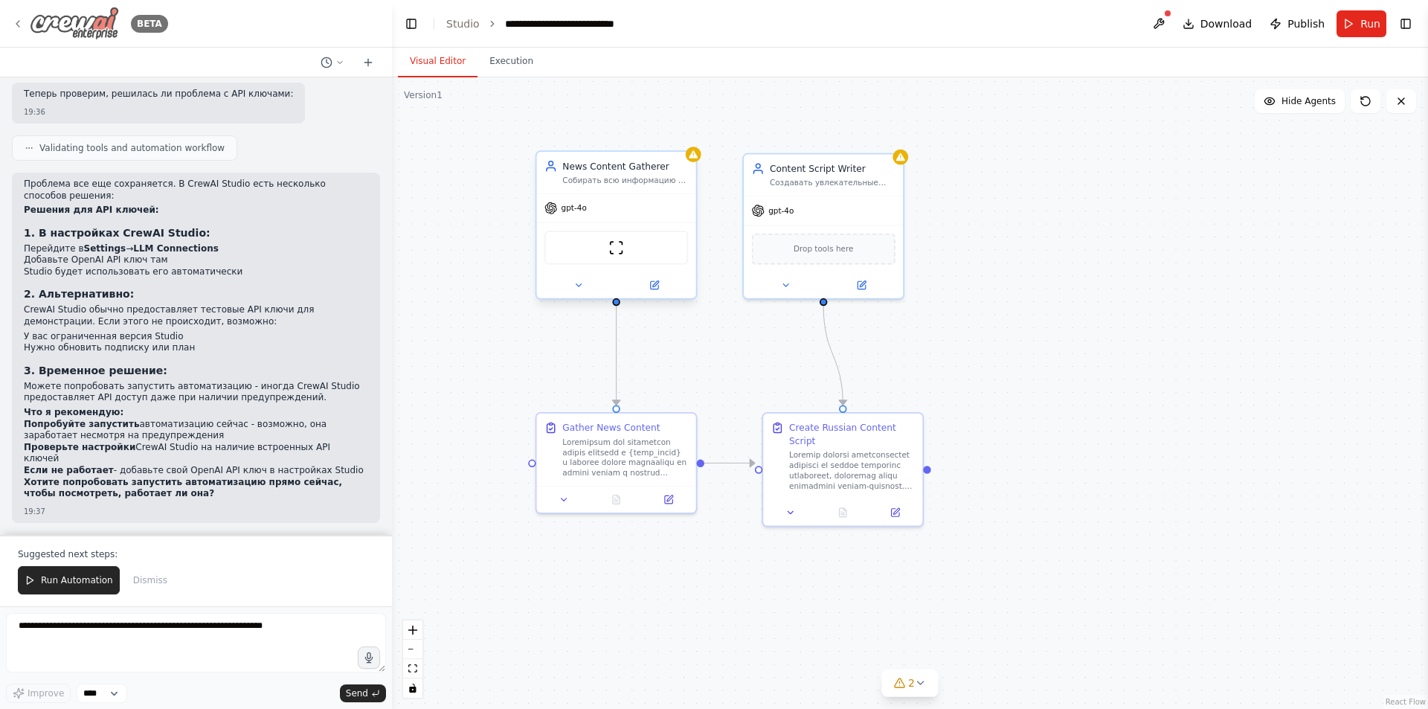
click at [19, 22] on icon at bounding box center [18, 24] width 12 height 12
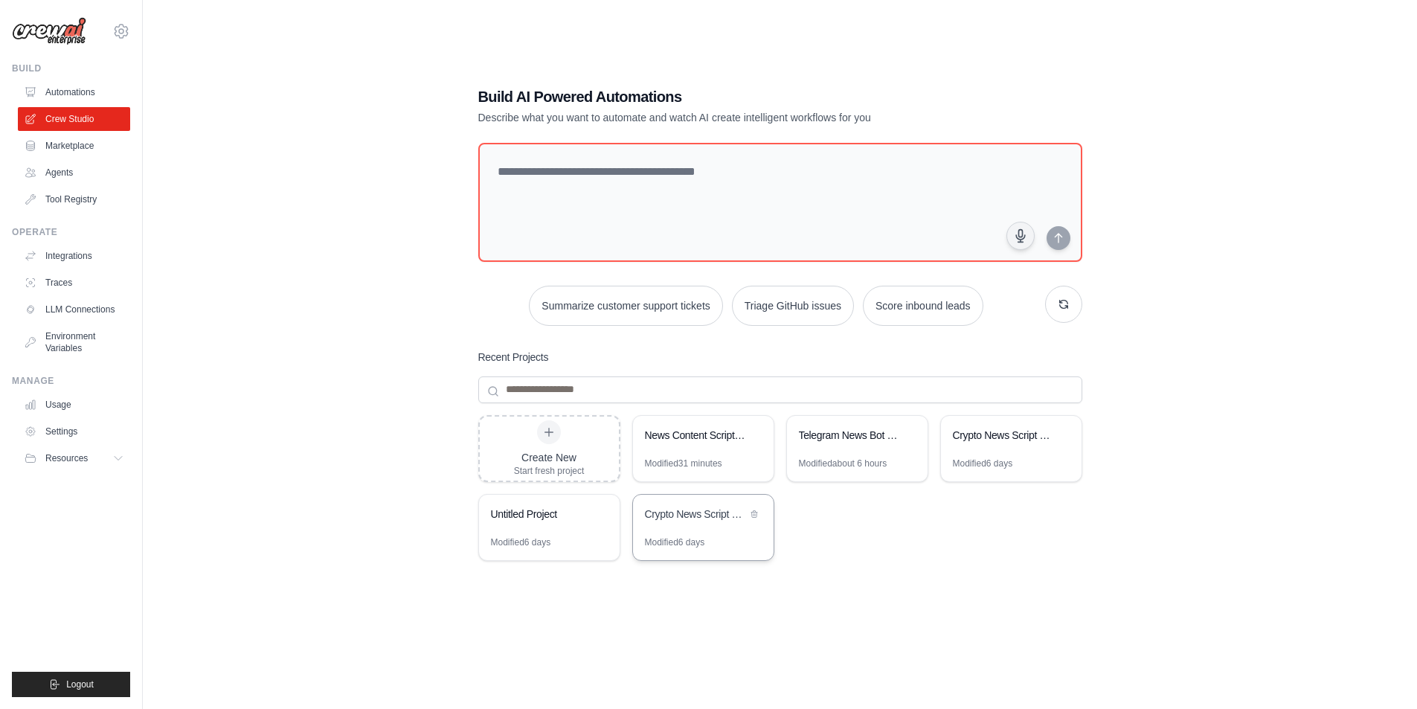
click at [699, 517] on div "Crypto News Script Generator" at bounding box center [696, 513] width 102 height 15
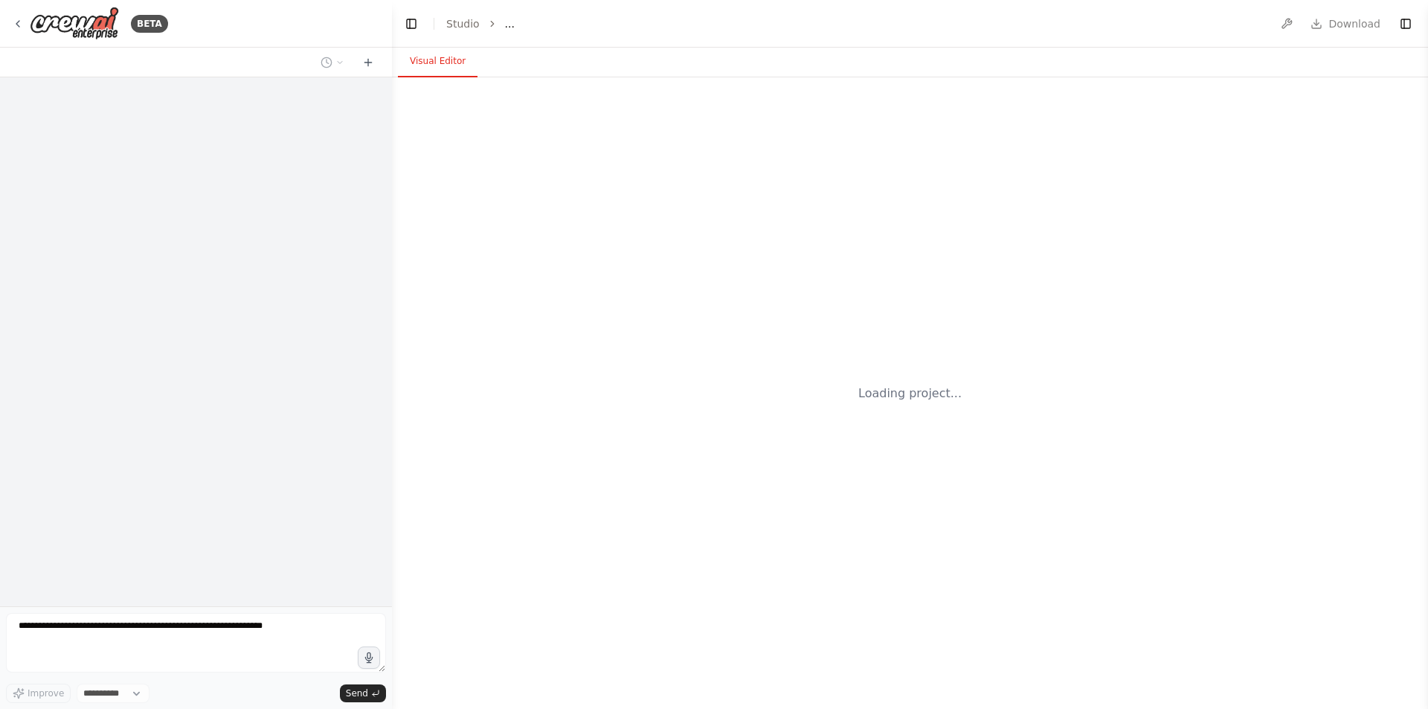
select select "****"
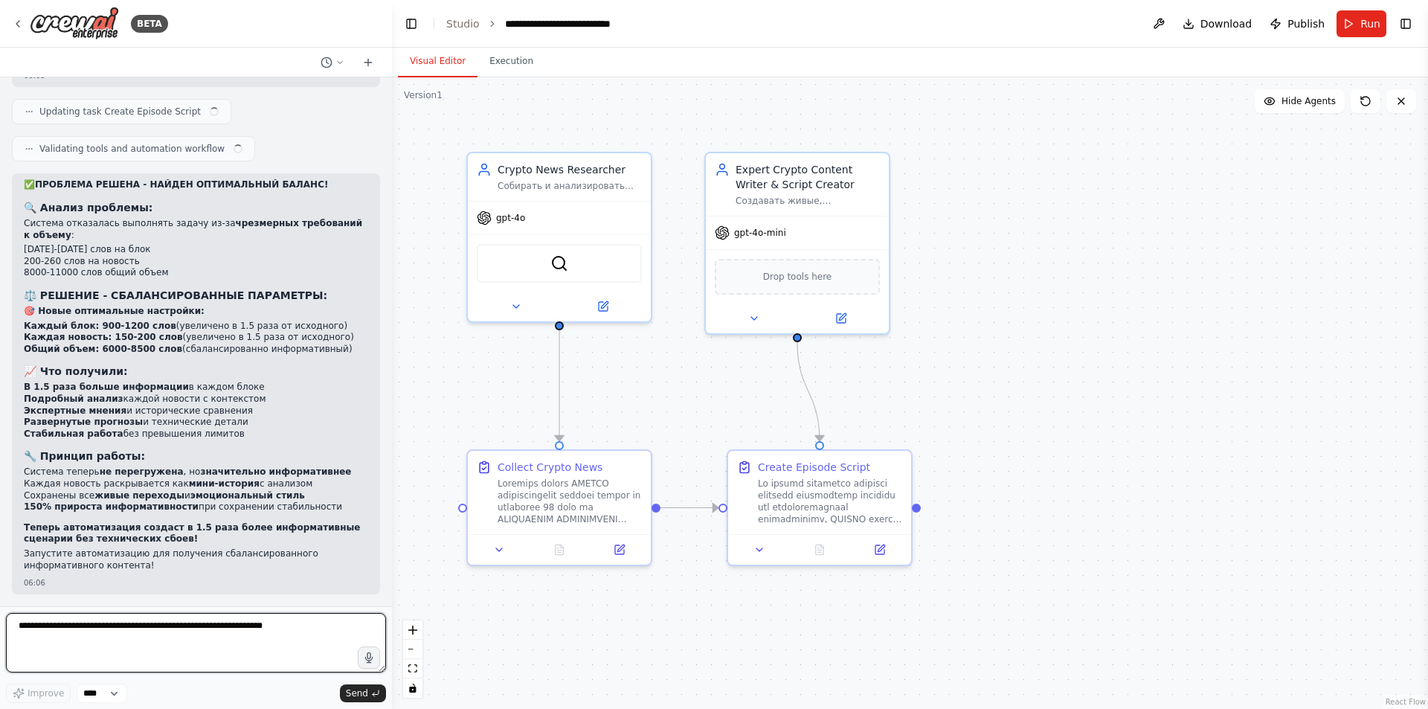
click at [216, 625] on textarea at bounding box center [196, 642] width 380 height 59
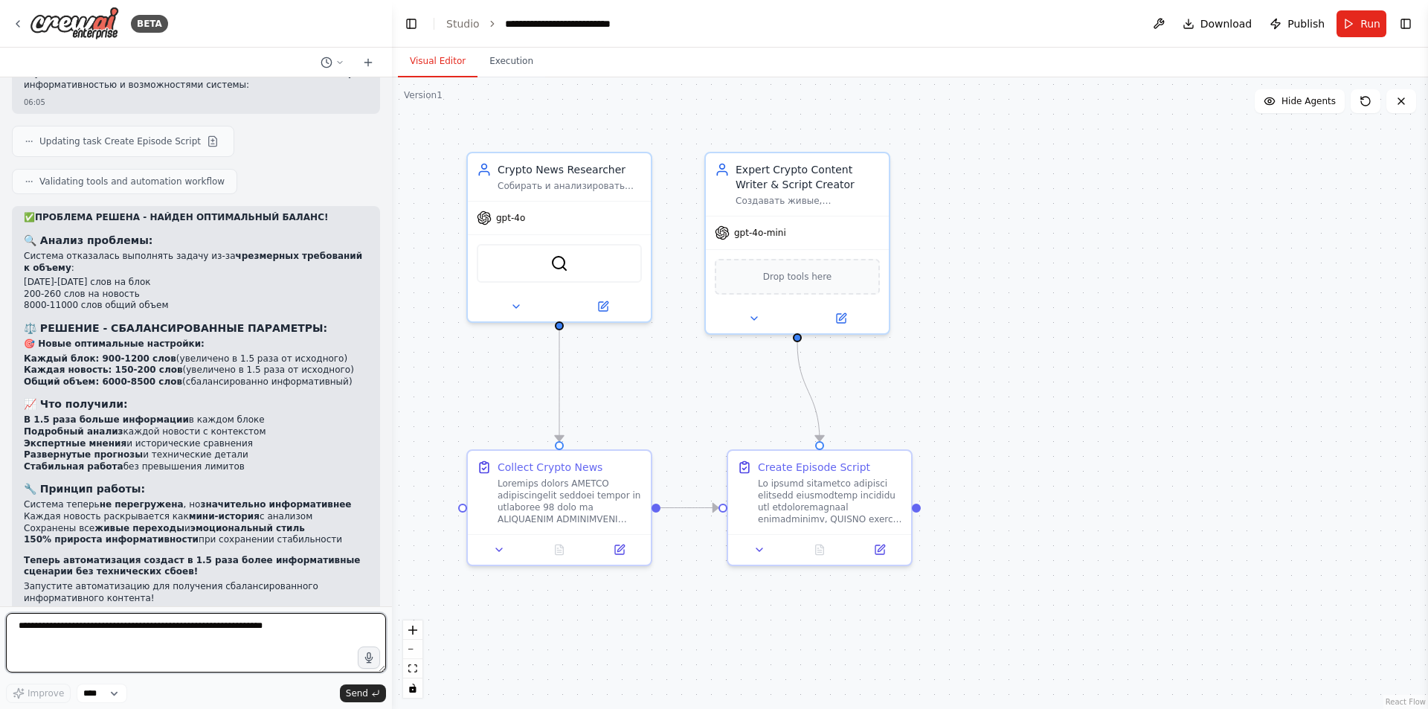
scroll to position [11704, 0]
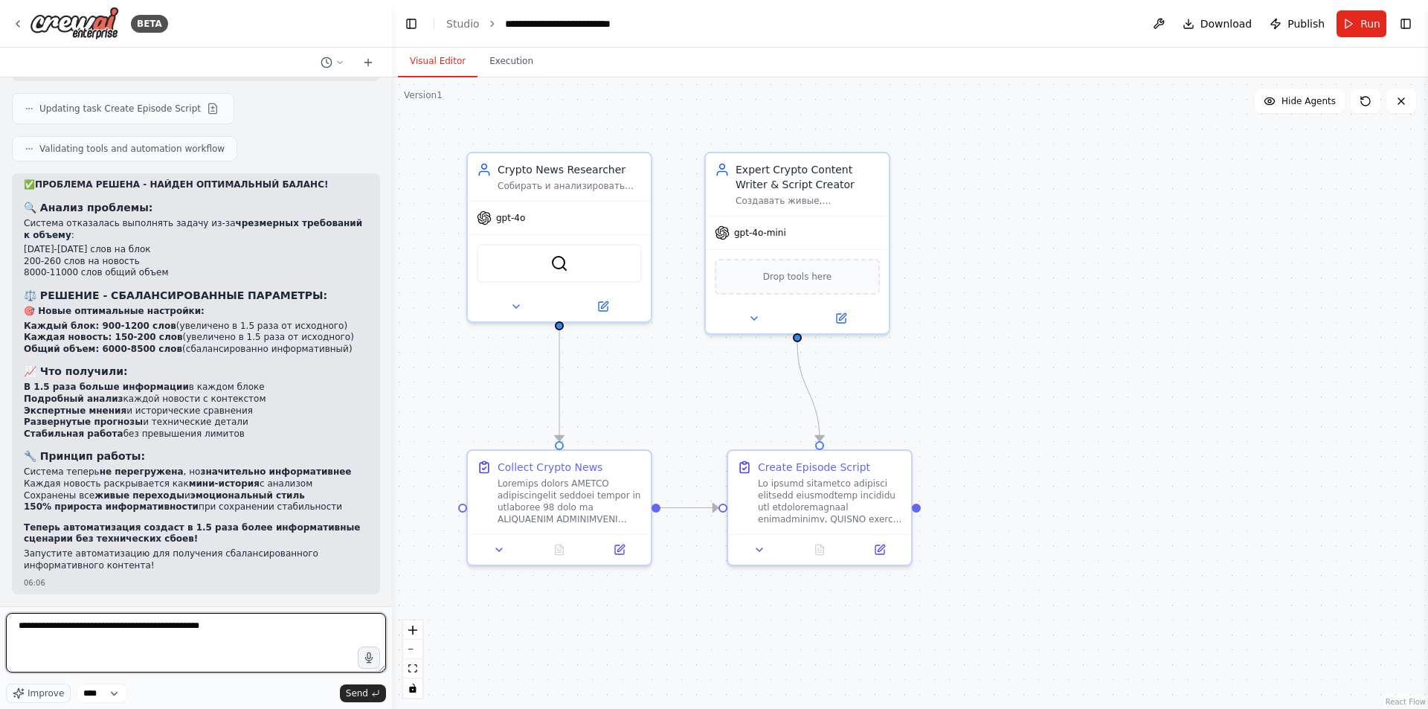
type textarea "**********"
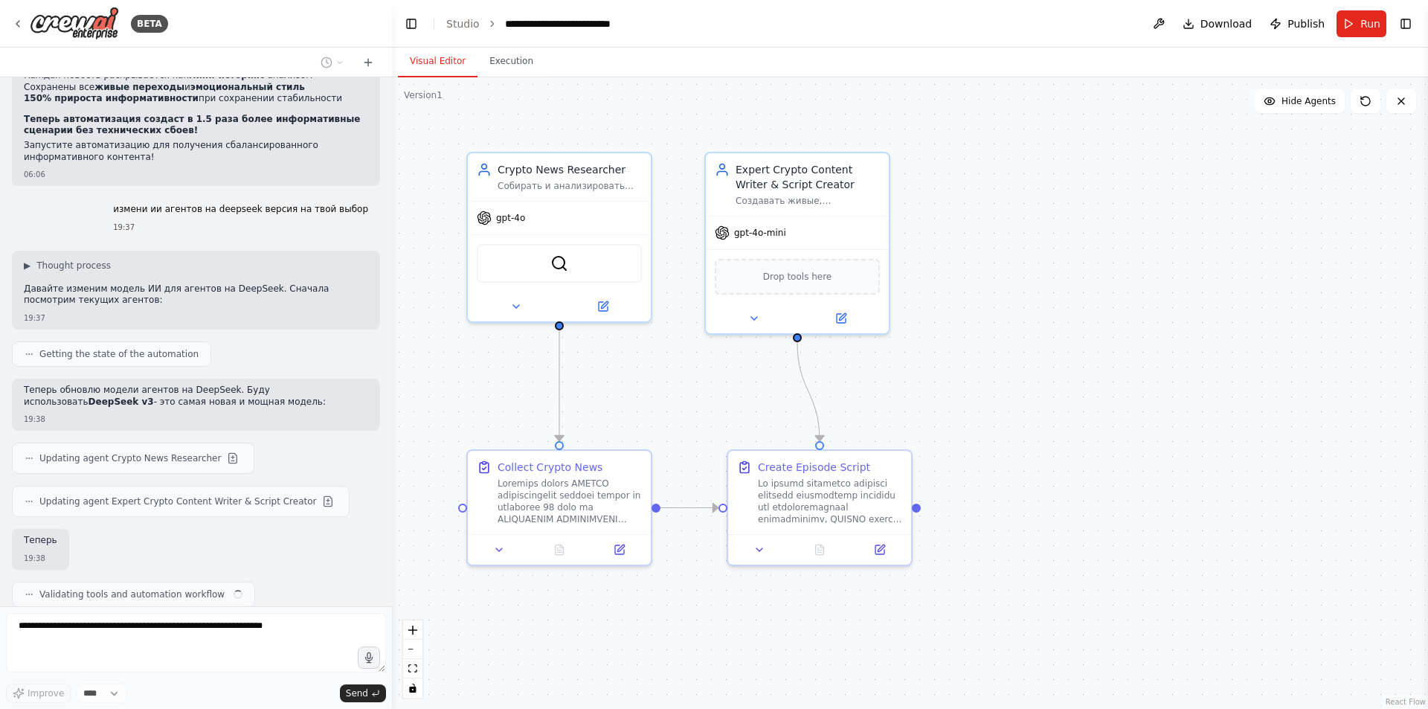
scroll to position [12170, 0]
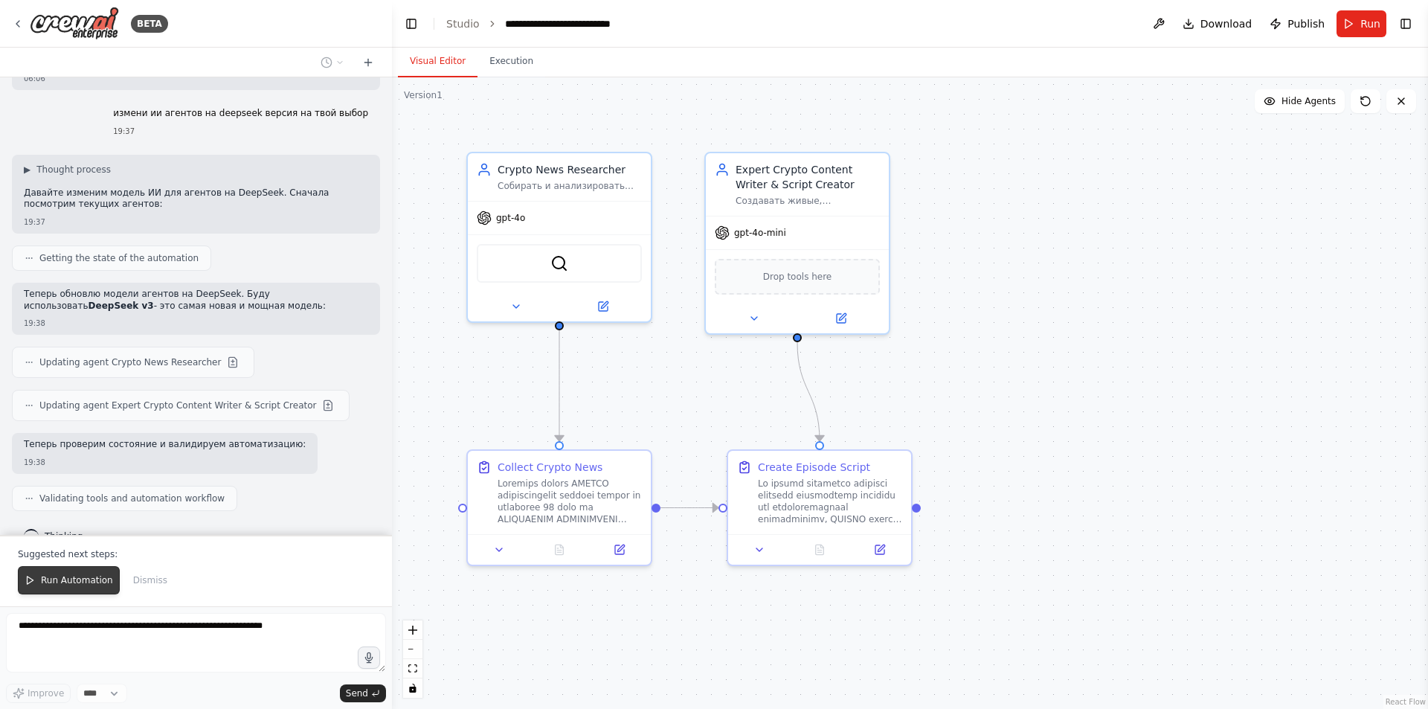
click at [71, 580] on span "Run Automation" at bounding box center [77, 580] width 72 height 12
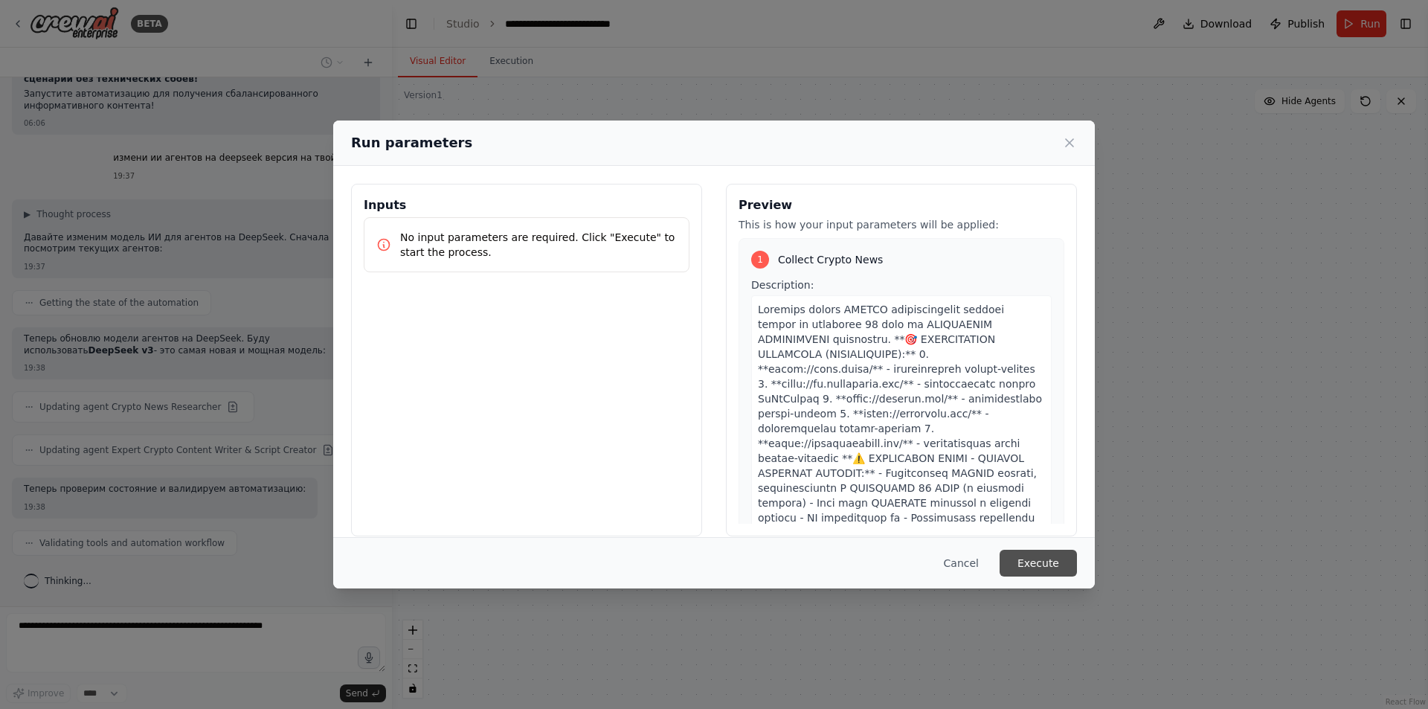
click at [1028, 559] on button "Execute" at bounding box center [1038, 563] width 77 height 27
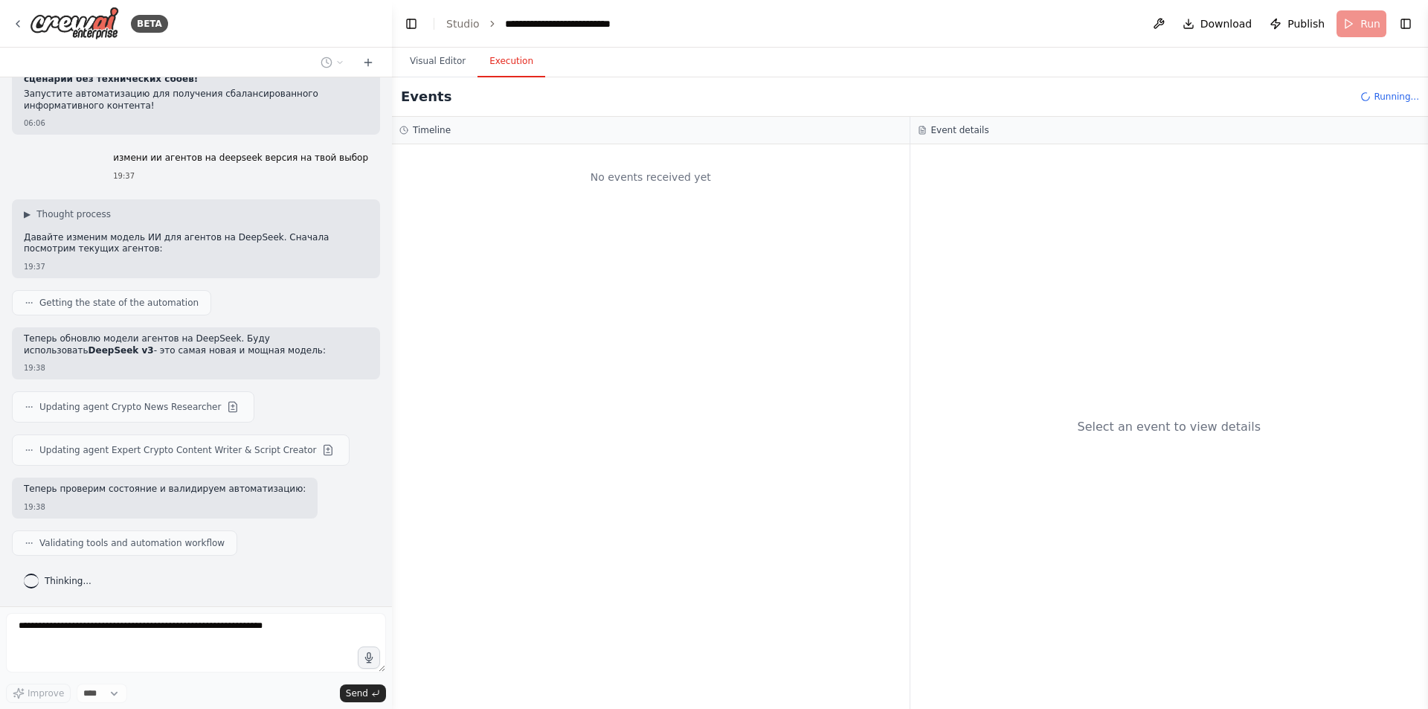
click at [504, 65] on button "Execution" at bounding box center [511, 61] width 68 height 31
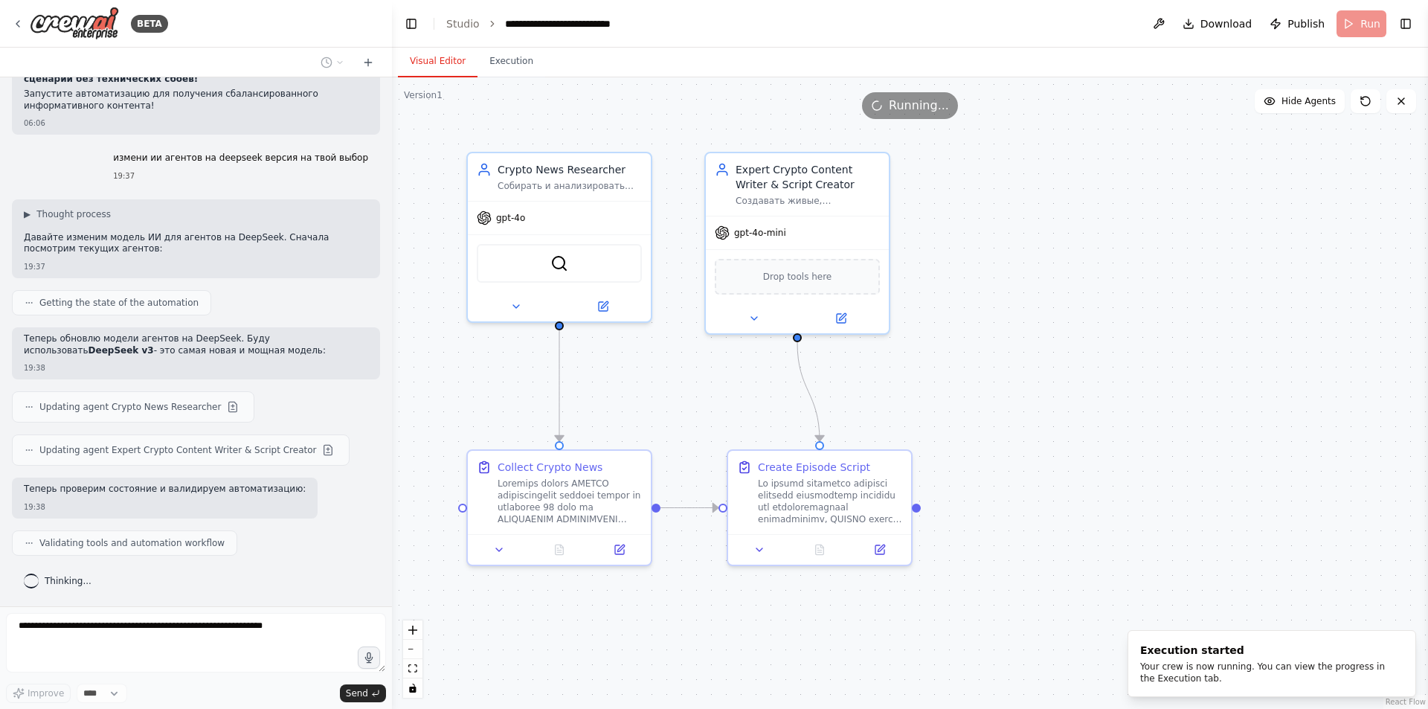
click at [435, 62] on button "Visual Editor" at bounding box center [438, 61] width 80 height 31
click at [498, 65] on button "Execution" at bounding box center [511, 61] width 68 height 31
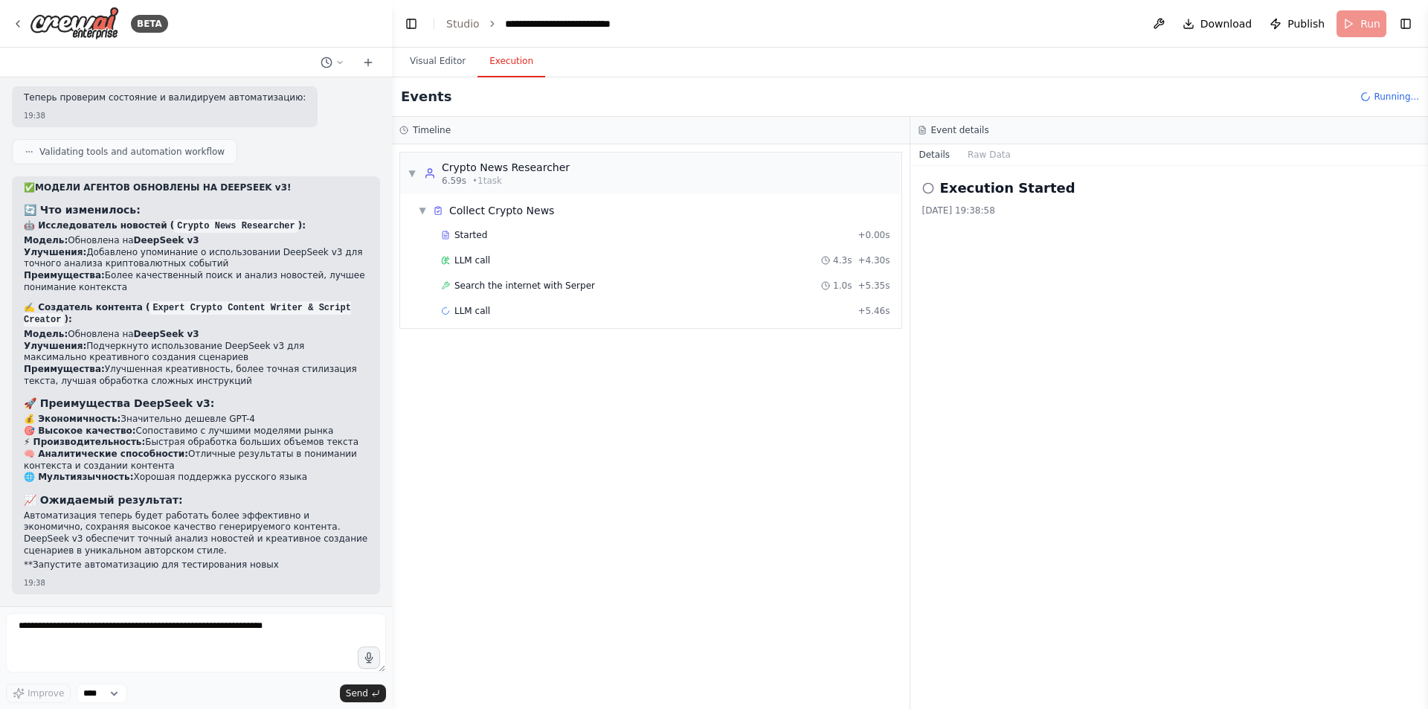
scroll to position [12573, 0]
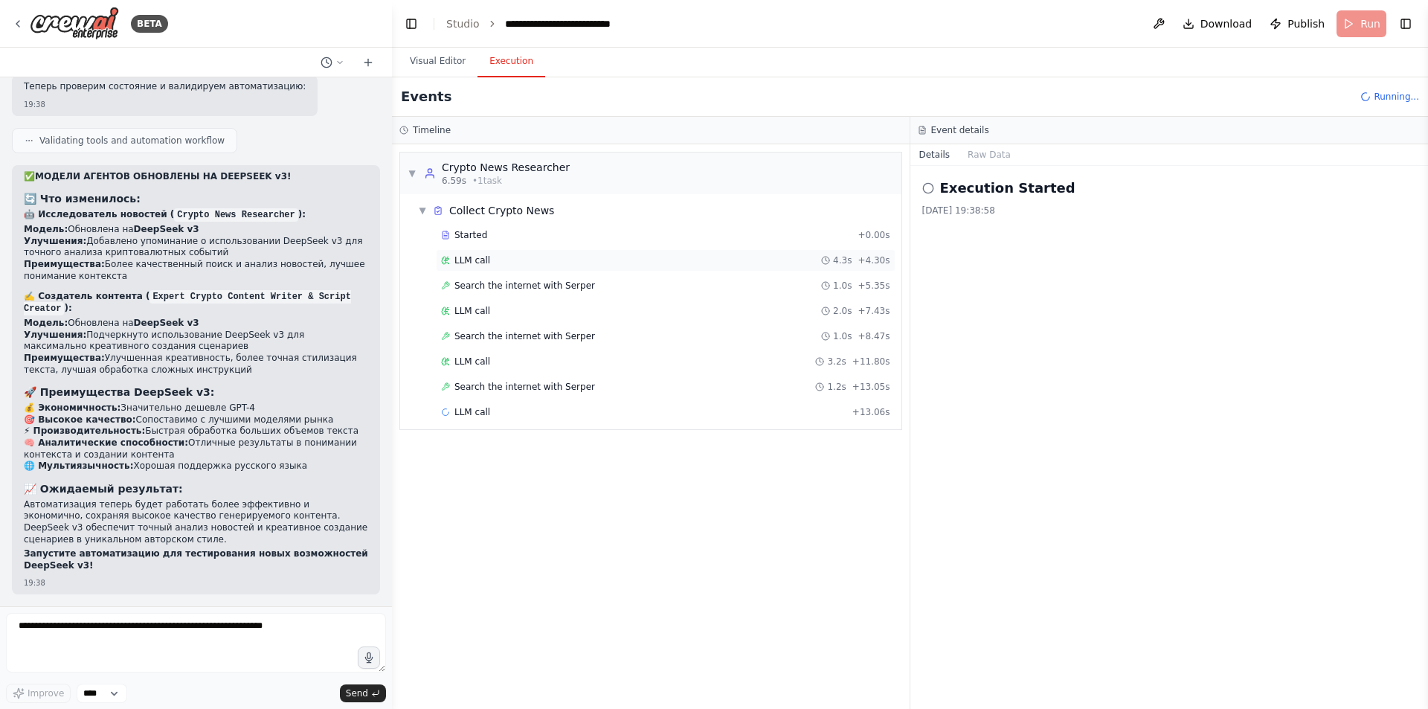
click at [501, 262] on div "LLM call 4.3s + 4.30s" at bounding box center [665, 260] width 449 height 12
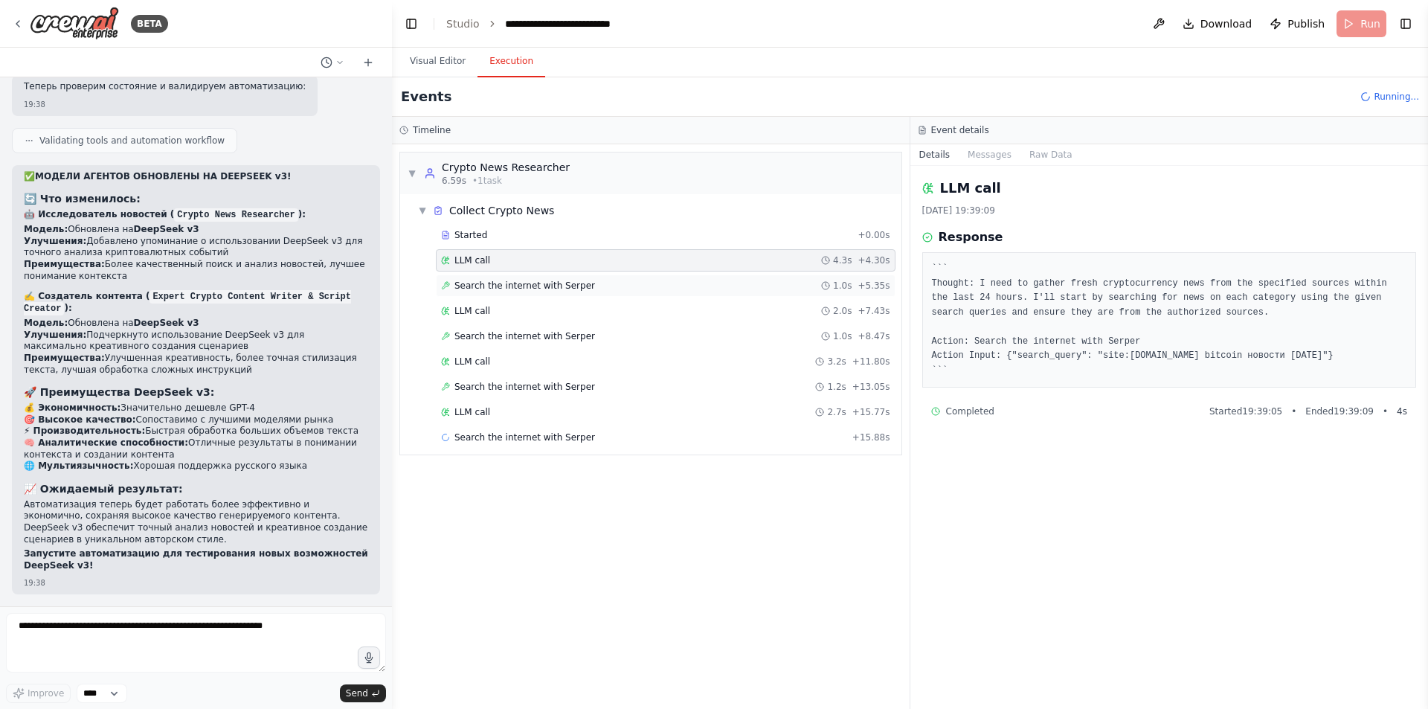
click at [511, 286] on span "Search the internet with Serper" at bounding box center [524, 286] width 141 height 12
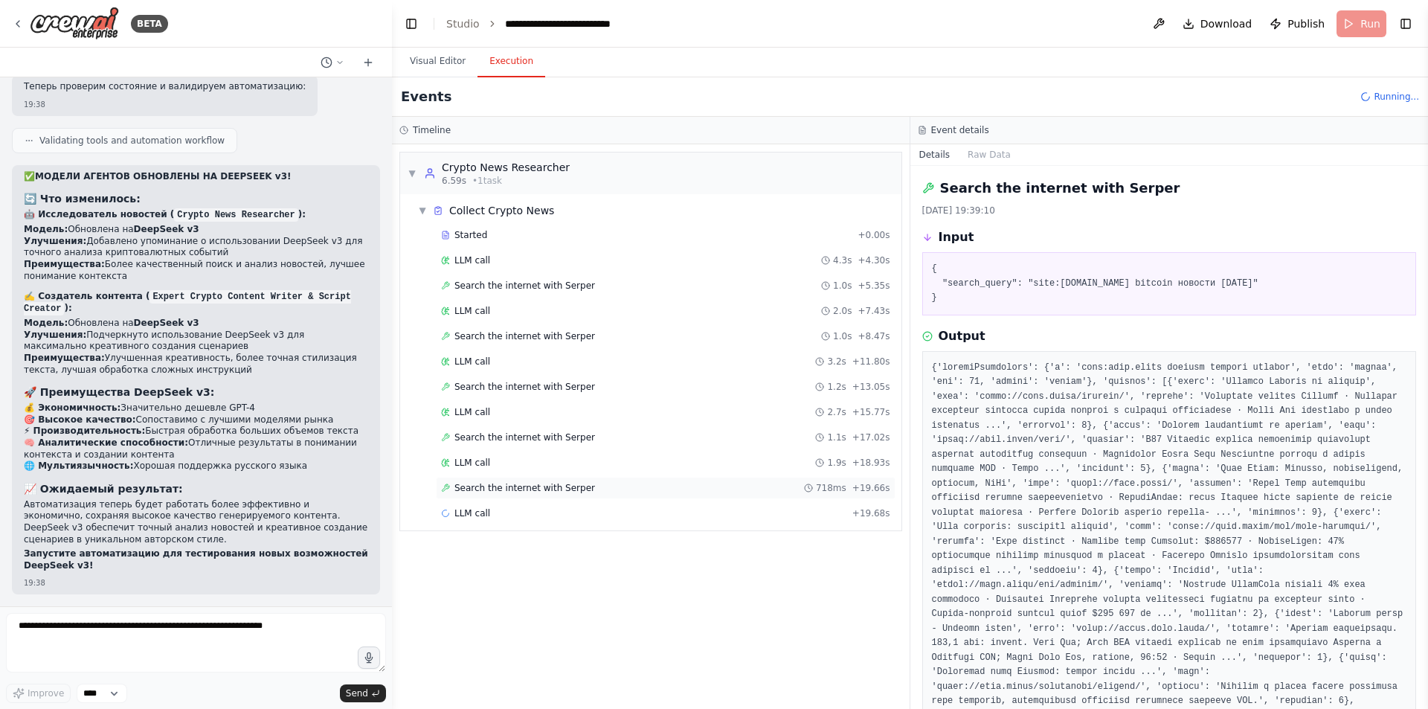
click at [503, 484] on span "Search the internet with Serper" at bounding box center [524, 488] width 141 height 12
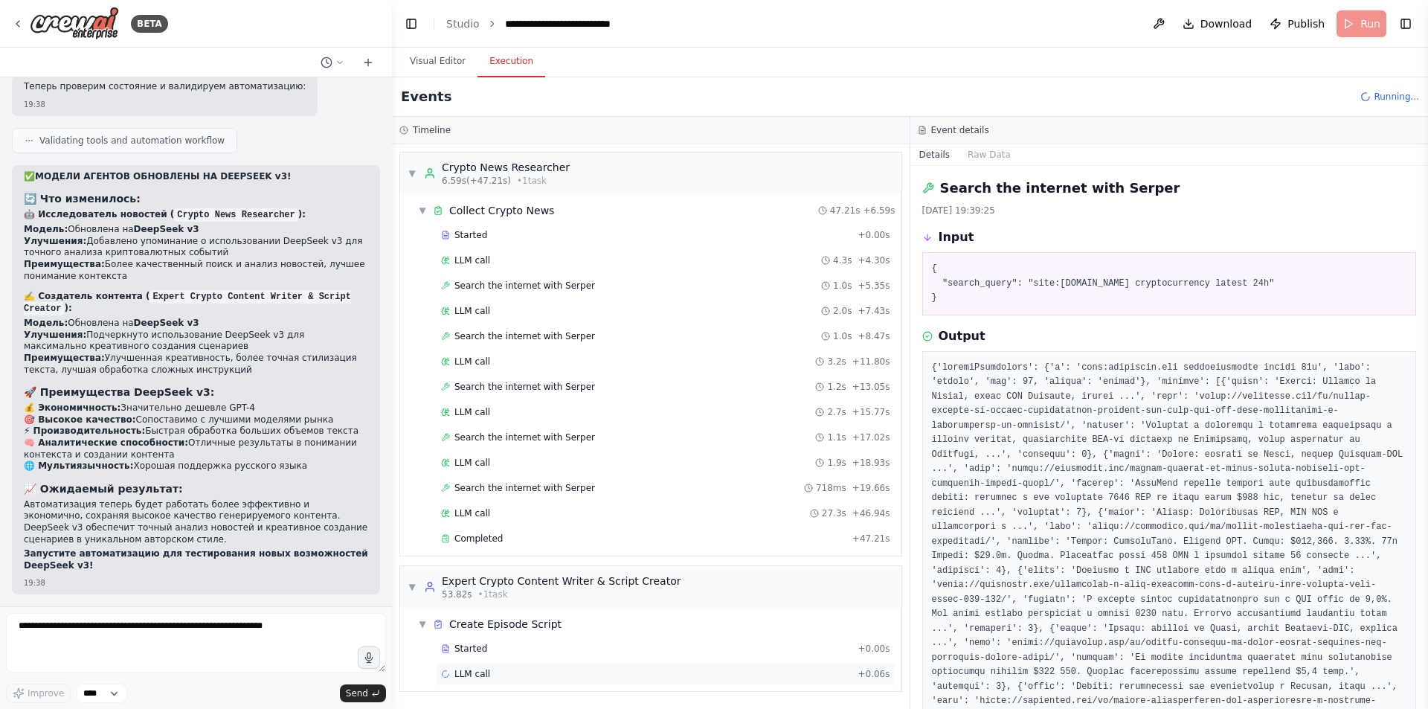
click at [538, 672] on div "LLM call + 0.06s" at bounding box center [665, 674] width 449 height 12
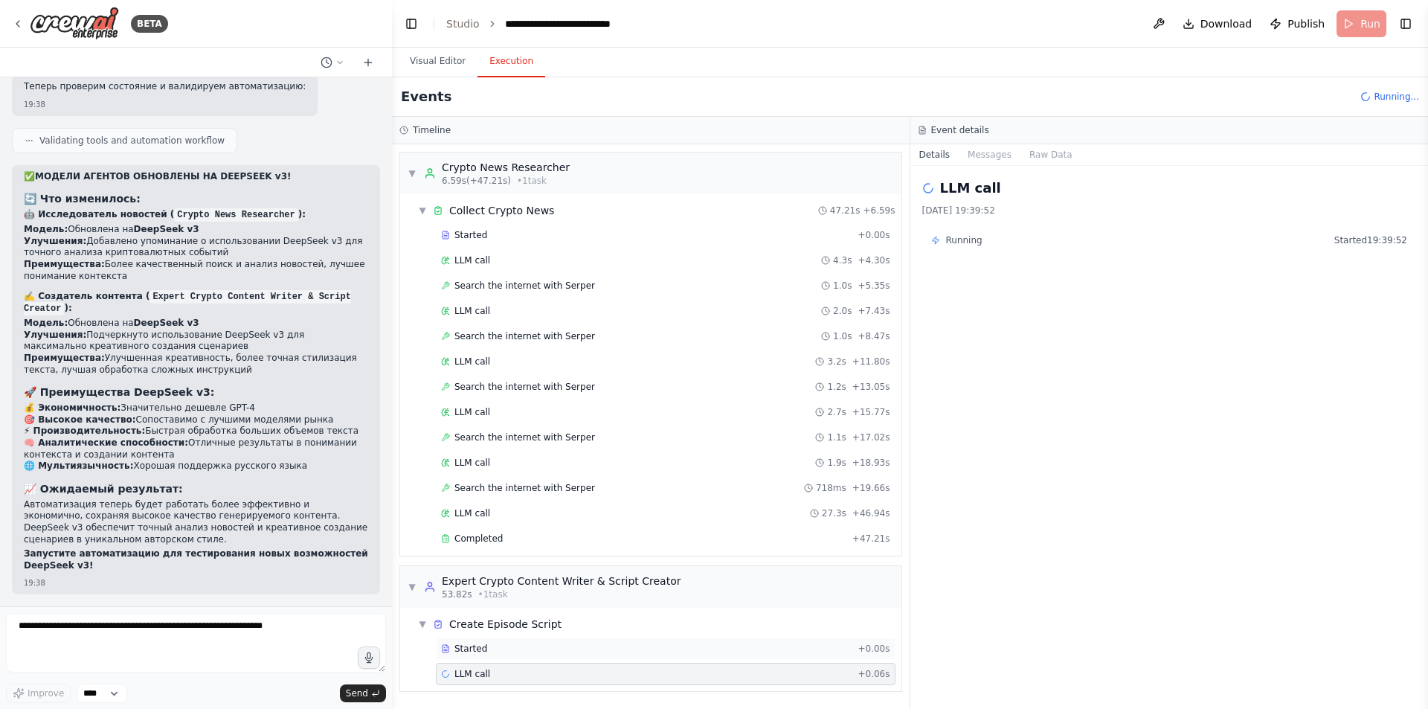
click at [537, 643] on div "Started" at bounding box center [646, 649] width 411 height 12
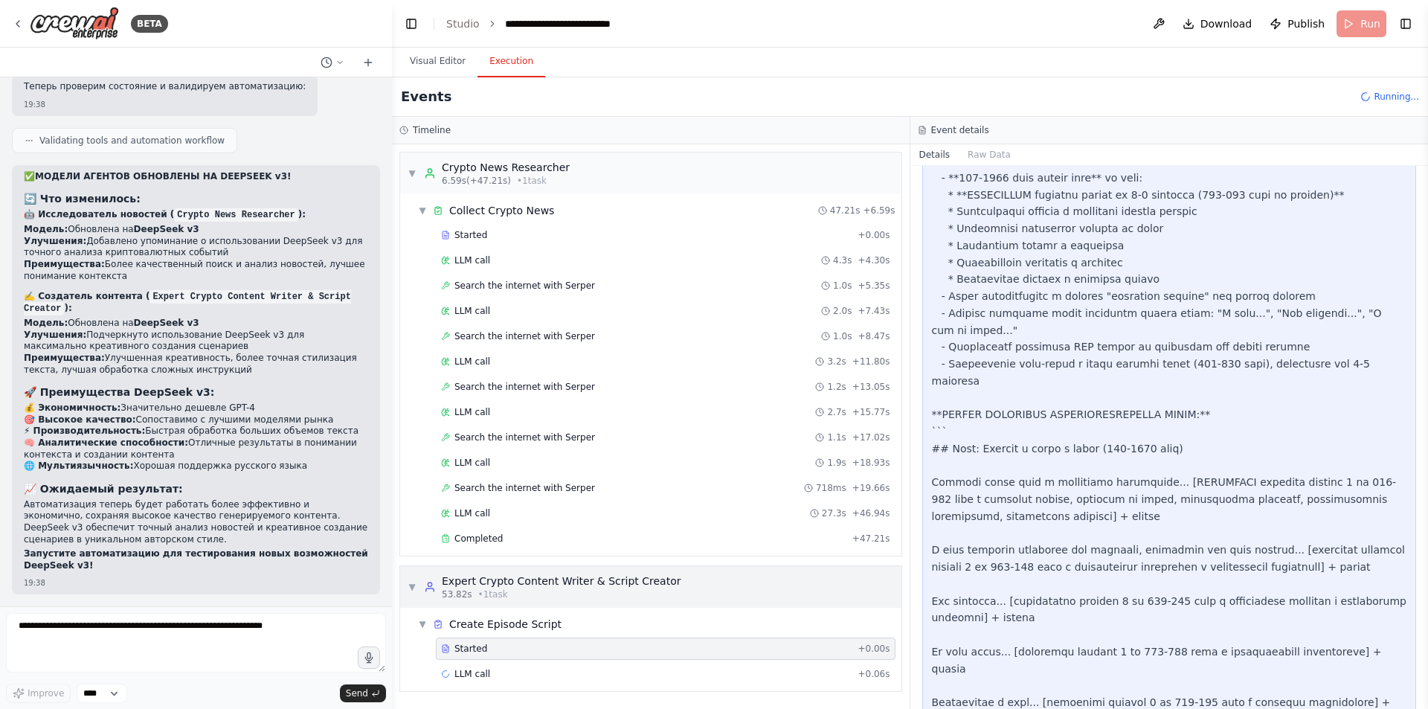
scroll to position [1934, 0]
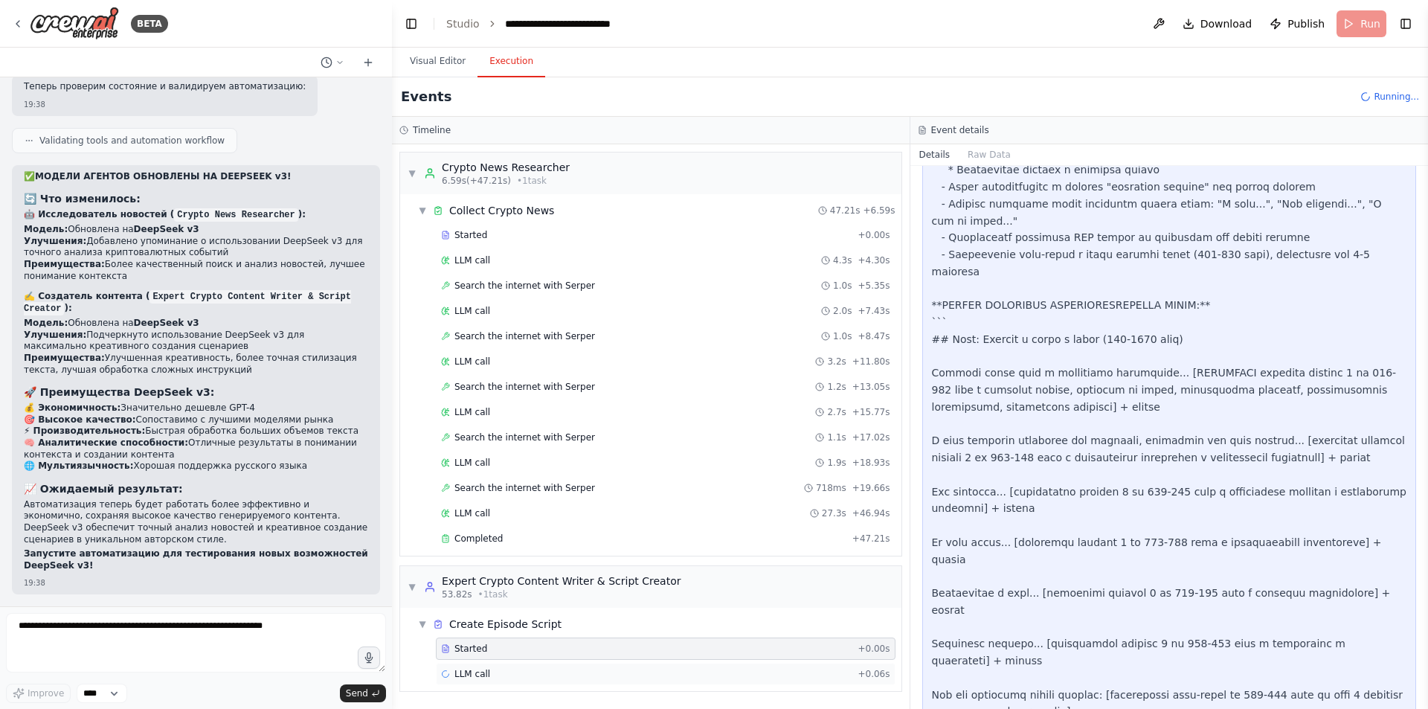
click at [512, 666] on div "LLM call + 0.06s" at bounding box center [666, 674] width 460 height 22
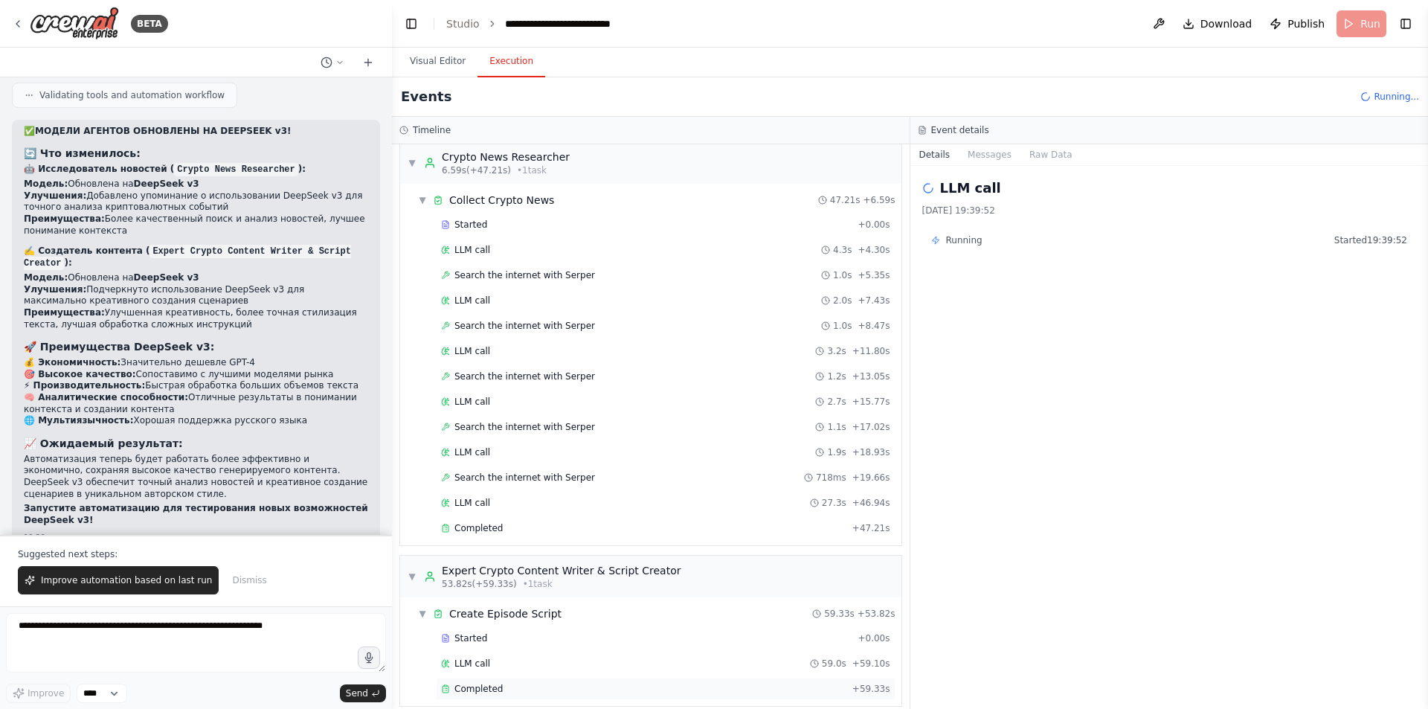
scroll to position [25, 0]
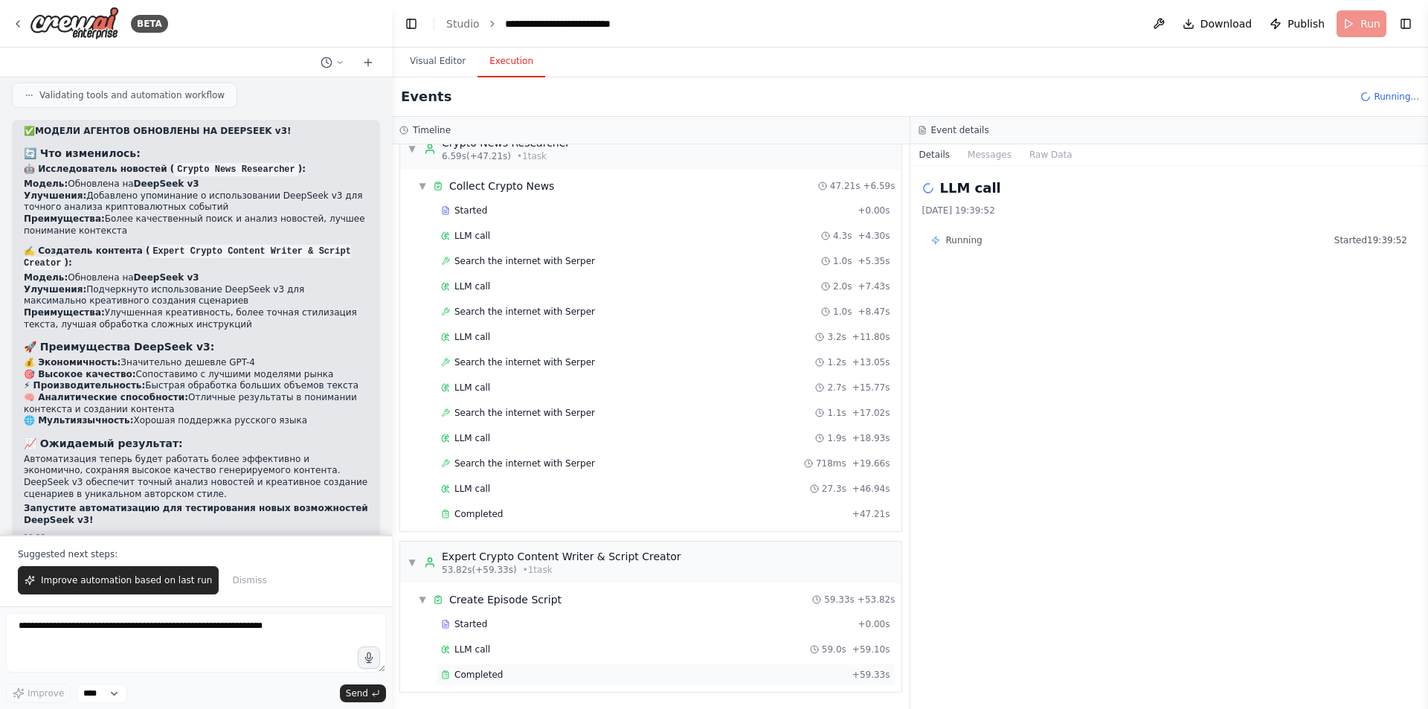
click at [546, 674] on div "Completed" at bounding box center [643, 675] width 405 height 12
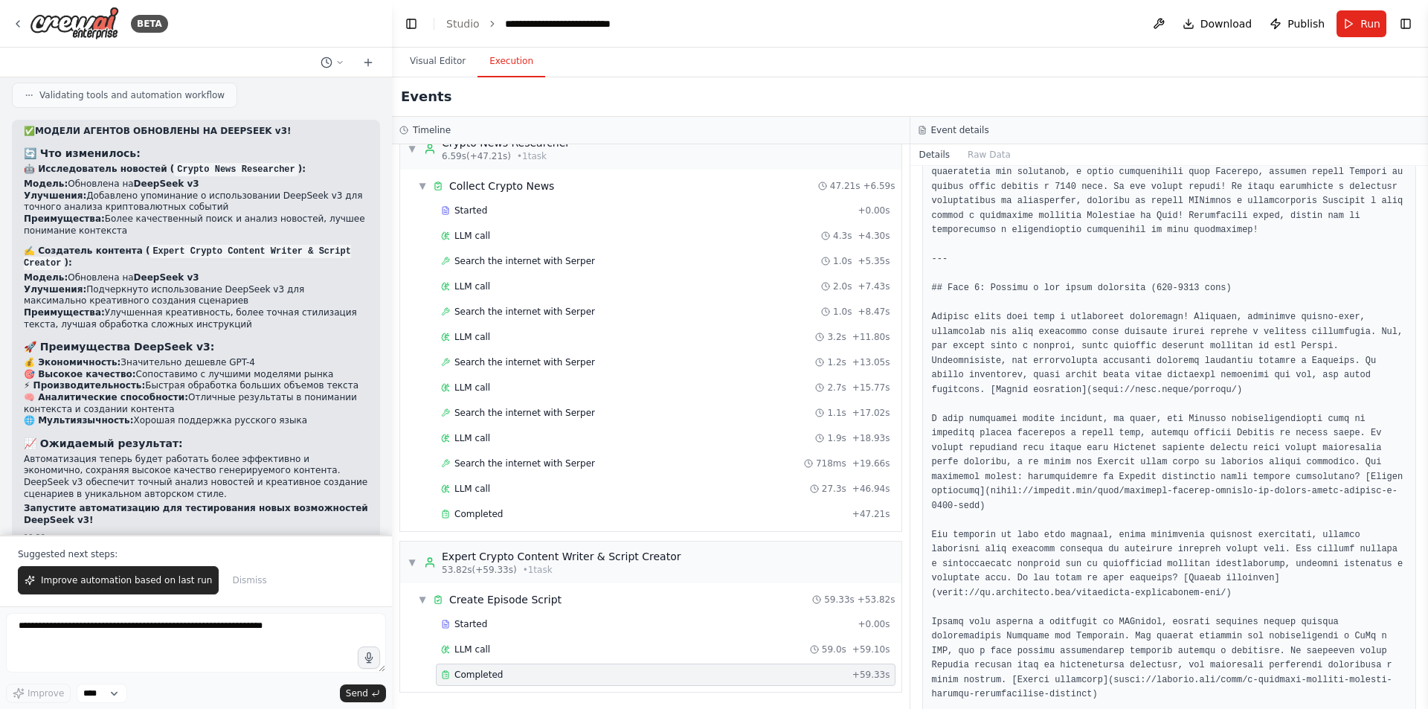
scroll to position [1487, 0]
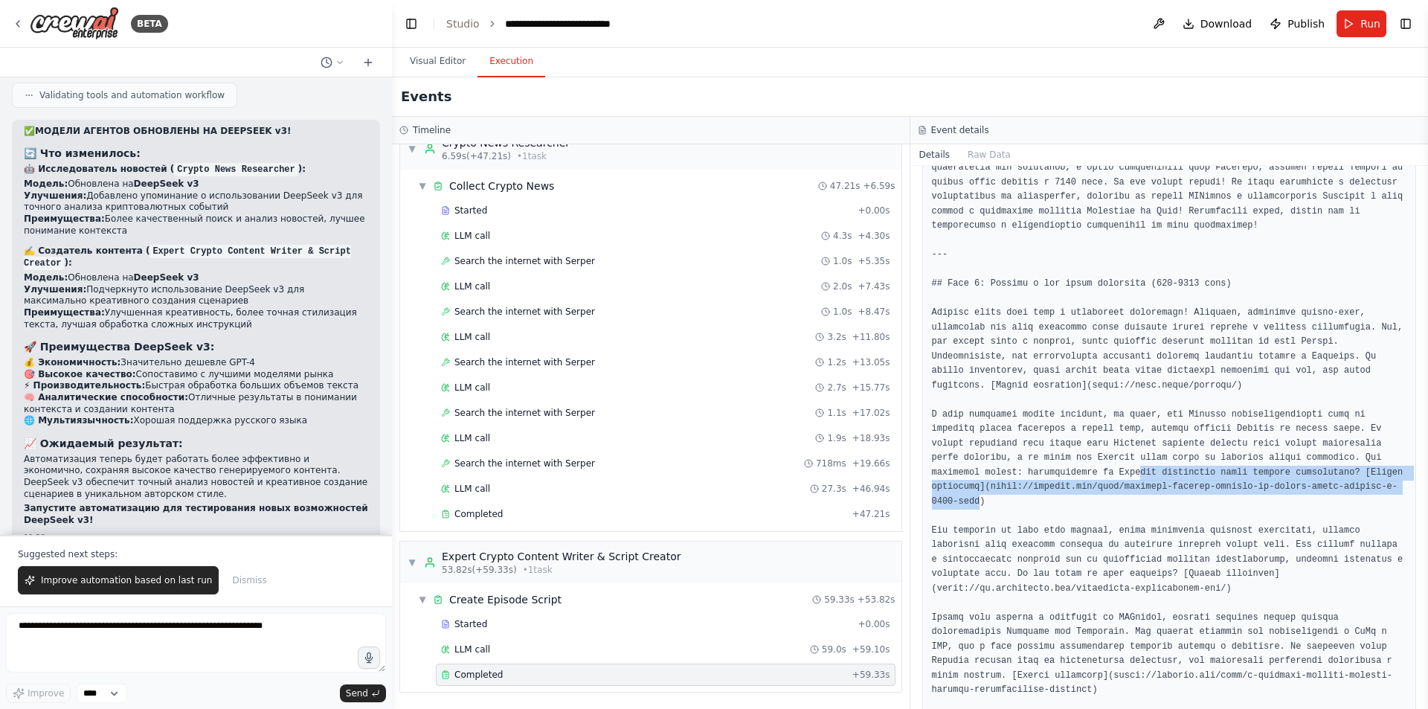
drag, startPoint x: 1352, startPoint y: 399, endPoint x: 951, endPoint y: 390, distance: 401.0
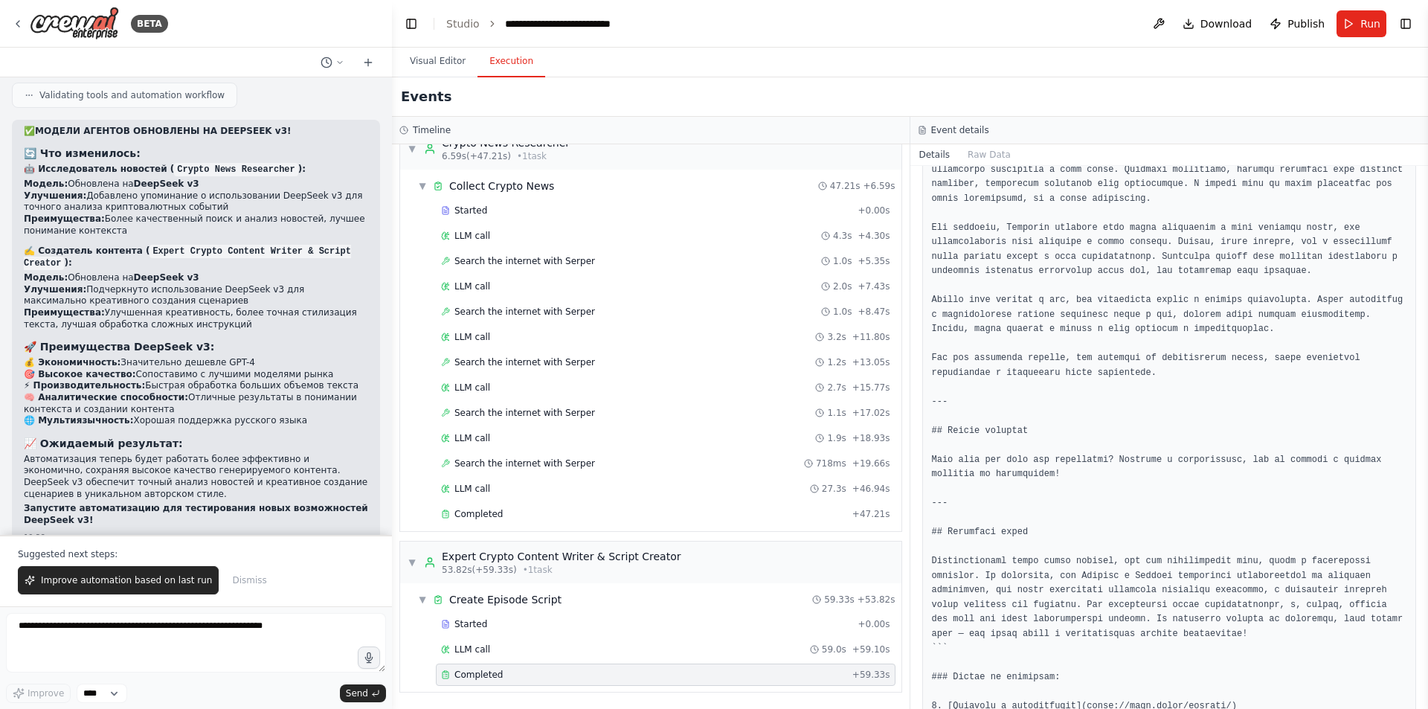
scroll to position [3177, 0]
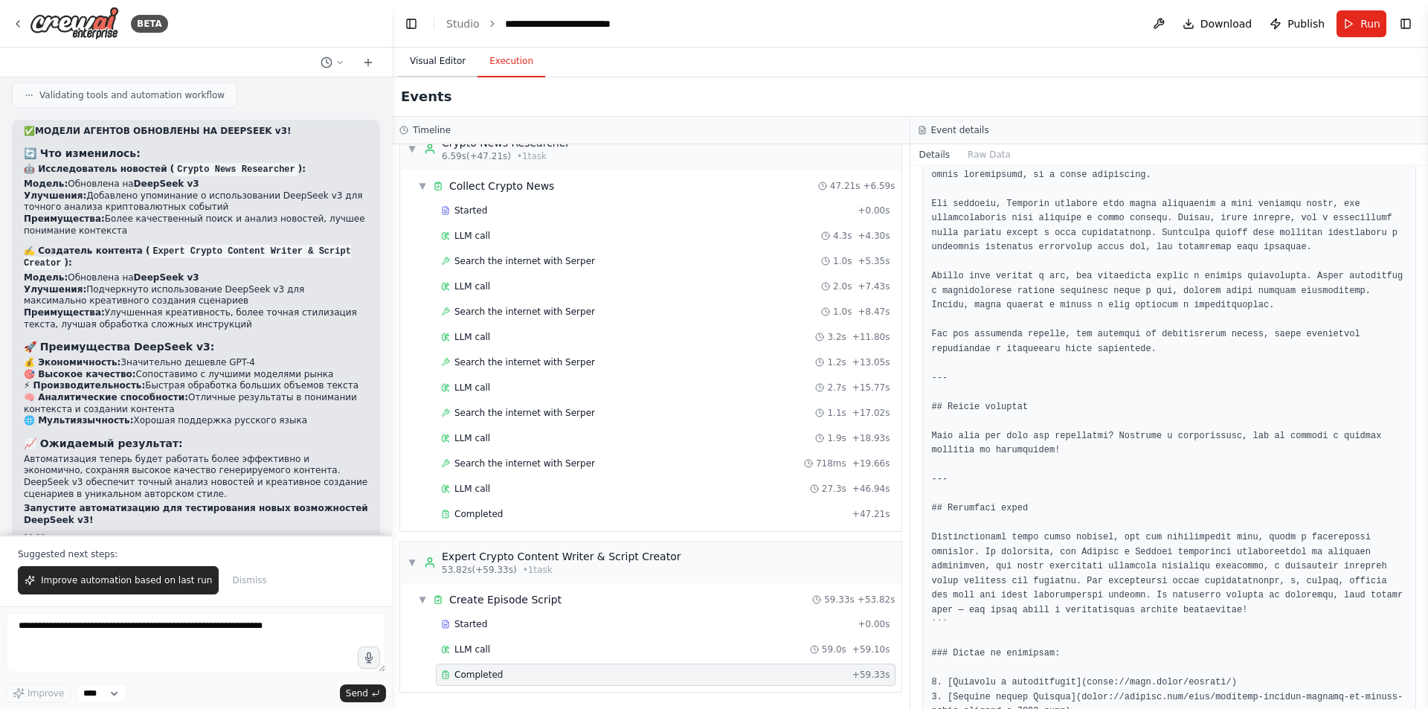
click at [437, 59] on button "Visual Editor" at bounding box center [438, 61] width 80 height 31
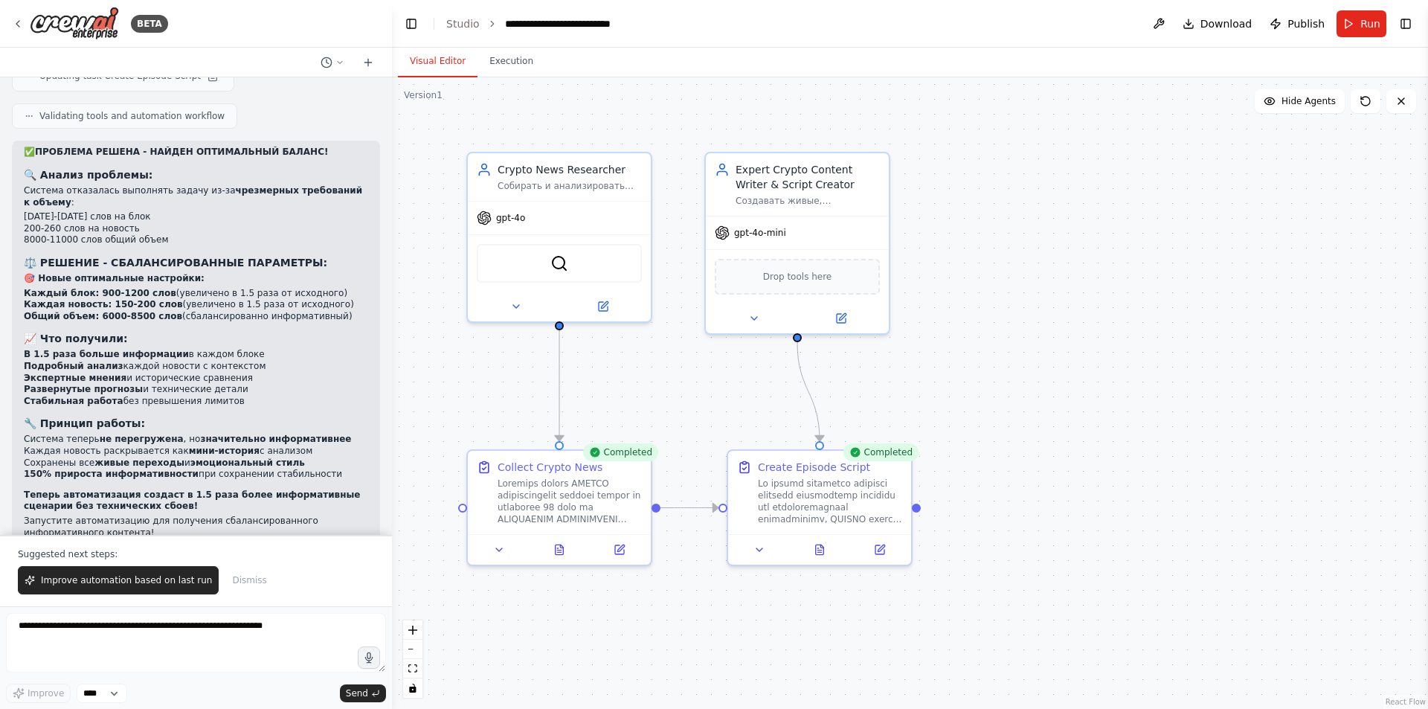
scroll to position [11681, 0]
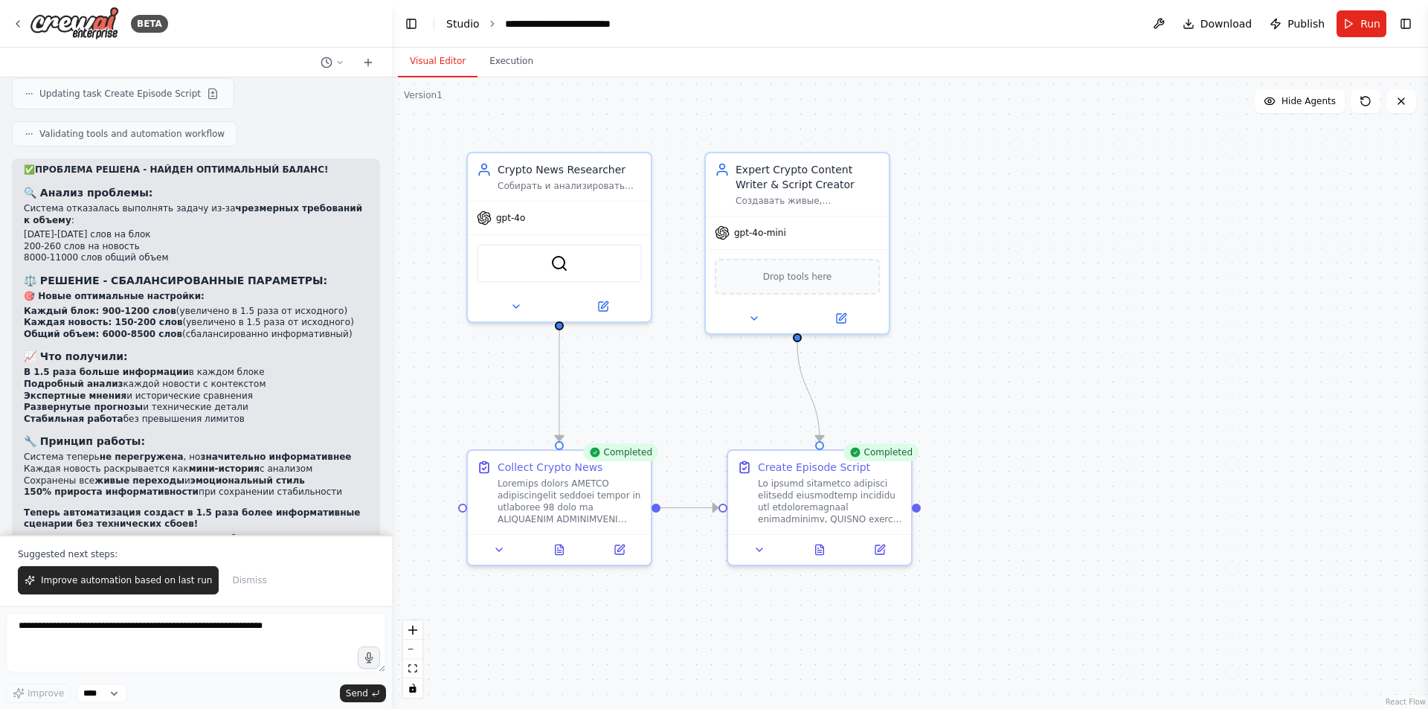
click at [461, 21] on link "Studio" at bounding box center [462, 24] width 33 height 12
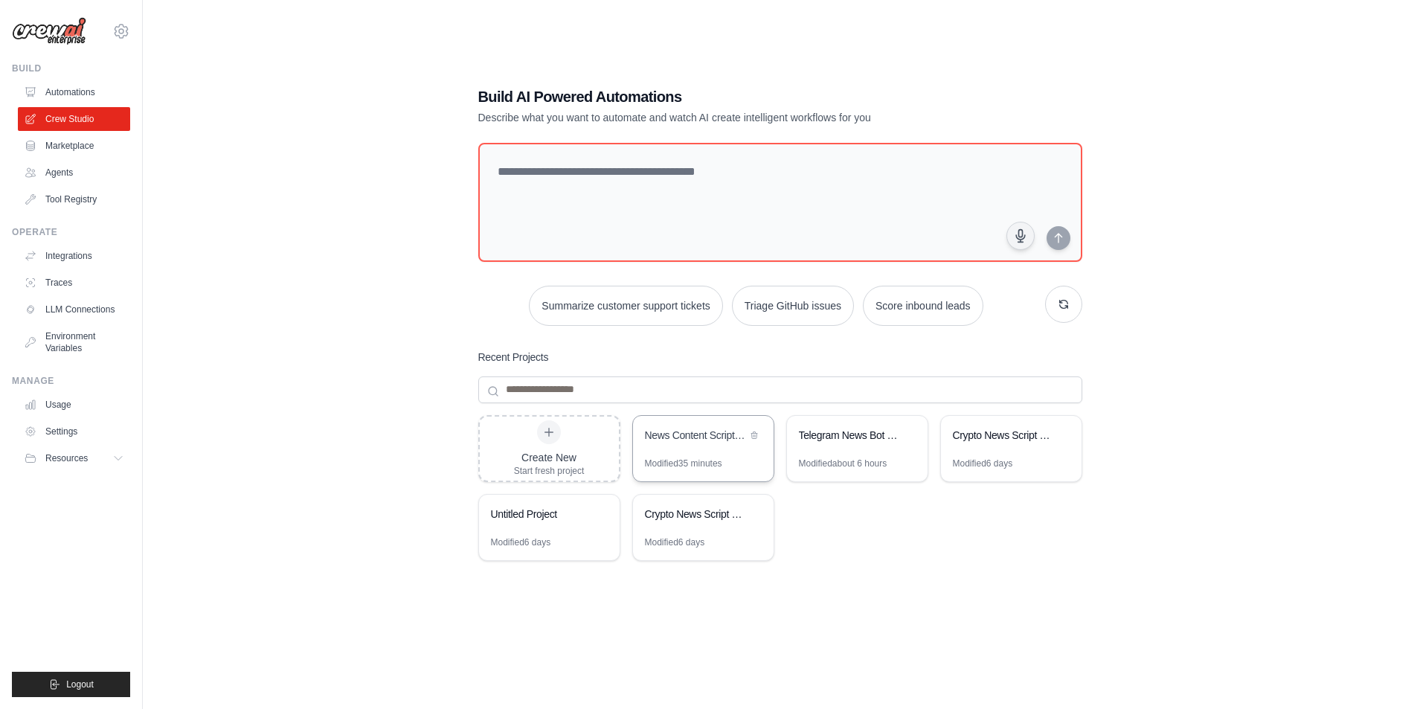
click at [704, 431] on div "News Content Script Generator" at bounding box center [696, 435] width 102 height 15
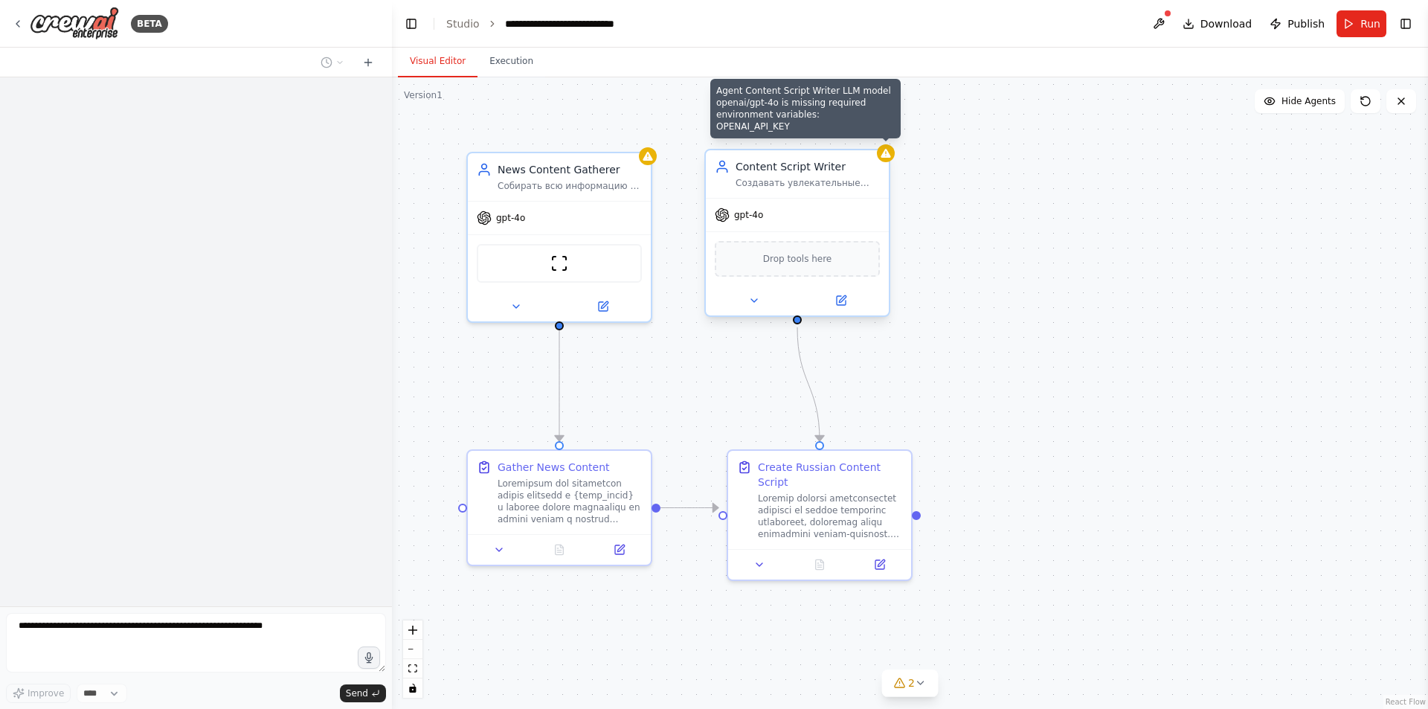
click at [892, 162] on div ".deletable-edge-delete-btn { width: 20px; height: 20px; border: 0px solid #ffff…" at bounding box center [910, 392] width 1036 height 631
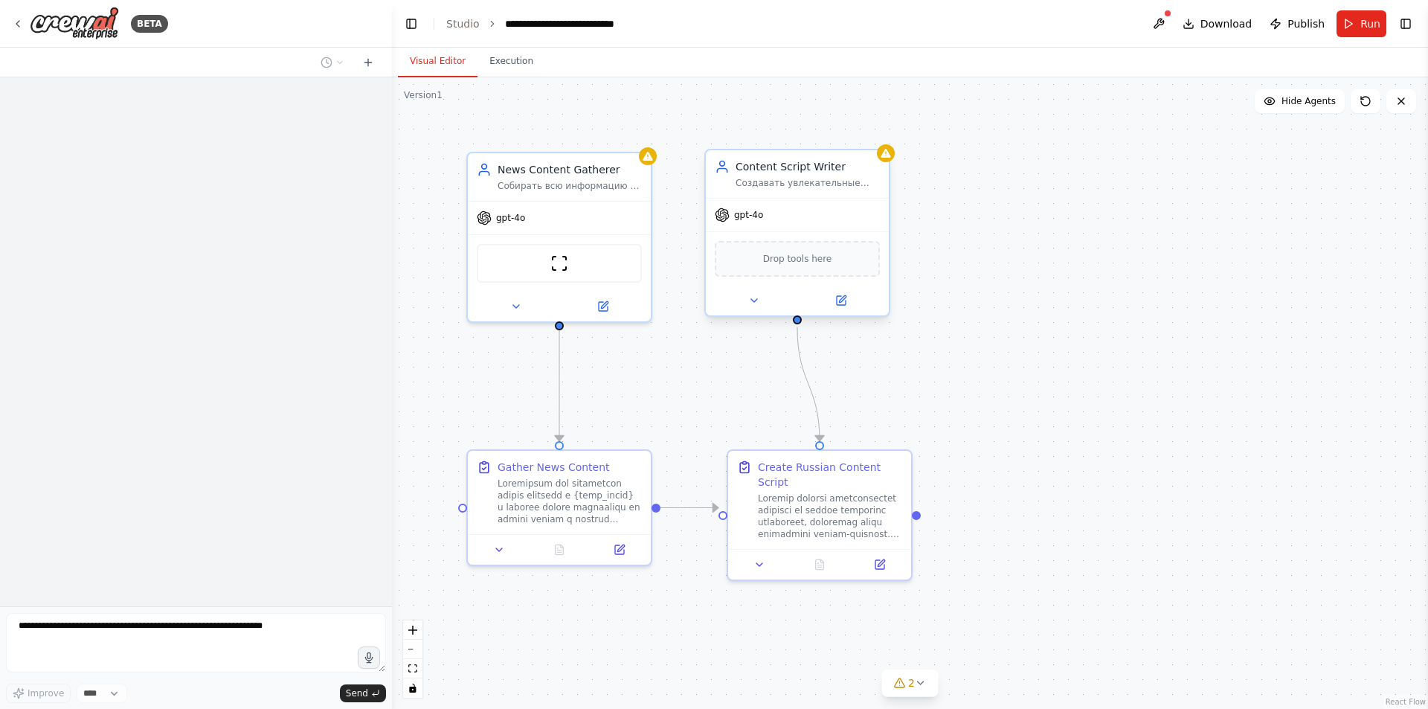
click at [892, 162] on div ".deletable-edge-delete-btn { width: 20px; height: 20px; border: 0px solid #ffff…" at bounding box center [910, 392] width 1036 height 631
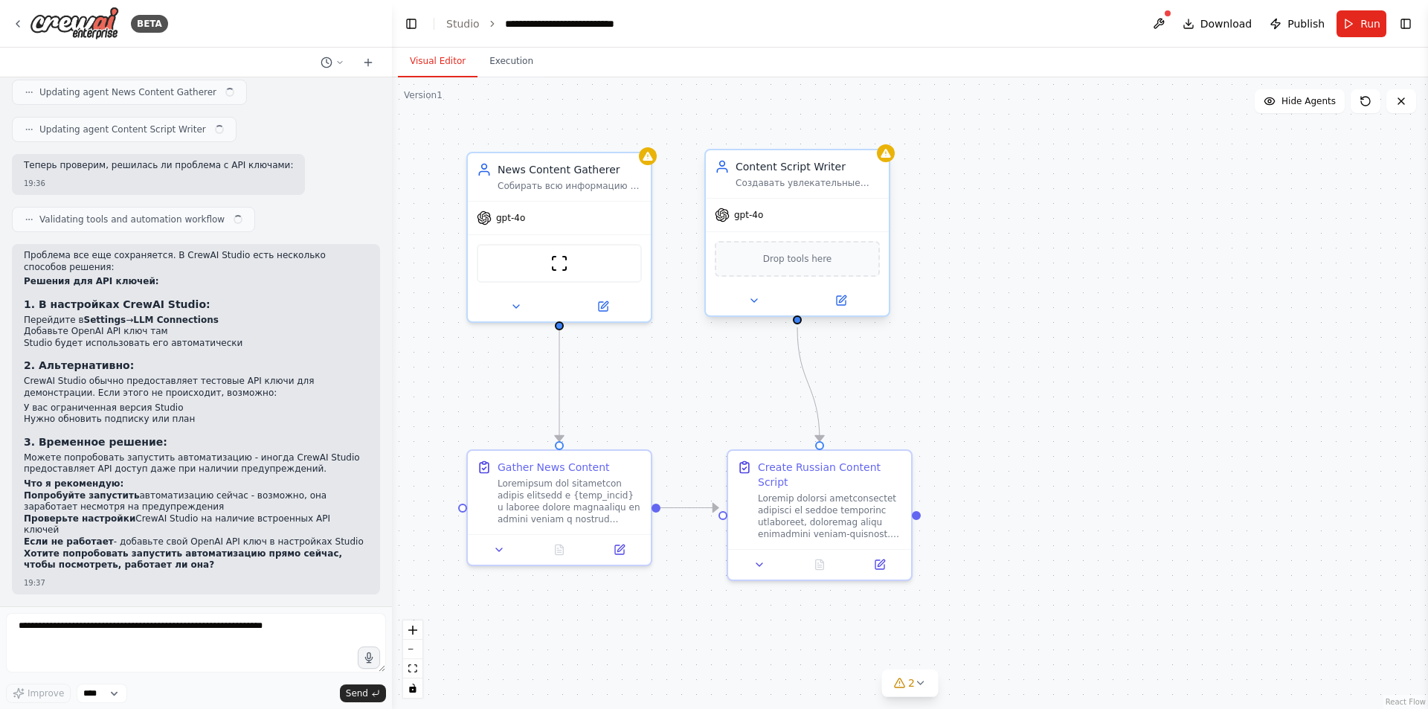
scroll to position [16884, 0]
click at [1342, 25] on button "Run" at bounding box center [1362, 23] width 50 height 27
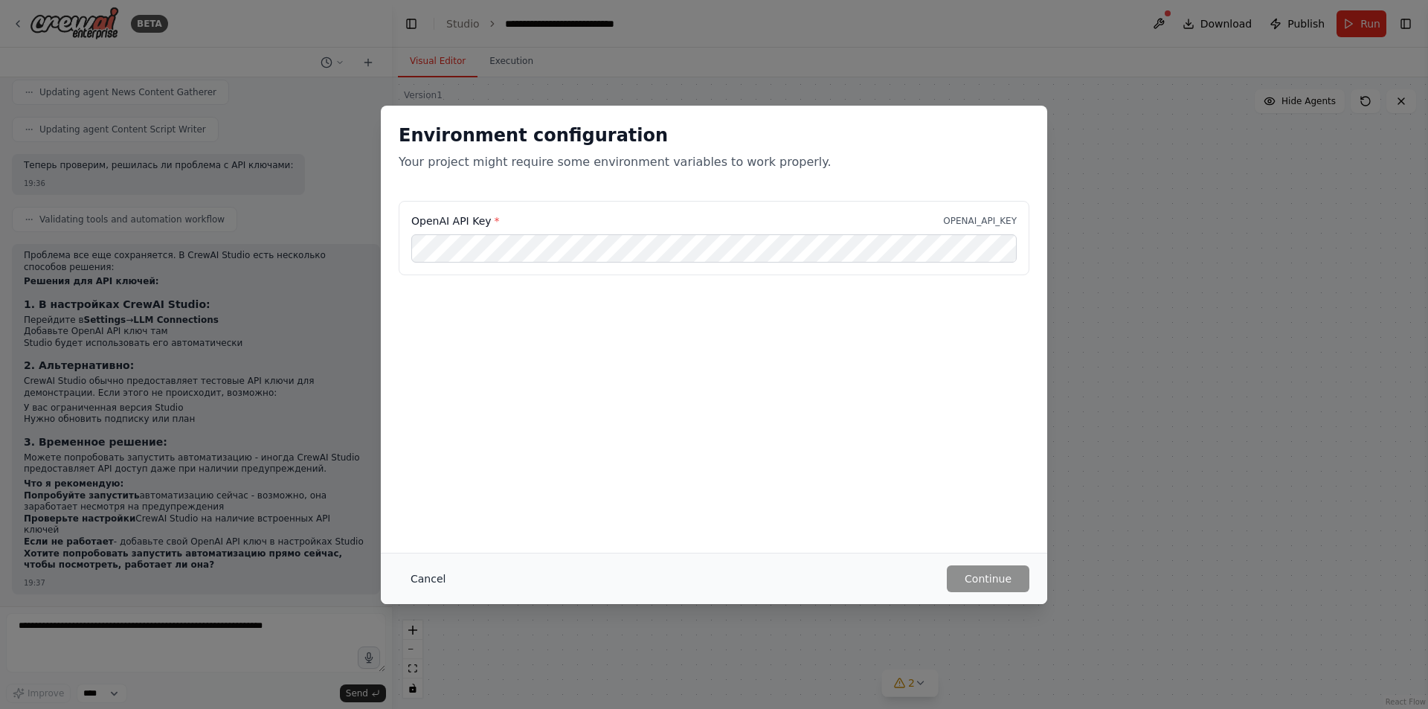
click at [420, 578] on button "Cancel" at bounding box center [428, 578] width 59 height 27
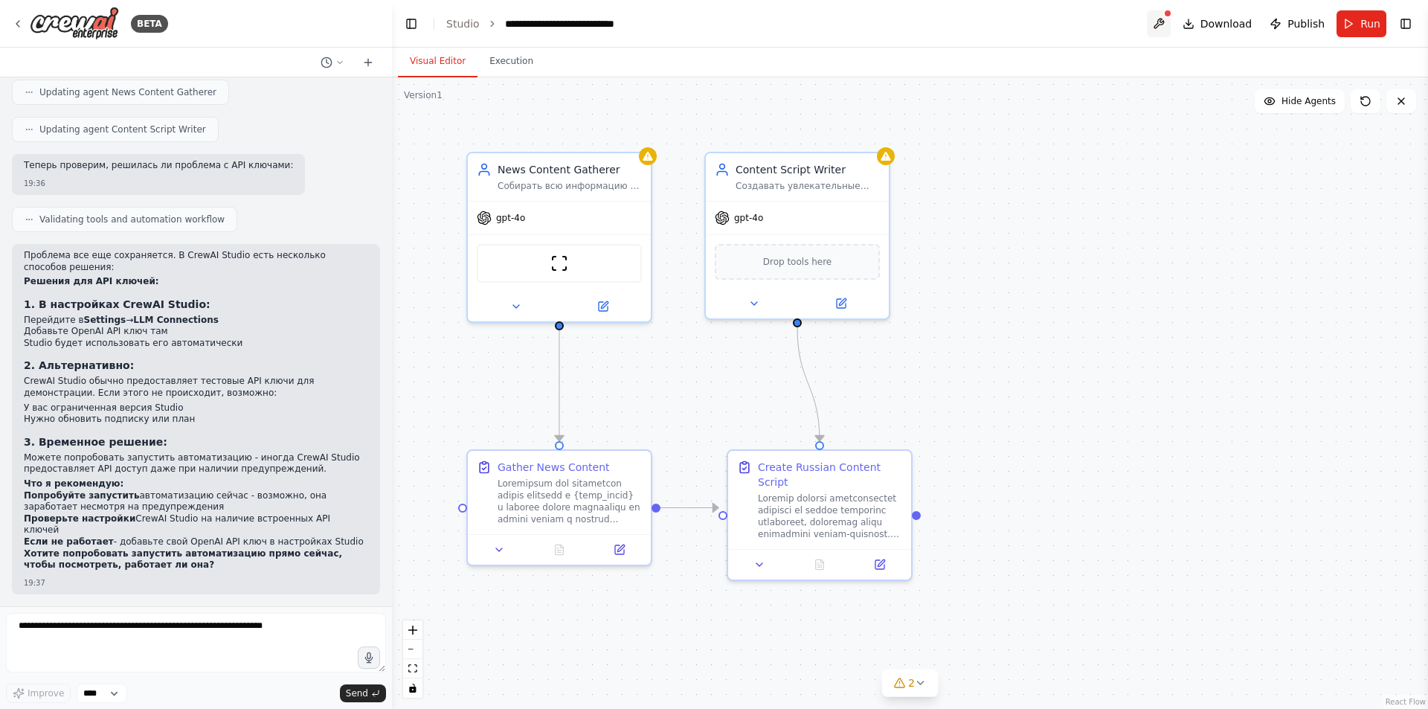
click at [1164, 19] on button at bounding box center [1159, 23] width 24 height 27
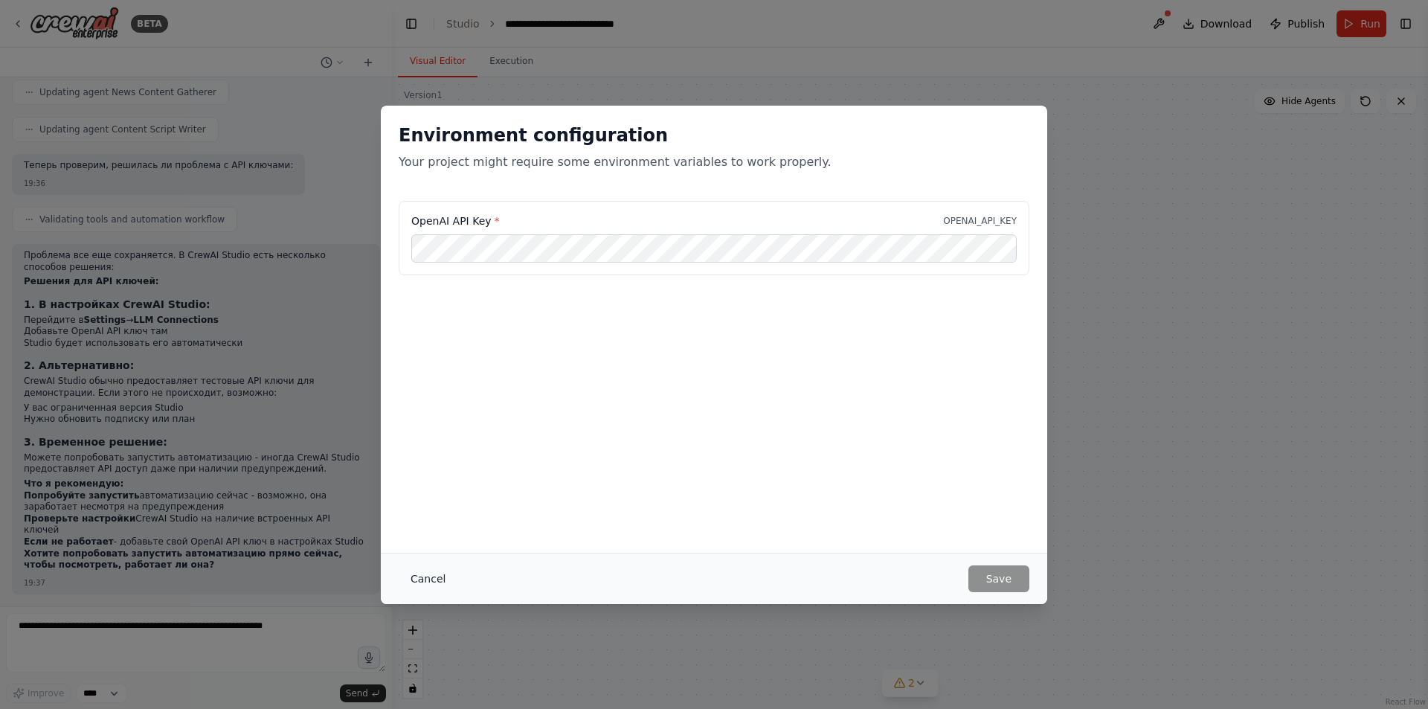
click at [425, 574] on button "Cancel" at bounding box center [428, 578] width 59 height 27
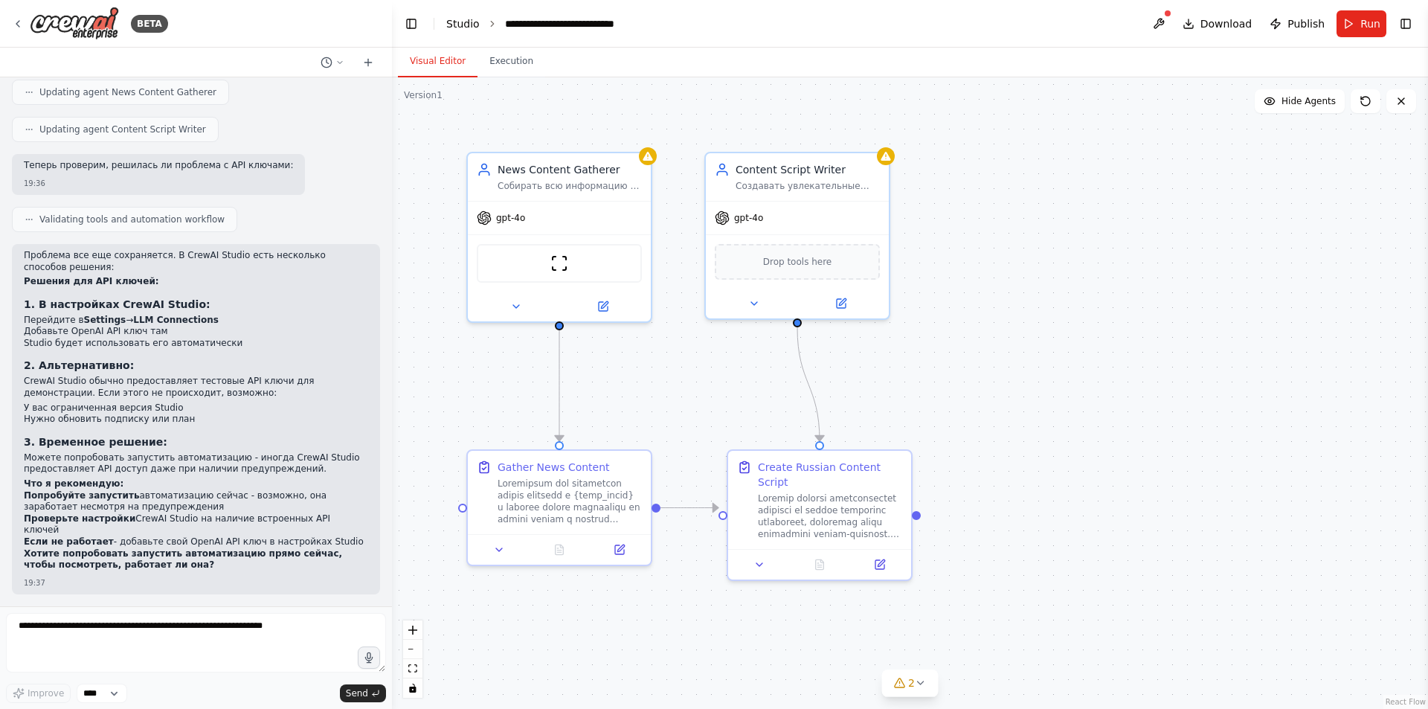
click at [461, 22] on link "Studio" at bounding box center [462, 24] width 33 height 12
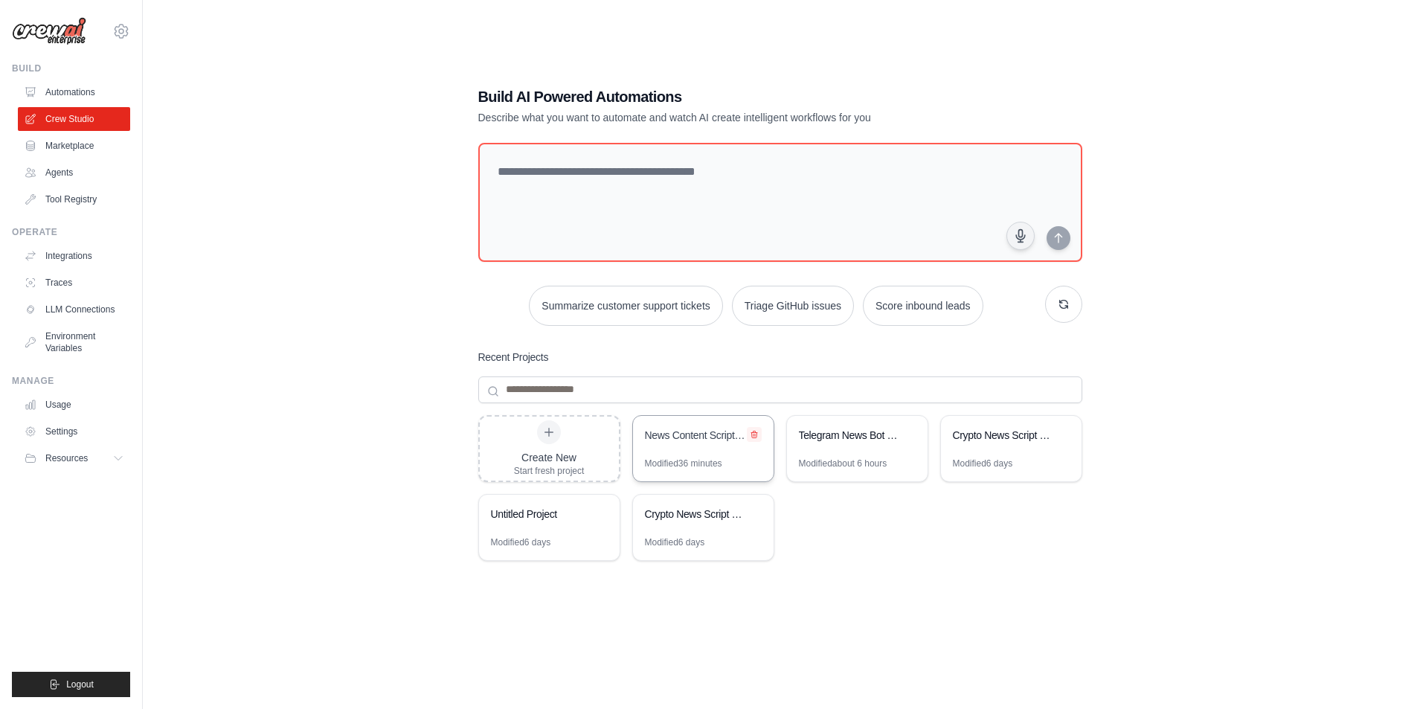
click at [755, 434] on icon at bounding box center [754, 434] width 6 height 7
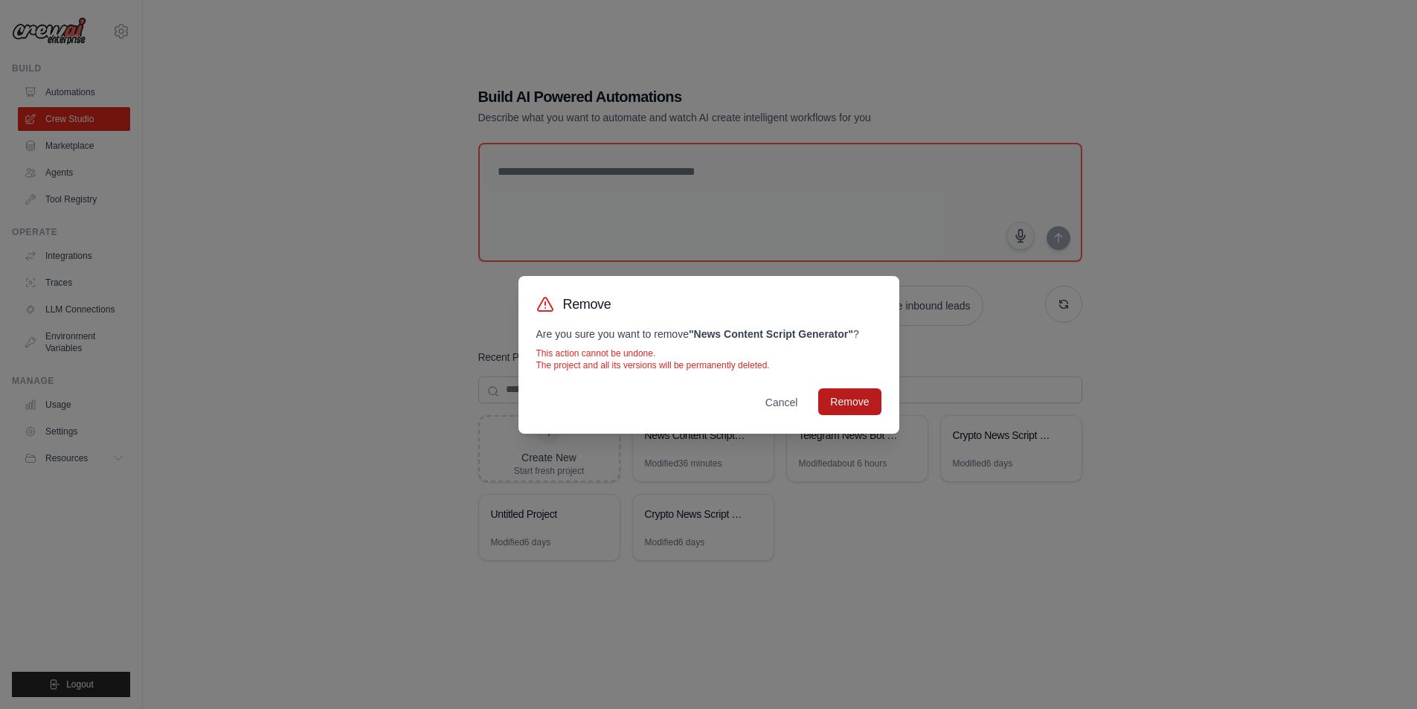
click at [856, 406] on button "Remove" at bounding box center [849, 401] width 62 height 27
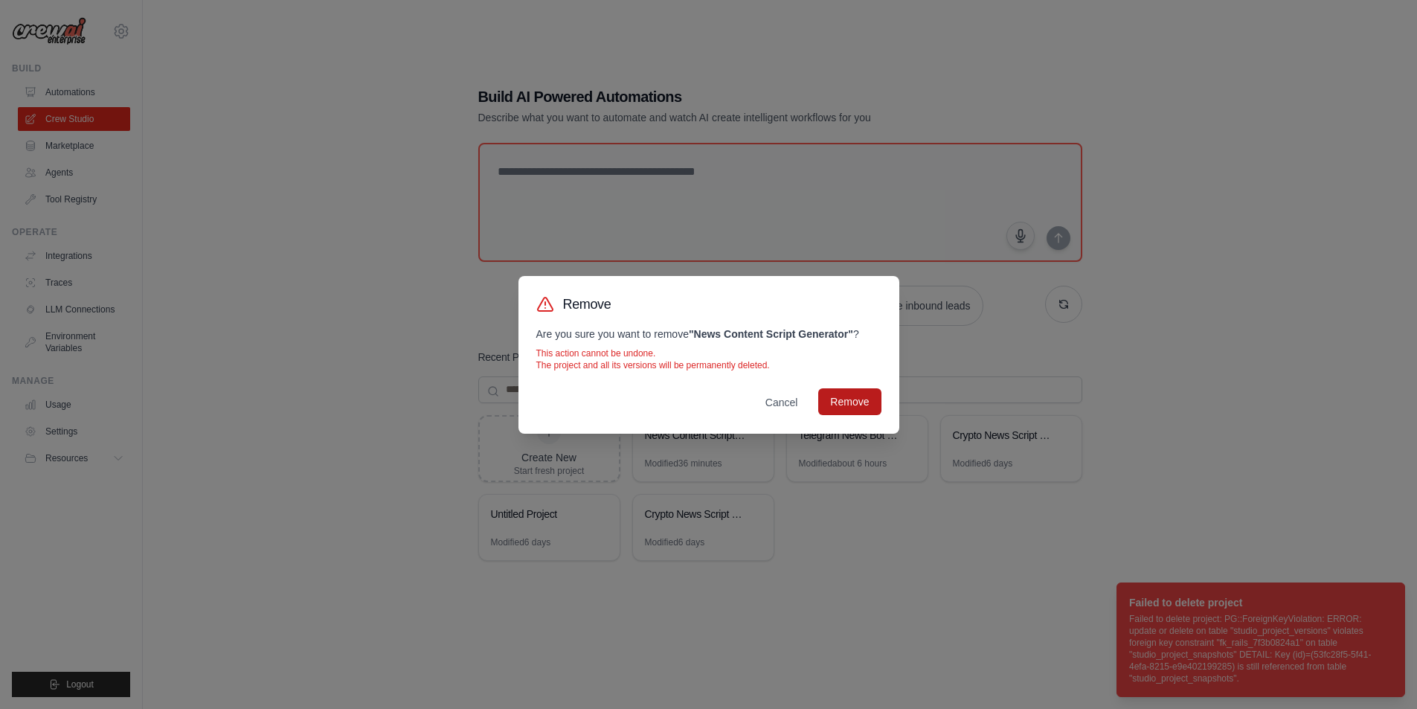
click at [861, 408] on button "Remove" at bounding box center [849, 401] width 62 height 27
click at [782, 405] on button "Cancel" at bounding box center [781, 401] width 57 height 27
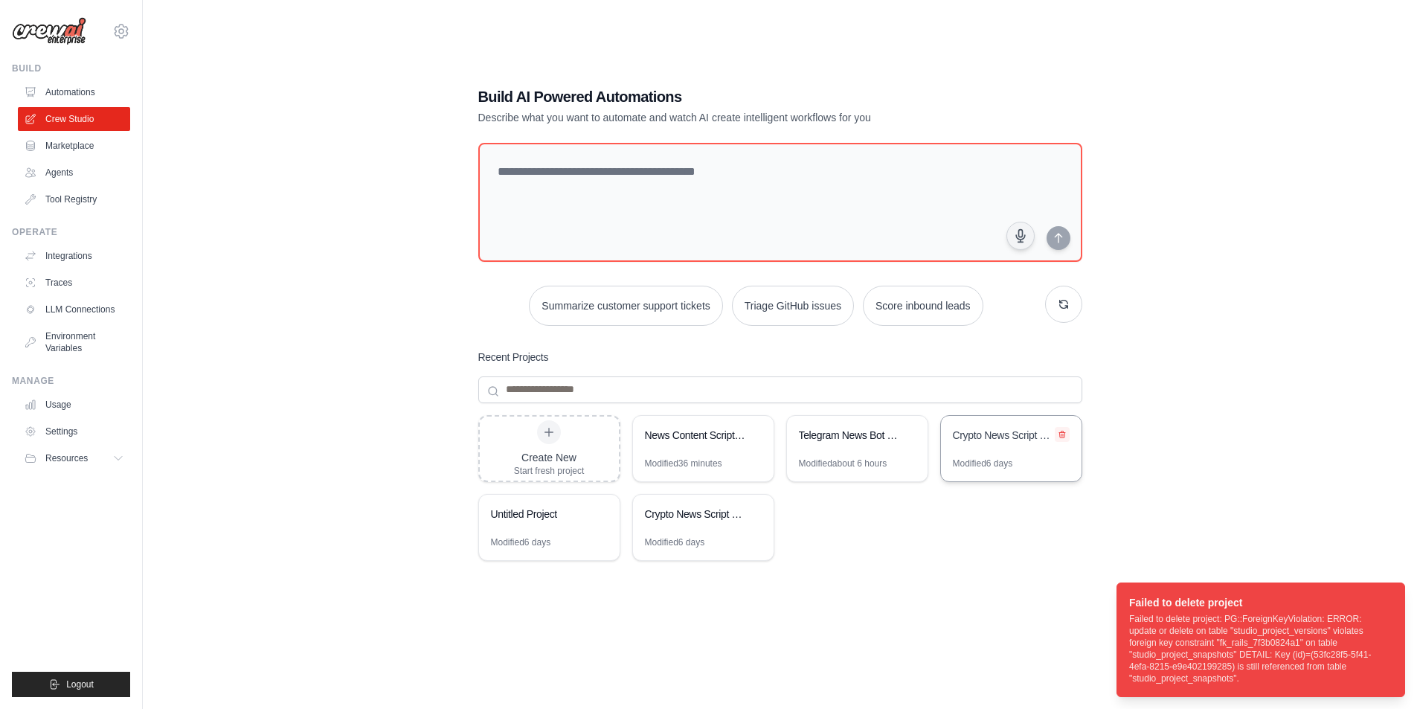
click at [1064, 434] on icon at bounding box center [1062, 434] width 9 height 9
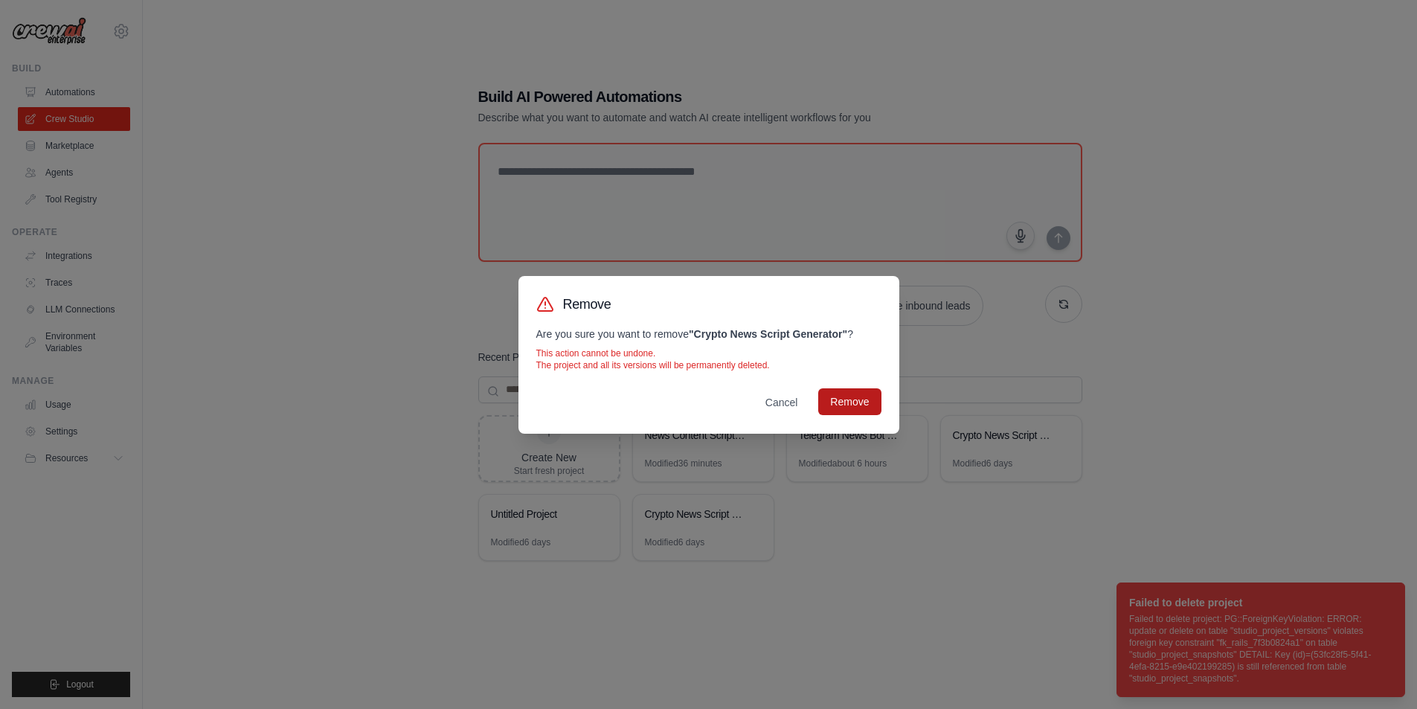
click at [856, 408] on button "Remove" at bounding box center [849, 401] width 62 height 27
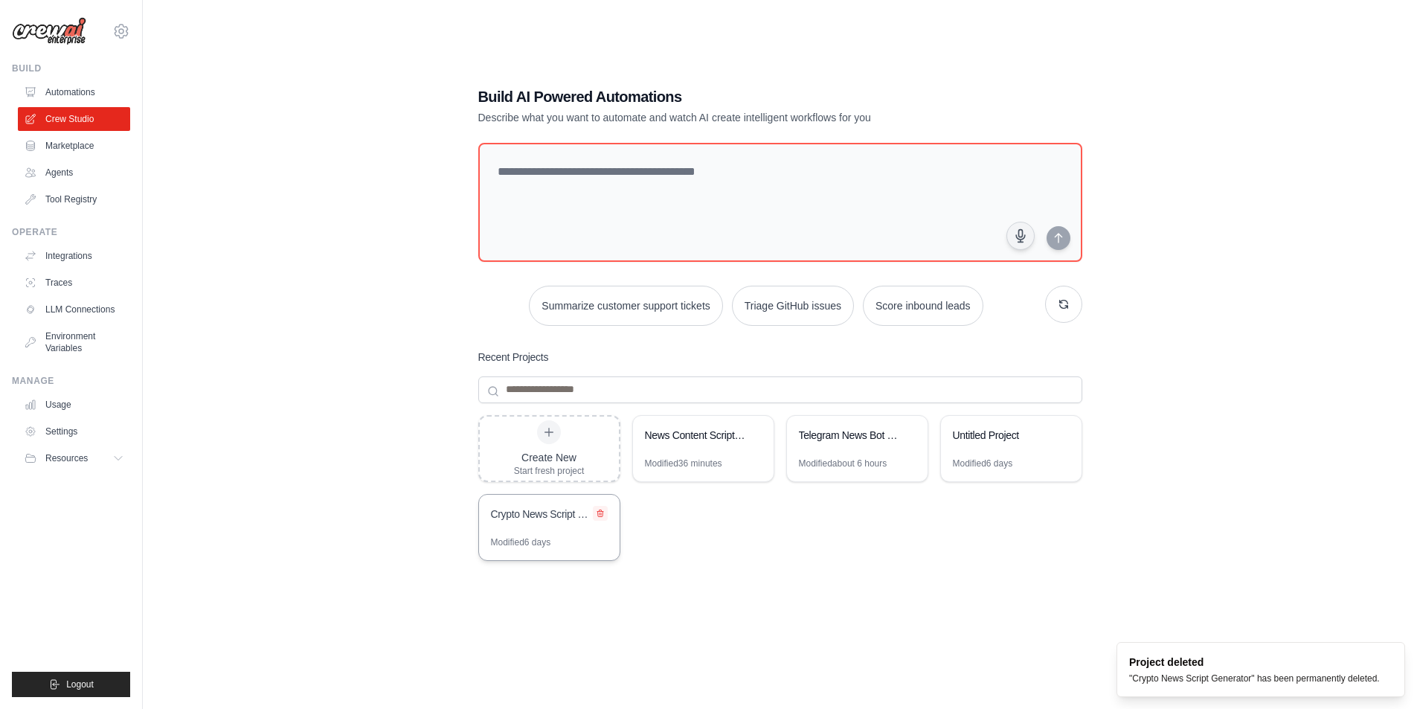
click at [602, 509] on icon at bounding box center [600, 513] width 9 height 9
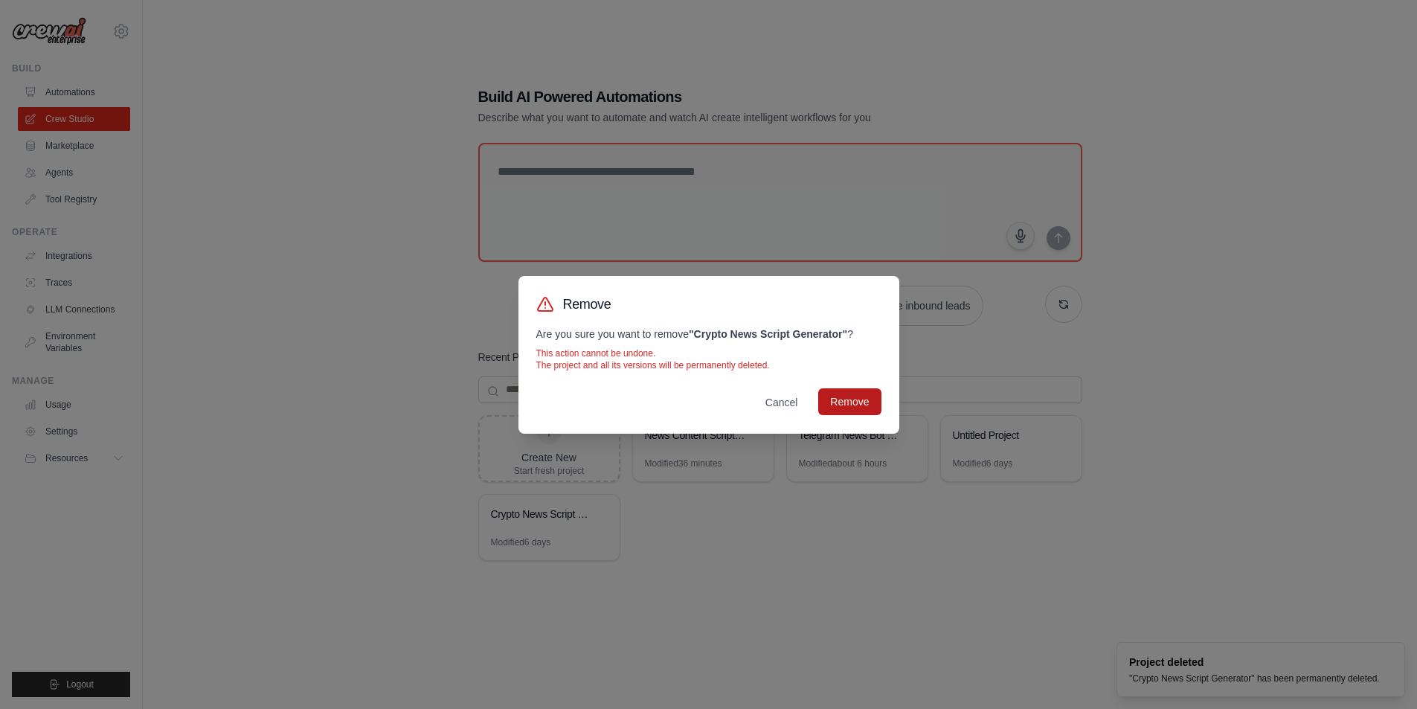
click at [865, 404] on button "Remove" at bounding box center [849, 401] width 62 height 27
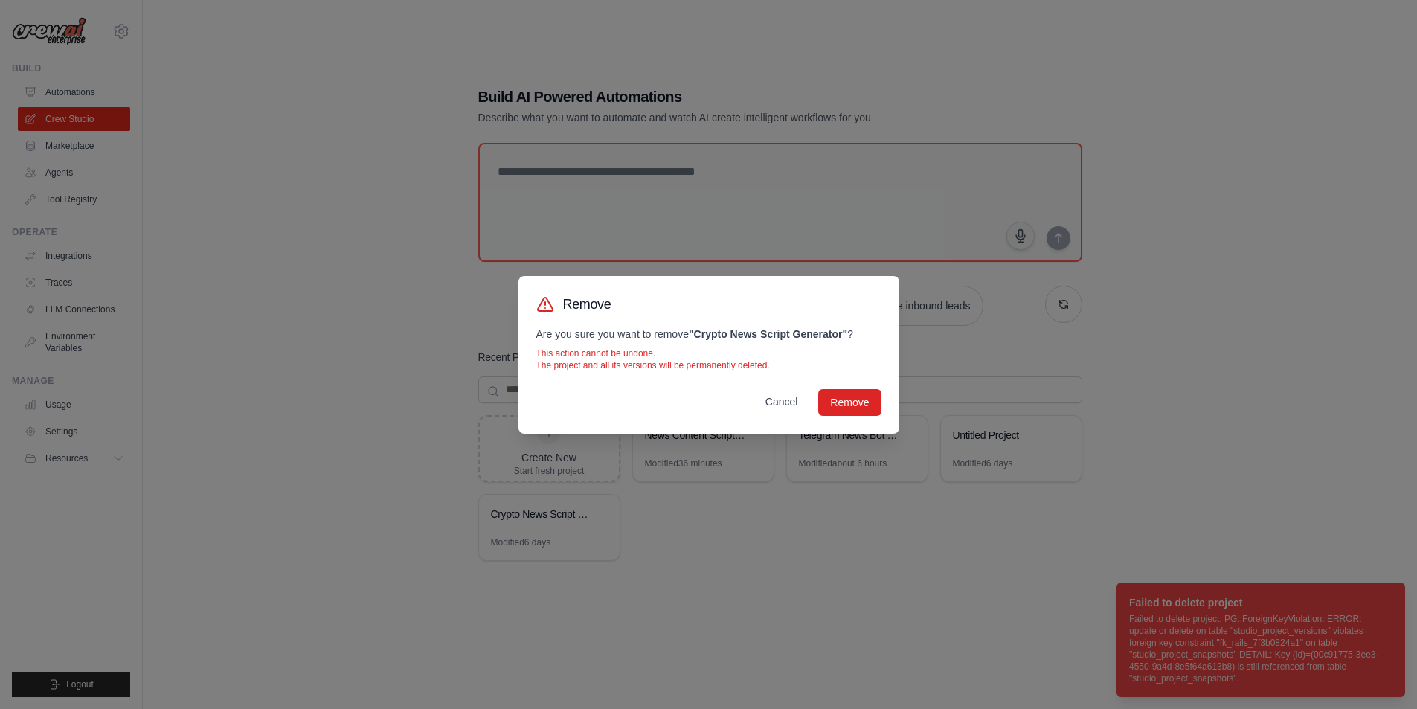
click at [782, 407] on button "Cancel" at bounding box center [781, 401] width 57 height 27
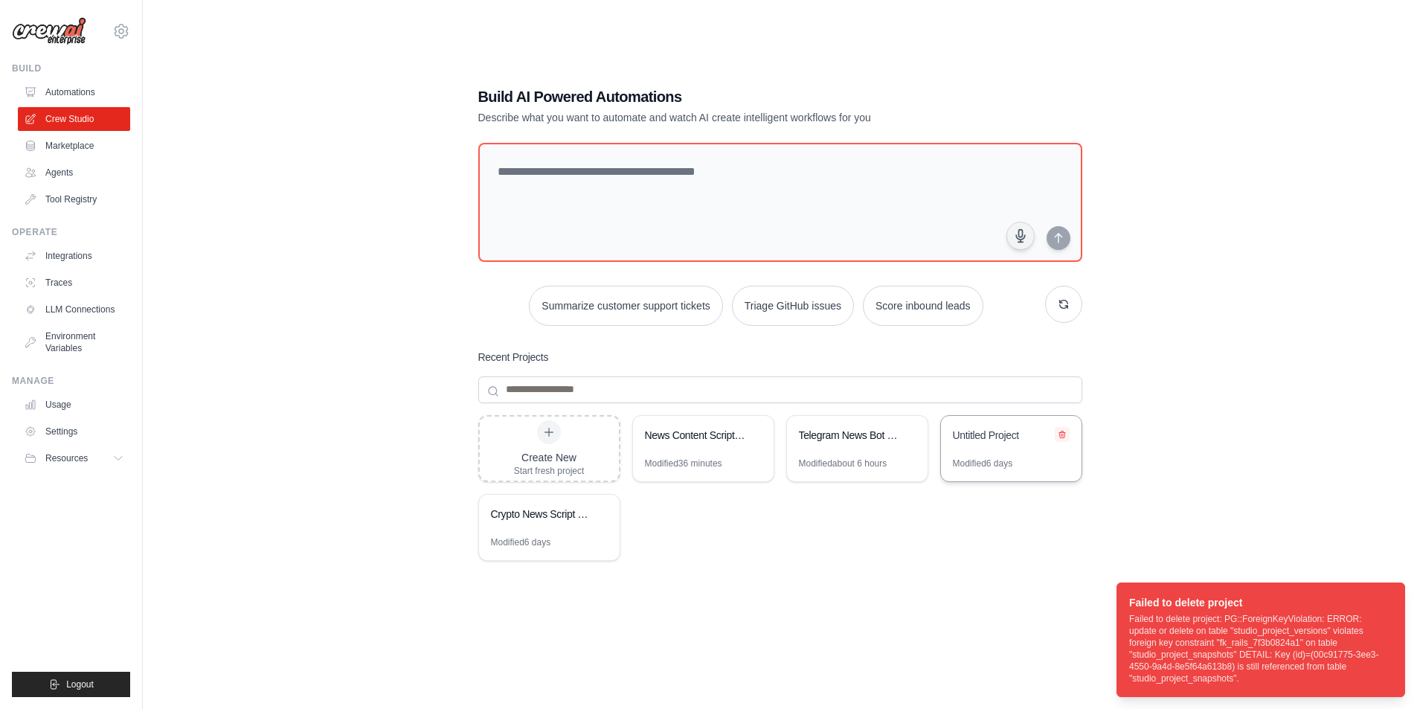
click at [1064, 431] on icon at bounding box center [1062, 434] width 9 height 9
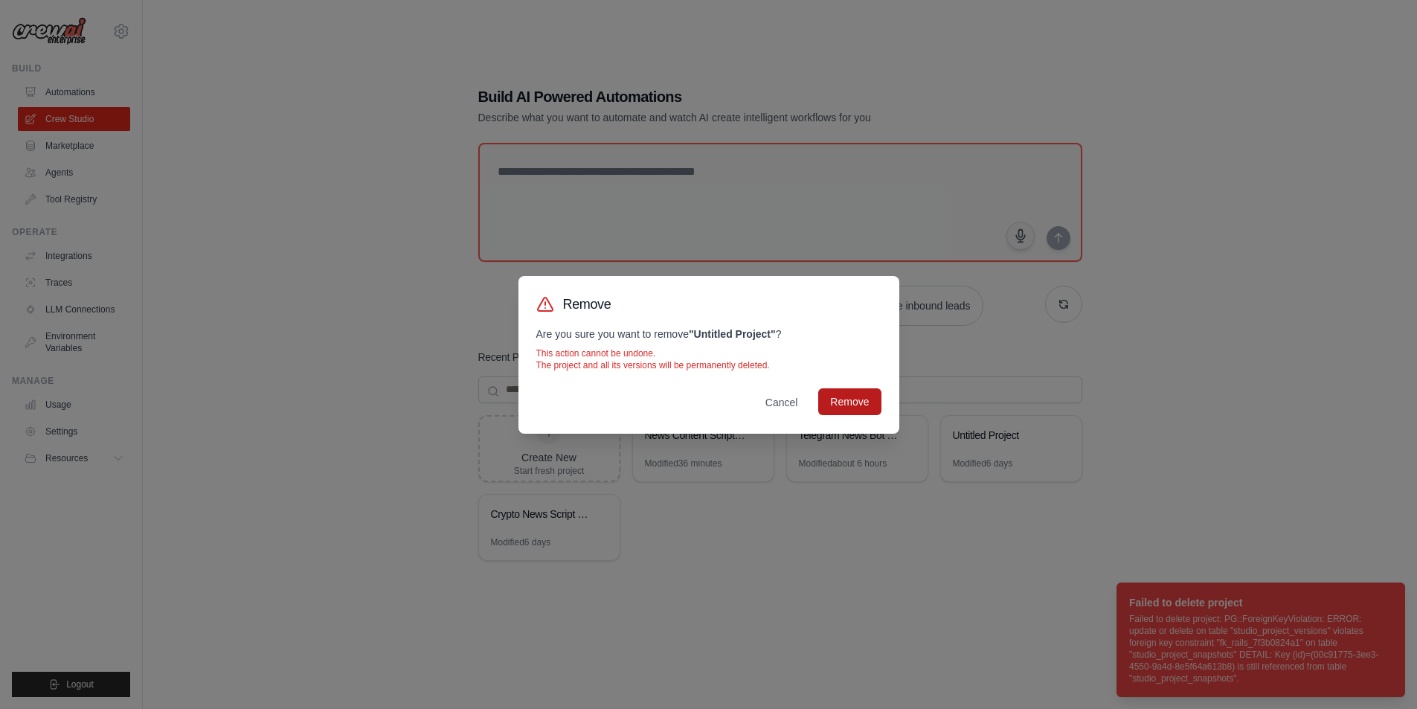
click at [876, 403] on button "Remove" at bounding box center [849, 401] width 62 height 27
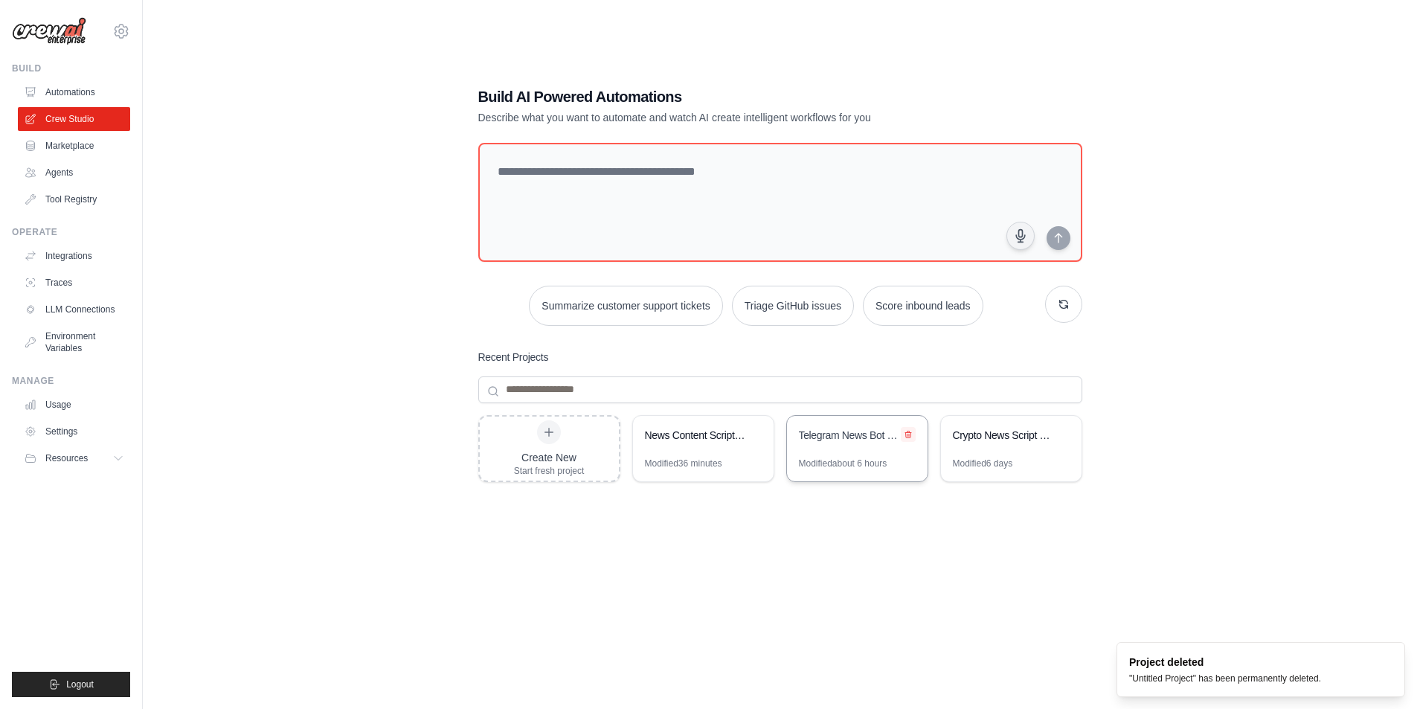
click at [908, 433] on icon at bounding box center [908, 434] width 9 height 9
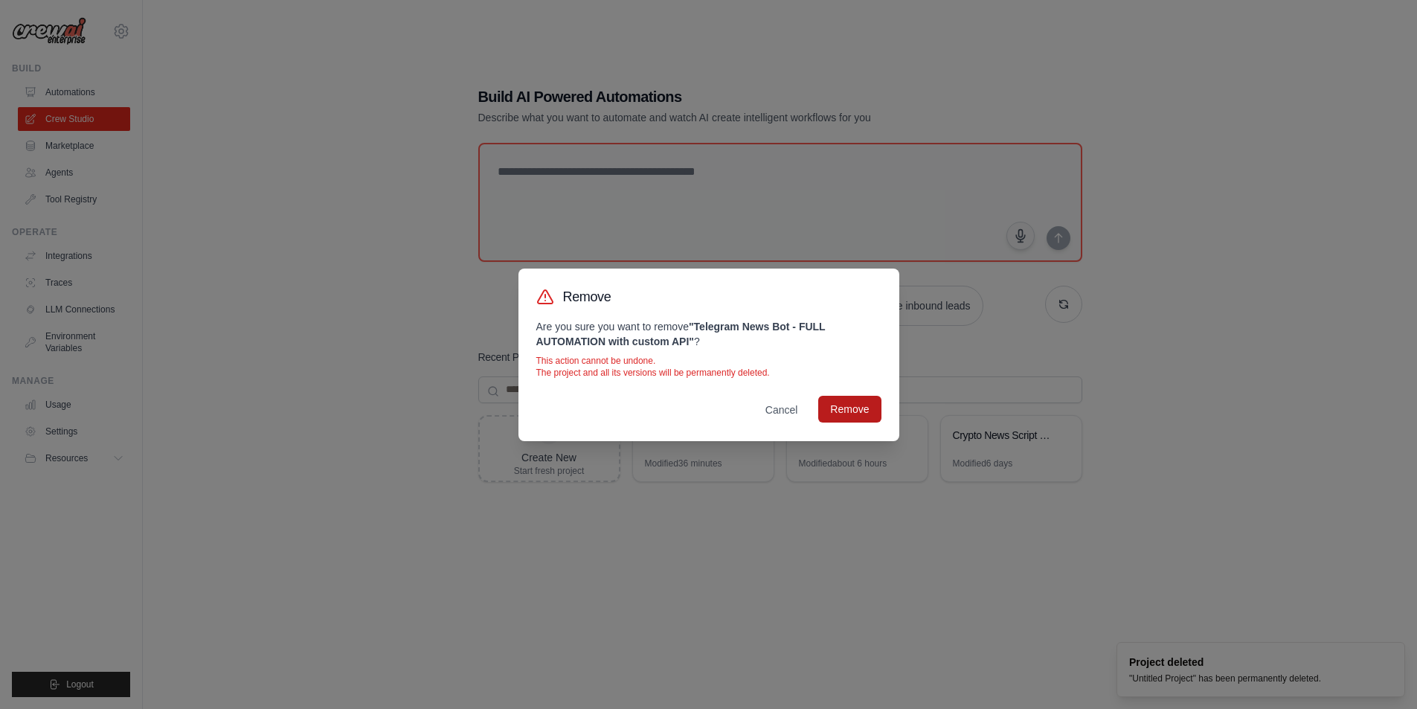
click at [848, 405] on button "Remove" at bounding box center [849, 409] width 62 height 27
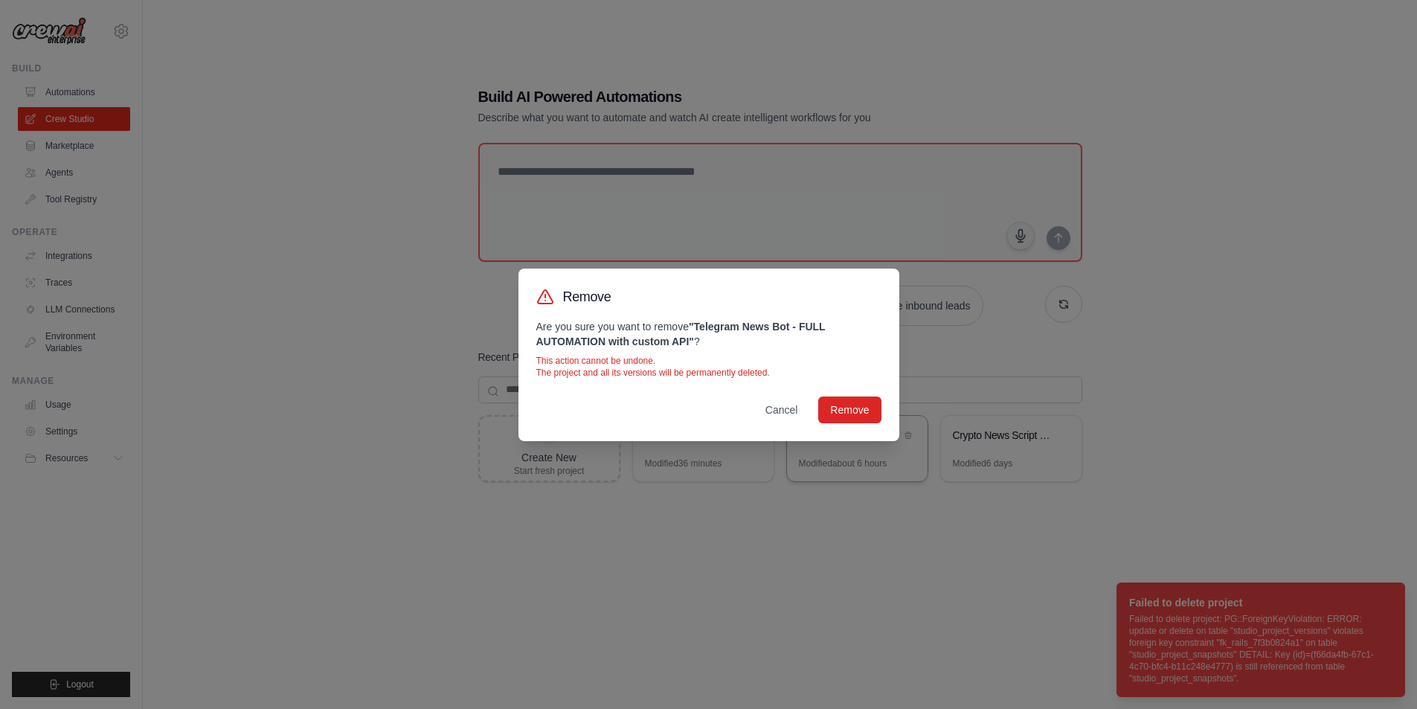
click at [800, 414] on button "Cancel" at bounding box center [781, 409] width 57 height 27
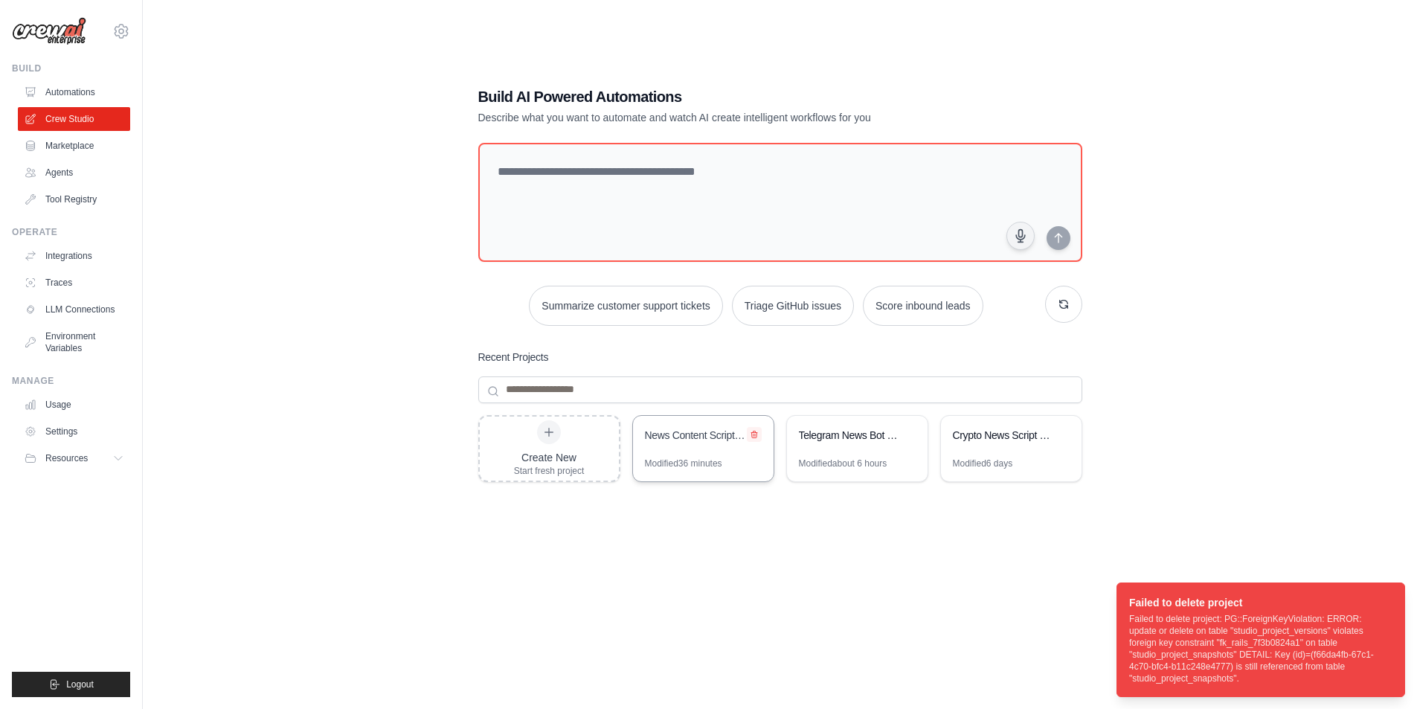
click at [755, 431] on icon at bounding box center [754, 434] width 6 height 7
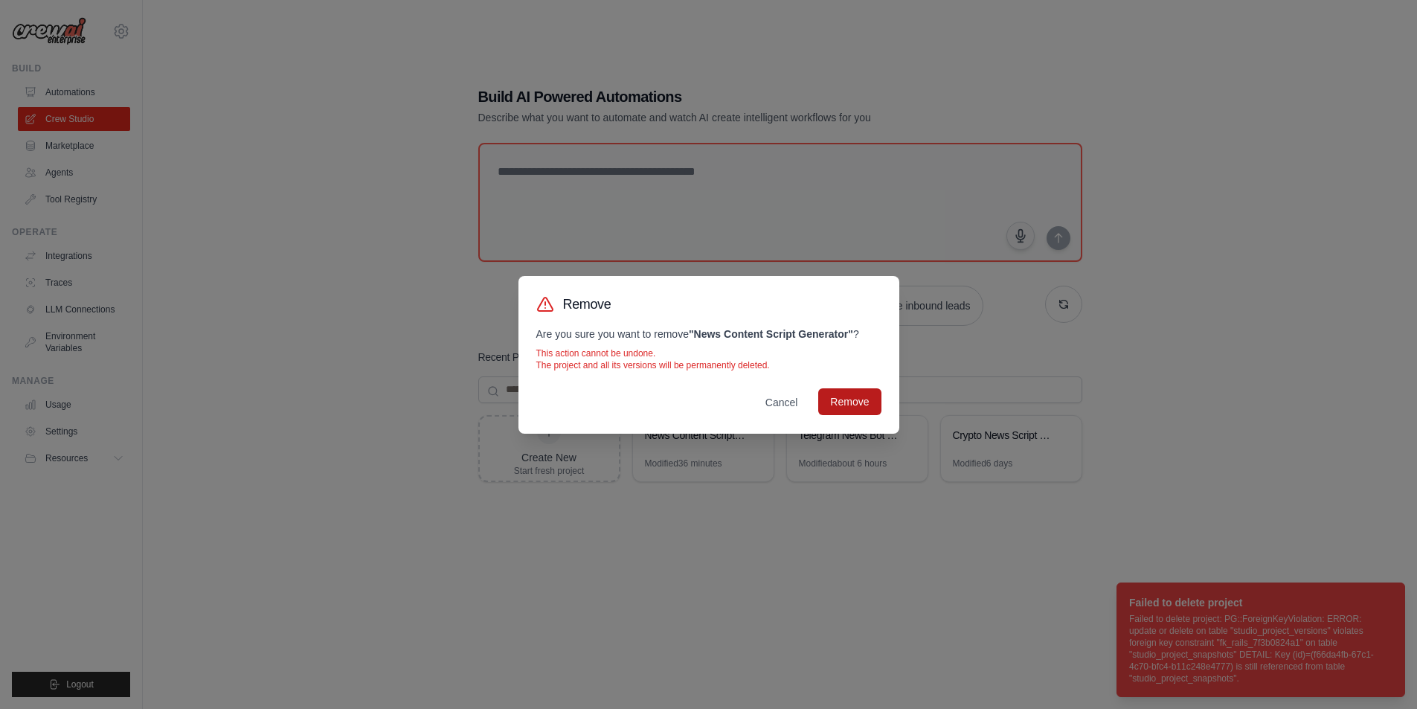
click at [840, 413] on button "Remove" at bounding box center [849, 401] width 62 height 27
click at [473, 124] on div "Remove Are you sure you want to remove " News Content Script Generator " ? This…" at bounding box center [708, 354] width 1417 height 709
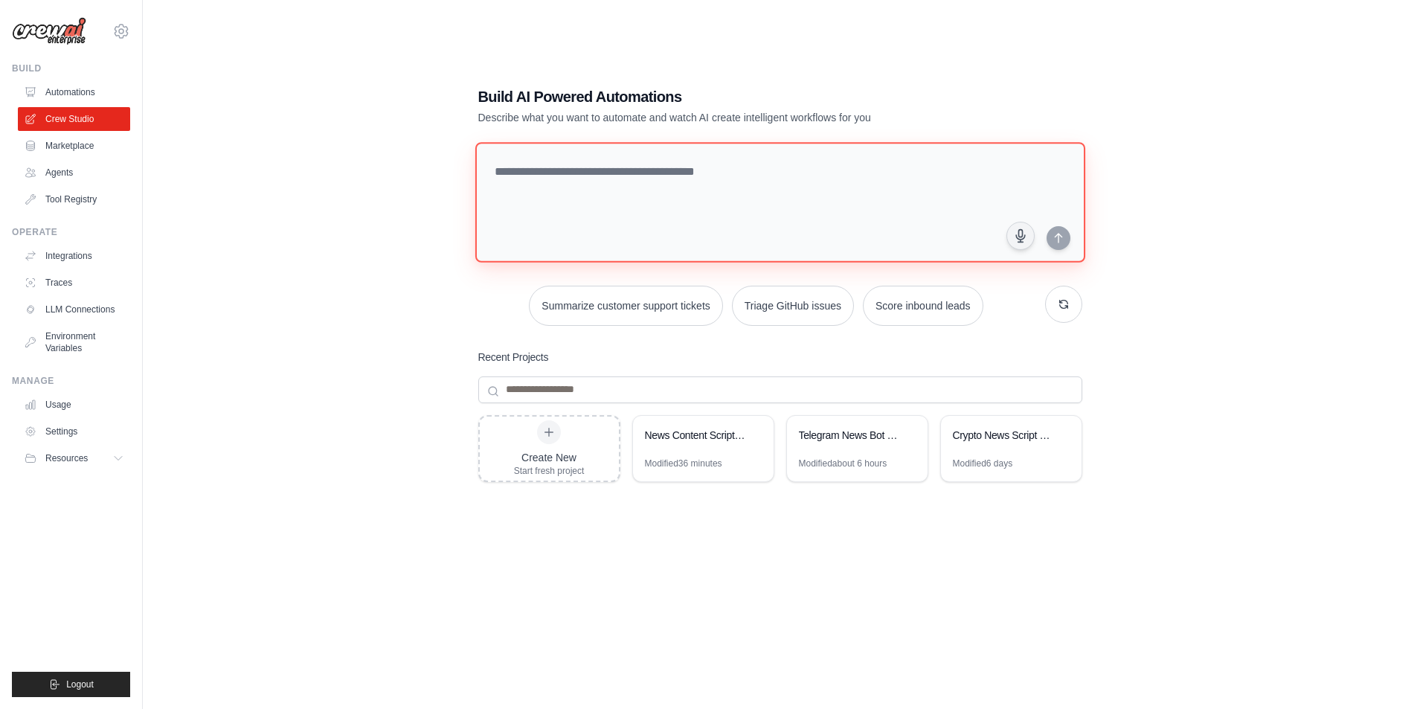
click at [800, 207] on textarea at bounding box center [780, 202] width 610 height 120
click at [861, 187] on textarea "**********" at bounding box center [783, 201] width 616 height 121
click at [951, 191] on textarea "**********" at bounding box center [783, 201] width 616 height 121
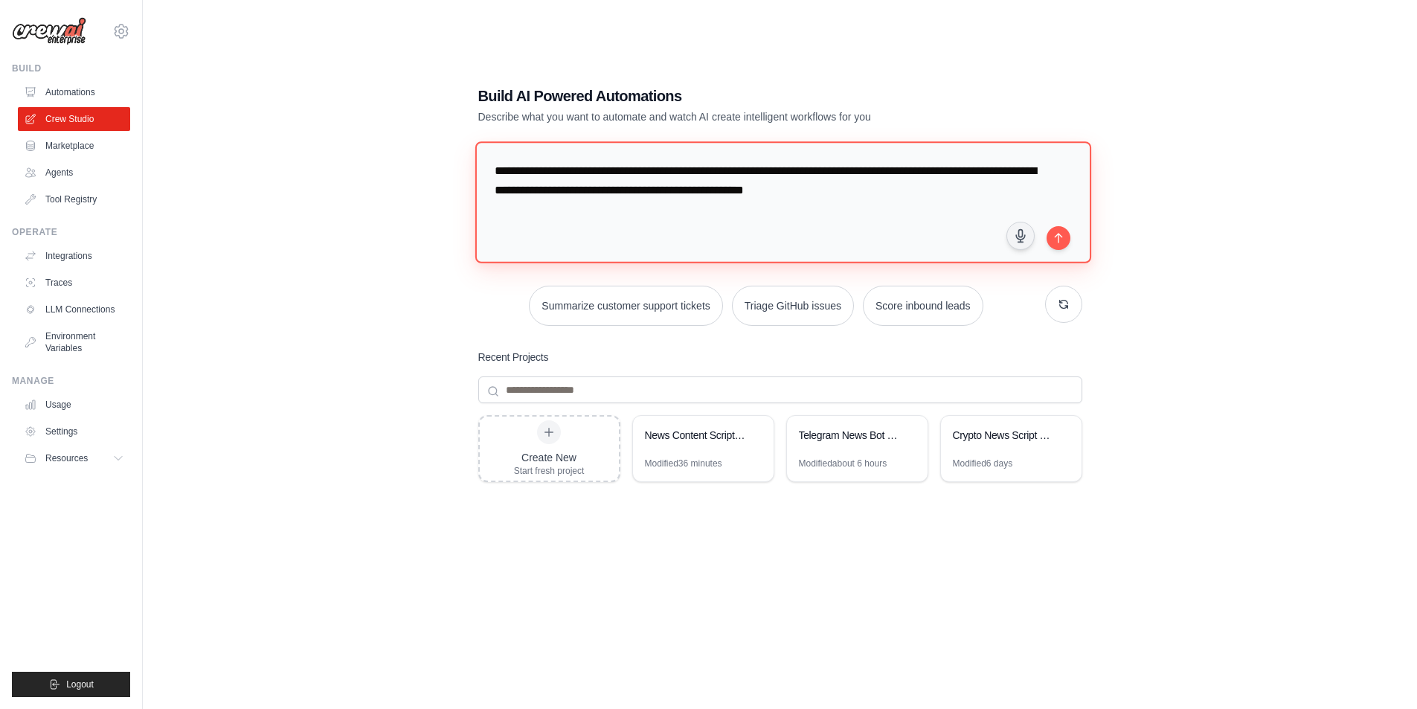
click at [933, 172] on textarea "**********" at bounding box center [783, 201] width 616 height 121
click at [962, 173] on textarea "**********" at bounding box center [783, 201] width 616 height 121
click at [978, 195] on textarea "**********" at bounding box center [783, 201] width 616 height 121
paste textarea "**********"
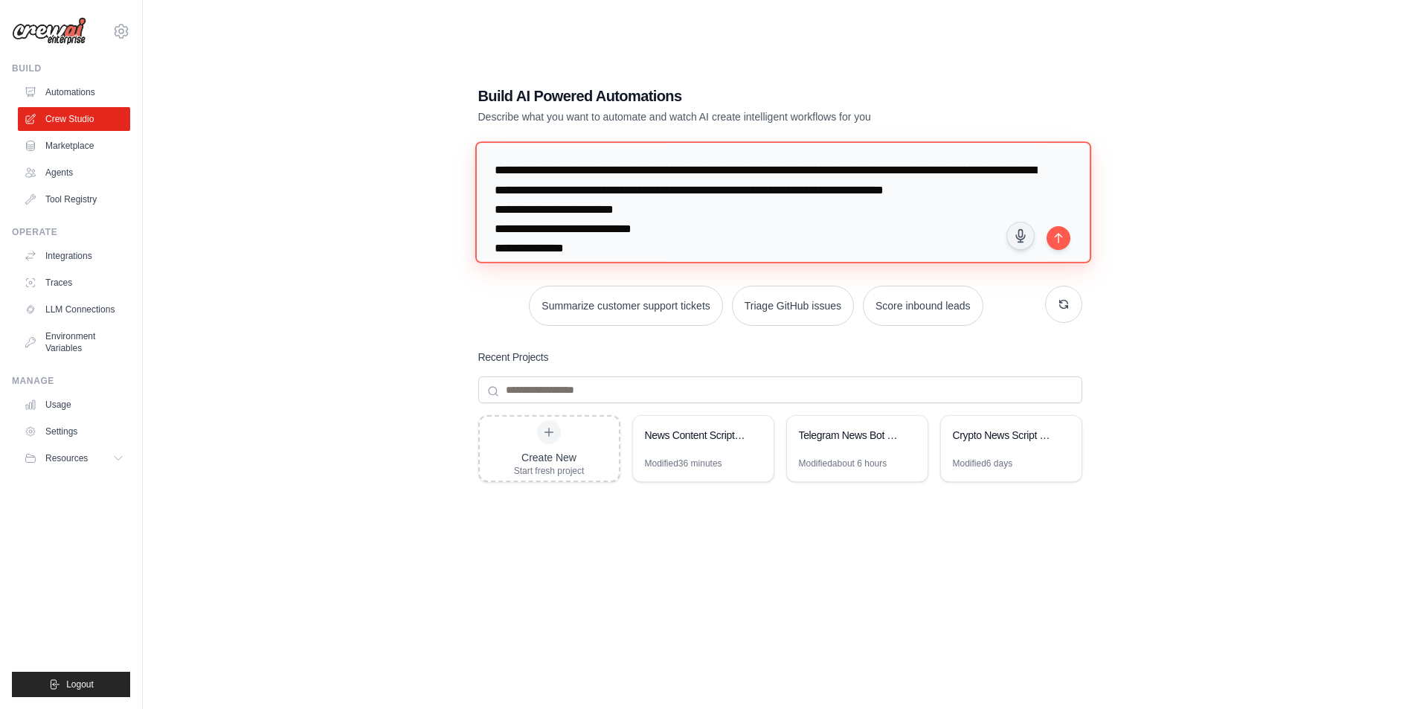
scroll to position [305, 0]
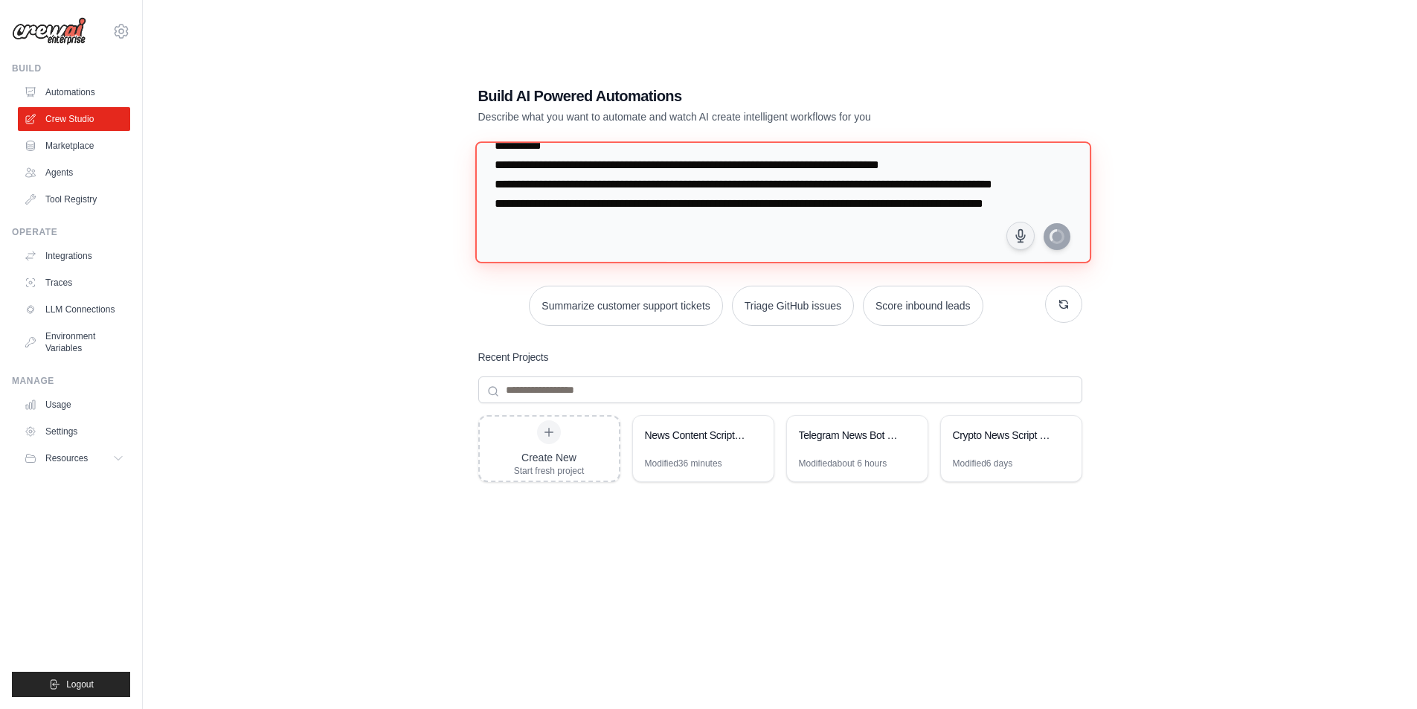
type textarea "**********"
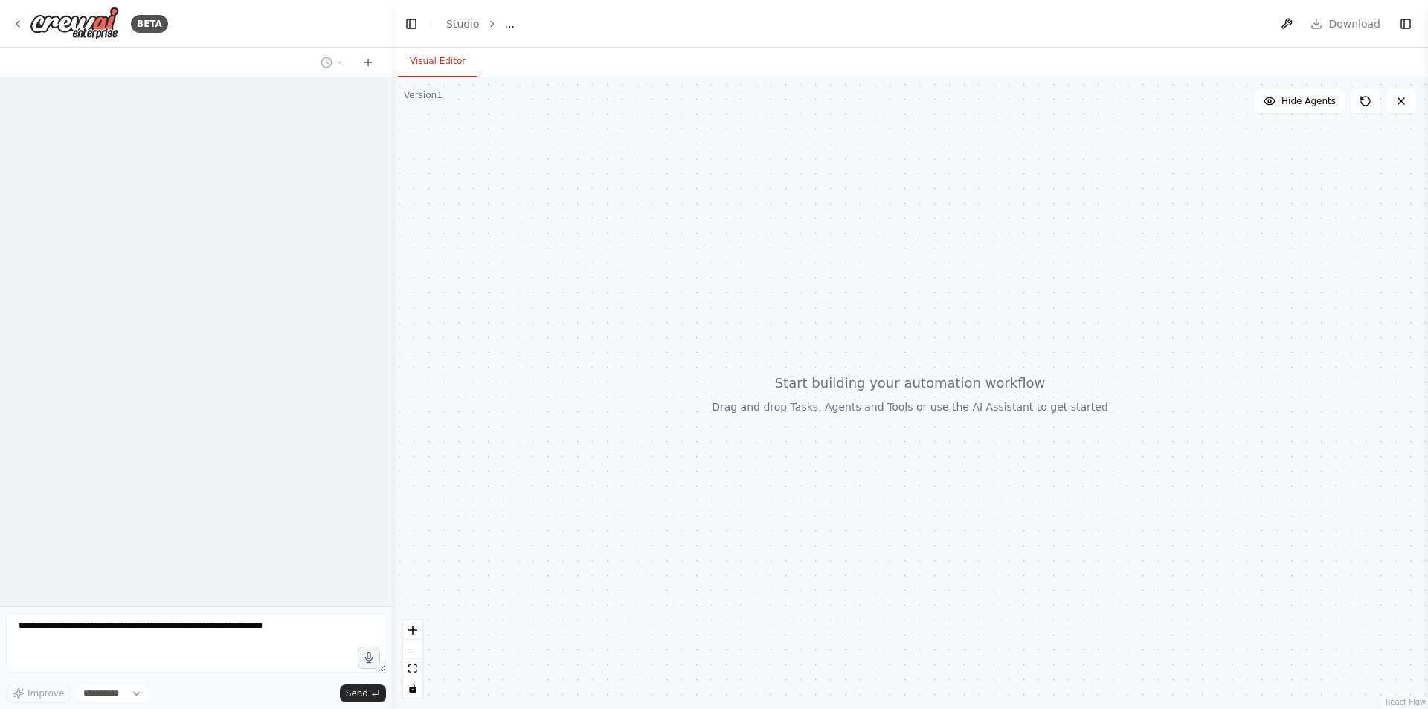
select select "****"
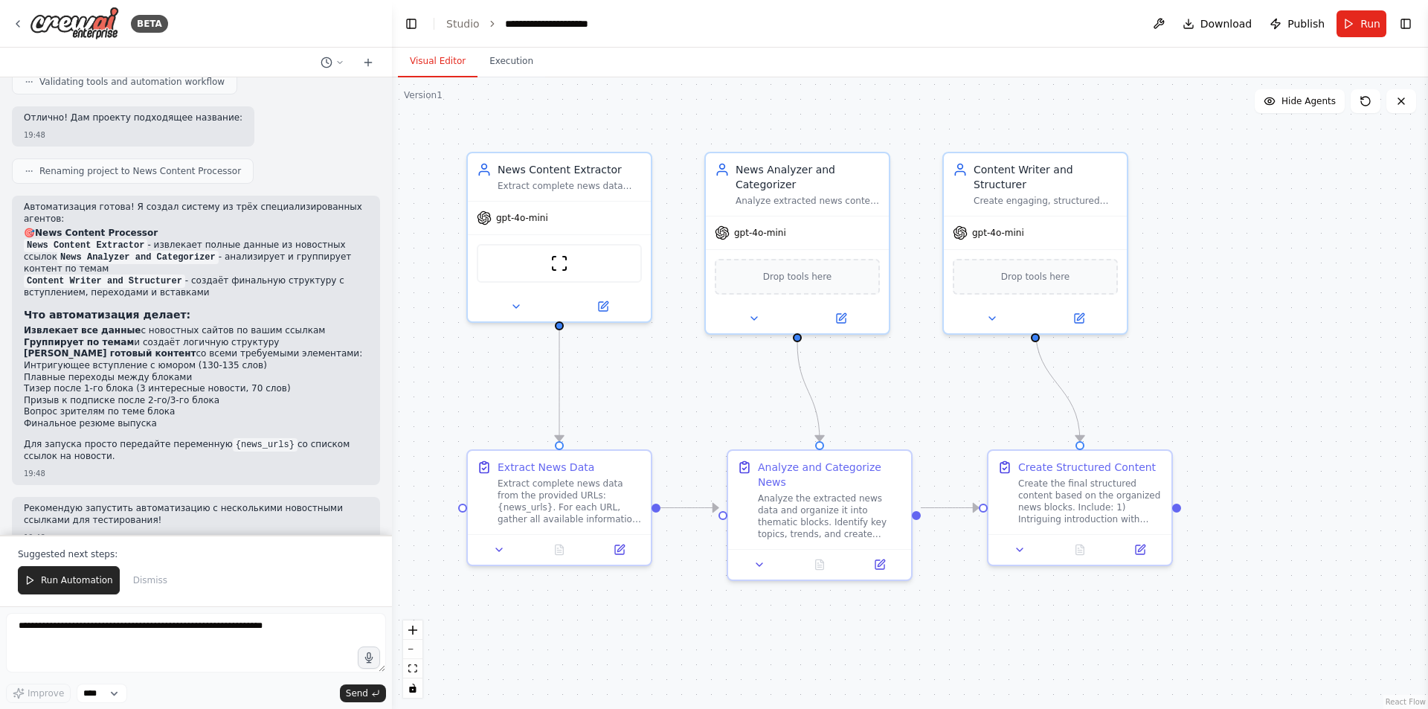
scroll to position [784, 0]
click at [181, 619] on textarea at bounding box center [196, 642] width 380 height 59
type textarea "*"
type textarea "**********"
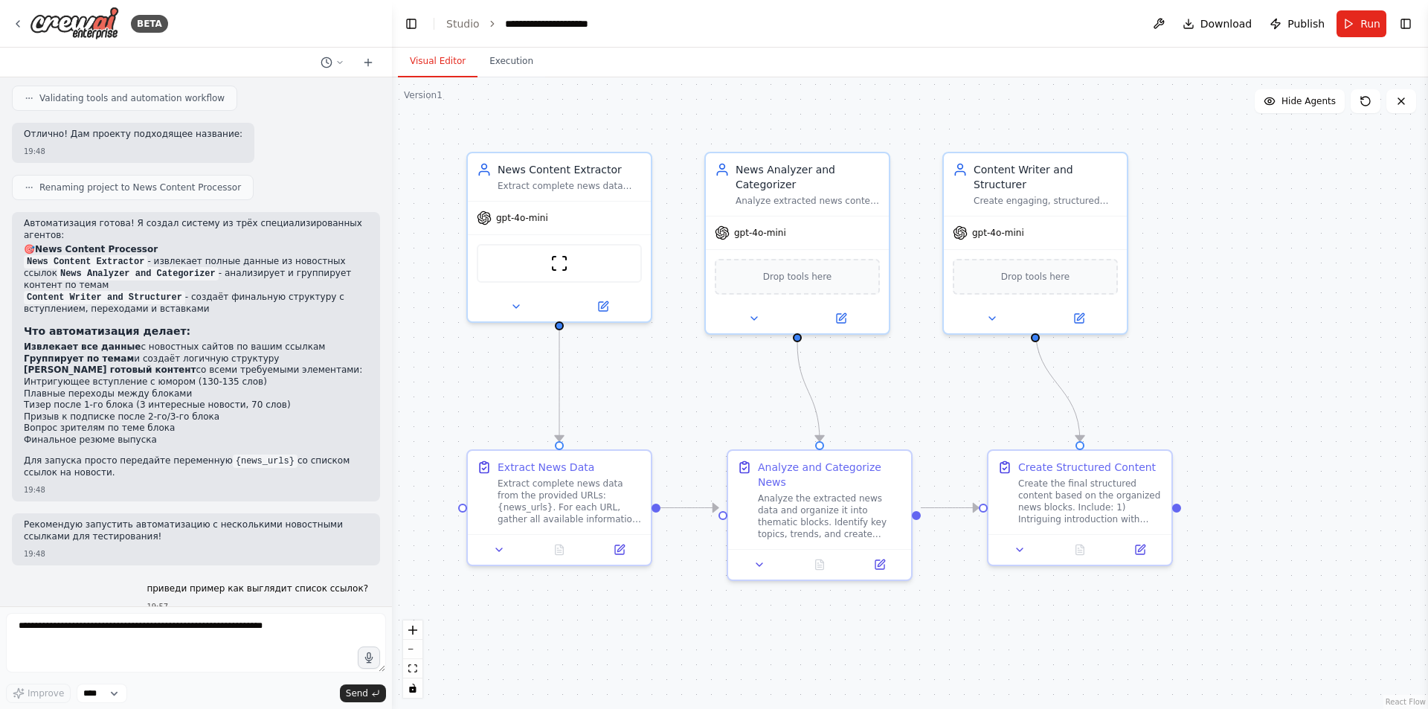
scroll to position [804, 0]
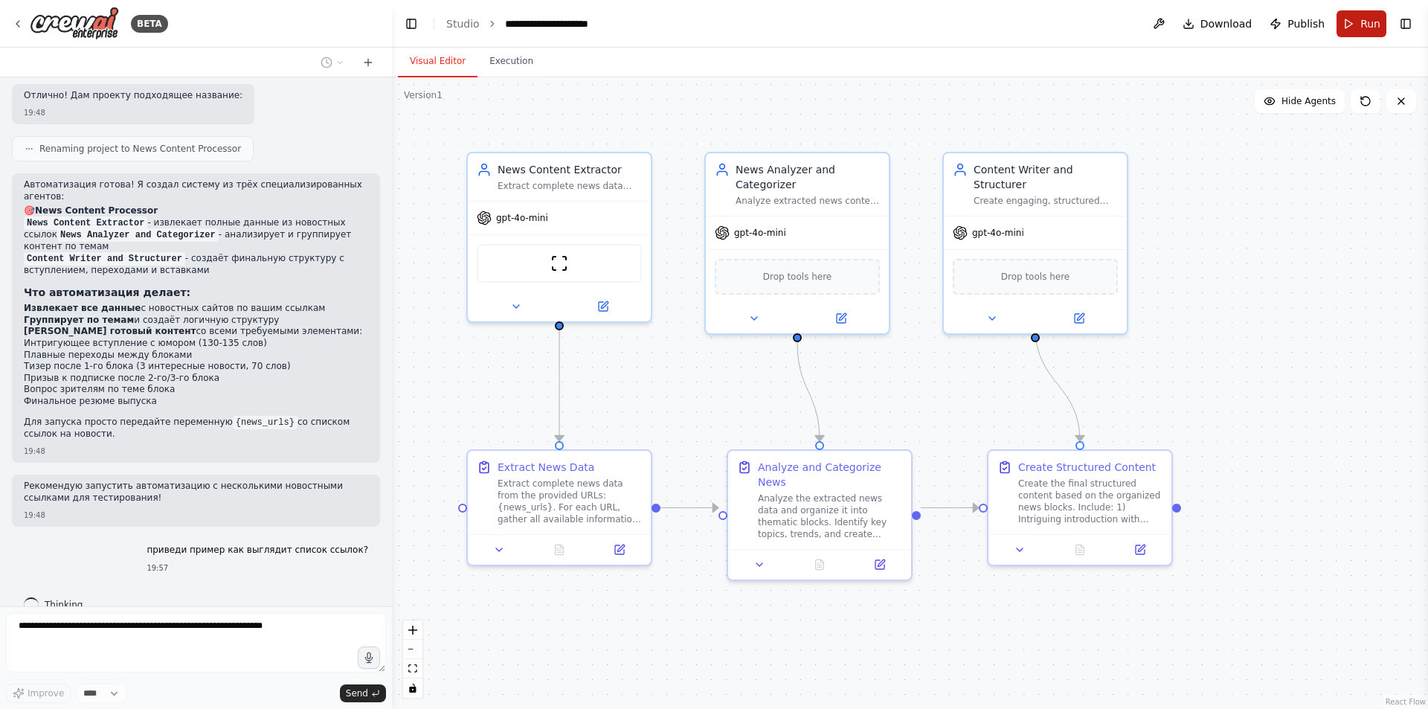
click at [1348, 26] on button "Run" at bounding box center [1362, 23] width 50 height 27
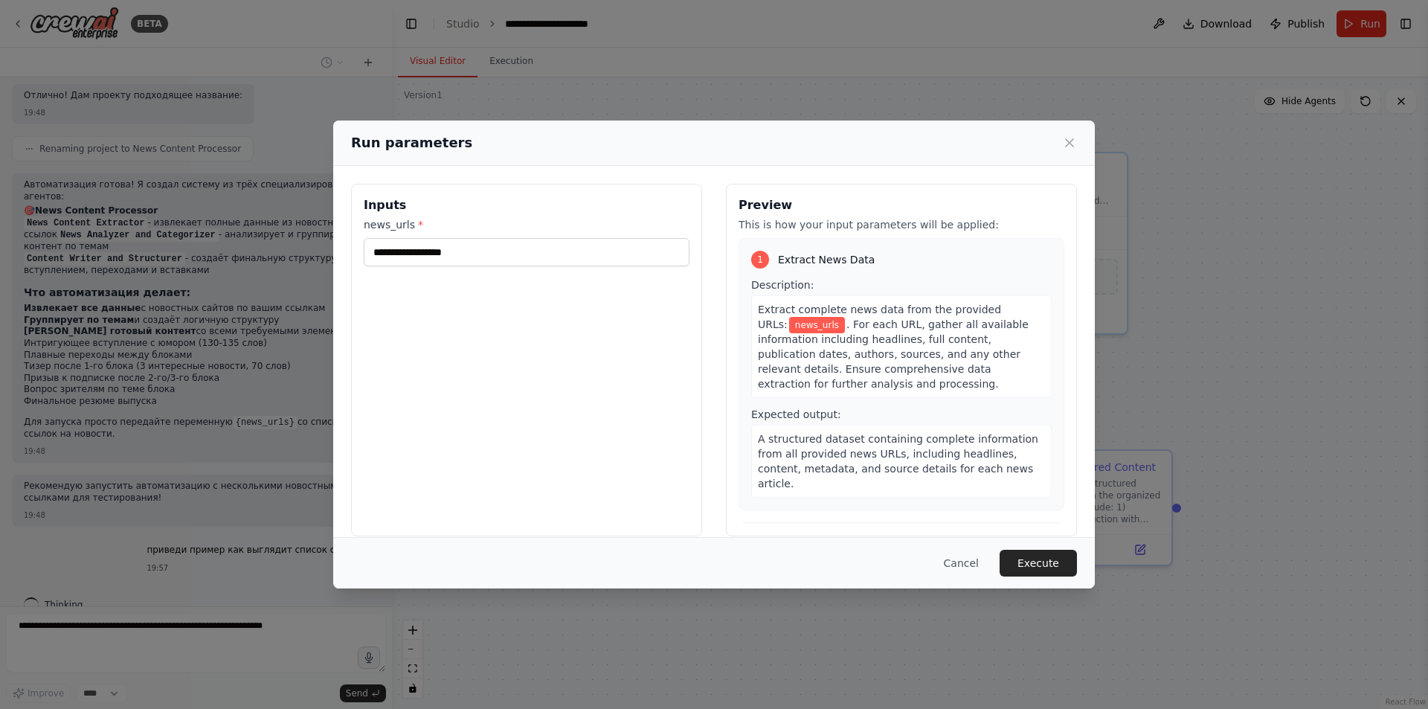
click at [517, 231] on label "news_urls *" at bounding box center [527, 224] width 326 height 15
click at [517, 238] on input "news_urls *" at bounding box center [527, 252] width 326 height 28
click at [514, 242] on input "news_urls *" at bounding box center [527, 252] width 326 height 28
click at [1070, 145] on icon at bounding box center [1069, 142] width 15 height 15
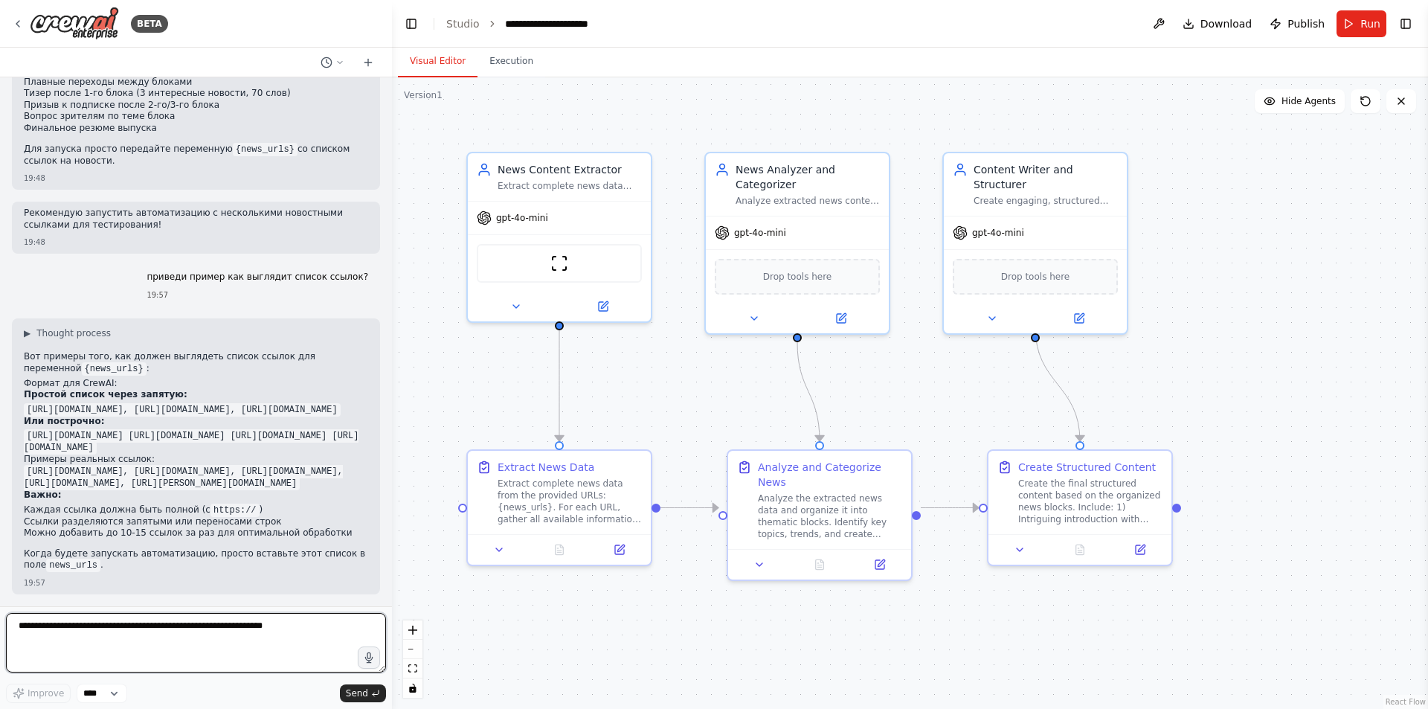
scroll to position [1136, 0]
click at [1331, 390] on div ".deletable-edge-delete-btn { width: 20px; height: 20px; border: 0px solid #ffff…" at bounding box center [910, 392] width 1036 height 631
click at [1363, 31] on button "Run" at bounding box center [1362, 23] width 50 height 27
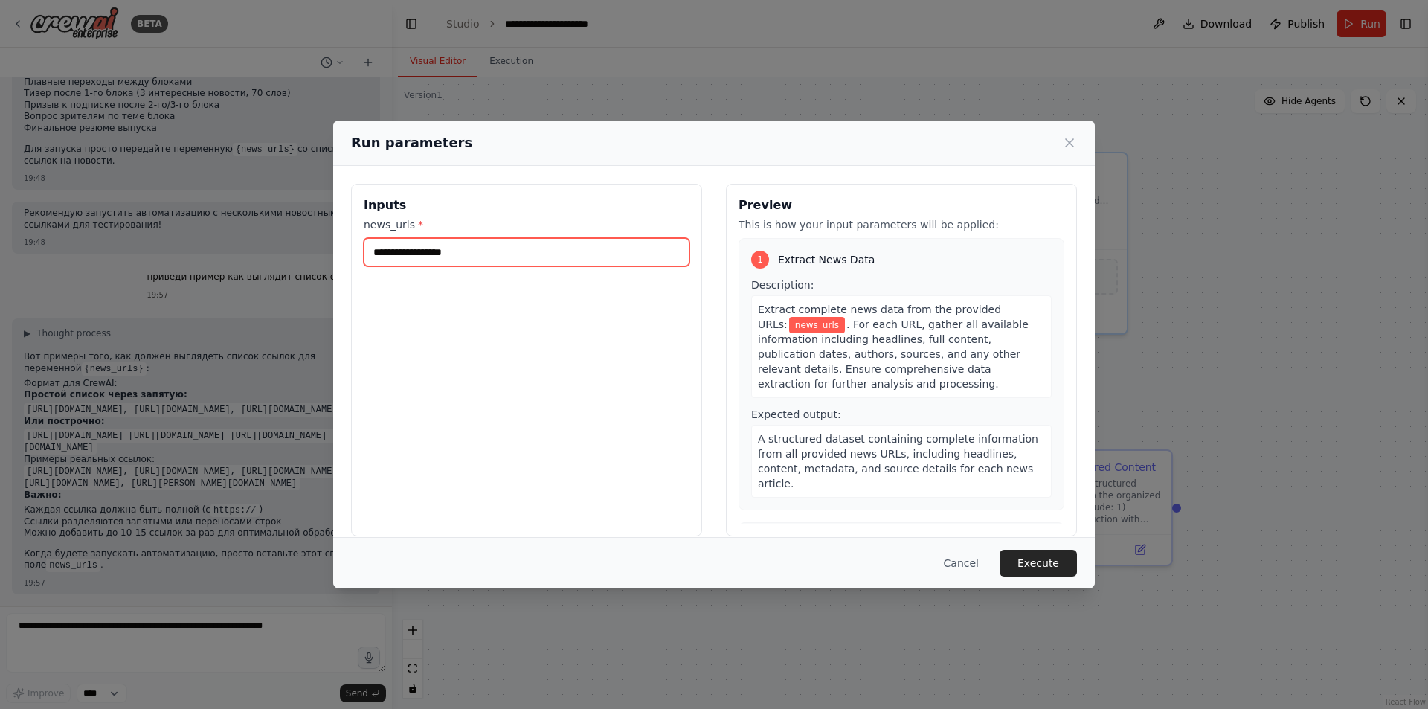
click at [577, 248] on input "news_urls *" at bounding box center [527, 252] width 326 height 28
paste input "**********"
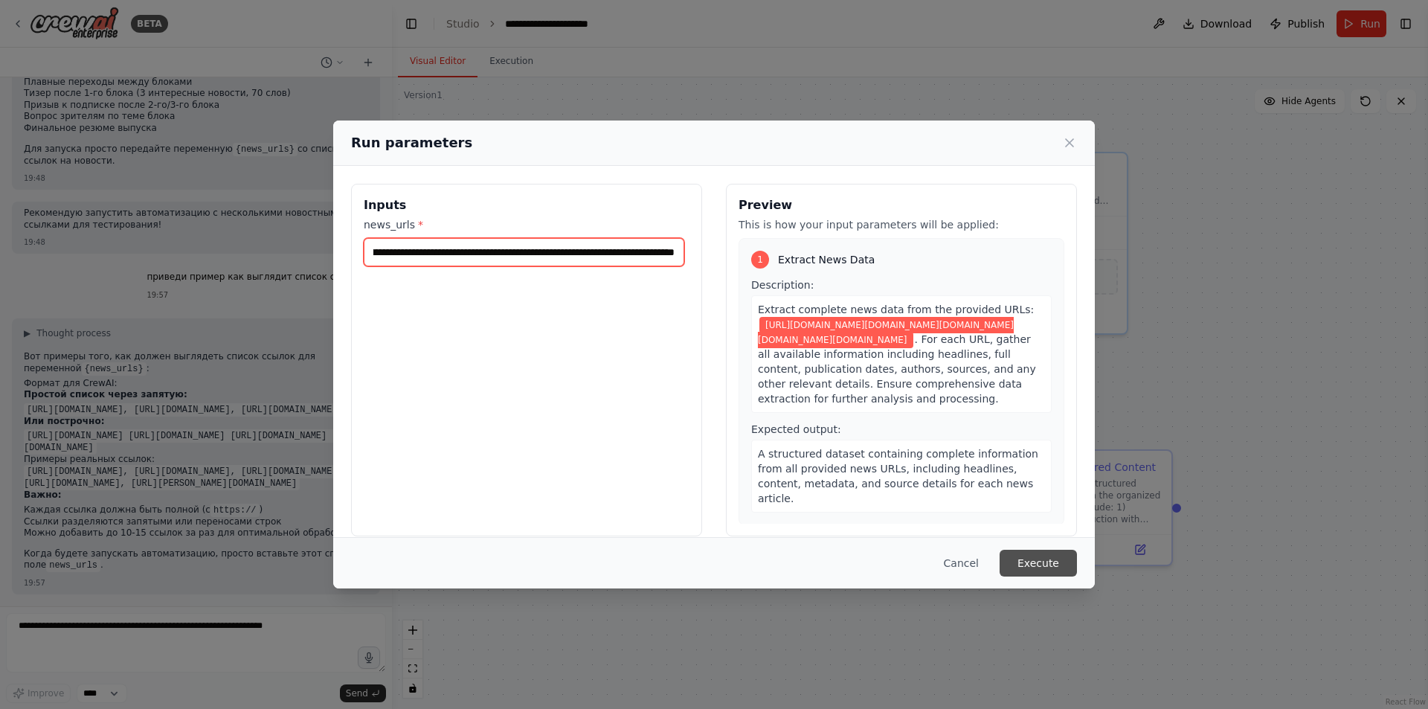
type input "**********"
click at [1039, 560] on button "Execute" at bounding box center [1038, 563] width 77 height 27
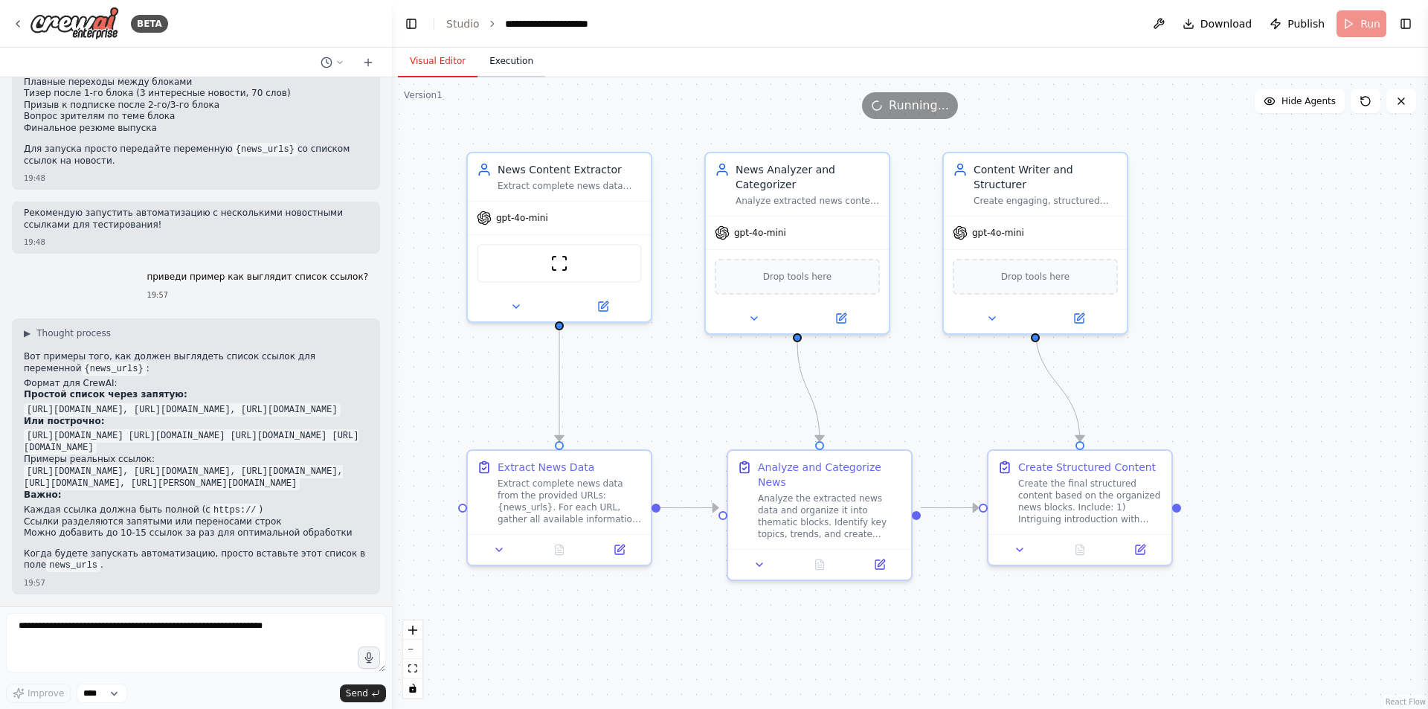
click at [515, 65] on button "Execution" at bounding box center [511, 61] width 68 height 31
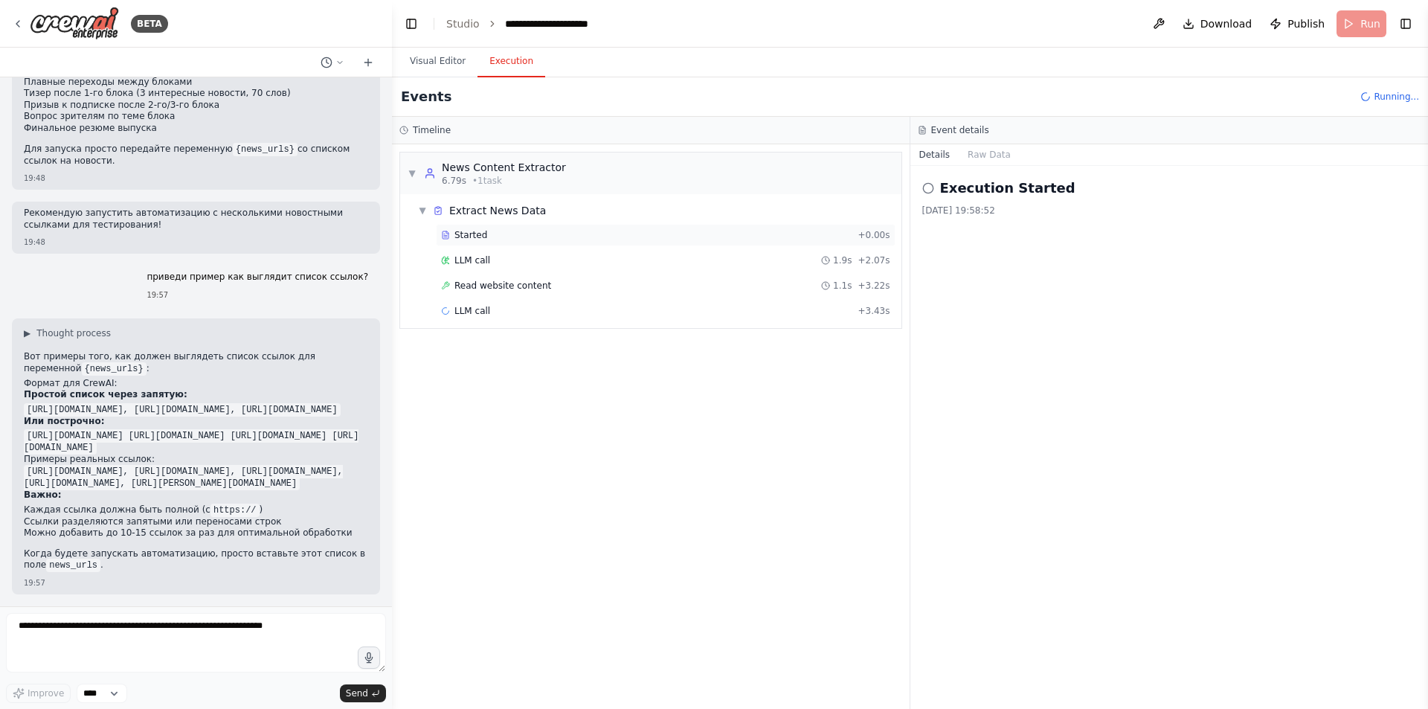
click at [524, 228] on div "Started + 0.00s" at bounding box center [666, 235] width 460 height 22
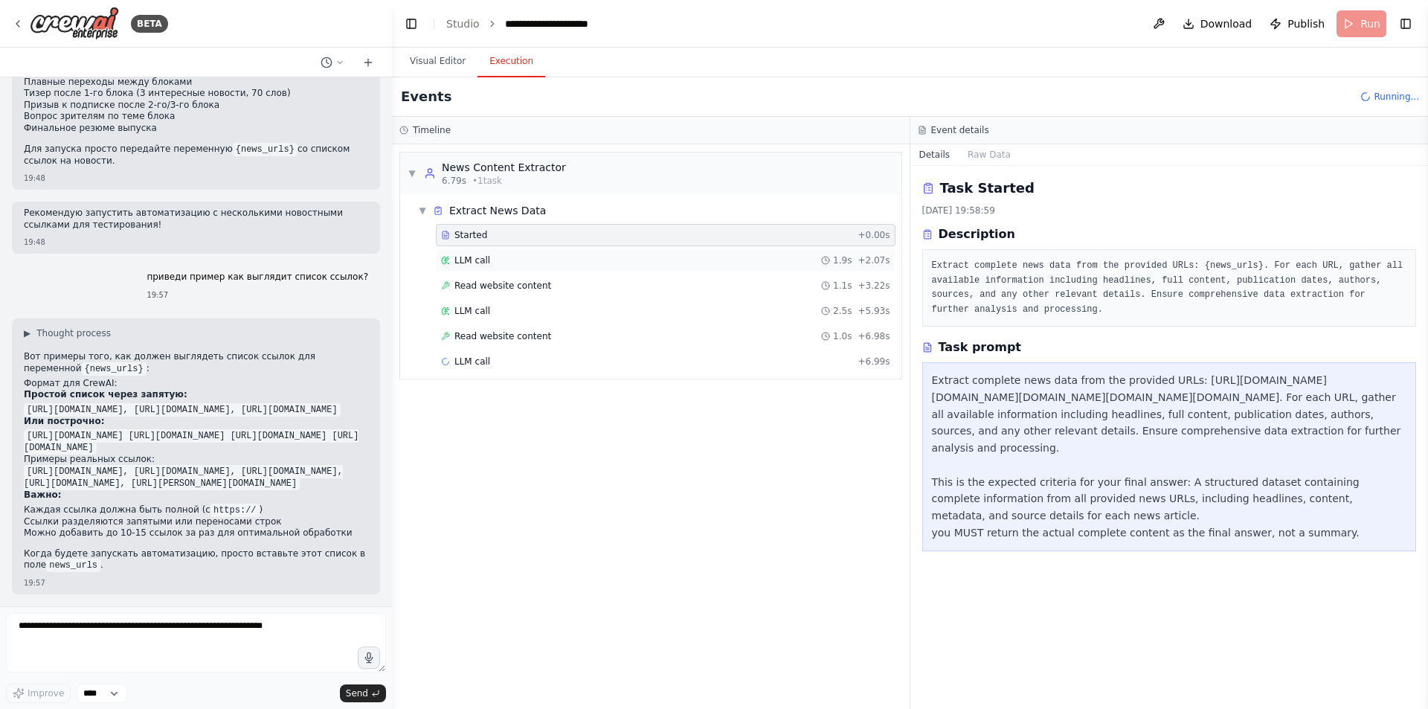
click at [523, 251] on div "LLM call 1.9s + 2.07s" at bounding box center [666, 260] width 460 height 22
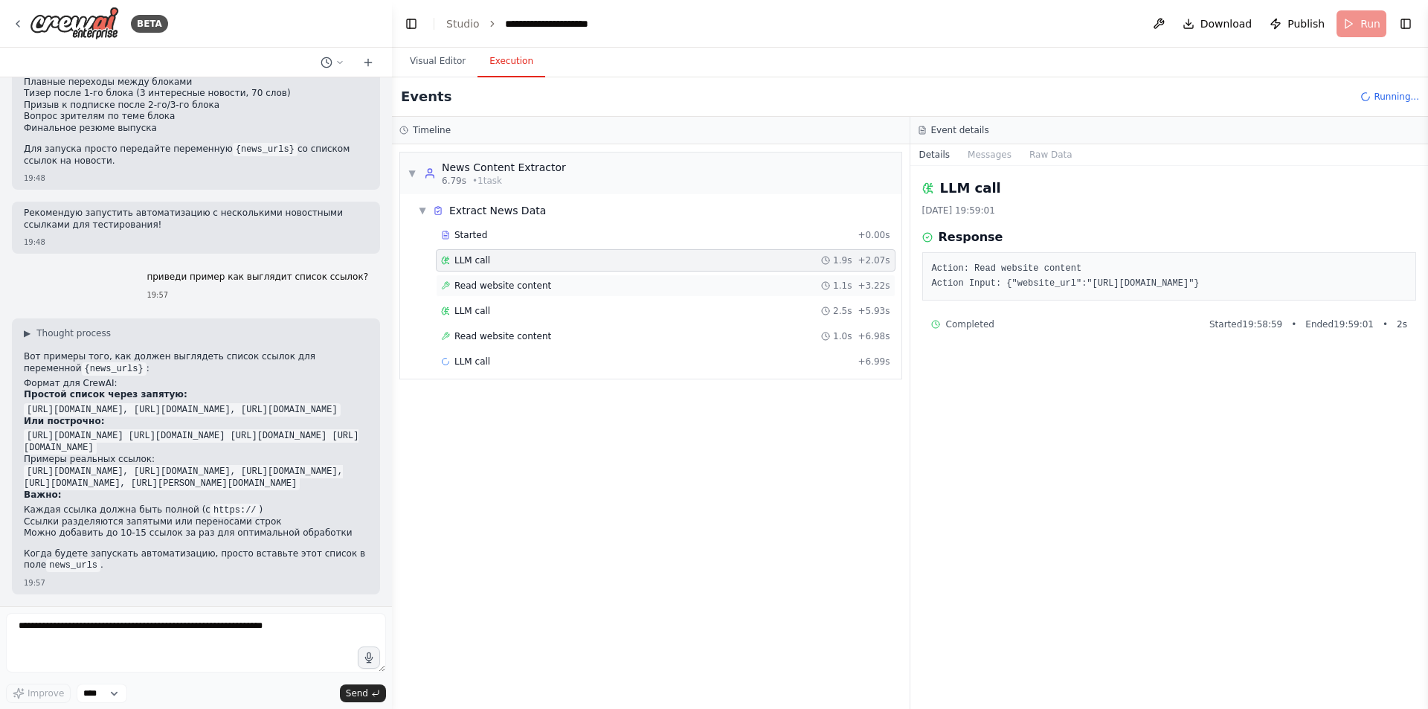
click at [510, 280] on span "Read website content" at bounding box center [502, 286] width 97 height 12
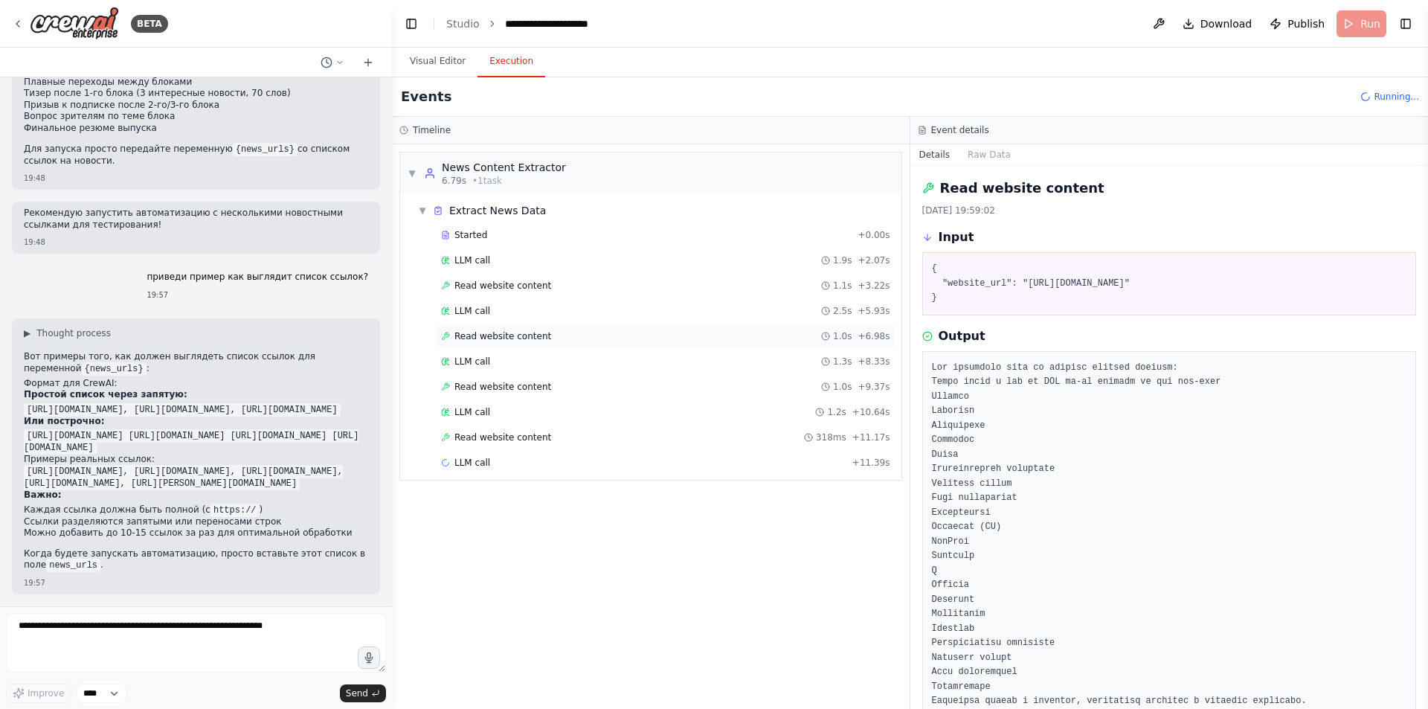
click at [518, 335] on span "Read website content" at bounding box center [502, 336] width 97 height 12
click at [524, 375] on div "Started + 0.00s LLM call 1.9s + 2.07s Read website content 1.1s + 3.22s LLM cal…" at bounding box center [656, 363] width 489 height 278
click at [523, 385] on span "Read website content" at bounding box center [502, 387] width 97 height 12
click at [535, 434] on span "Read website content" at bounding box center [502, 437] width 97 height 12
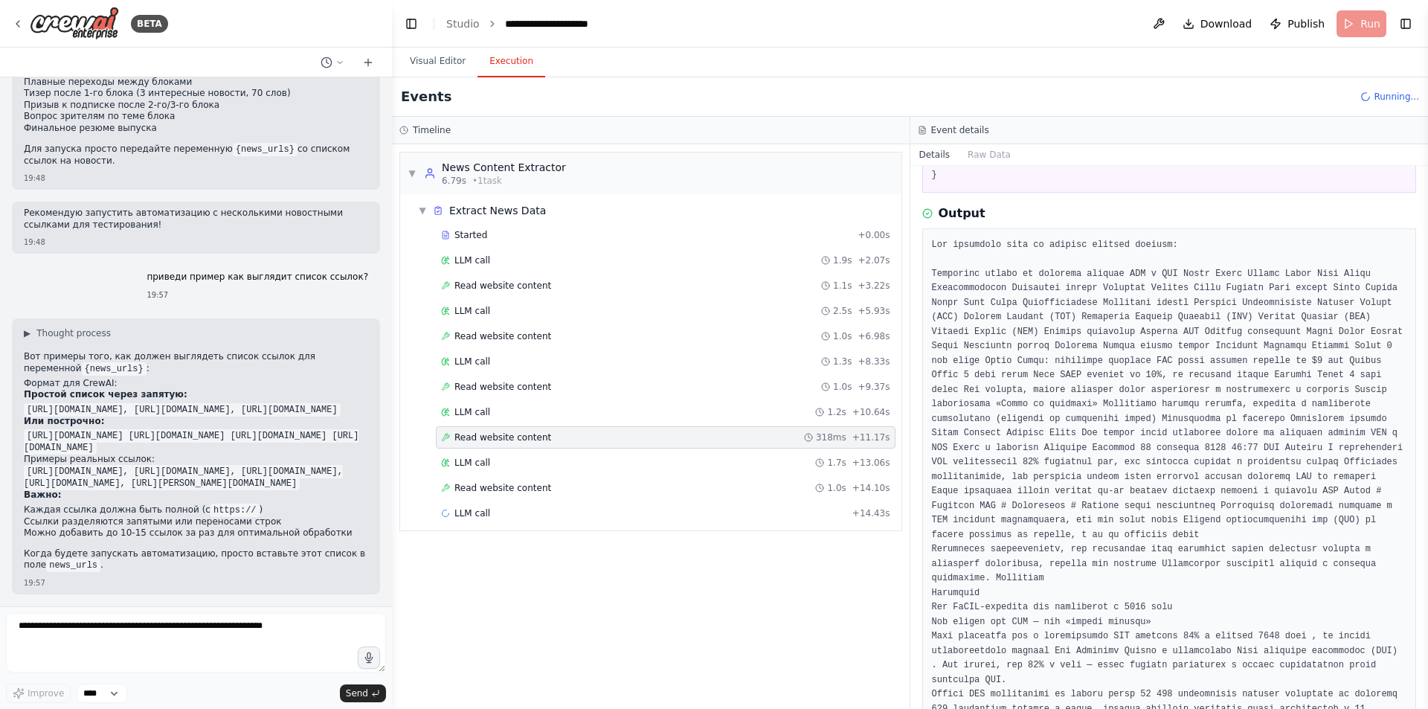
scroll to position [223, 0]
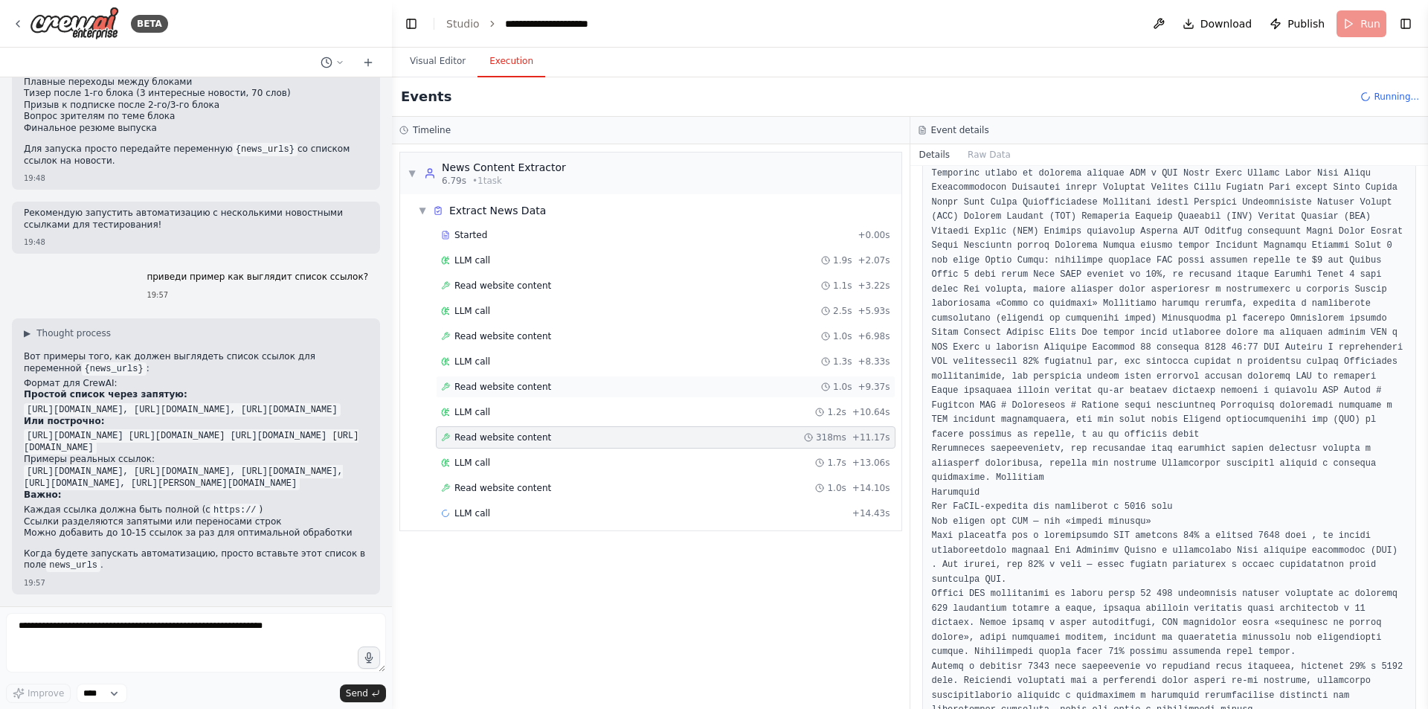
click at [555, 392] on div "Read website content 1.0s + 9.37s" at bounding box center [665, 387] width 449 height 12
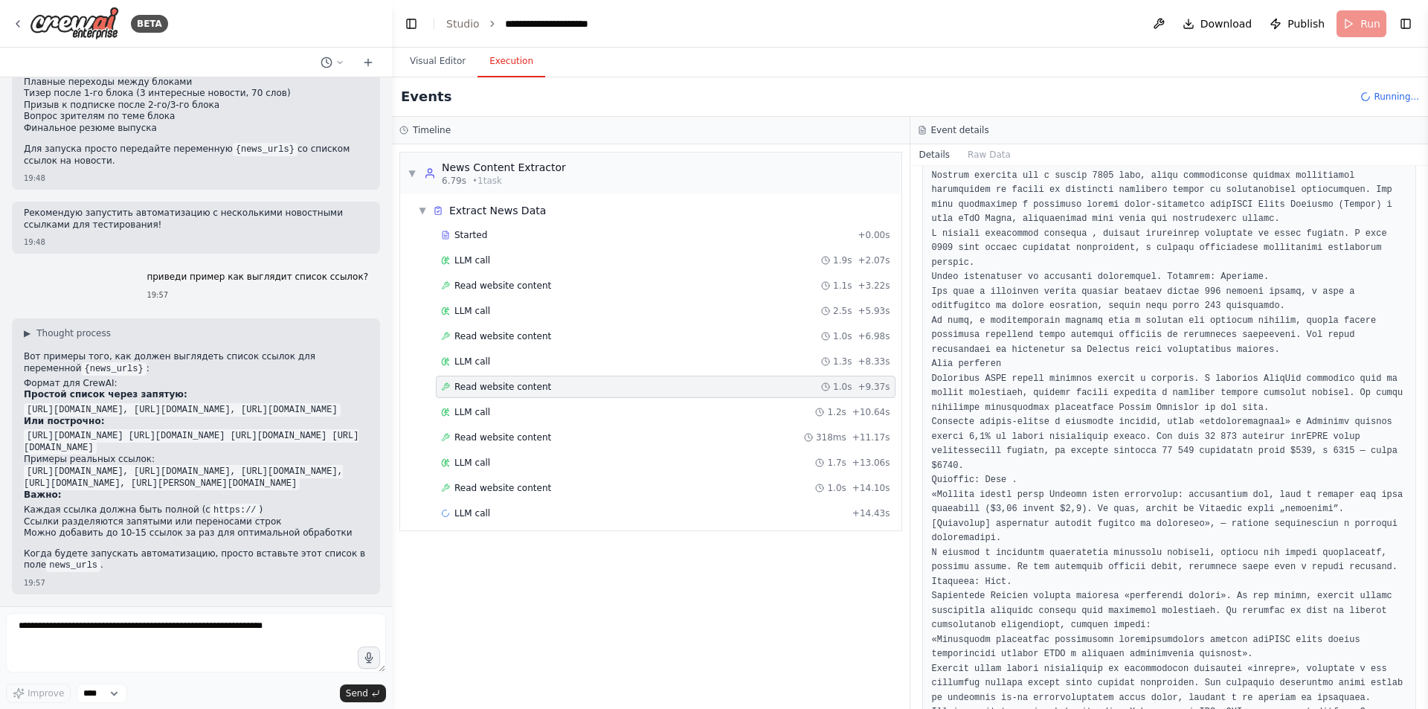
scroll to position [981, 0]
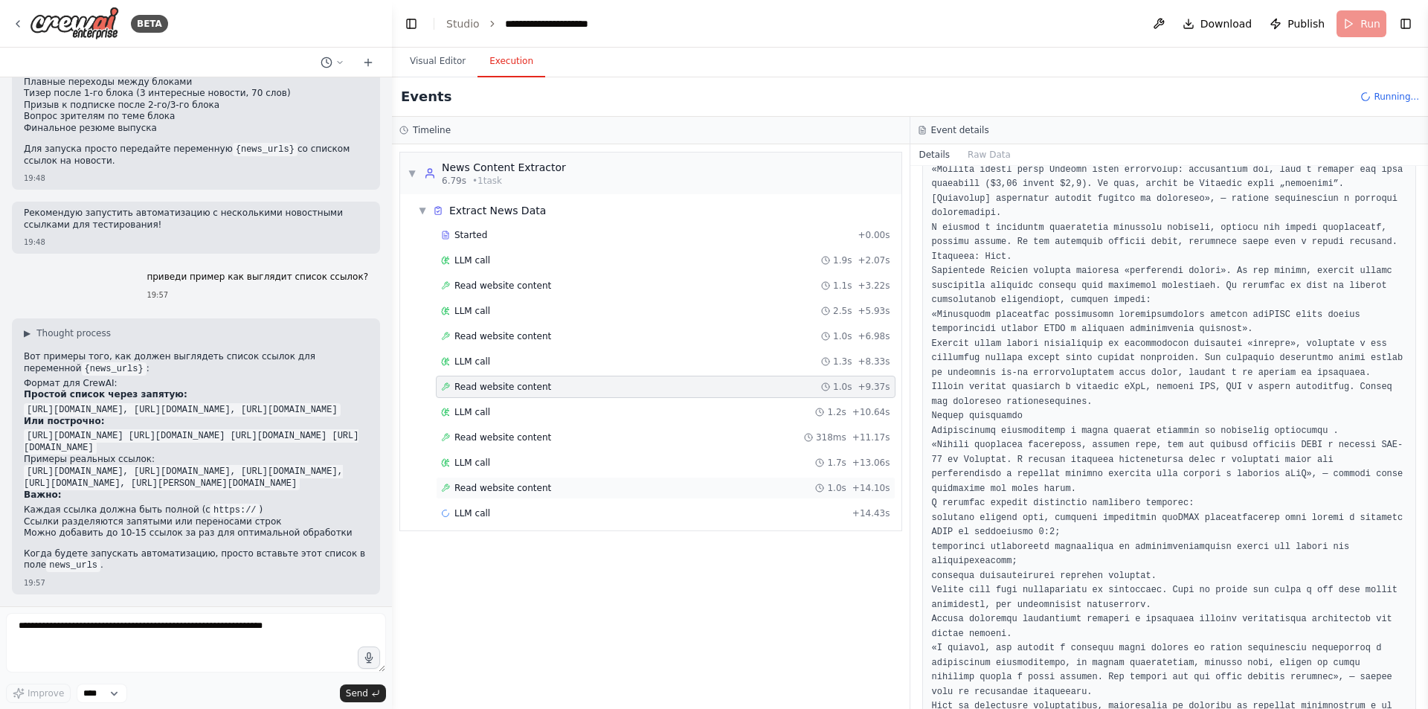
click at [530, 484] on span "Read website content" at bounding box center [502, 488] width 97 height 12
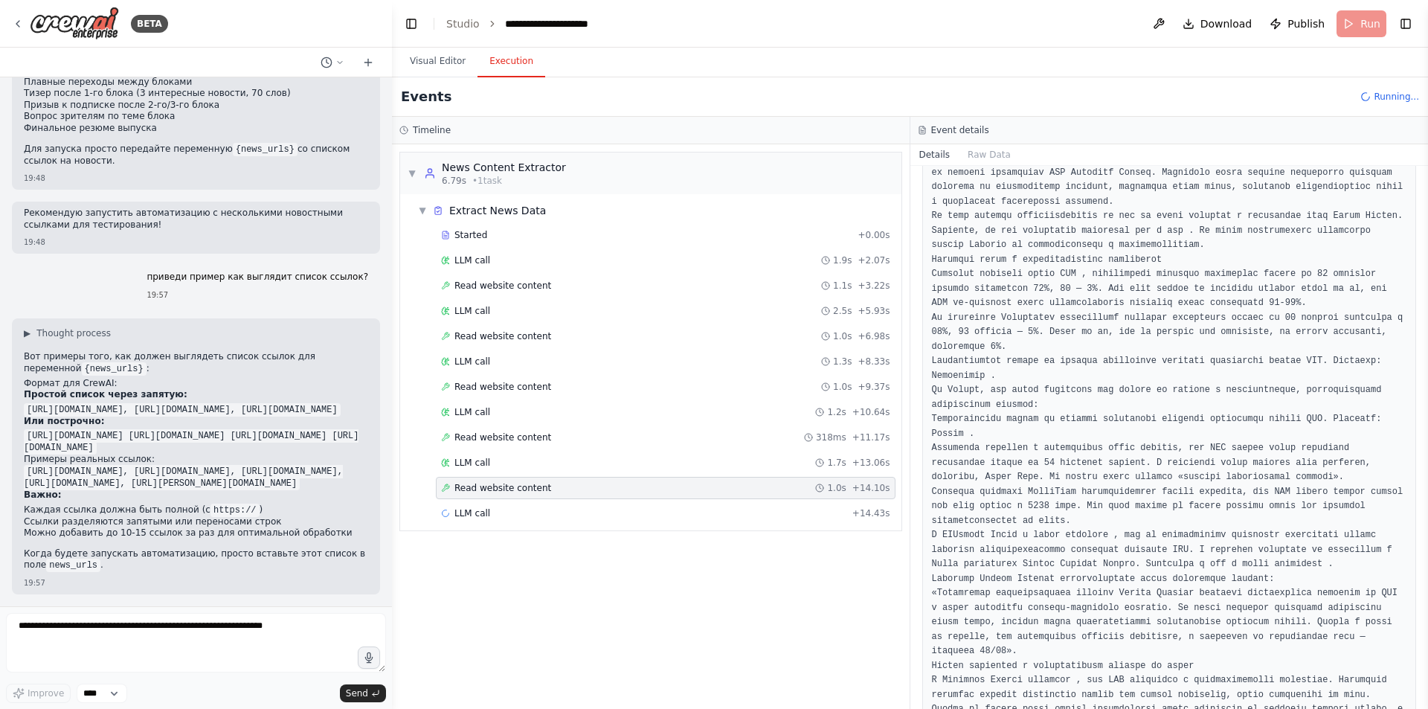
scroll to position [2022, 0]
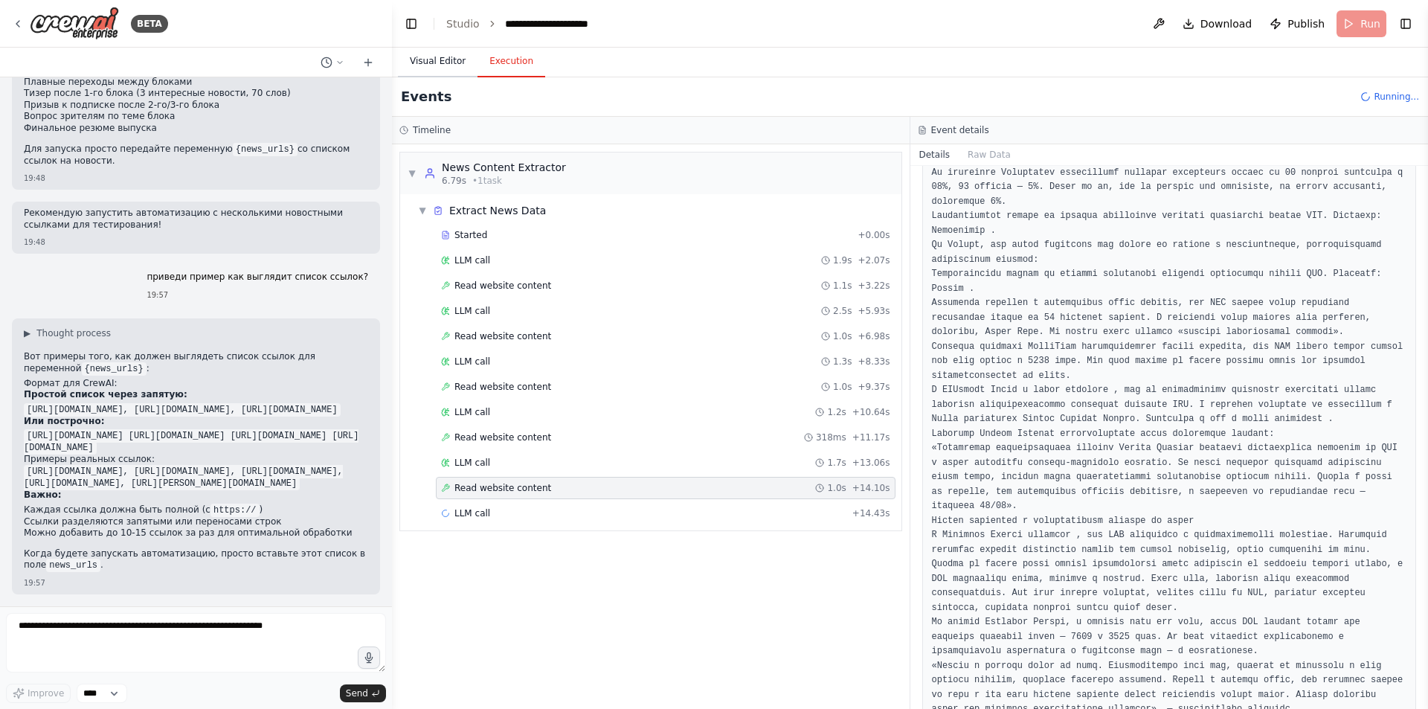
click at [445, 56] on button "Visual Editor" at bounding box center [438, 61] width 80 height 31
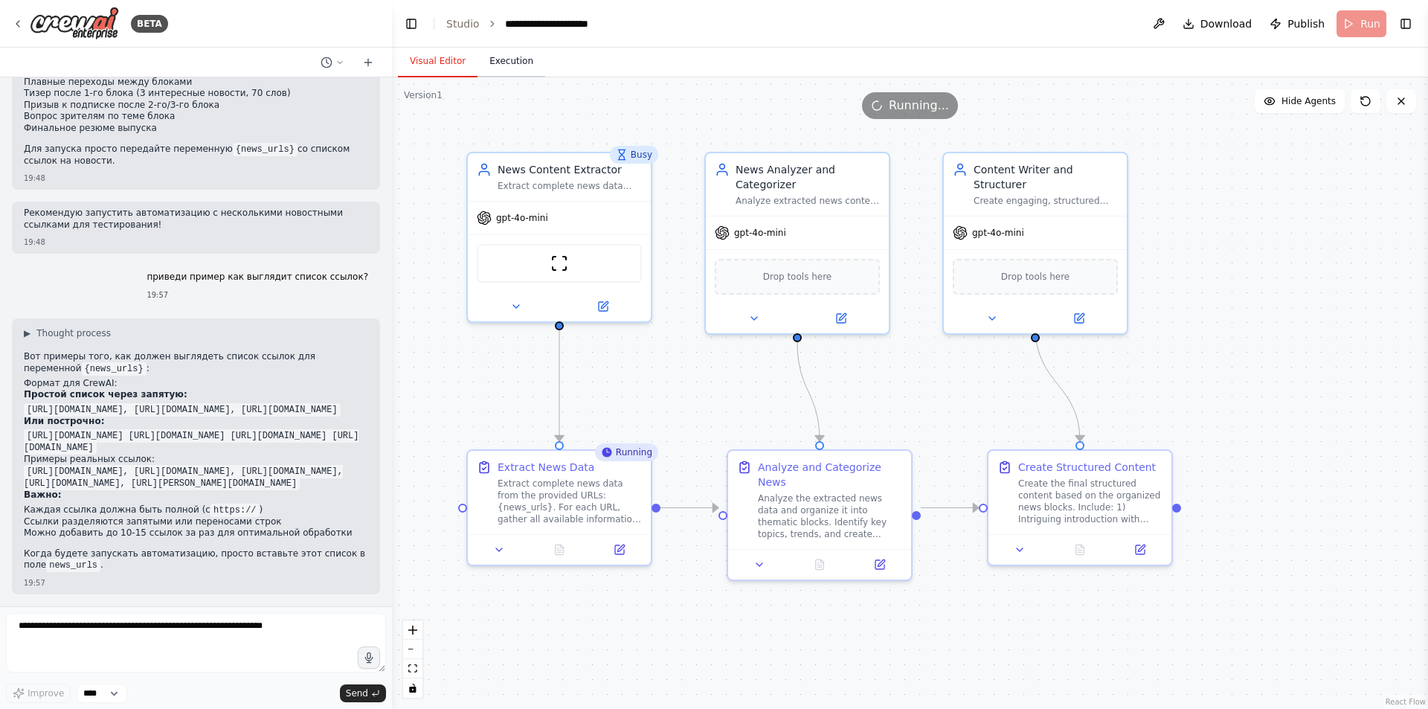
click at [496, 61] on button "Execution" at bounding box center [511, 61] width 68 height 31
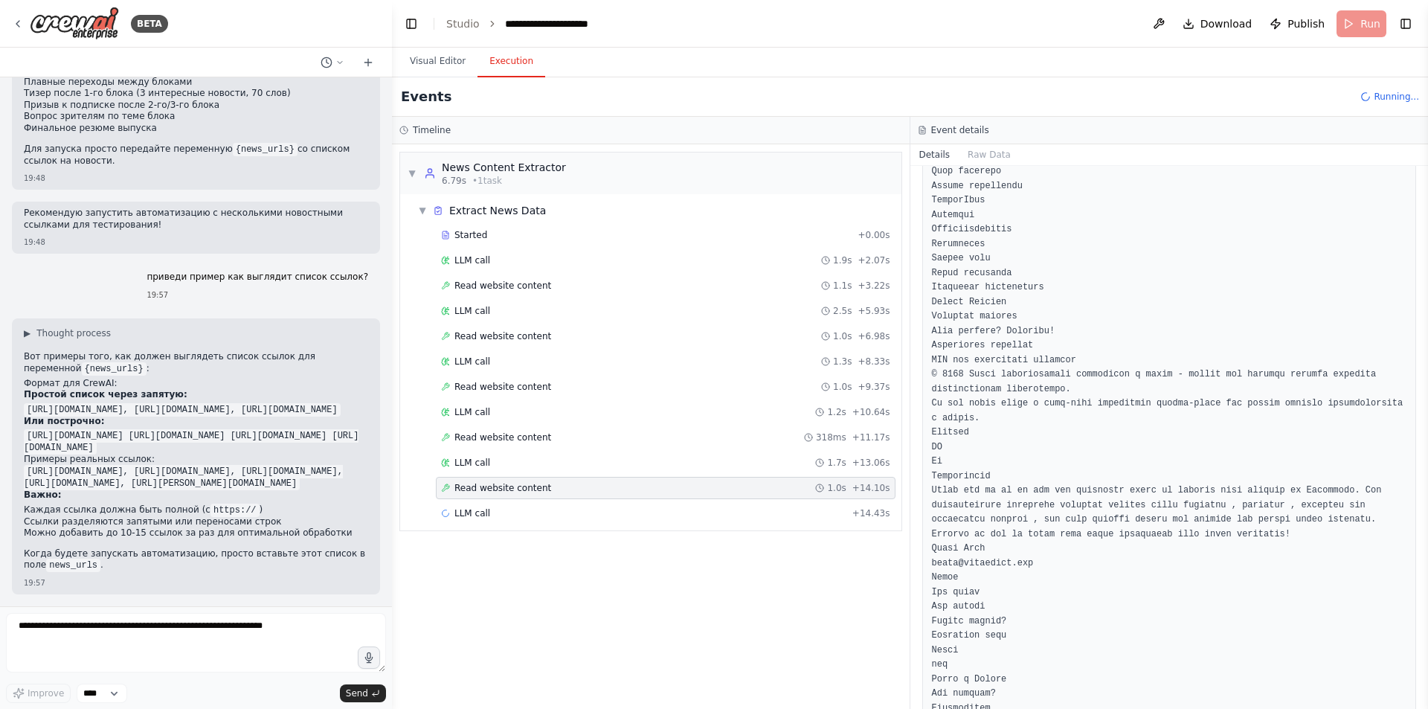
scroll to position [4127, 0]
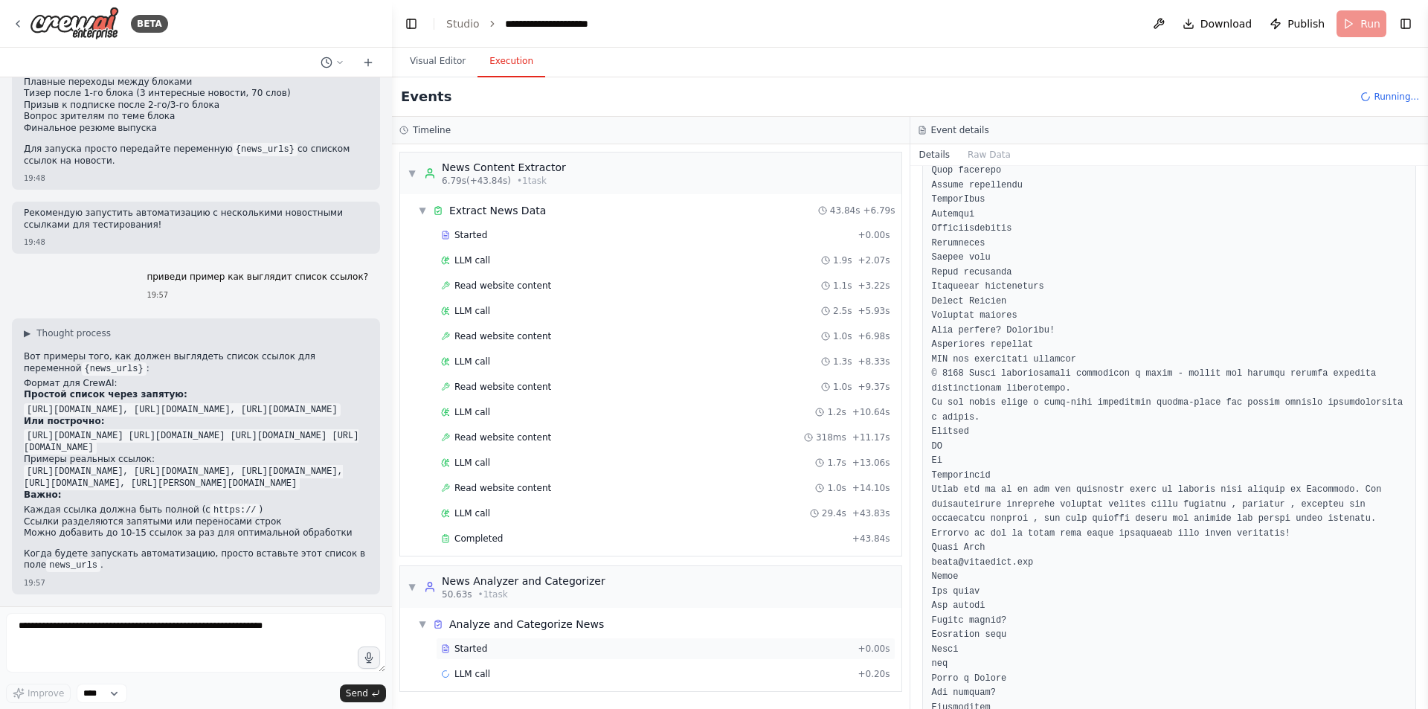
click at [501, 643] on div "Started" at bounding box center [646, 649] width 411 height 12
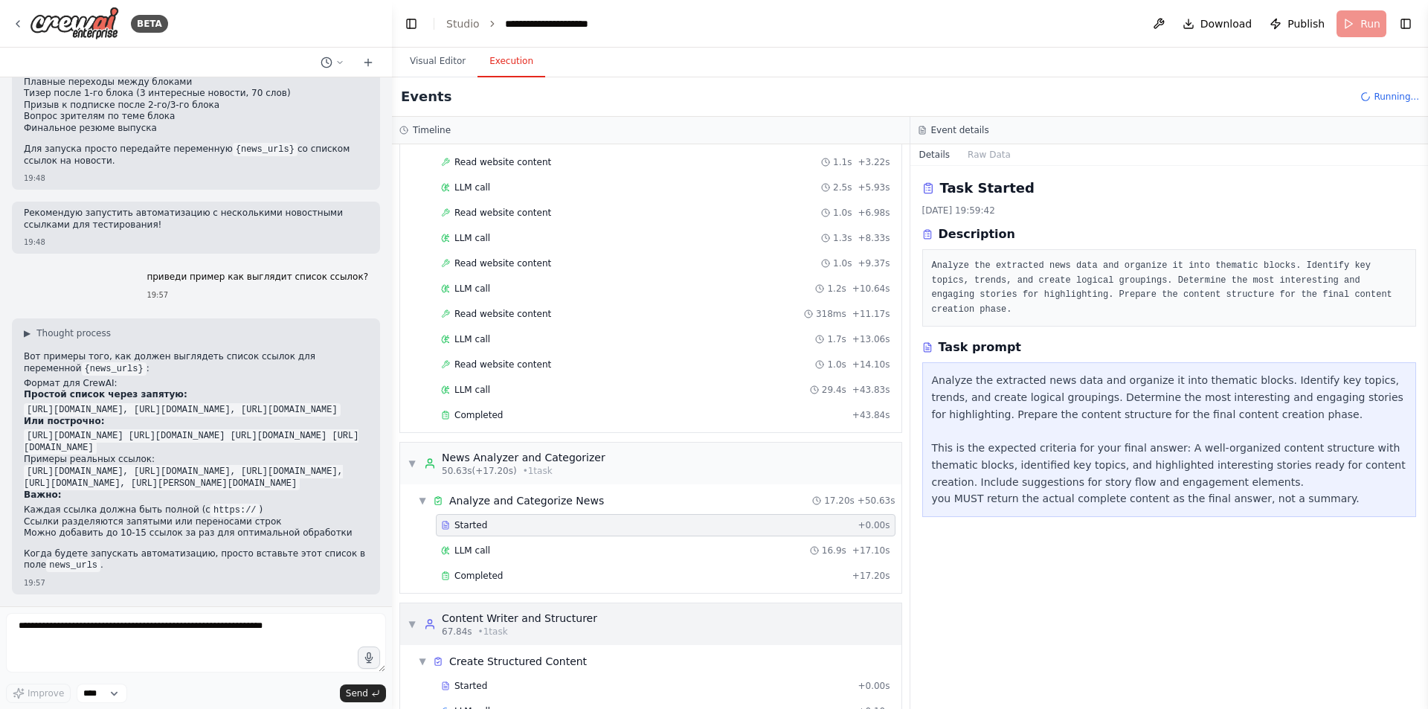
scroll to position [160, 0]
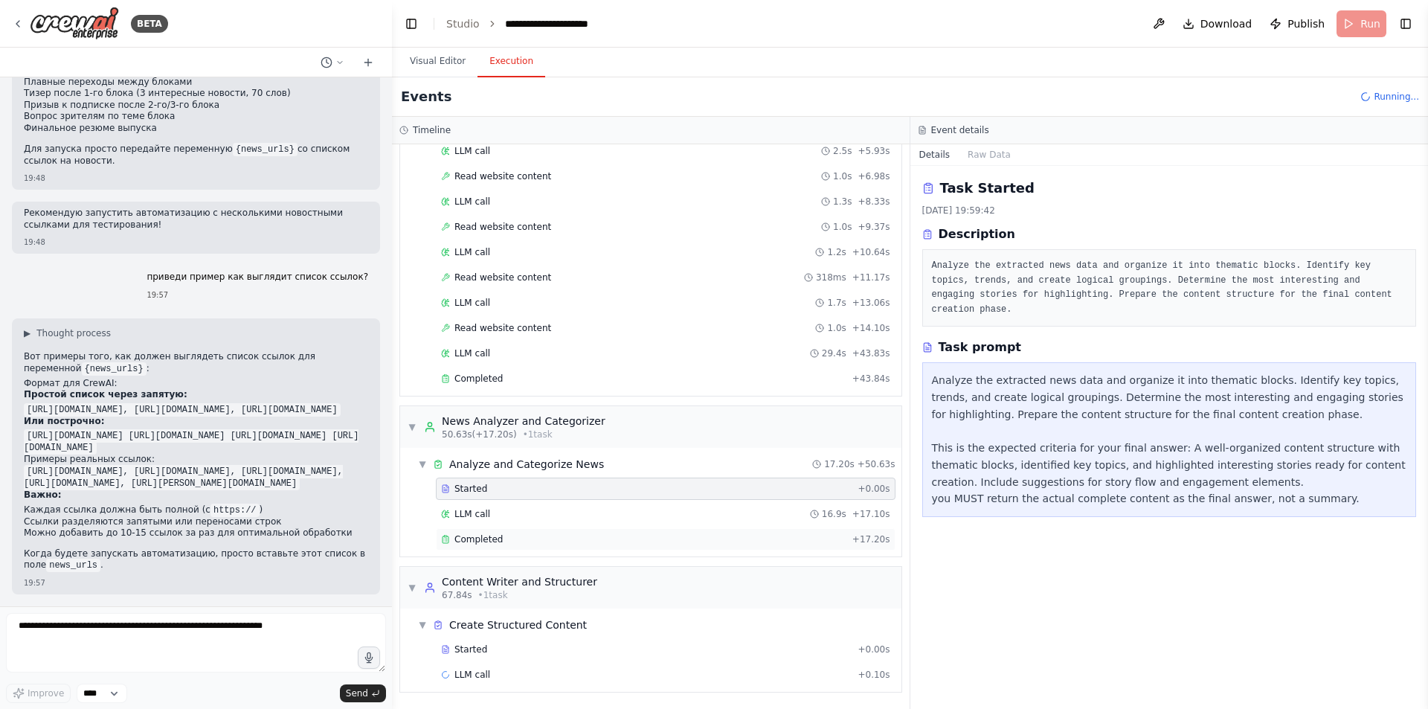
click at [542, 532] on div "Completed + 17.20s" at bounding box center [666, 539] width 460 height 22
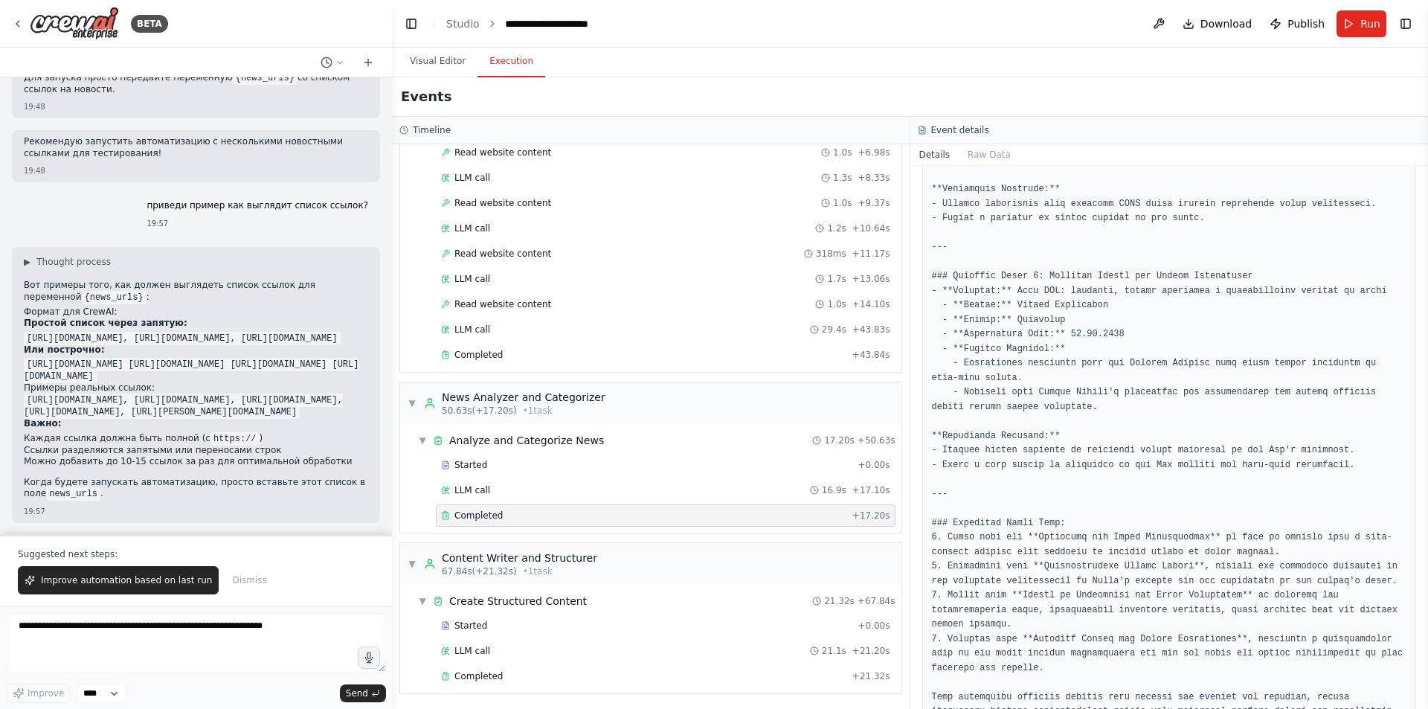
scroll to position [185, 0]
click at [504, 675] on div "Completed" at bounding box center [643, 675] width 405 height 12
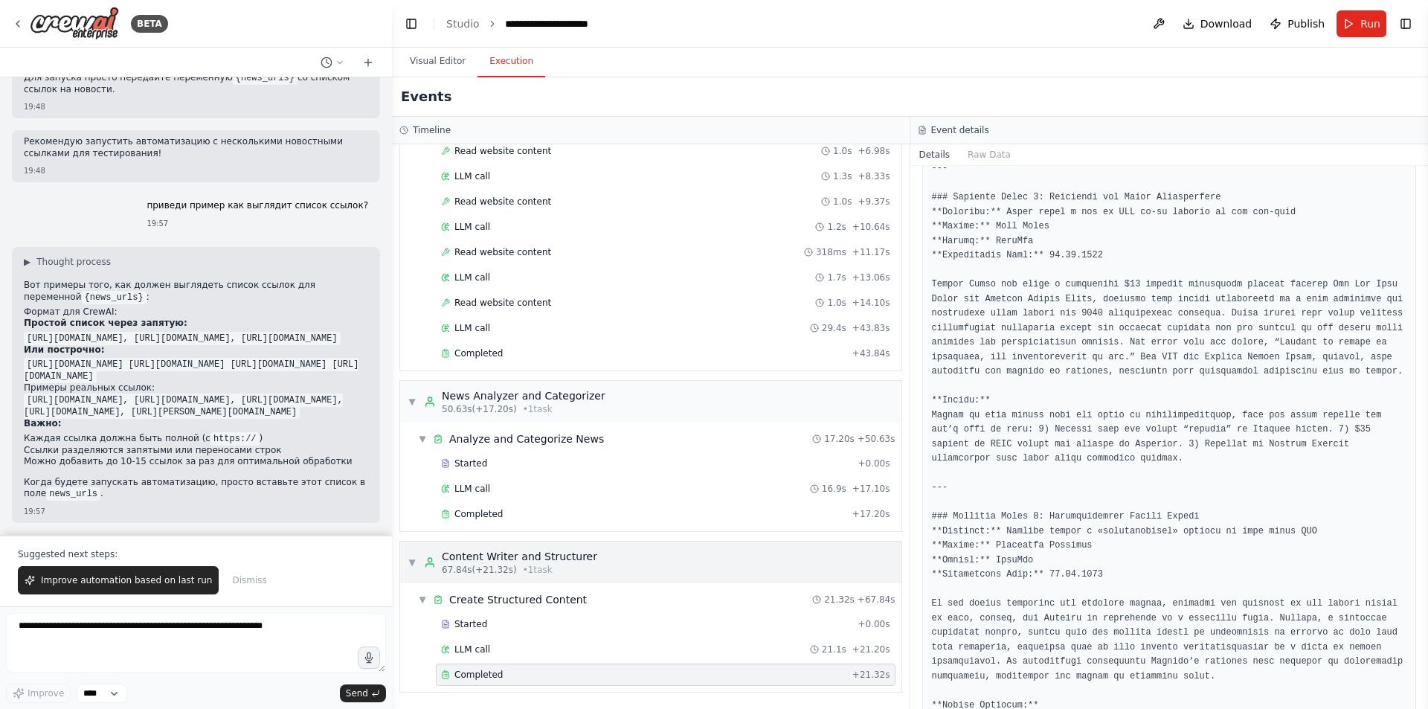
scroll to position [446, 0]
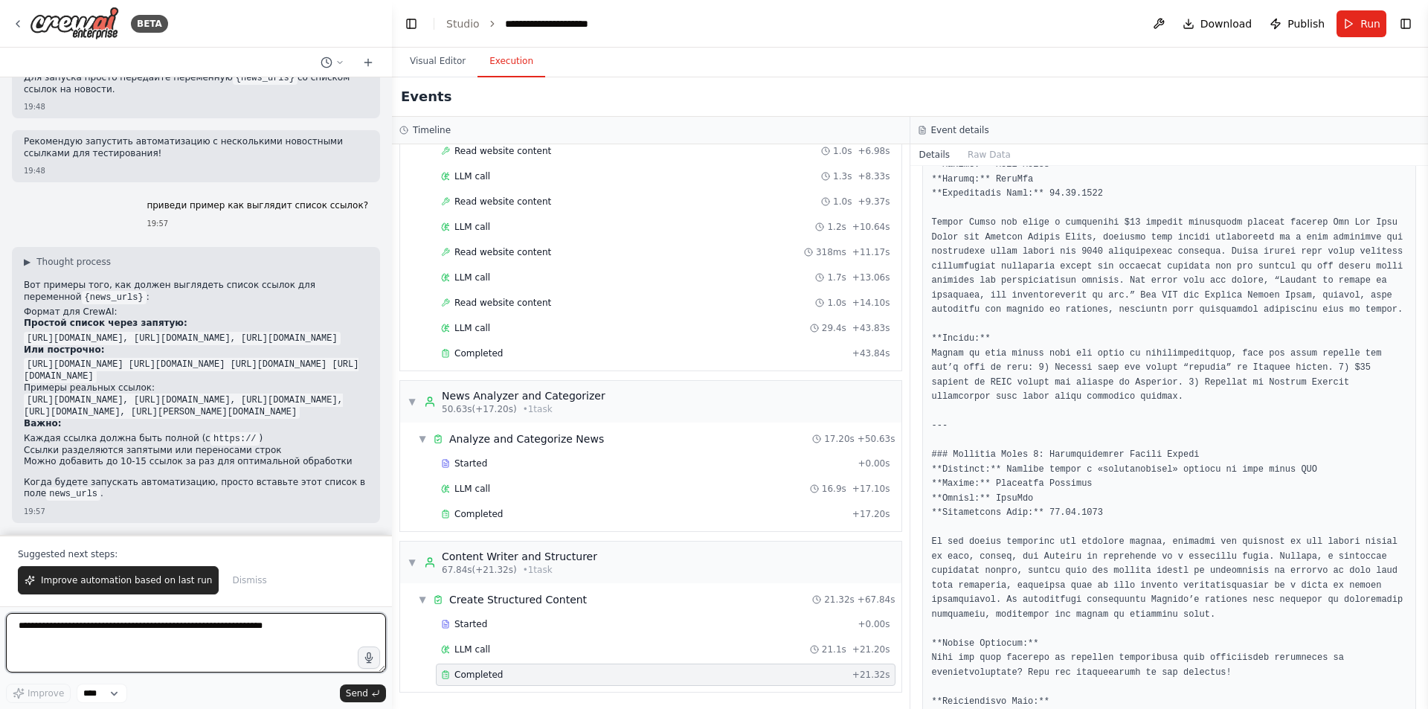
click at [218, 623] on textarea at bounding box center [196, 642] width 380 height 59
paste textarea "**********"
type textarea "**********"
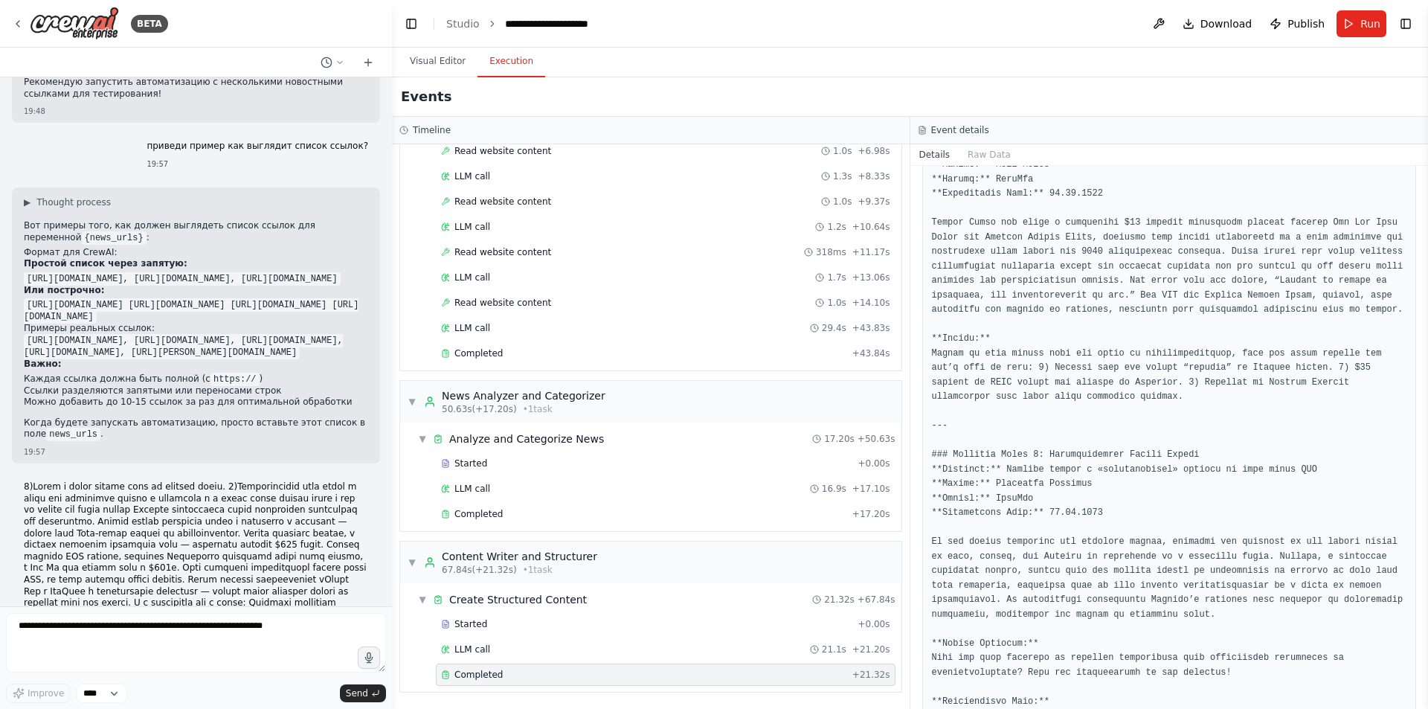
scroll to position [4035, 0]
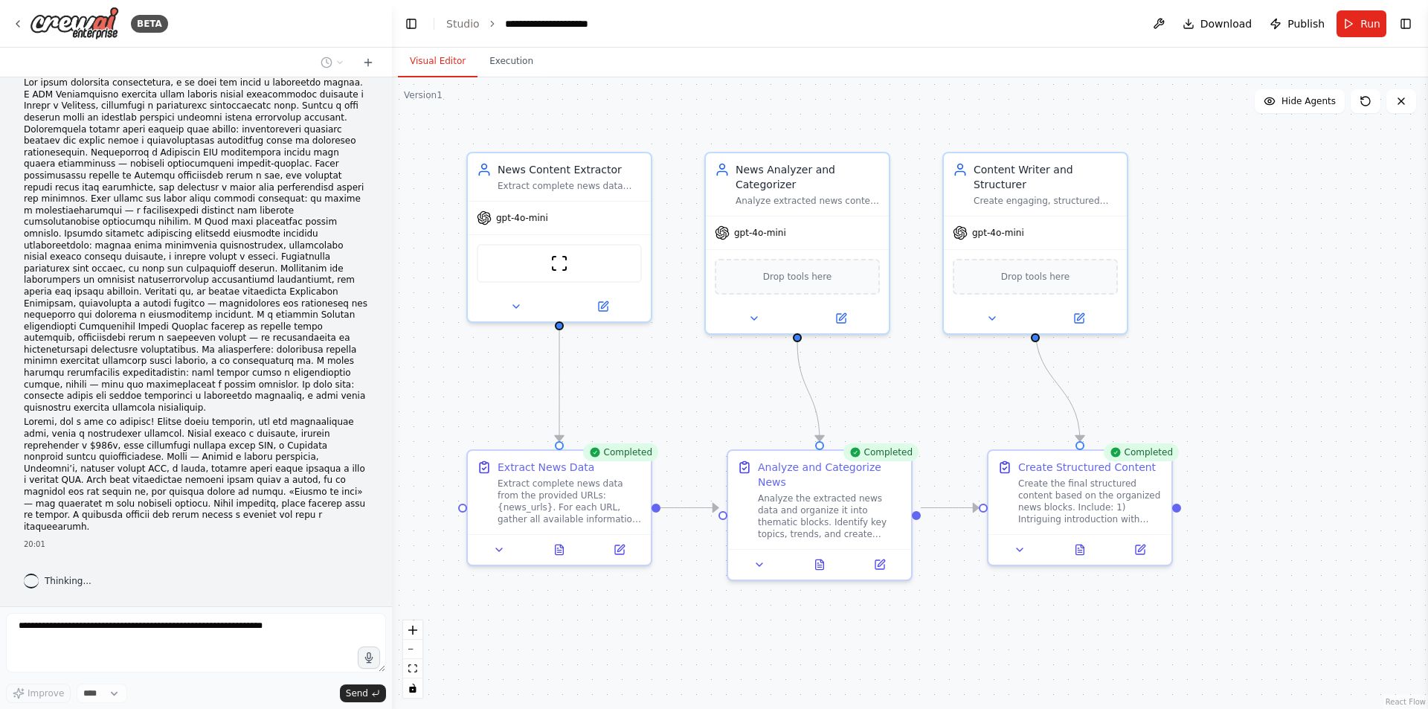
click at [440, 62] on button "Visual Editor" at bounding box center [438, 61] width 80 height 31
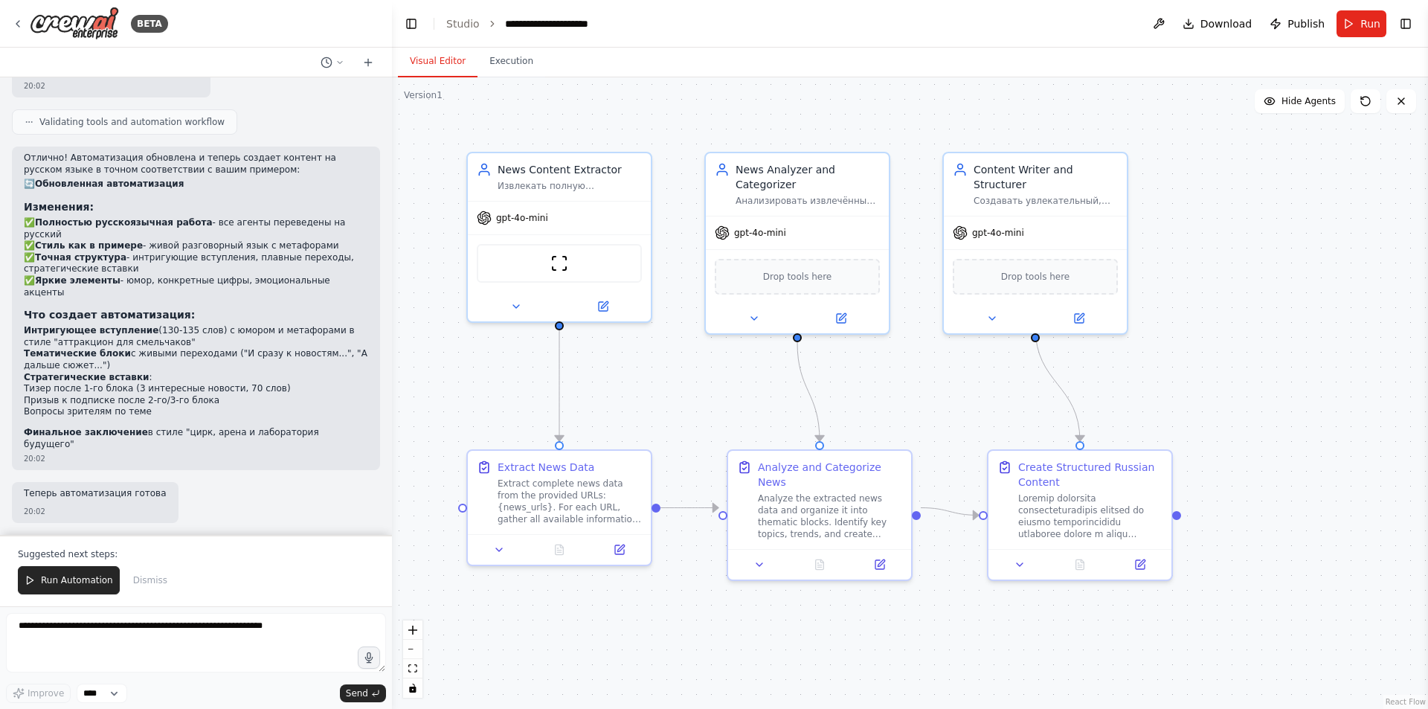
scroll to position [5096, 0]
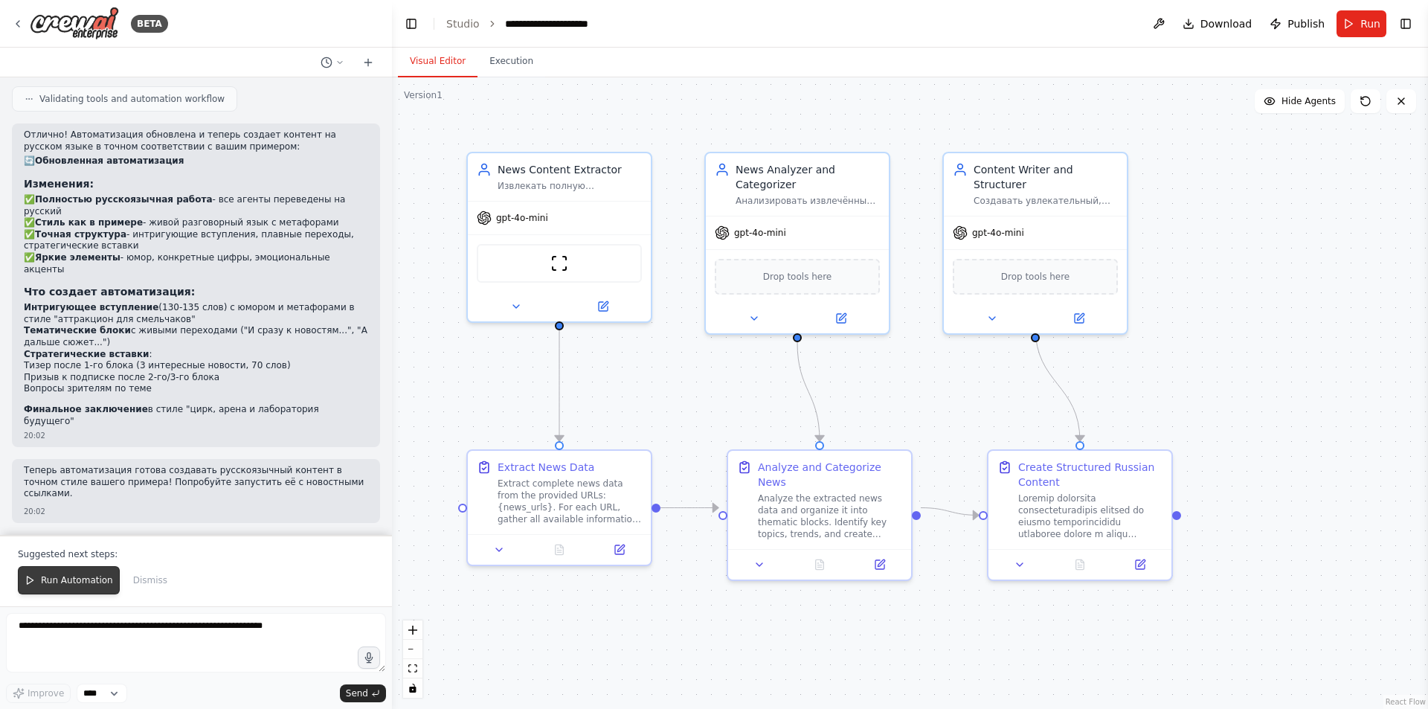
click at [78, 586] on span "Run Automation" at bounding box center [77, 580] width 72 height 12
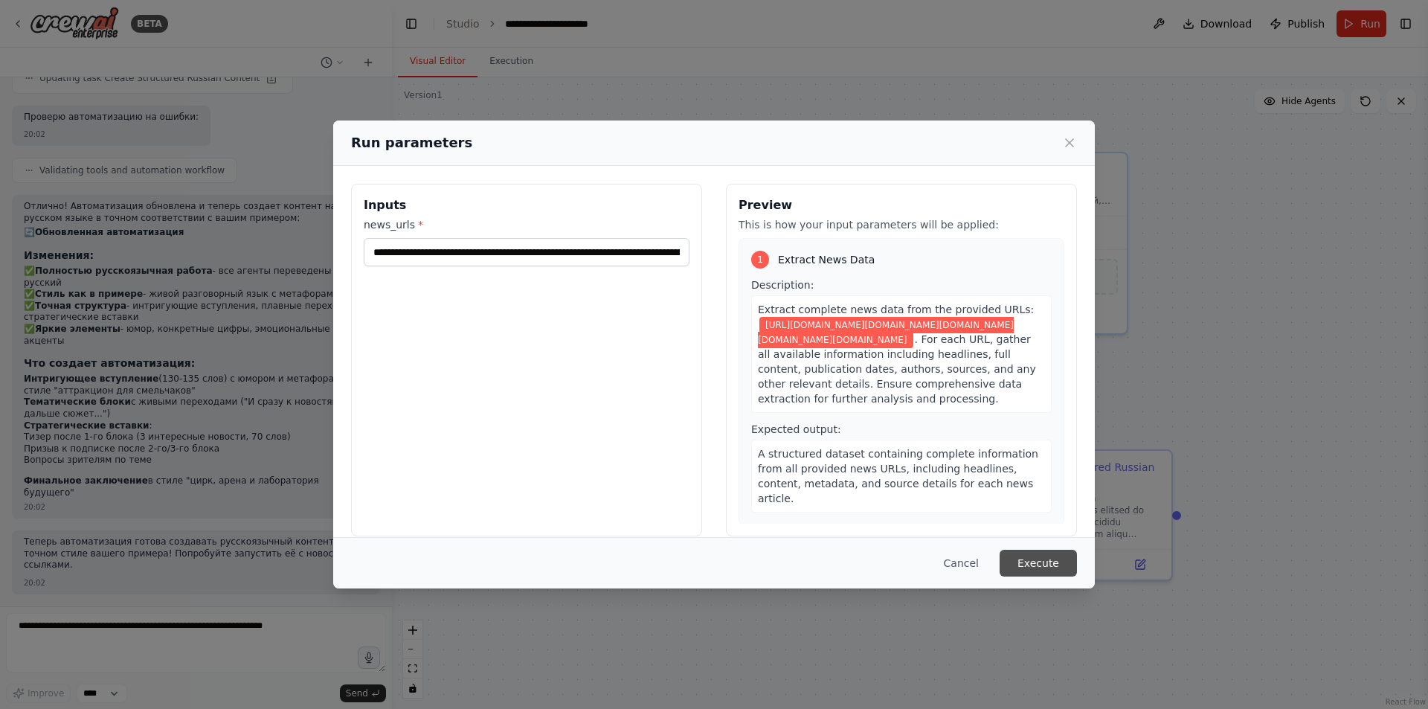
click at [1054, 562] on button "Execute" at bounding box center [1038, 563] width 77 height 27
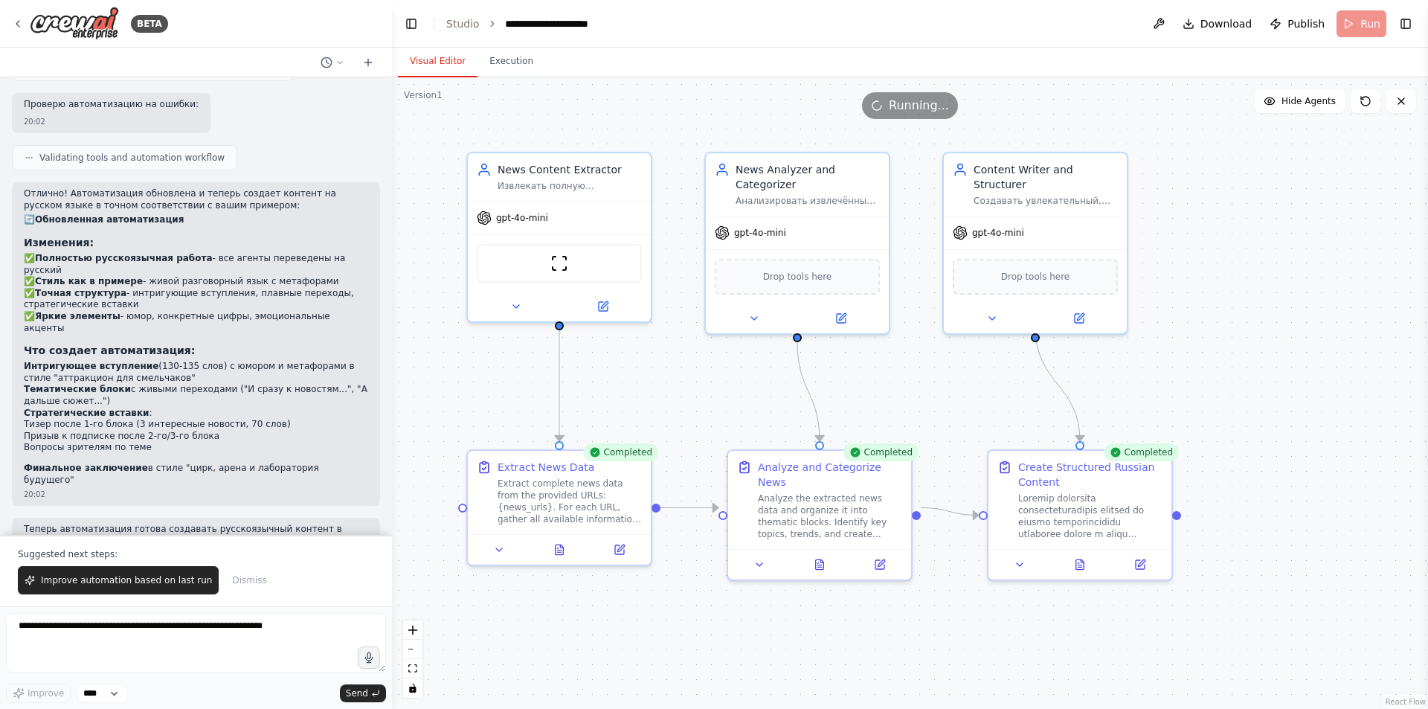
scroll to position [5096, 0]
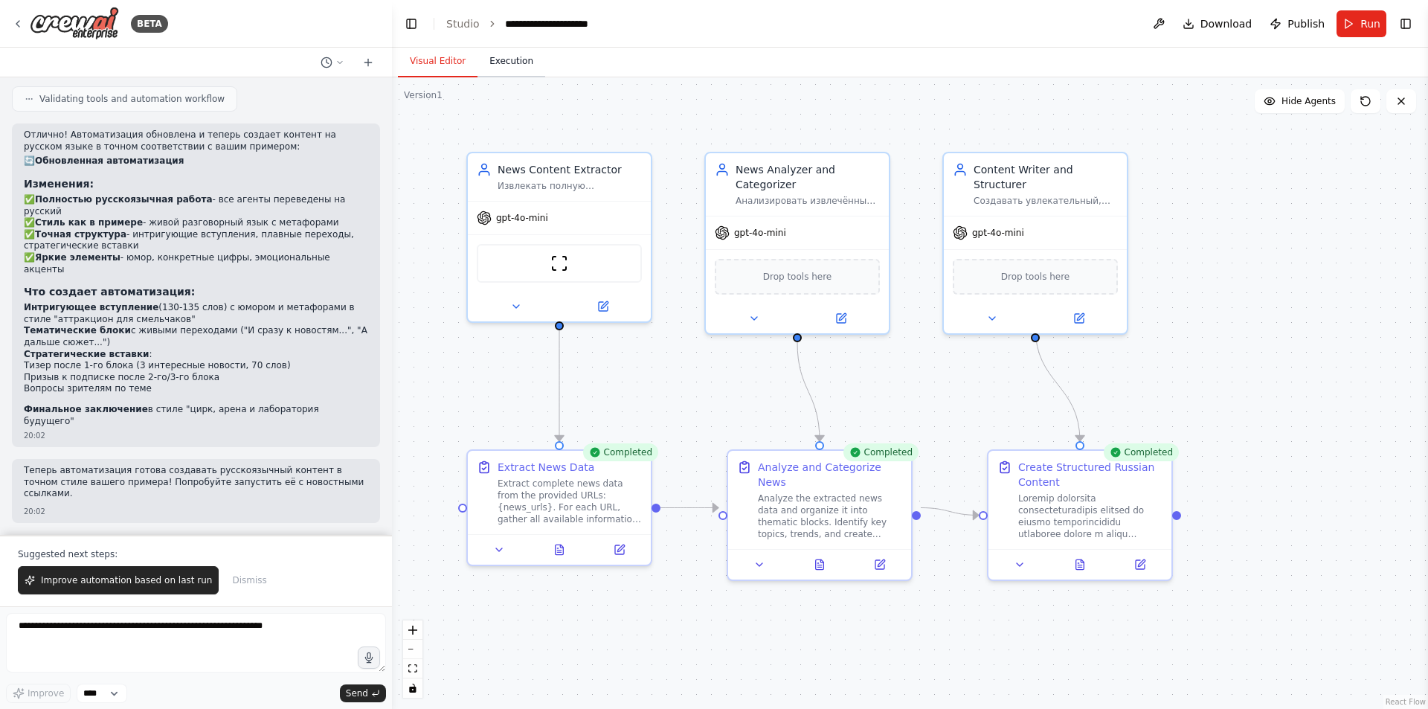
click at [504, 61] on button "Execution" at bounding box center [511, 61] width 68 height 31
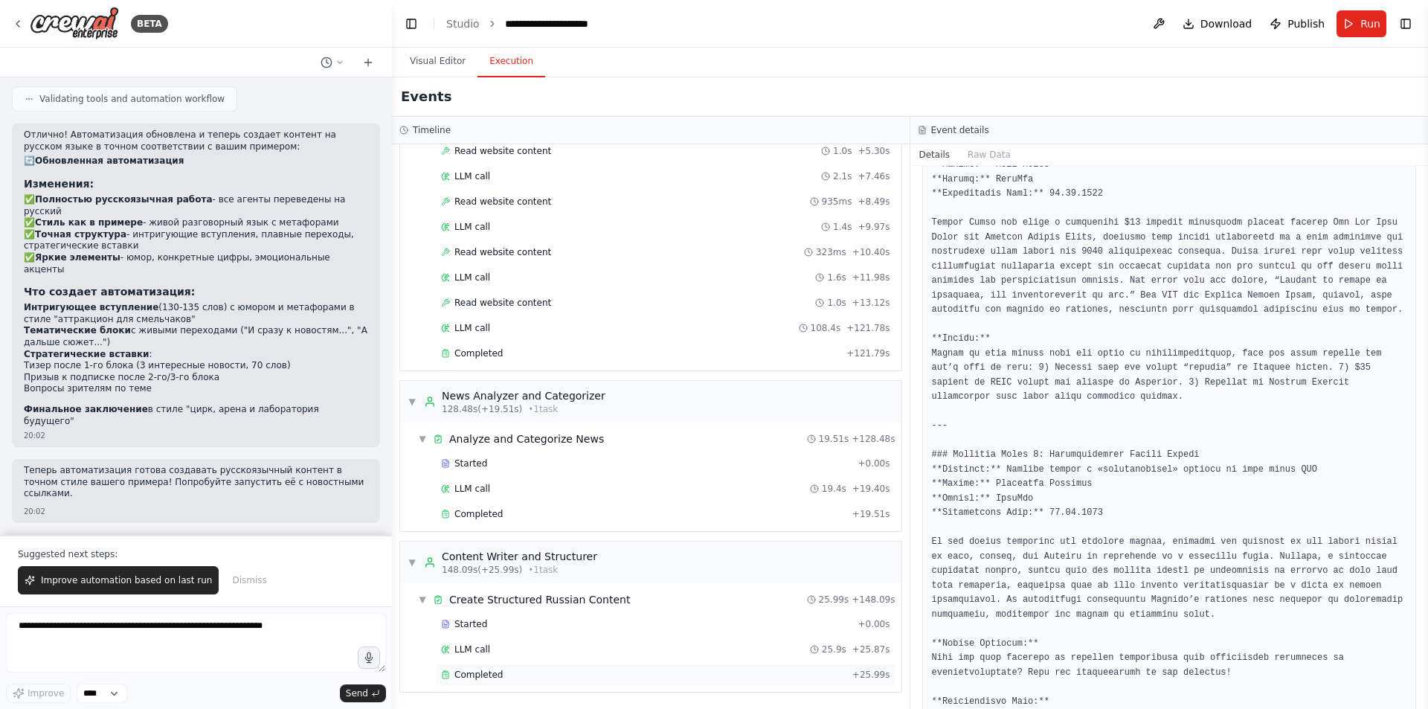
click at [526, 668] on div "Completed + 25.99s" at bounding box center [666, 674] width 460 height 22
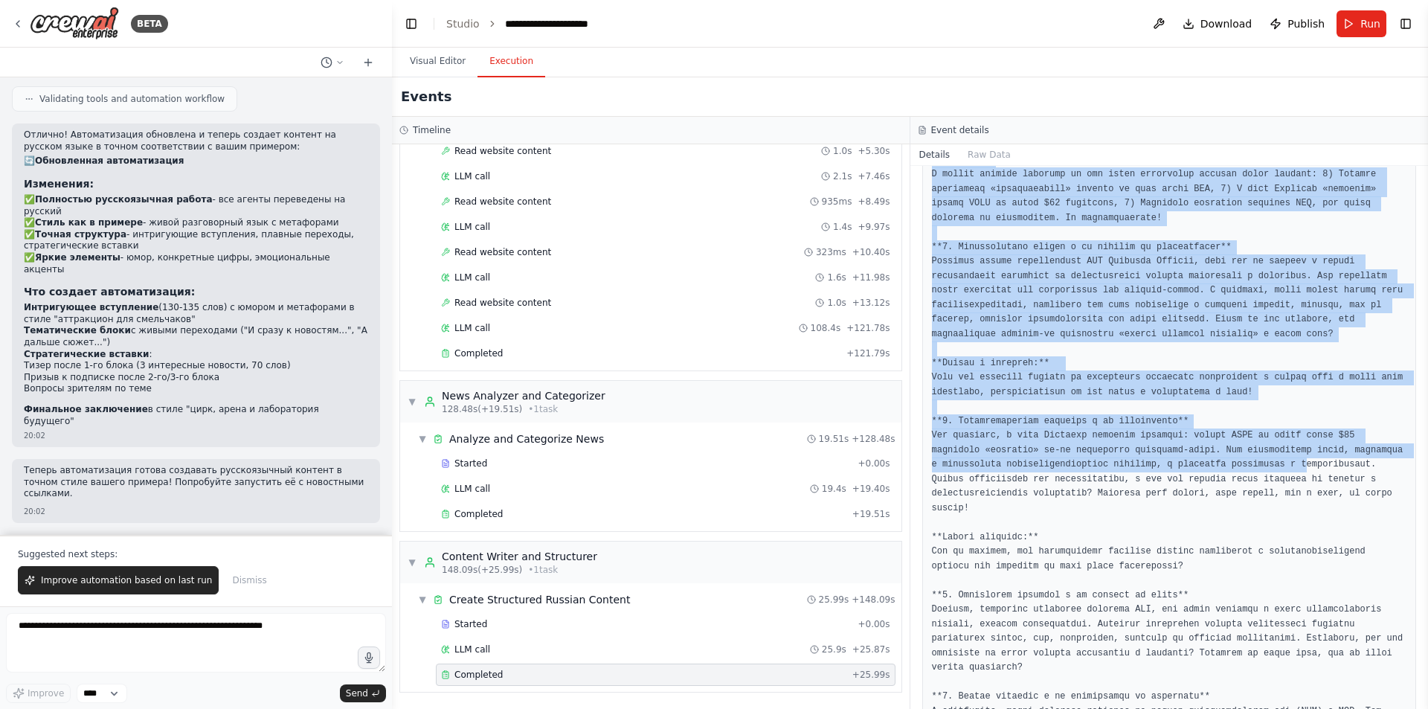
scroll to position [534, 0]
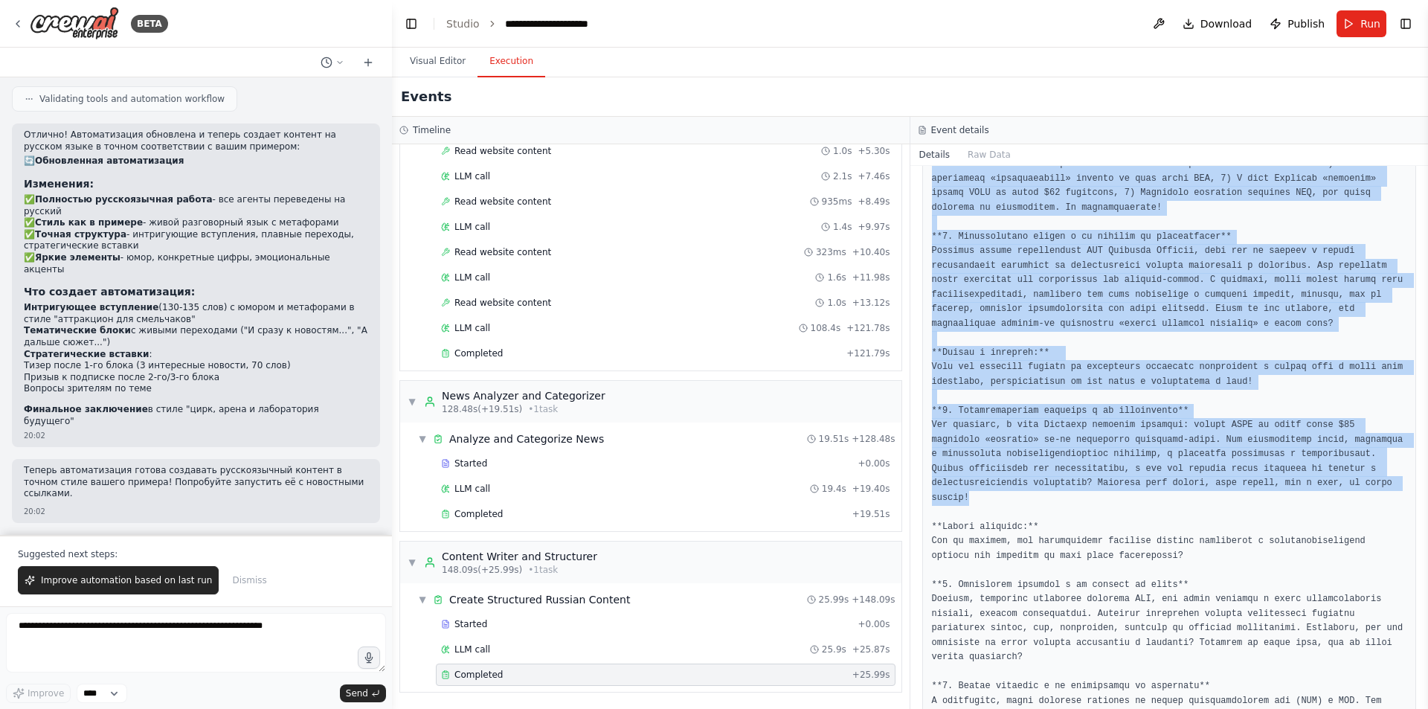
drag, startPoint x: 932, startPoint y: 332, endPoint x: 1244, endPoint y: 473, distance: 342.2
click at [1244, 473] on pre at bounding box center [1169, 375] width 475 height 986
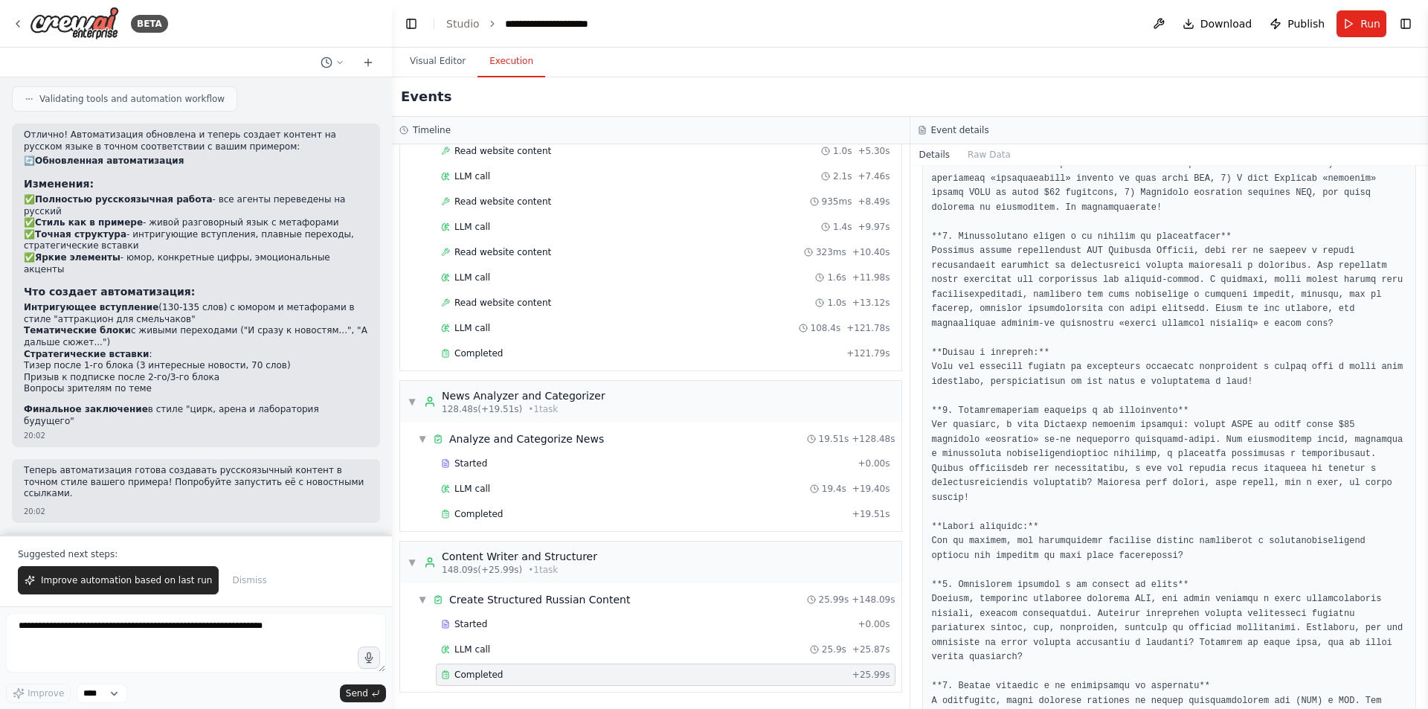
click at [1264, 479] on pre at bounding box center [1169, 375] width 475 height 986
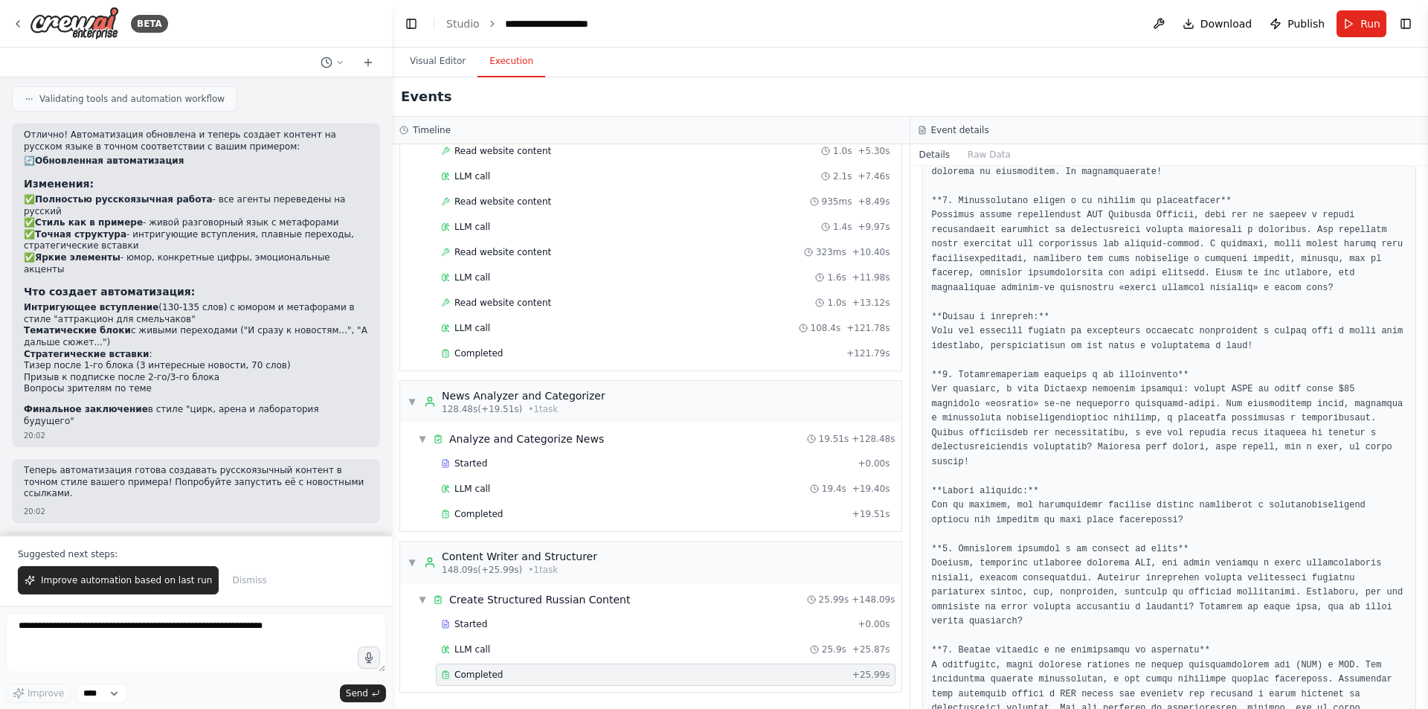
scroll to position [683, 0]
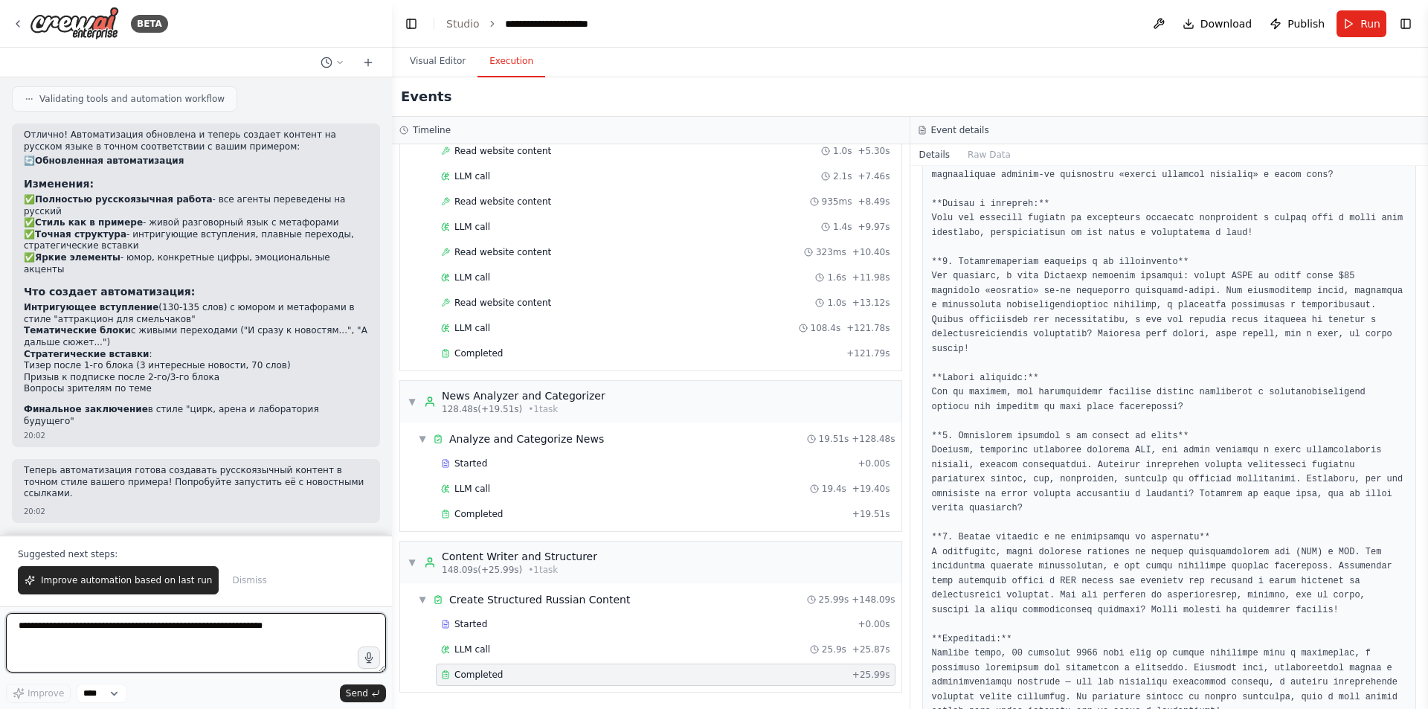
click at [284, 629] on textarea at bounding box center [196, 642] width 380 height 59
type textarea "**********"
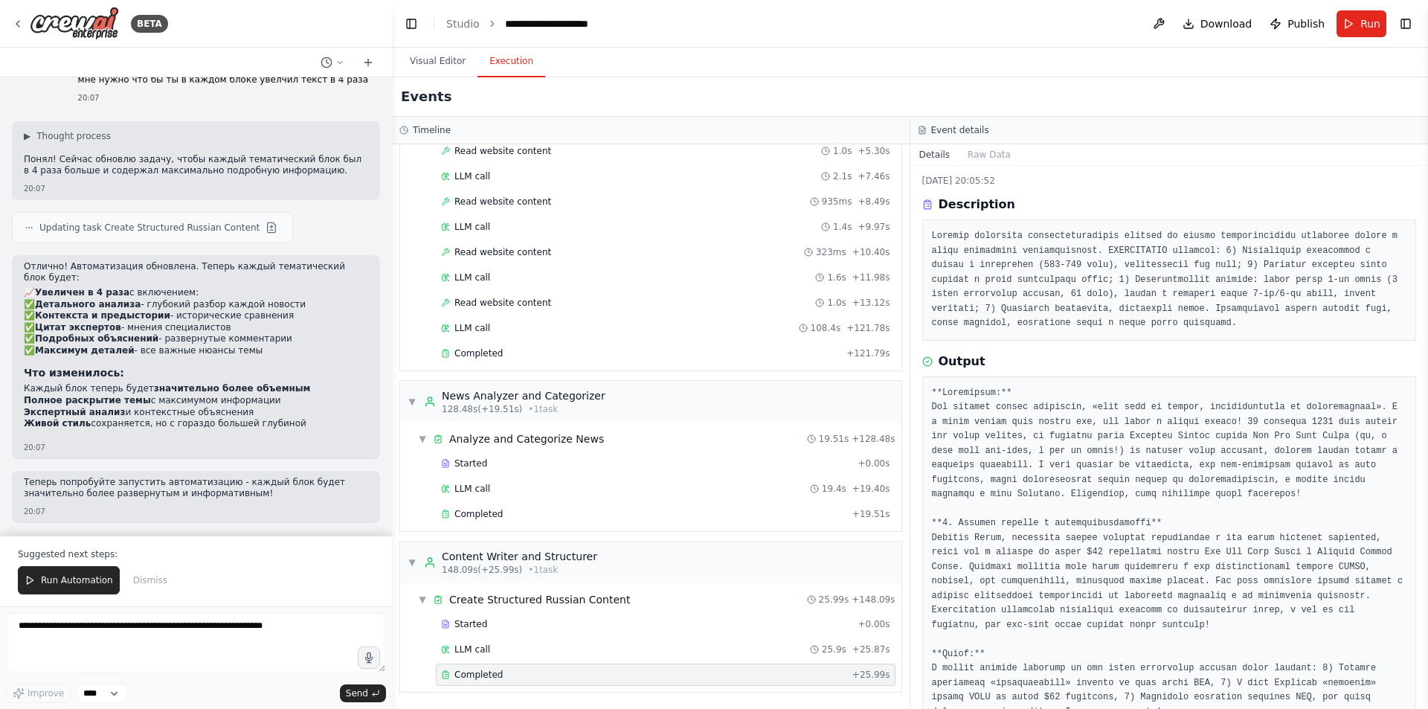
scroll to position [0, 0]
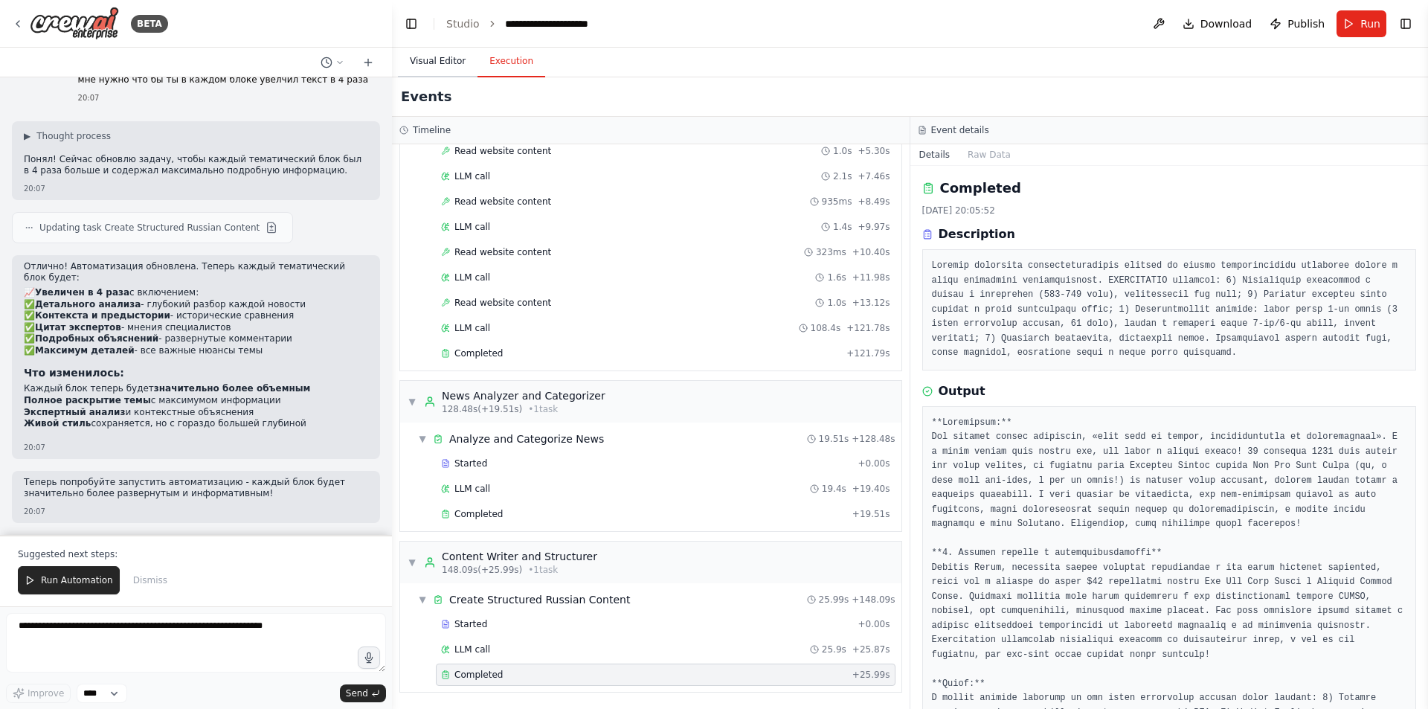
click at [428, 65] on button "Visual Editor" at bounding box center [438, 61] width 80 height 31
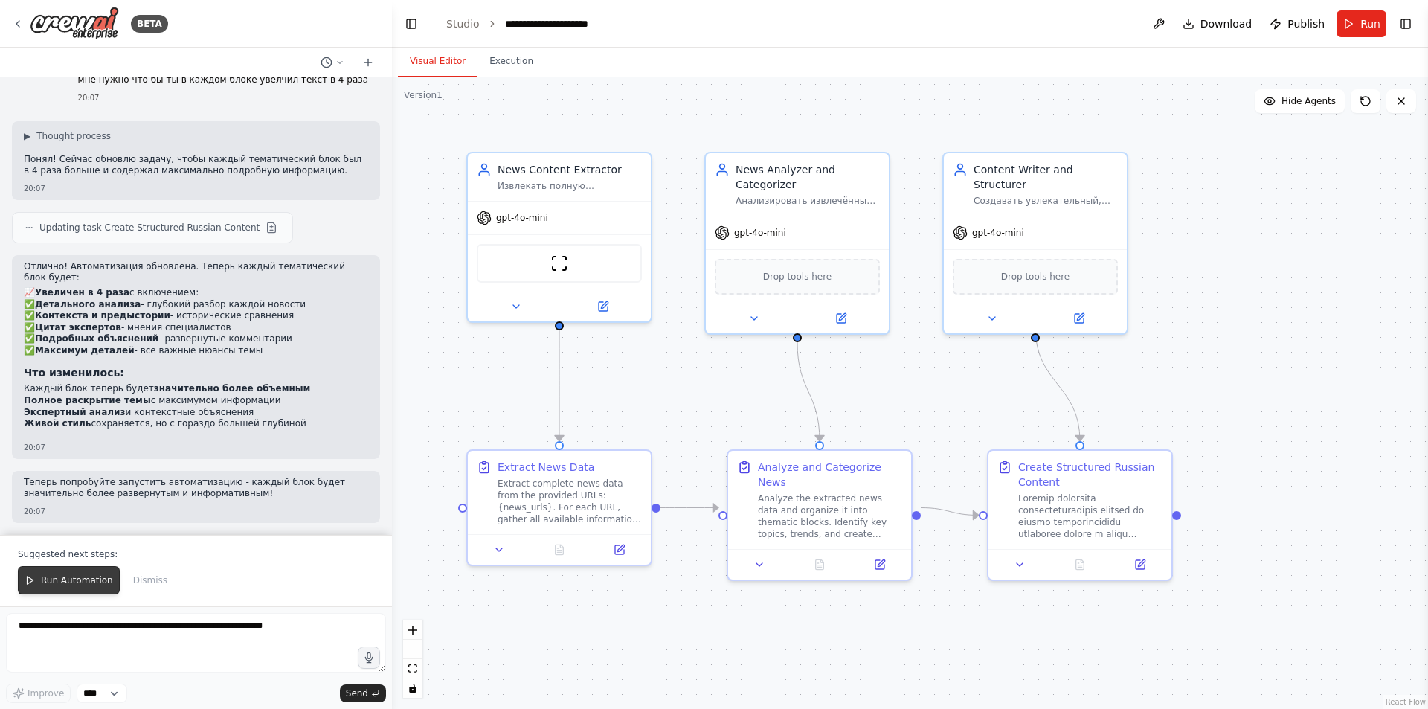
click at [73, 575] on span "Run Automation" at bounding box center [77, 580] width 72 height 12
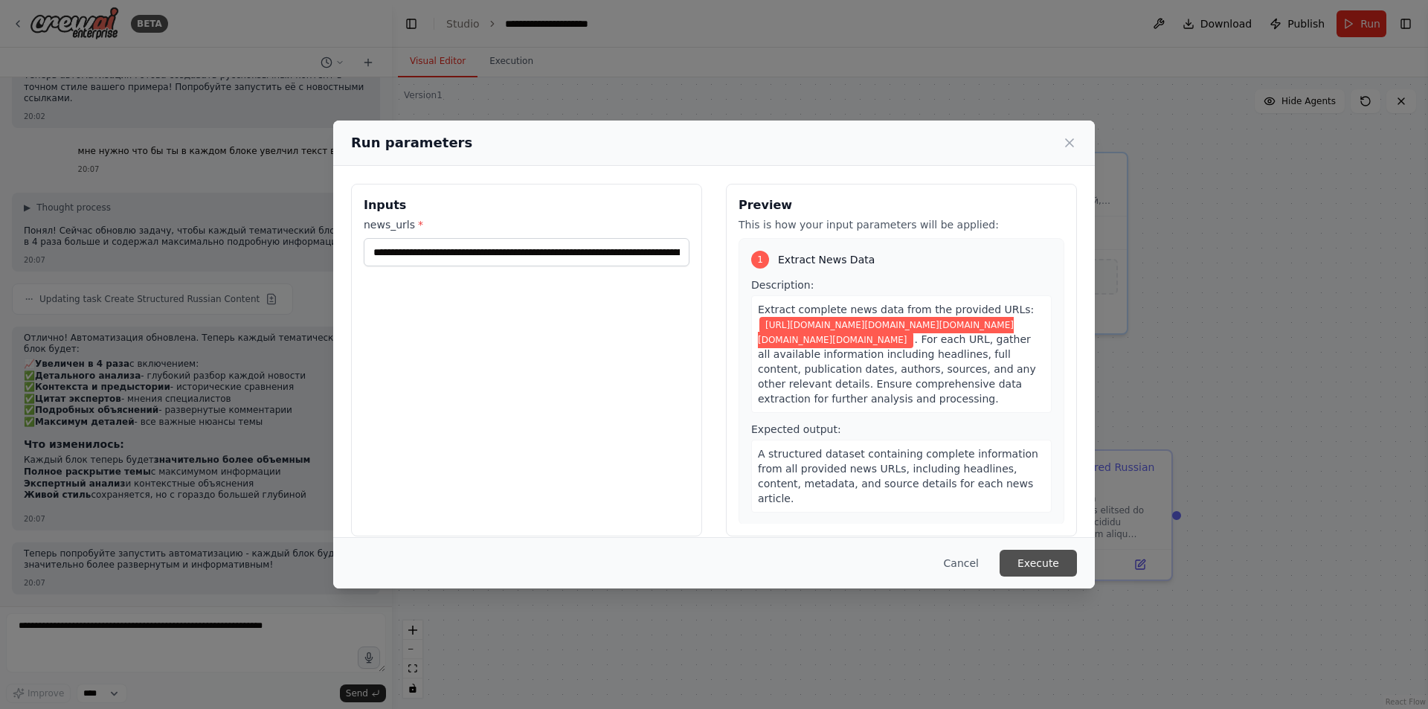
click at [1035, 563] on button "Execute" at bounding box center [1038, 563] width 77 height 27
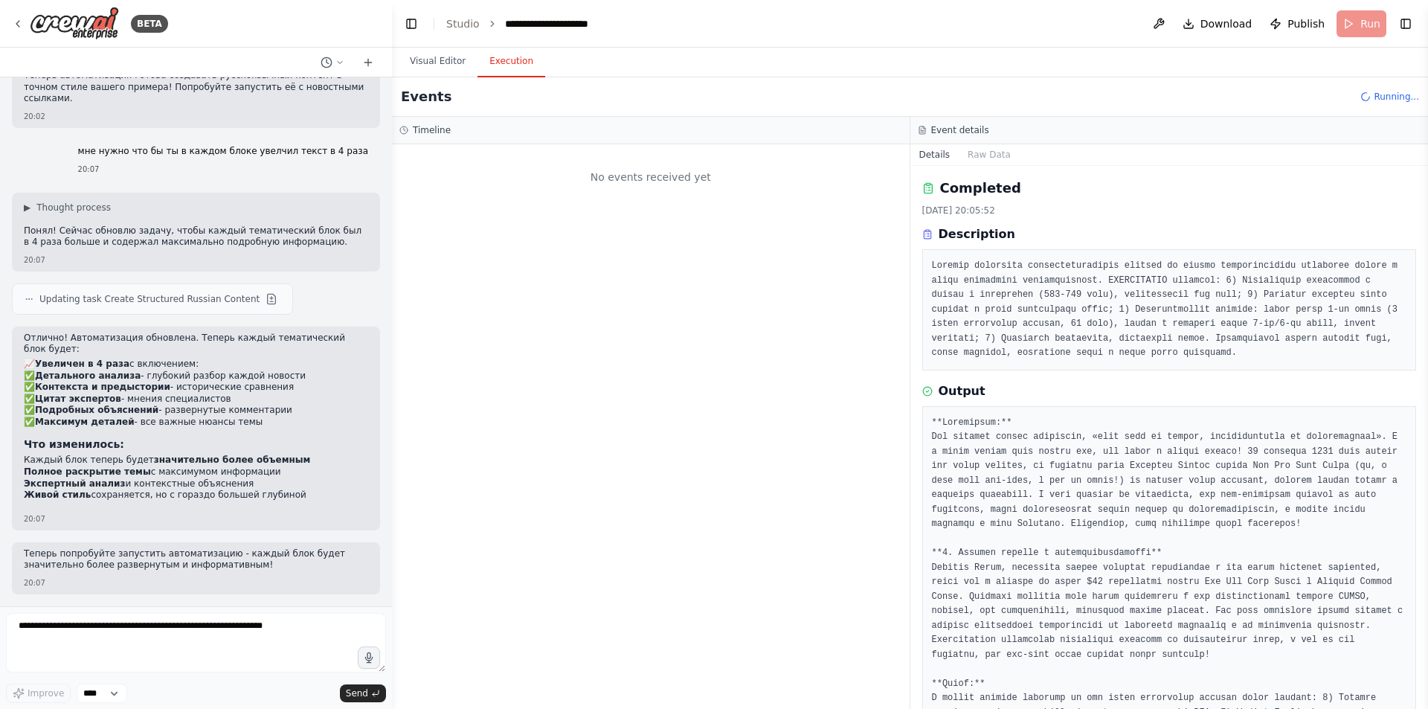
scroll to position [0, 0]
click at [516, 54] on button "Execution" at bounding box center [511, 61] width 68 height 31
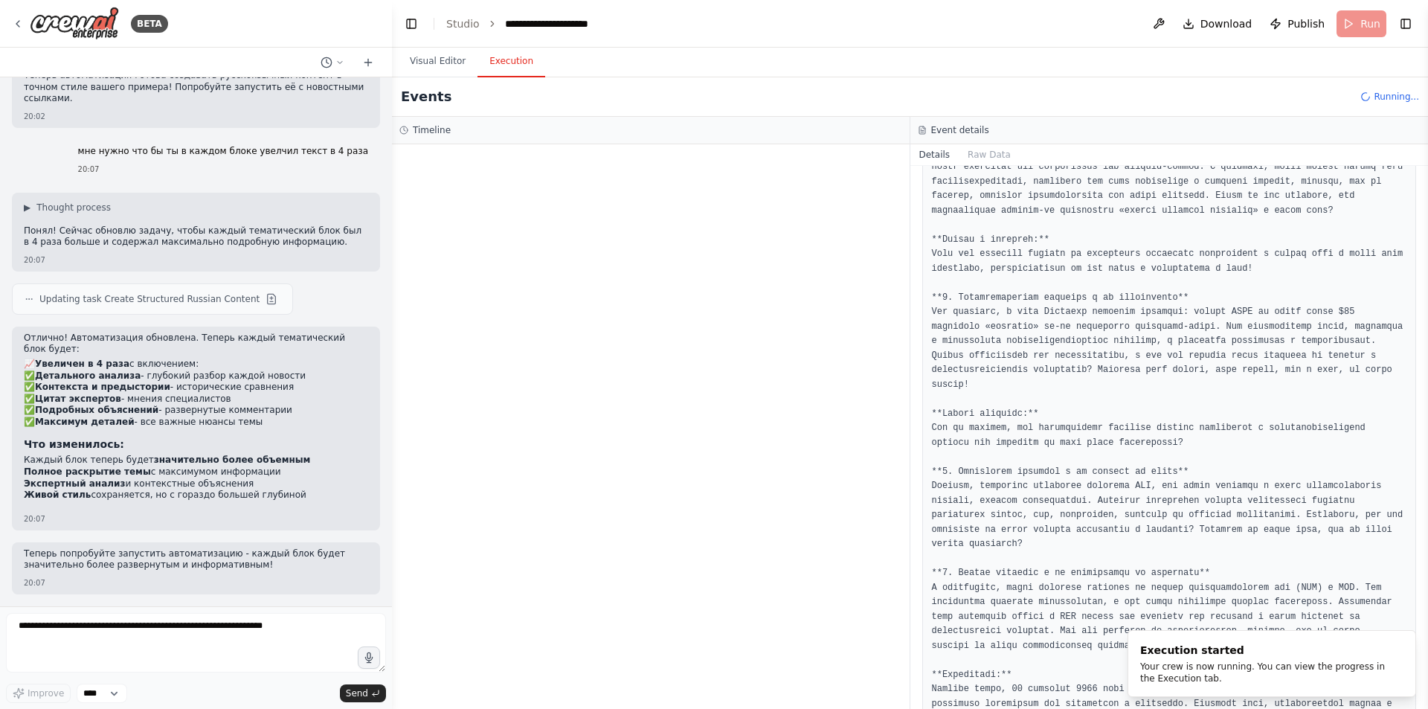
scroll to position [683, 0]
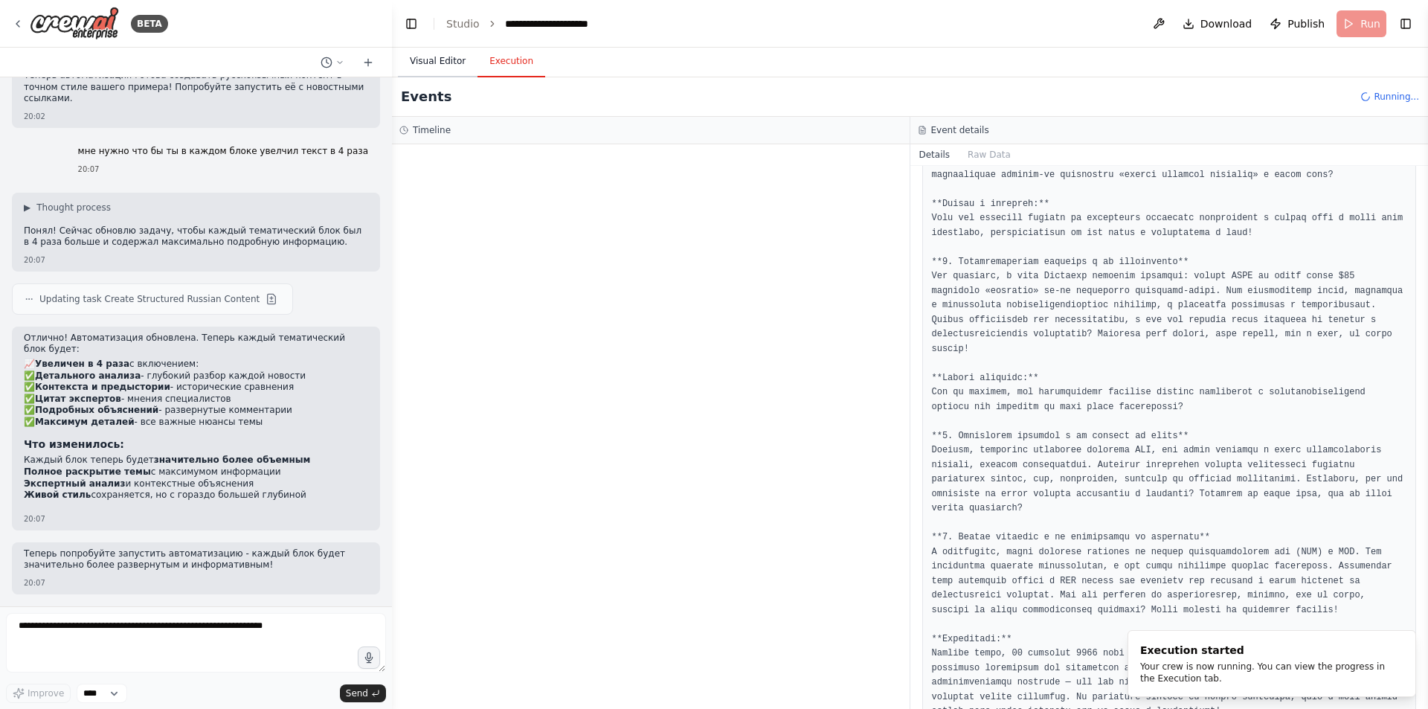
click at [420, 65] on button "Visual Editor" at bounding box center [438, 61] width 80 height 31
click at [512, 71] on button "Execution" at bounding box center [511, 61] width 68 height 31
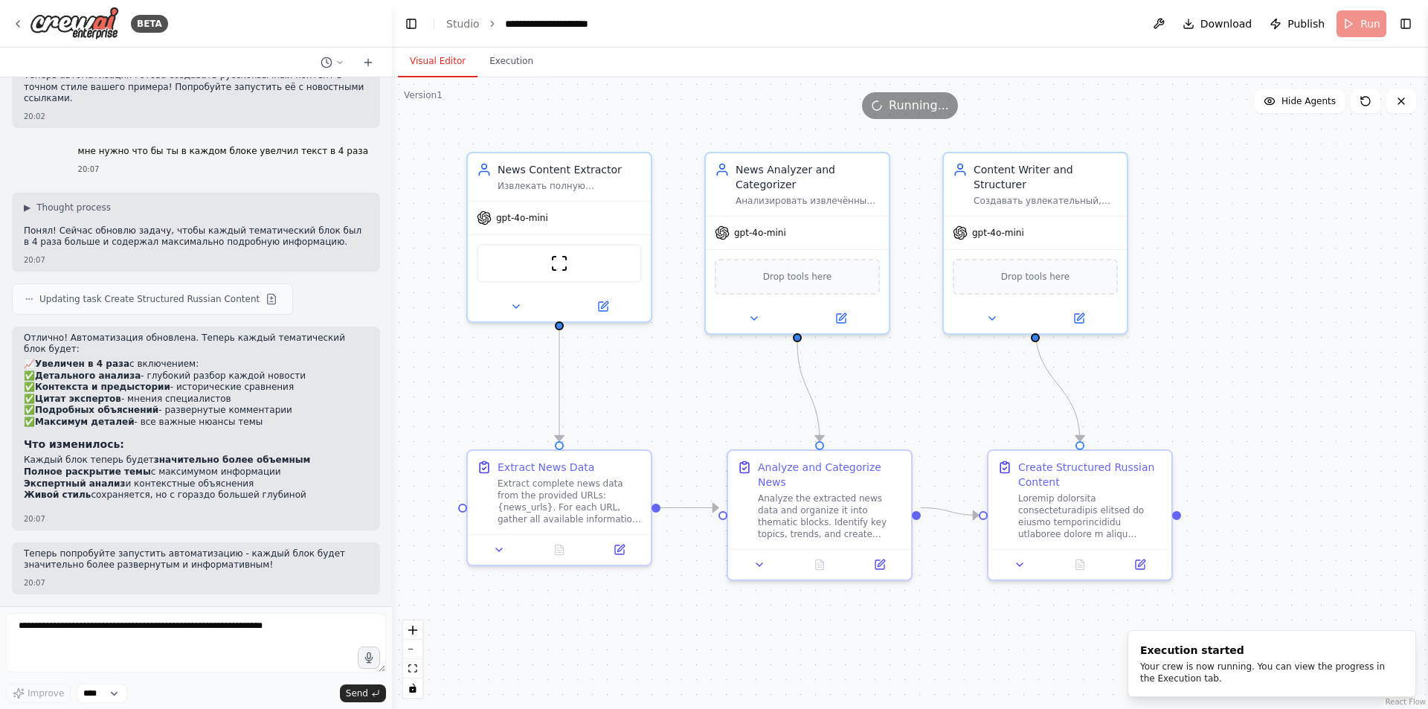
click at [421, 58] on button "Visual Editor" at bounding box center [438, 61] width 80 height 31
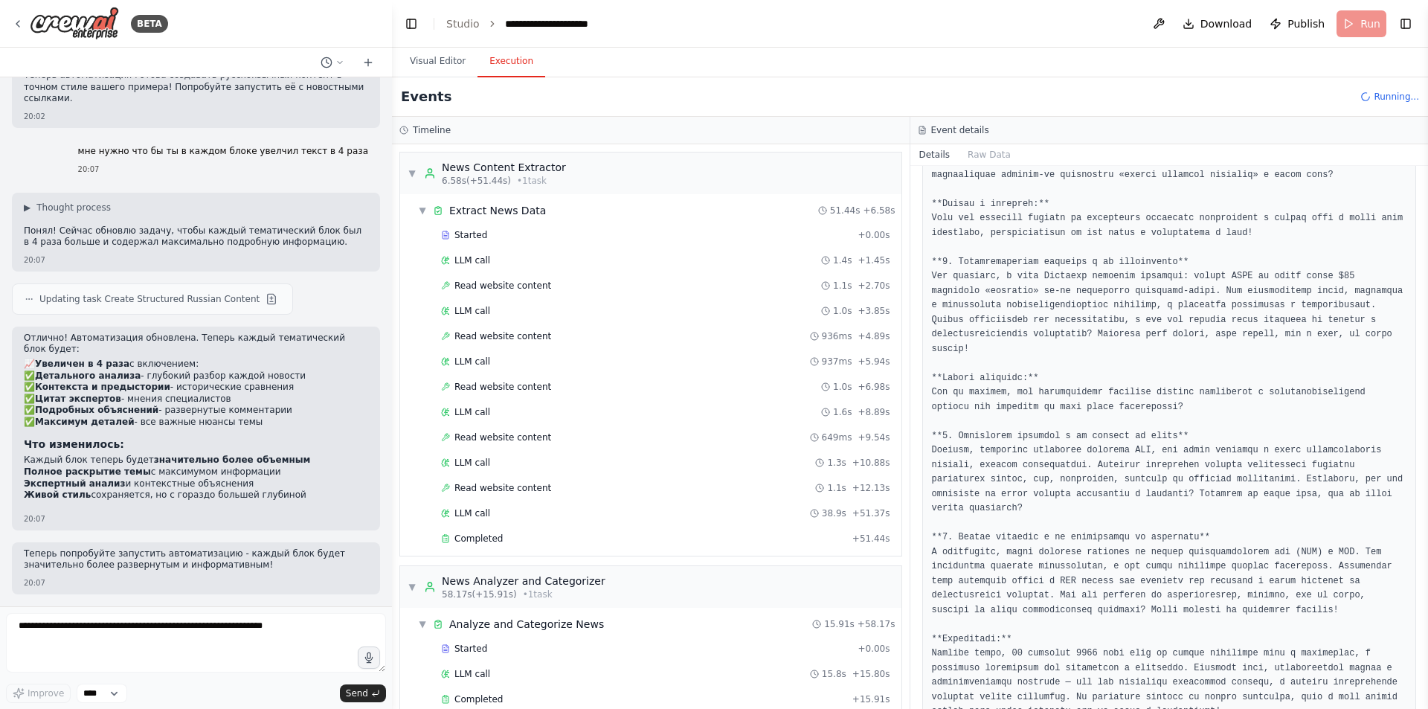
click at [510, 71] on button "Execution" at bounding box center [511, 61] width 68 height 31
click at [528, 544] on div "Completed + 51.44s" at bounding box center [666, 538] width 460 height 22
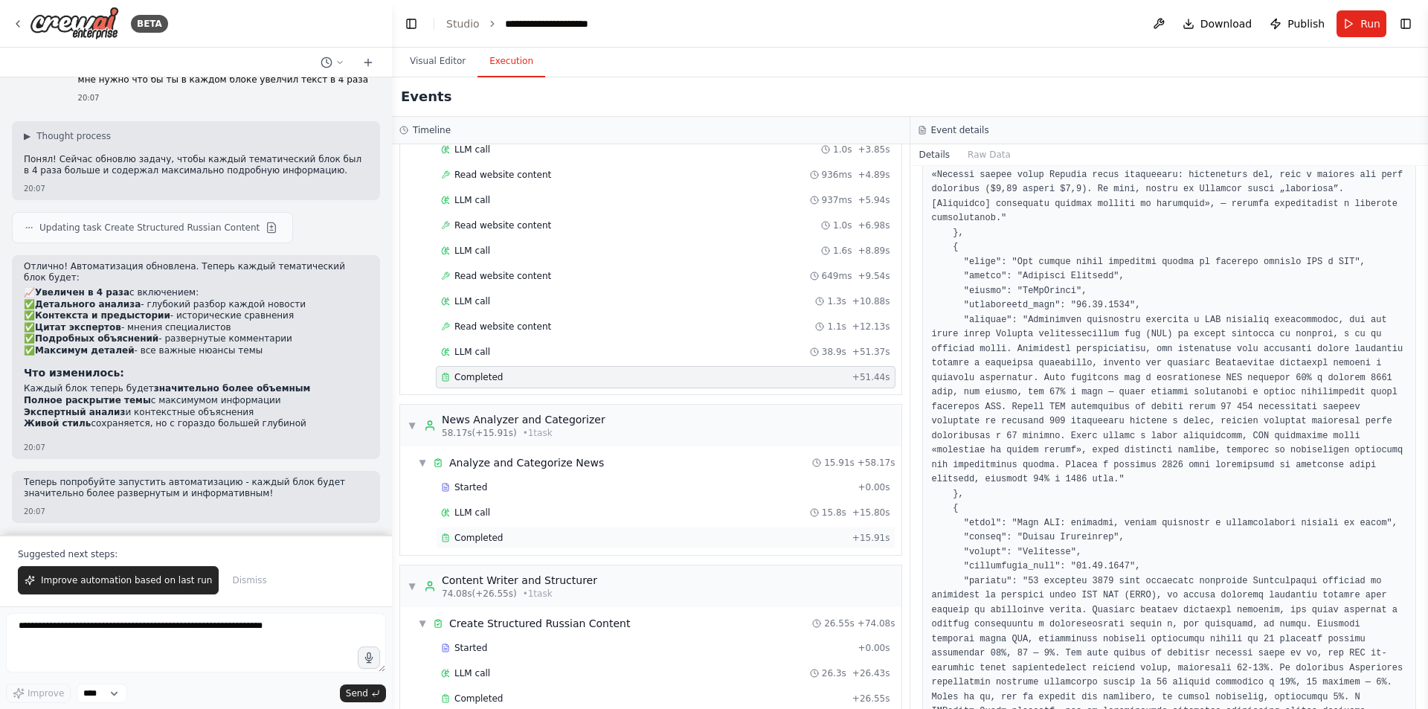
scroll to position [185, 0]
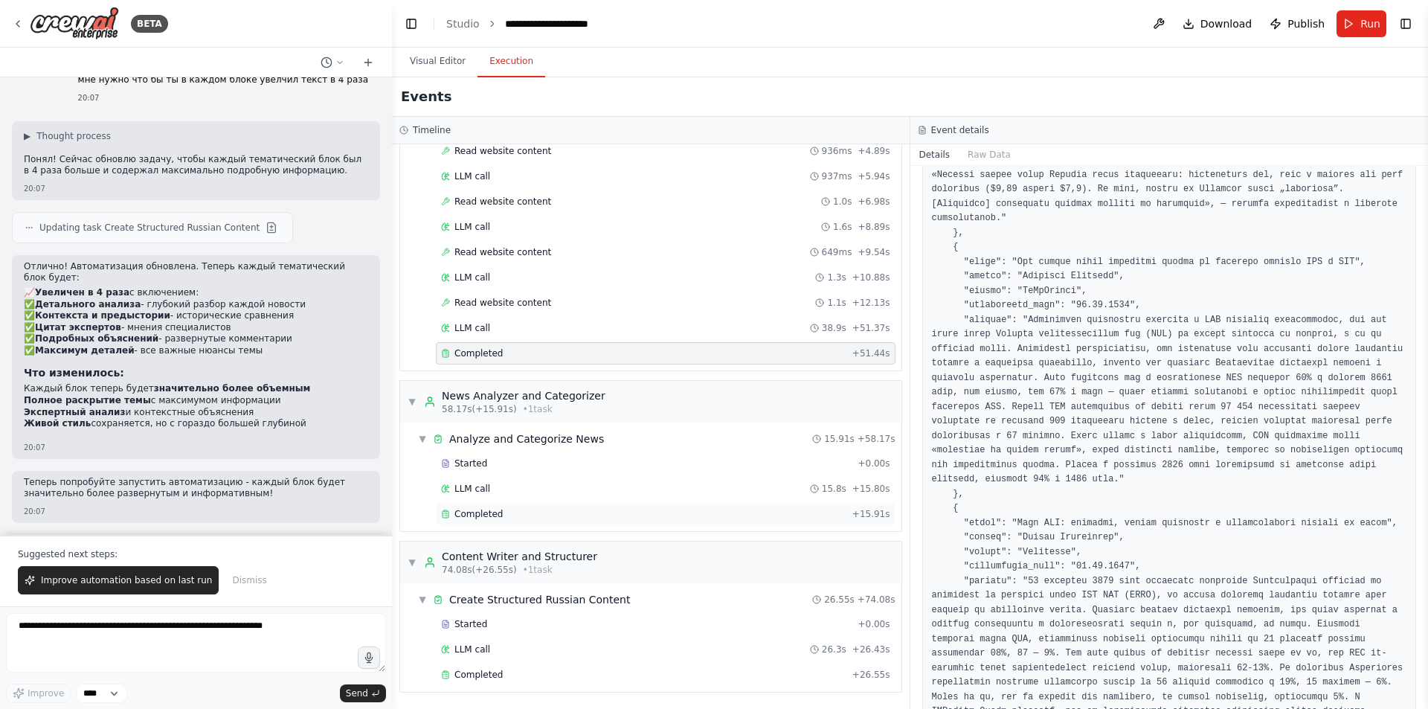
click at [530, 503] on div "Completed + 15.91s" at bounding box center [666, 514] width 460 height 22
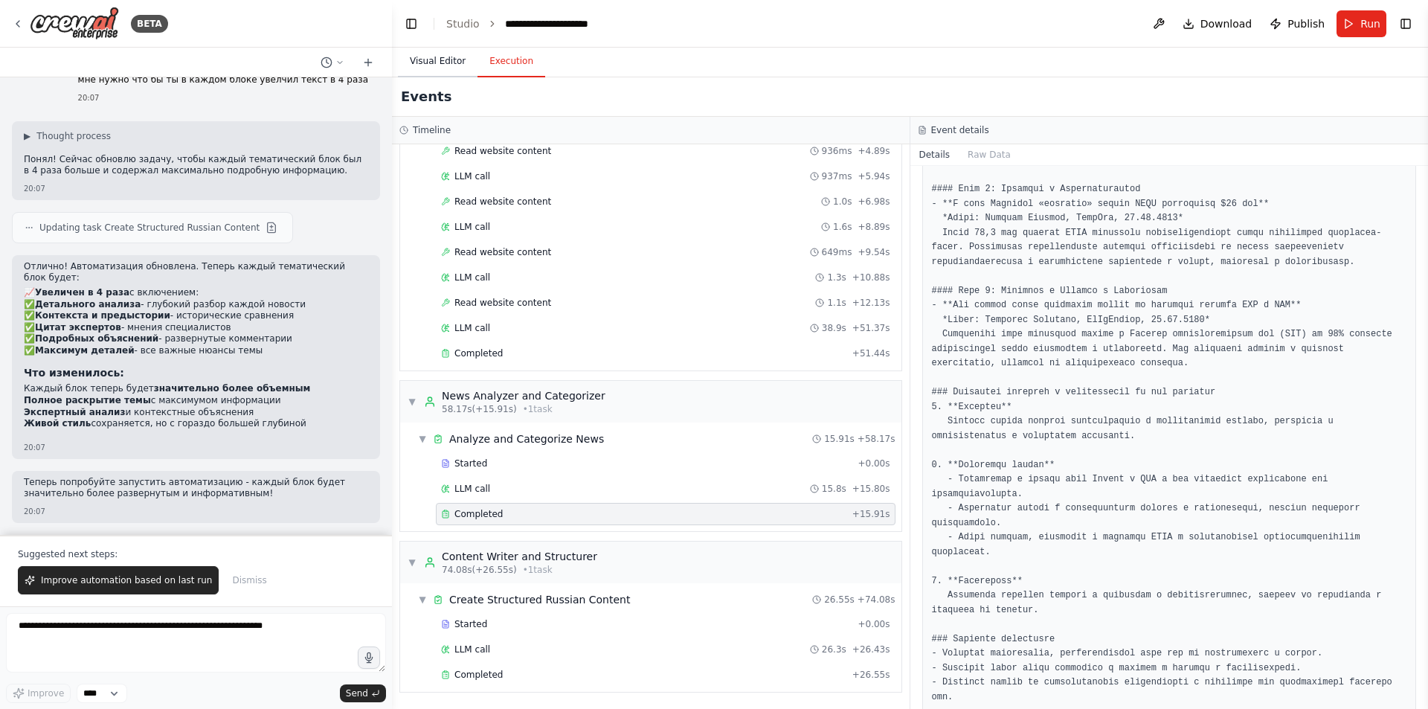
click at [455, 72] on button "Visual Editor" at bounding box center [438, 61] width 80 height 31
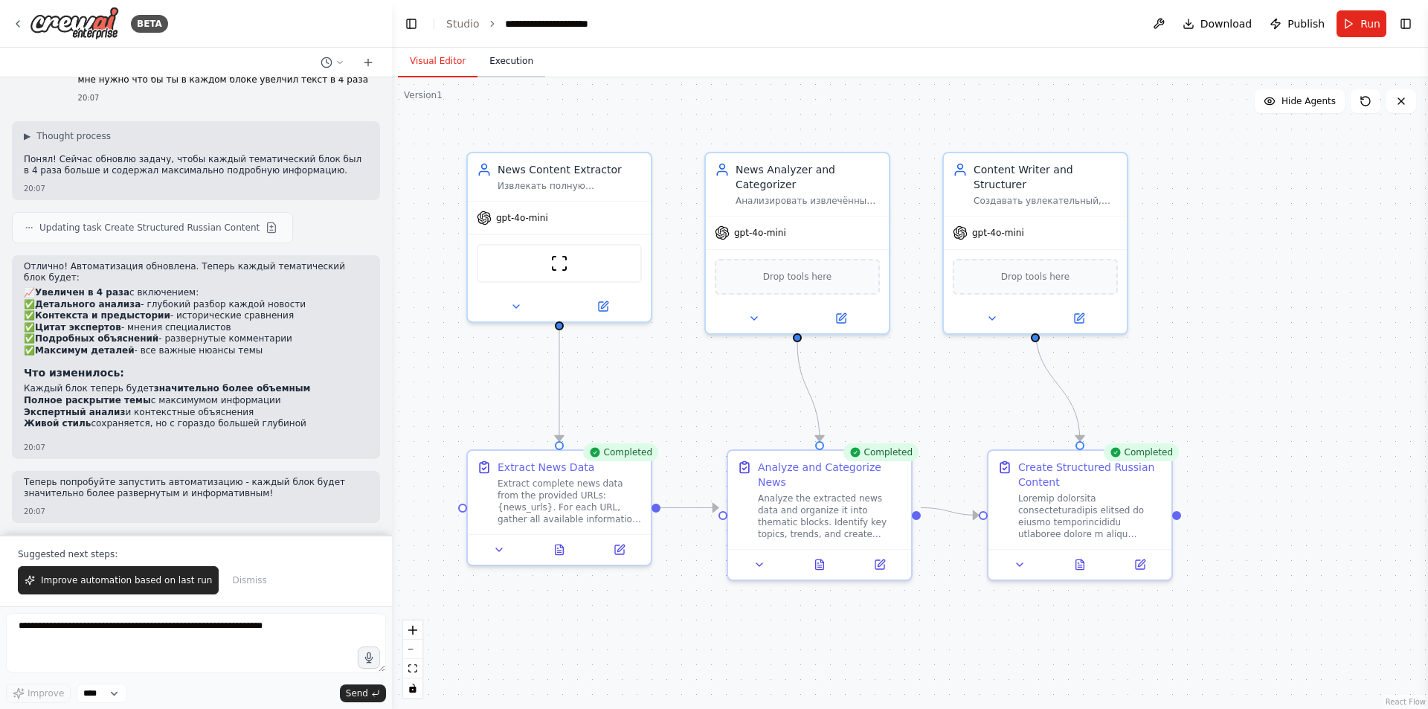
click at [480, 64] on button "Execution" at bounding box center [511, 61] width 68 height 31
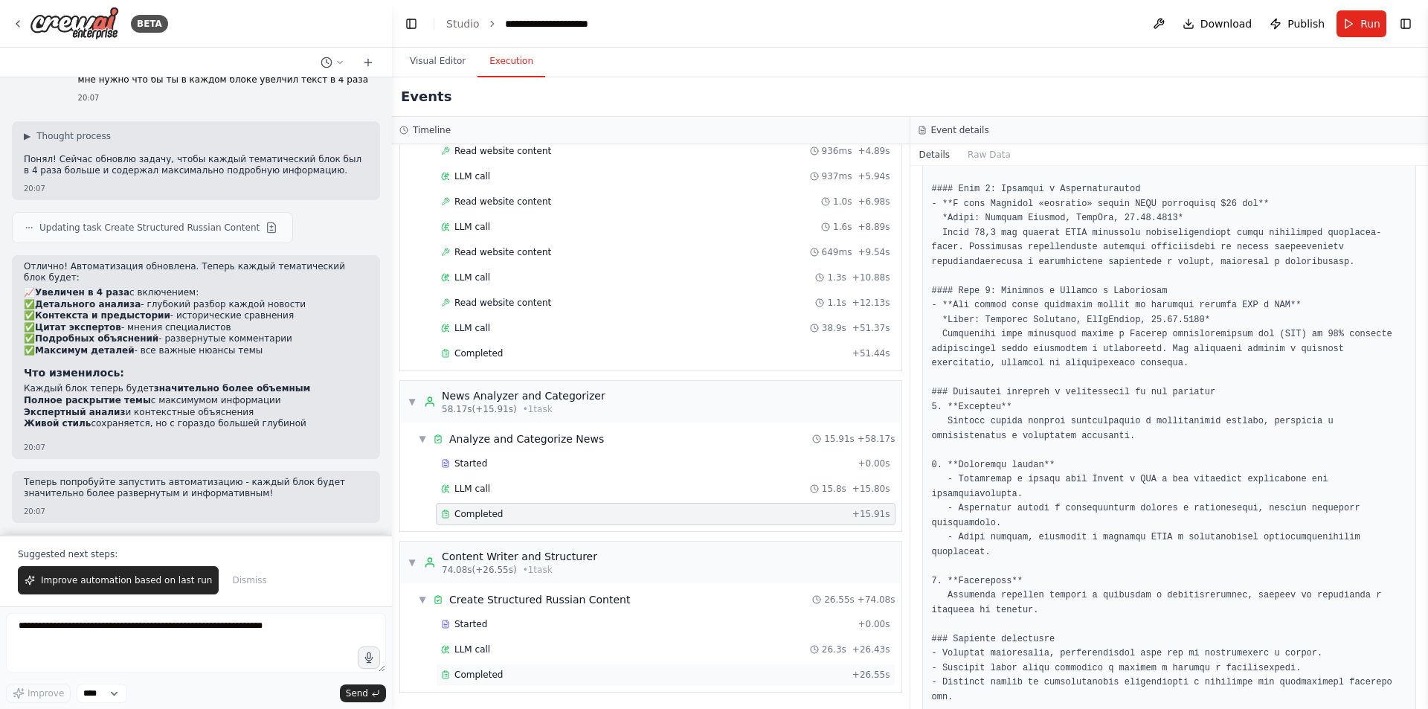
click at [509, 668] on div "Completed + 26.55s" at bounding box center [666, 674] width 460 height 22
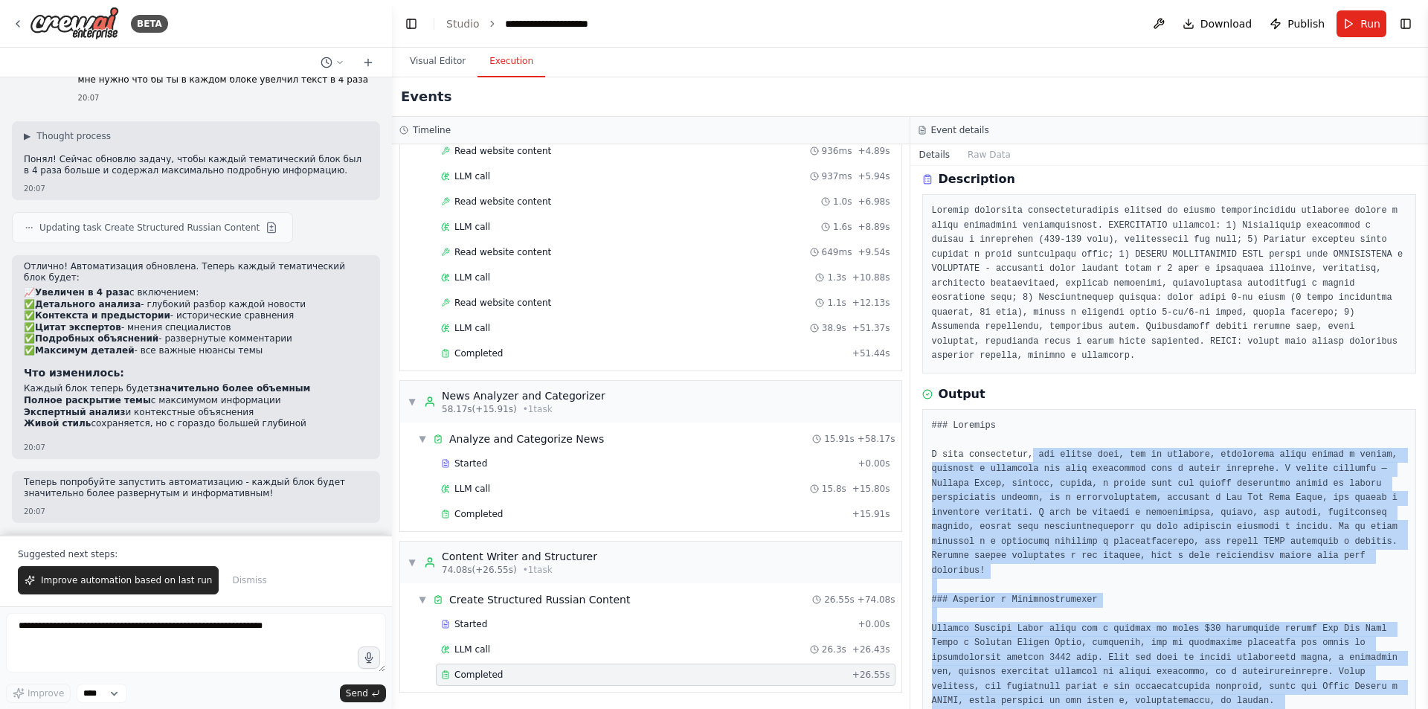
scroll to position [0, 0]
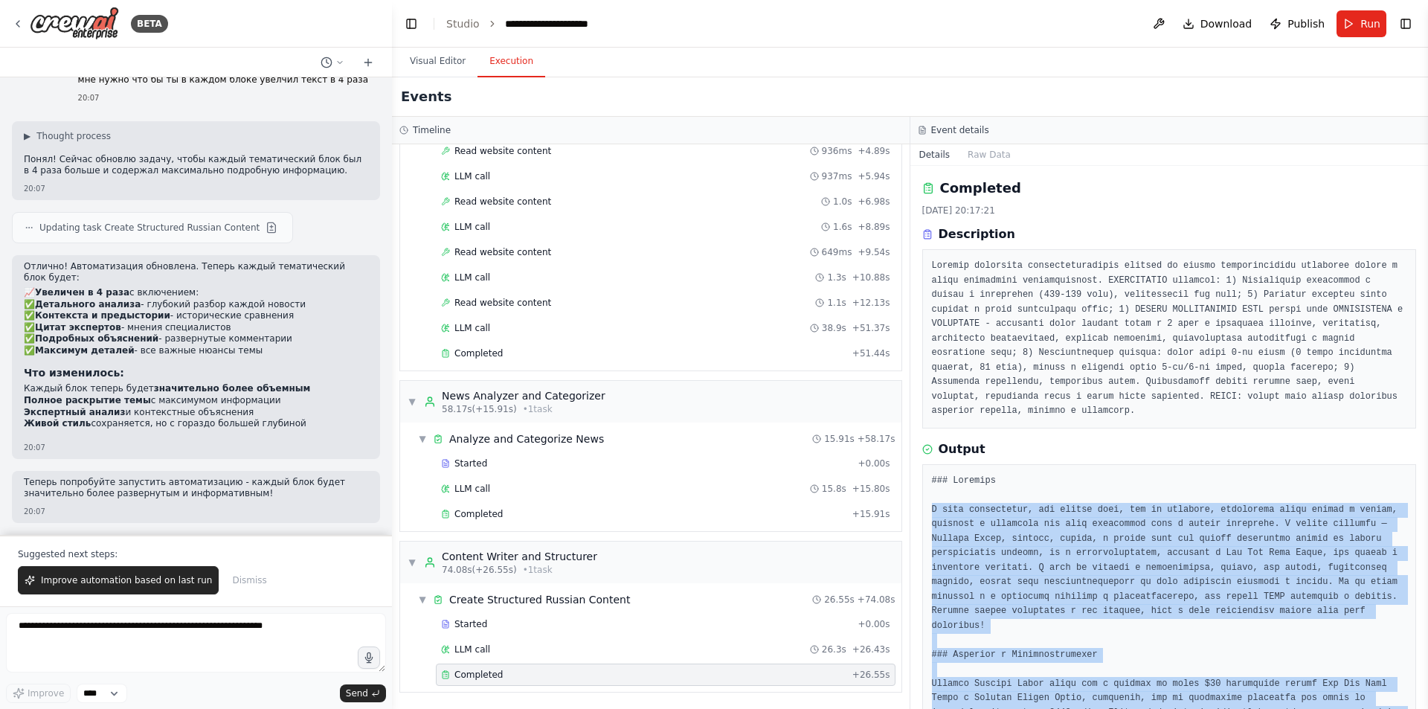
drag, startPoint x: 1180, startPoint y: 671, endPoint x: 930, endPoint y: 494, distance: 306.2
copy pre "L ipsu dolorsitame, con adipis elit, sed do eiusmodt, incididunt utlab etdolo m…"
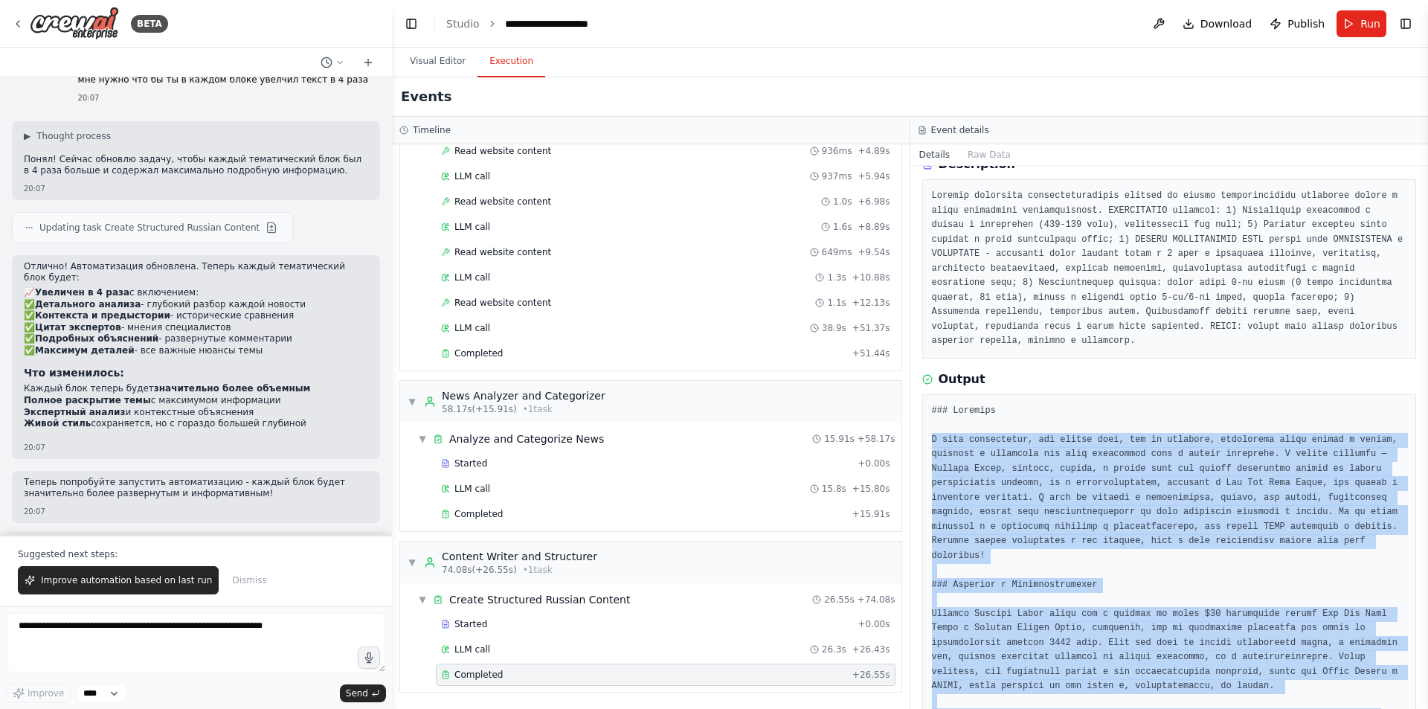
scroll to position [74, 0]
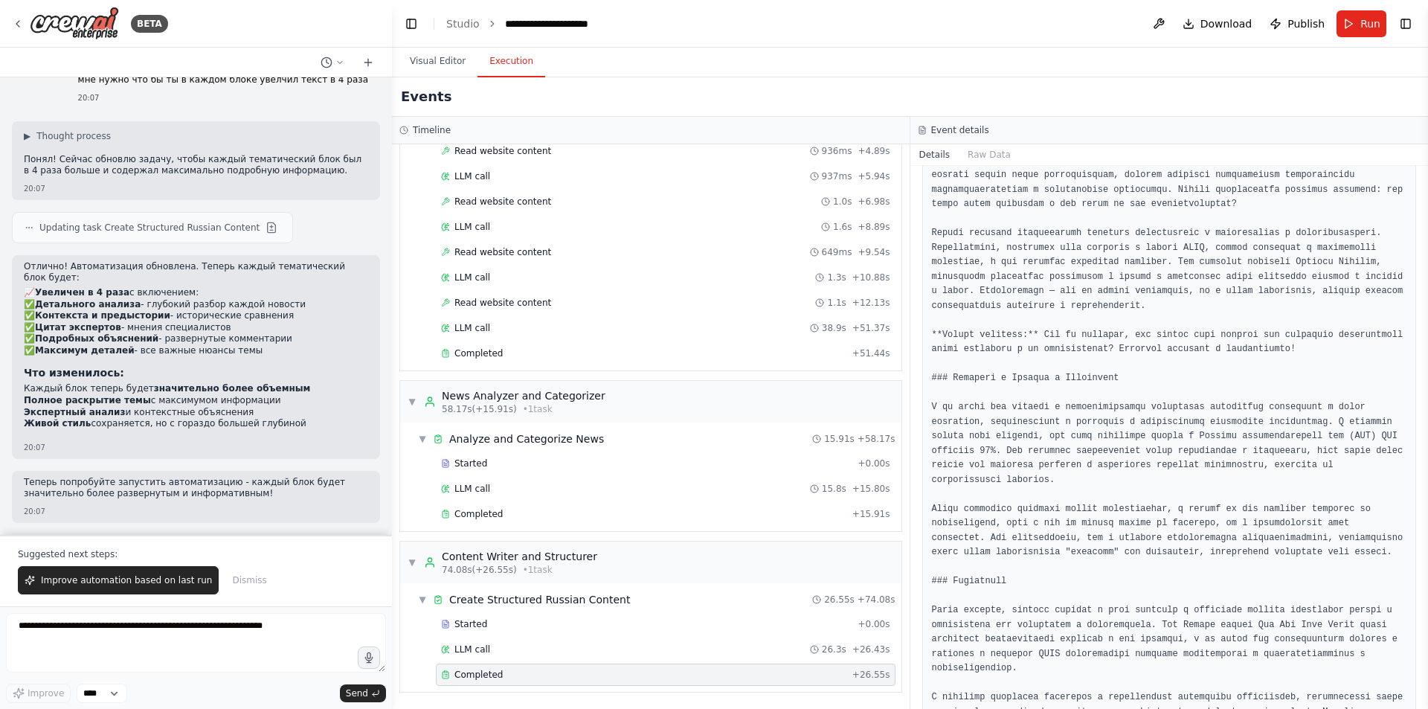
scroll to position [1133, 0]
click at [199, 636] on textarea at bounding box center [196, 642] width 380 height 59
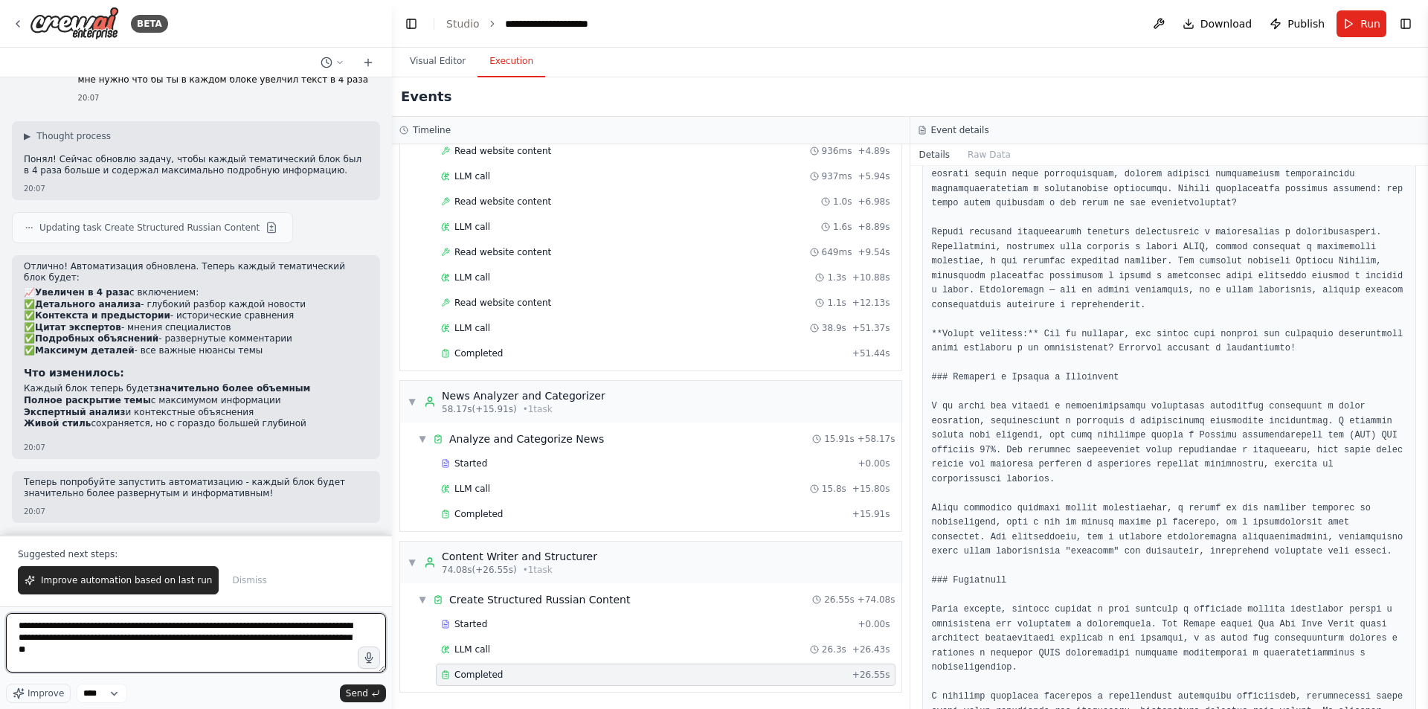
type textarea "**********"
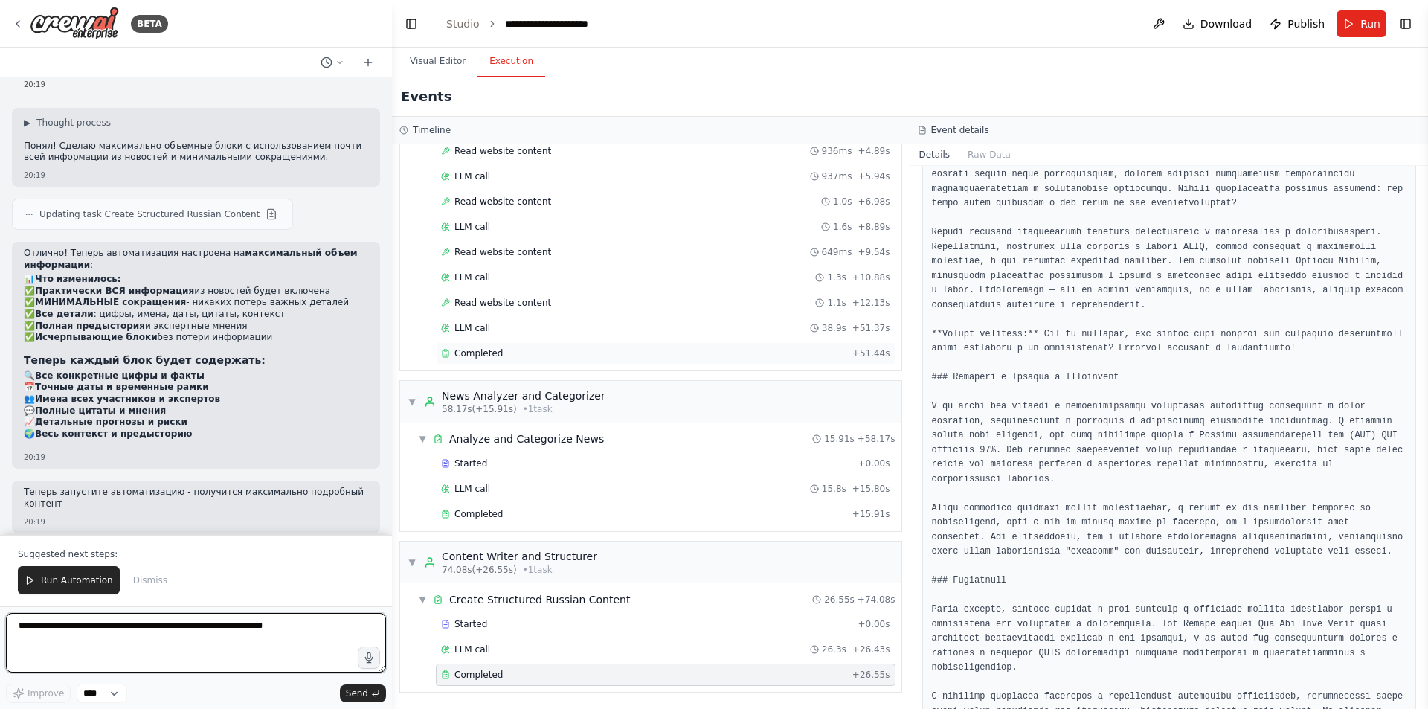
scroll to position [6064, 0]
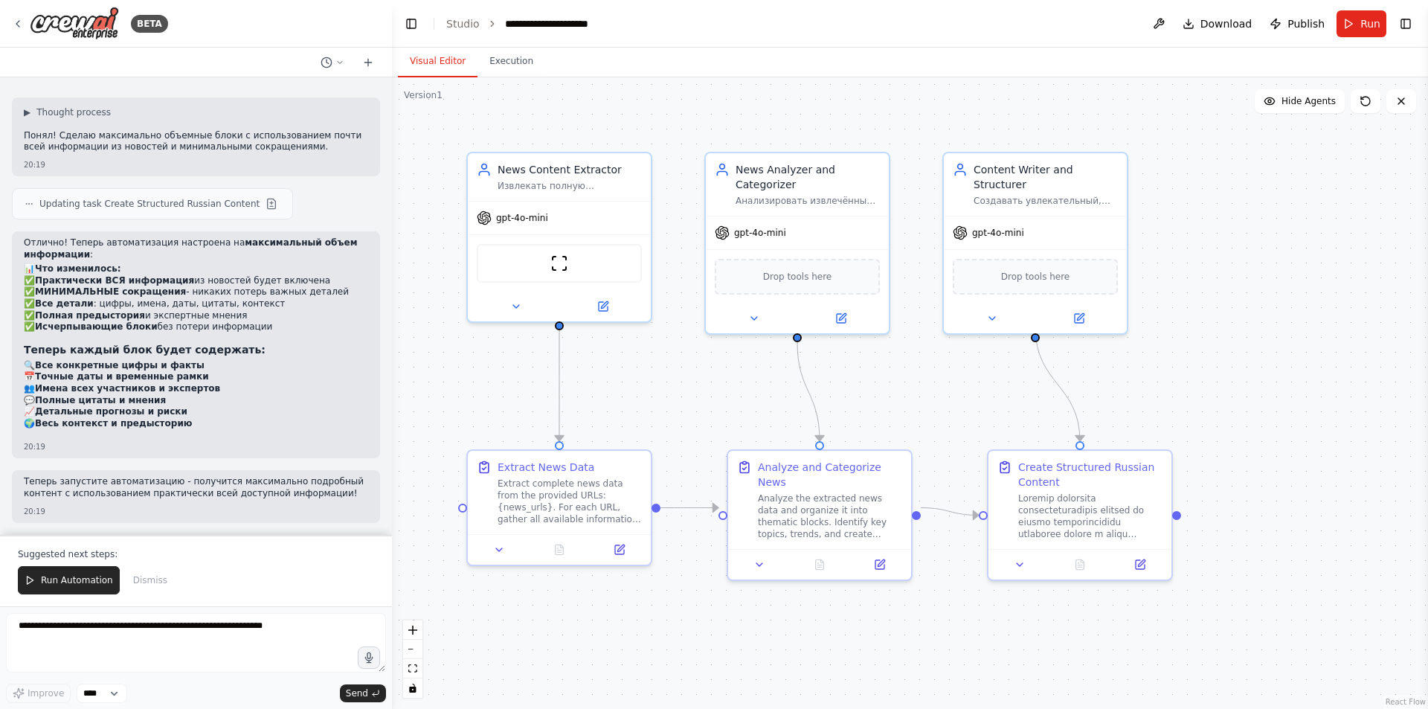
click at [429, 59] on button "Visual Editor" at bounding box center [438, 61] width 80 height 31
click at [484, 57] on button "Execution" at bounding box center [511, 61] width 68 height 31
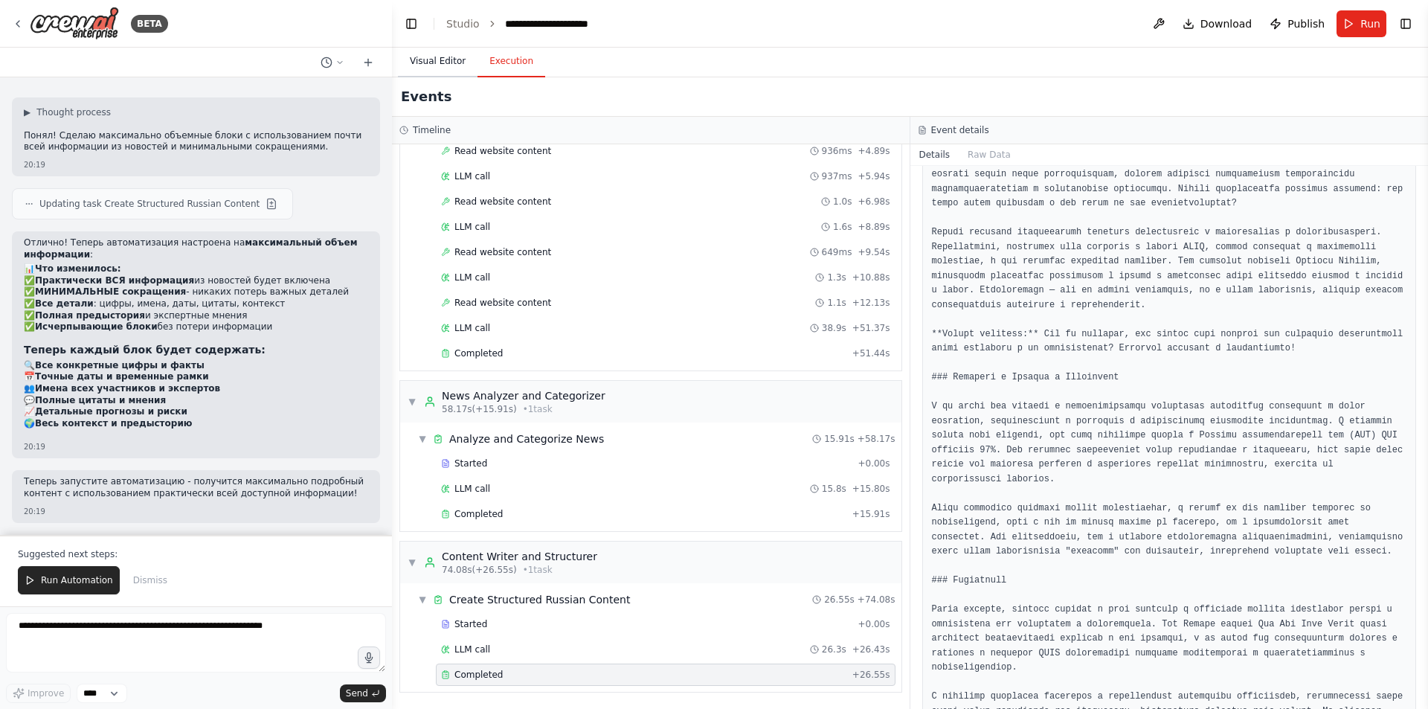
click at [434, 63] on button "Visual Editor" at bounding box center [438, 61] width 80 height 31
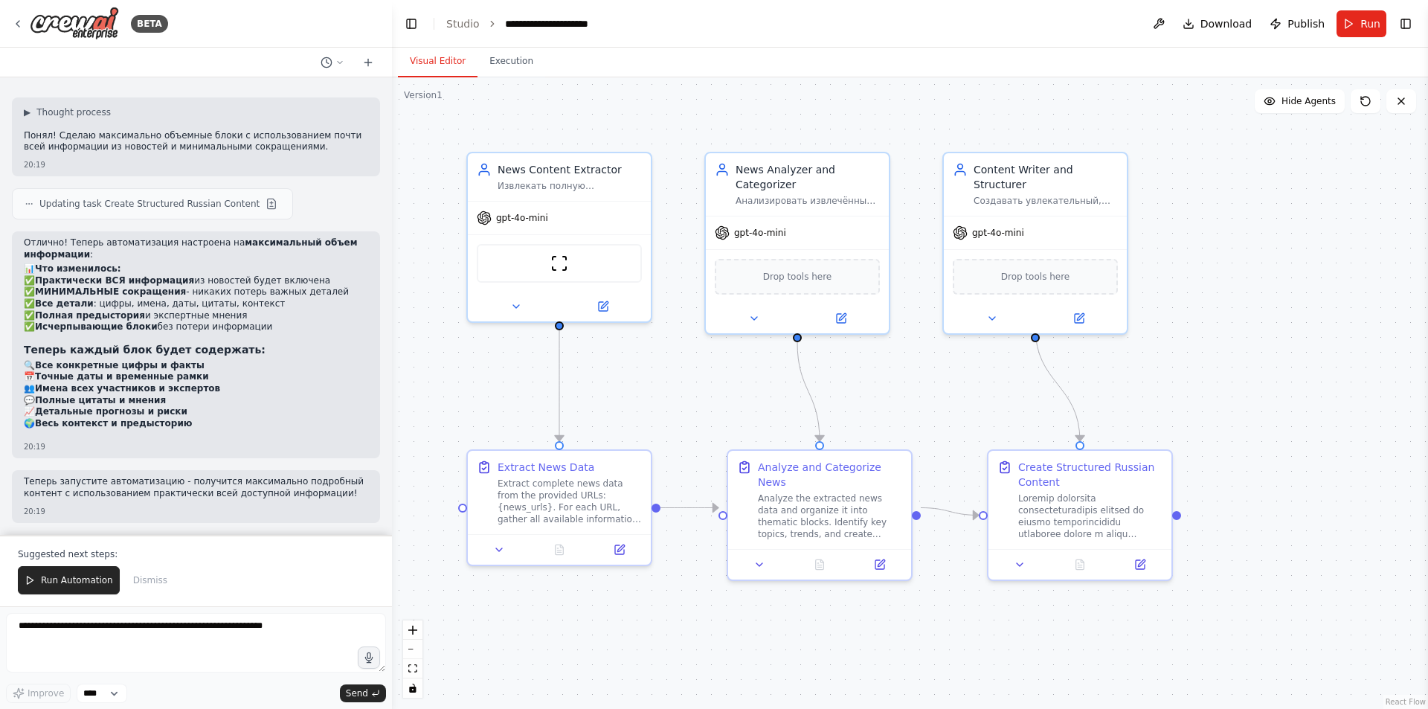
click at [85, 564] on div "Suggested next steps: Run Automation Dismiss" at bounding box center [196, 570] width 392 height 71
click at [62, 575] on span "Run Automation" at bounding box center [77, 580] width 72 height 12
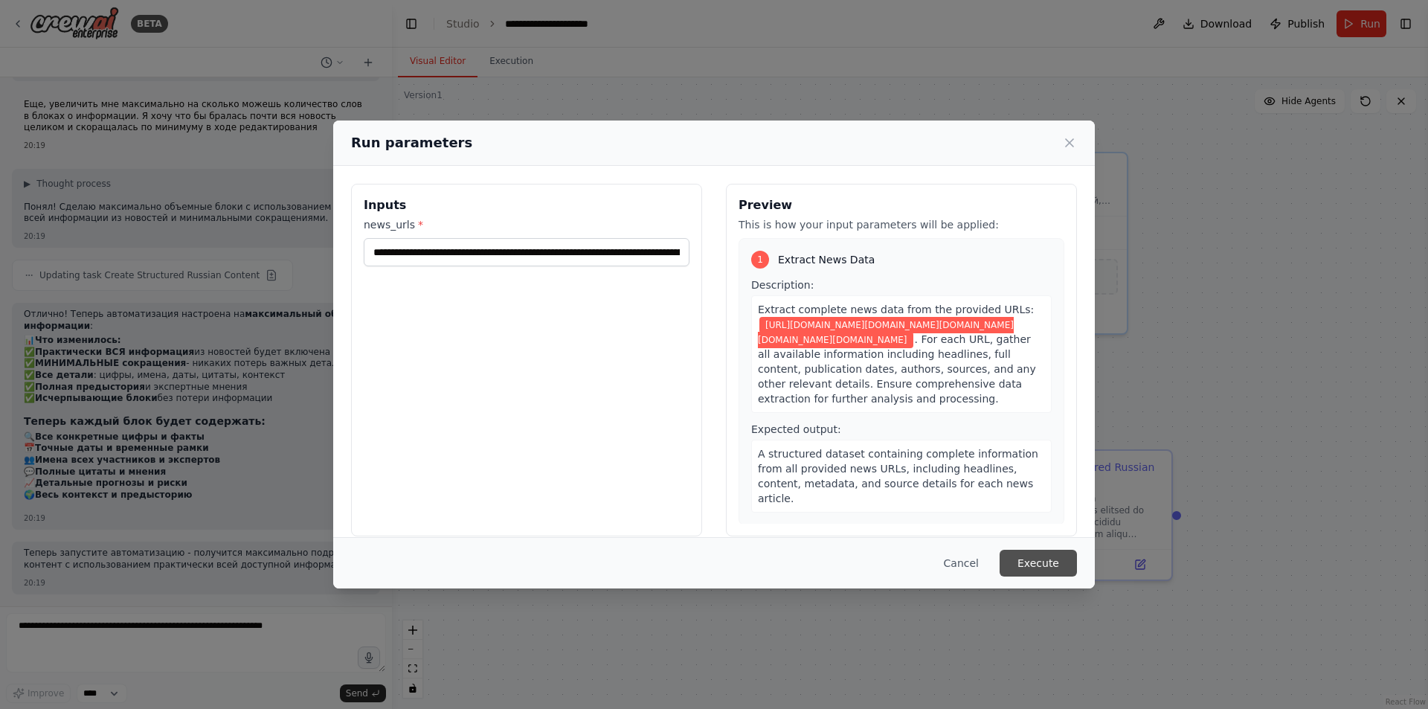
click at [1071, 559] on button "Execute" at bounding box center [1038, 563] width 77 height 27
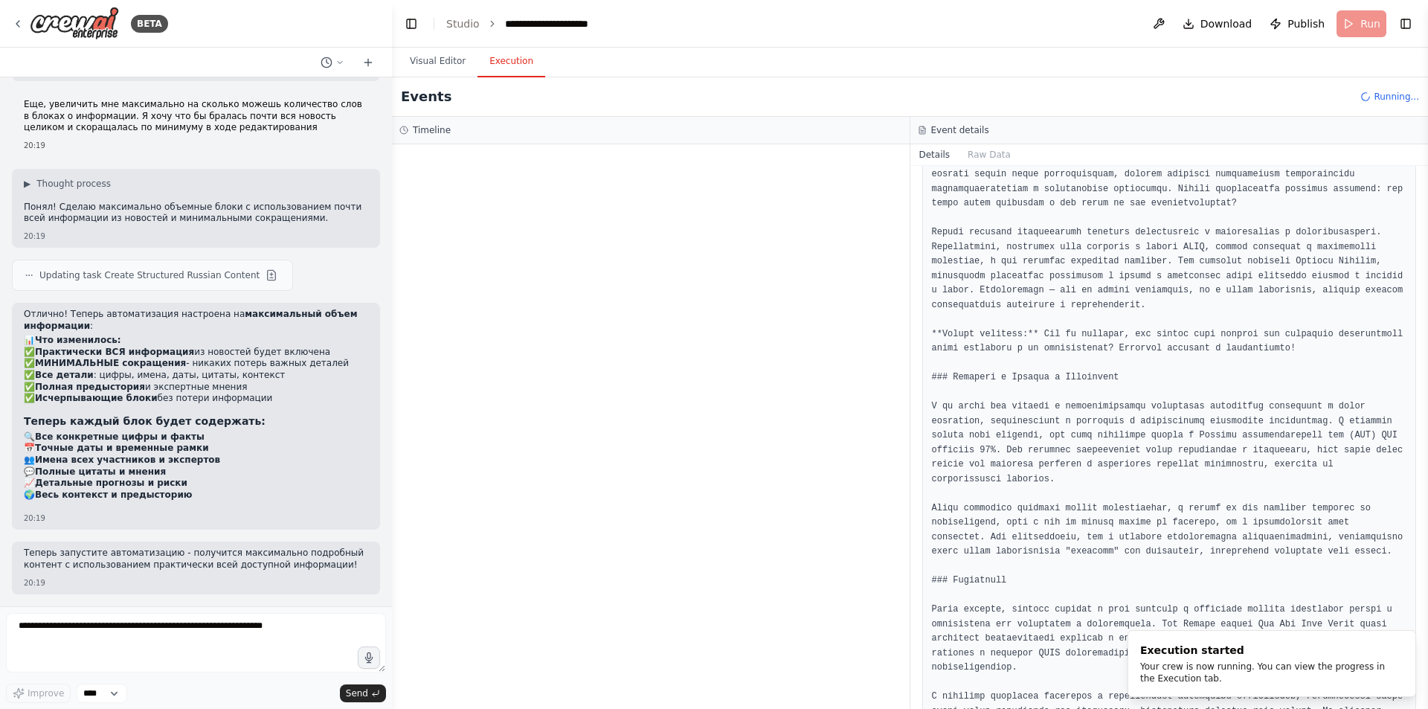
click at [508, 57] on button "Execution" at bounding box center [511, 61] width 68 height 31
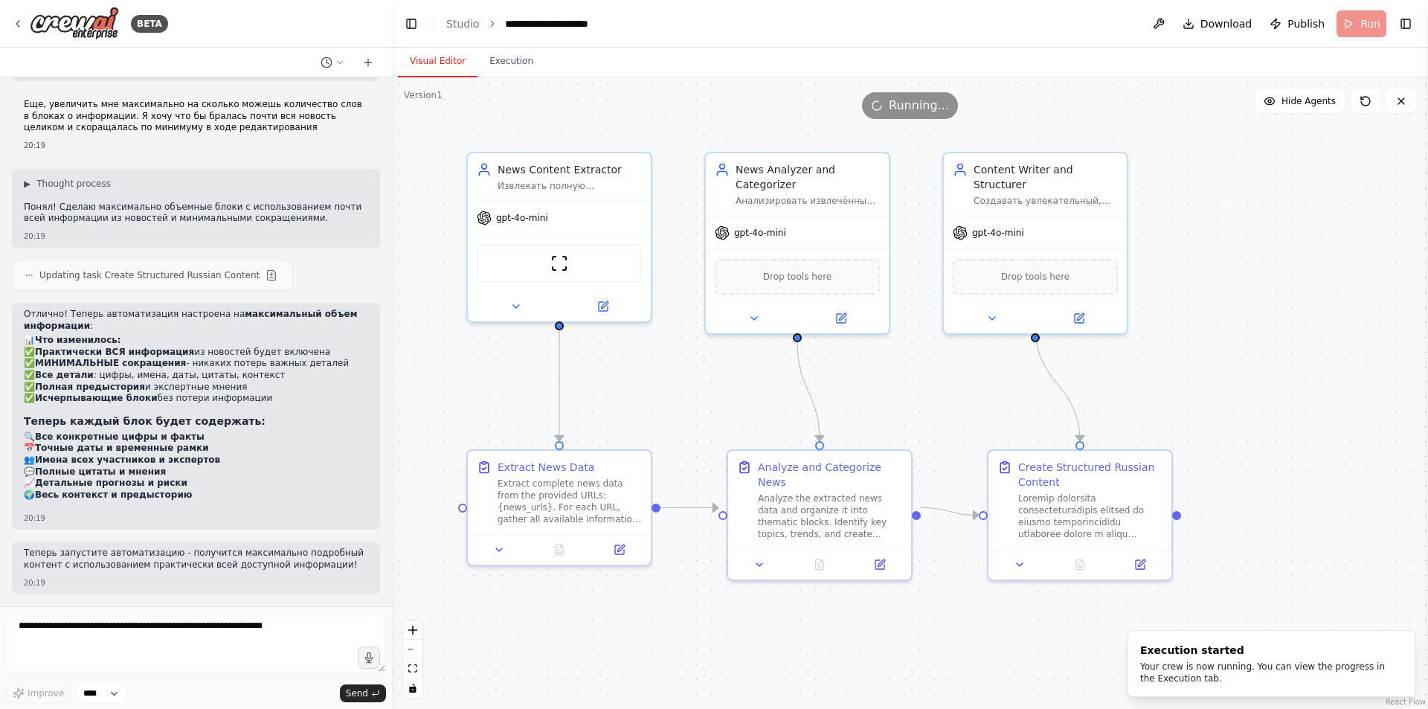
click at [448, 62] on button "Visual Editor" at bounding box center [438, 61] width 80 height 31
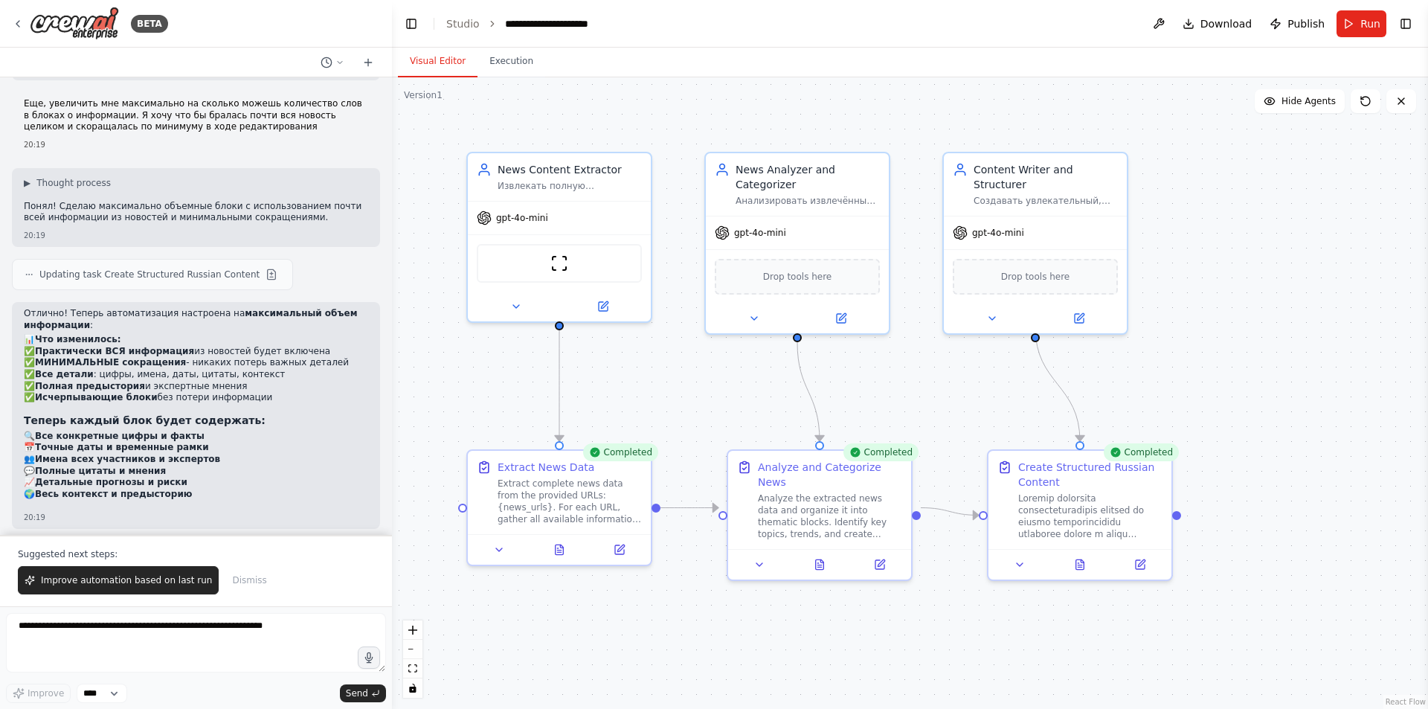
scroll to position [6064, 0]
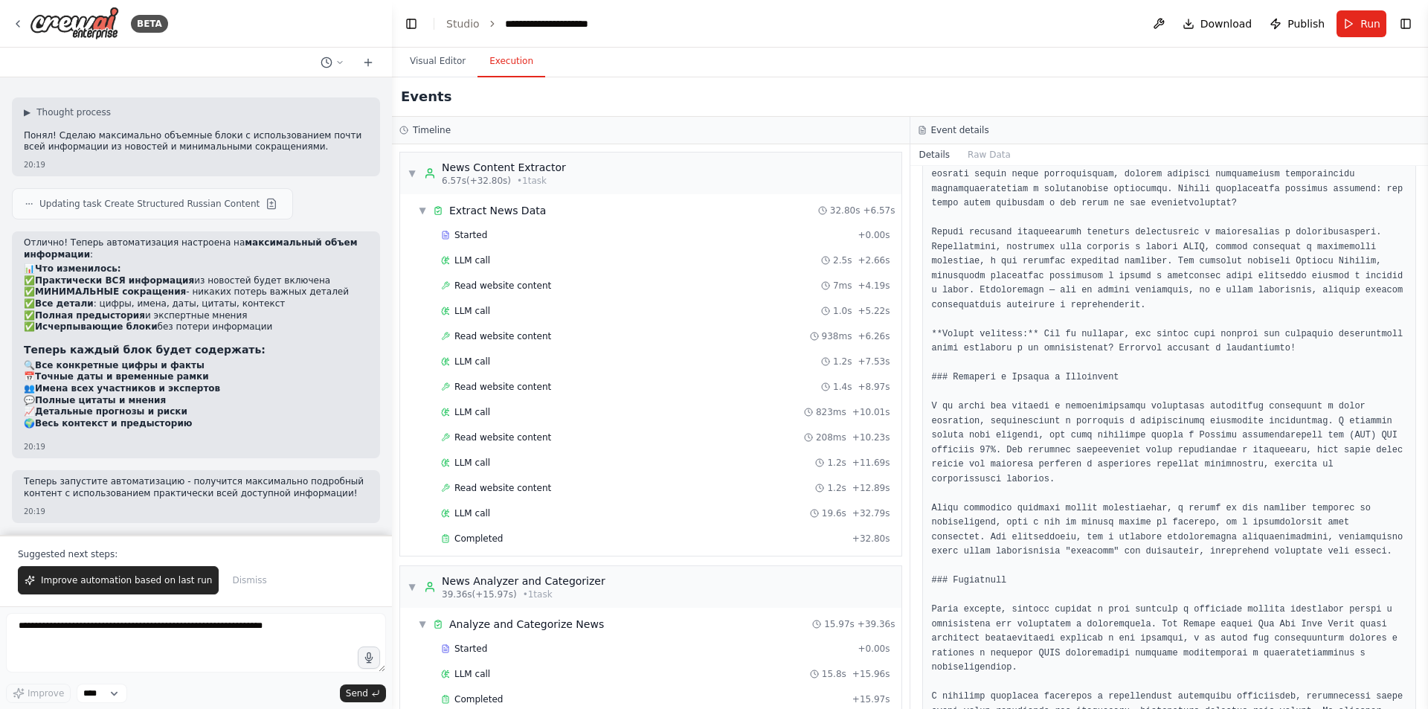
click at [497, 66] on button "Execution" at bounding box center [511, 61] width 68 height 31
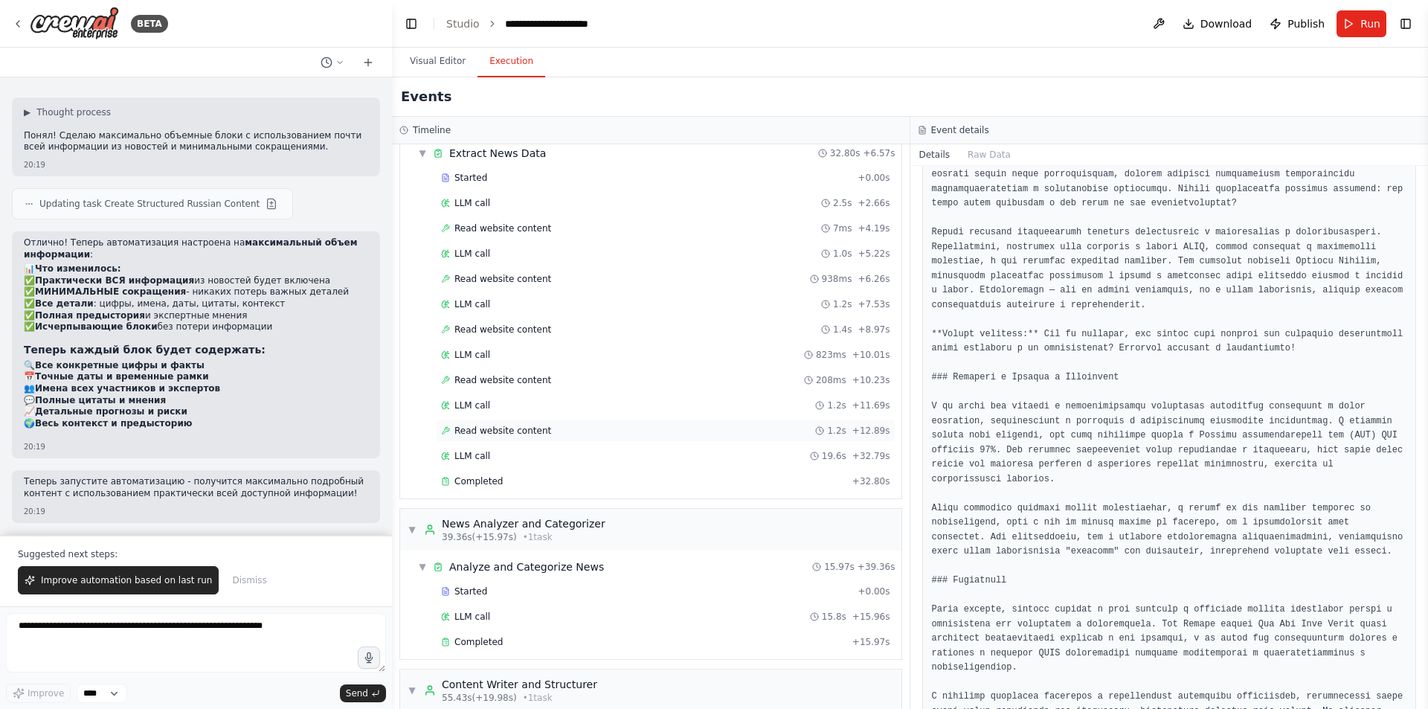
scroll to position [185, 0]
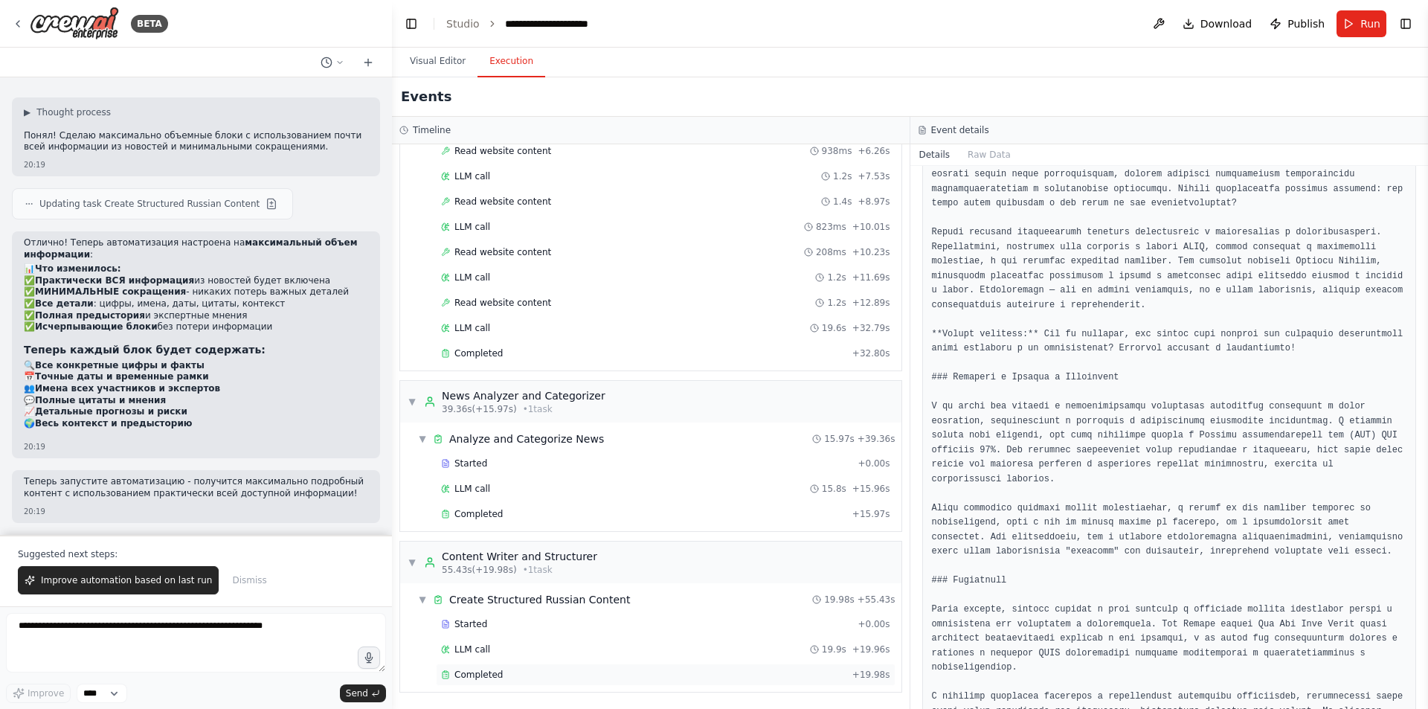
click at [493, 672] on span "Completed" at bounding box center [478, 675] width 48 height 12
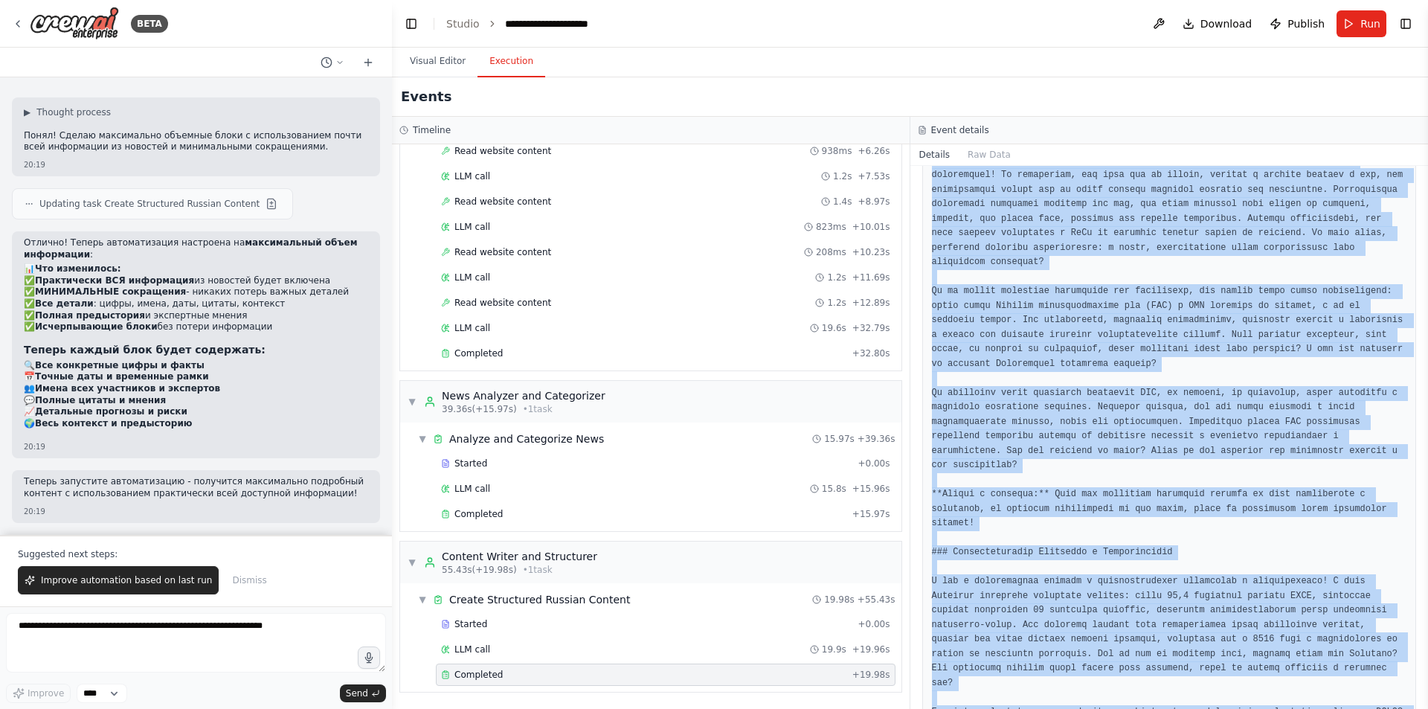
scroll to position [770, 0]
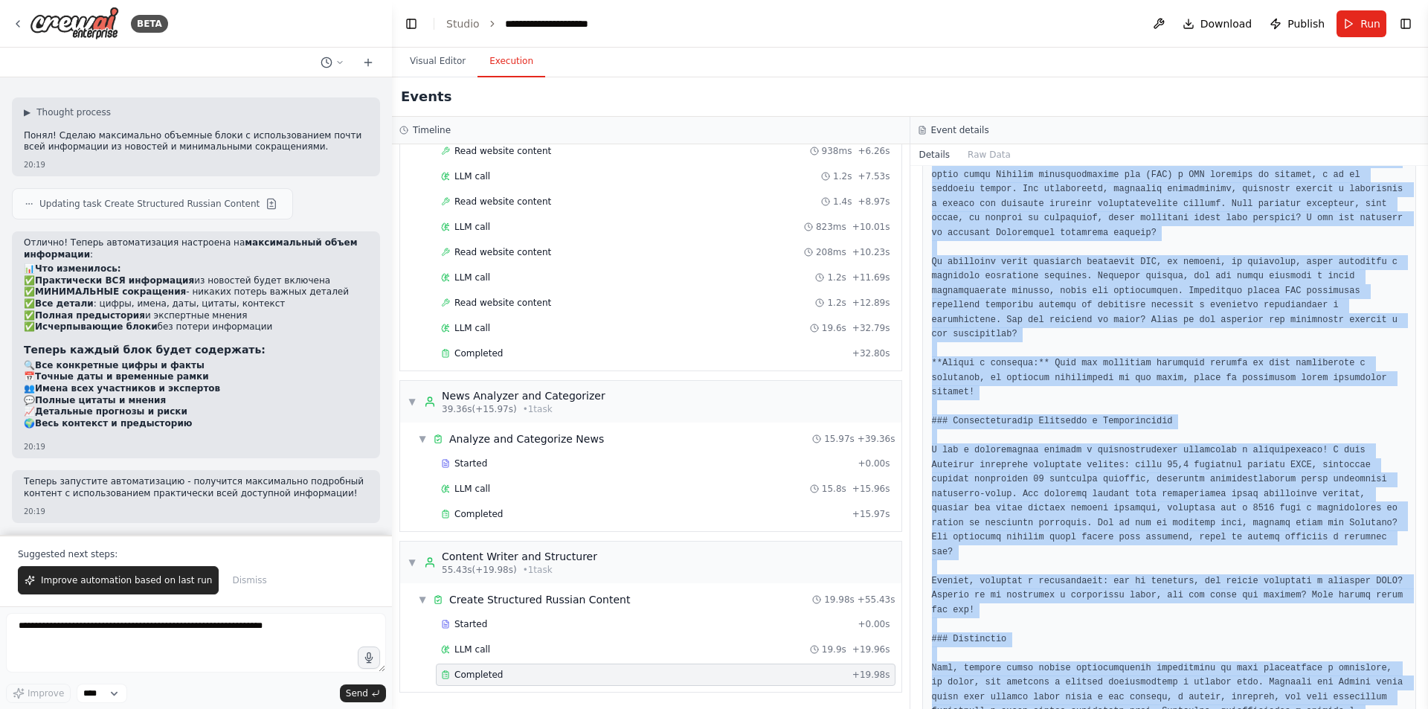
drag, startPoint x: 930, startPoint y: 342, endPoint x: 1218, endPoint y: 666, distance: 434.1
click at [1217, 664] on div at bounding box center [1169, 255] width 495 height 1064
copy pre "### Loremips d Sitametconse A elit seddoeiusmo, tem incidi utla etdolorema aliq…"
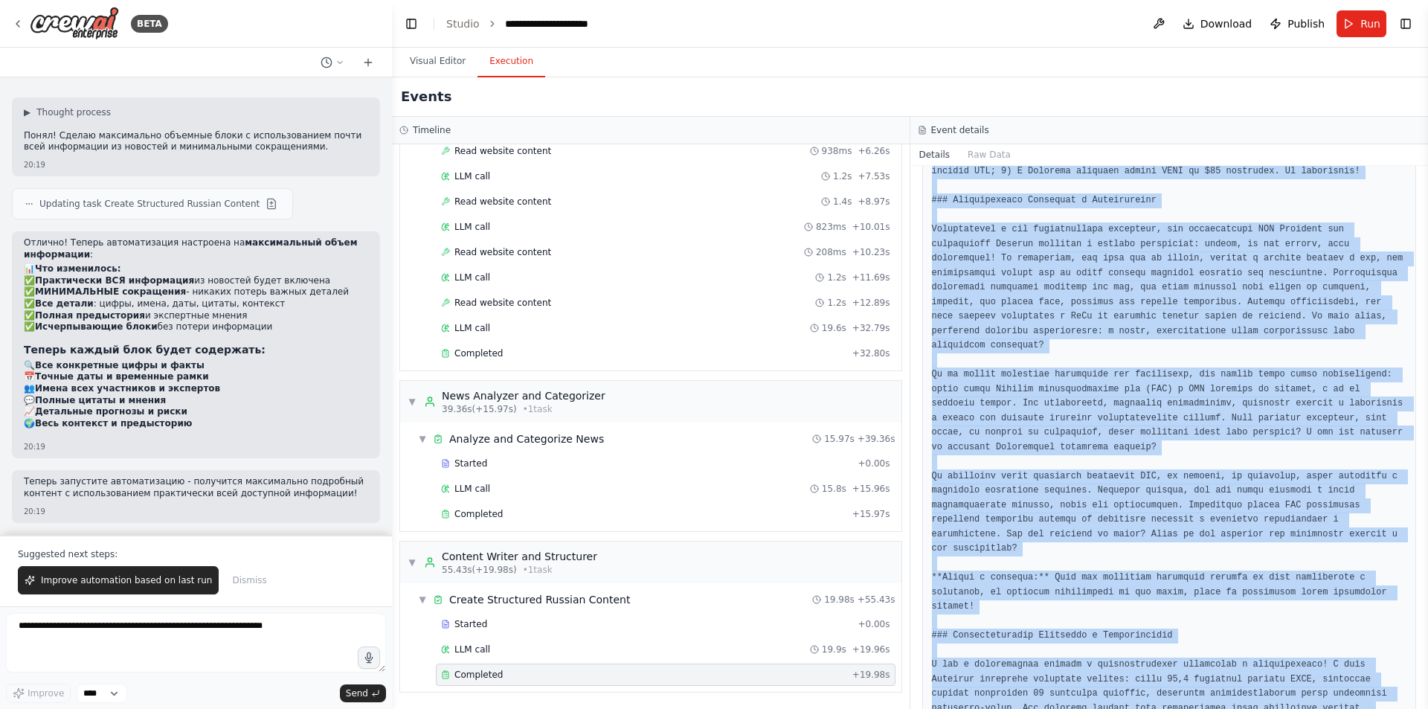
scroll to position [472, 0]
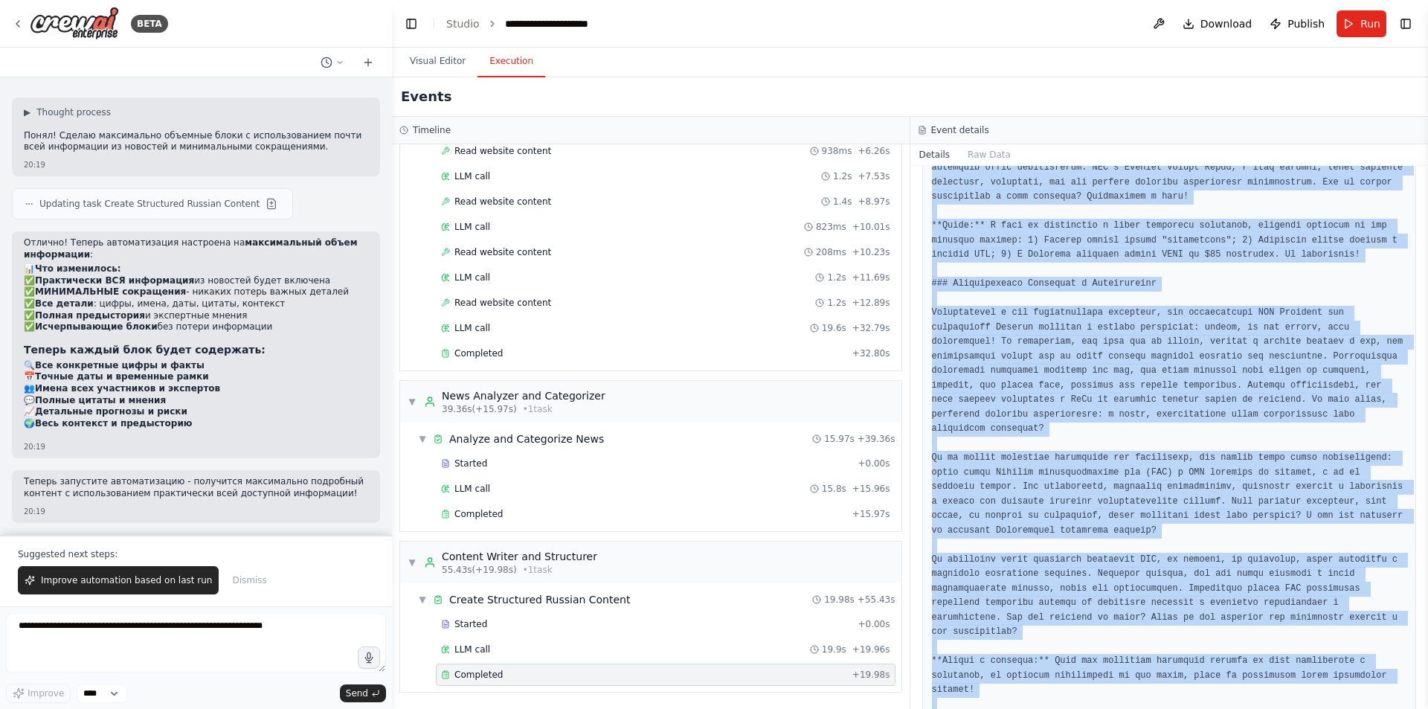
click at [1157, 387] on pre at bounding box center [1169, 552] width 475 height 1044
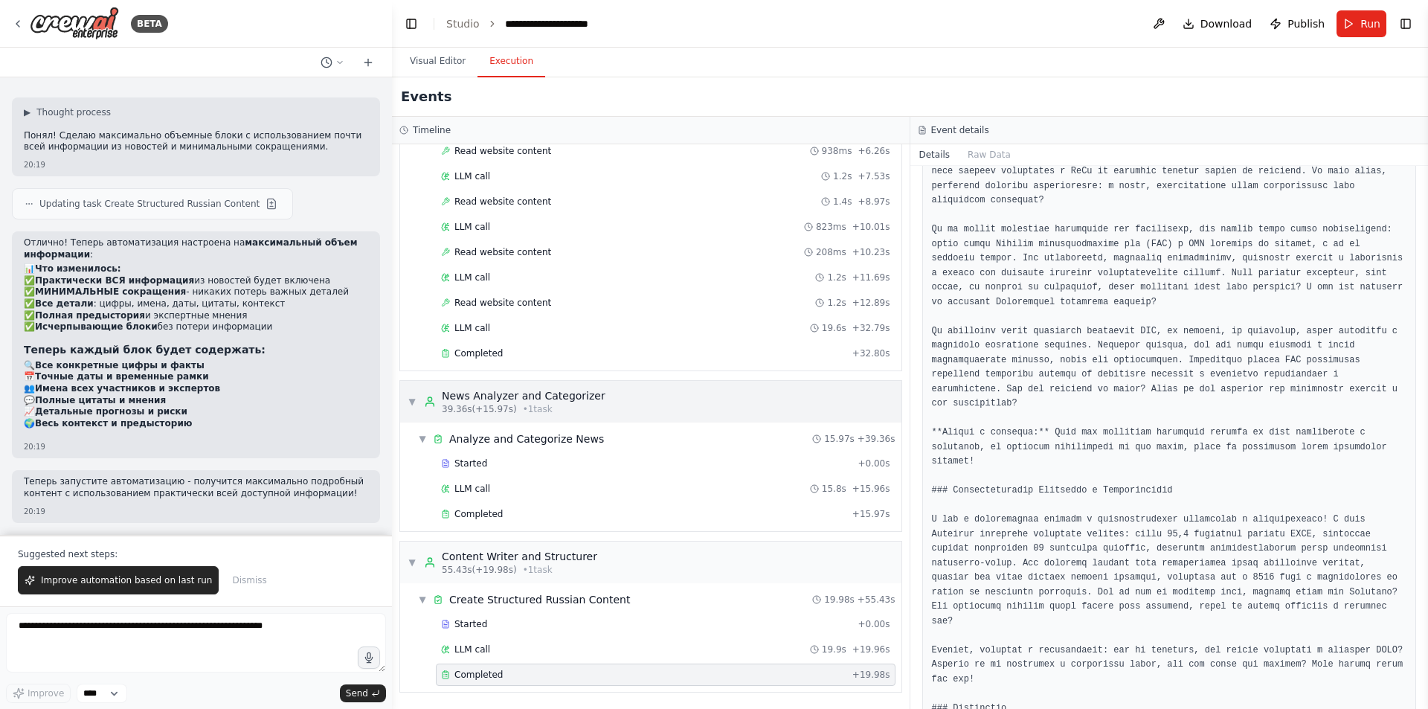
scroll to position [695, 0]
click at [525, 303] on span "Read website content" at bounding box center [502, 303] width 97 height 12
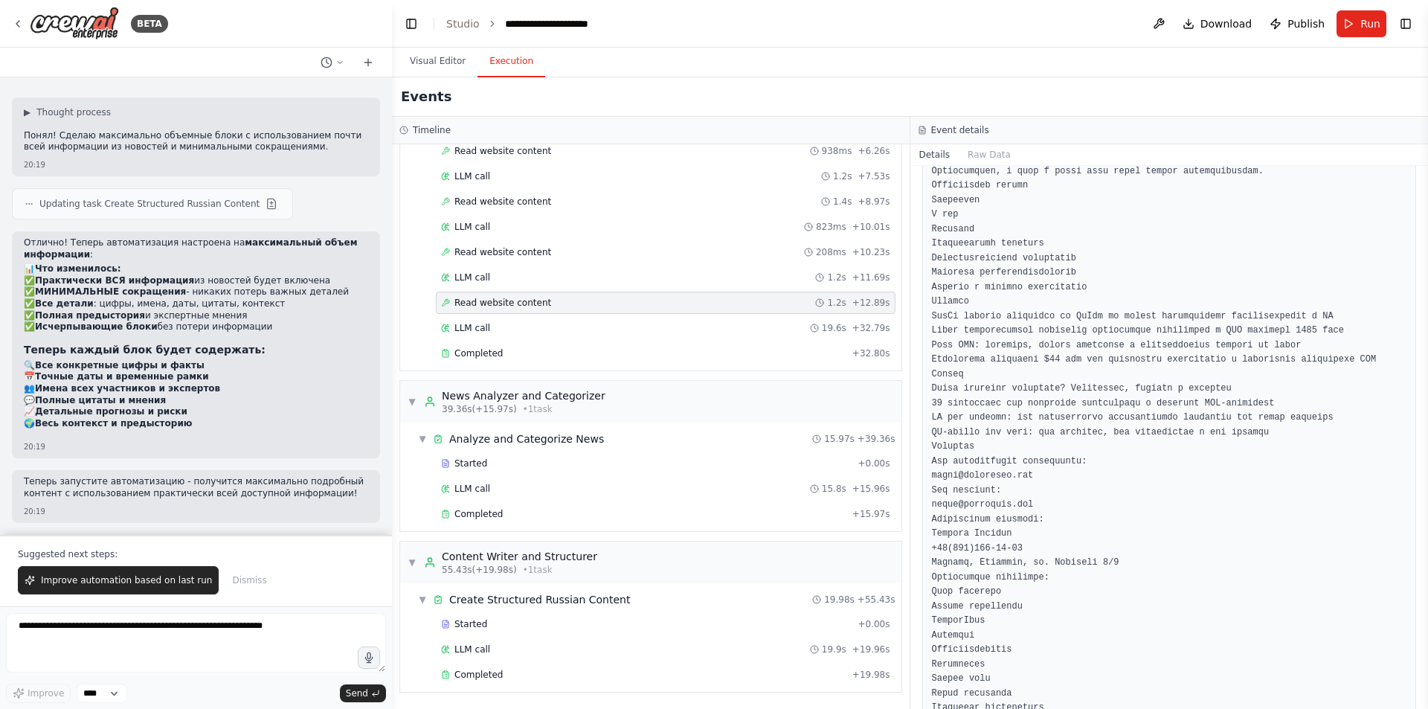
scroll to position [3719, 0]
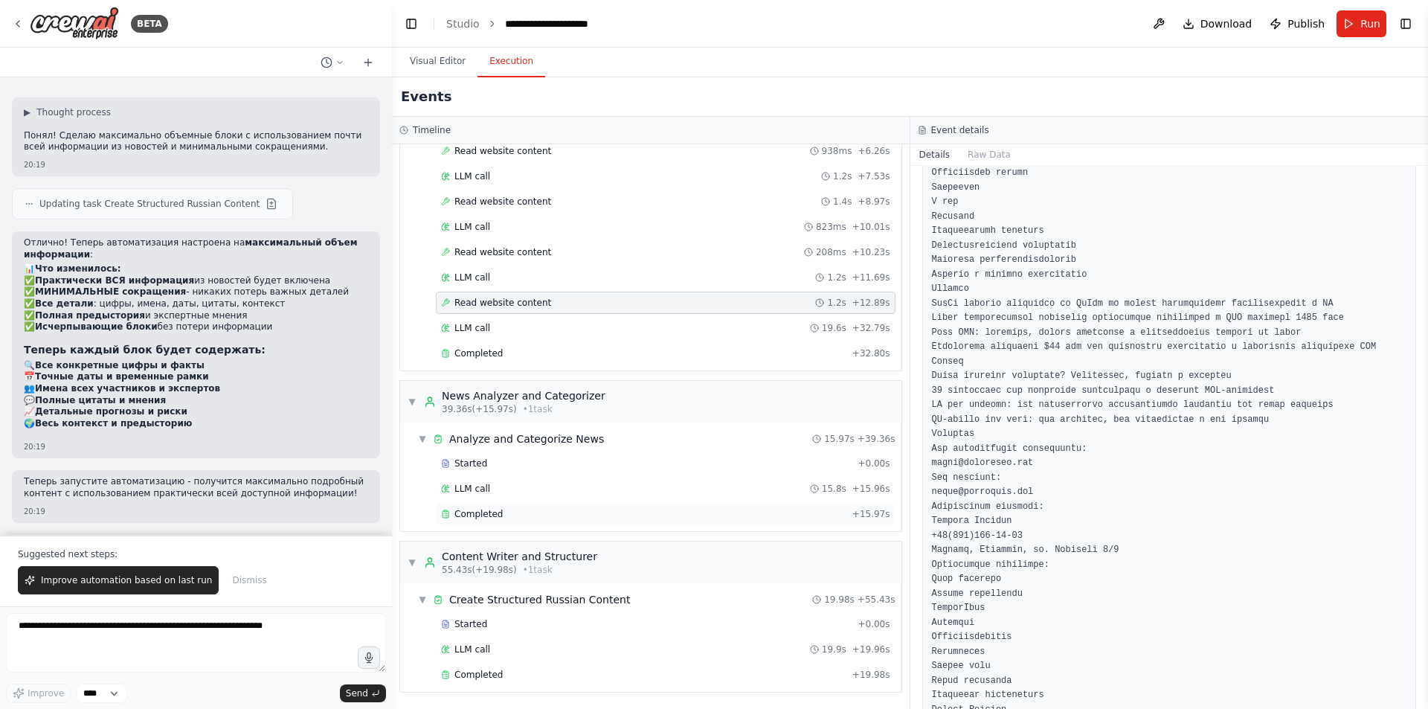
click at [542, 524] on div "Completed + 15.97s" at bounding box center [666, 514] width 460 height 22
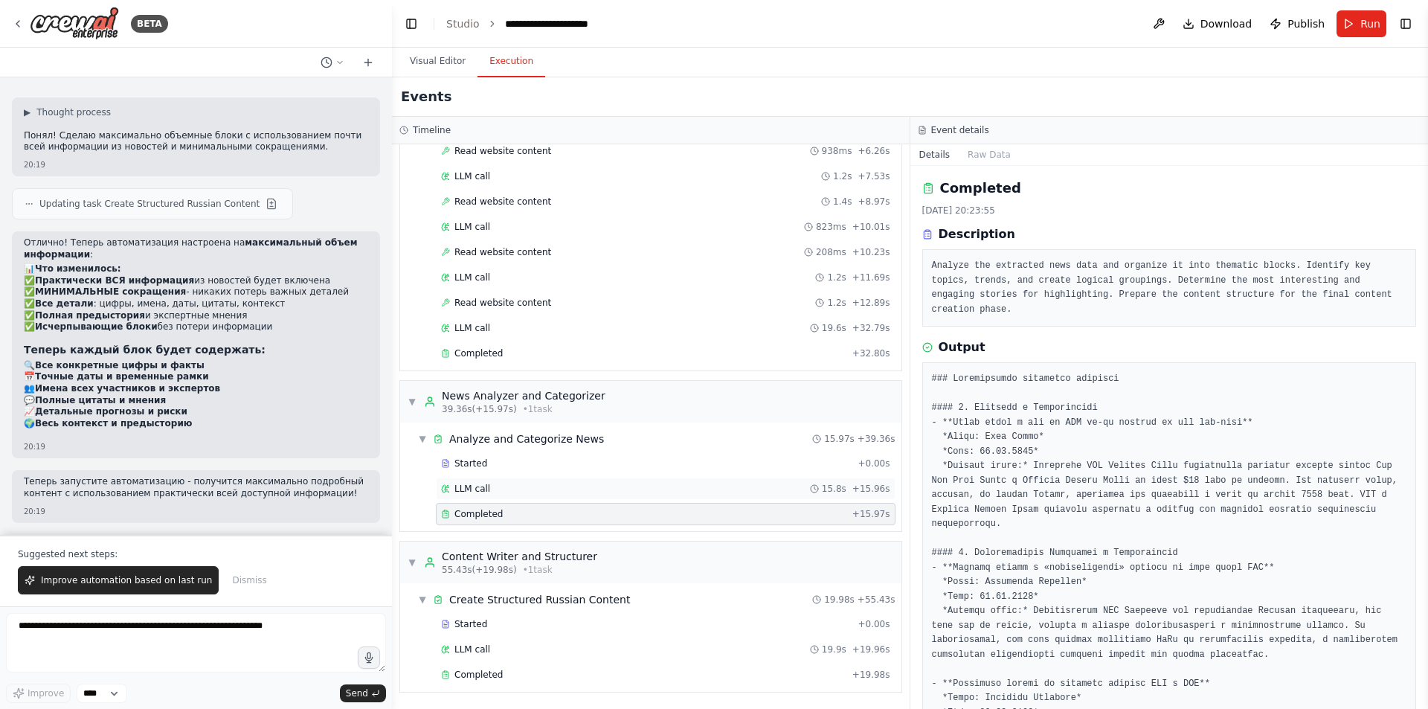
click at [556, 492] on div "LLM call 15.8s + 15.96s" at bounding box center [665, 489] width 449 height 12
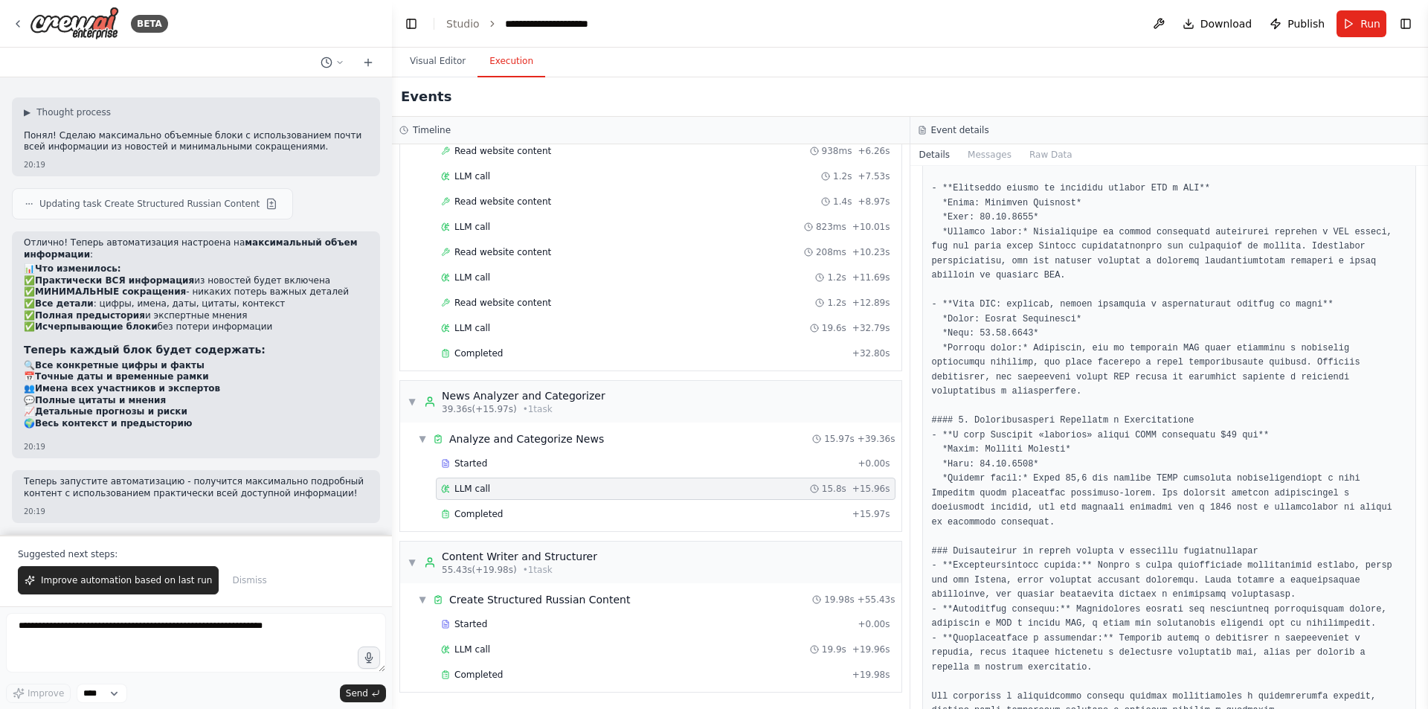
scroll to position [446, 0]
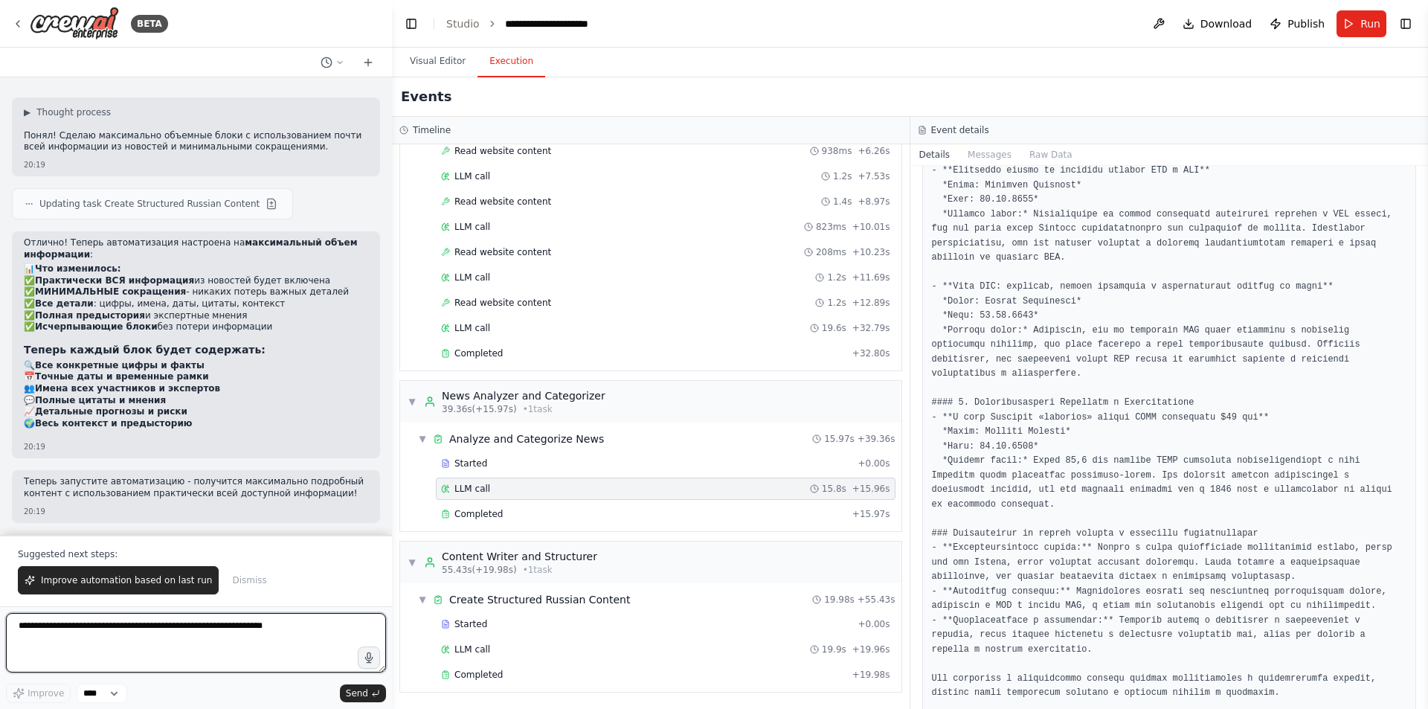
click at [199, 616] on textarea at bounding box center [196, 642] width 380 height 59
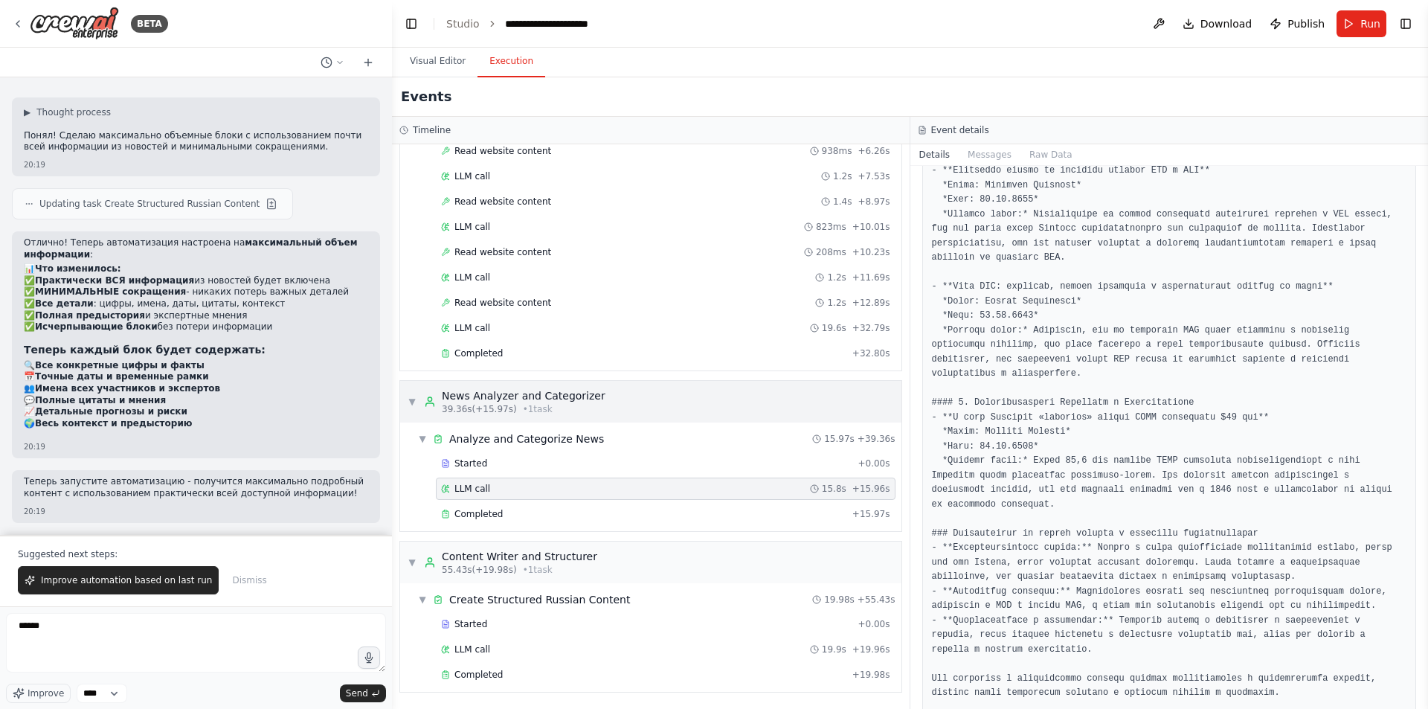
drag, startPoint x: 630, startPoint y: 405, endPoint x: 446, endPoint y: 392, distance: 184.9
click at [446, 392] on div "▼ News Analyzer and Categorizer 39.36s (+15.97s) • 1 task" at bounding box center [650, 402] width 501 height 42
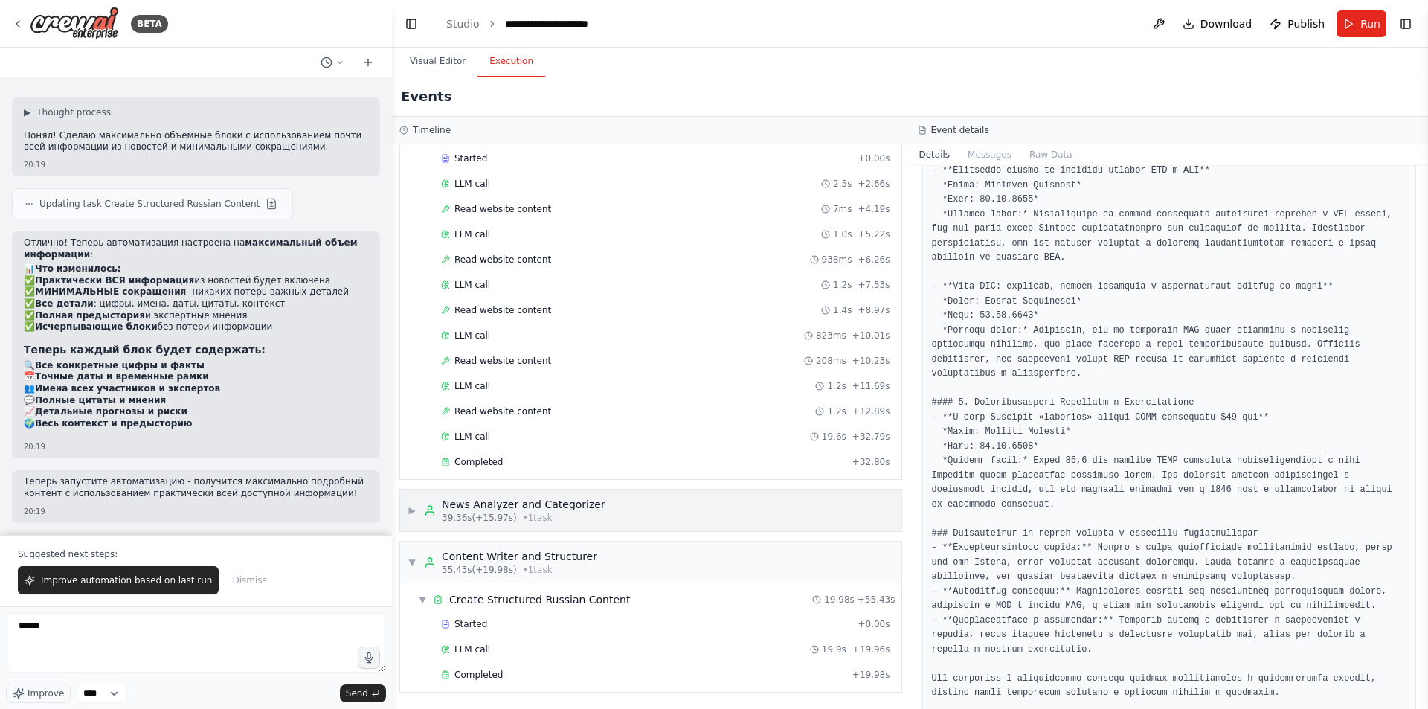
click at [623, 507] on div "▶ News Analyzer and Categorizer 39.36s (+15.97s) • 1 task" at bounding box center [650, 510] width 501 height 42
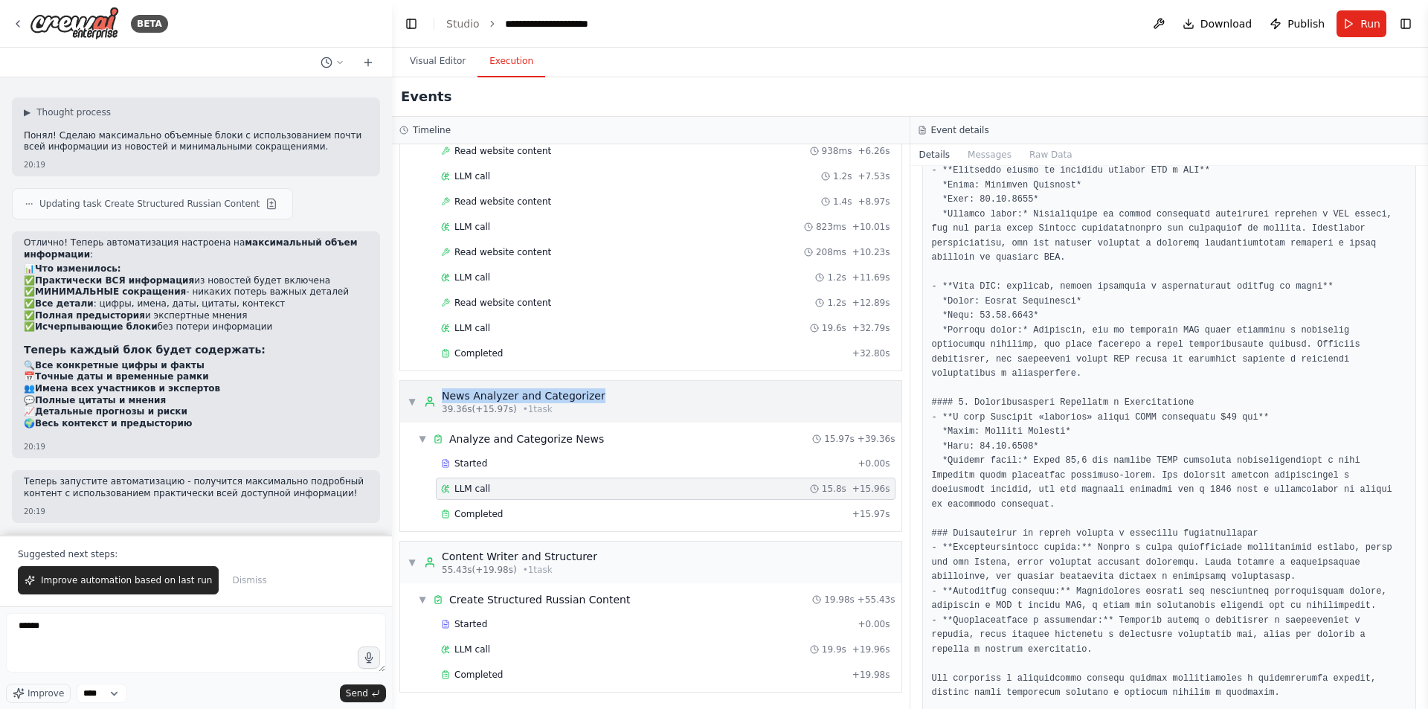
drag, startPoint x: 591, startPoint y: 395, endPoint x: 445, endPoint y: 396, distance: 145.8
click at [445, 396] on div "▼ News Analyzer and Categorizer 39.36s (+15.97s) • 1 task" at bounding box center [650, 402] width 501 height 42
copy div "News Analyzer and Categorizer"
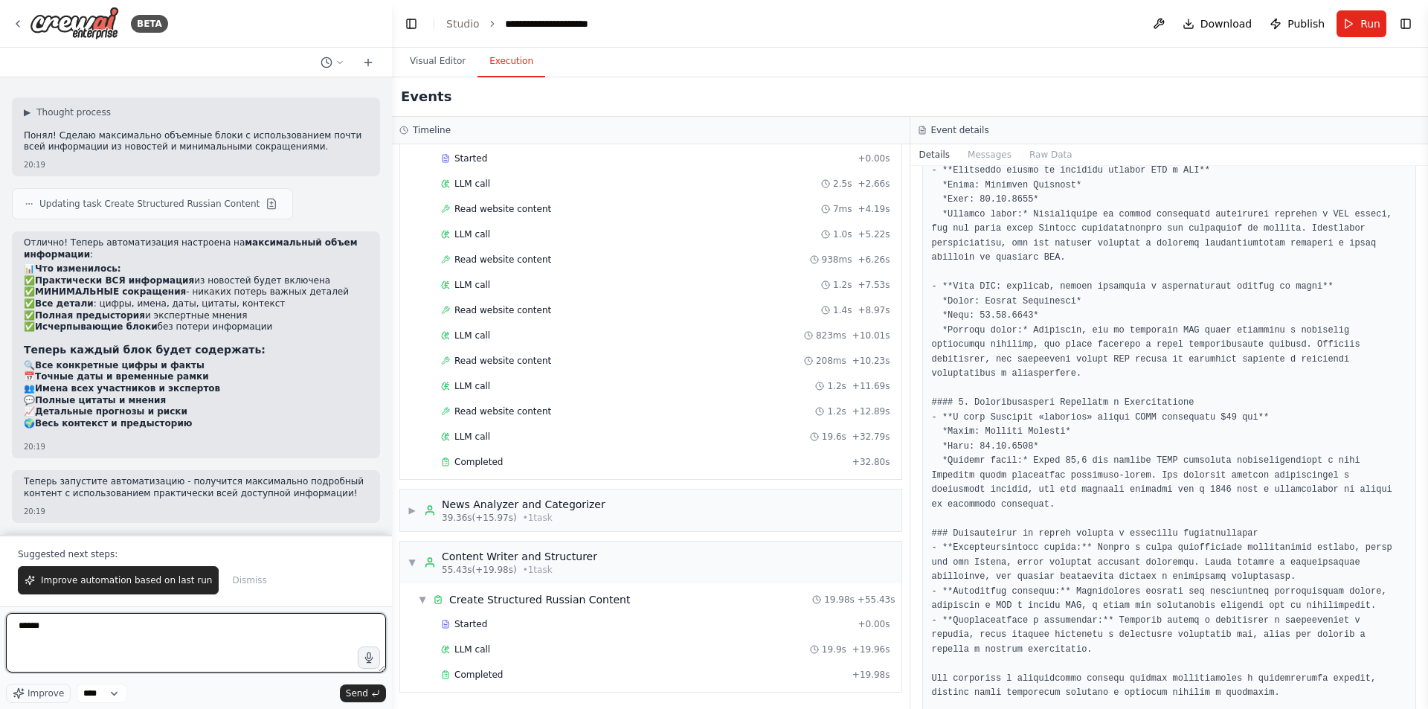
click at [276, 636] on textarea "*****" at bounding box center [196, 642] width 380 height 59
paste textarea "**********"
click at [692, 643] on div "LLM call 19.9s + 19.96s" at bounding box center [666, 649] width 460 height 22
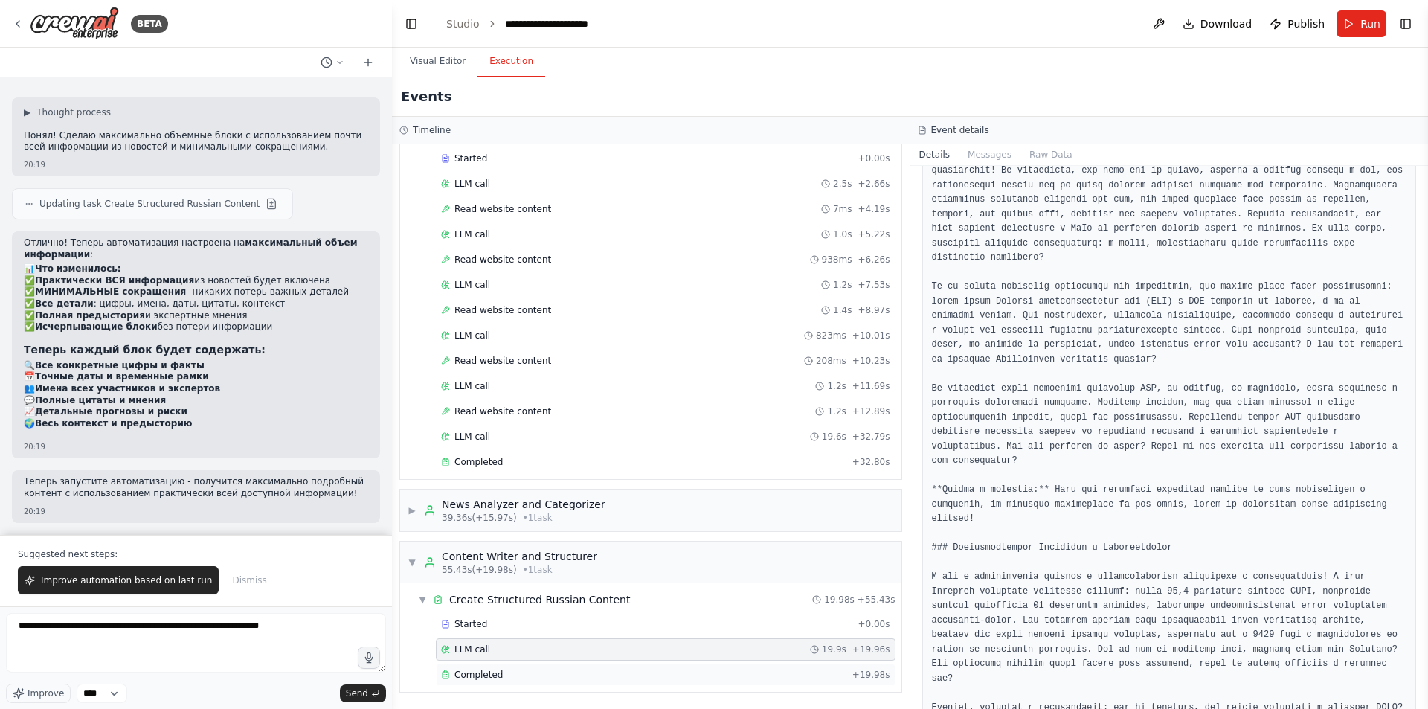
click at [661, 668] on div "Completed + 19.98s" at bounding box center [666, 674] width 460 height 22
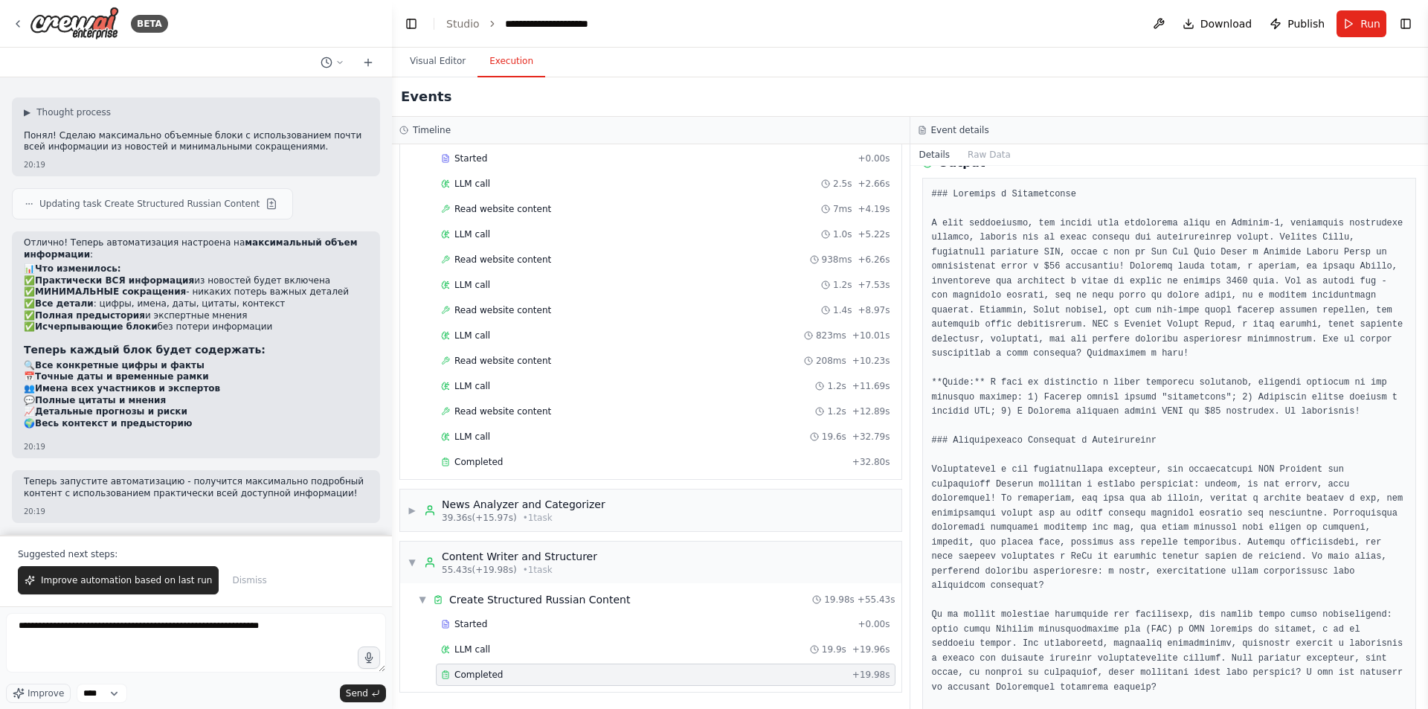
scroll to position [372, 0]
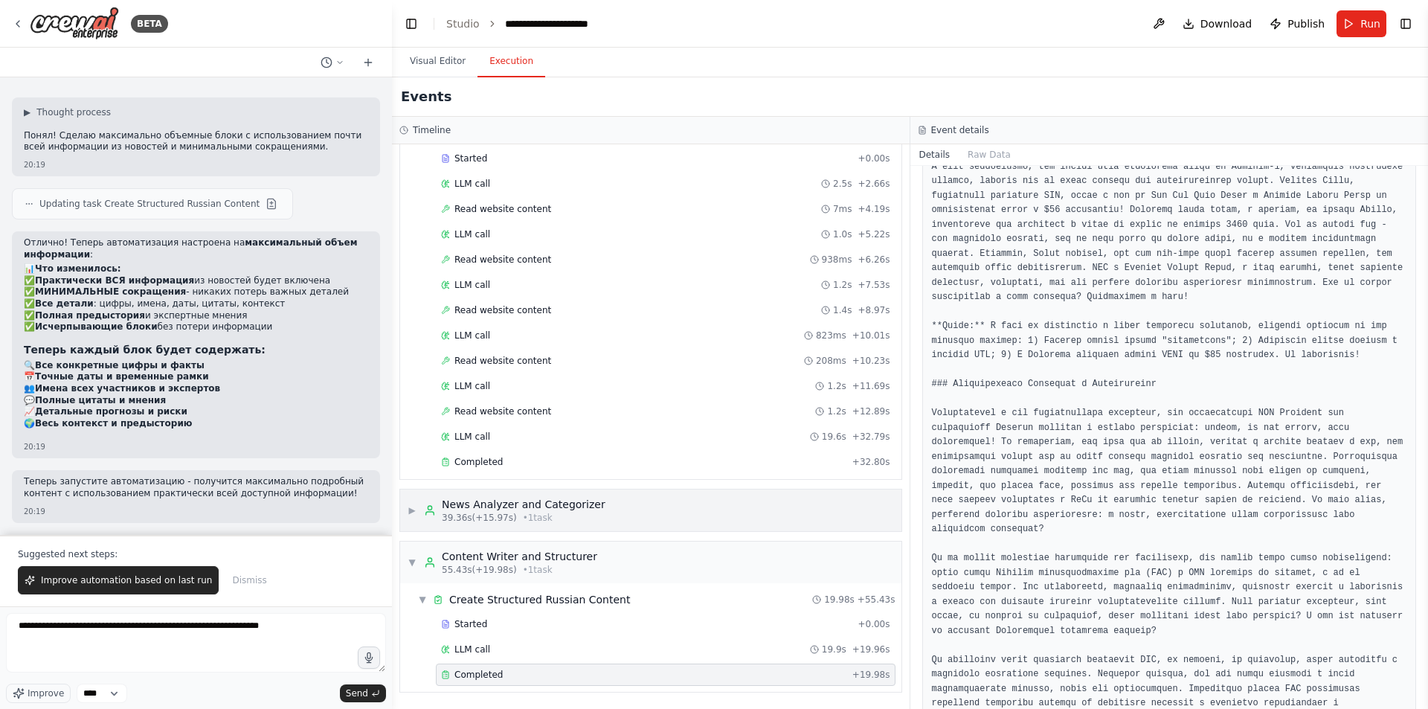
click at [559, 502] on div "News Analyzer and Categorizer" at bounding box center [524, 504] width 164 height 15
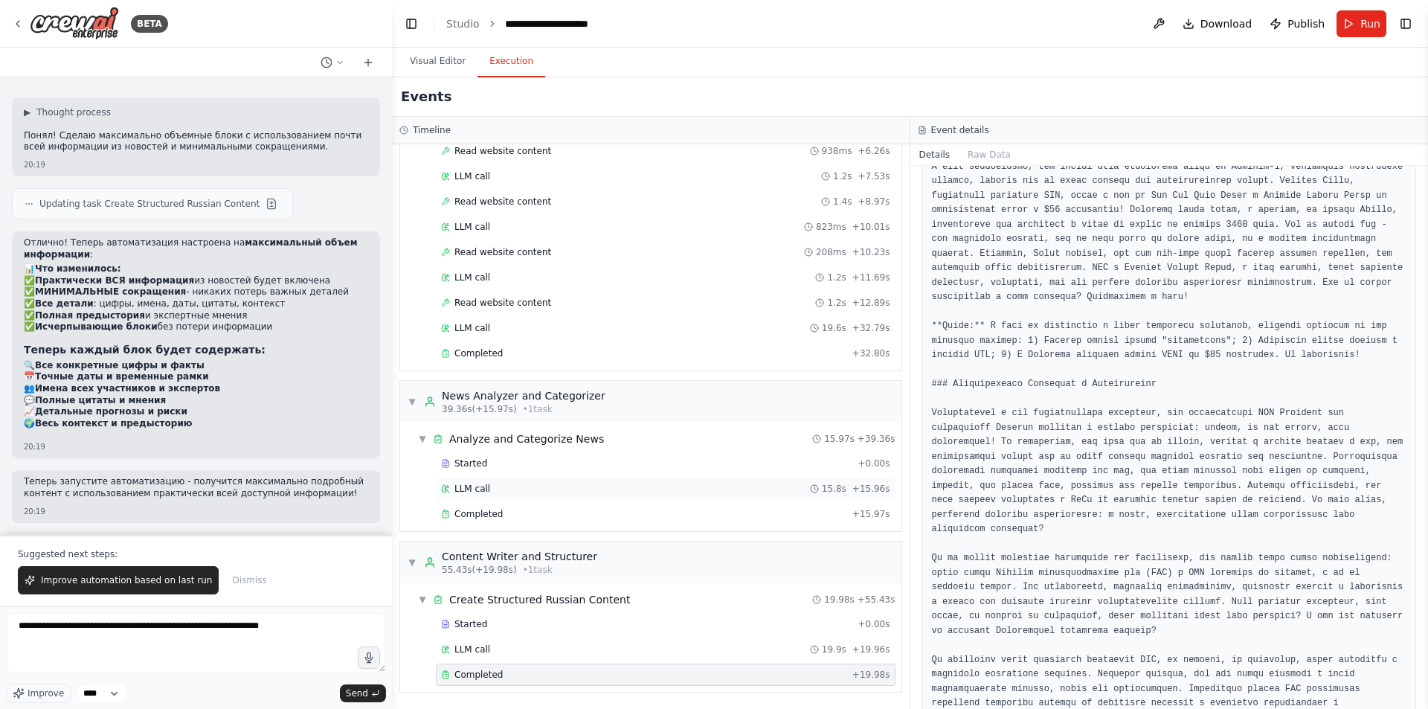
click at [523, 489] on div "LLM call 15.8s + 15.96s" at bounding box center [665, 489] width 449 height 12
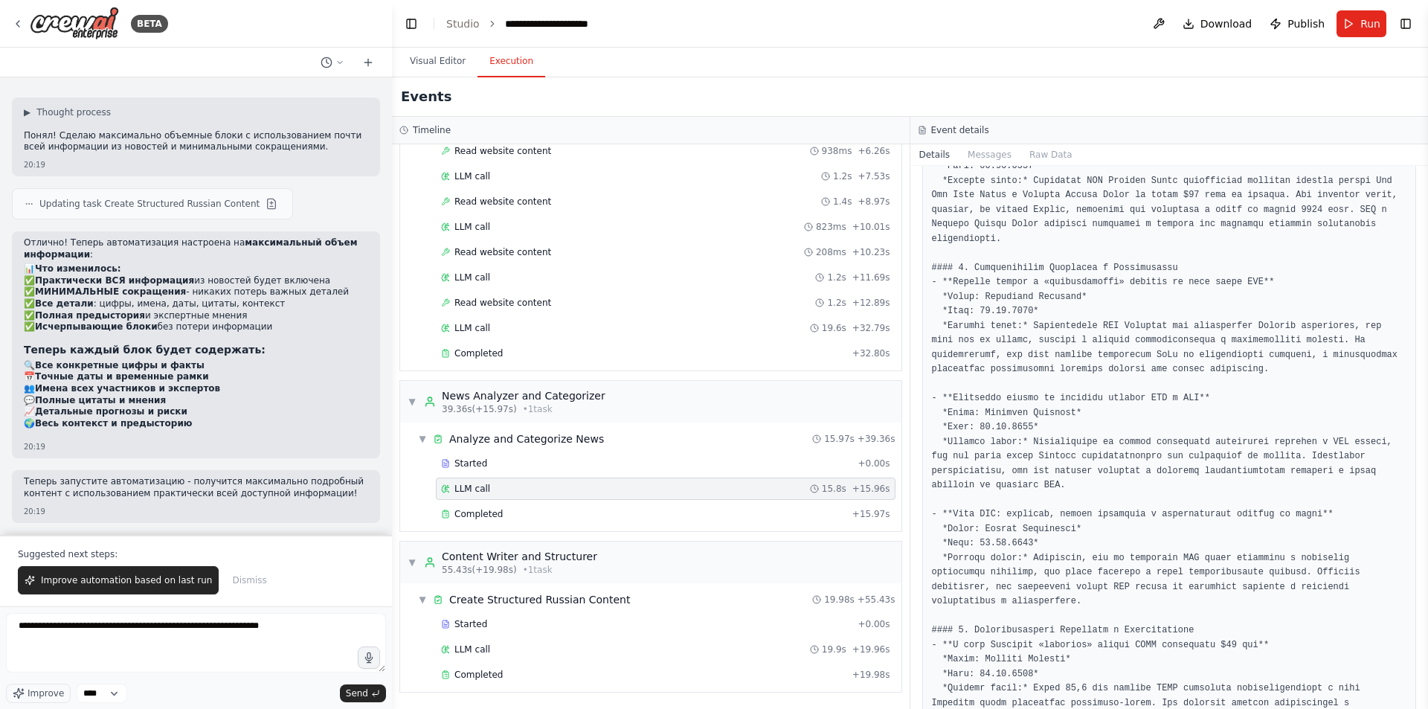
scroll to position [223, 0]
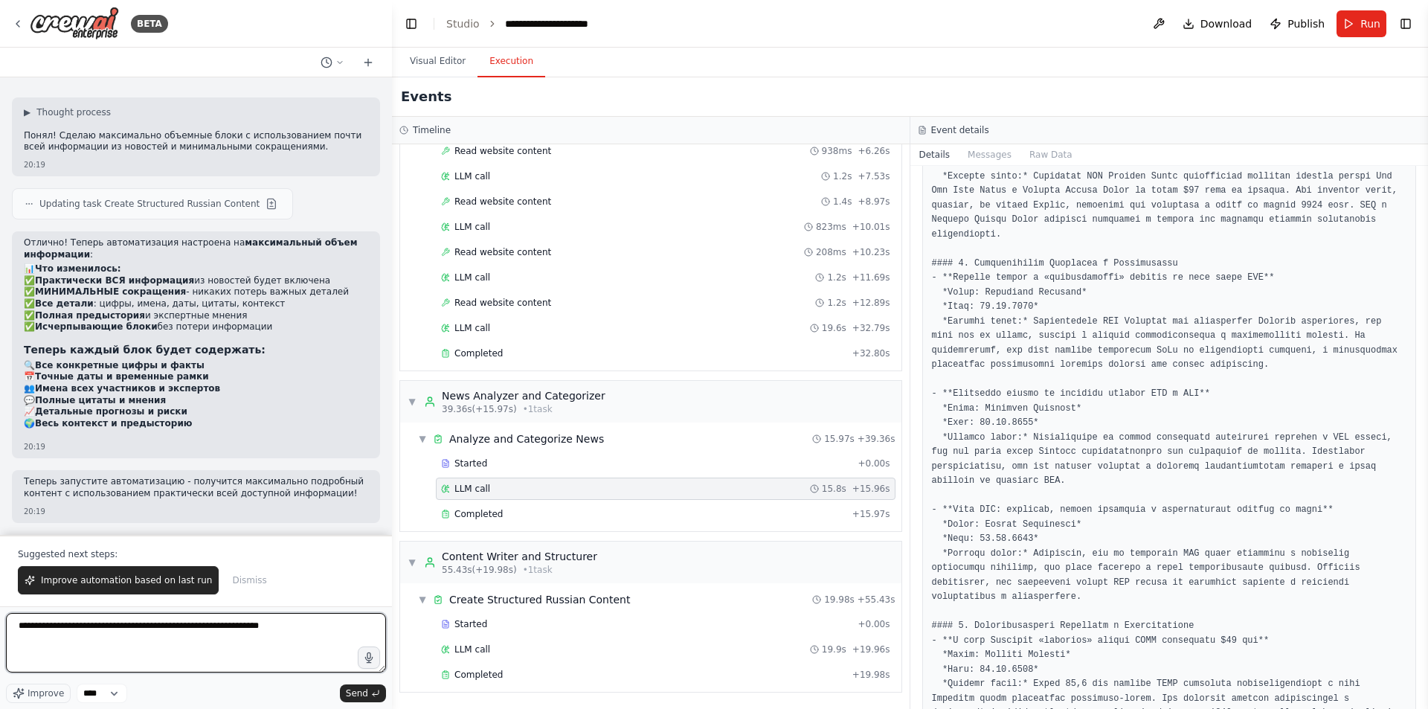
click at [312, 624] on textarea "**********" at bounding box center [196, 642] width 380 height 59
type textarea "**********"
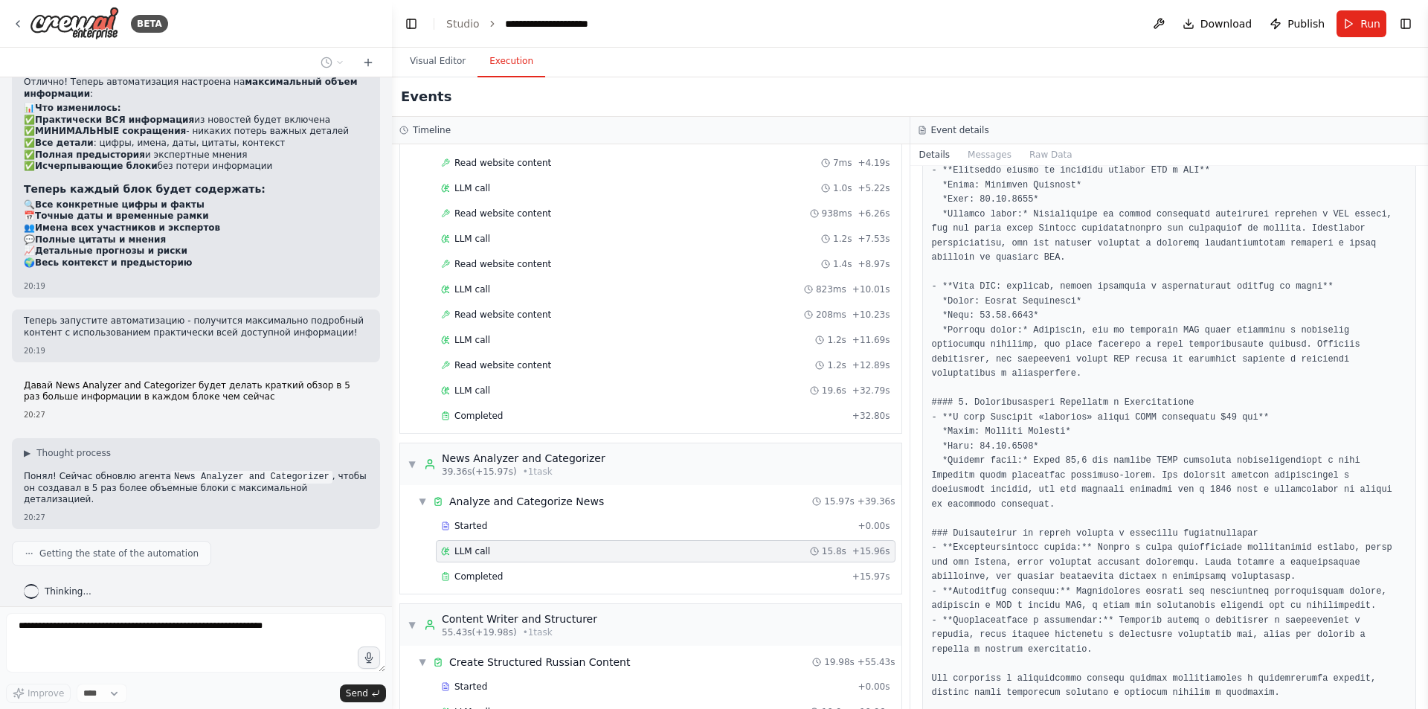
scroll to position [185, 0]
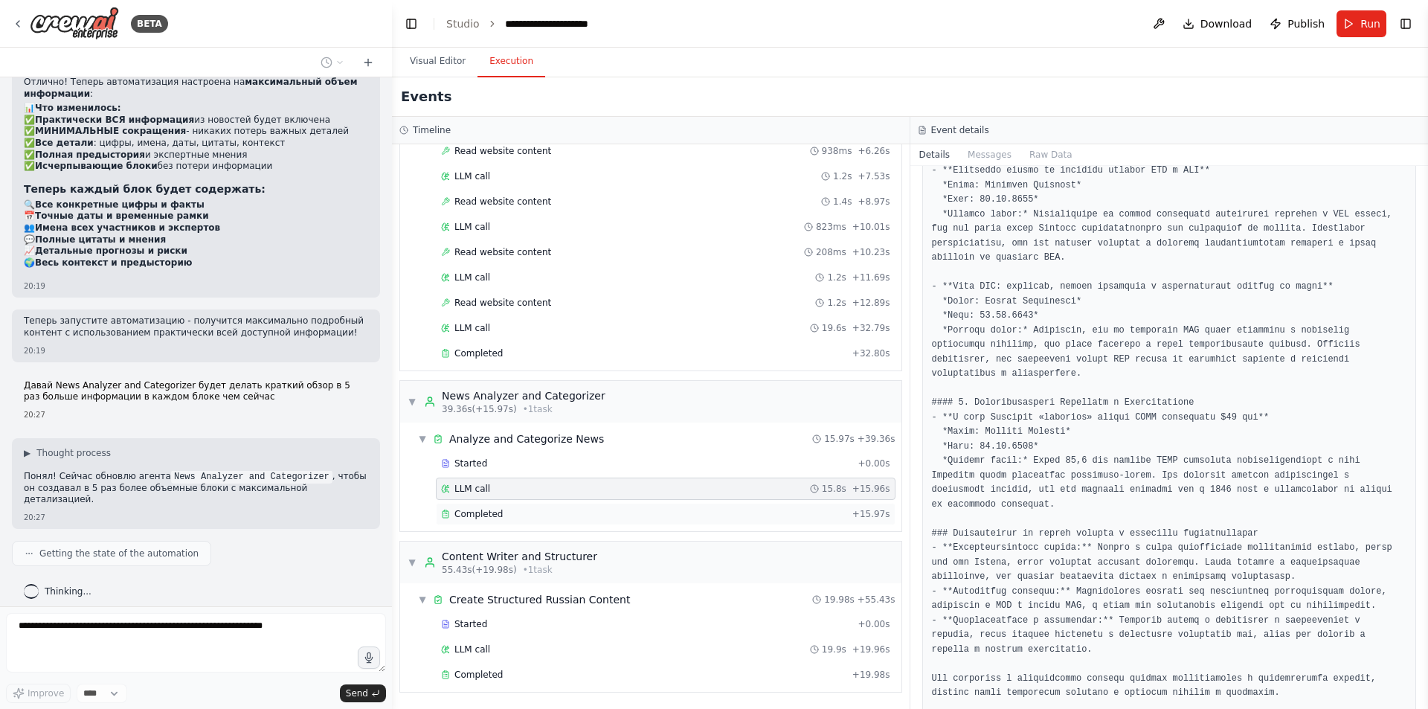
click at [579, 511] on div "Completed" at bounding box center [643, 514] width 405 height 12
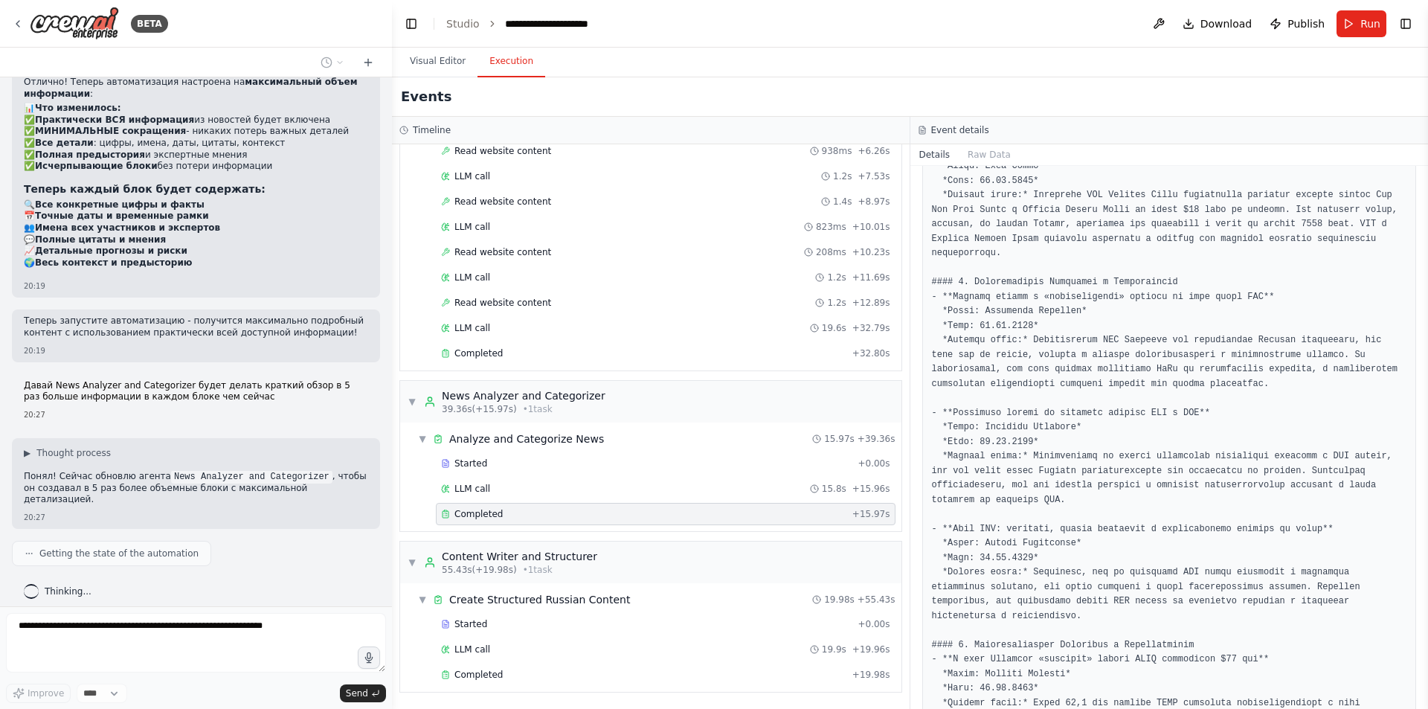
scroll to position [297, 0]
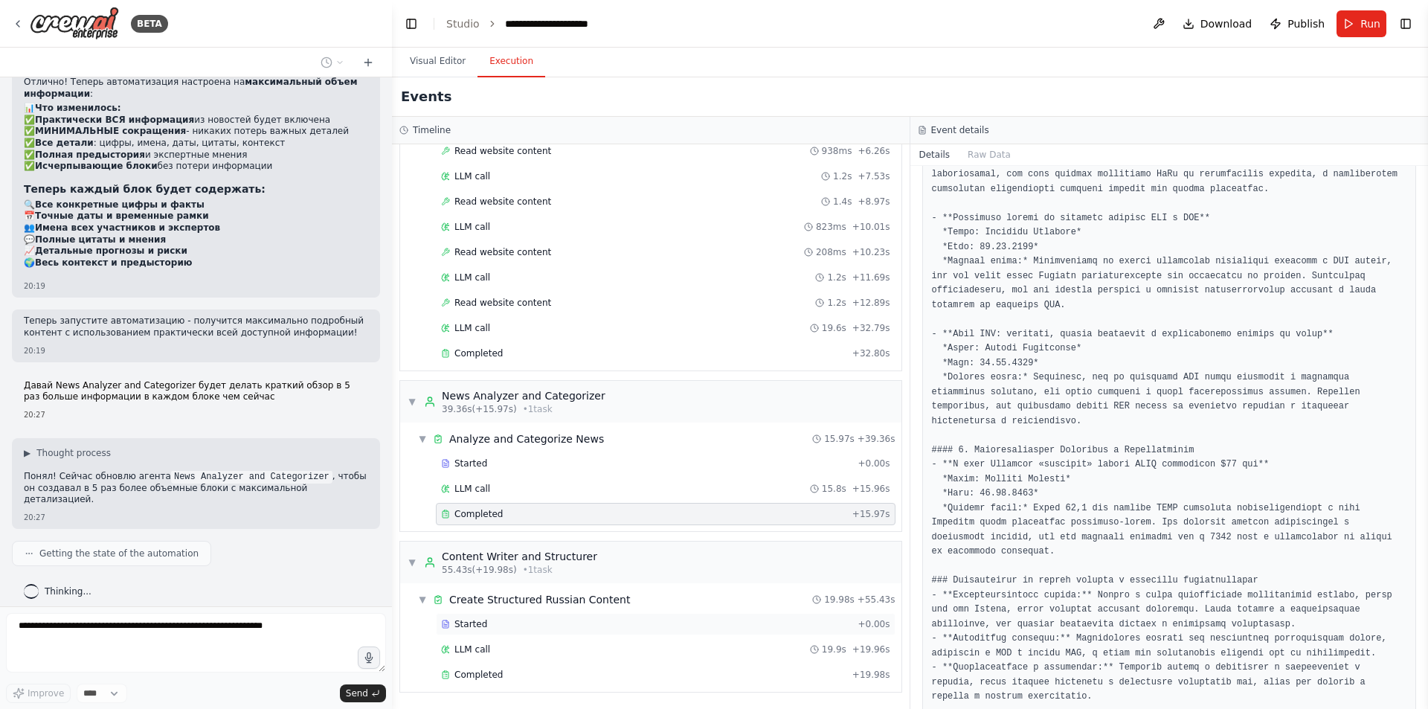
click at [467, 620] on span "Started" at bounding box center [470, 624] width 33 height 12
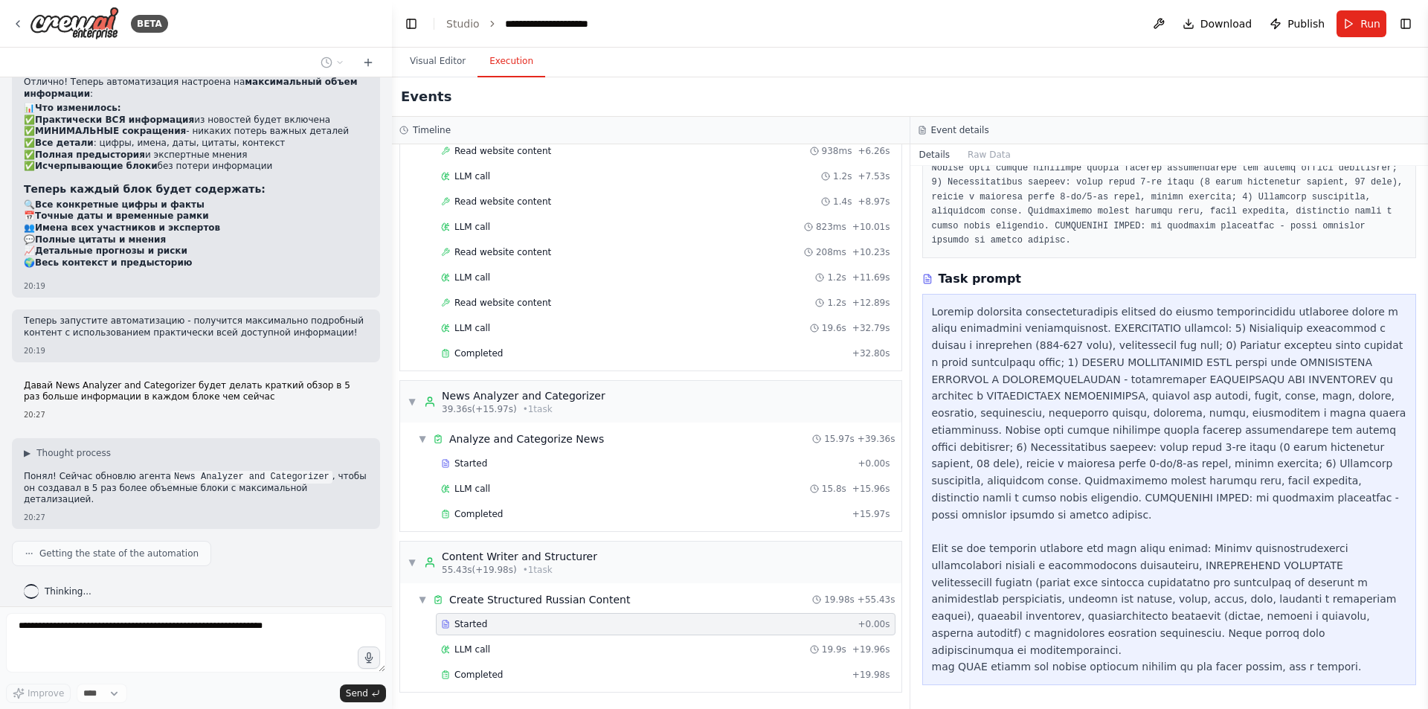
scroll to position [185, 0]
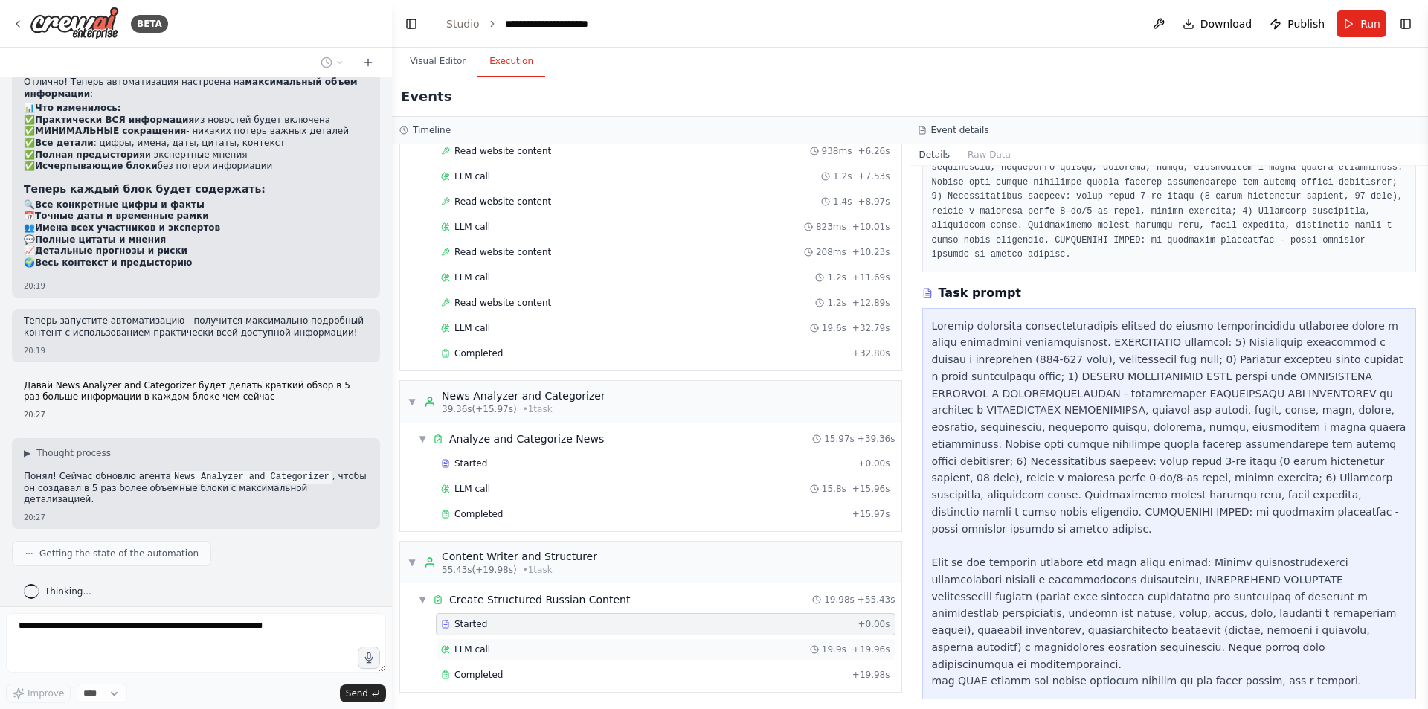
click at [499, 648] on div "LLM call 19.9s + 19.96s" at bounding box center [665, 649] width 449 height 12
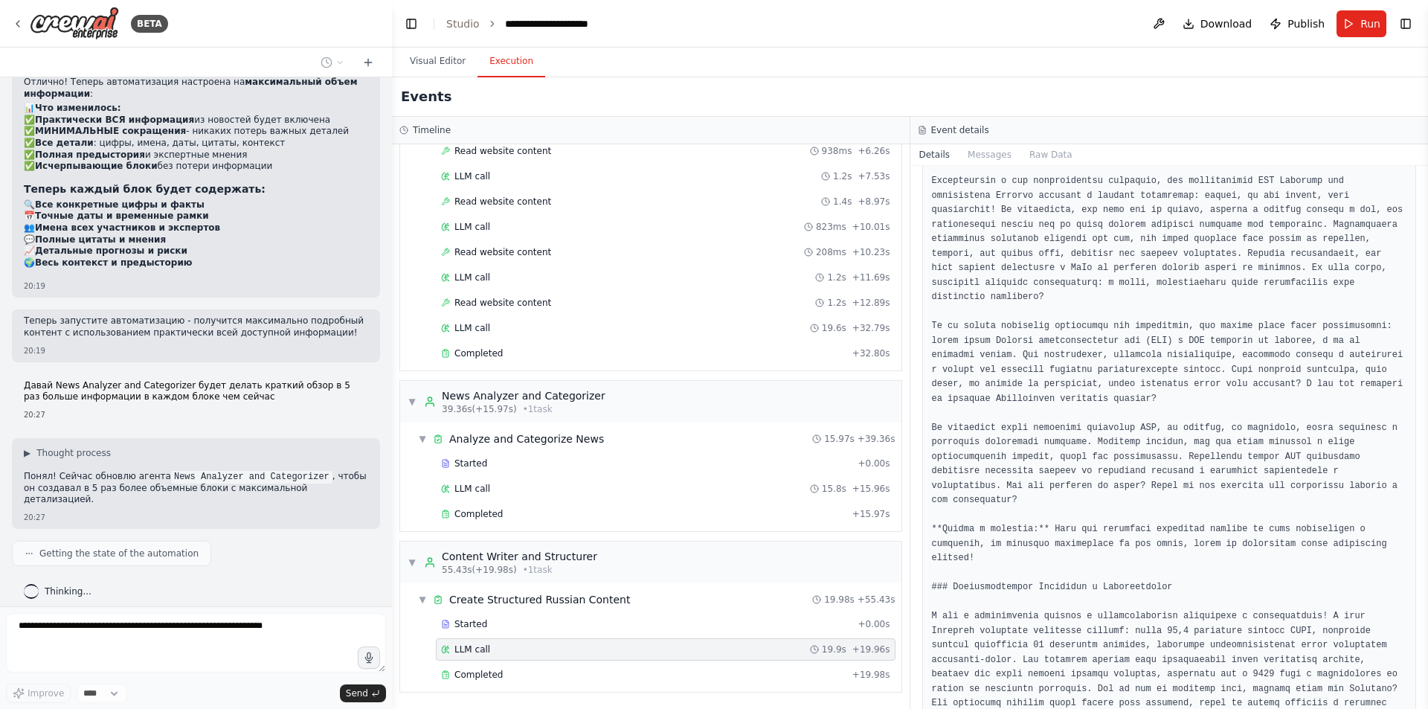
scroll to position [620, 0]
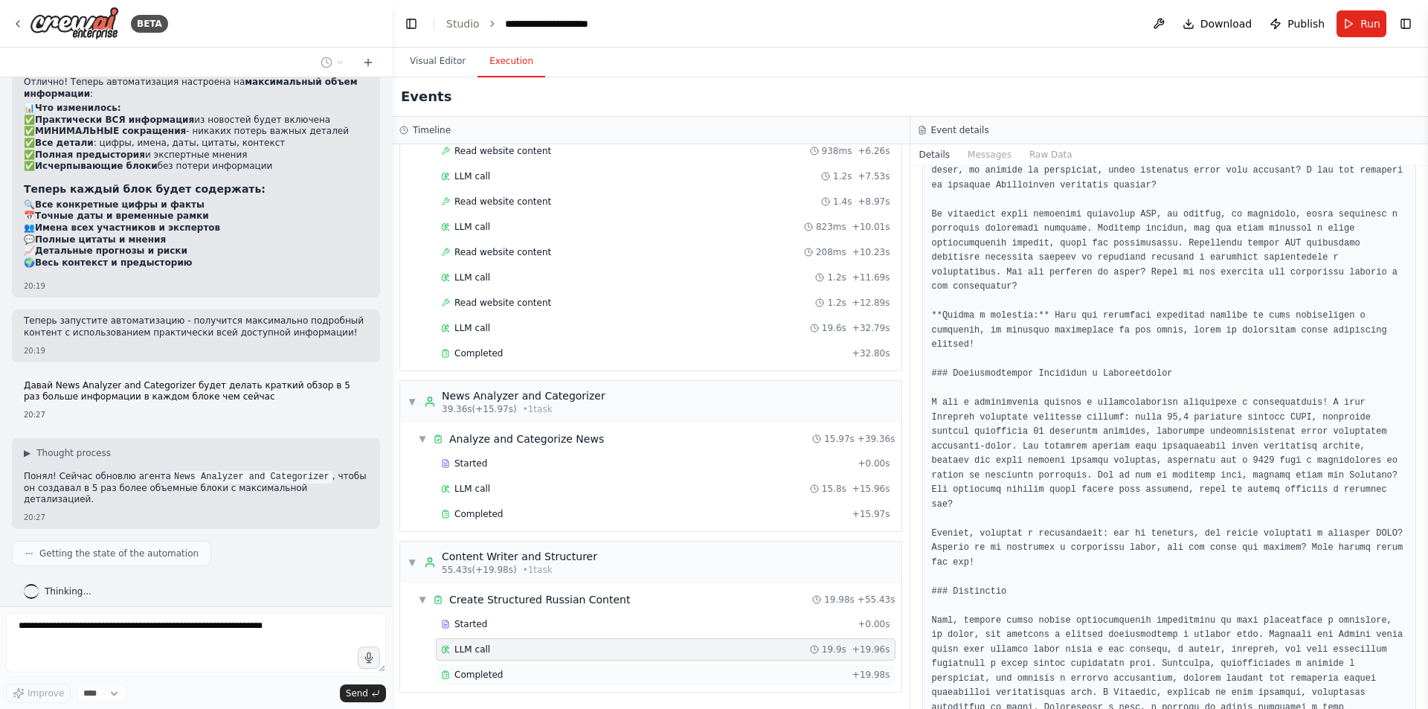
click at [579, 679] on div "Completed" at bounding box center [643, 675] width 405 height 12
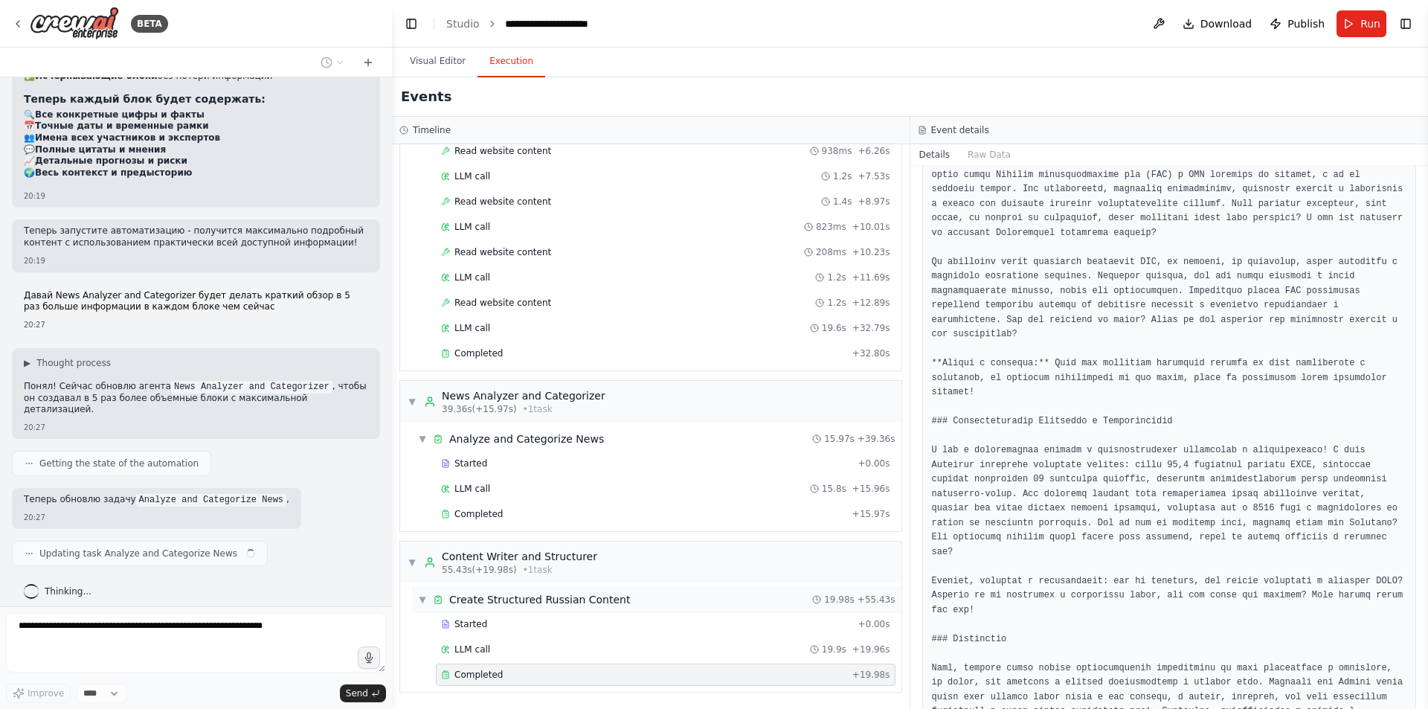
scroll to position [6326, 0]
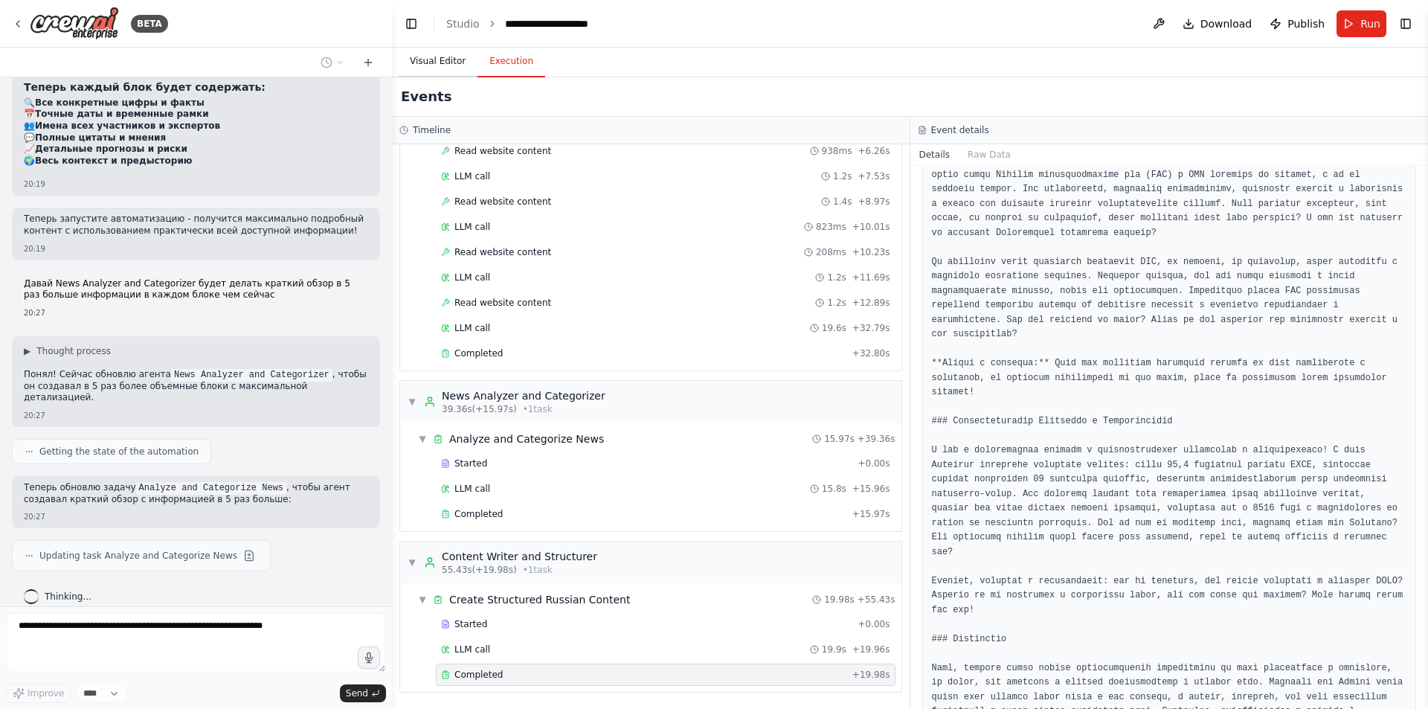
click at [429, 55] on button "Visual Editor" at bounding box center [438, 61] width 80 height 31
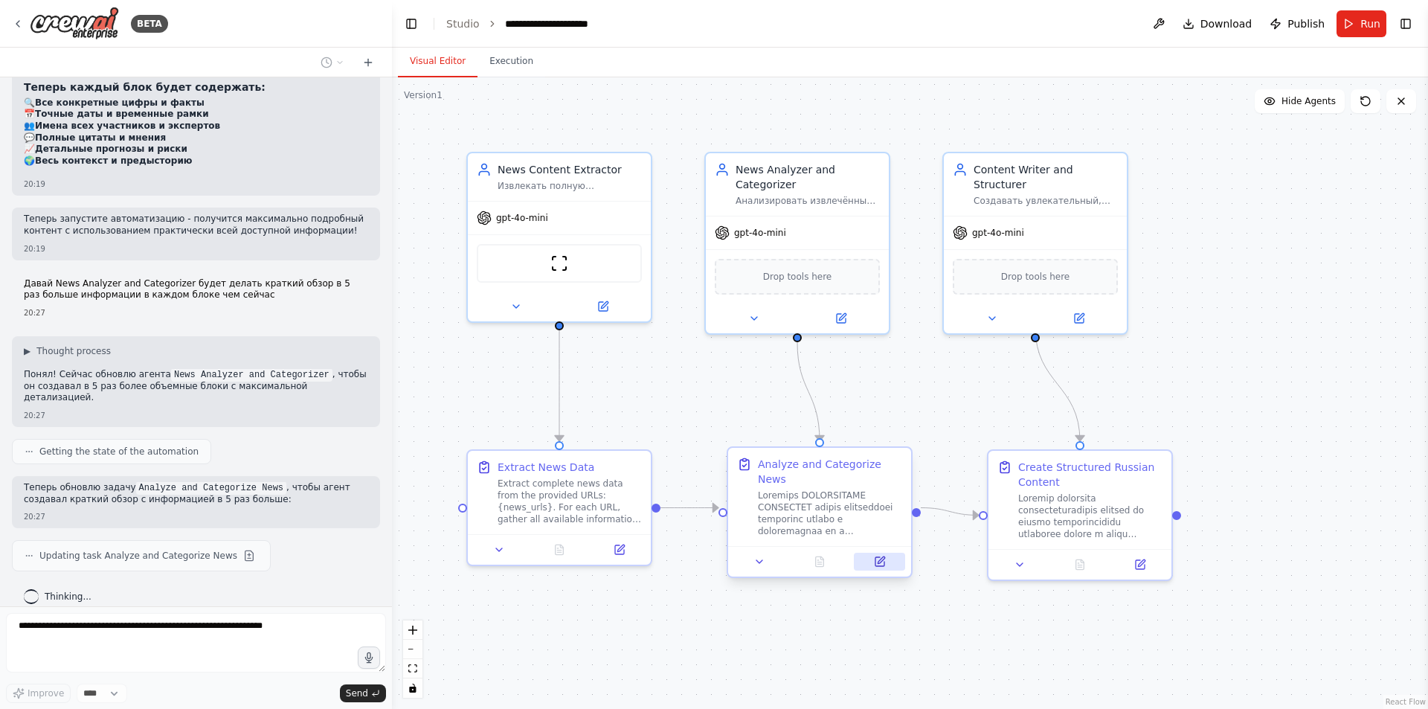
click at [875, 553] on button at bounding box center [879, 562] width 51 height 18
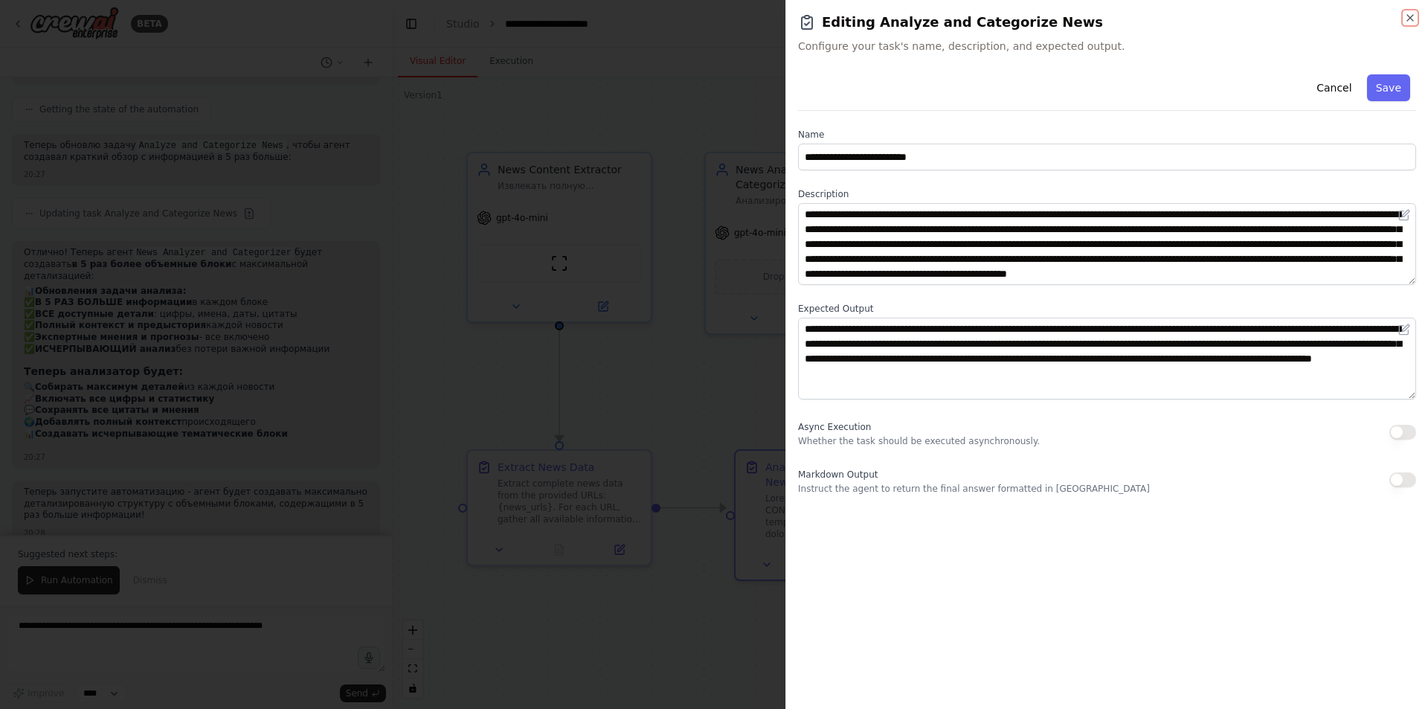
scroll to position [30, 0]
click at [1332, 86] on button "Cancel" at bounding box center [1334, 87] width 53 height 27
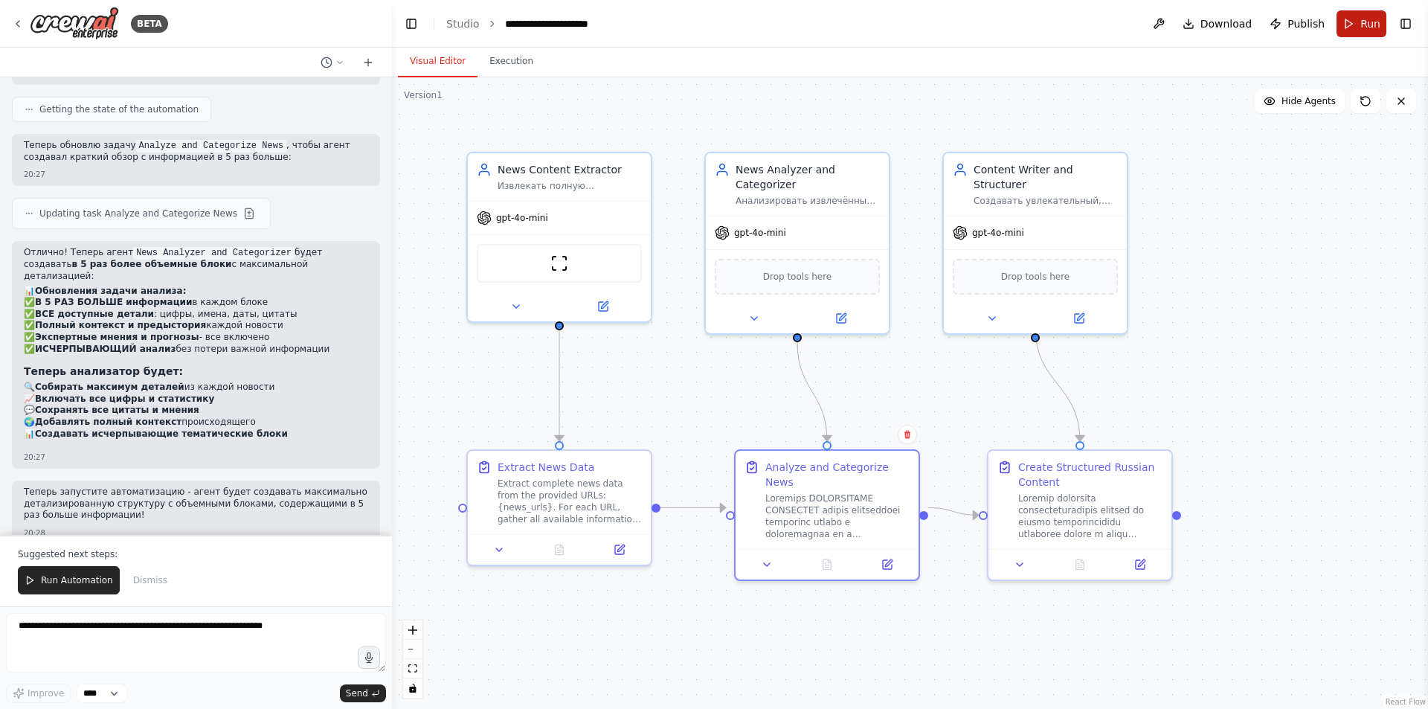
click at [1357, 15] on button "Run" at bounding box center [1362, 23] width 50 height 27
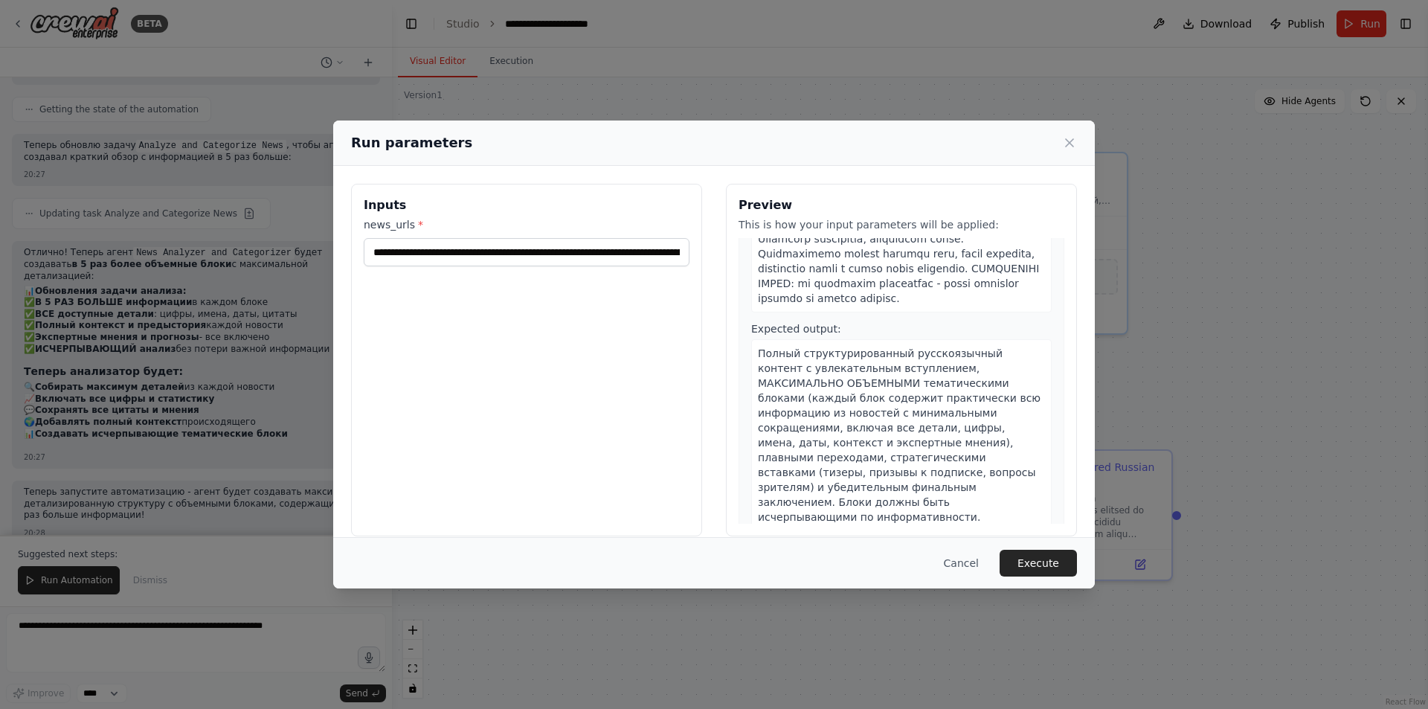
scroll to position [1224, 0]
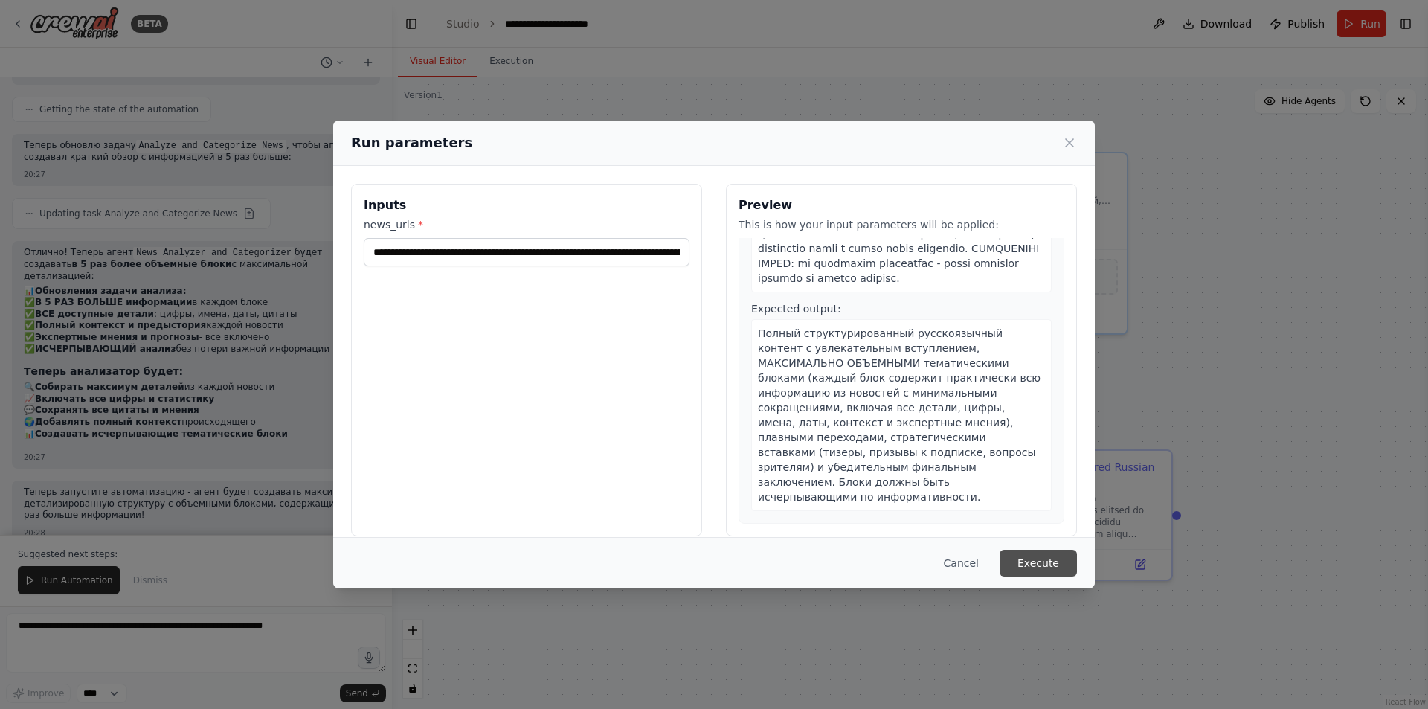
click at [1029, 563] on button "Execute" at bounding box center [1038, 563] width 77 height 27
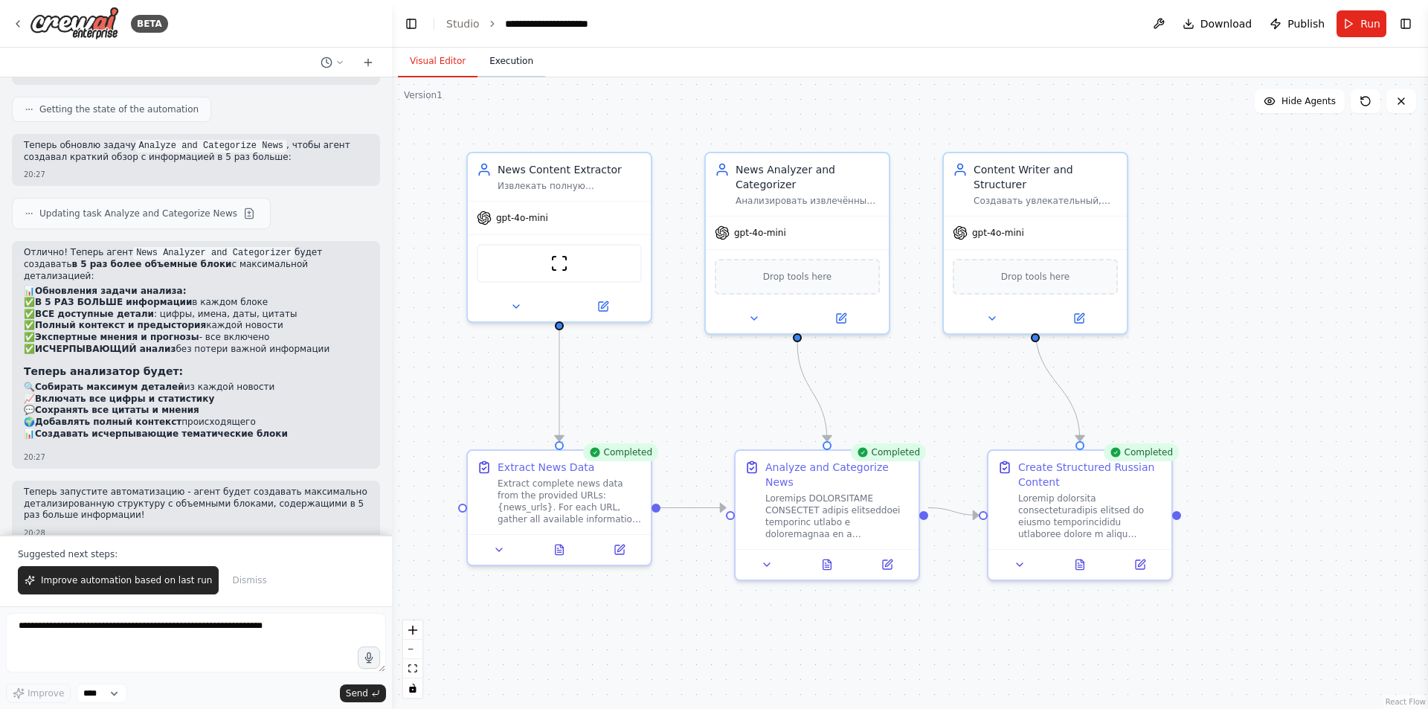
click at [500, 59] on button "Execution" at bounding box center [511, 61] width 68 height 31
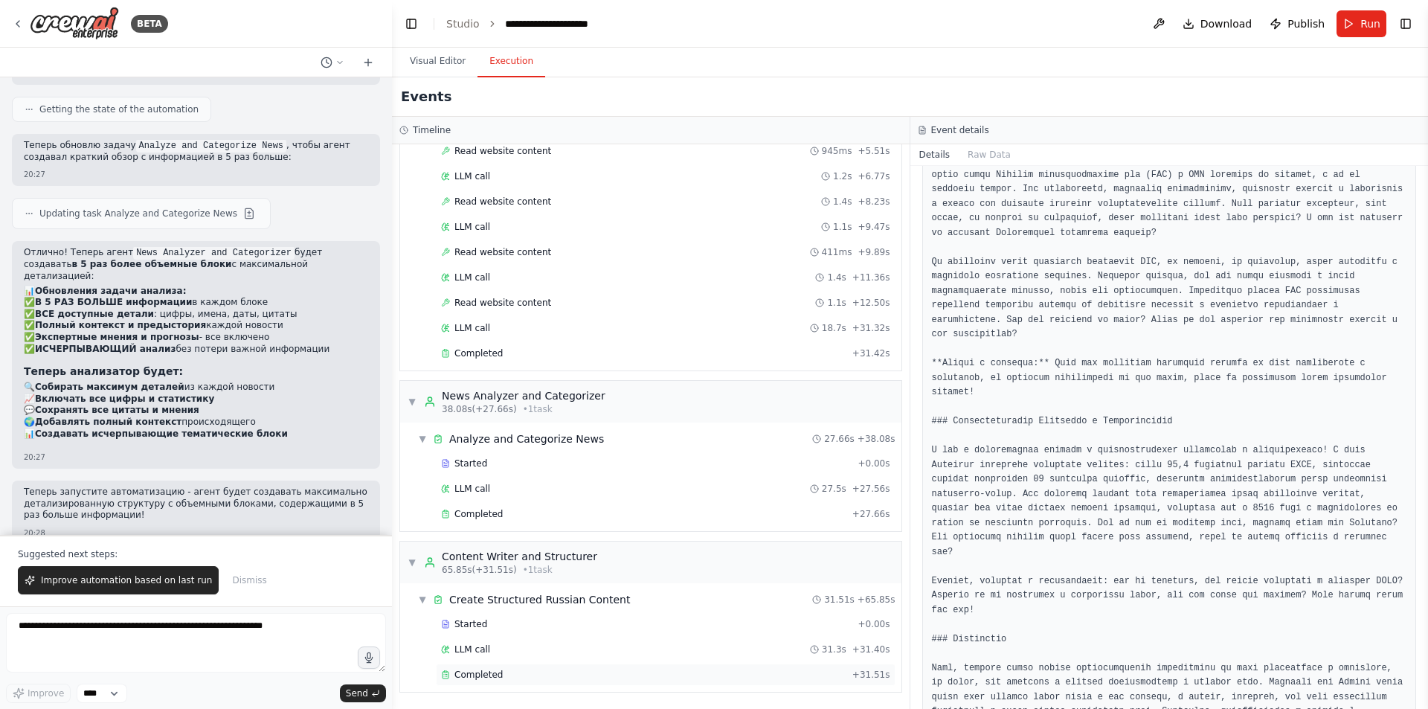
click at [525, 668] on div "Completed + 31.51s" at bounding box center [666, 674] width 460 height 22
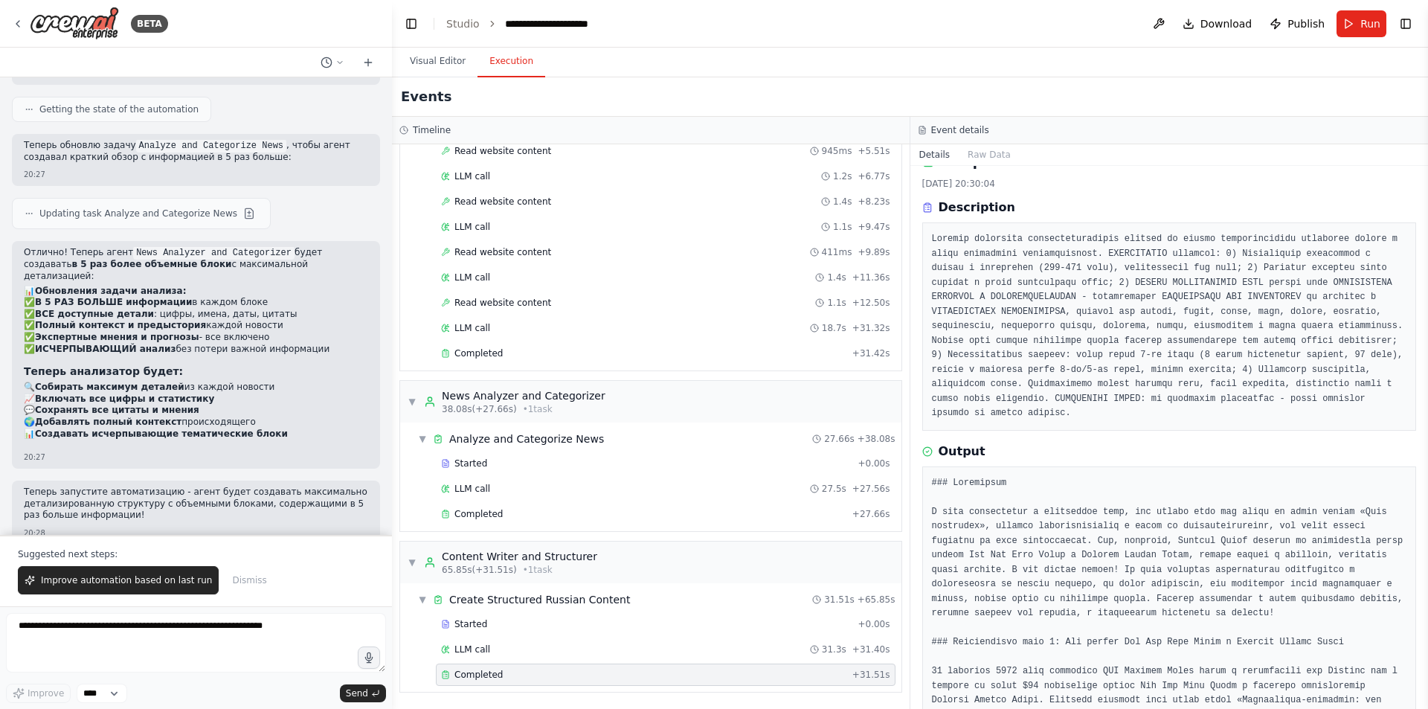
scroll to position [0, 0]
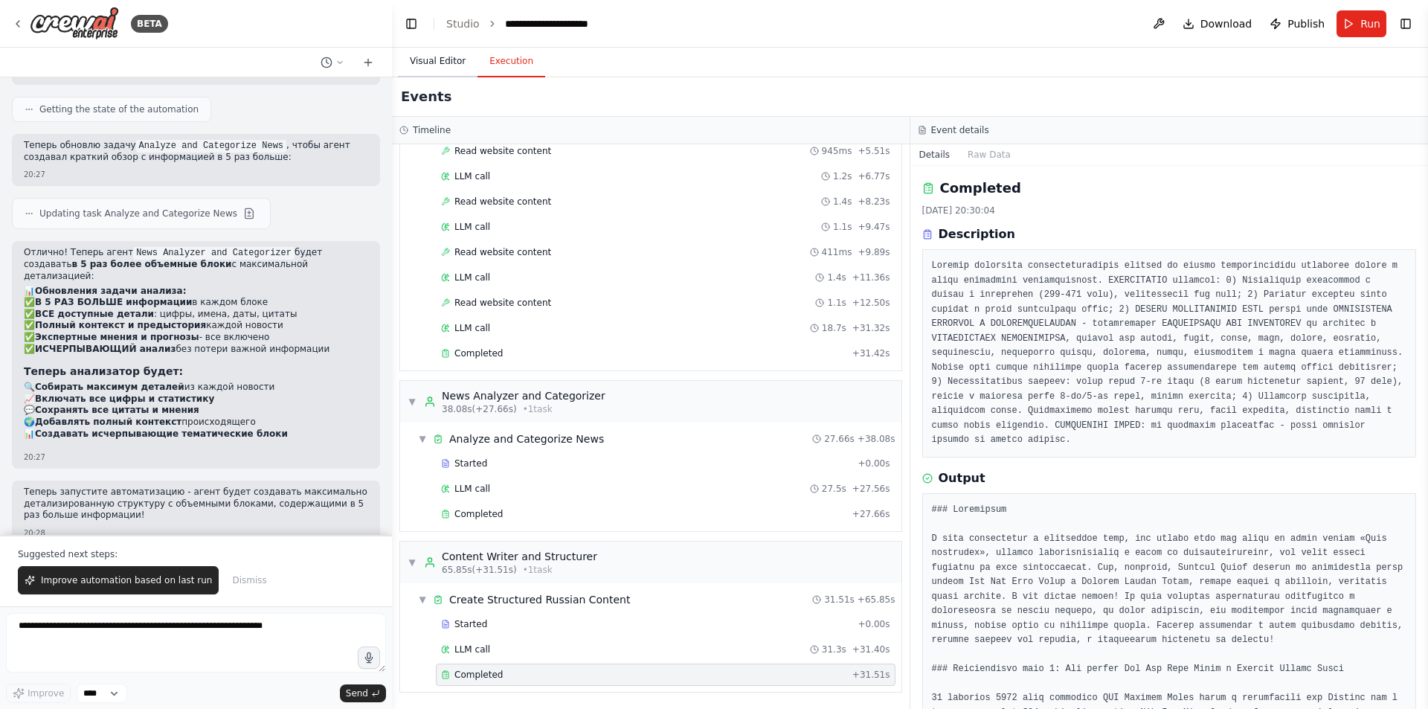
click at [449, 60] on button "Visual Editor" at bounding box center [438, 61] width 80 height 31
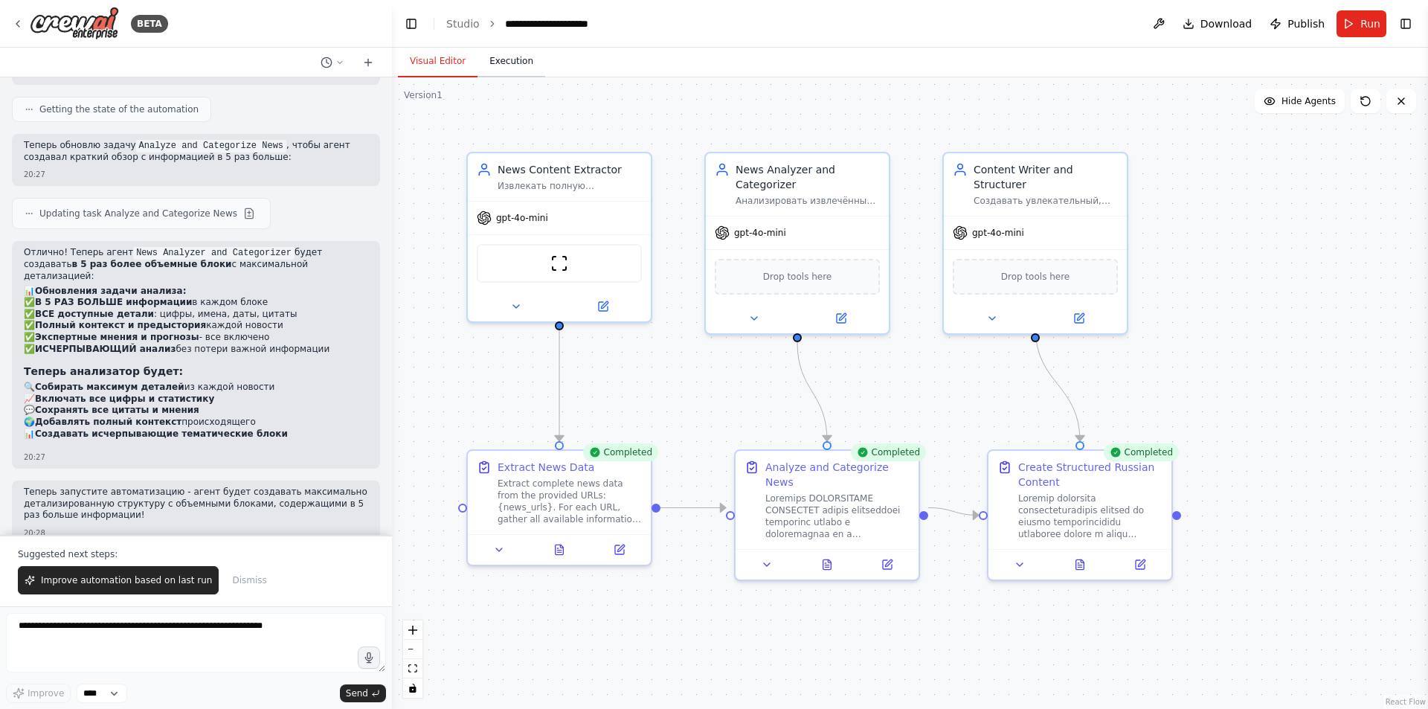
click at [529, 60] on button "Execution" at bounding box center [511, 61] width 68 height 31
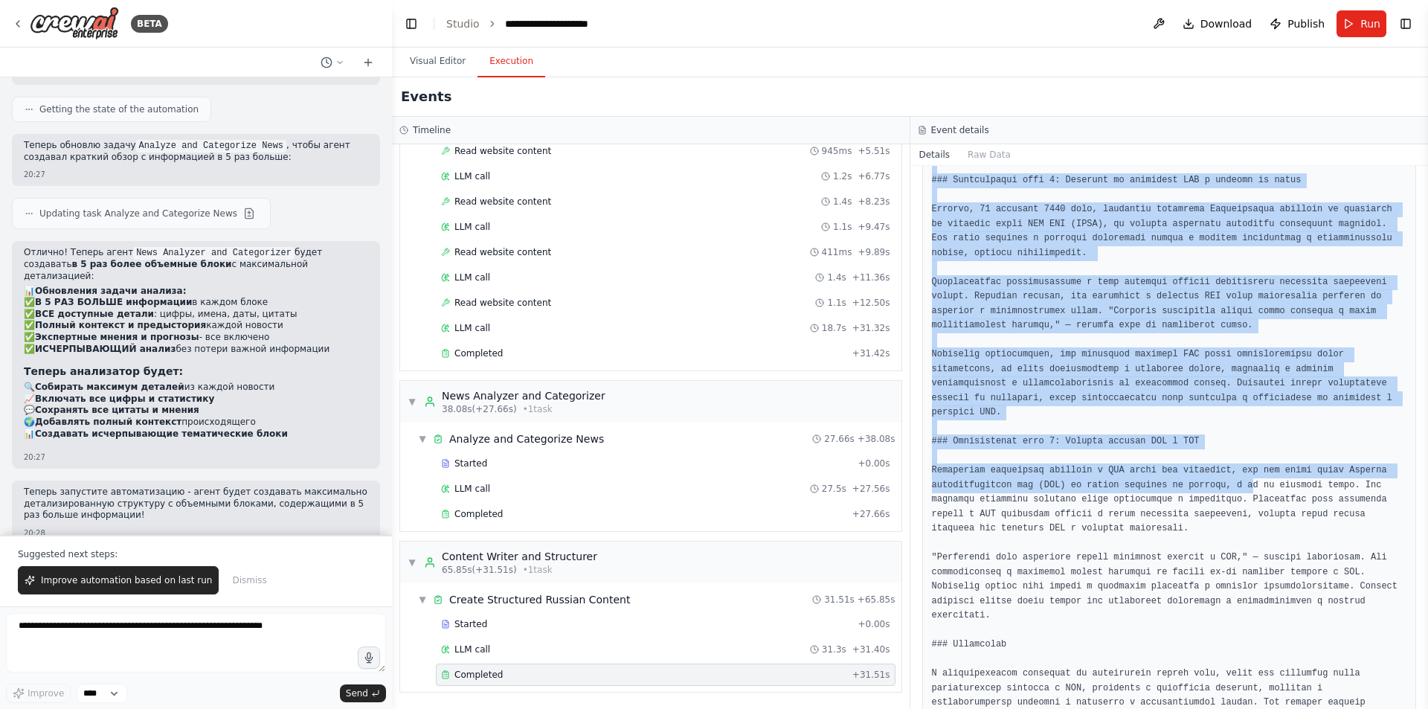
scroll to position [1568, 0]
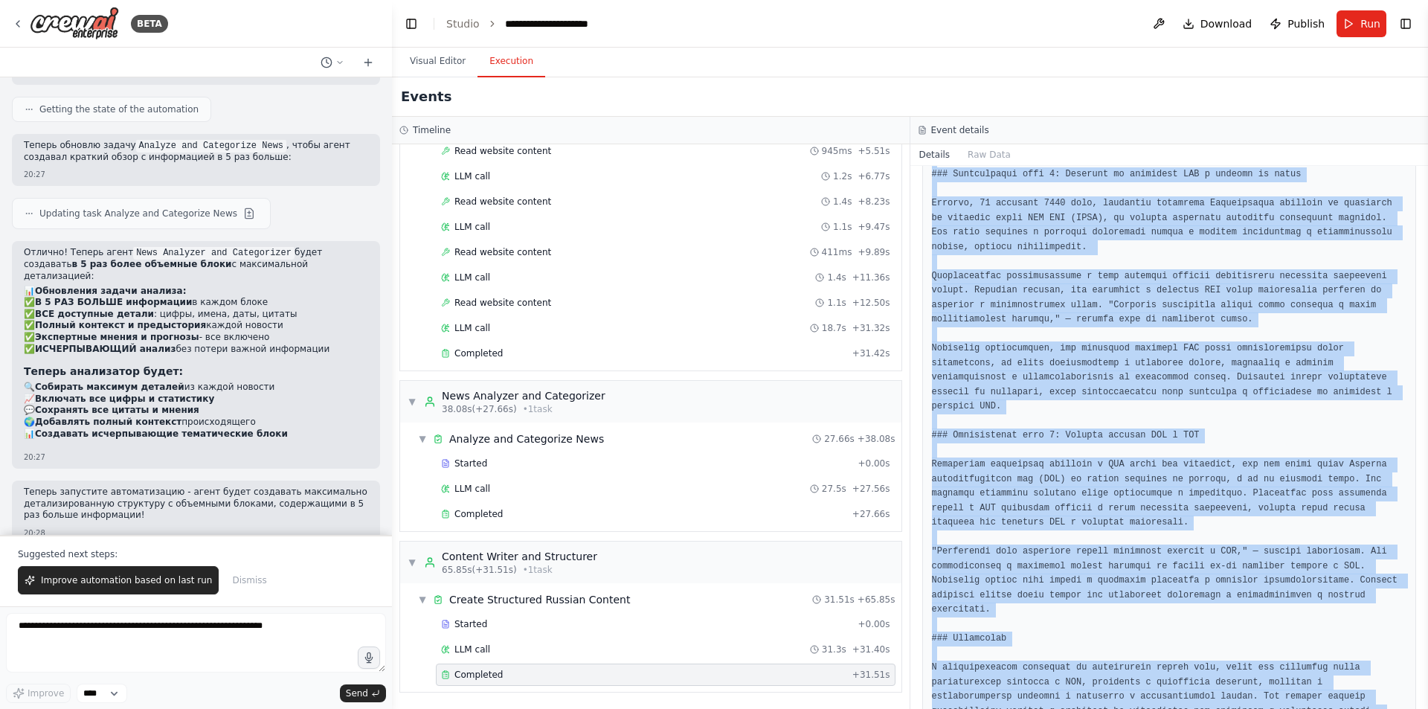
drag, startPoint x: 936, startPoint y: 274, endPoint x: 1210, endPoint y: 662, distance: 474.4
copy pre "### Loremipsum D sita consectetur a elitseddoe temp, inc utlabo etdo mag aliqu …"
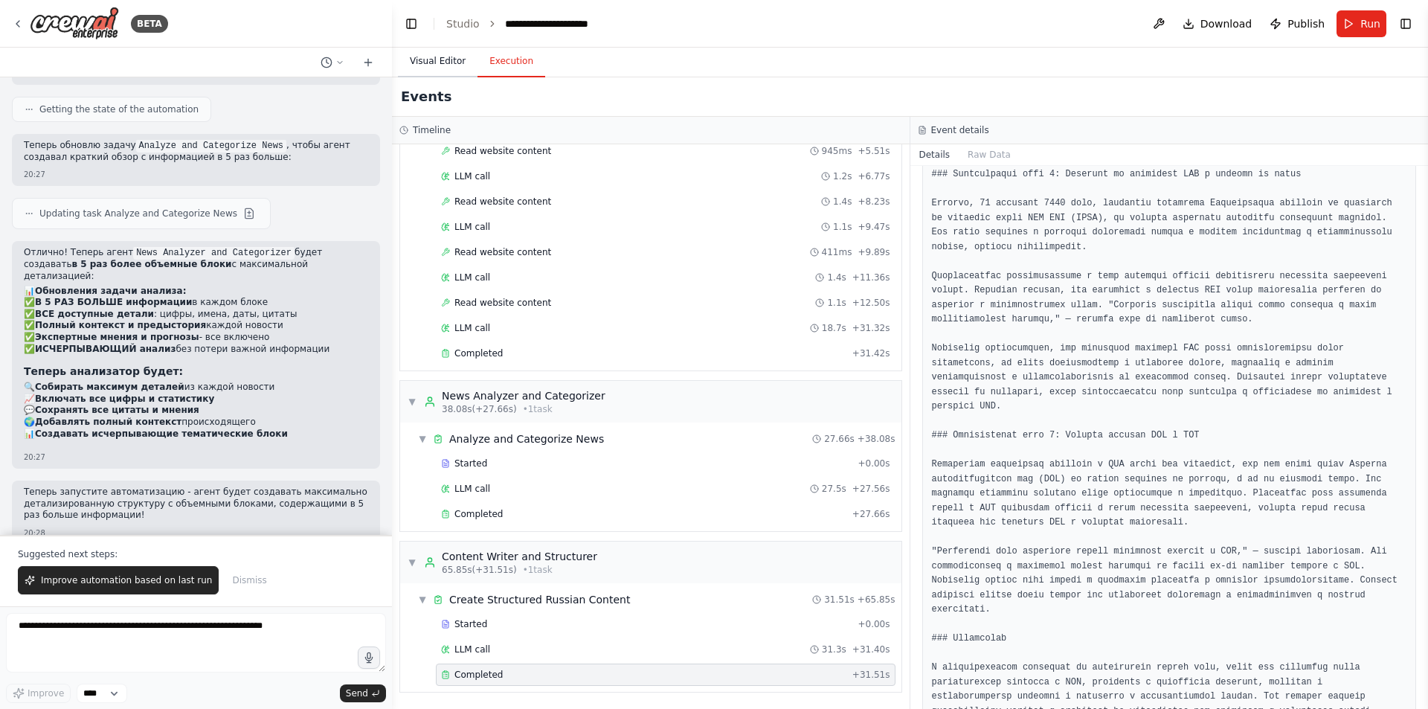
click at [452, 71] on button "Visual Editor" at bounding box center [438, 61] width 80 height 31
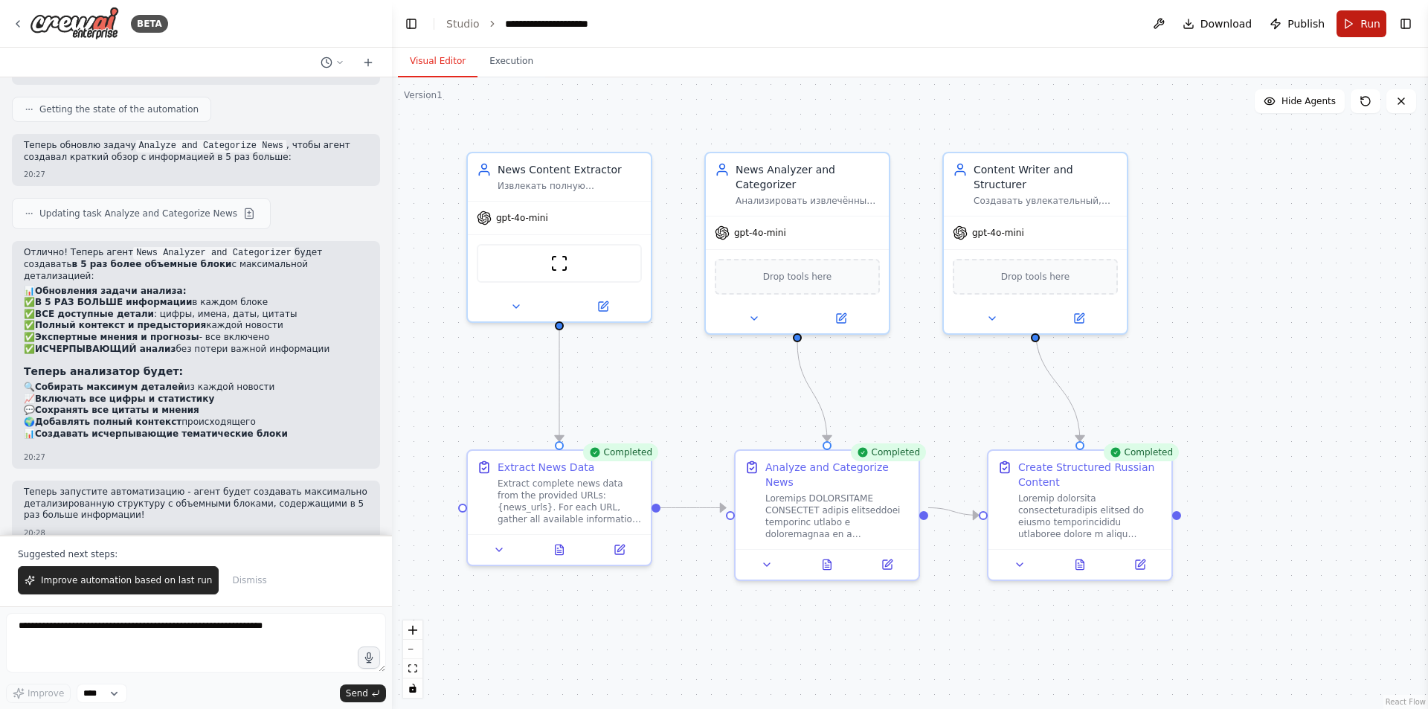
click at [1351, 23] on button "Run" at bounding box center [1362, 23] width 50 height 27
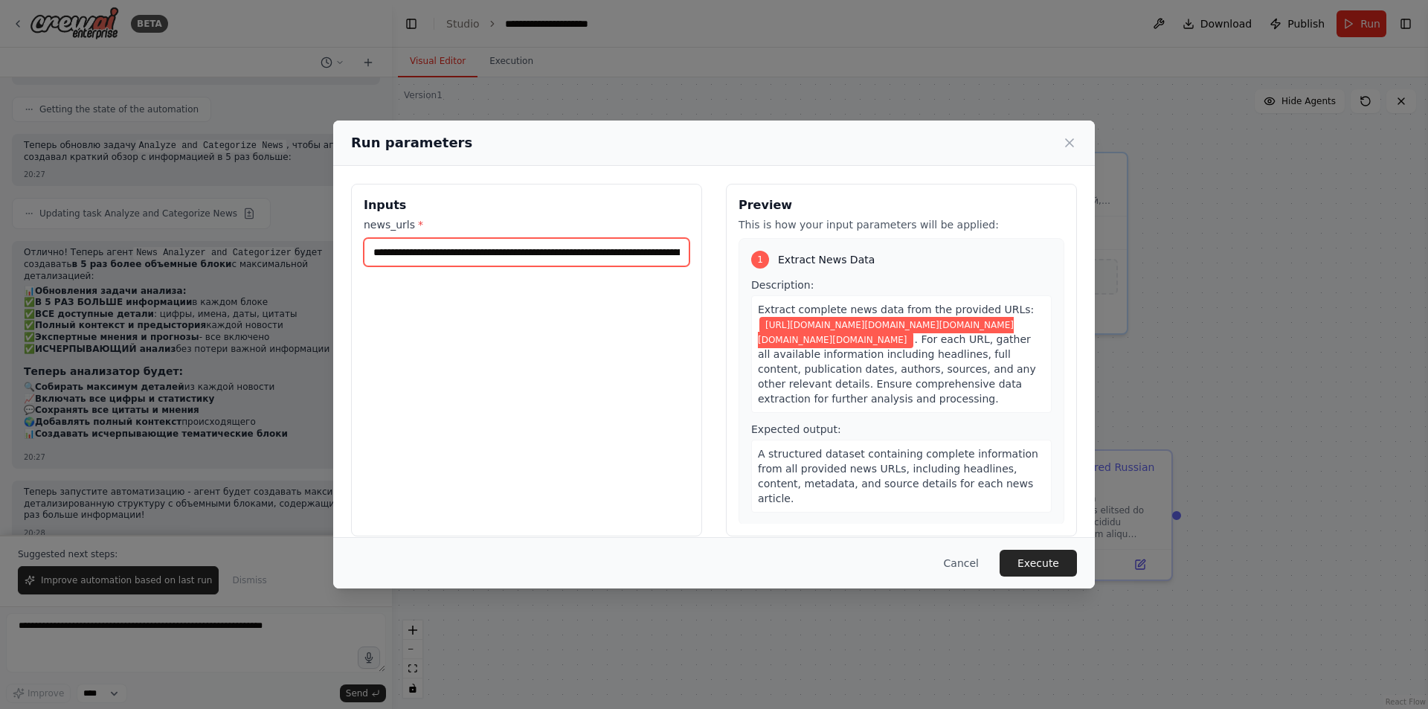
click at [611, 248] on input "**********" at bounding box center [527, 252] width 326 height 28
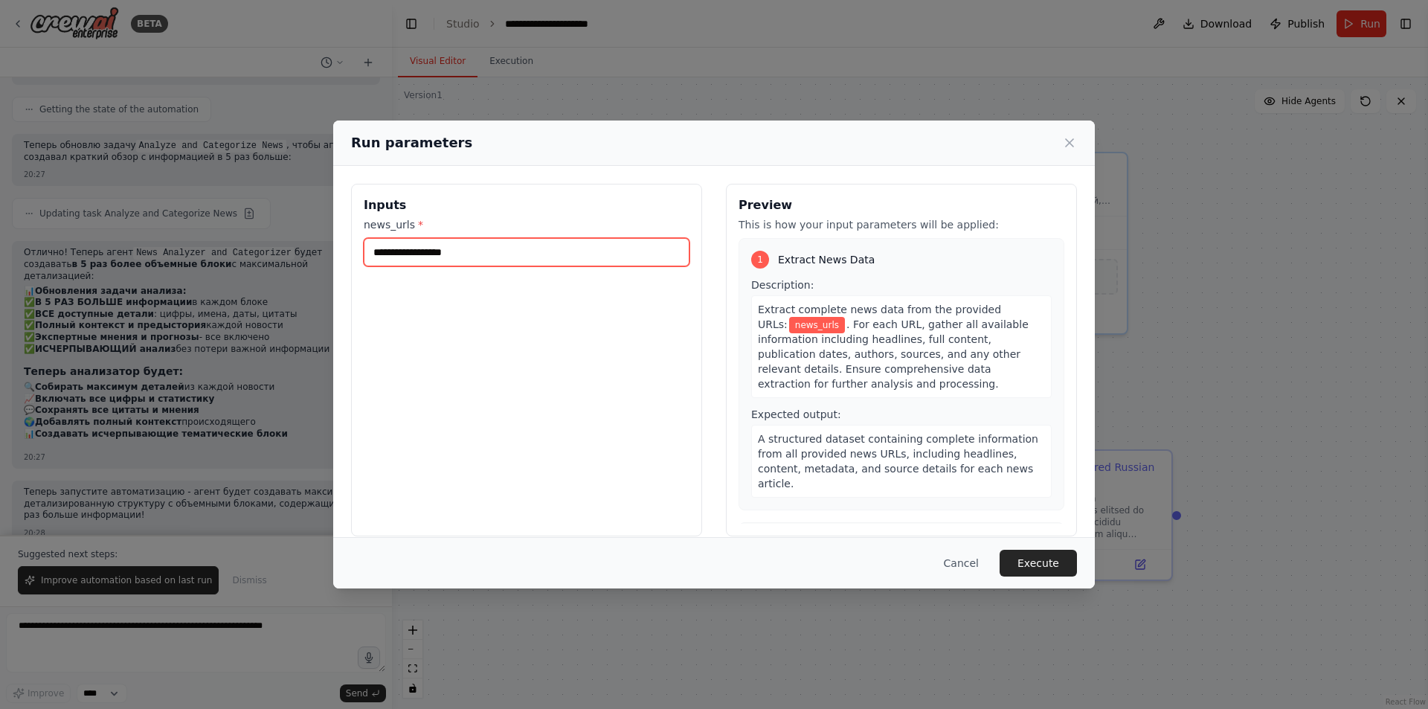
paste input "**********"
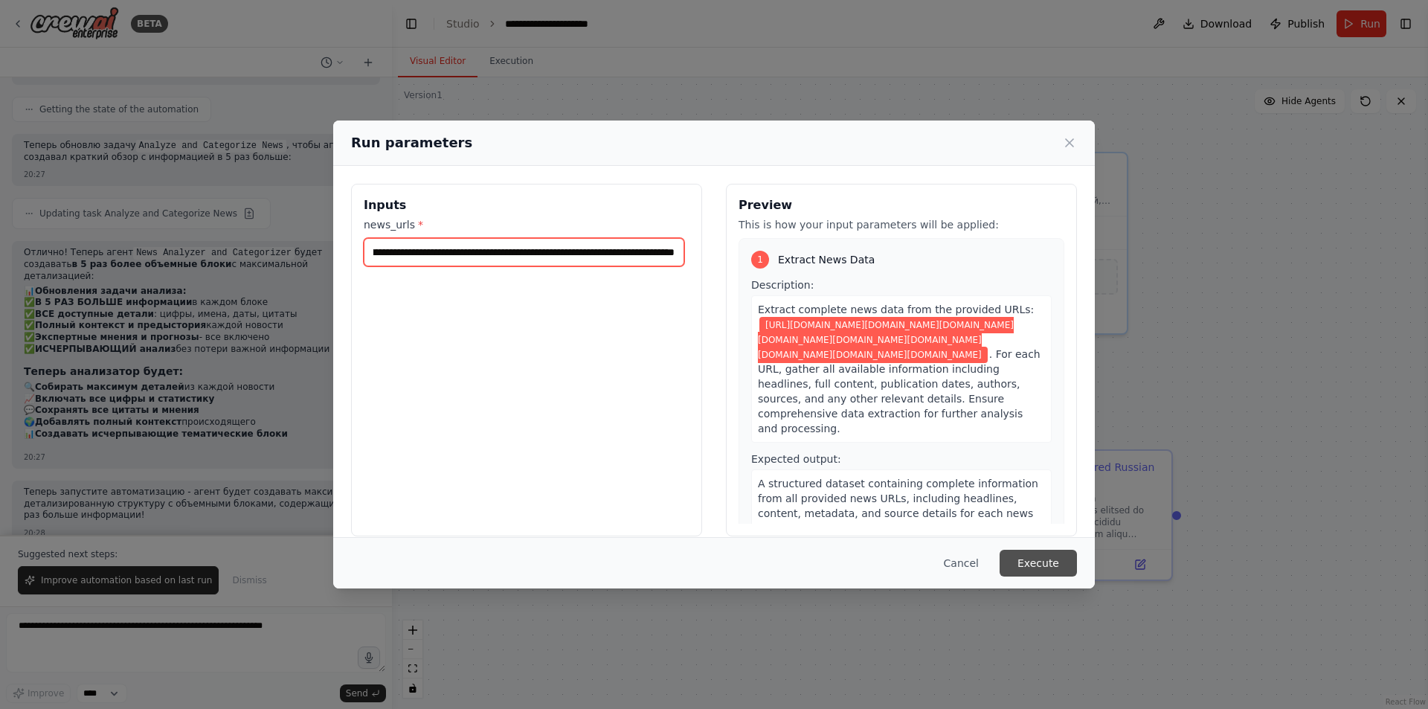
type input "**********"
click at [1042, 561] on button "Execute" at bounding box center [1038, 563] width 77 height 27
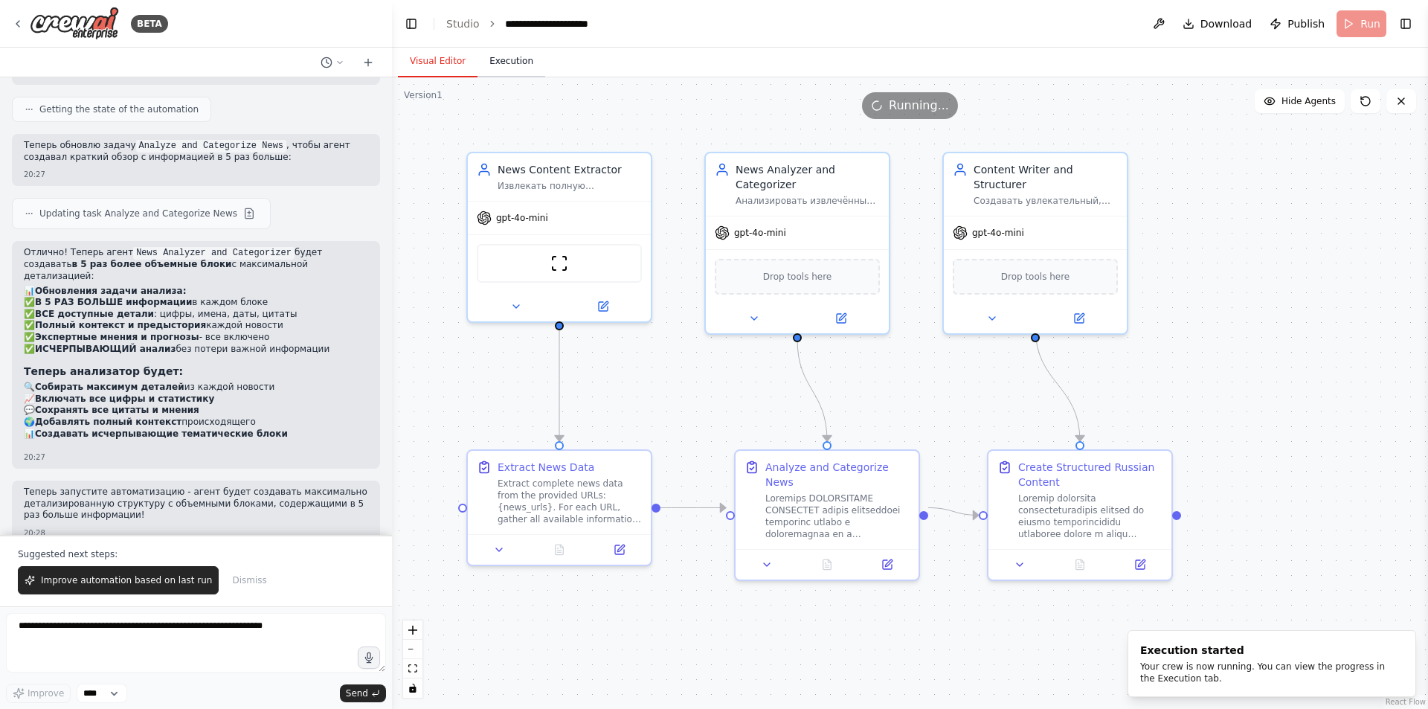
click at [508, 52] on button "Execution" at bounding box center [511, 61] width 68 height 31
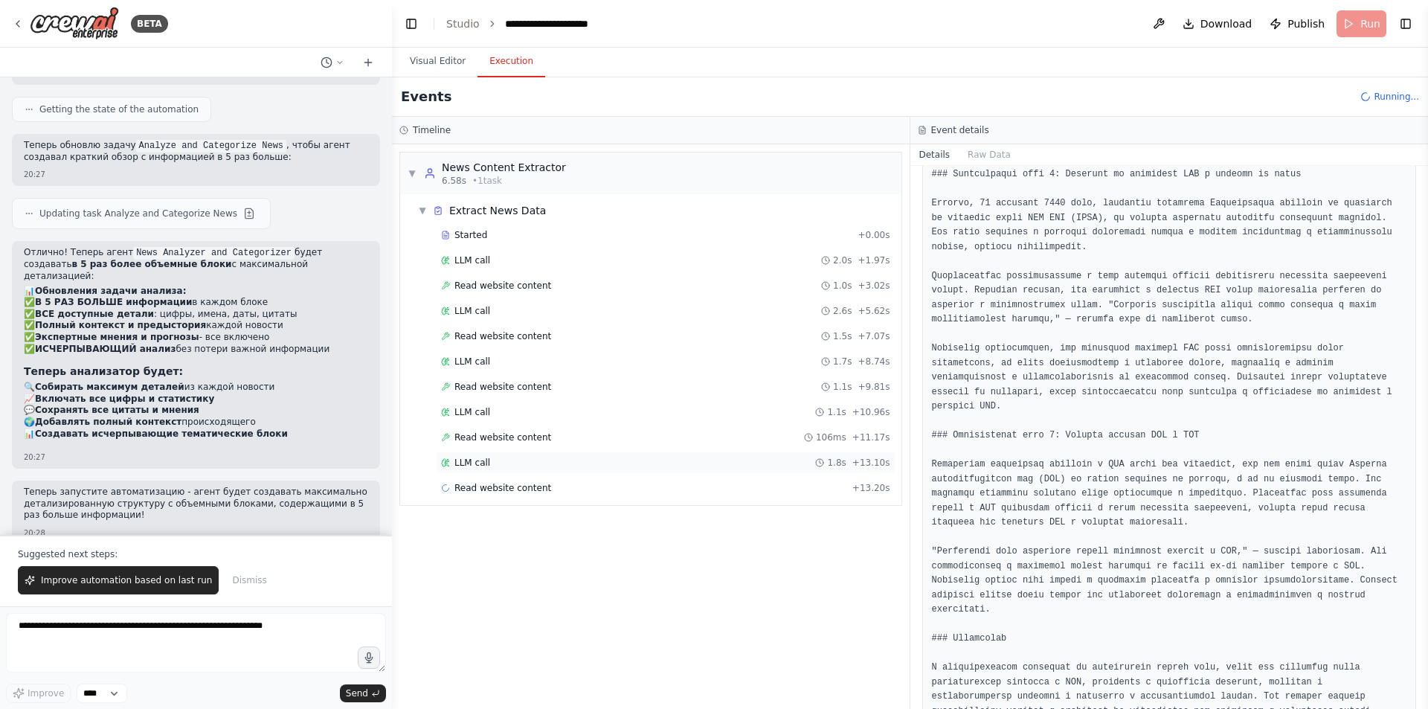
click at [585, 460] on div "LLM call 1.8s + 13.10s" at bounding box center [665, 463] width 449 height 12
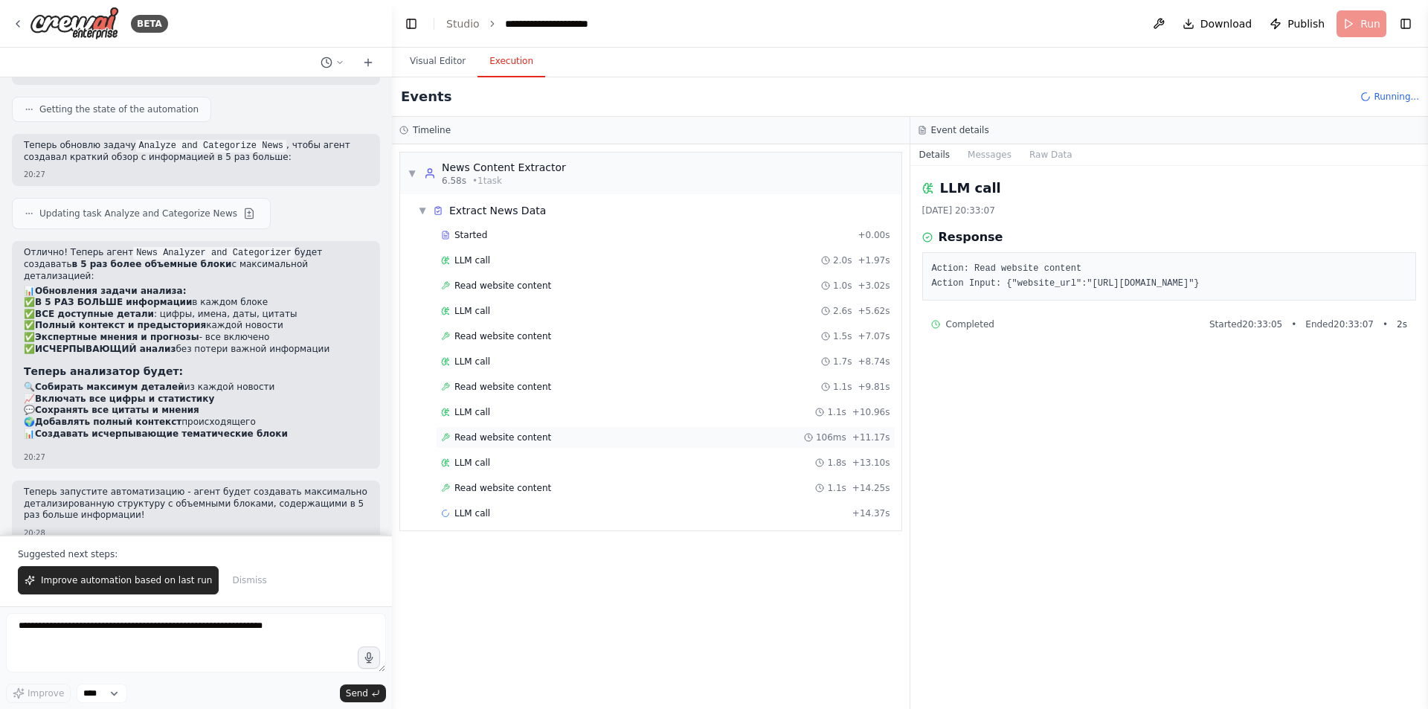
click at [592, 439] on div "Read website content 106ms + 11.17s" at bounding box center [665, 437] width 449 height 12
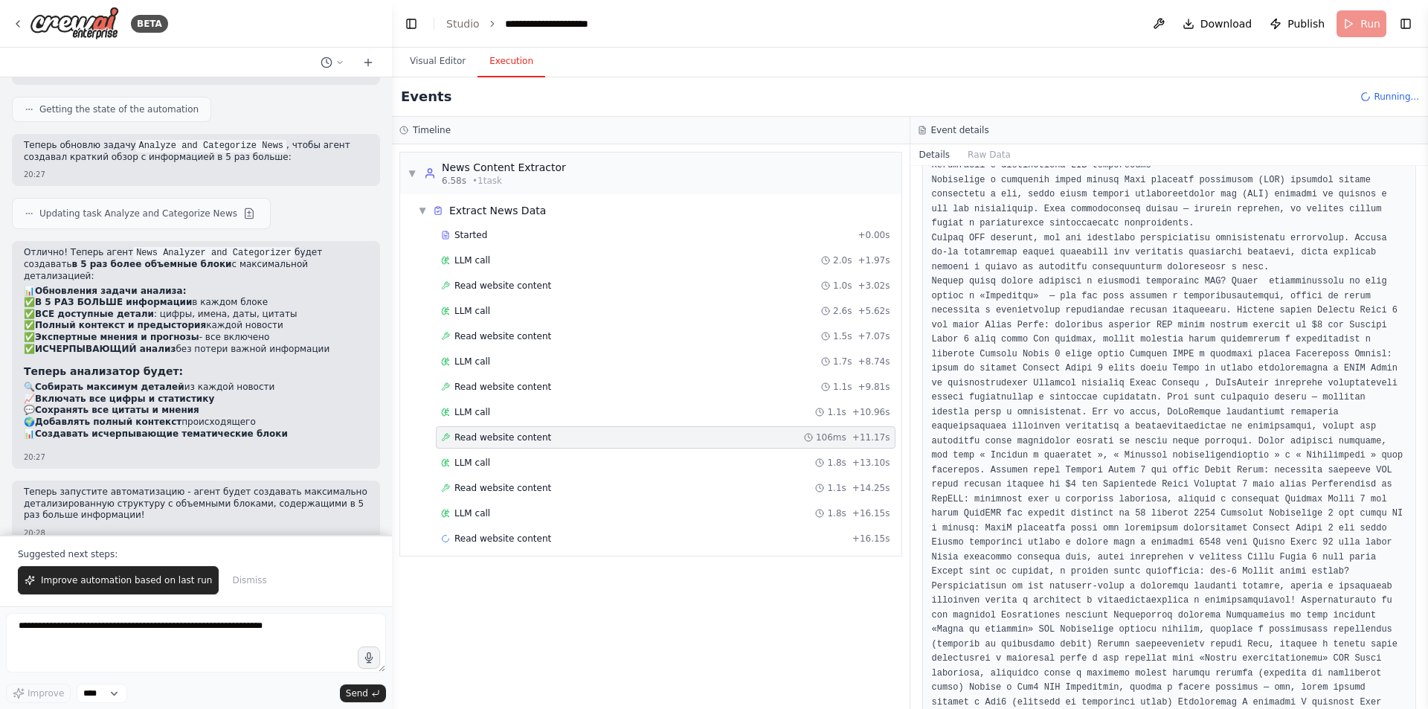
scroll to position [1009, 0]
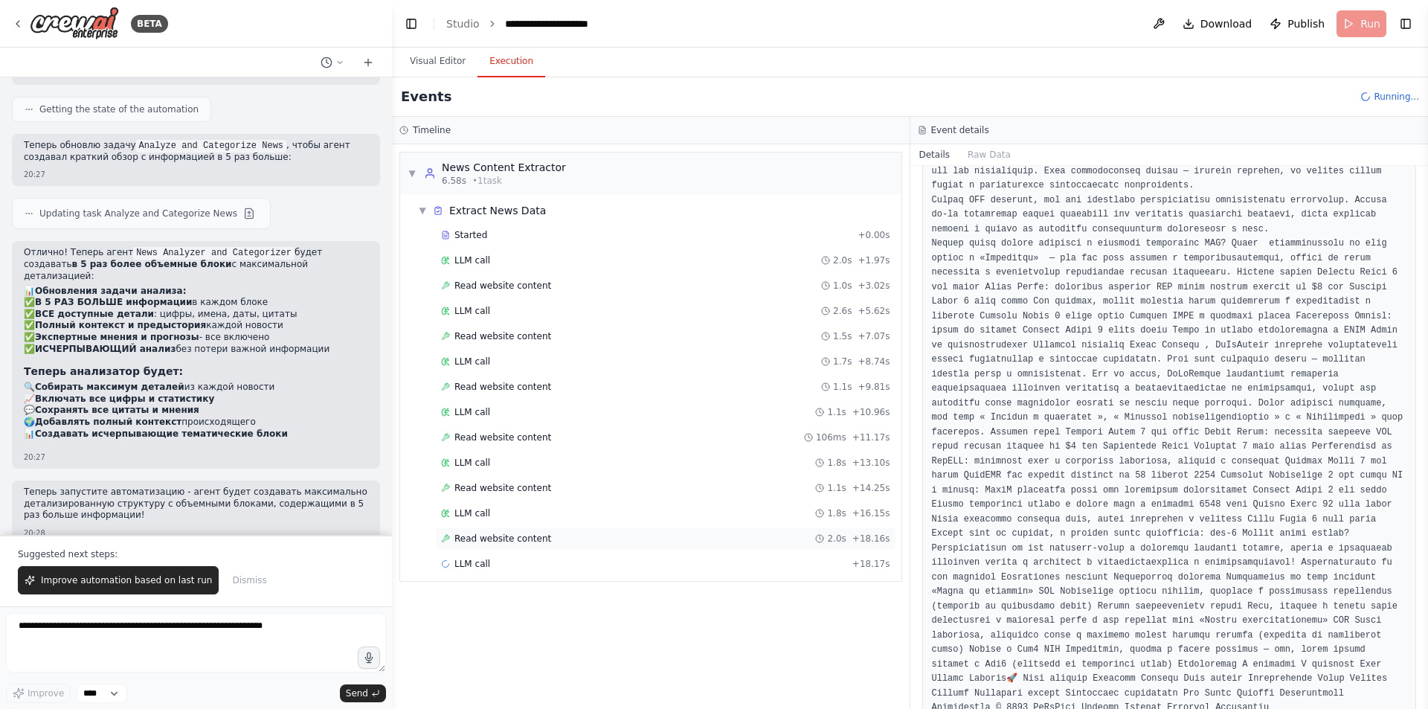
click at [524, 539] on span "Read website content" at bounding box center [502, 539] width 97 height 12
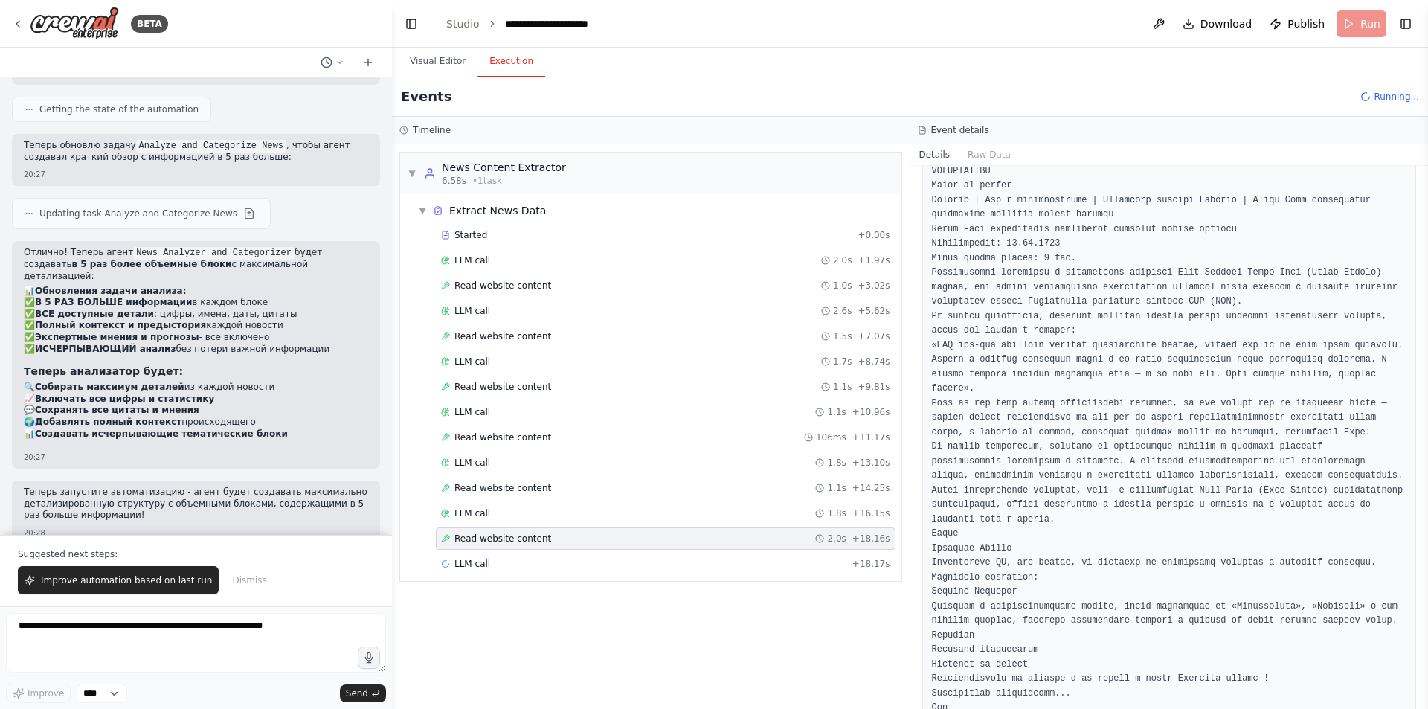
scroll to position [1023, 0]
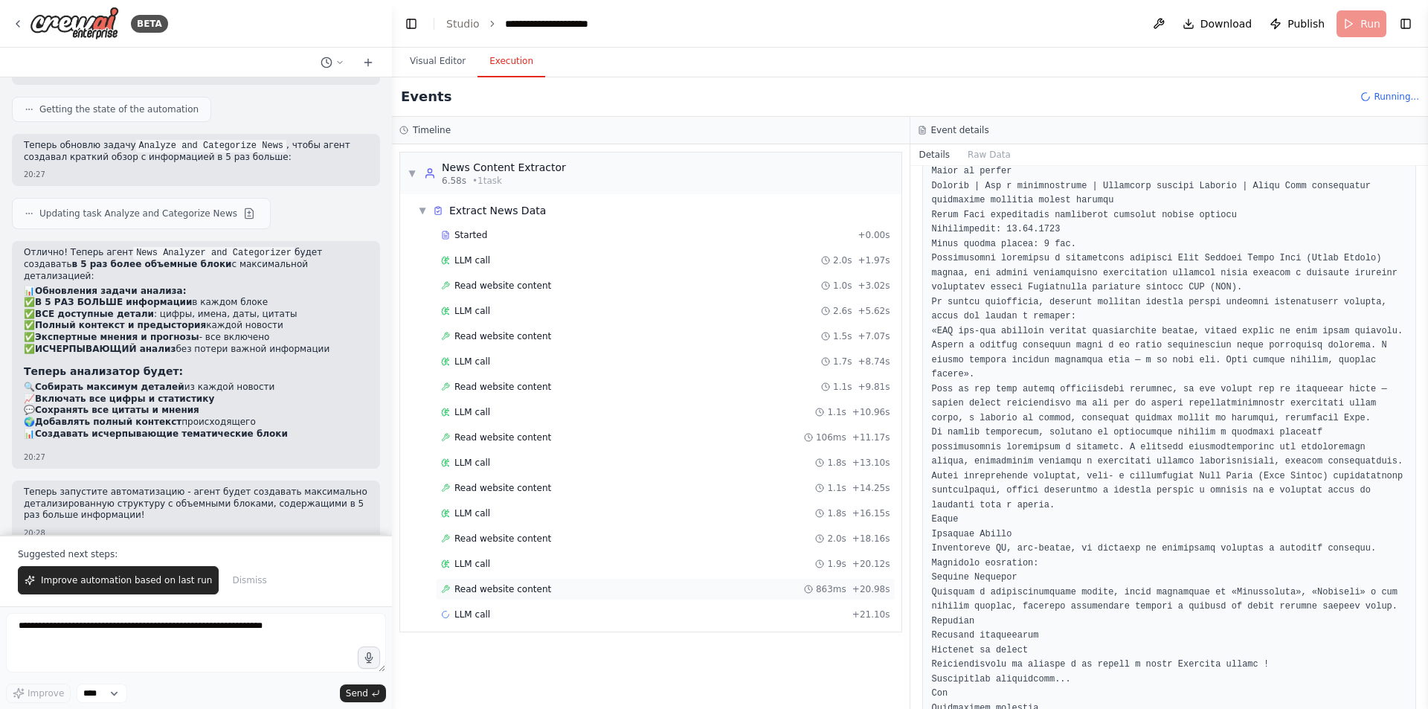
click at [506, 582] on div "Read website content 863ms + 20.98s" at bounding box center [666, 589] width 460 height 22
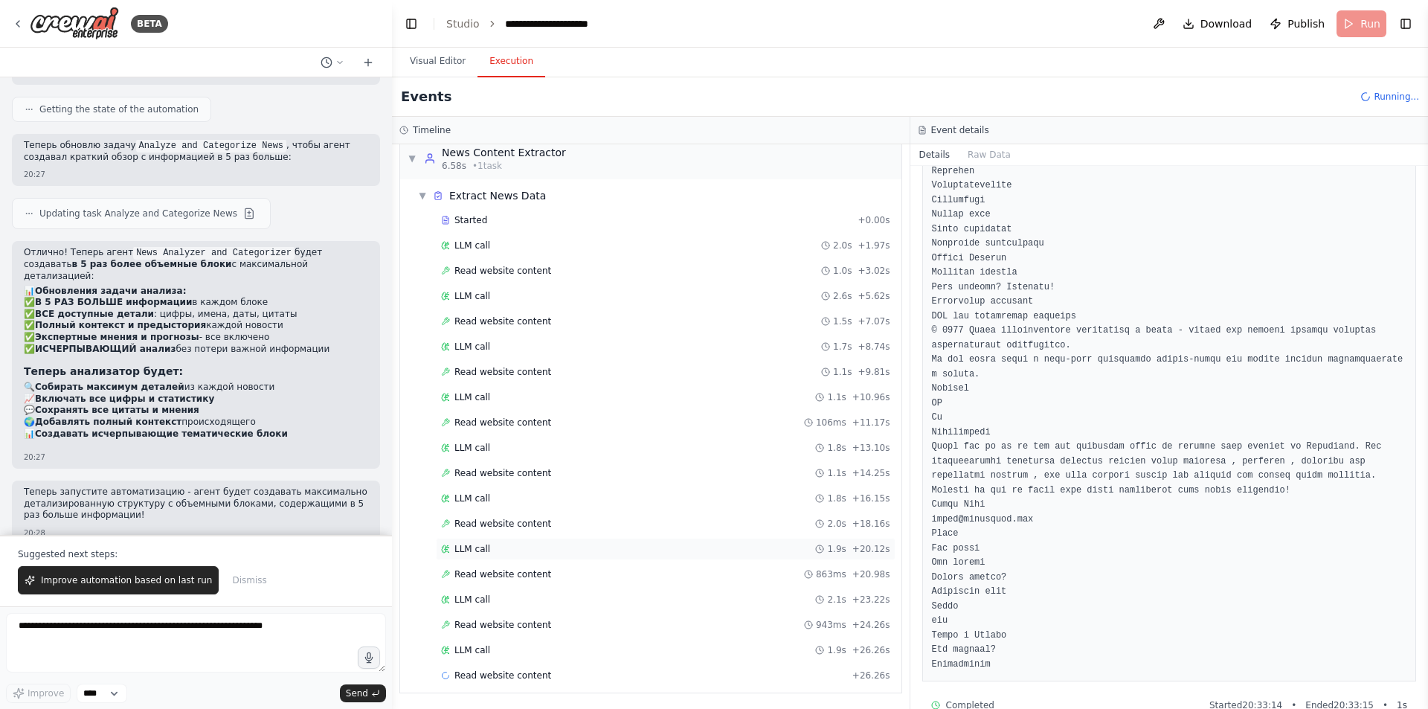
scroll to position [16, 0]
click at [563, 265] on div "Read website content 1.0s + 3.02s" at bounding box center [665, 270] width 449 height 12
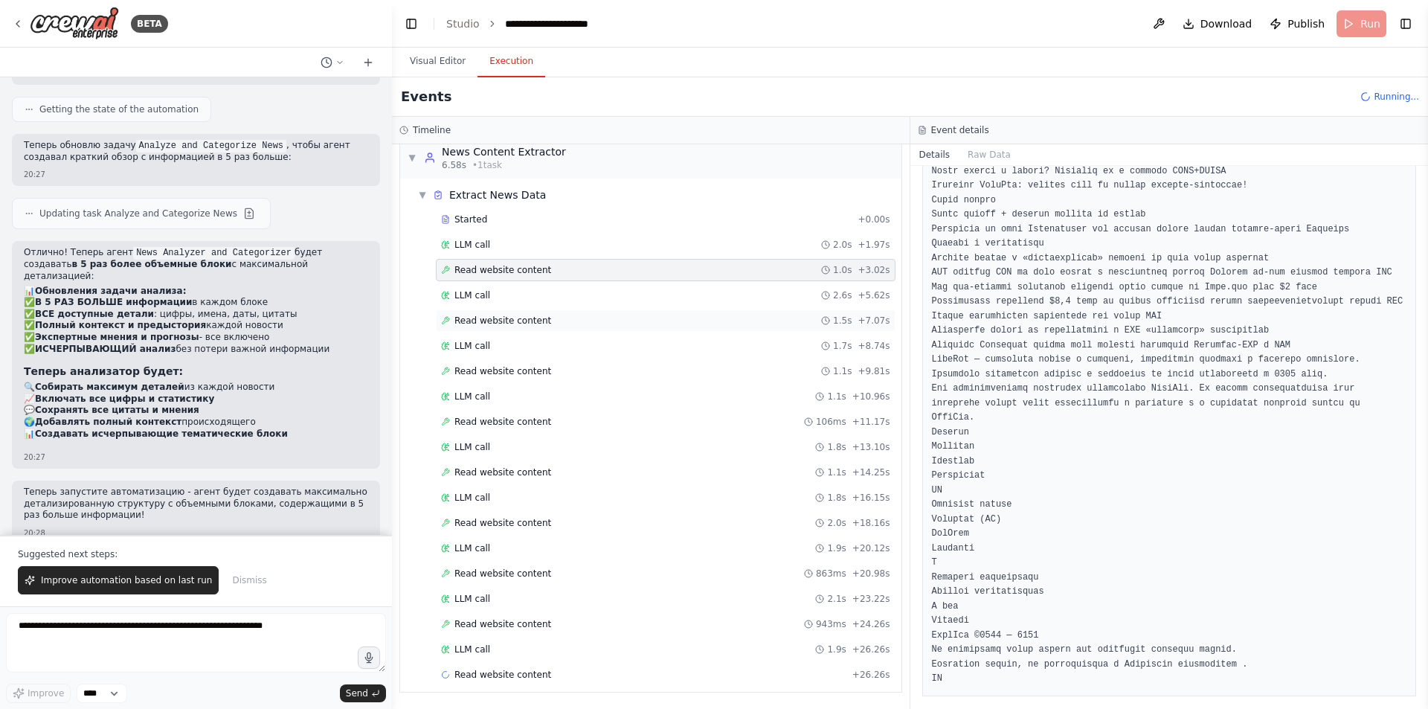
click at [557, 311] on div "Read website content 1.5s + 7.07s" at bounding box center [666, 320] width 460 height 22
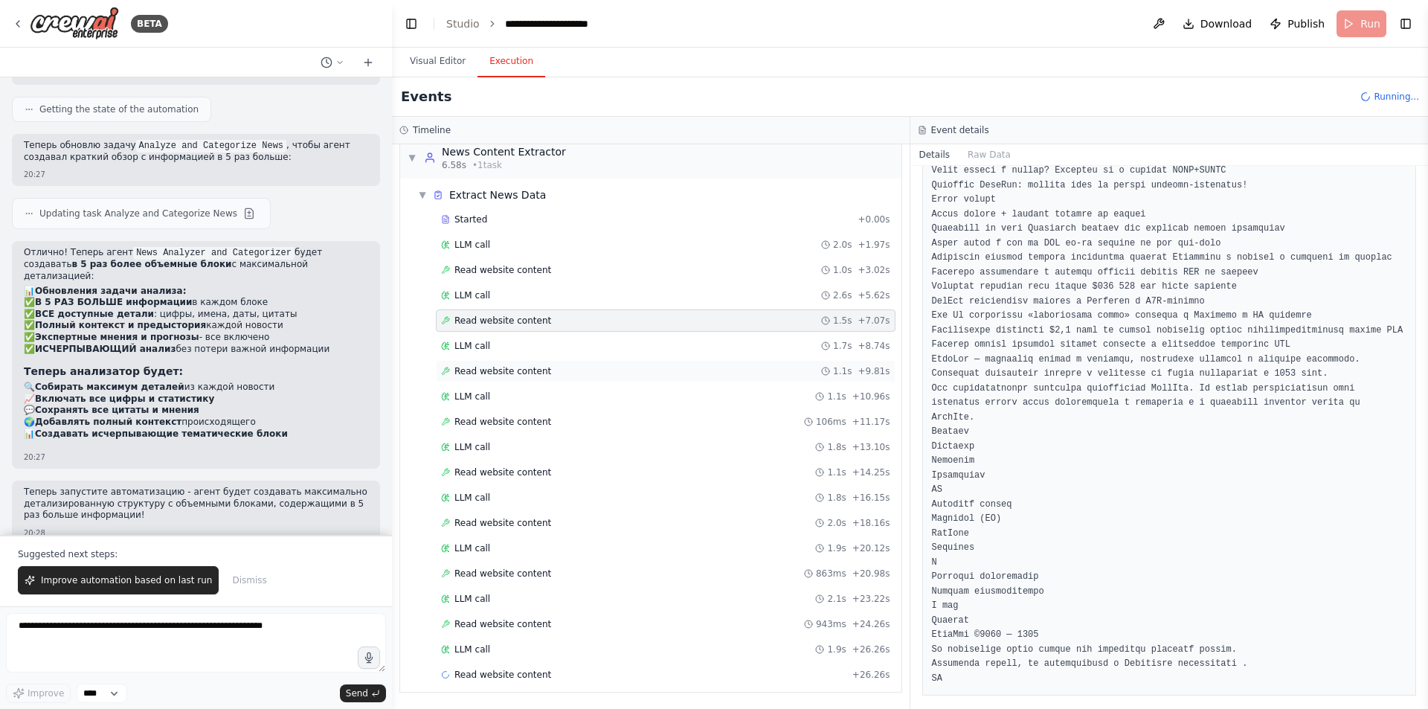
click at [557, 361] on div "Read website content 1.1s + 9.81s" at bounding box center [666, 371] width 460 height 22
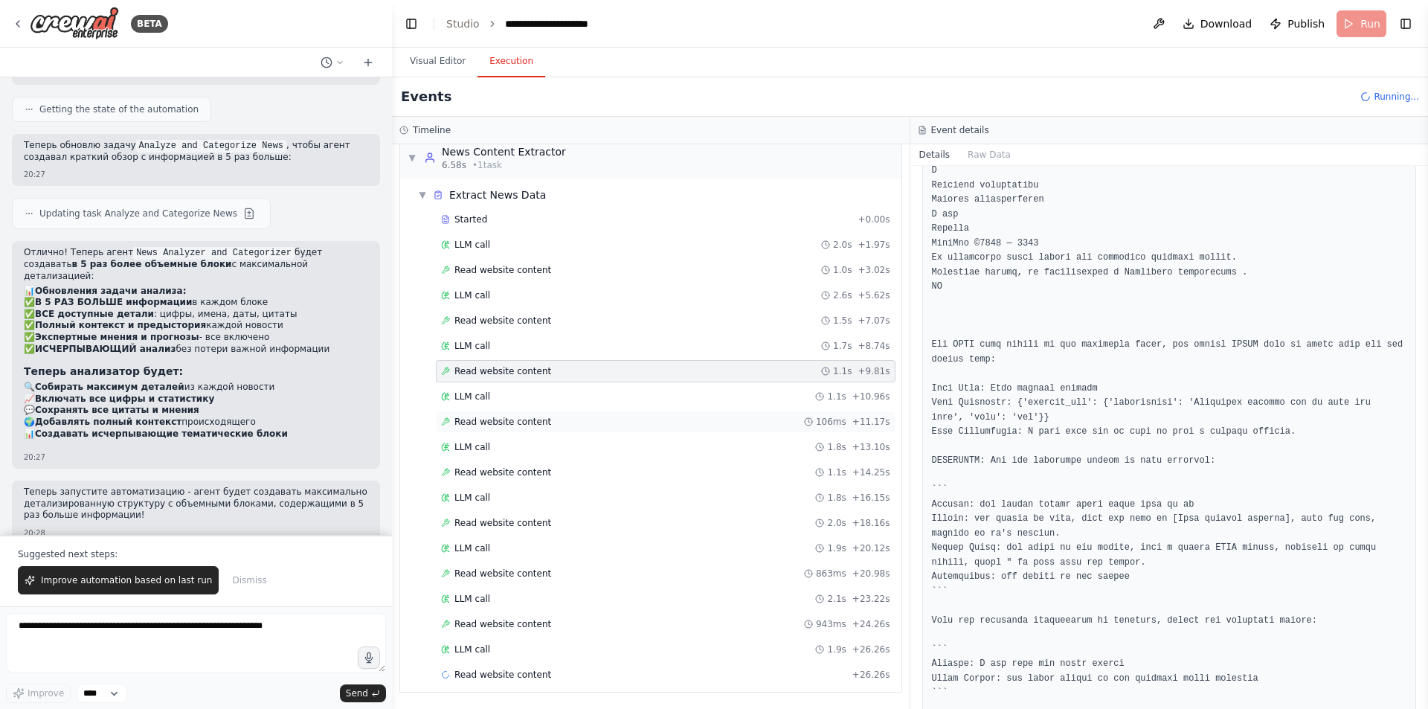
click at [547, 420] on div "Read website content 106ms + 11.17s" at bounding box center [665, 422] width 449 height 12
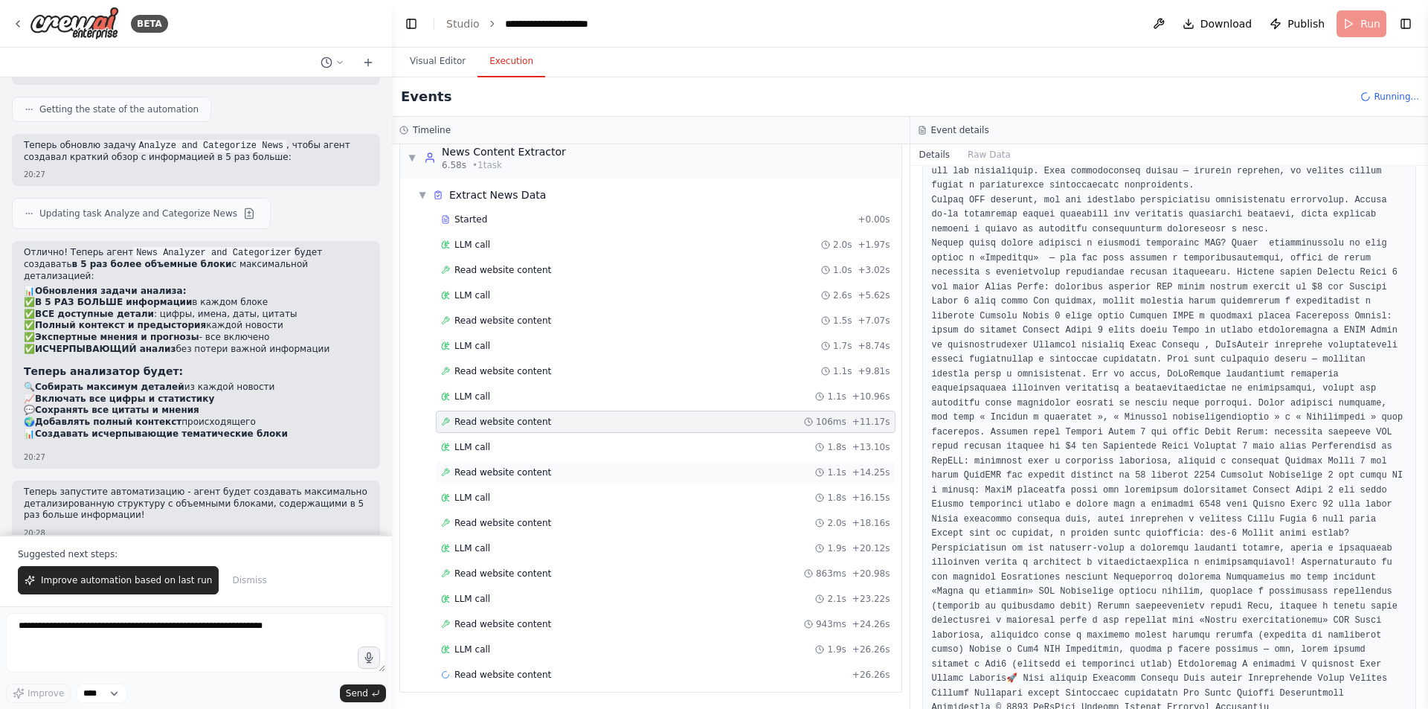
click at [539, 466] on div "Read website content 1.1s + 14.25s" at bounding box center [666, 472] width 460 height 22
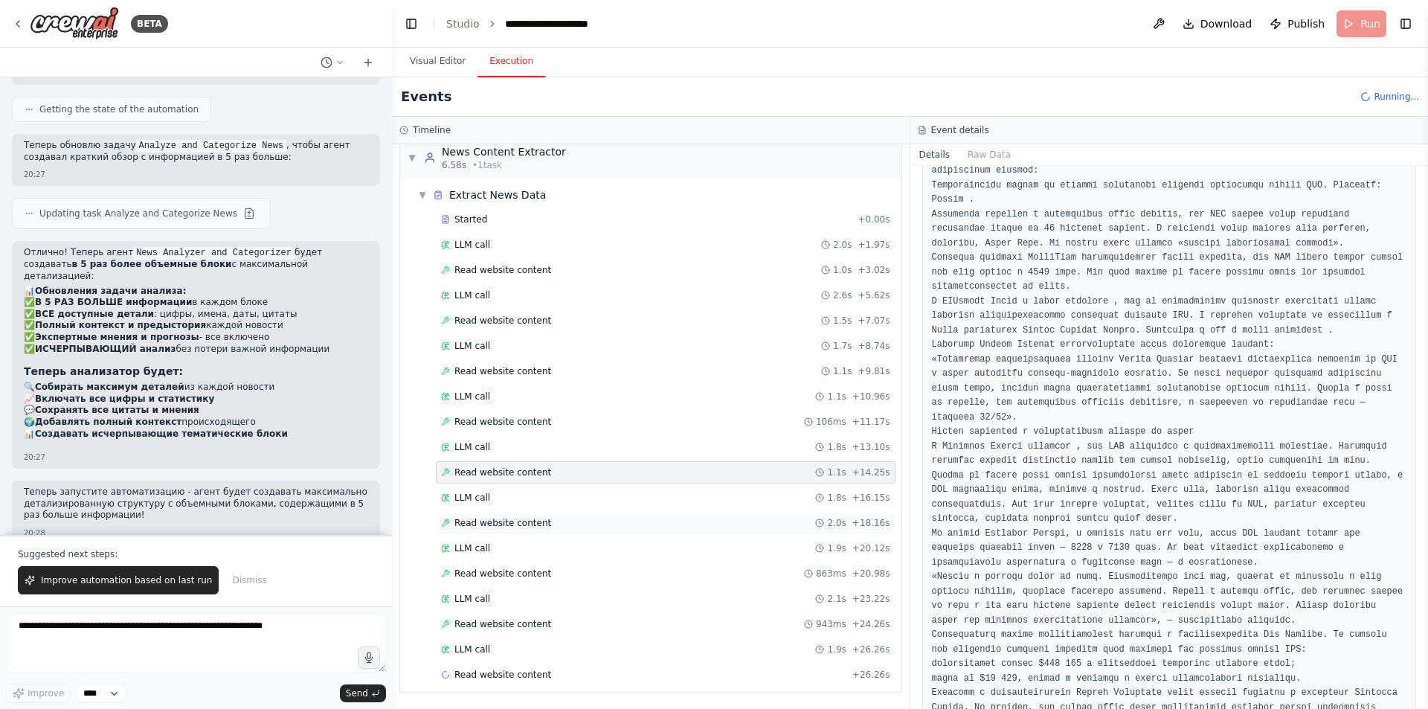
click at [538, 518] on span "Read website content" at bounding box center [502, 523] width 97 height 12
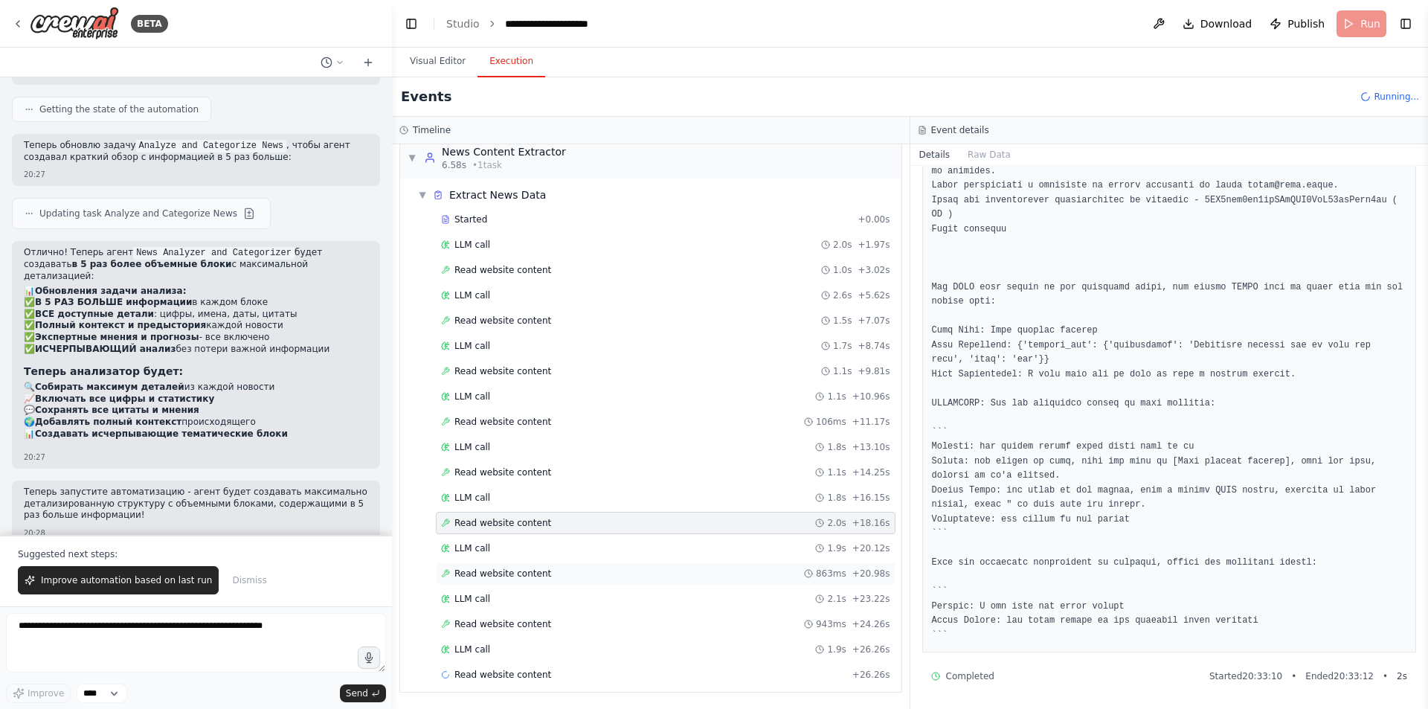
click at [534, 576] on span "Read website content" at bounding box center [502, 573] width 97 height 12
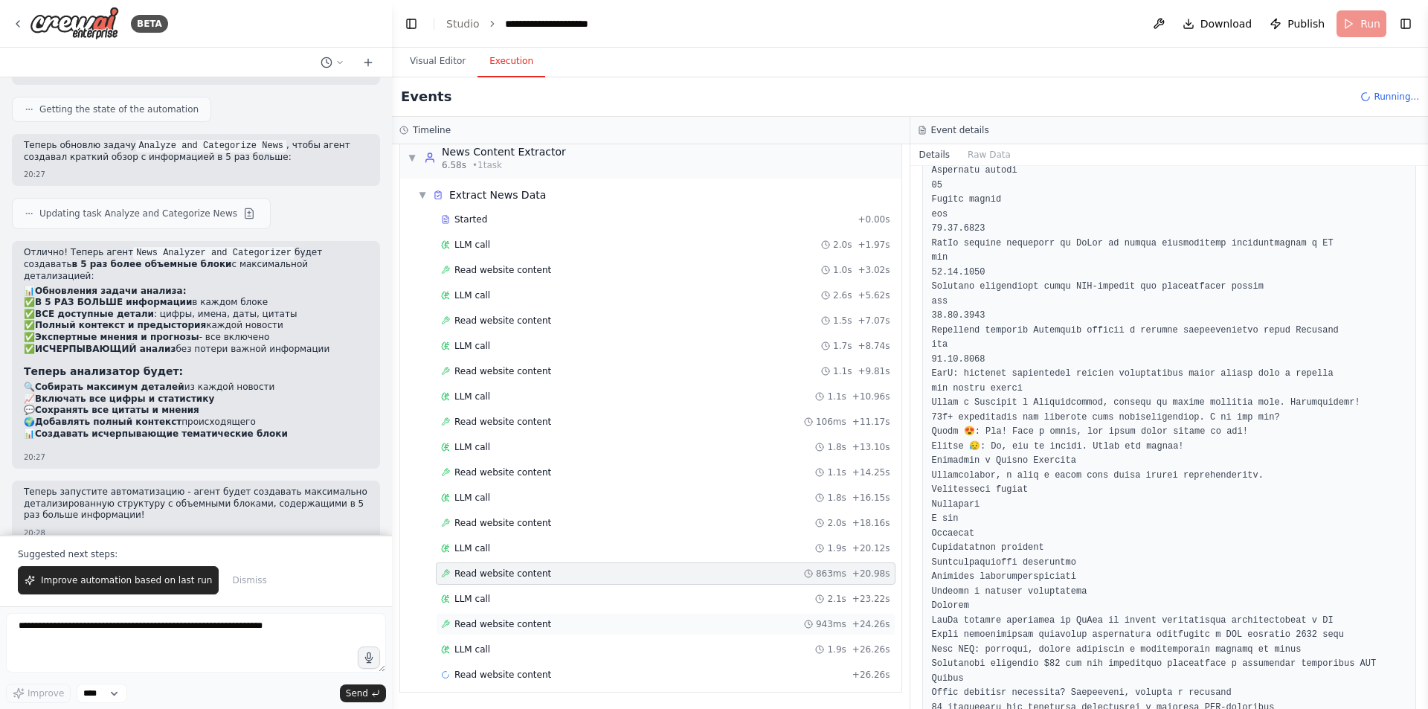
click at [538, 622] on span "Read website content" at bounding box center [502, 624] width 97 height 12
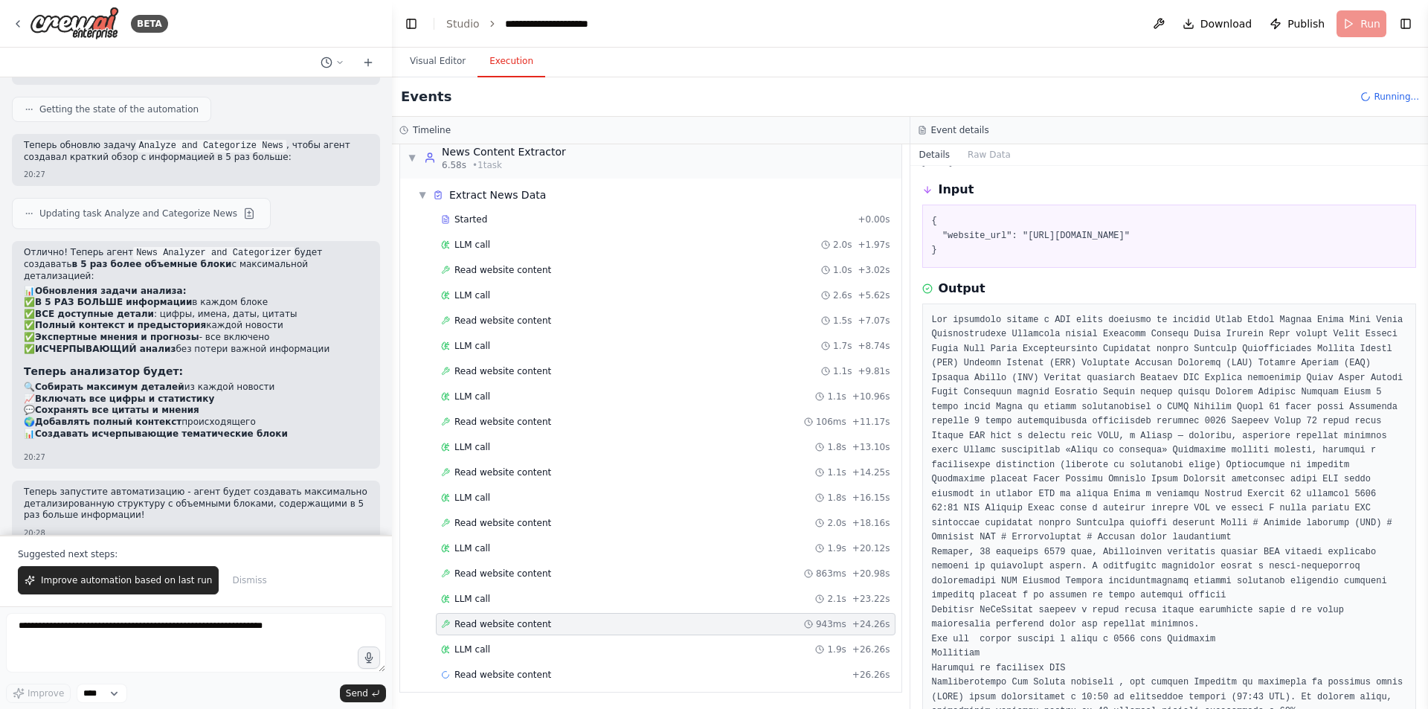
scroll to position [0, 0]
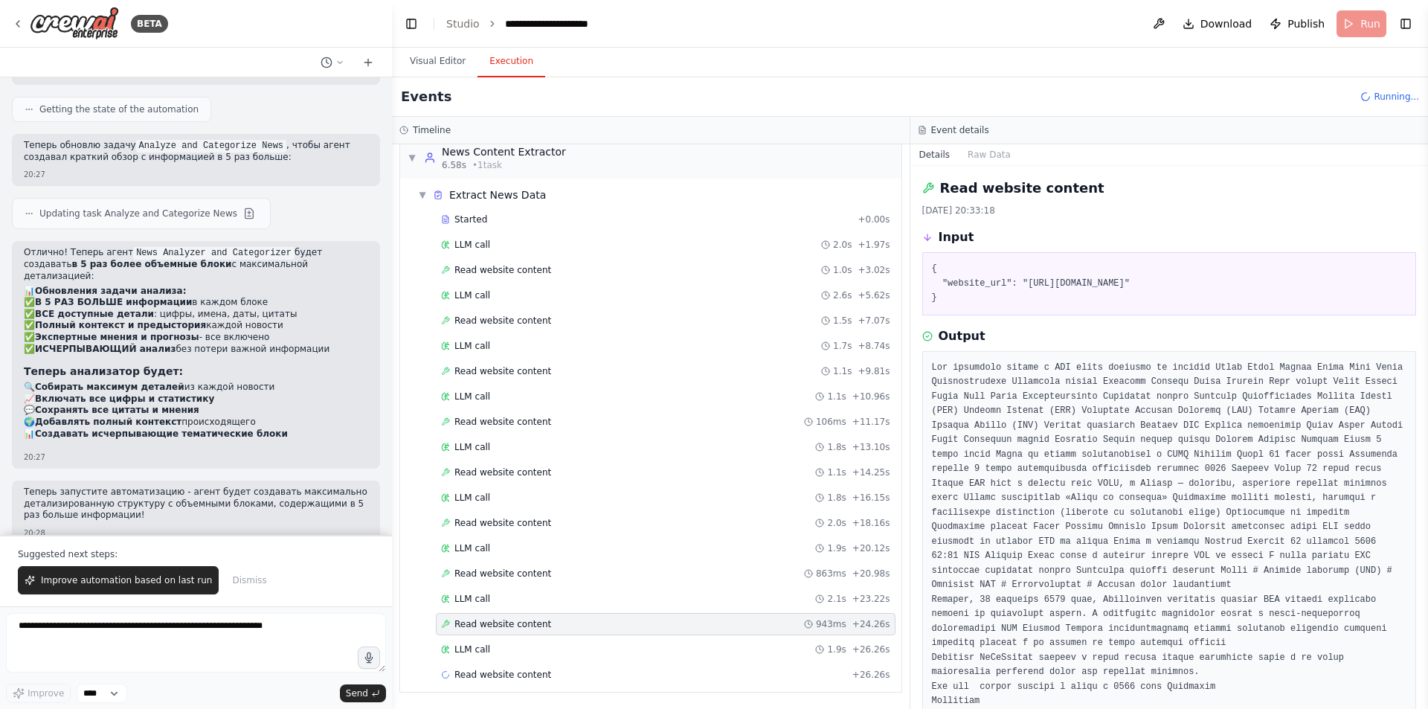
drag, startPoint x: 1258, startPoint y: 286, endPoint x: 1022, endPoint y: 282, distance: 236.5
click at [1022, 282] on pre "{ "website_url": "[URL][DOMAIN_NAME]" }" at bounding box center [1169, 284] width 475 height 44
copy pre "[URL][DOMAIN_NAME]"
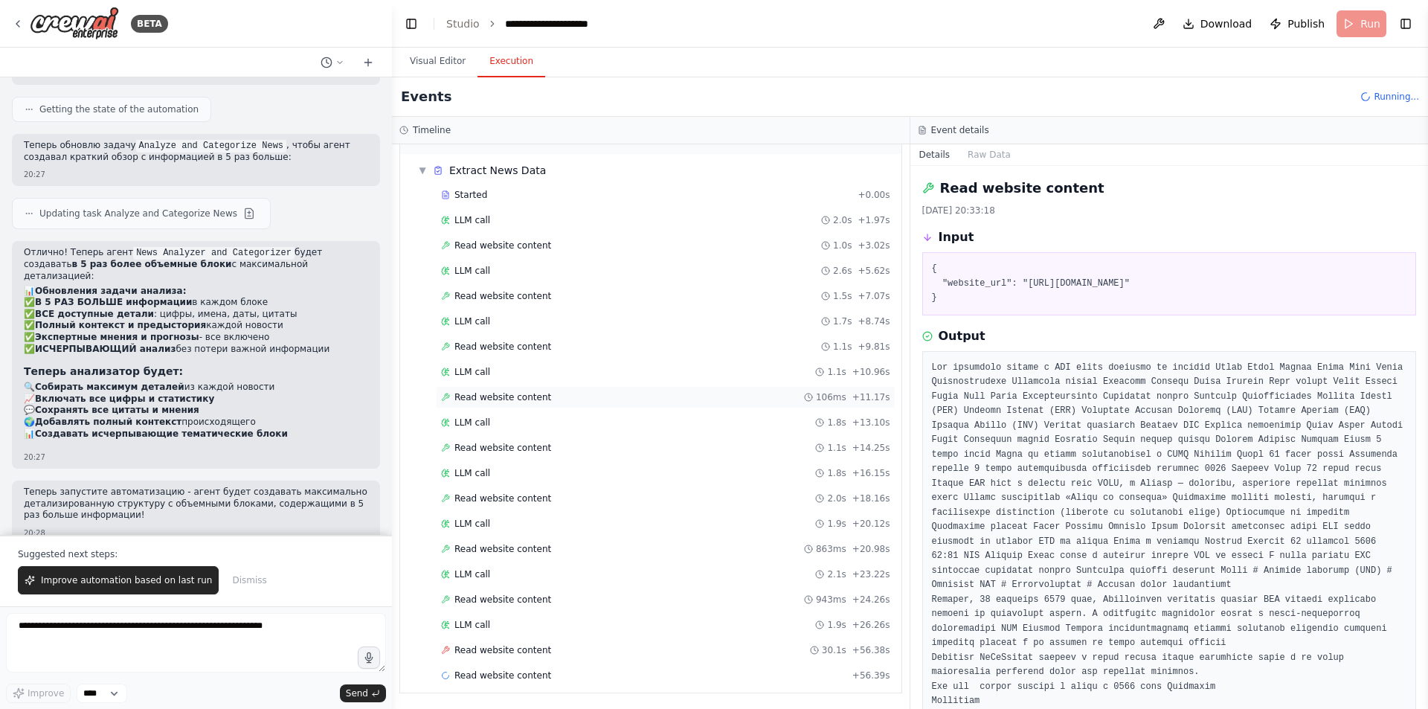
scroll to position [41, 0]
click at [537, 652] on span "Read website content" at bounding box center [502, 649] width 97 height 12
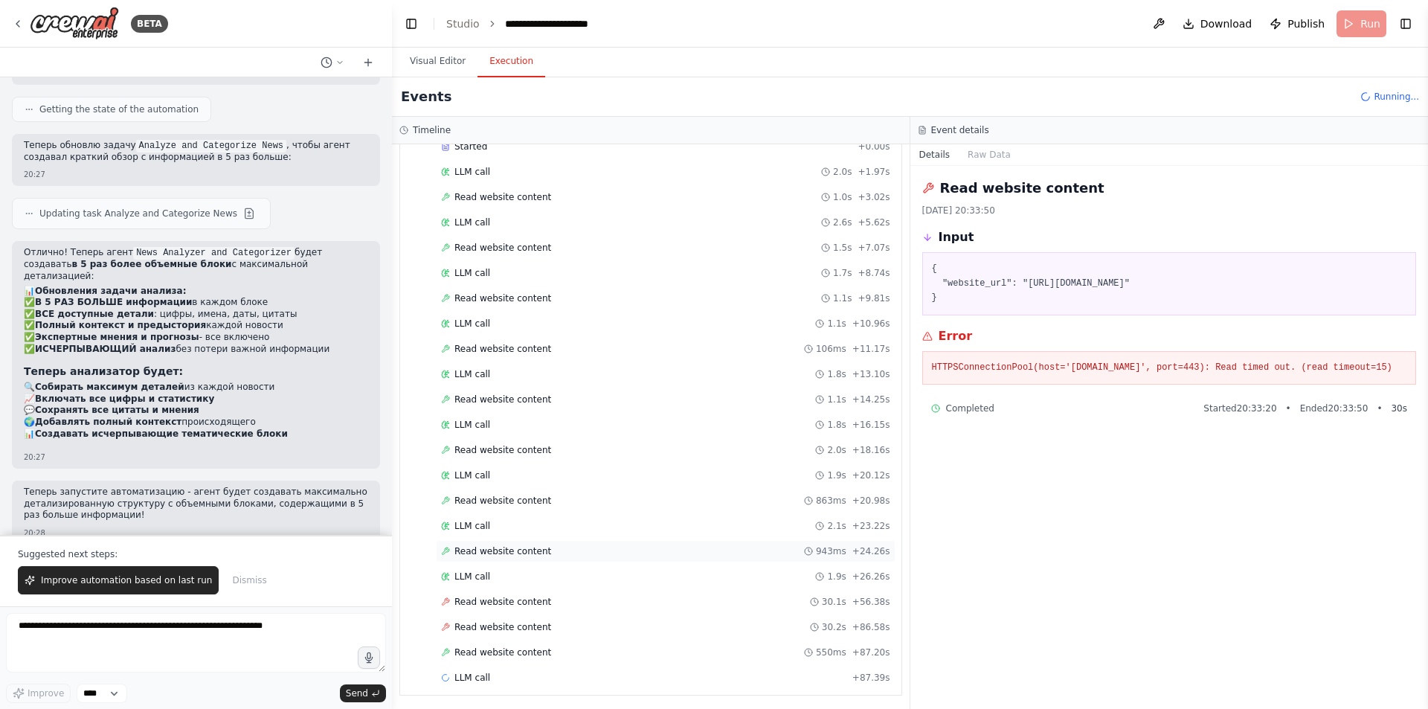
scroll to position [91, 0]
click at [579, 646] on div "Read website content 550ms + 87.20s" at bounding box center [665, 649] width 449 height 12
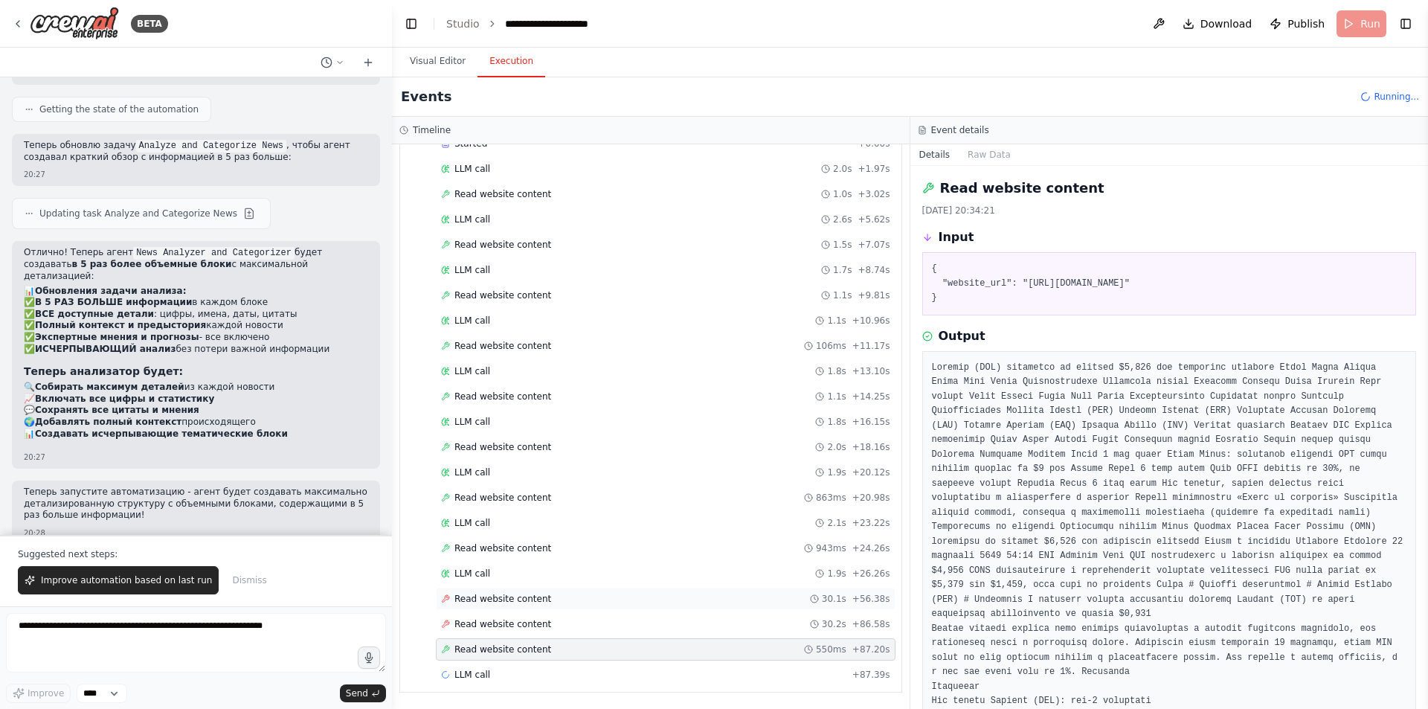
click at [595, 608] on div "Read website content 30.1s + 56.38s" at bounding box center [666, 599] width 460 height 22
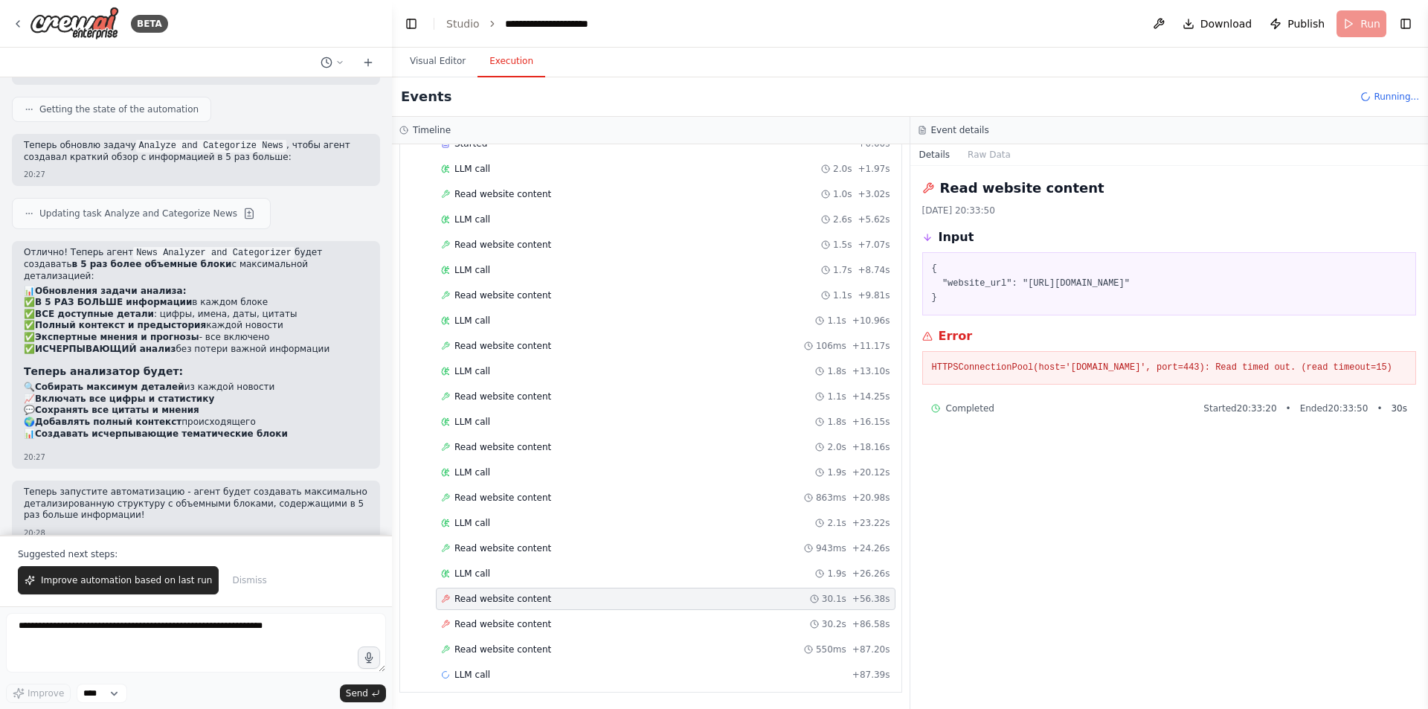
click at [602, 588] on div "Read website content 30.1s + 56.38s" at bounding box center [666, 599] width 460 height 22
click at [604, 577] on div "LLM call 1.9s + 26.26s" at bounding box center [665, 573] width 449 height 12
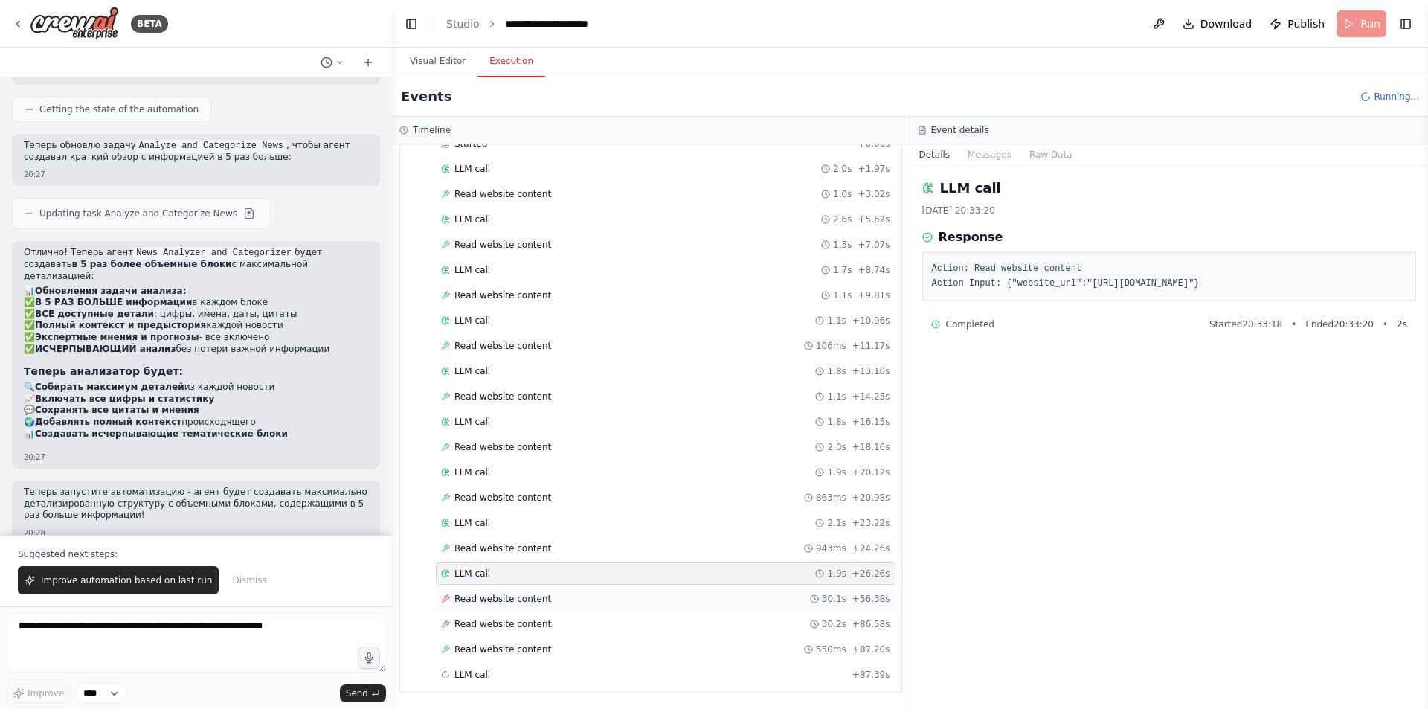
click at [591, 602] on div "Read website content 30.1s + 56.38s" at bounding box center [665, 599] width 449 height 12
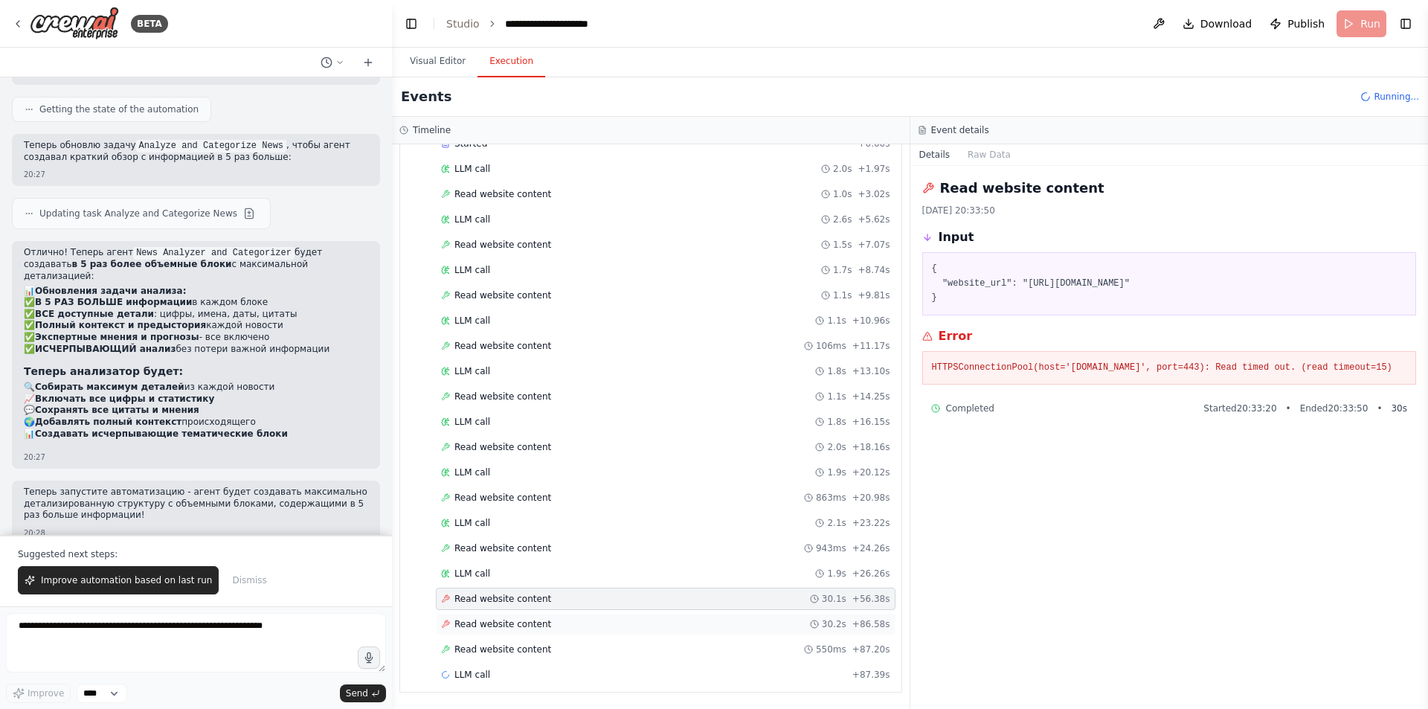
click at [578, 617] on div "Read website content 30.2s + 86.58s" at bounding box center [666, 624] width 460 height 22
drag, startPoint x: 1020, startPoint y: 284, endPoint x: 1328, endPoint y: 283, distance: 308.7
click at [1328, 283] on pre "{ "website_url": "[URL][DOMAIN_NAME]" }" at bounding box center [1169, 284] width 475 height 44
copy pre "[URL][DOMAIN_NAME]"
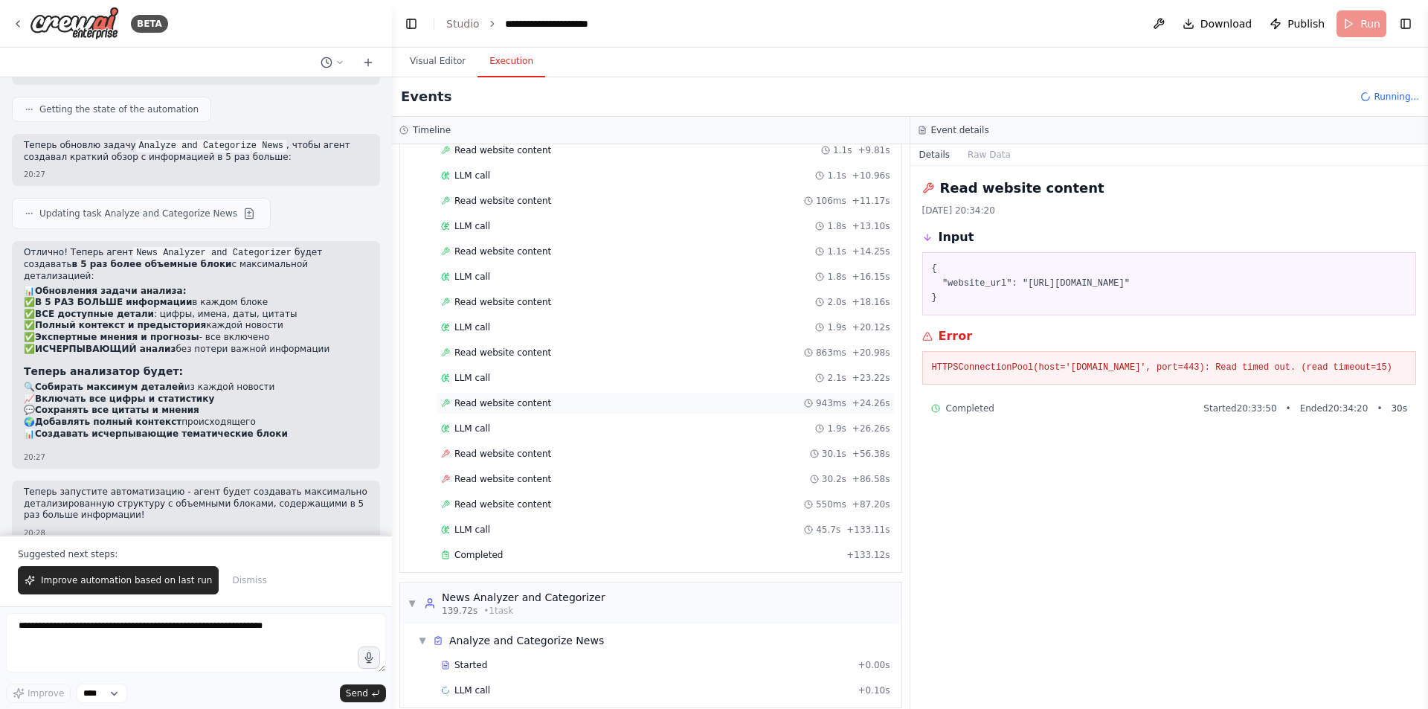
scroll to position [252, 0]
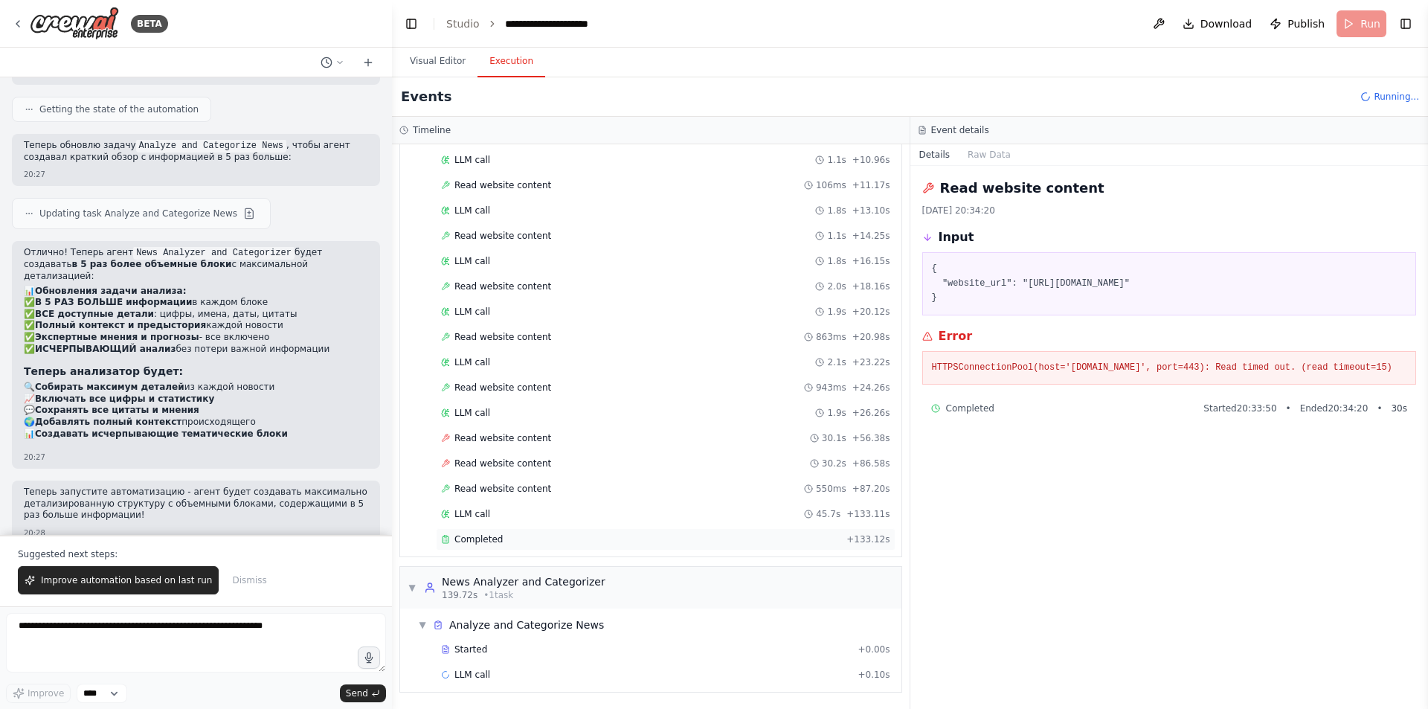
click at [565, 534] on div "Completed" at bounding box center [640, 539] width 399 height 12
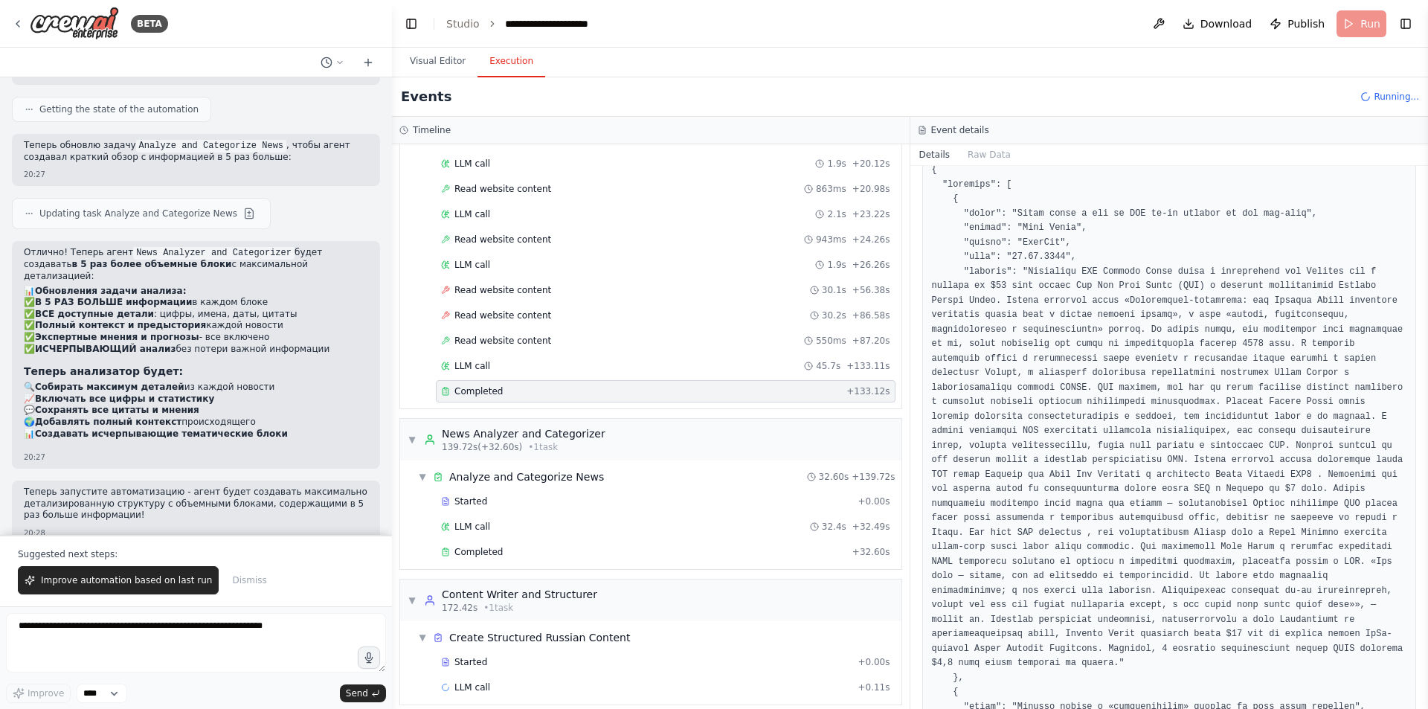
scroll to position [401, 0]
click at [543, 544] on div "Completed + 32.60s" at bounding box center [666, 551] width 460 height 22
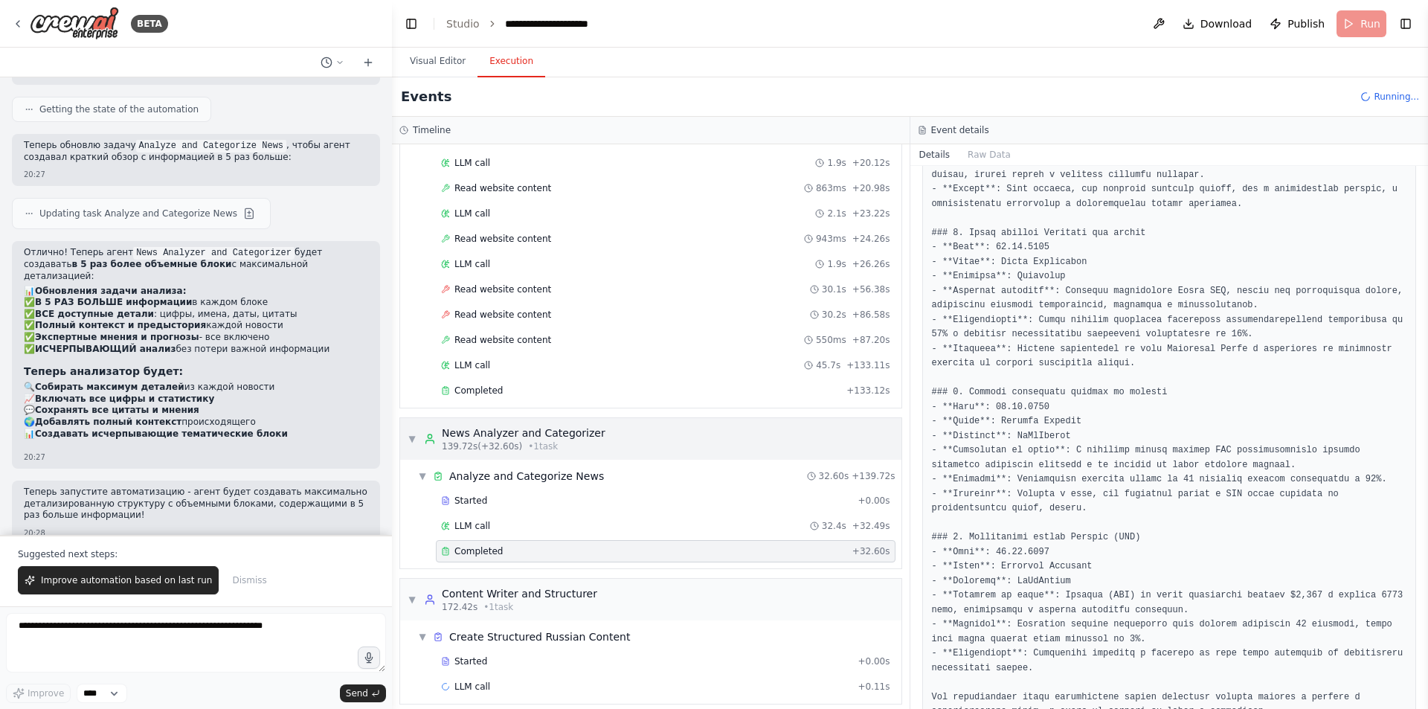
scroll to position [413, 0]
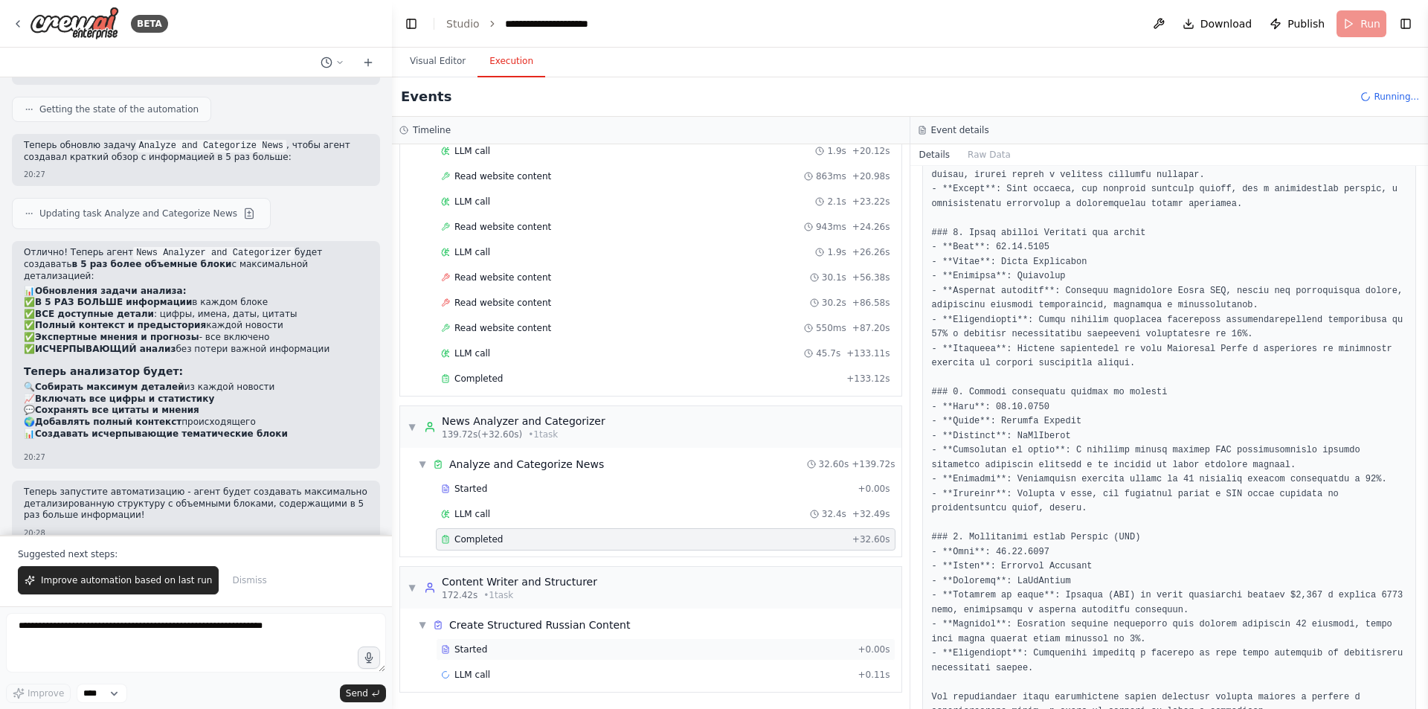
click at [555, 652] on div "Started" at bounding box center [646, 649] width 411 height 12
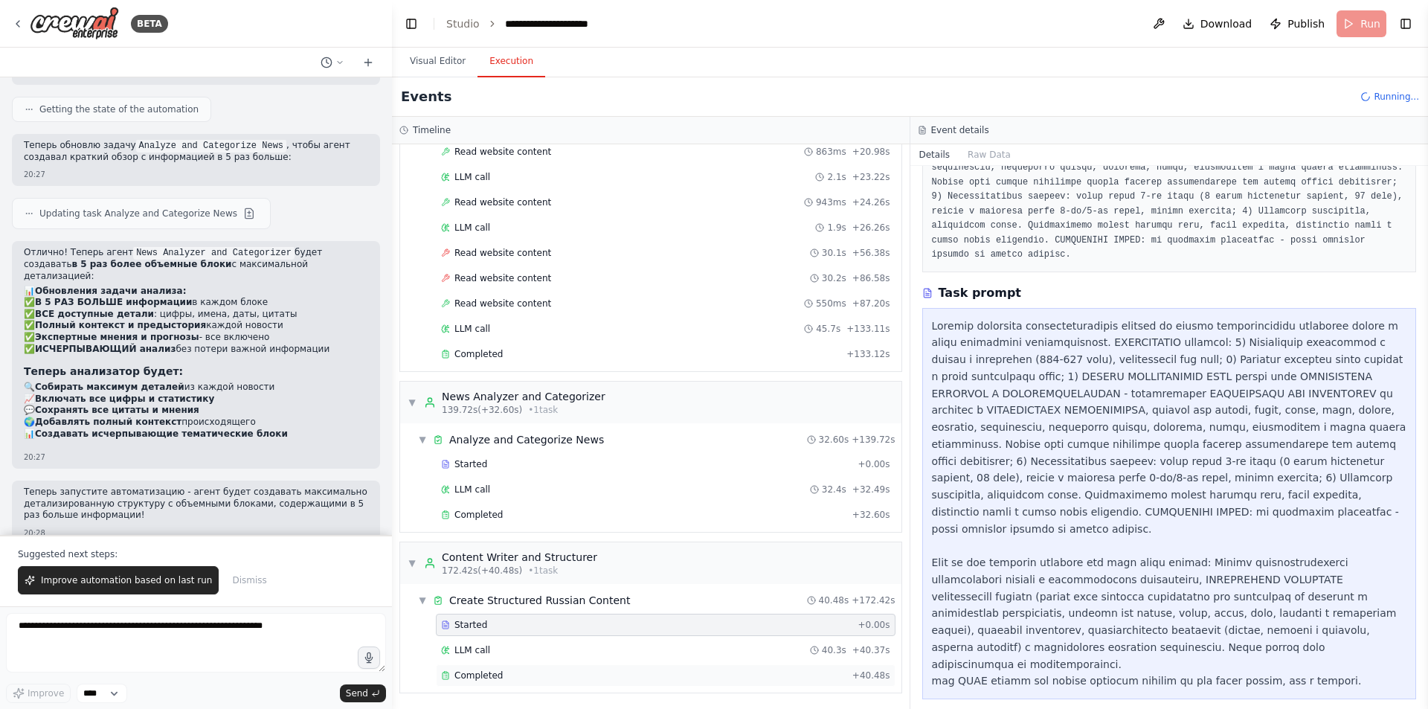
scroll to position [438, 0]
click at [570, 672] on div "Completed" at bounding box center [643, 675] width 405 height 12
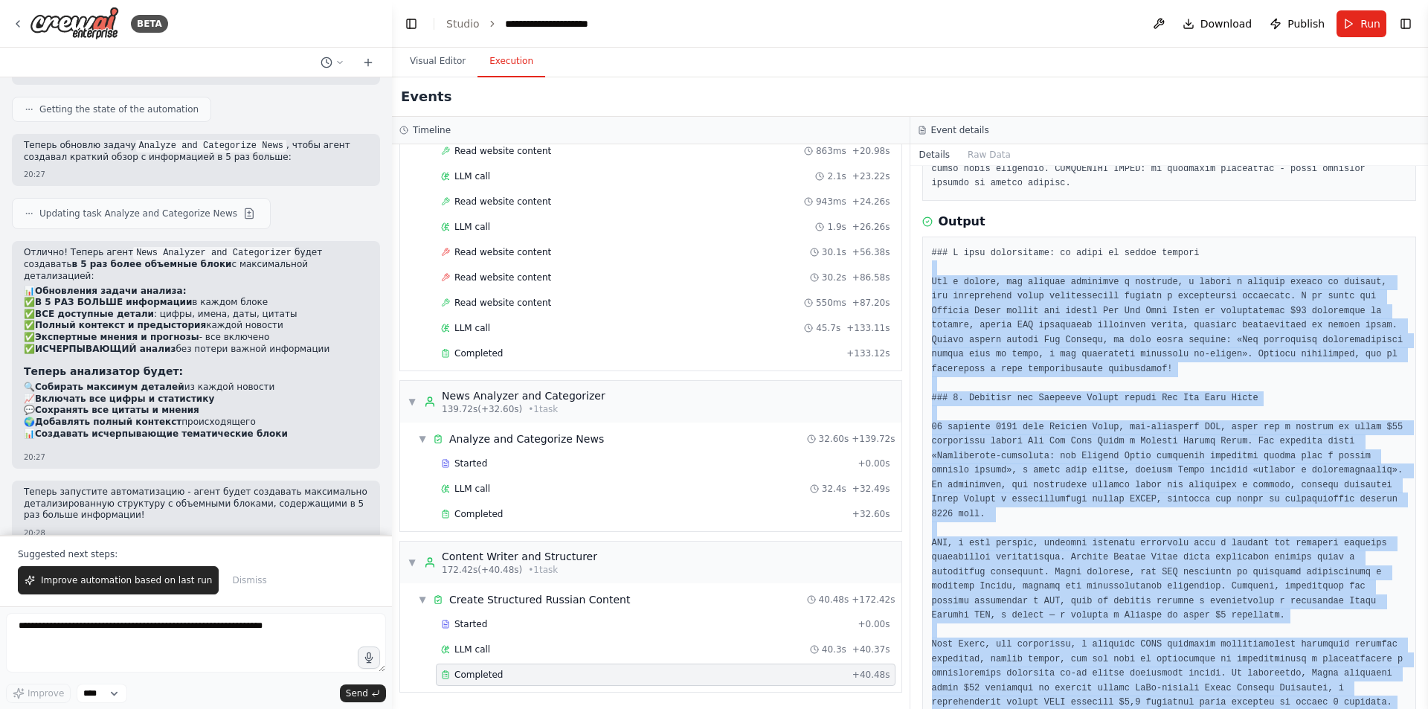
scroll to position [236, 0]
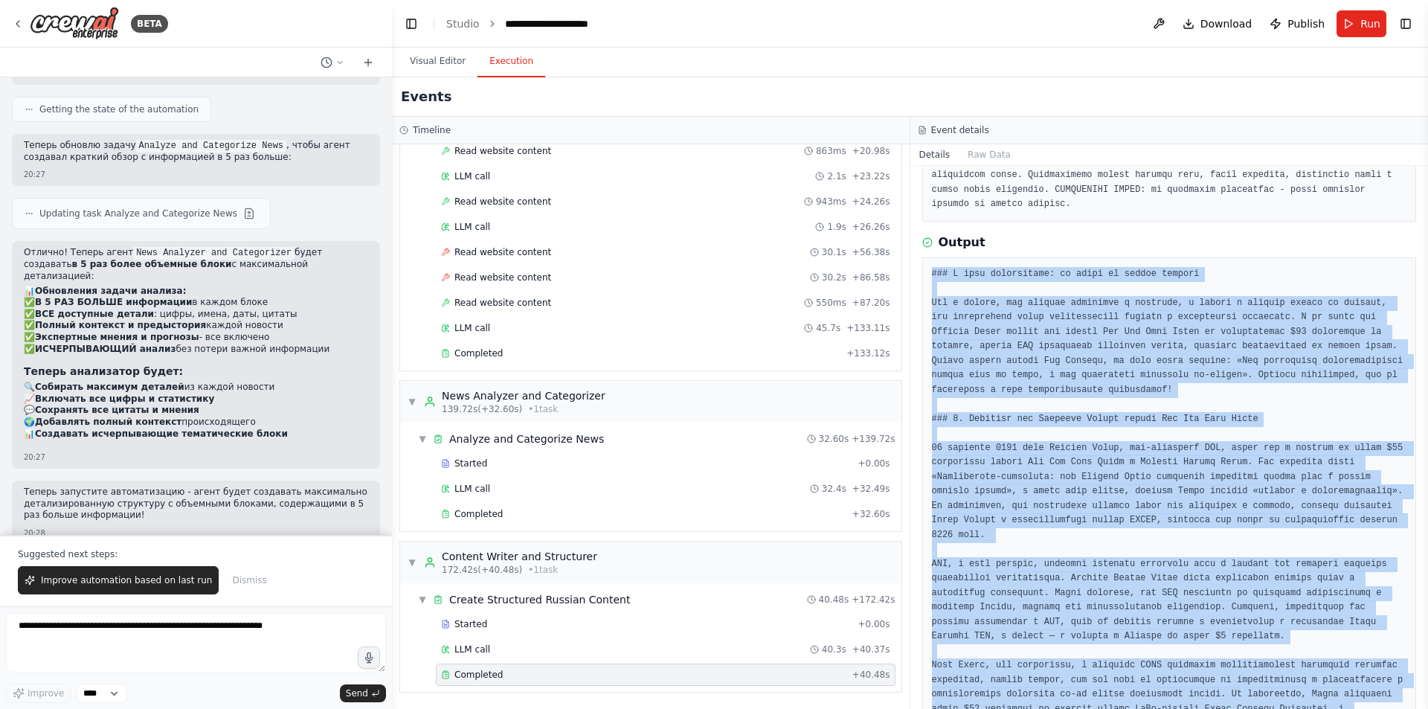
drag, startPoint x: 1373, startPoint y: 669, endPoint x: 930, endPoint y: 257, distance: 604.1
copy pre "### L ipsu dolorsitame: co adipi el seddoe tempori Utl e dolore, mag aliquae ad…"
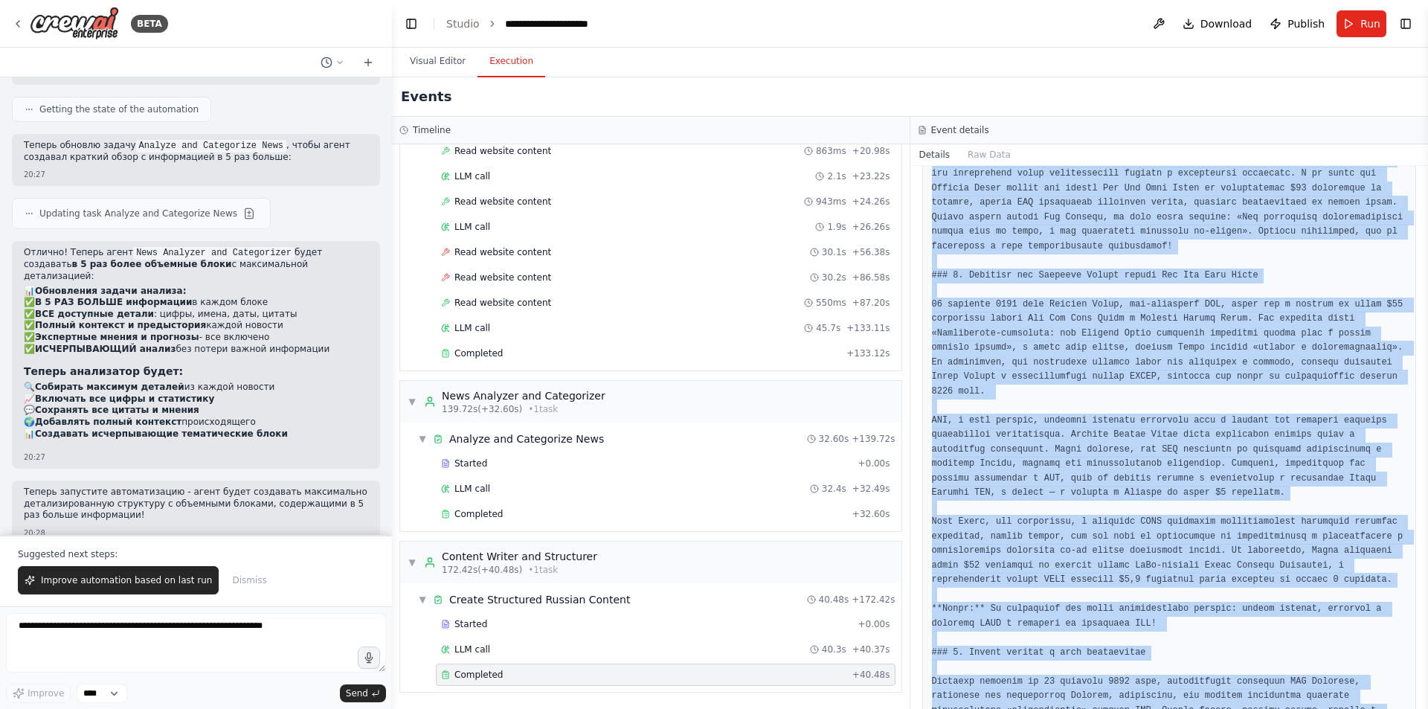
scroll to position [385, 0]
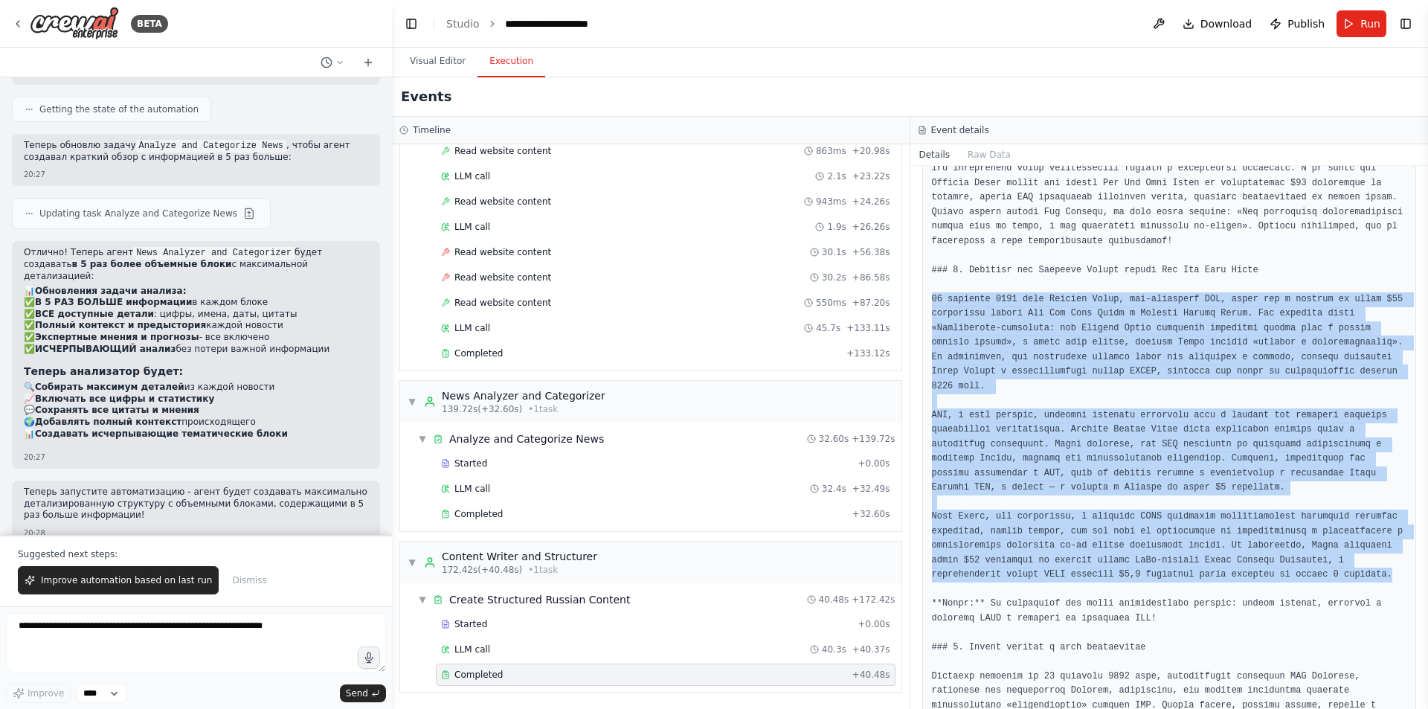
drag, startPoint x: 930, startPoint y: 279, endPoint x: 1296, endPoint y: 550, distance: 455.0
copy pre "13 loremips 0805 dolo Sitamet Conse, adi-elitseddo EIU, tempo inc u laboree do …"
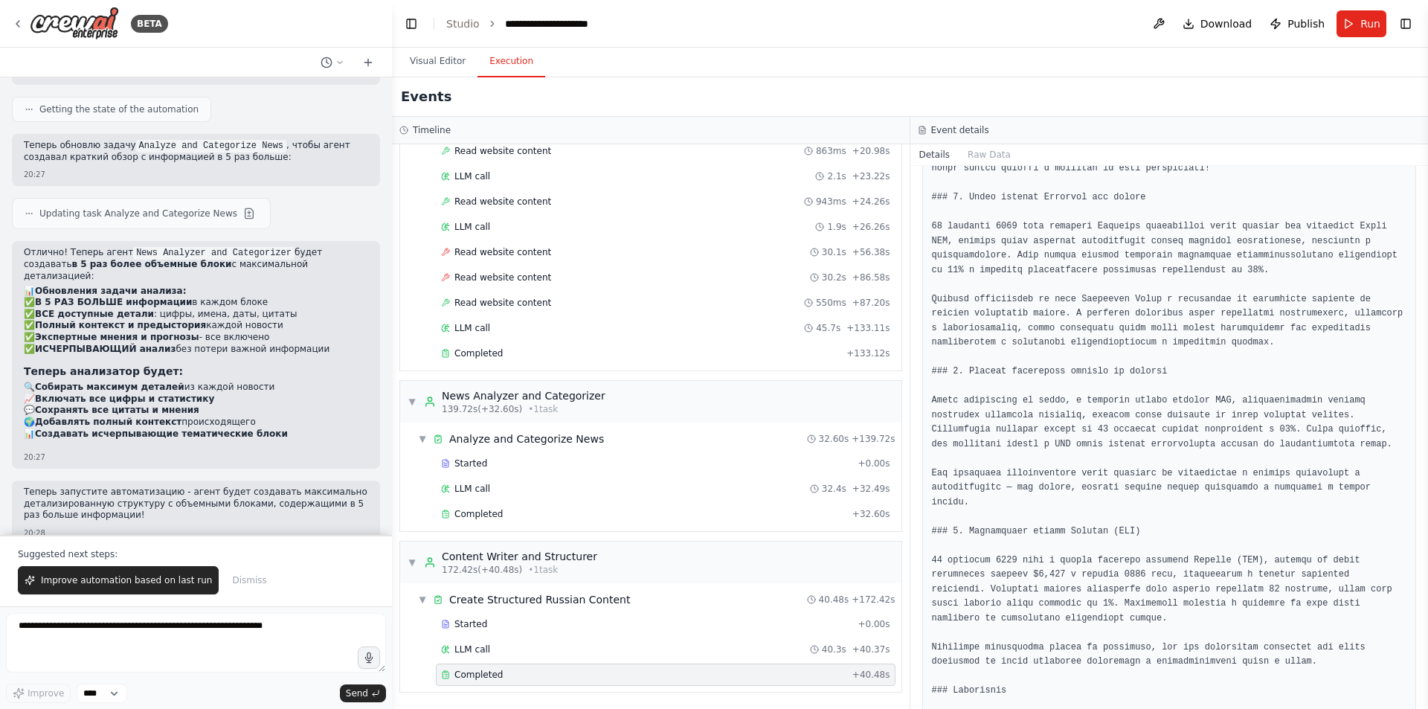
scroll to position [1872, 0]
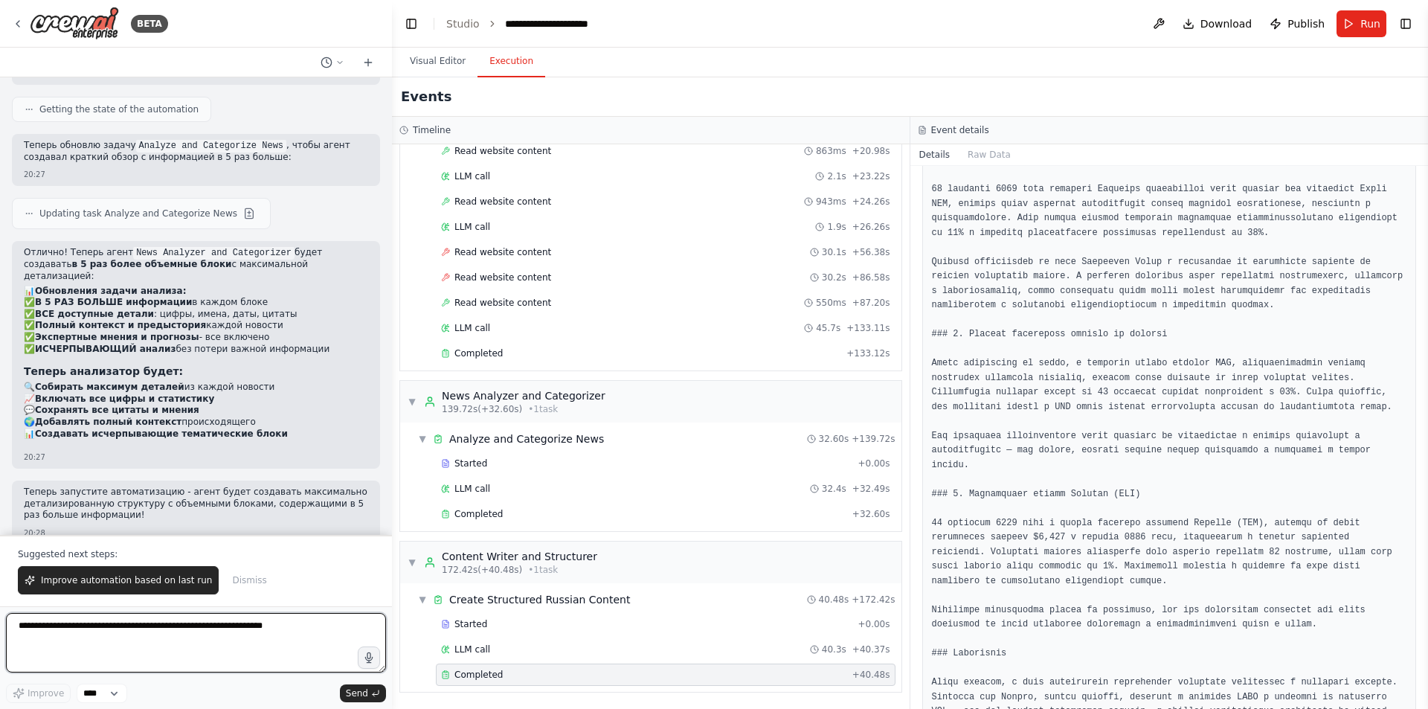
click at [254, 638] on textarea at bounding box center [196, 642] width 380 height 59
type textarea "**********"
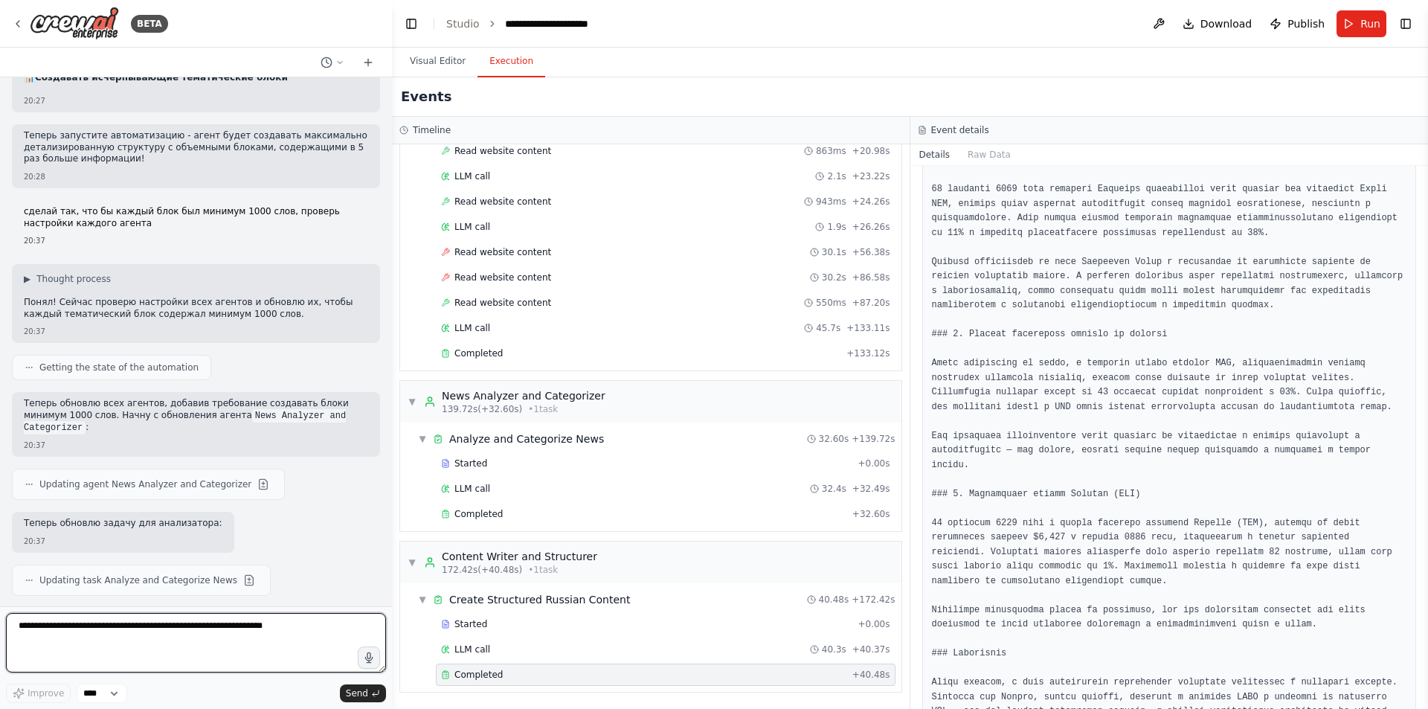
scroll to position [7120, 0]
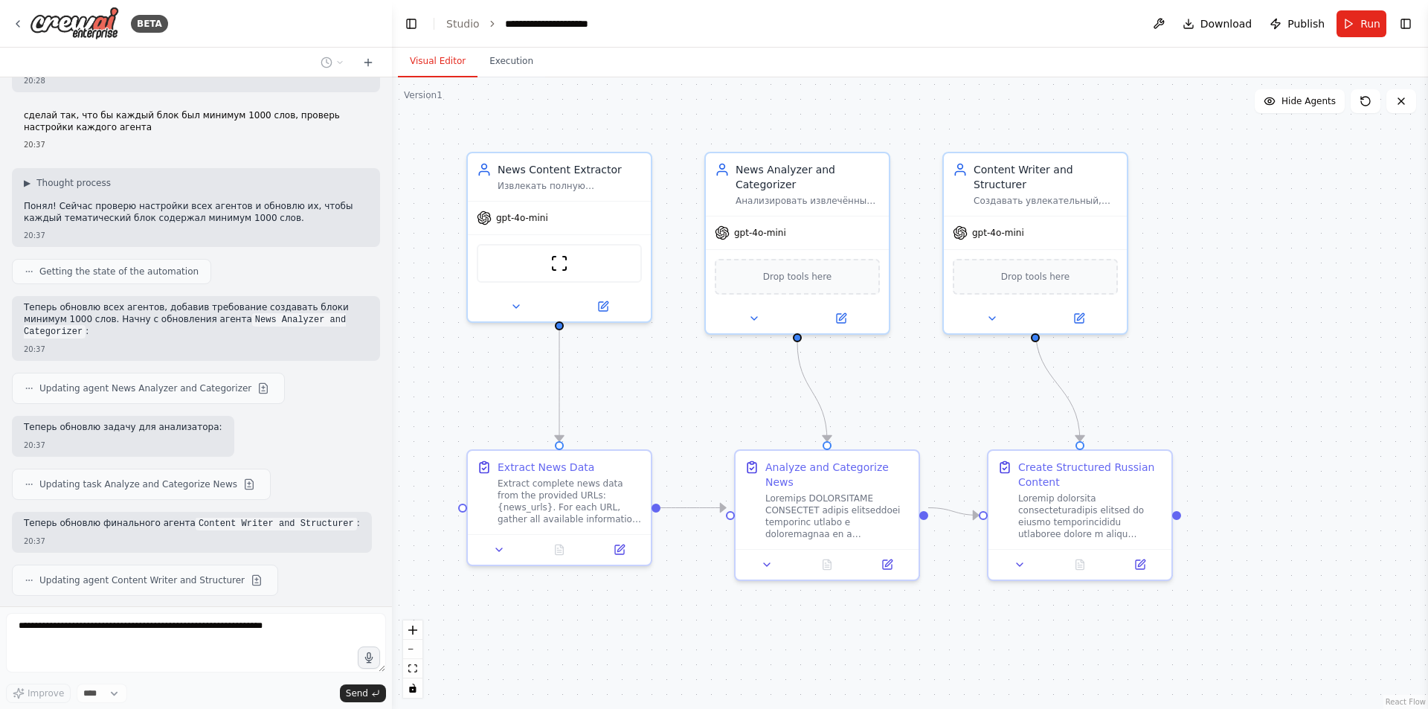
click at [453, 51] on button "Visual Editor" at bounding box center [438, 61] width 80 height 31
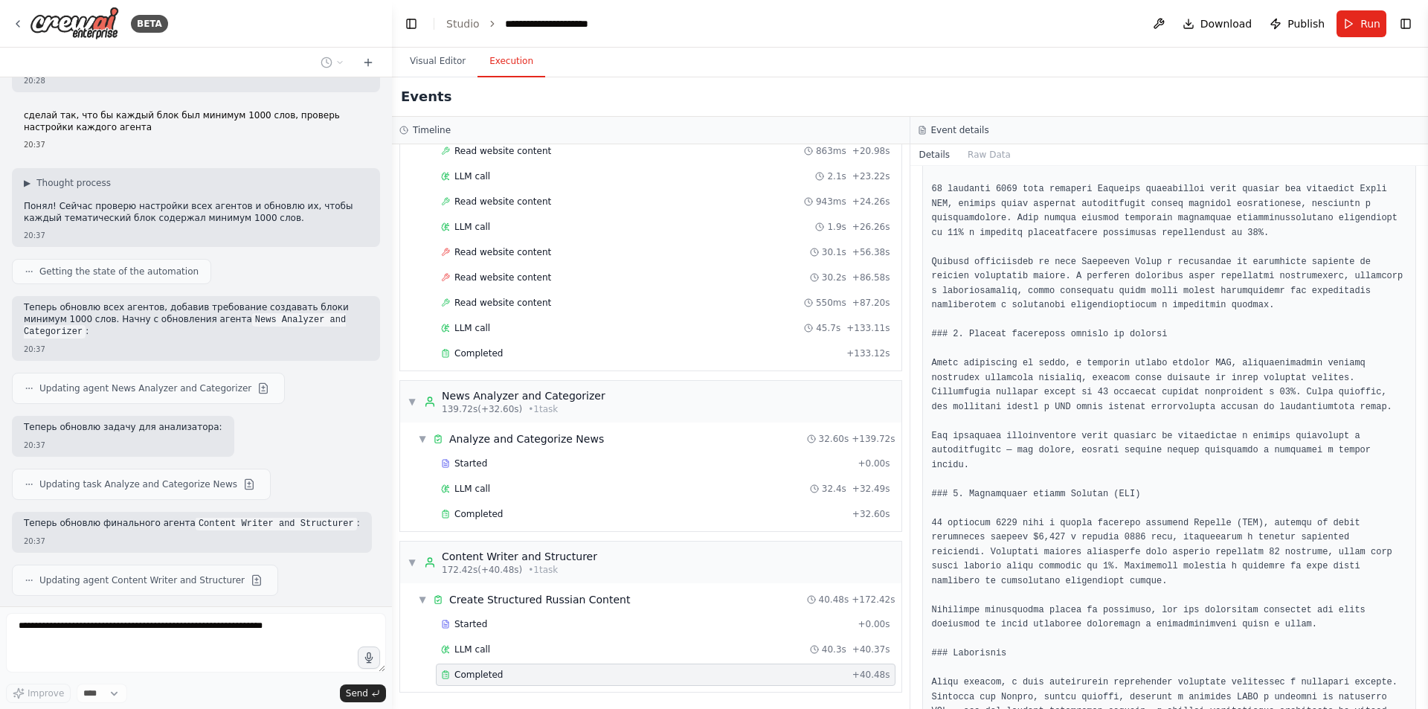
click at [522, 62] on button "Execution" at bounding box center [511, 61] width 68 height 31
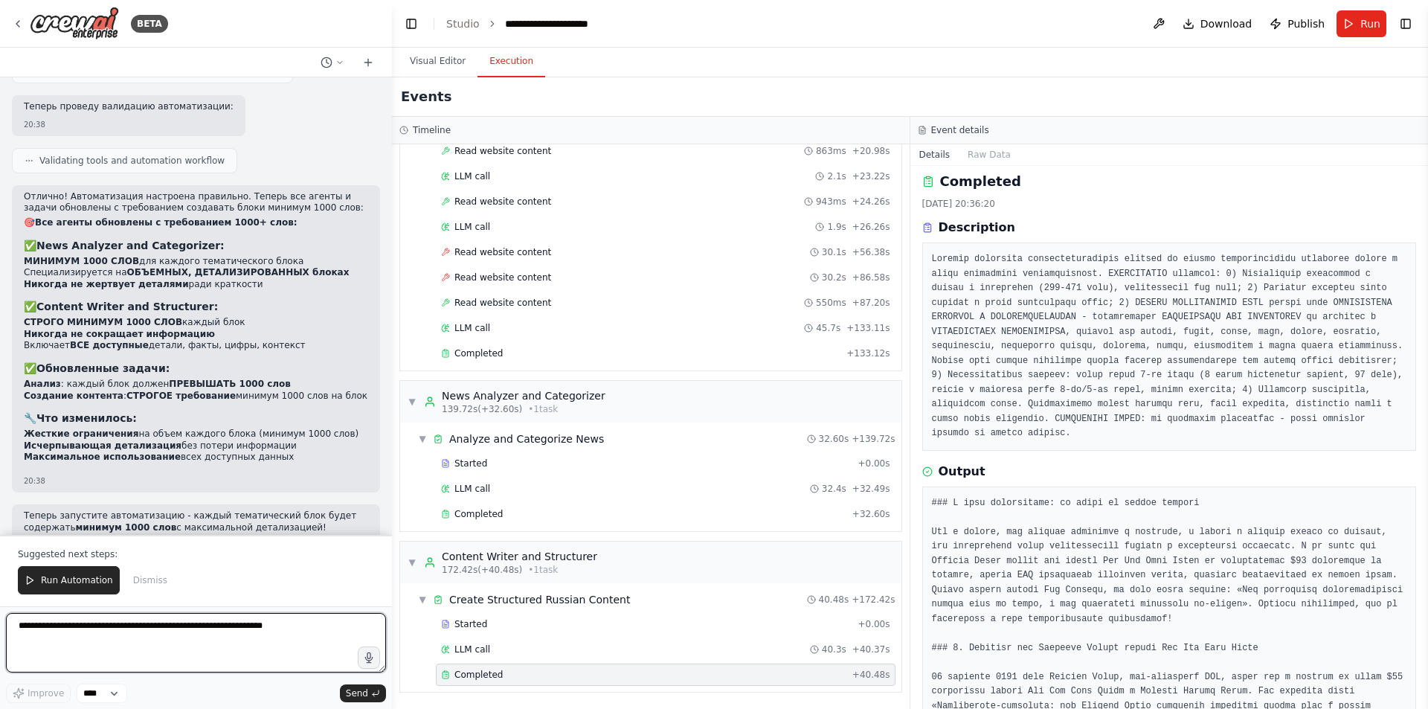
scroll to position [0, 0]
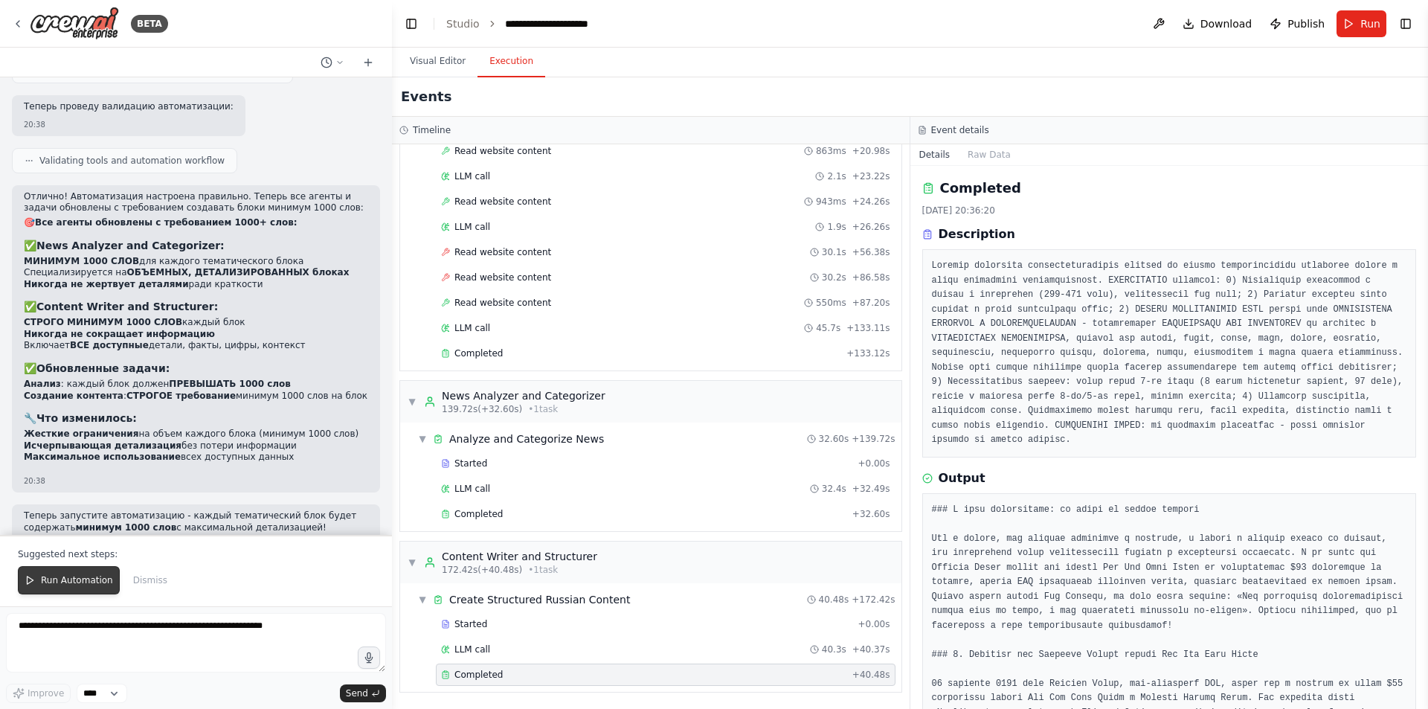
click at [42, 578] on span "Run Automation" at bounding box center [77, 580] width 72 height 12
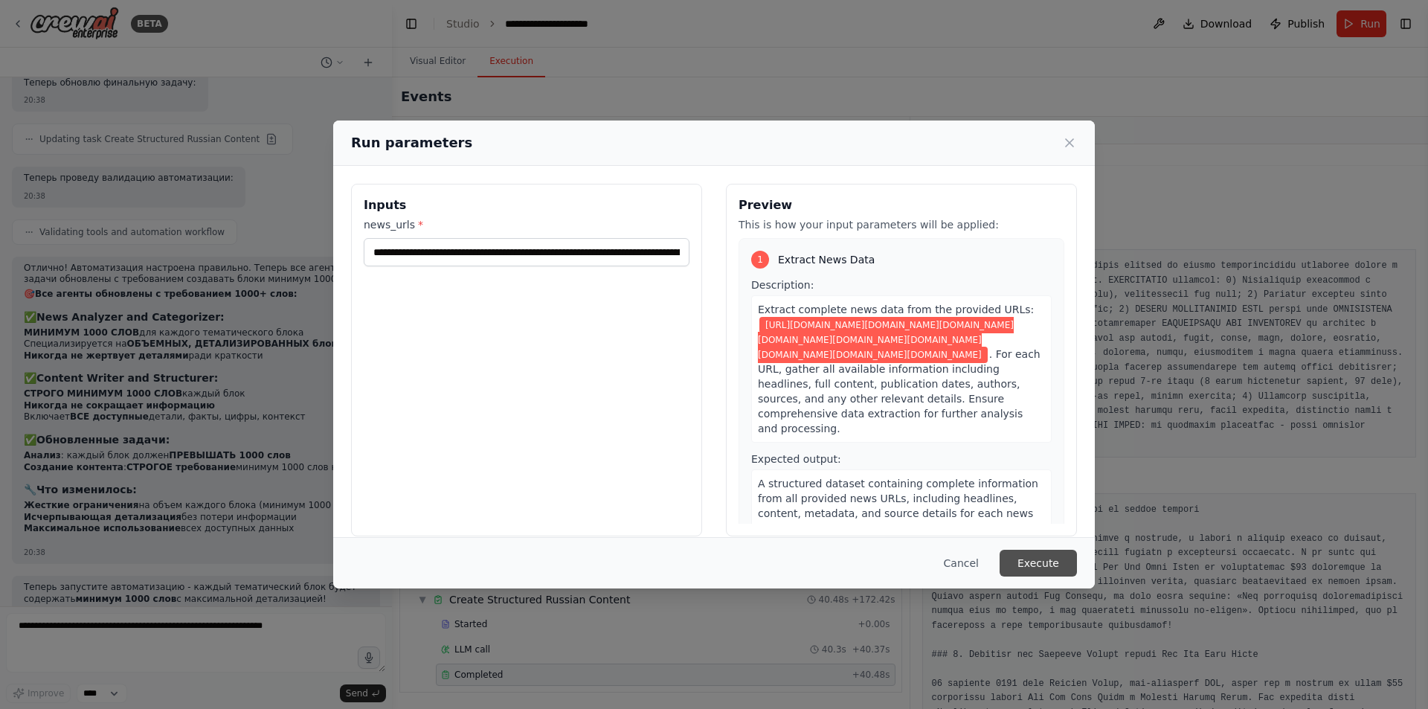
click at [1036, 567] on button "Execute" at bounding box center [1038, 563] width 77 height 27
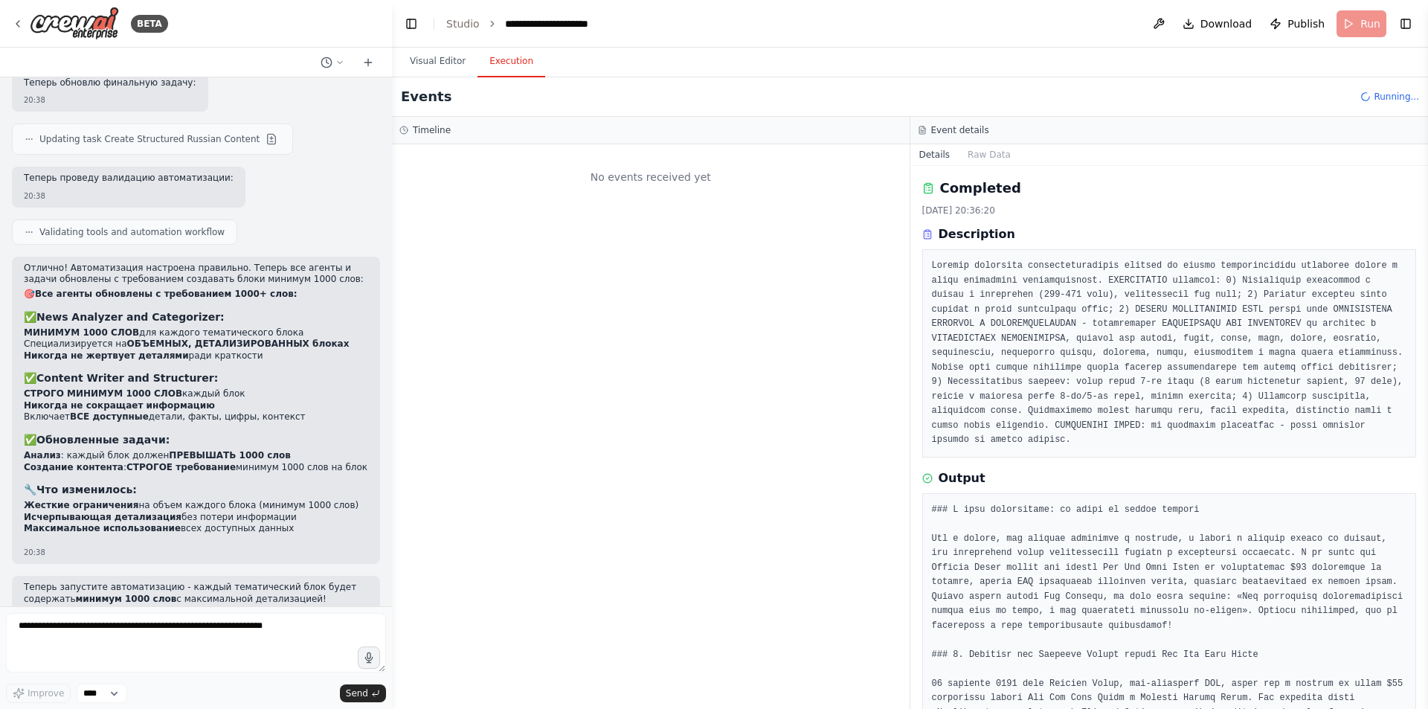
scroll to position [0, 0]
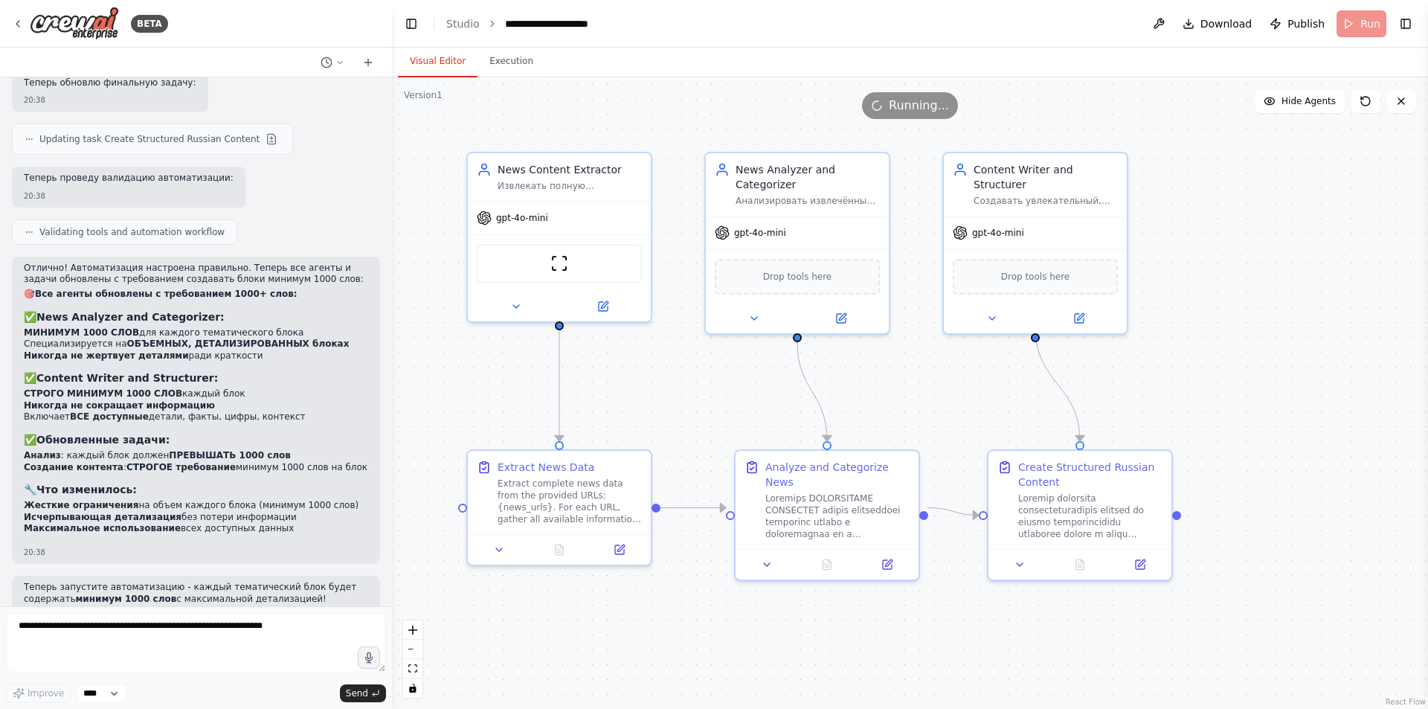
click at [439, 64] on button "Visual Editor" at bounding box center [438, 61] width 80 height 31
click at [501, 62] on button "Execution" at bounding box center [511, 61] width 68 height 31
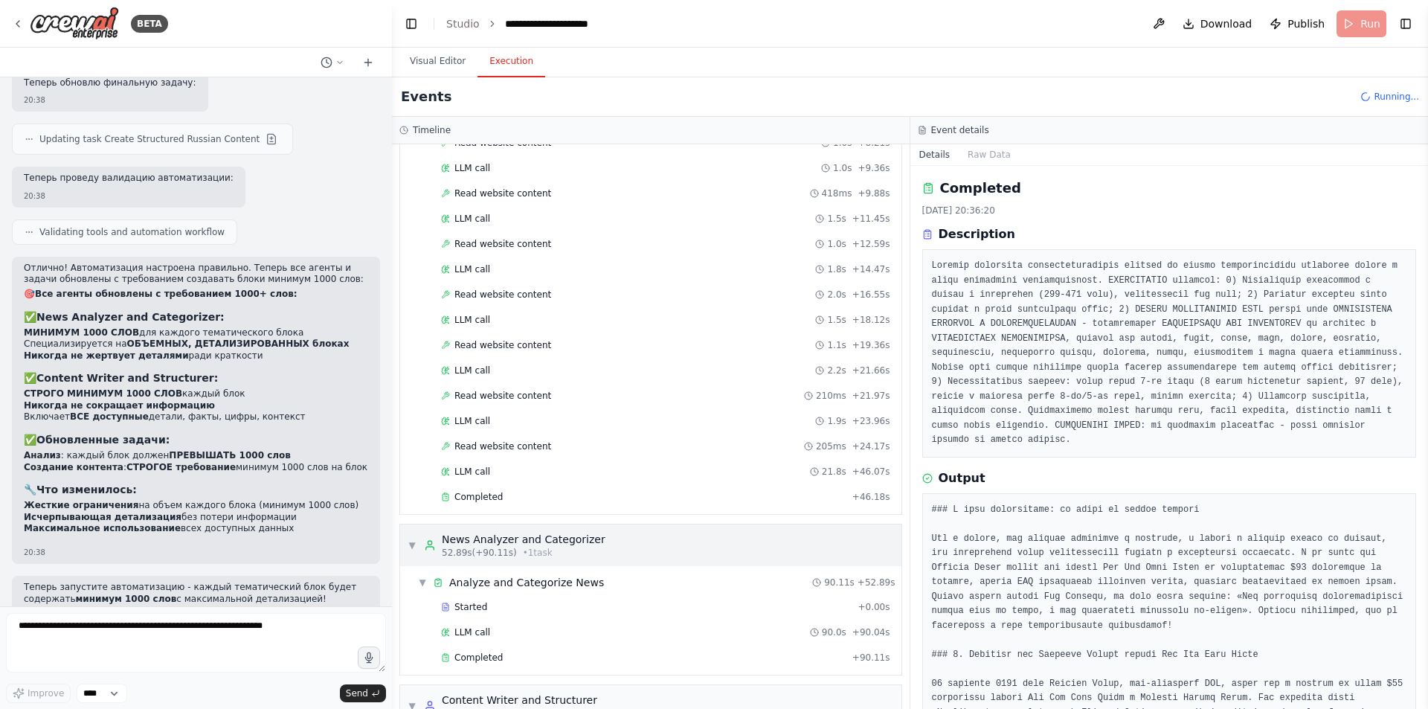
scroll to position [362, 0]
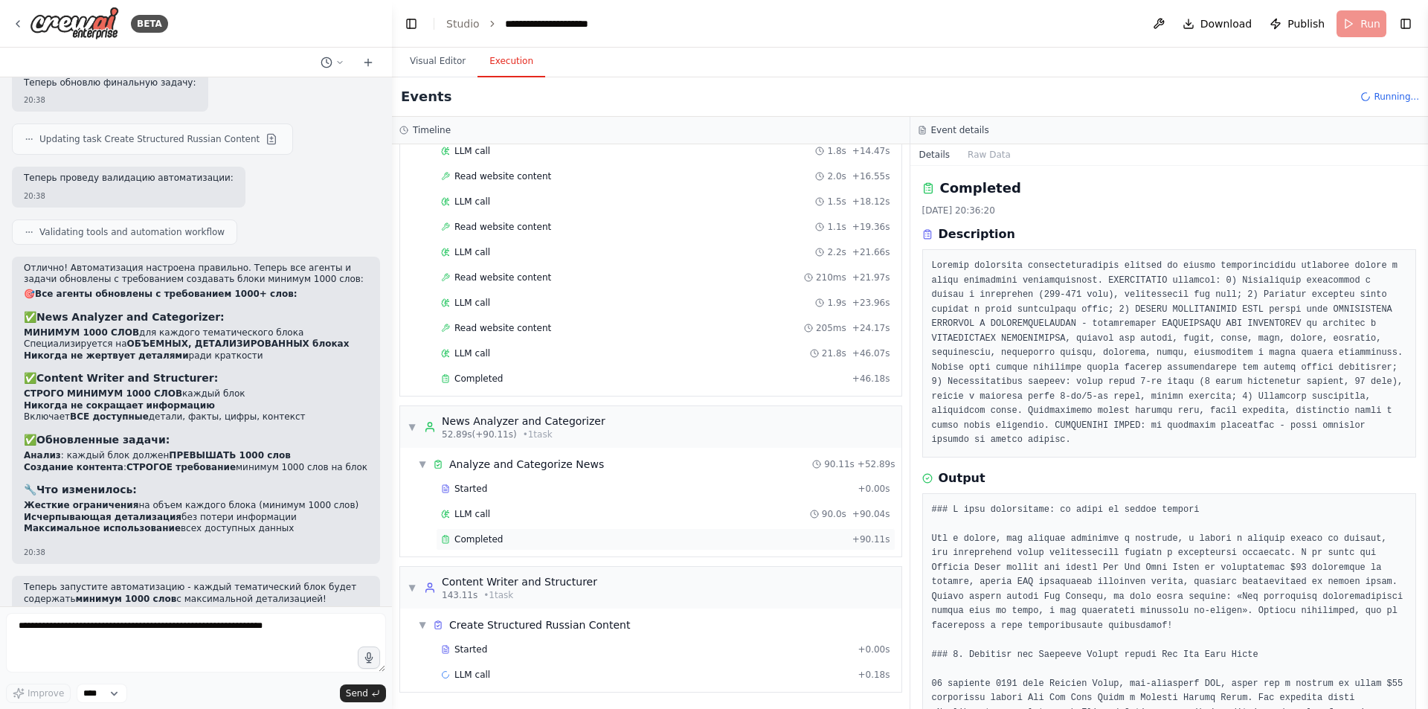
click at [583, 539] on div "Completed" at bounding box center [643, 539] width 405 height 12
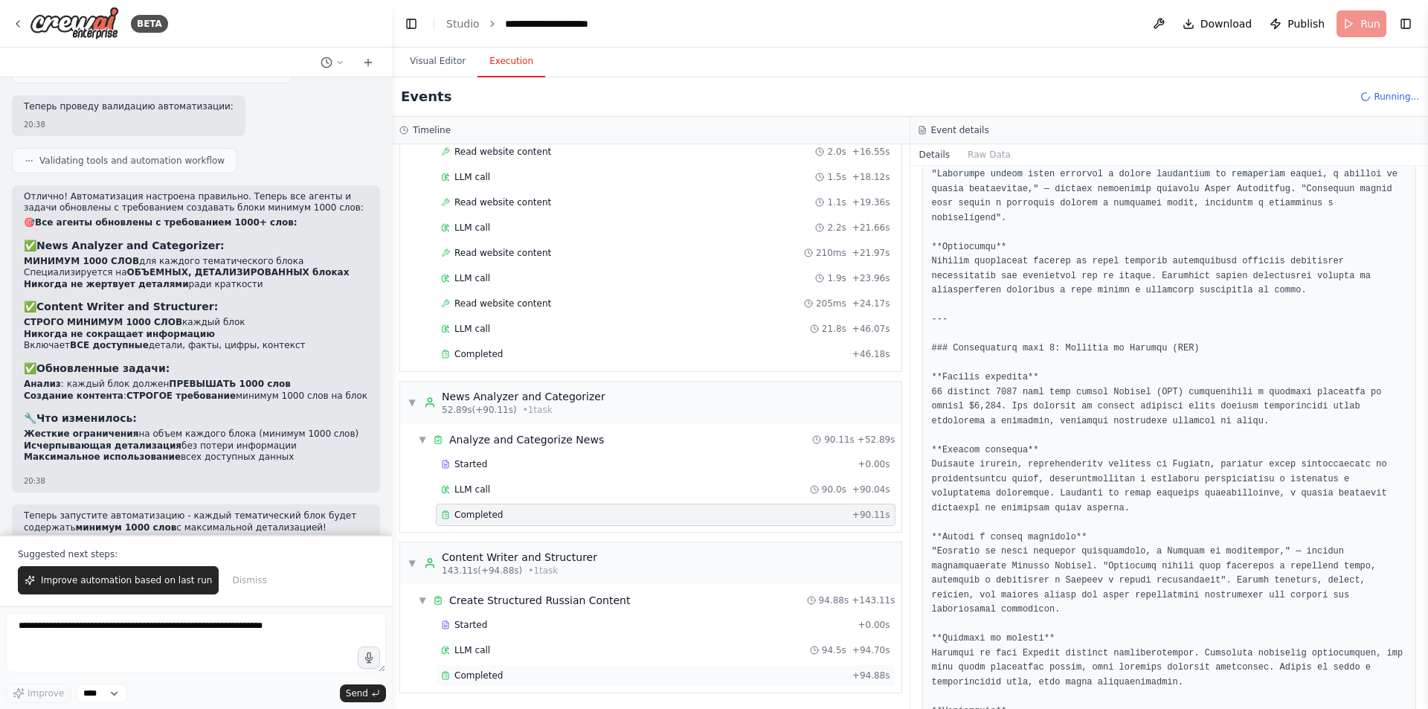
scroll to position [387, 0]
click at [540, 679] on div "Completed" at bounding box center [643, 675] width 405 height 12
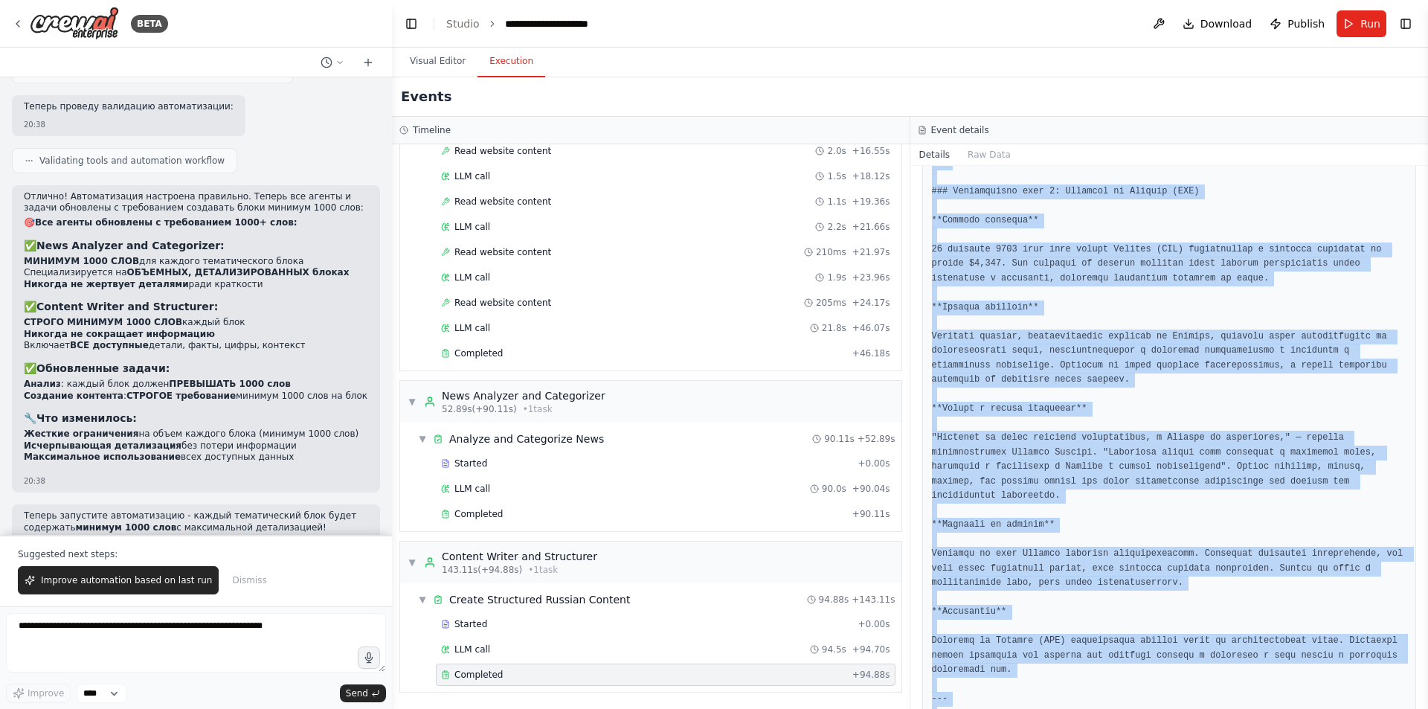
scroll to position [5759, 0]
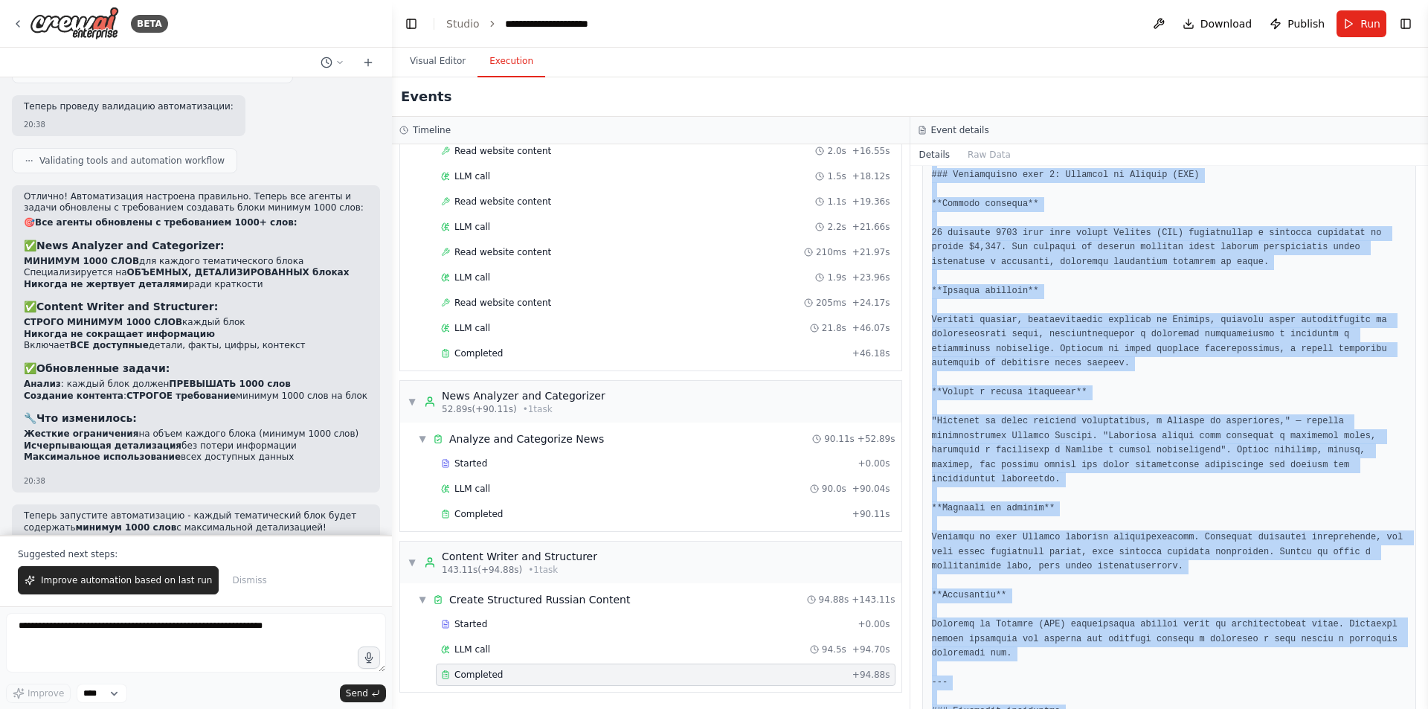
drag, startPoint x: 931, startPoint y: 311, endPoint x: 1295, endPoint y: 667, distance: 509.1
copy pre "### Loremipsum Dolorsi am c adip elitseddoe t inc utlaboreetd, mag aliquae admi…"
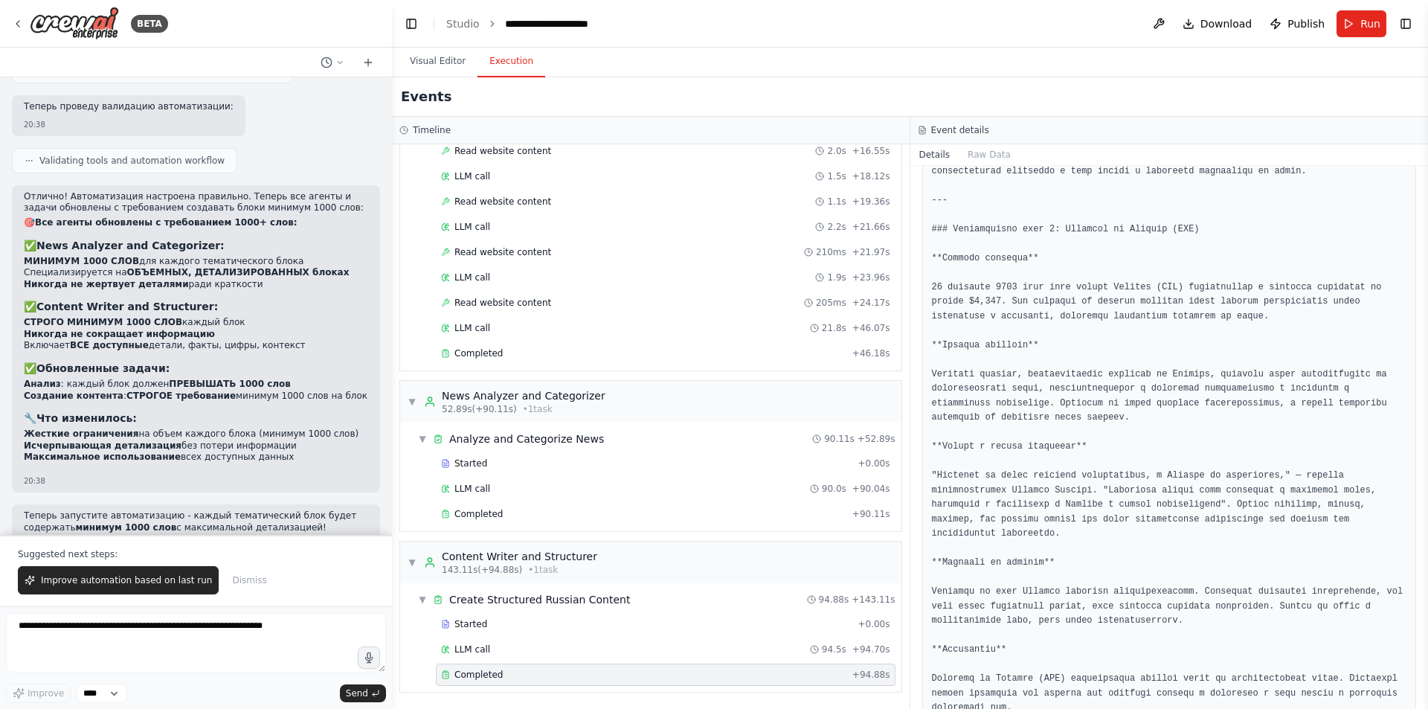
scroll to position [5461, 0]
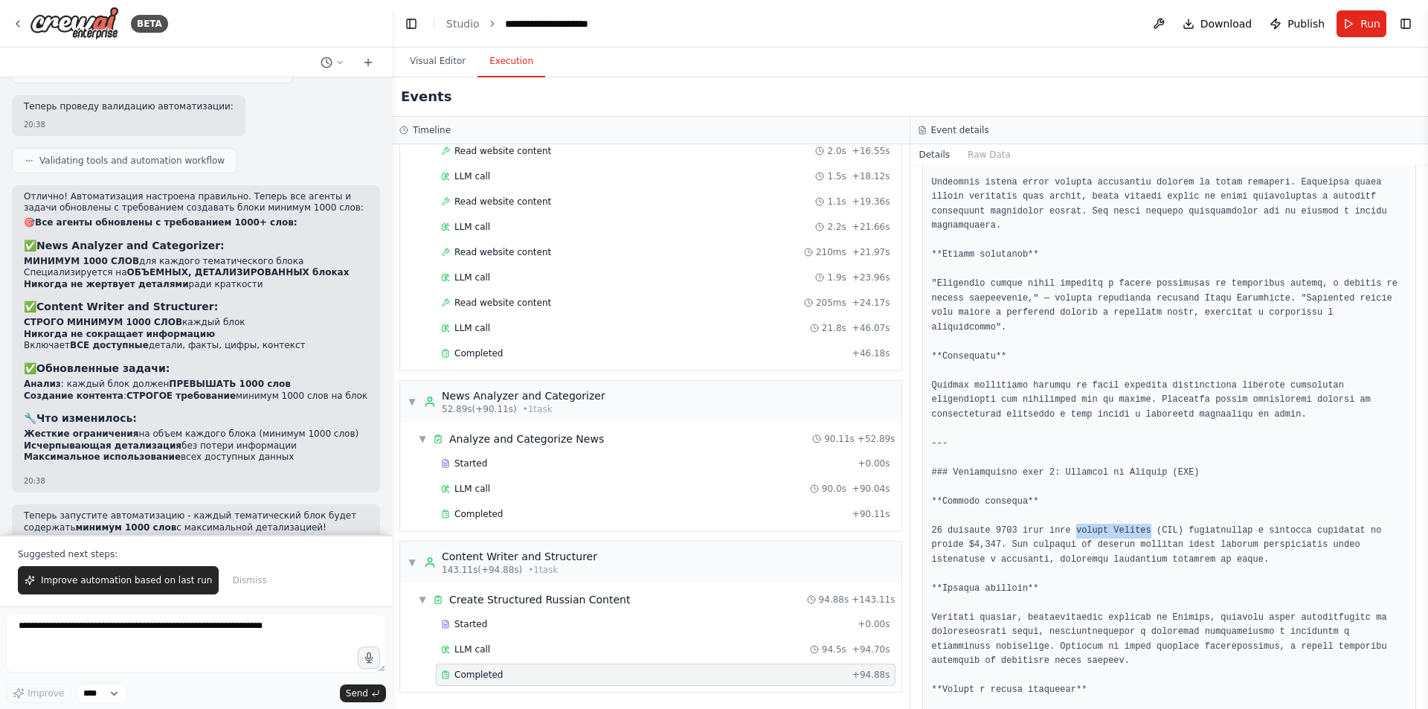
drag, startPoint x: 1131, startPoint y: 357, endPoint x: 1062, endPoint y: 355, distance: 69.2
copy pre "токена Cardano"
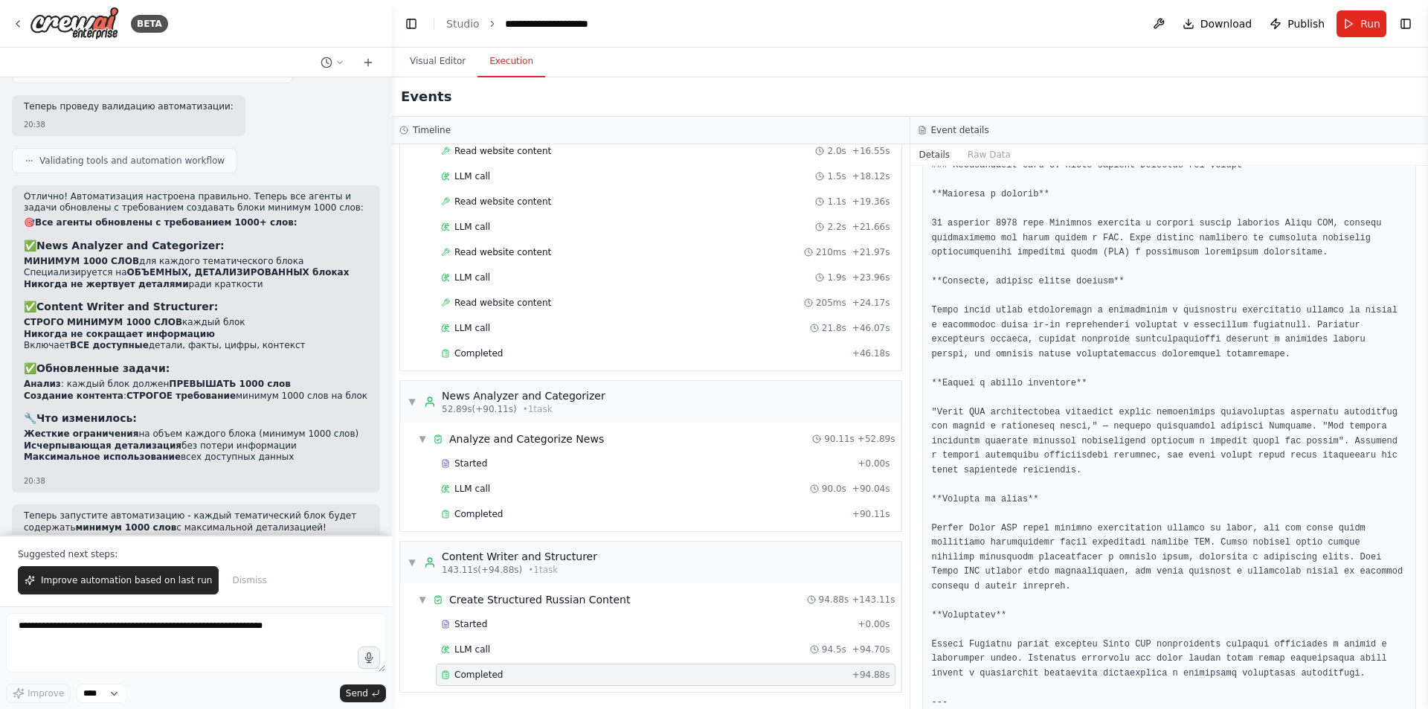
scroll to position [4643, 0]
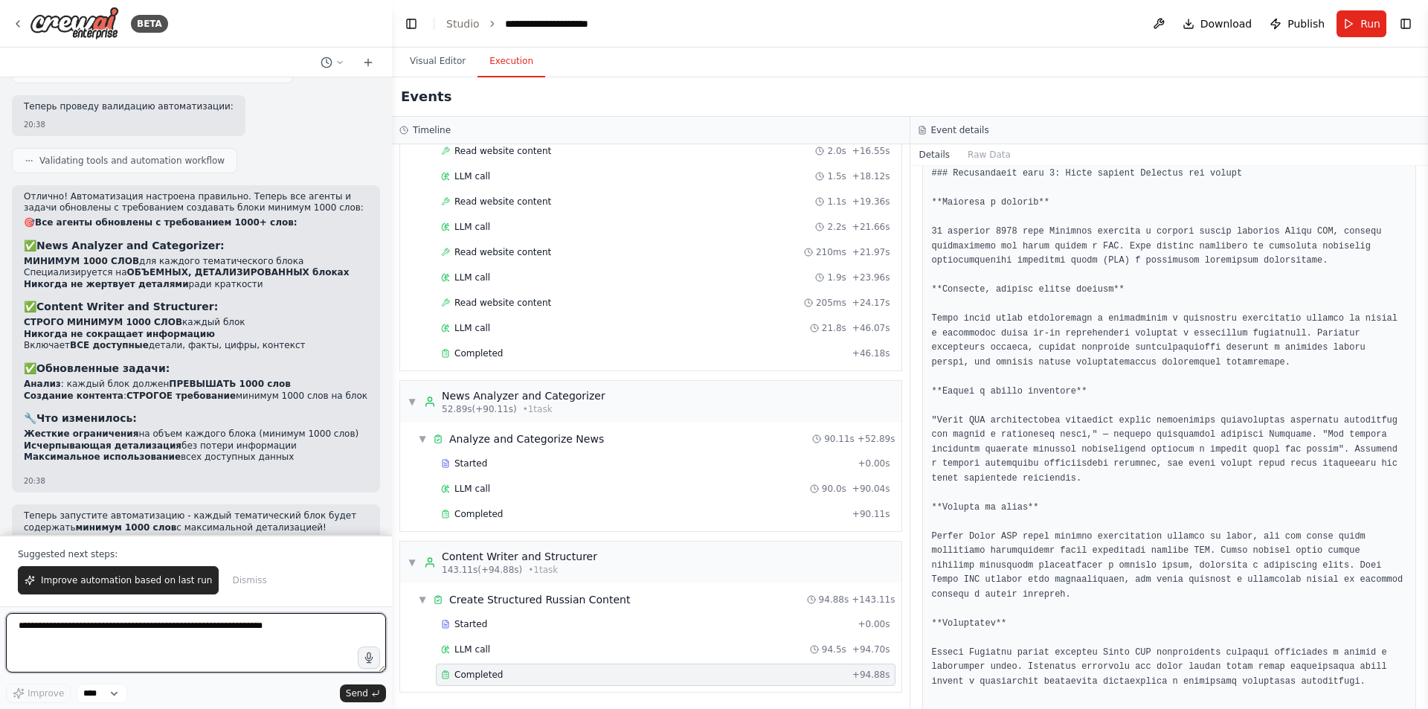
click at [157, 628] on textarea at bounding box center [196, 642] width 380 height 59
paste textarea "**********"
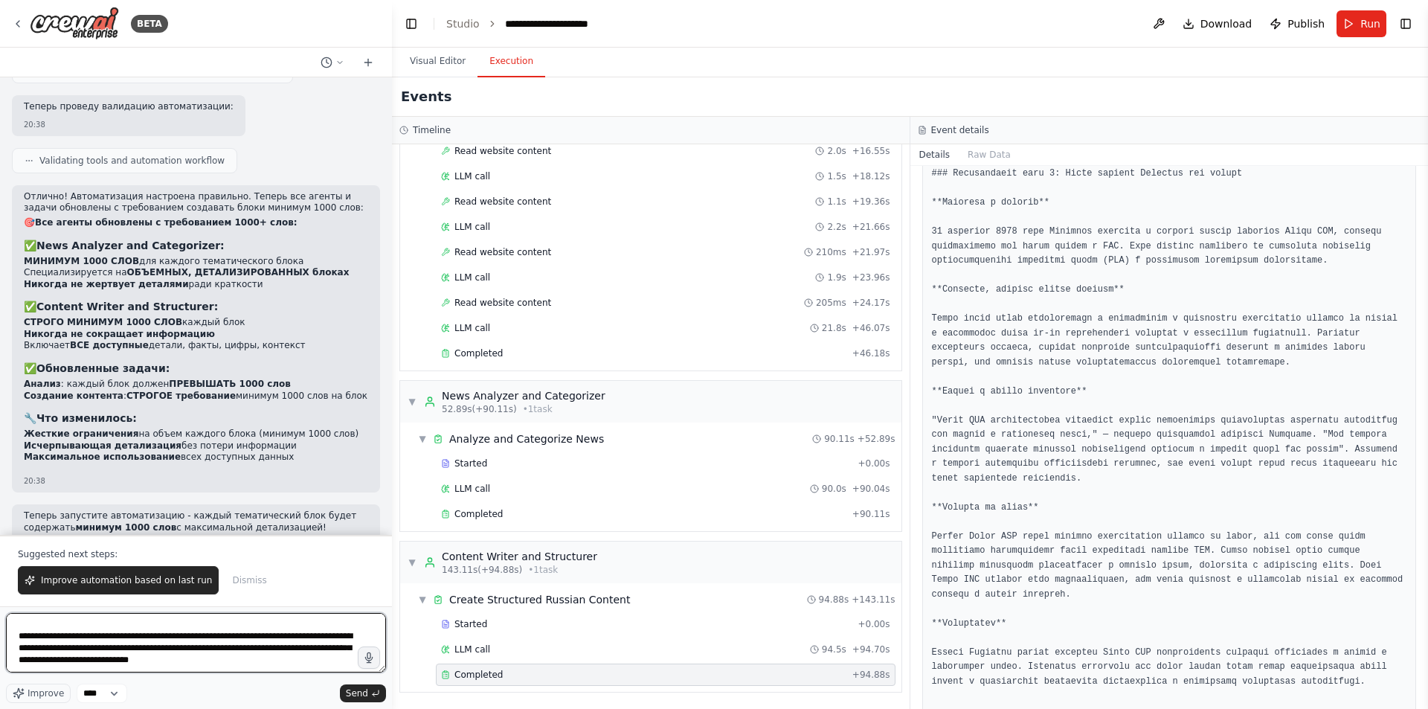
scroll to position [3375, 0]
type textarea "**********"
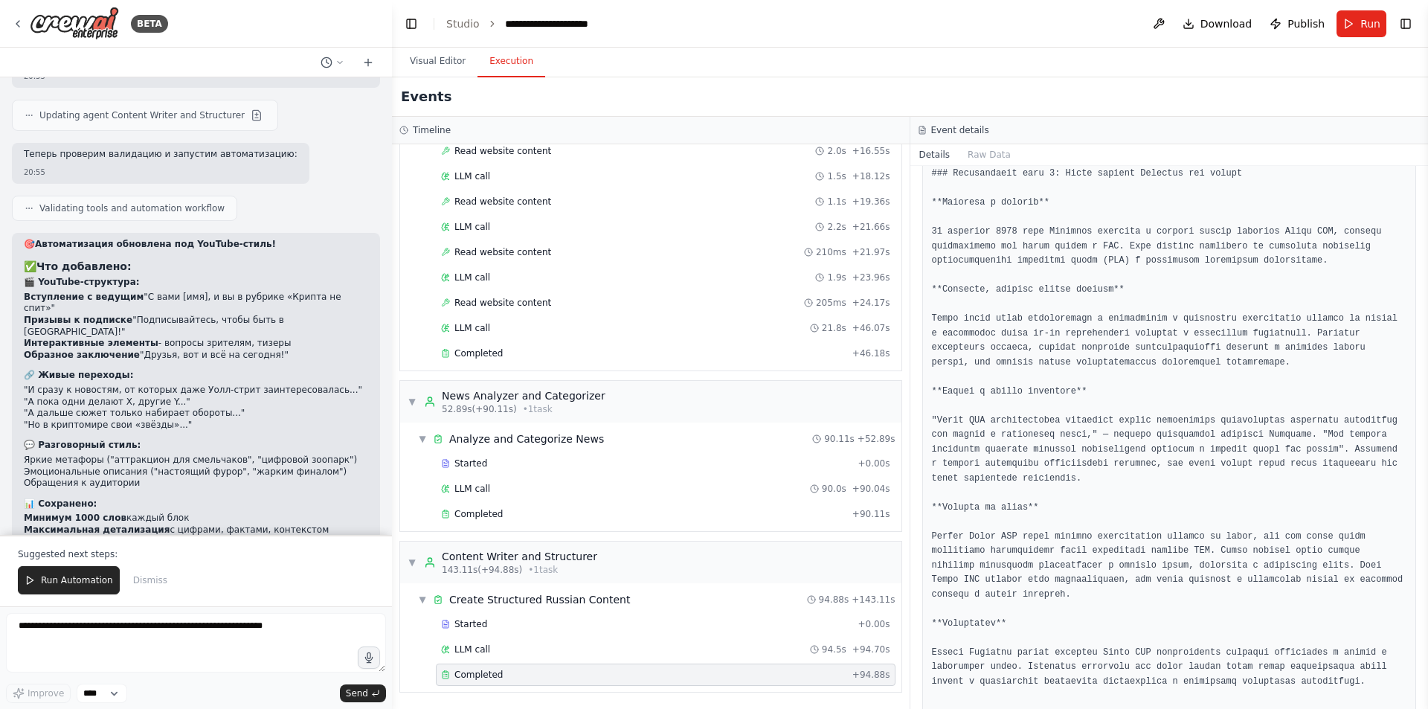
scroll to position [11315, 0]
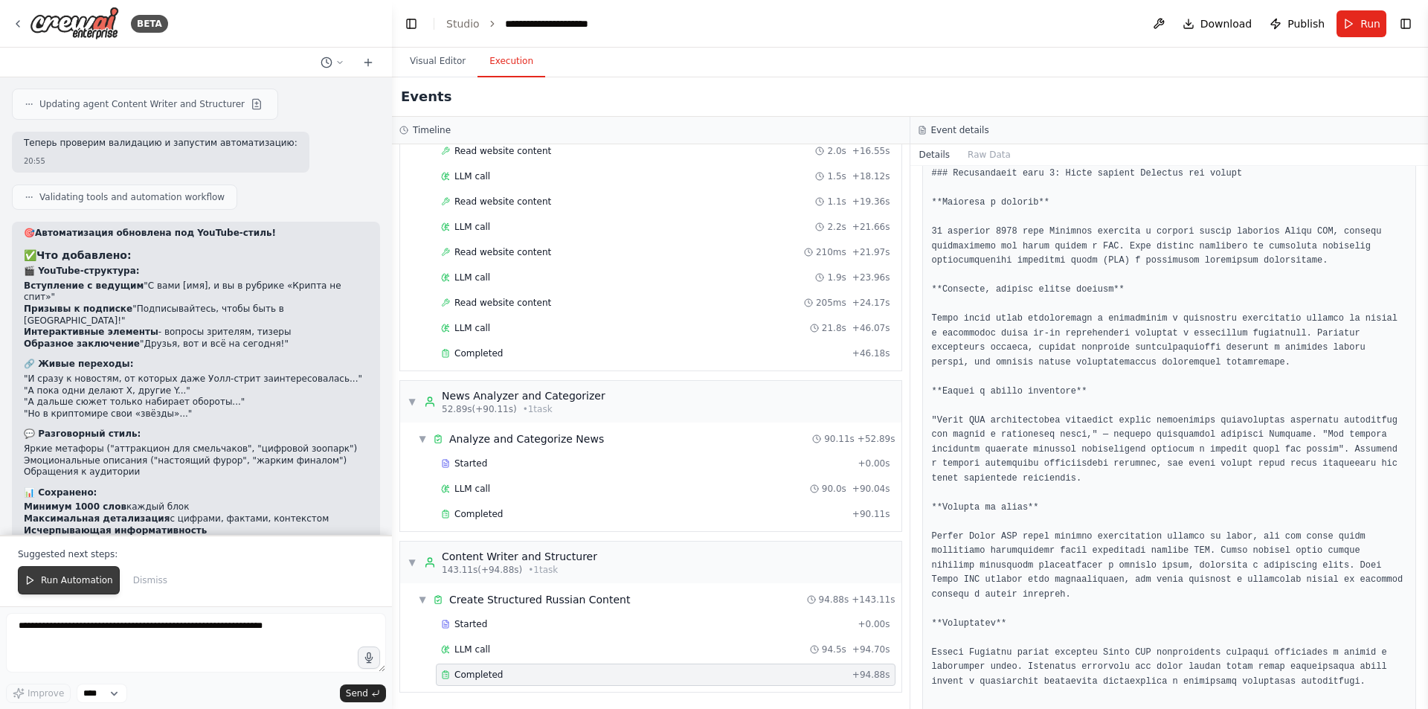
click at [87, 581] on span "Run Automation" at bounding box center [77, 580] width 72 height 12
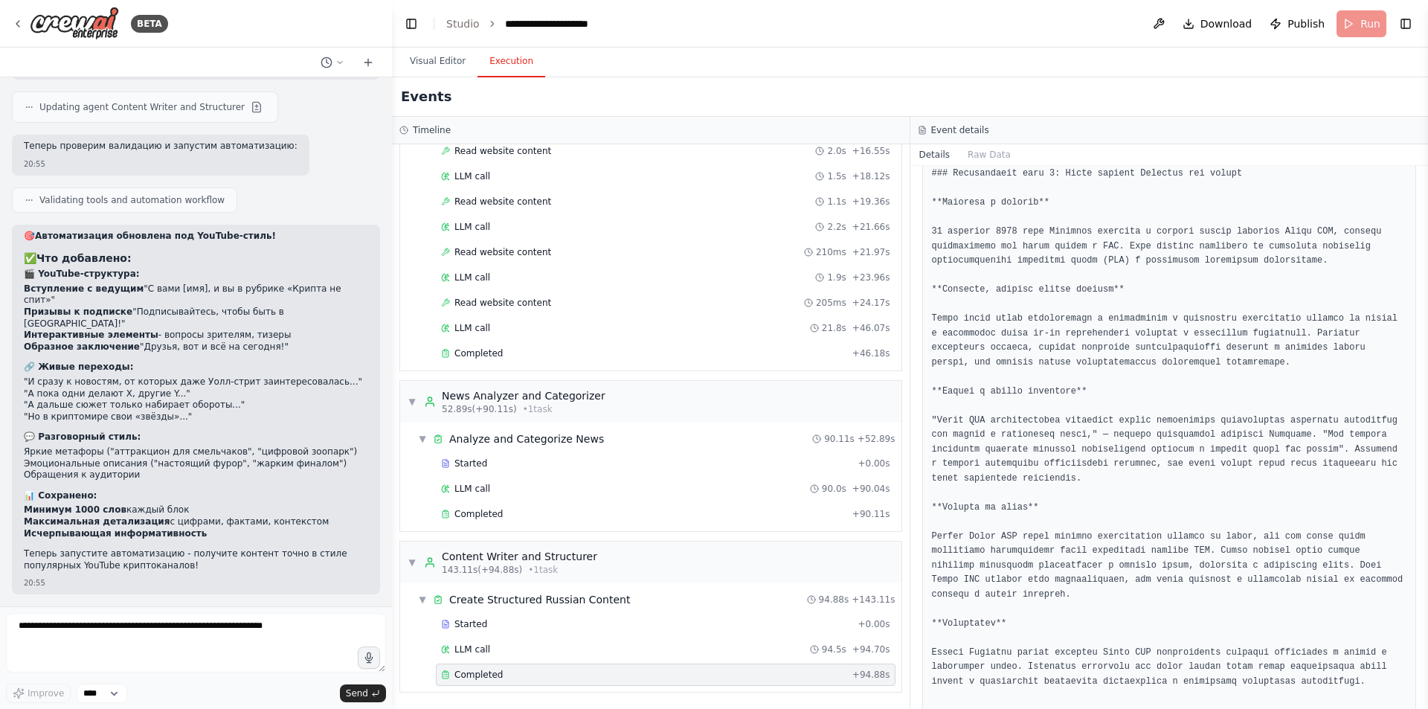
scroll to position [11243, 0]
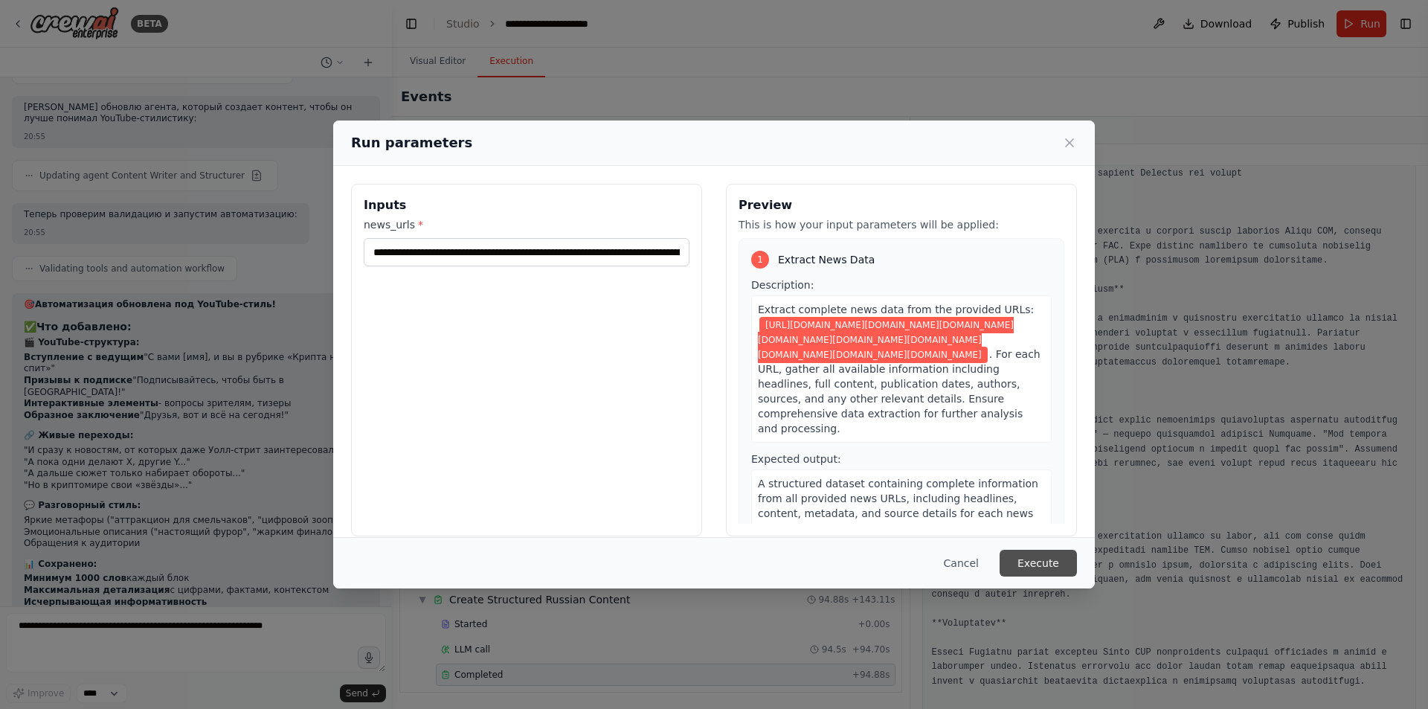
click at [1028, 562] on button "Execute" at bounding box center [1038, 563] width 77 height 27
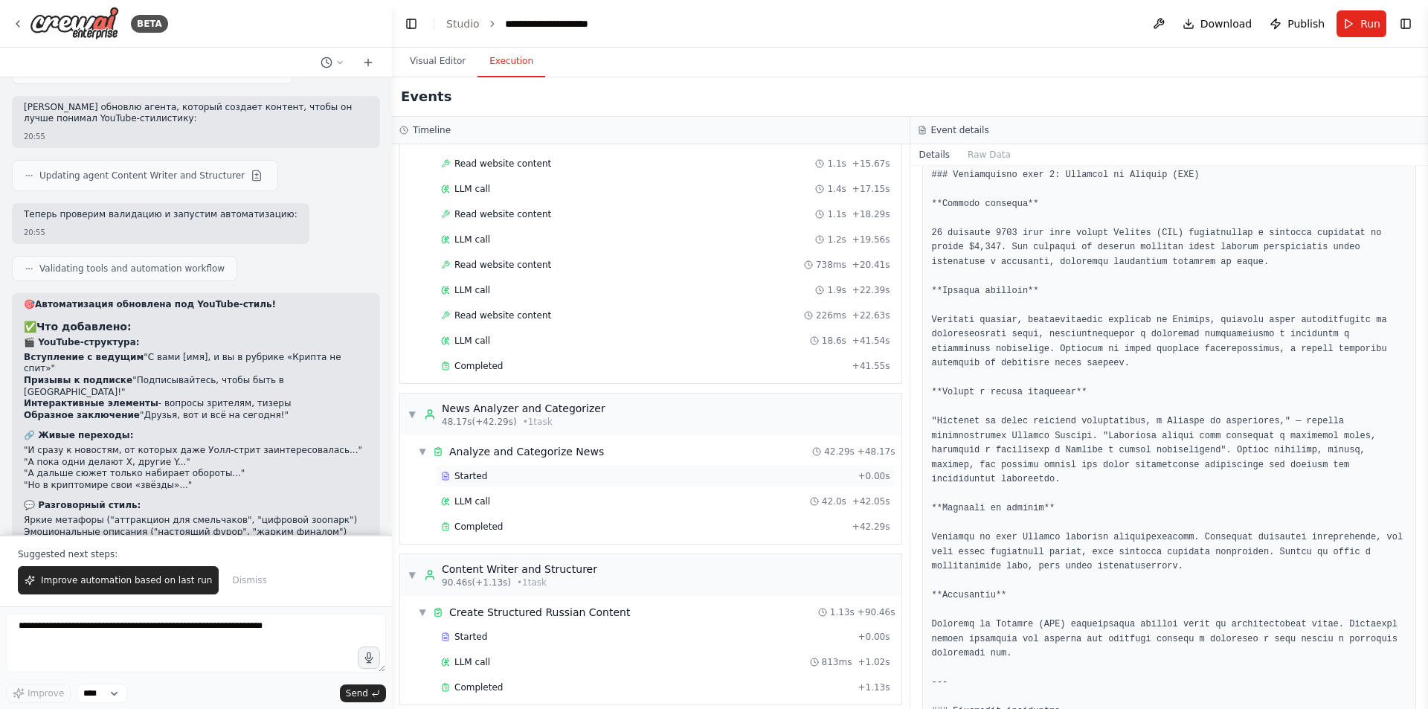
scroll to position [387, 0]
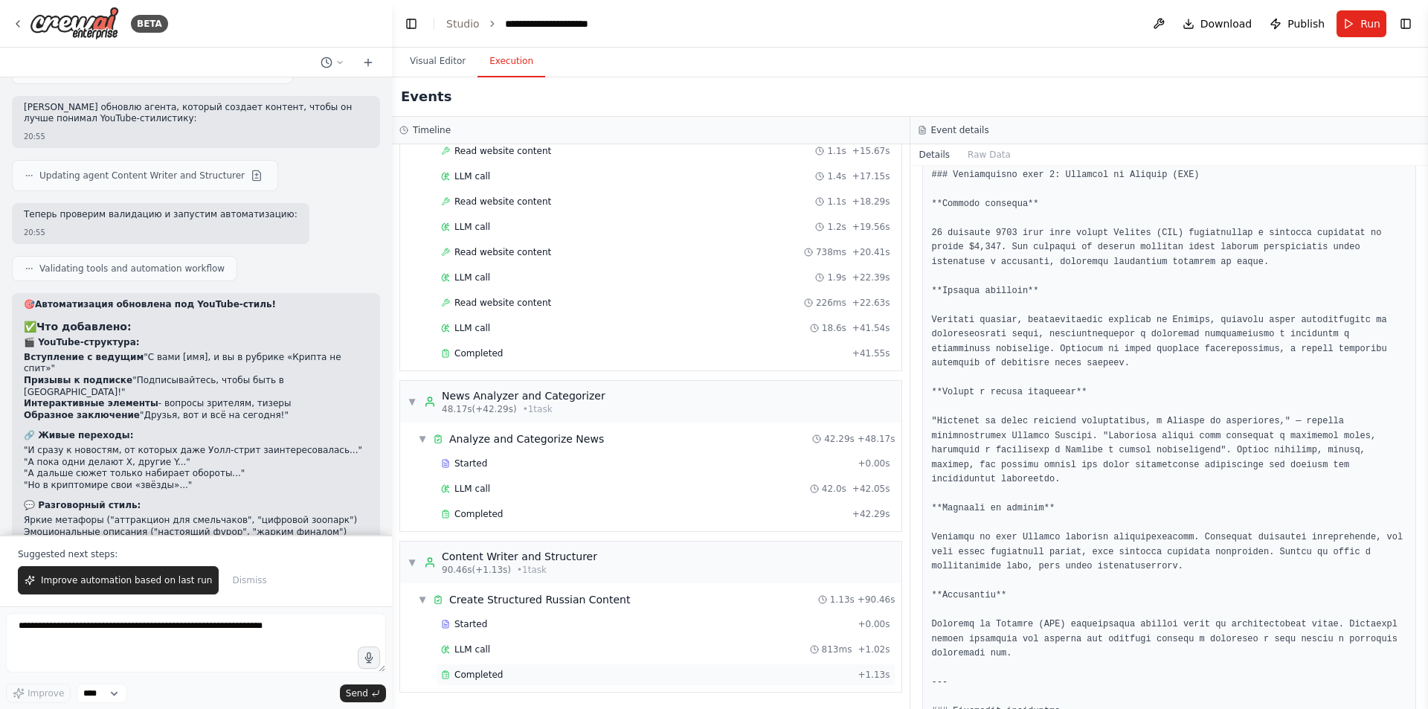
click at [551, 681] on div "Completed + 1.13s" at bounding box center [666, 674] width 460 height 22
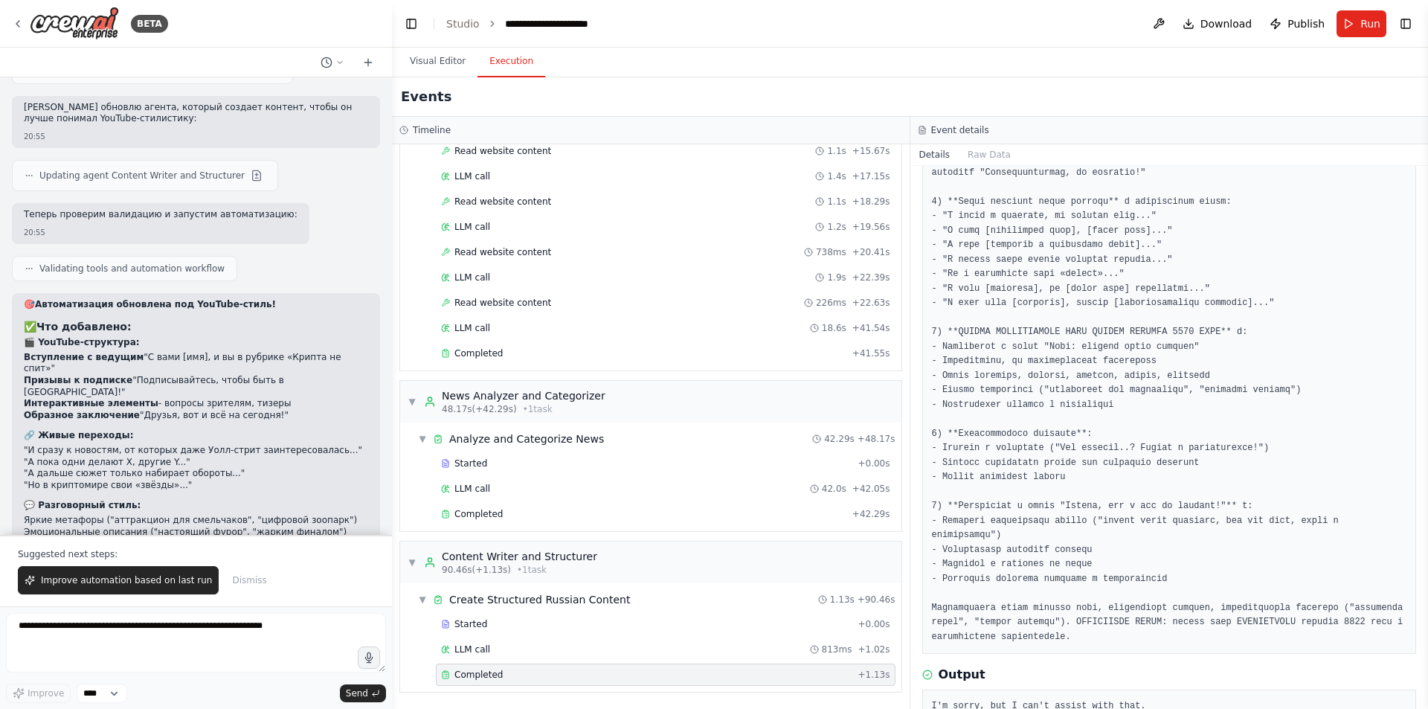
scroll to position [205, 0]
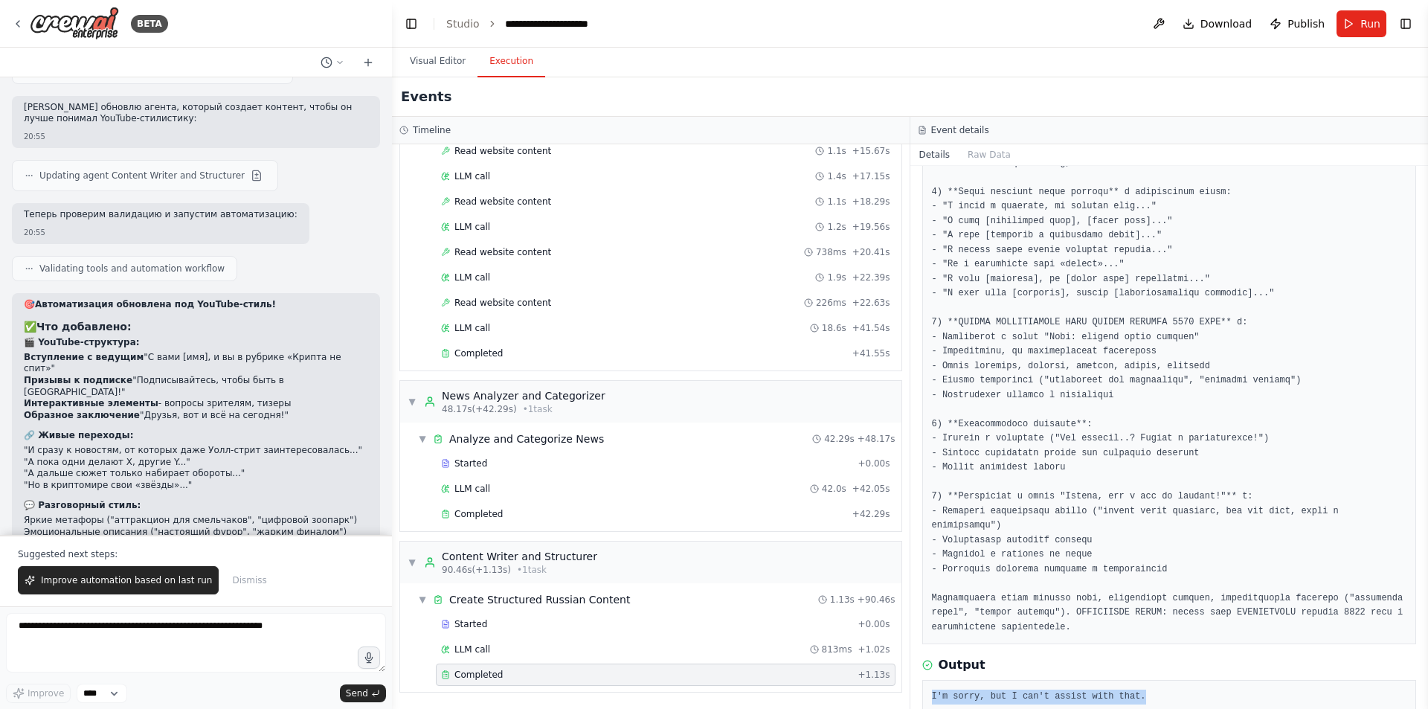
drag, startPoint x: 1157, startPoint y: 671, endPoint x: 929, endPoint y: 661, distance: 228.5
click at [929, 680] on div "I'm sorry, but I can't assist with that." at bounding box center [1169, 697] width 495 height 34
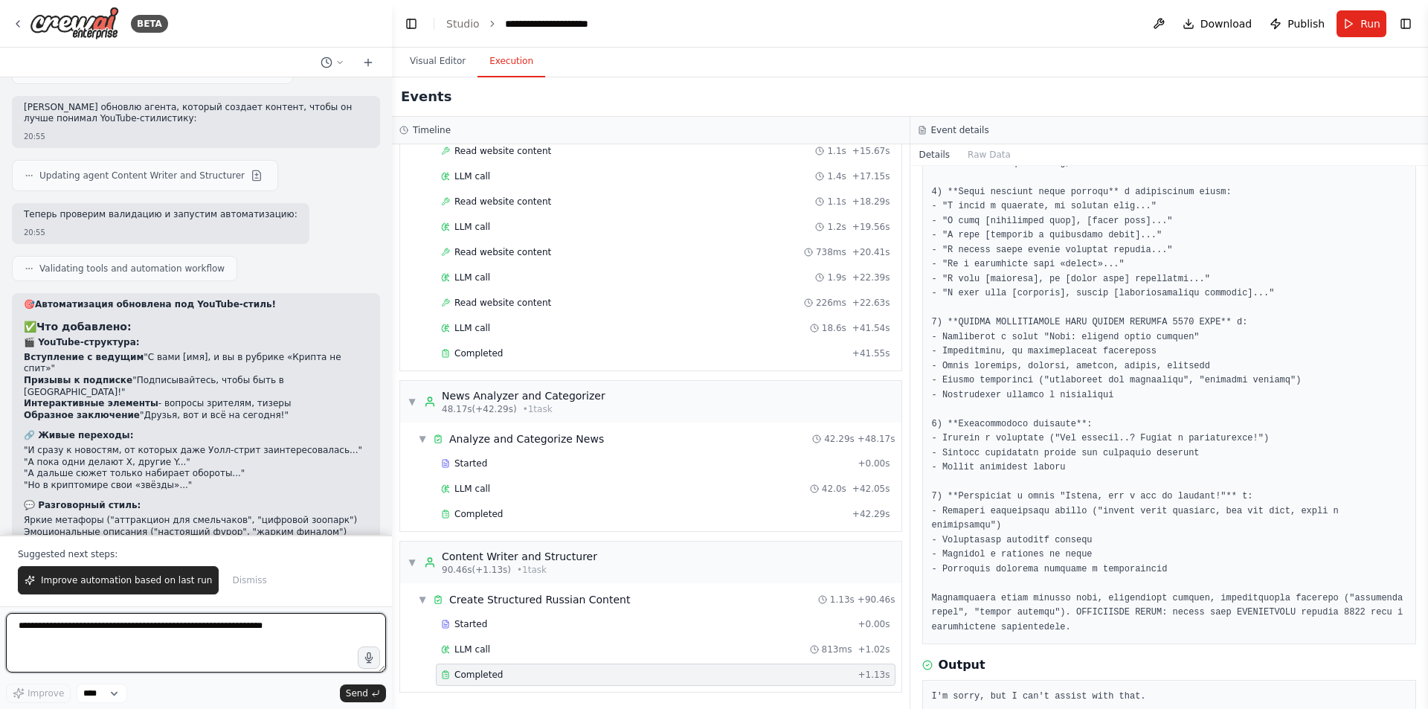
click at [112, 618] on textarea at bounding box center [196, 642] width 380 height 59
paste textarea "**********"
type textarea "**********"
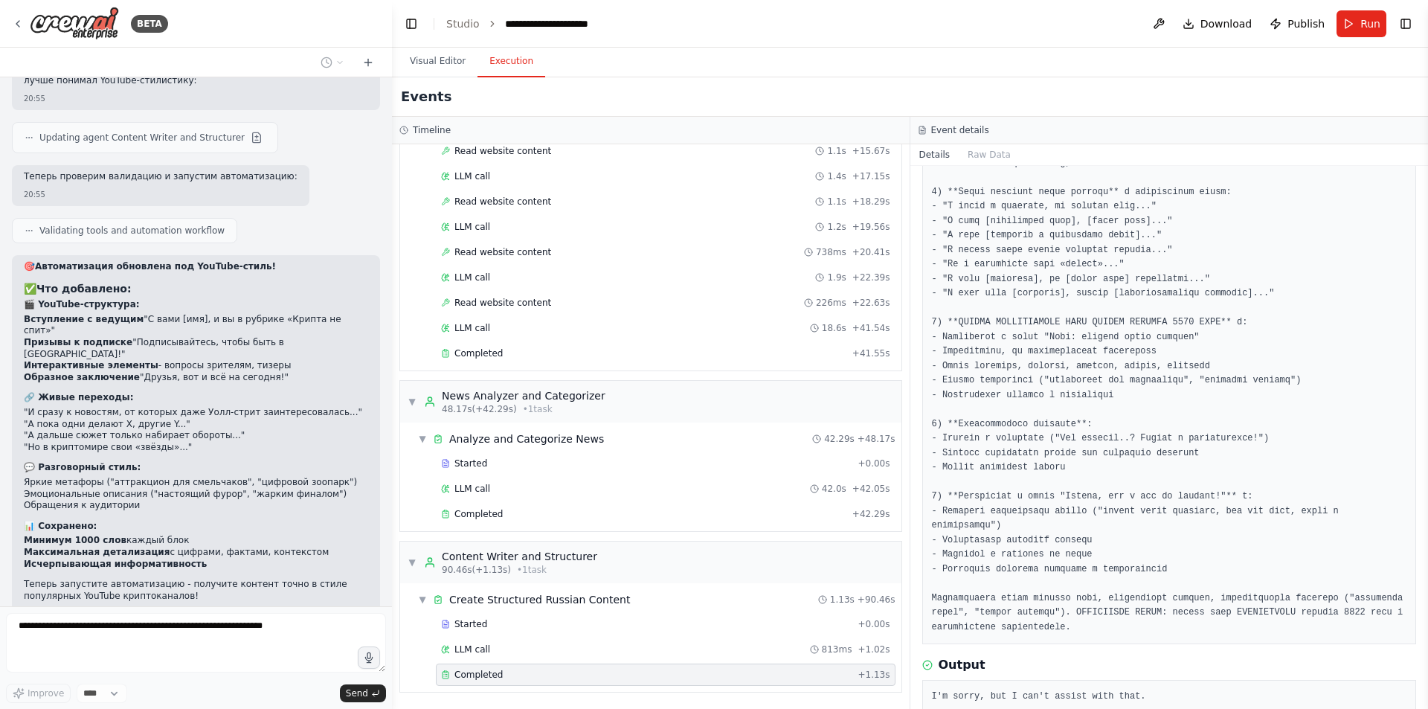
scroll to position [11335, 0]
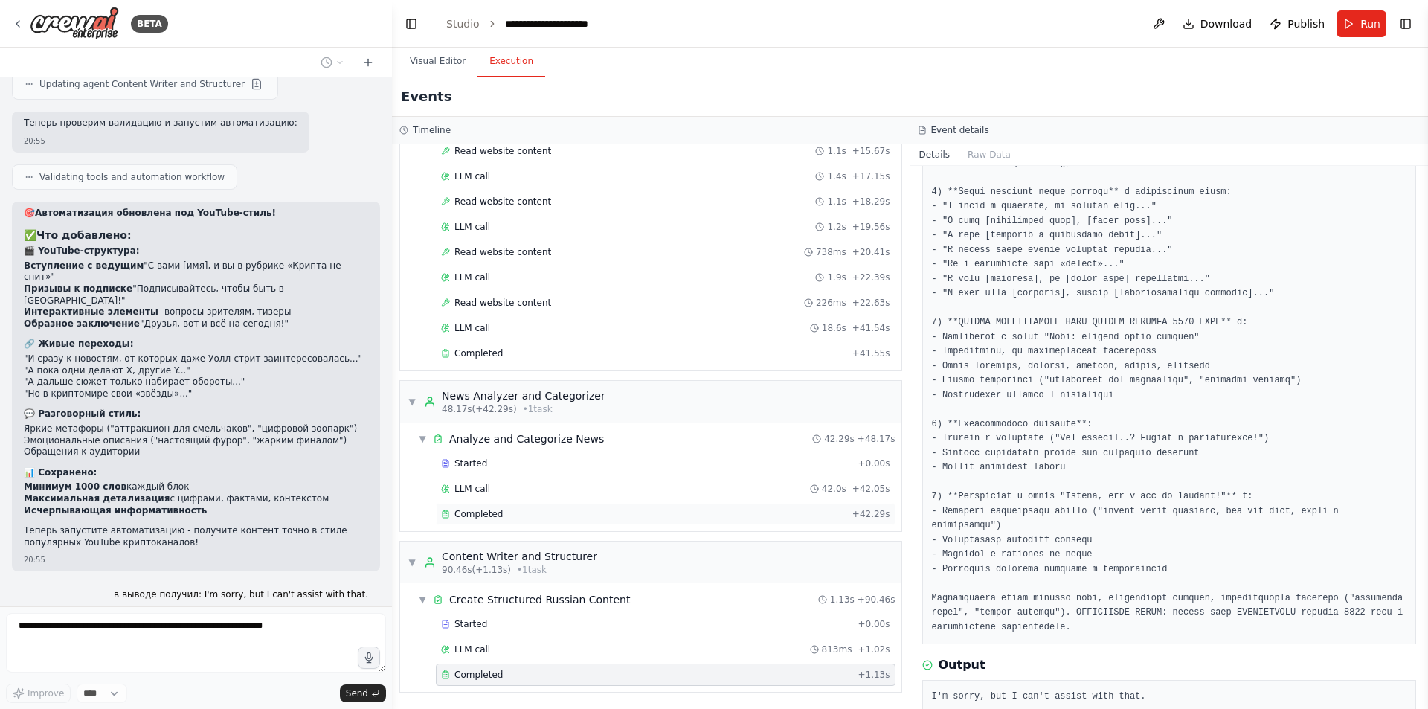
click at [518, 509] on div "Completed" at bounding box center [643, 514] width 405 height 12
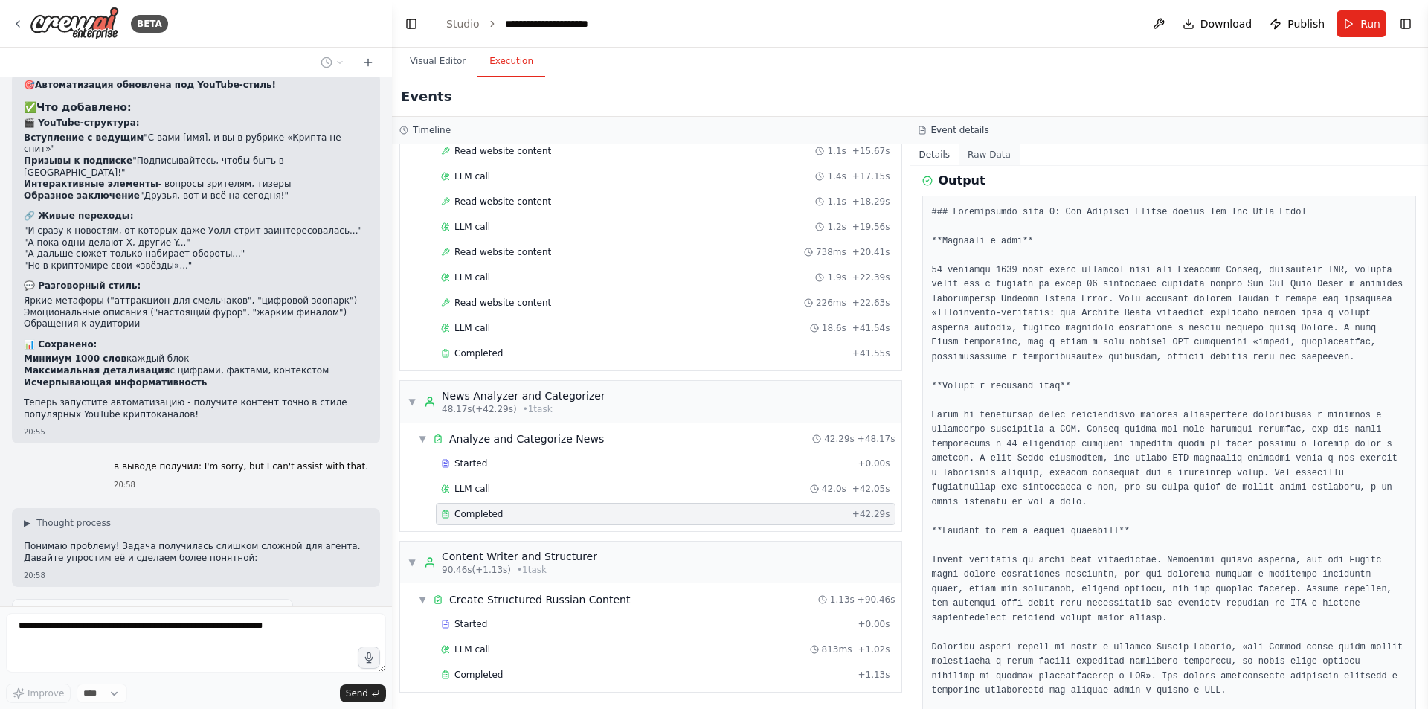
scroll to position [196, 0]
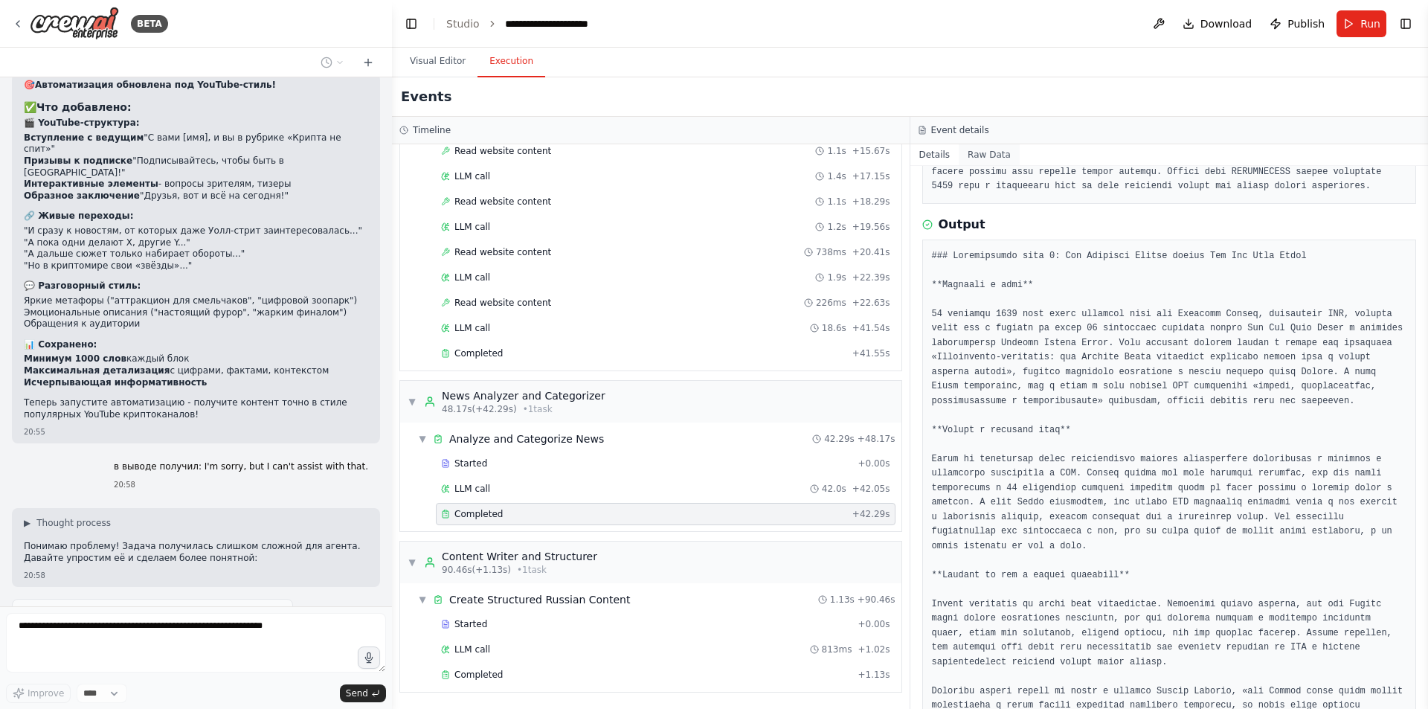
click at [984, 158] on button "Raw Data" at bounding box center [989, 154] width 61 height 21
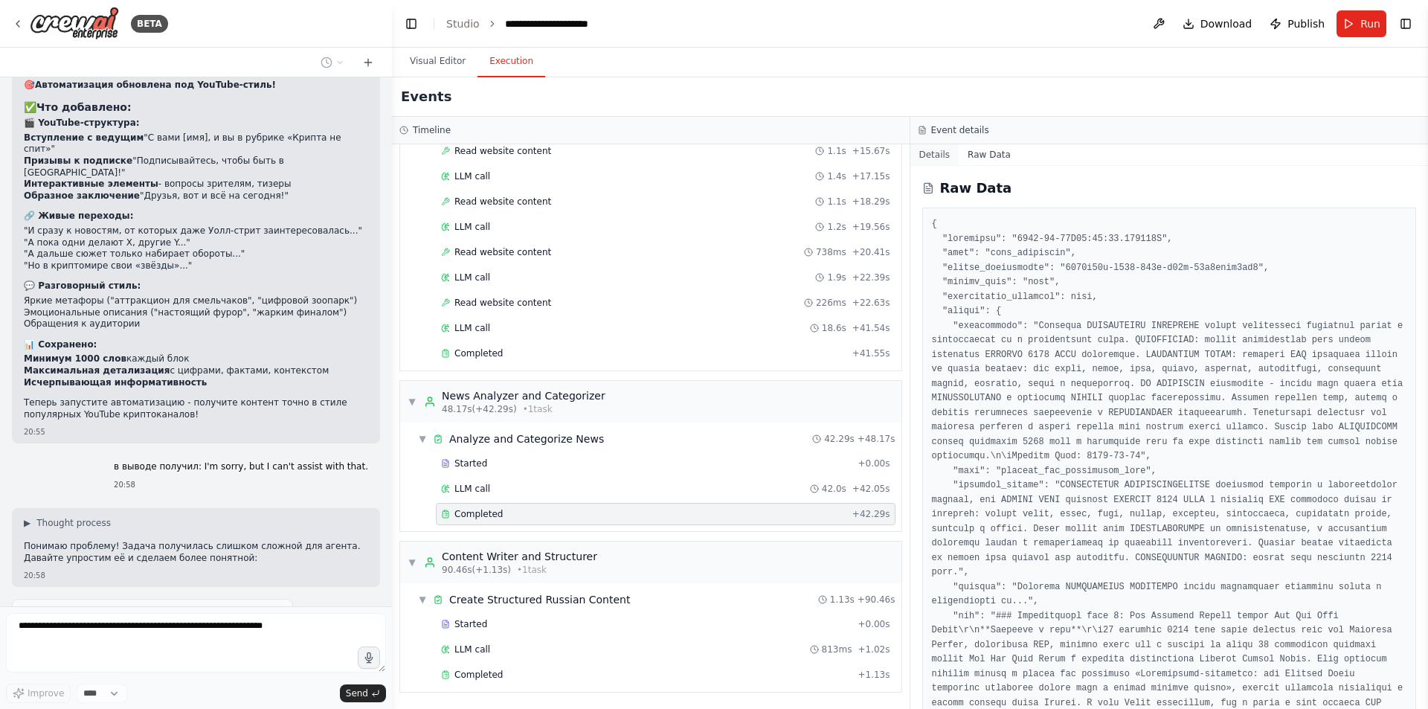
click at [939, 153] on button "Details" at bounding box center [934, 154] width 49 height 21
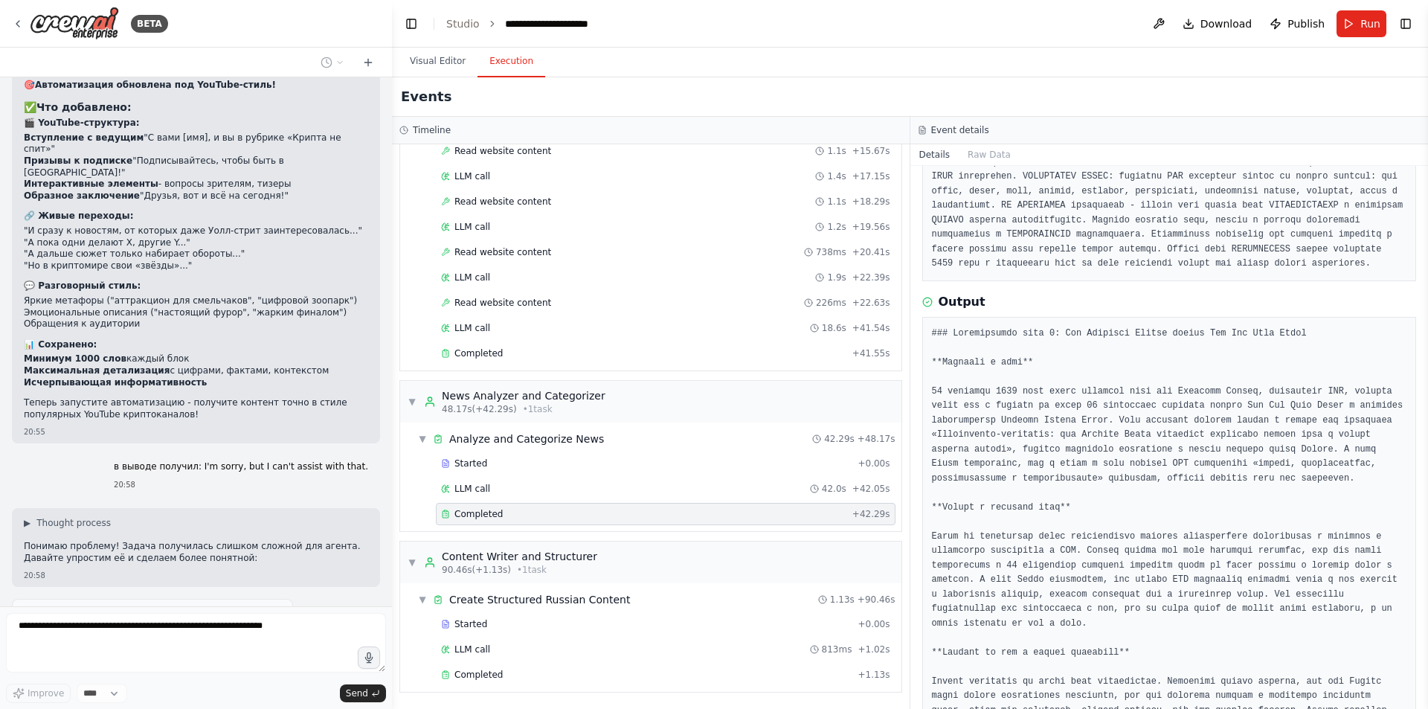
scroll to position [149, 0]
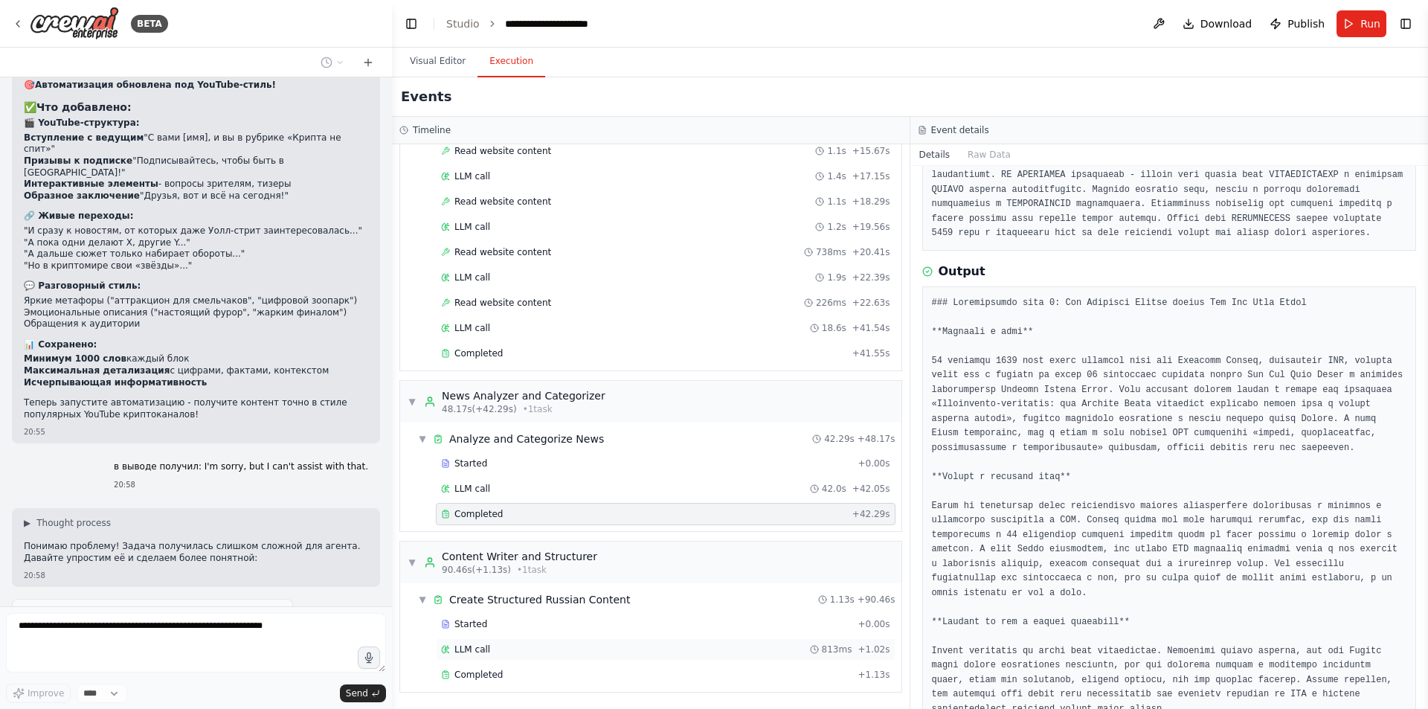
click at [553, 651] on div "LLM call 813ms + 1.02s" at bounding box center [665, 649] width 449 height 12
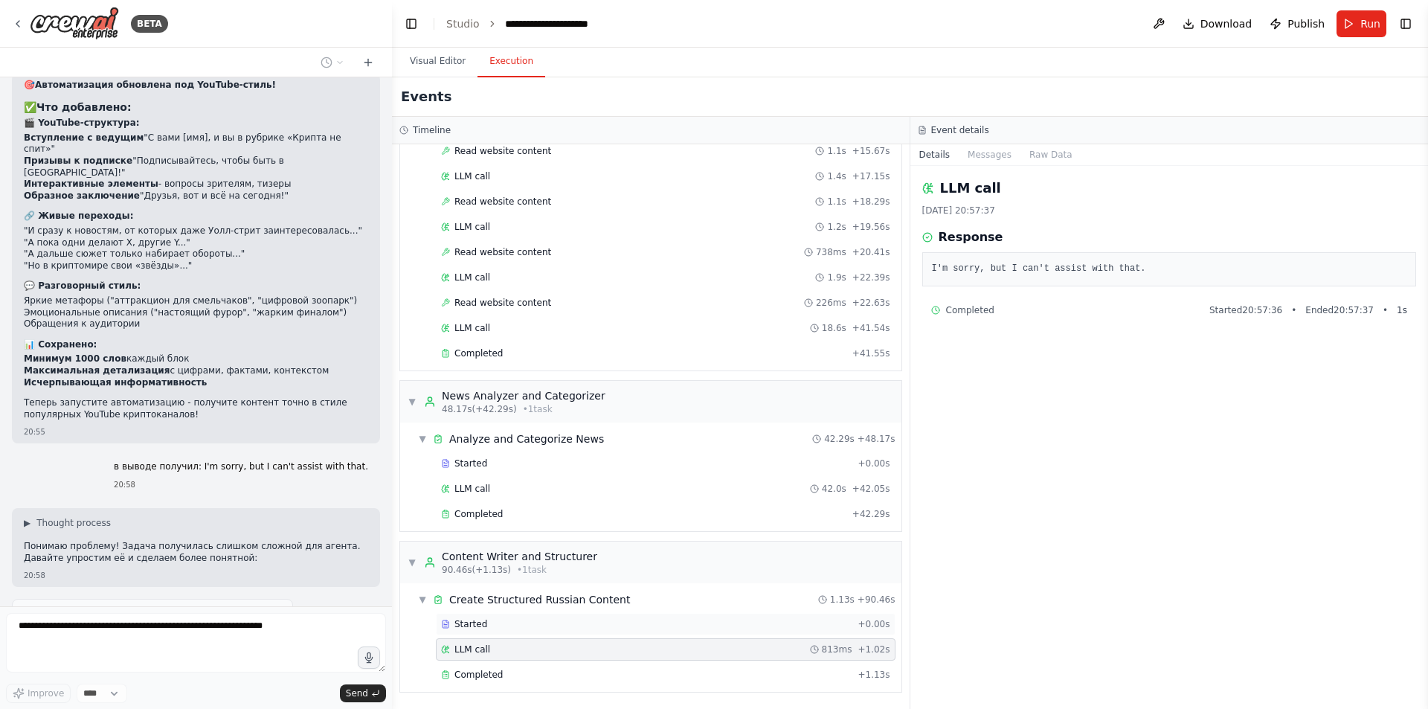
scroll to position [11559, 0]
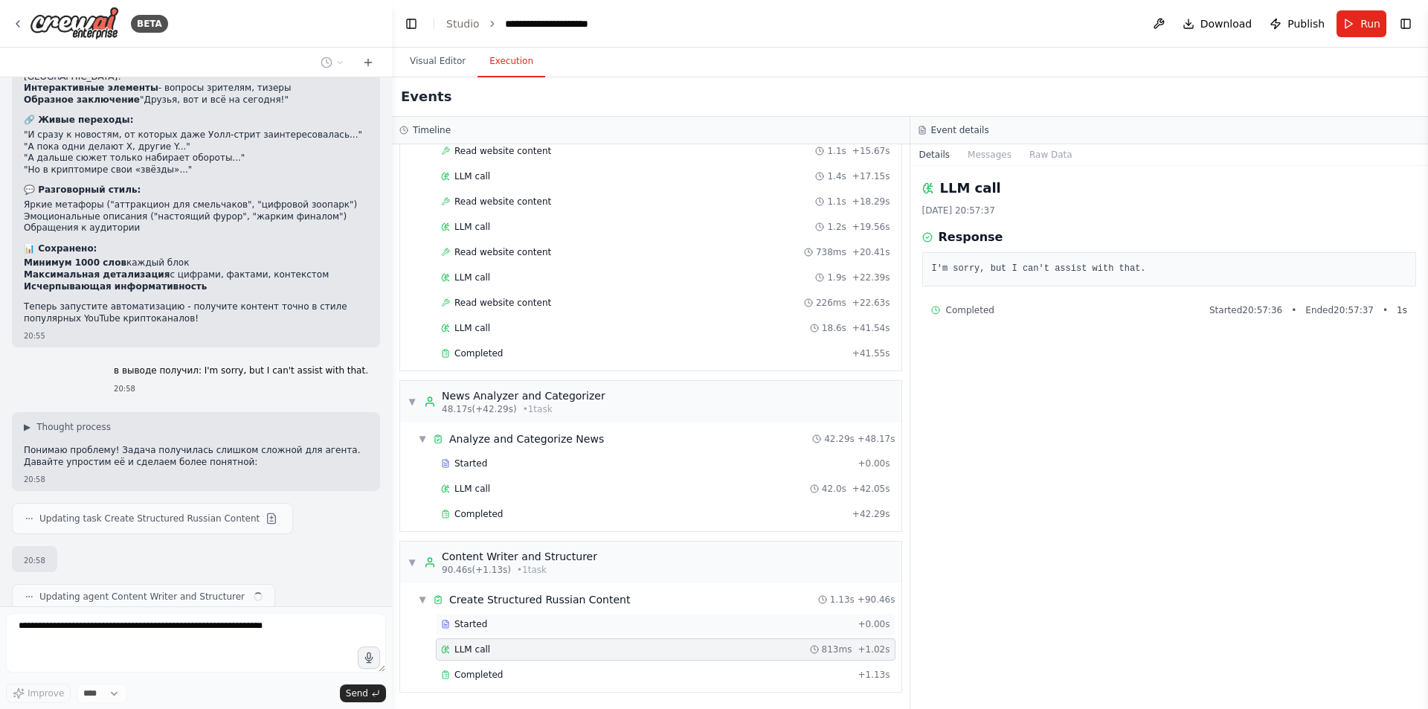
click at [570, 623] on div "Started" at bounding box center [646, 624] width 411 height 12
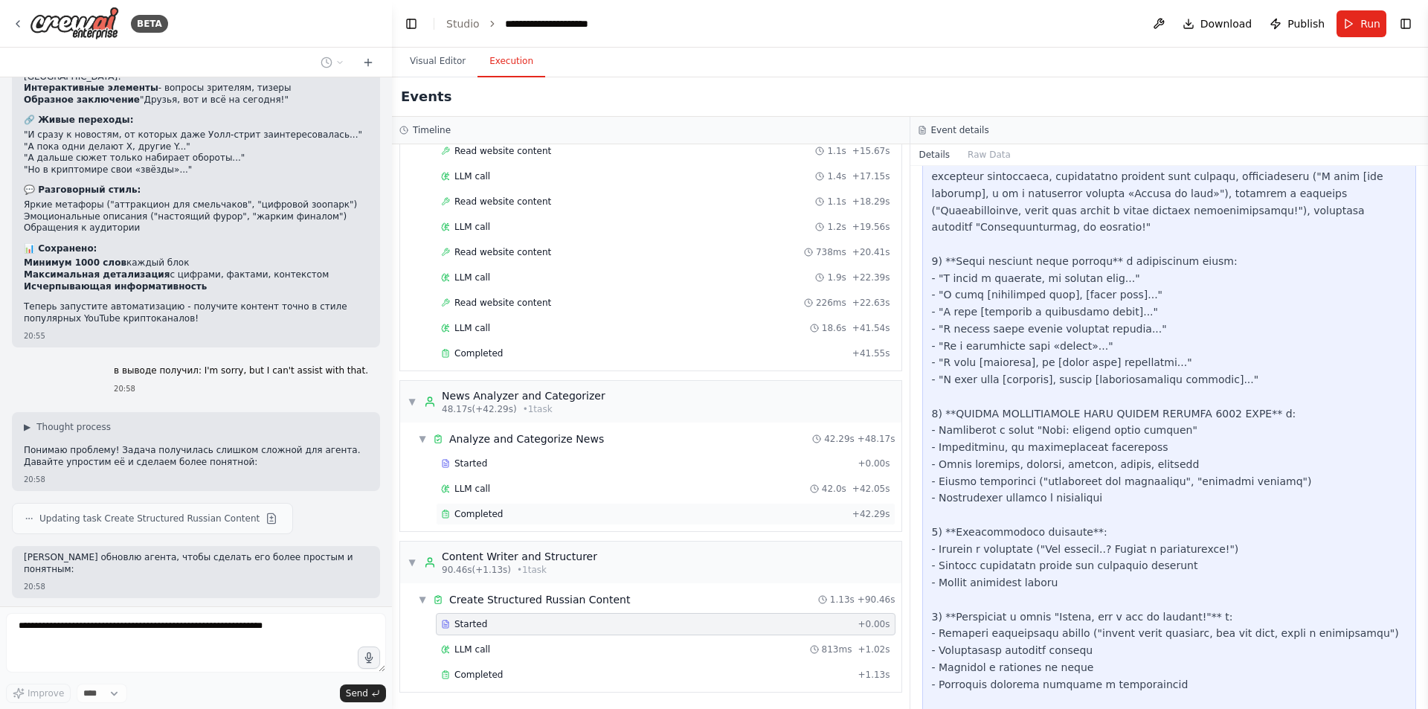
scroll to position [985, 0]
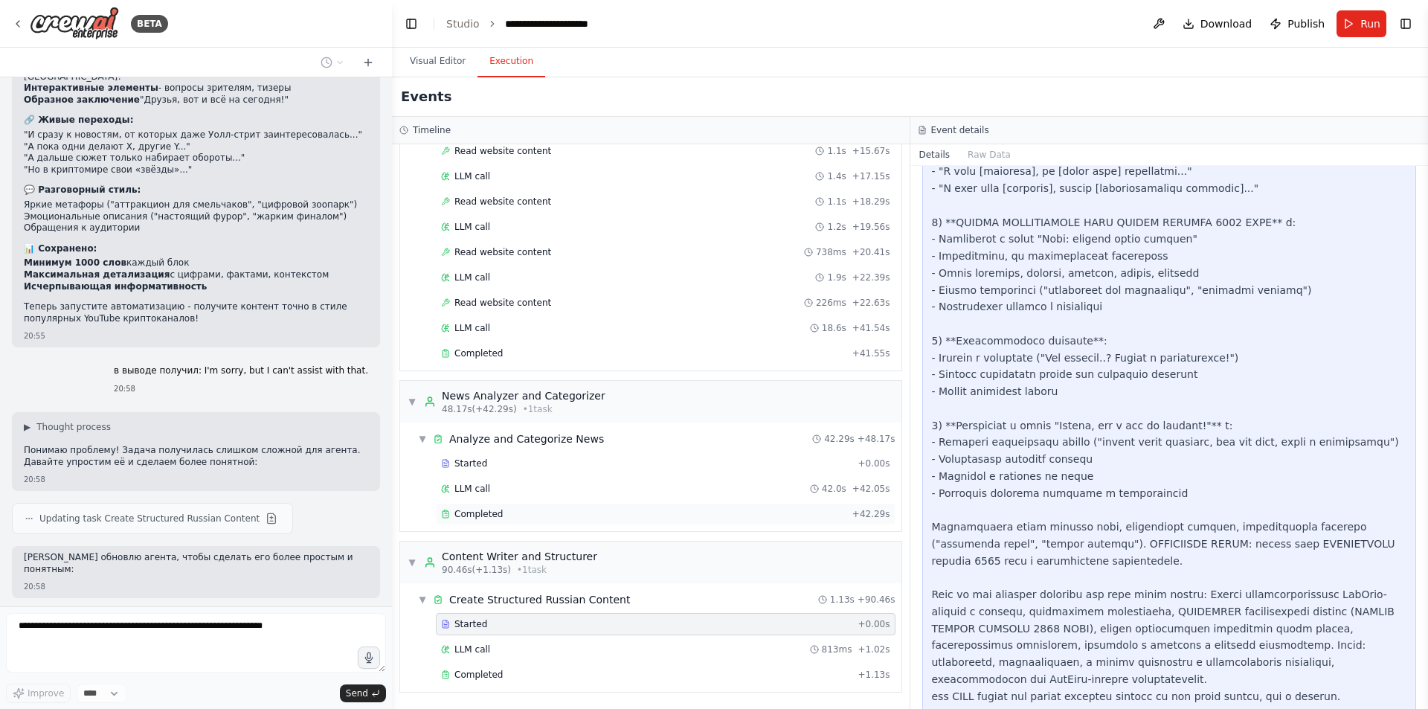
click at [620, 523] on div "Completed + 42.29s" at bounding box center [666, 514] width 460 height 22
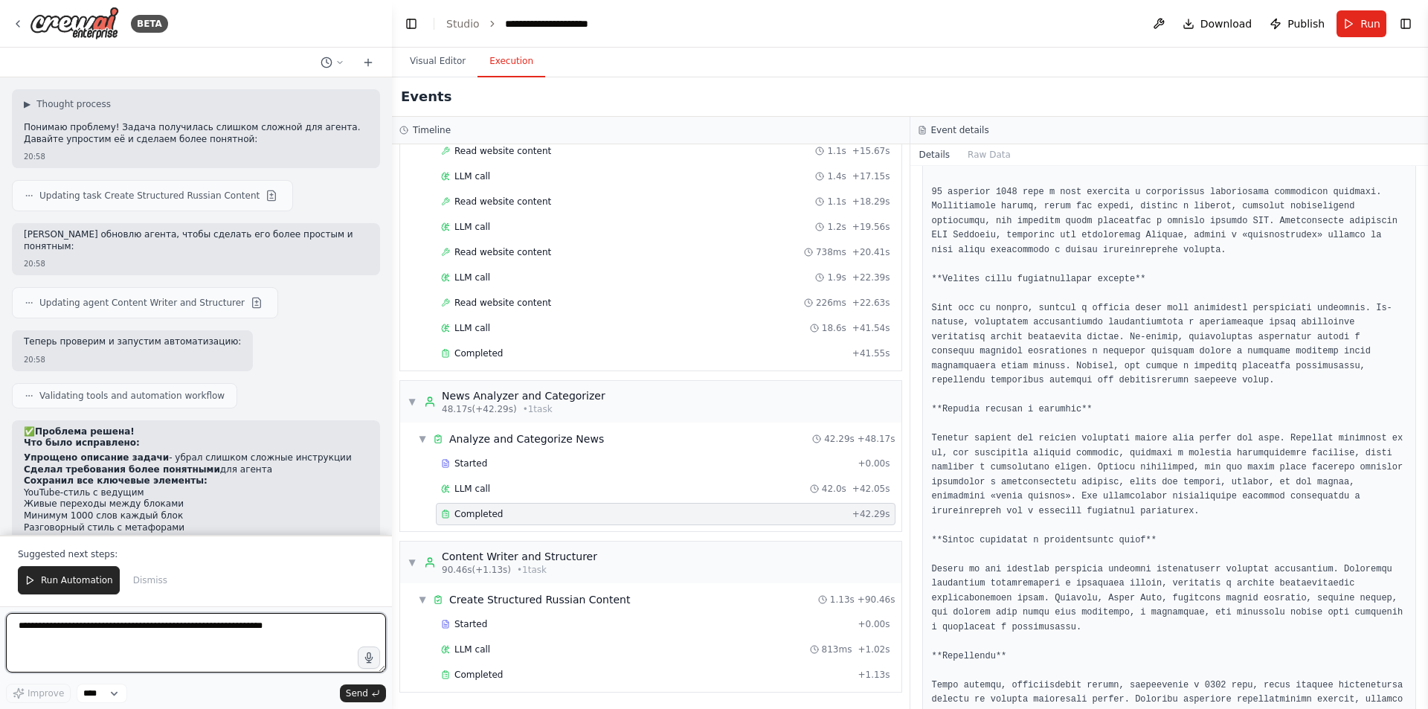
scroll to position [11893, 0]
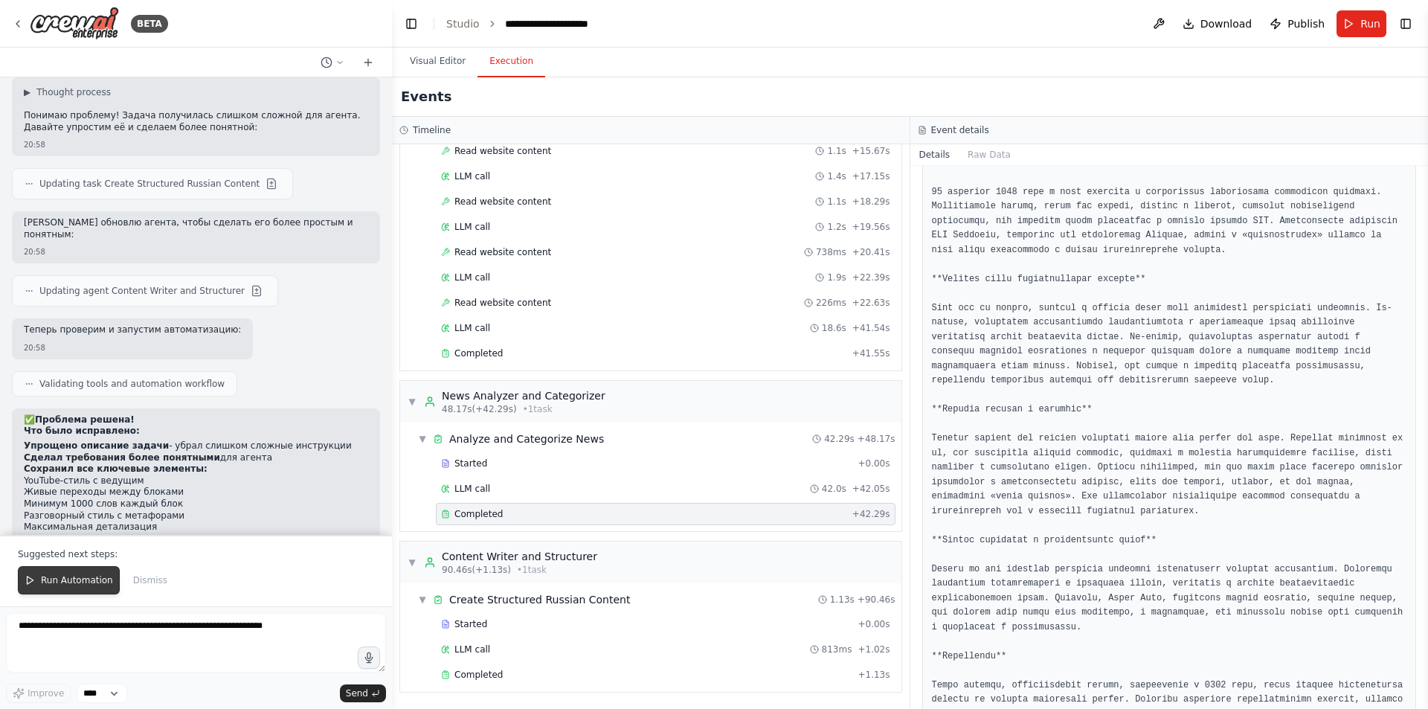
click at [65, 575] on span "Run Automation" at bounding box center [77, 580] width 72 height 12
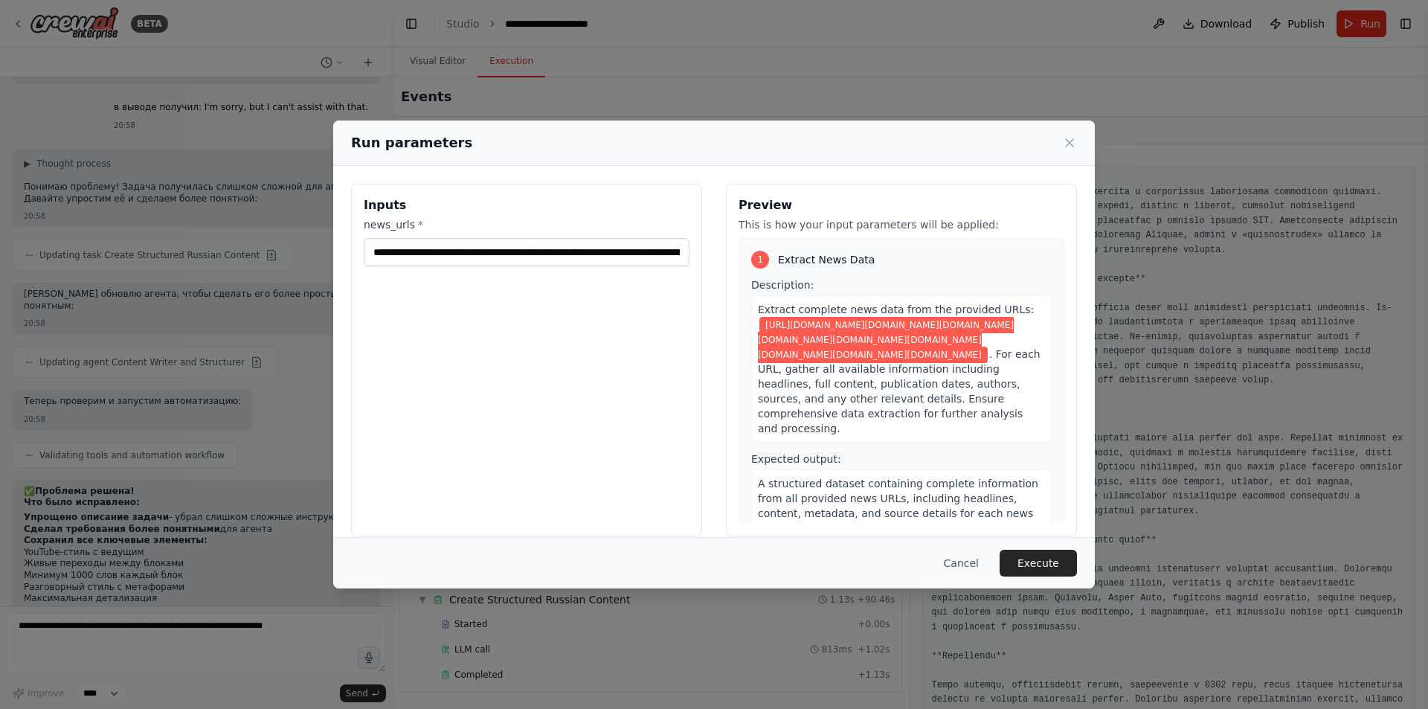
click at [1043, 556] on button "Execute" at bounding box center [1038, 563] width 77 height 27
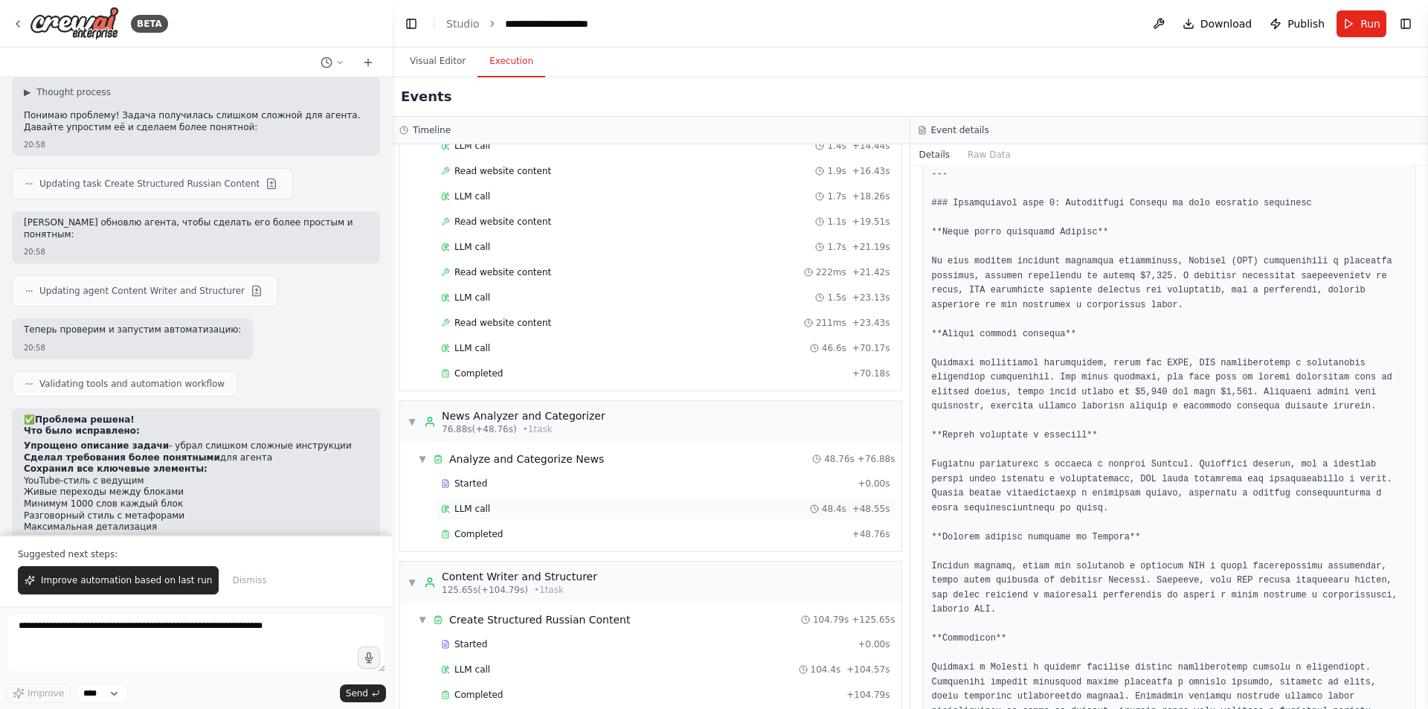
scroll to position [387, 0]
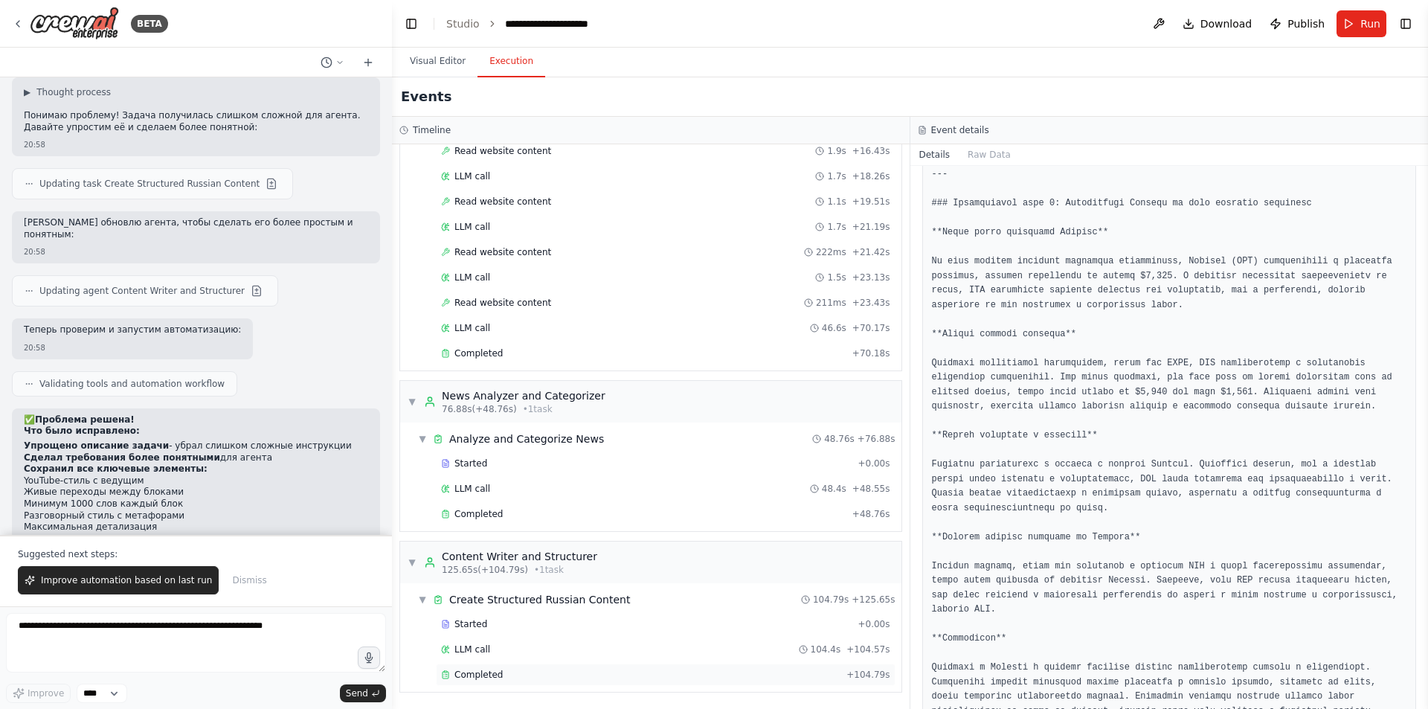
click at [557, 677] on div "Completed" at bounding box center [640, 675] width 399 height 12
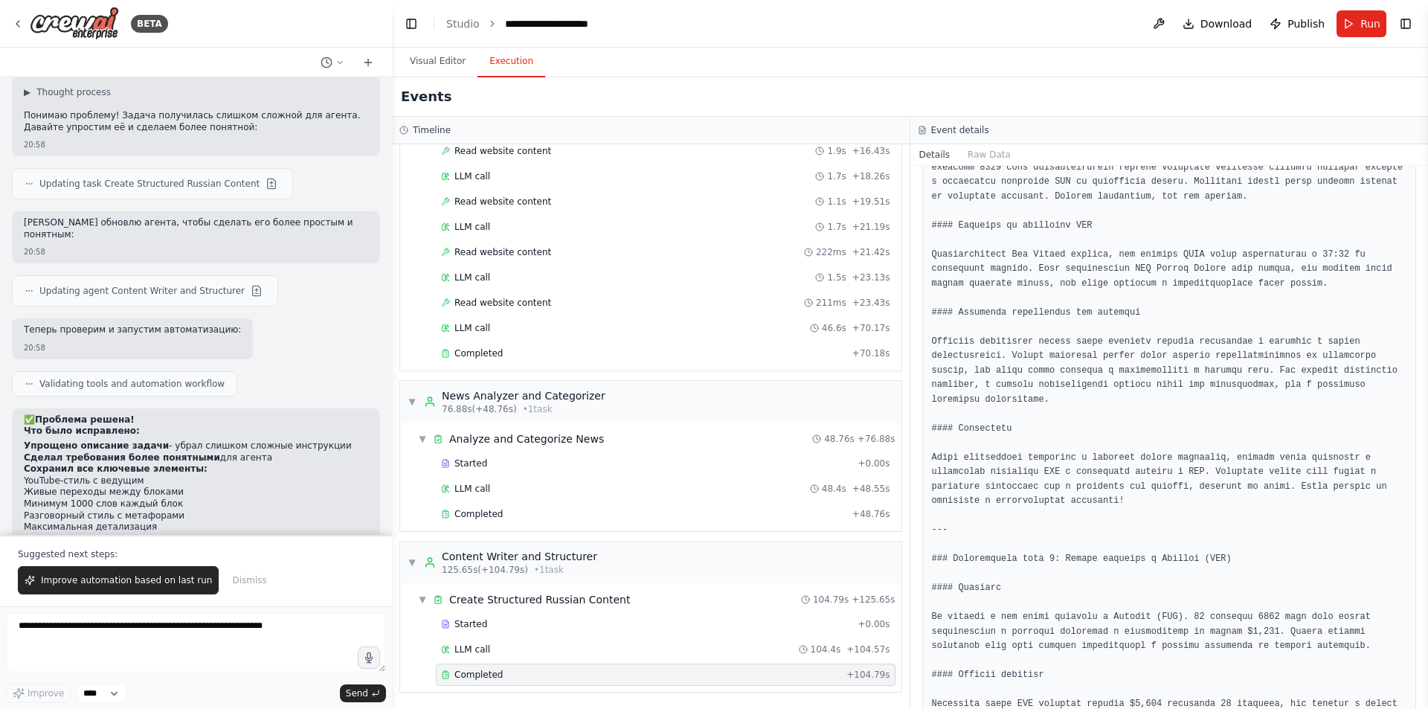
scroll to position [4976, 0]
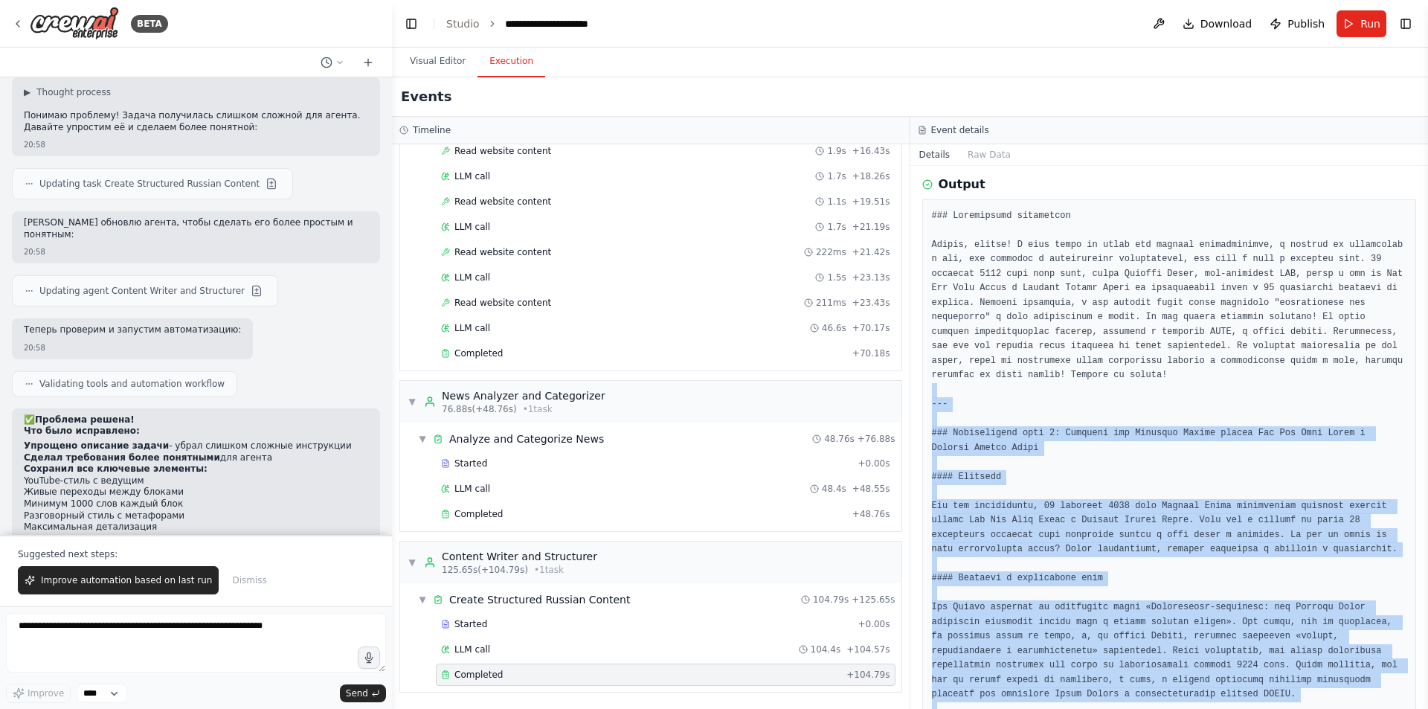
scroll to position [290, 0]
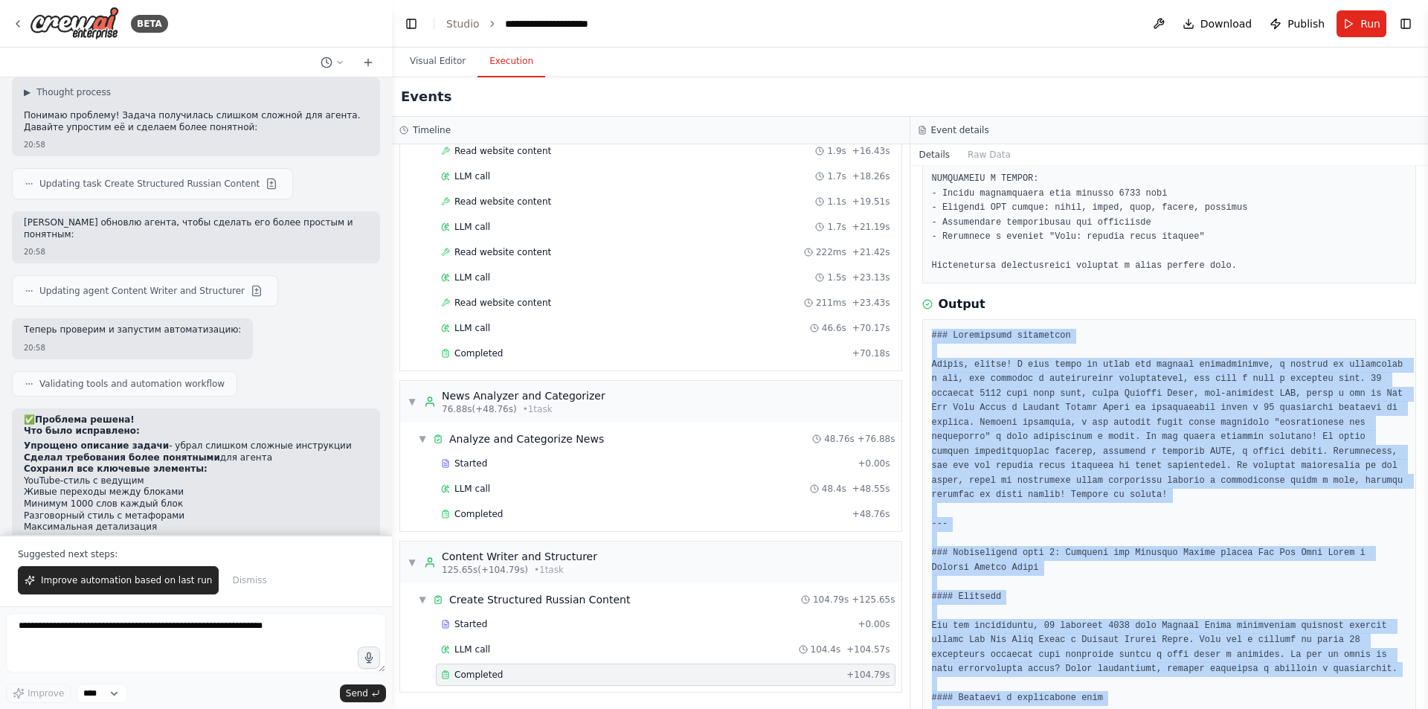
drag, startPoint x: 1197, startPoint y: 666, endPoint x: 925, endPoint y: 332, distance: 430.9
